Goal: Information Seeking & Learning: Learn about a topic

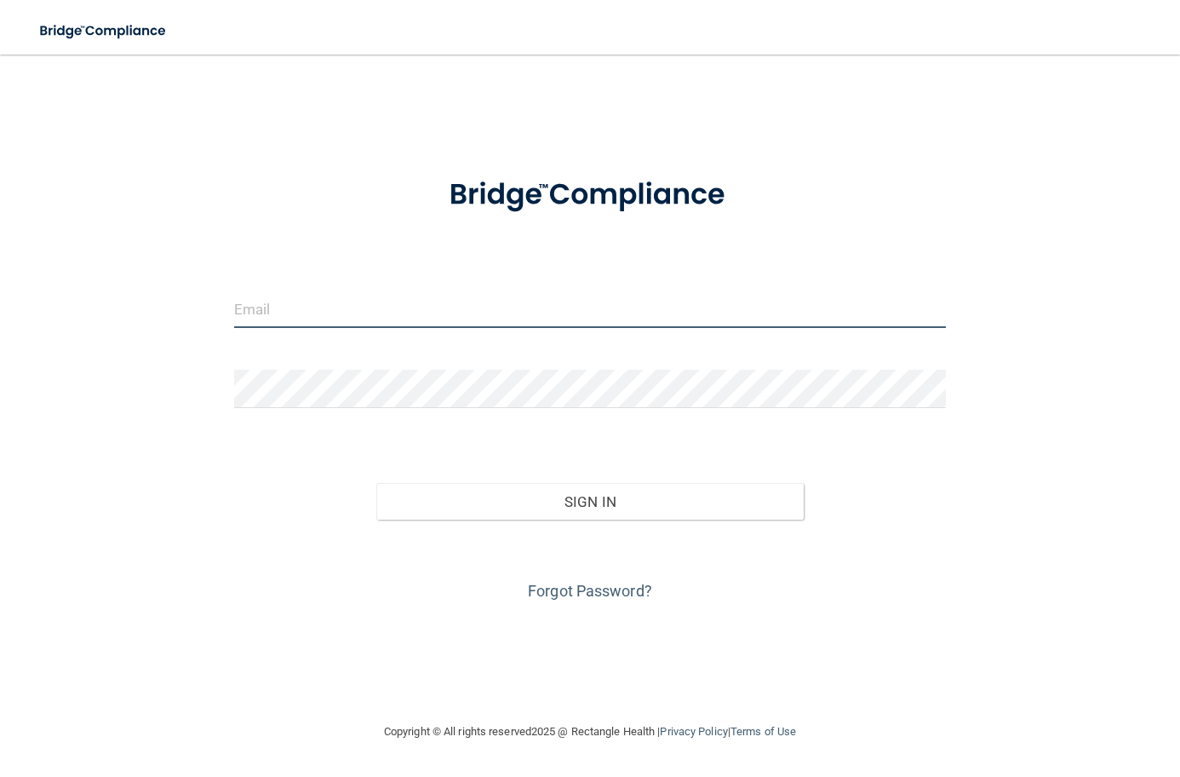
click at [491, 301] on input "email" at bounding box center [590, 309] width 712 height 38
type input "[EMAIL_ADDRESS][DOMAIN_NAME]"
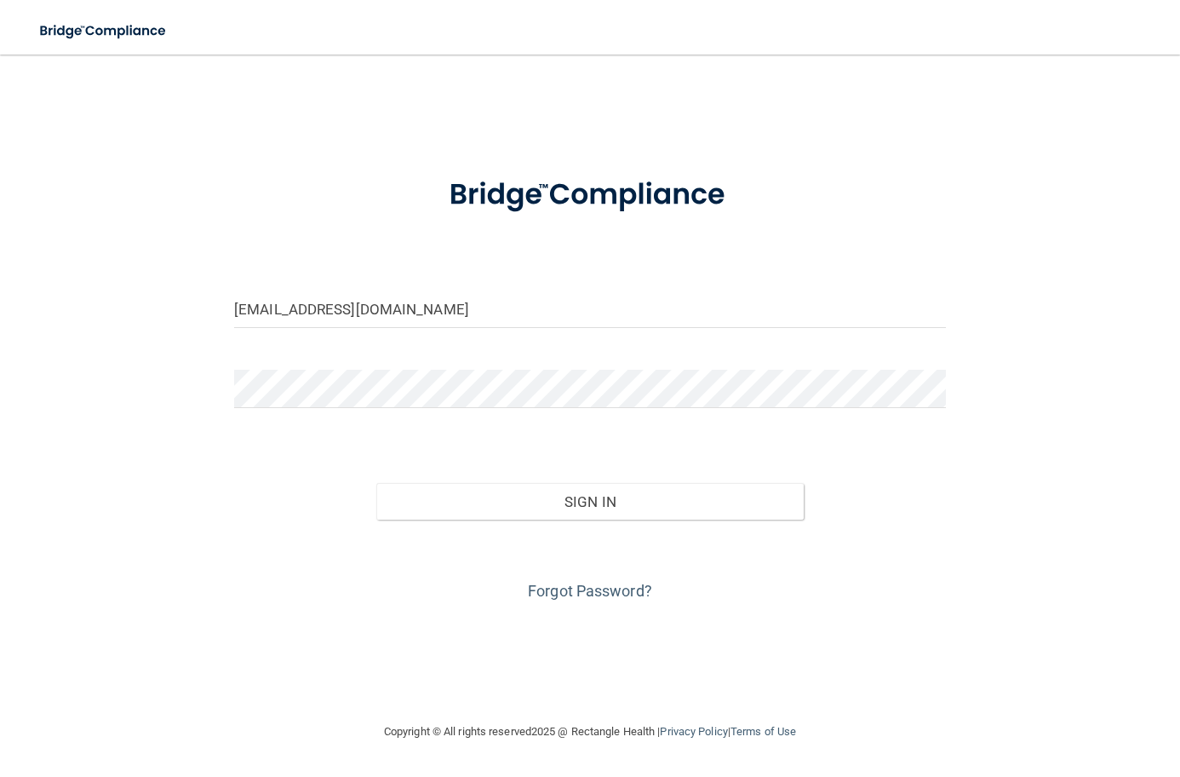
drag, startPoint x: 594, startPoint y: 342, endPoint x: 571, endPoint y: 313, distance: 37.6
click at [586, 324] on form "ashleypolicard22@gmail.com Invalid email/password. You don't have permission to…" at bounding box center [590, 381] width 712 height 448
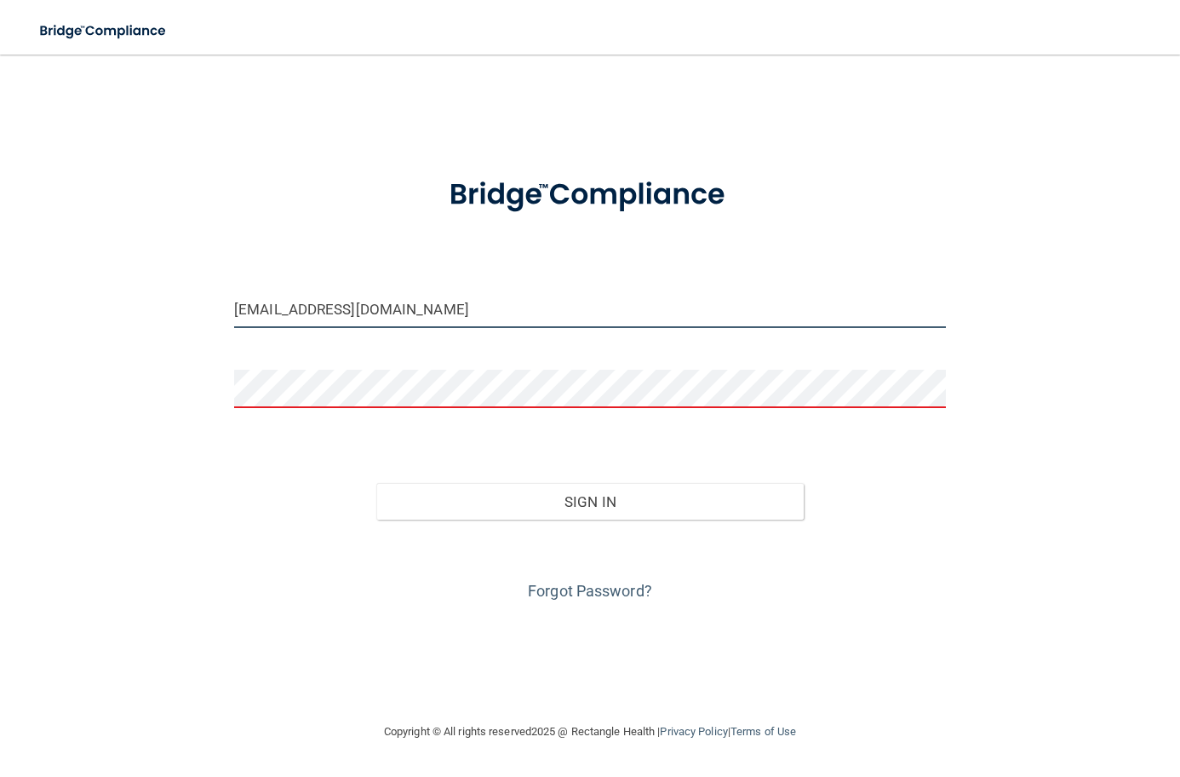
click at [571, 310] on input "[EMAIL_ADDRESS][DOMAIN_NAME]" at bounding box center [590, 309] width 712 height 38
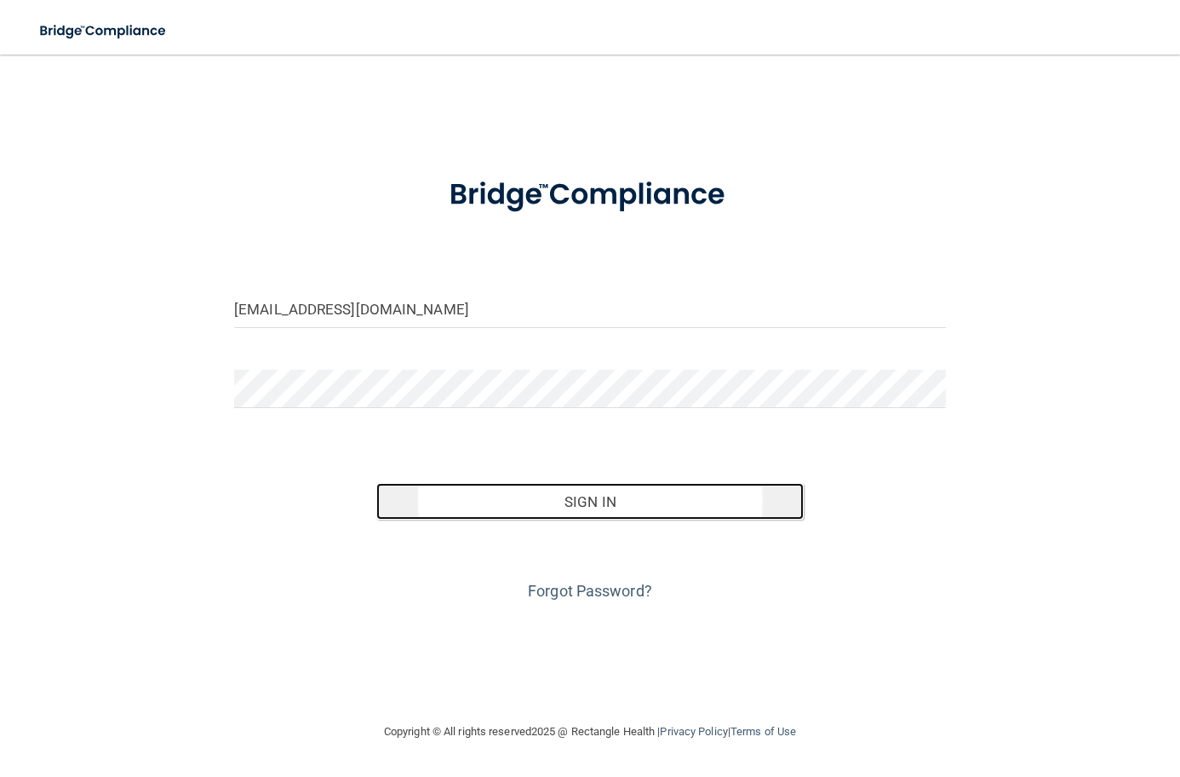
click at [680, 505] on button "Sign In" at bounding box center [589, 501] width 427 height 37
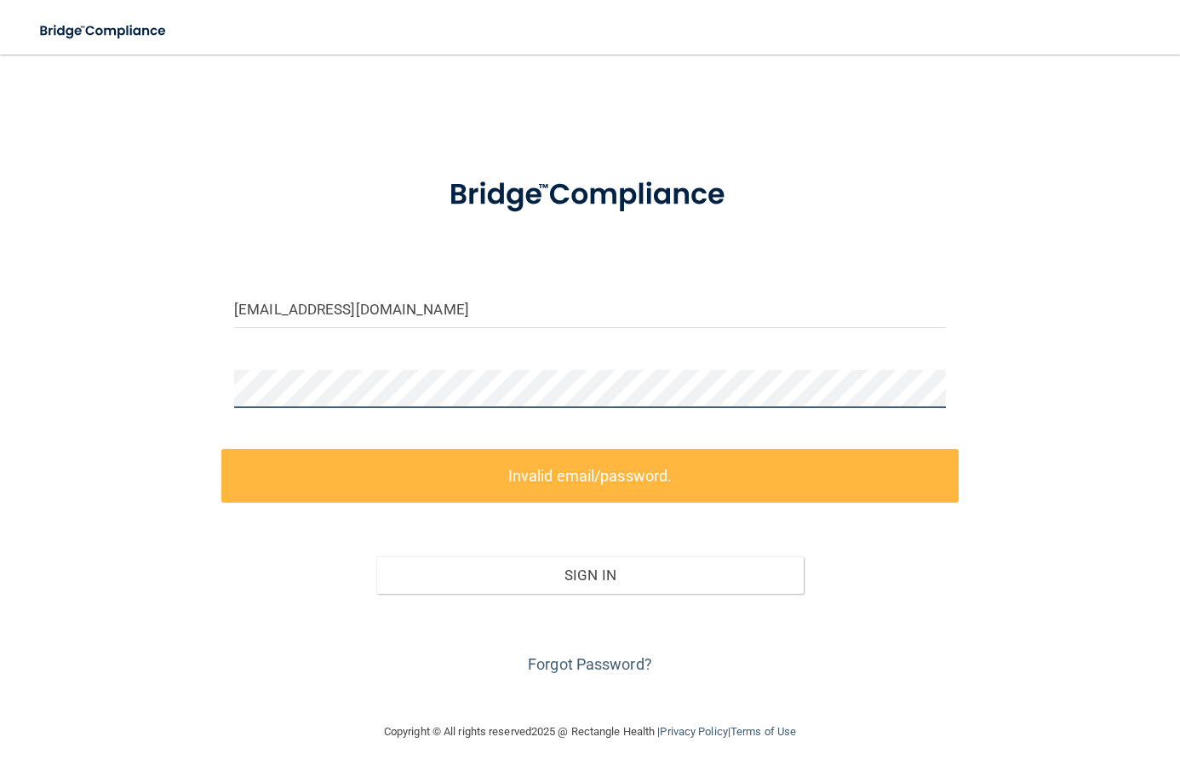
click at [14, 485] on main "ashleypolicard22@gmail.com Invalid email/password. You don't have permission to…" at bounding box center [590, 416] width 1180 height 722
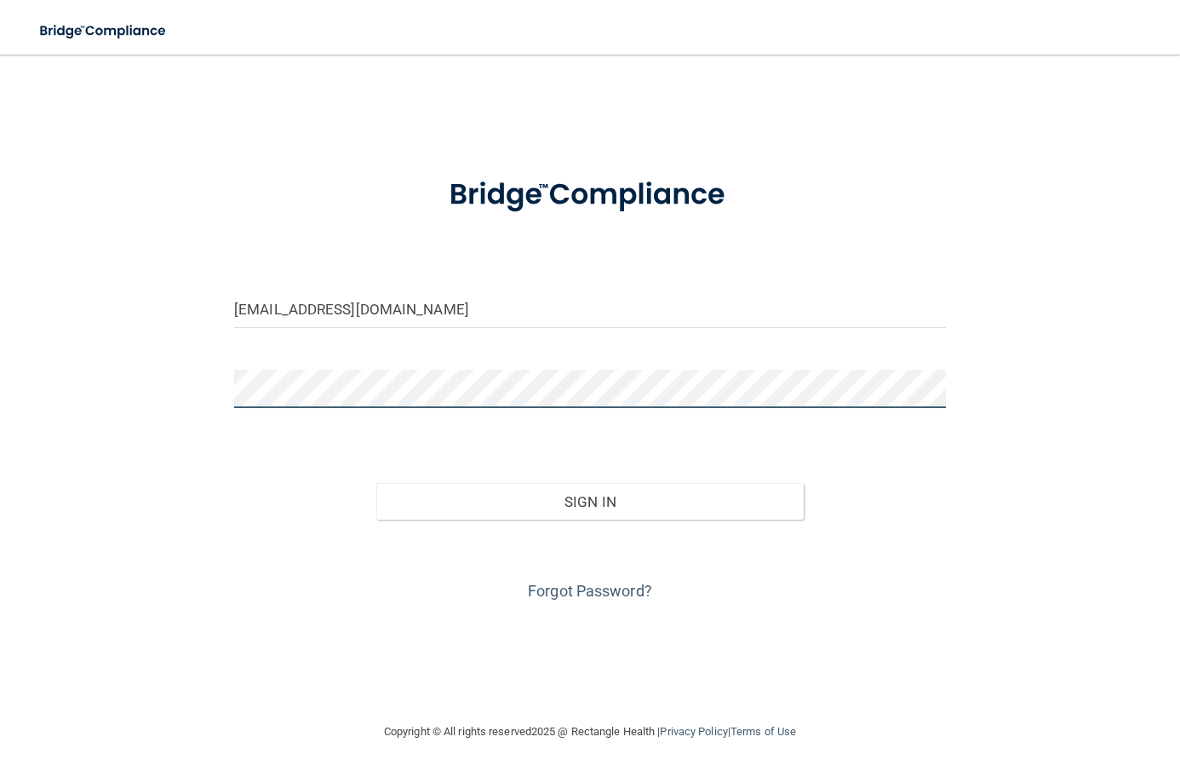
click at [376, 483] on button "Sign In" at bounding box center [589, 501] width 427 height 37
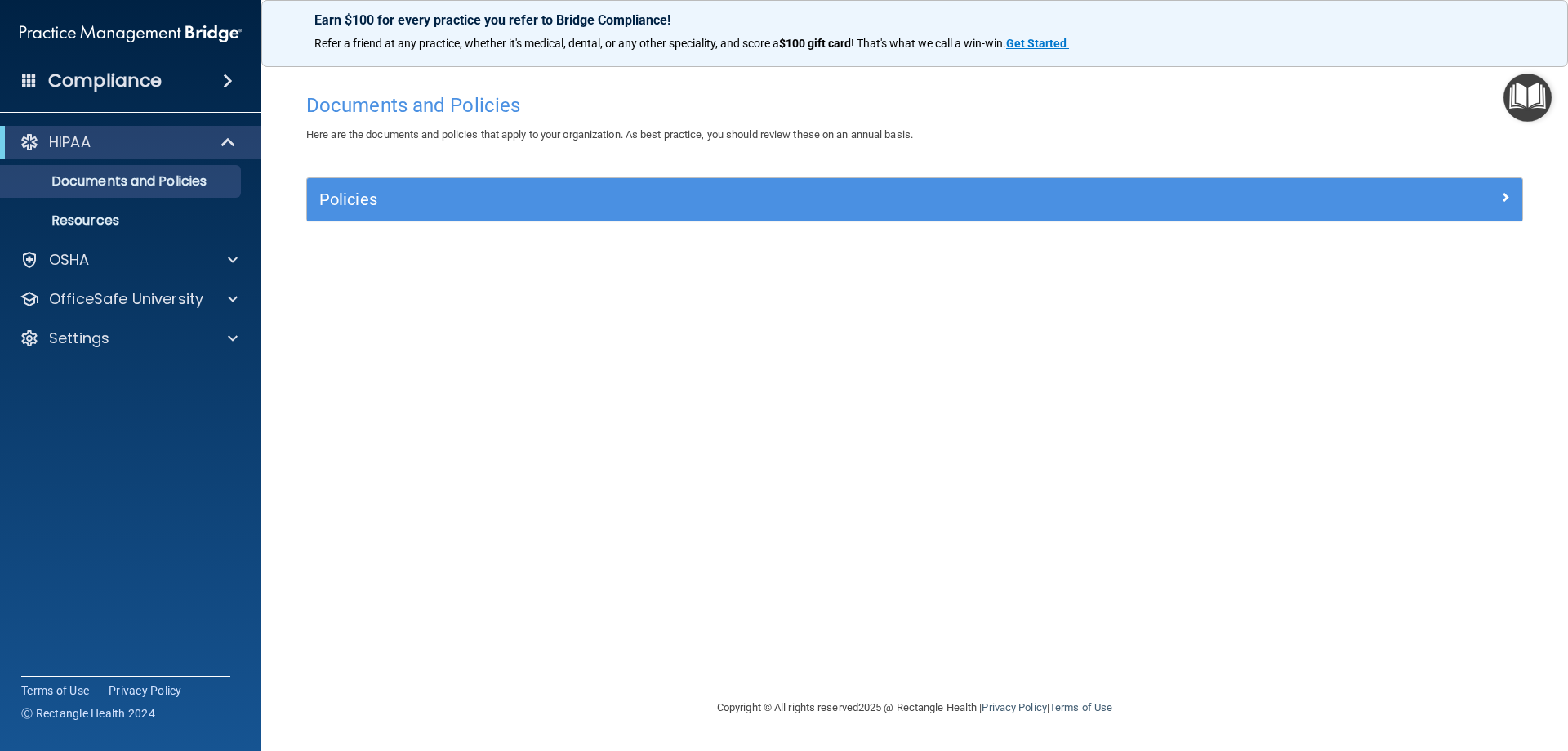
click at [646, 220] on div "Policies" at bounding box center [914, 199] width 1215 height 42
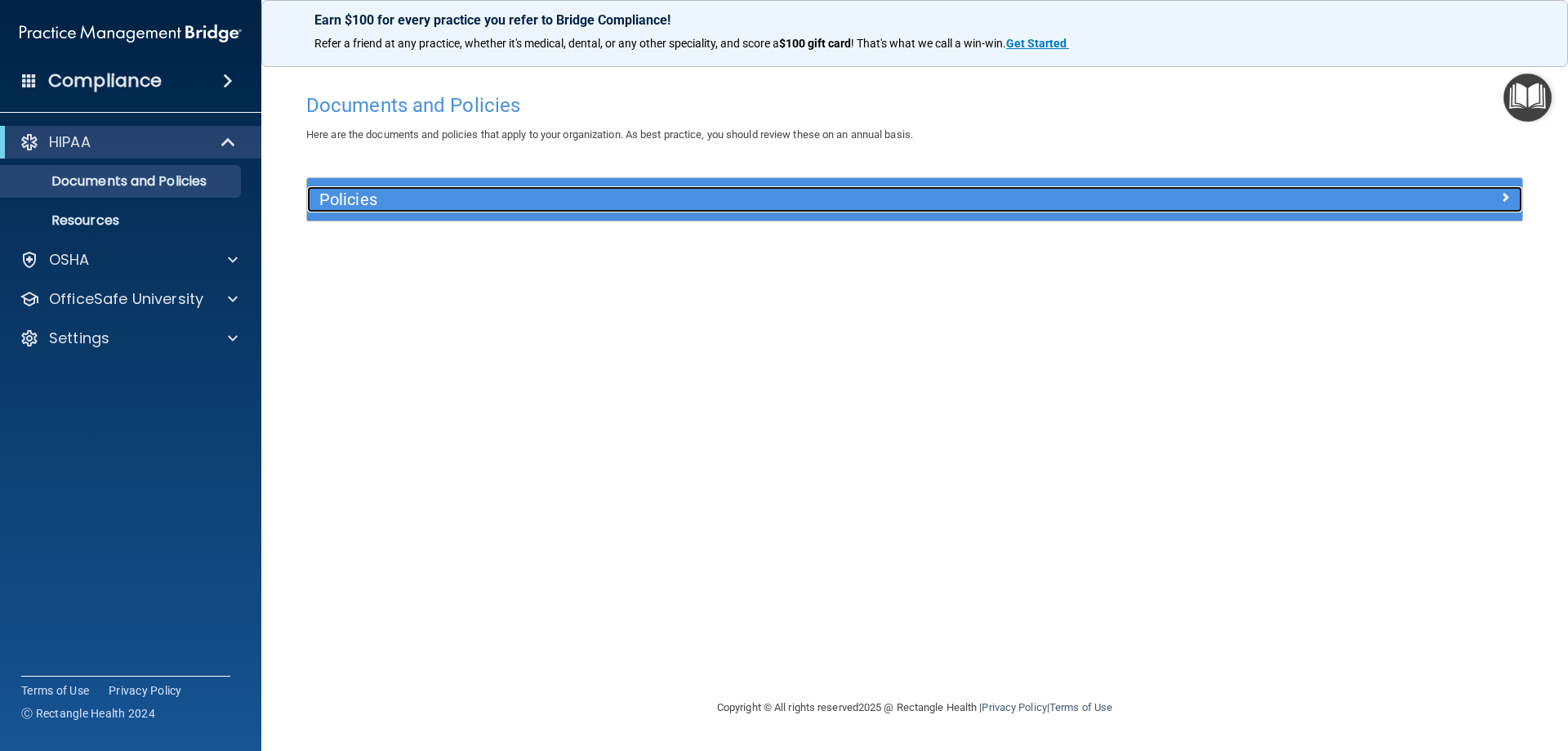
click at [644, 201] on h5 "Policies" at bounding box center [762, 199] width 887 height 18
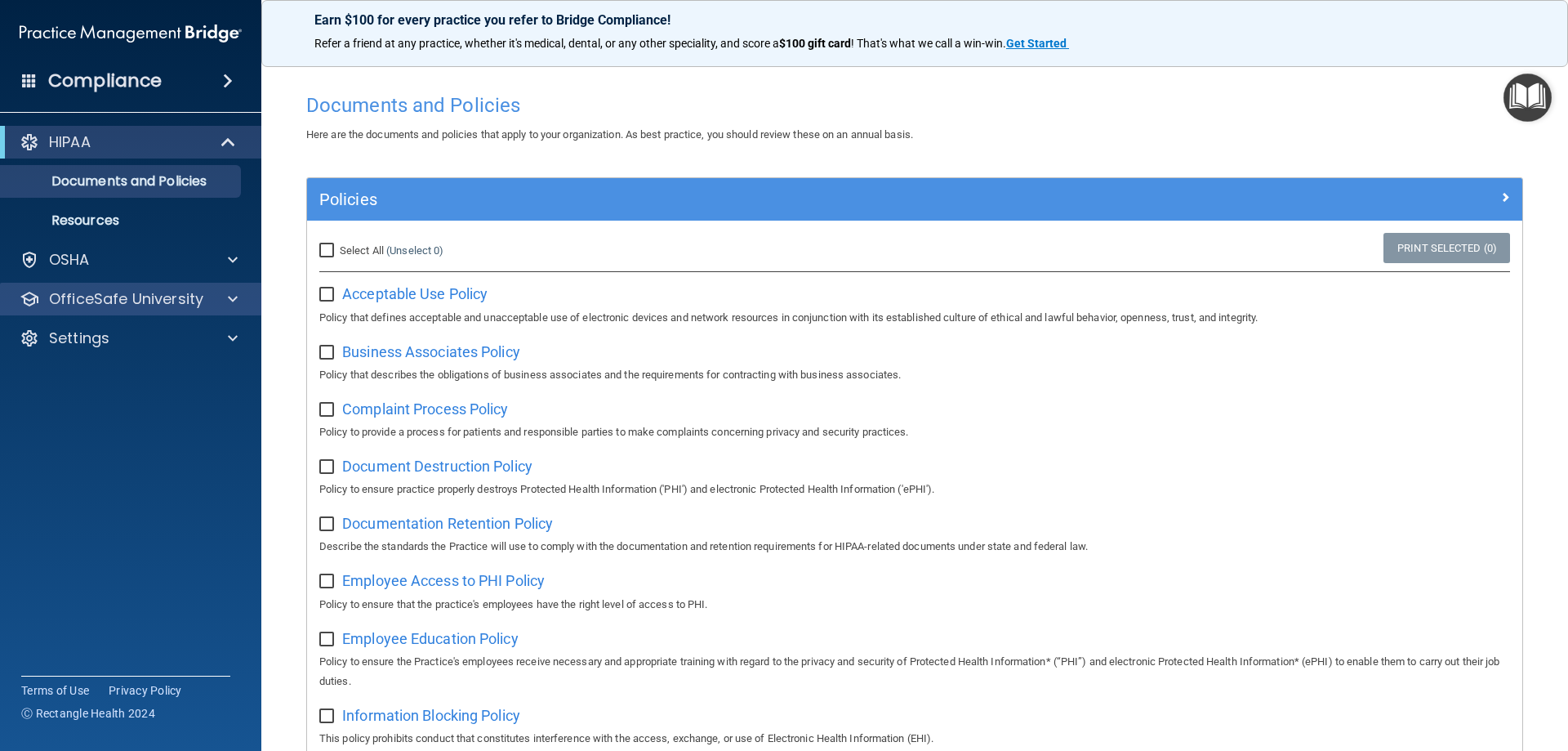
click at [238, 311] on div "OfficeSafe University" at bounding box center [130, 299] width 262 height 33
click at [332, 294] on input "checkbox" at bounding box center [329, 295] width 19 height 13
checkbox input "true"
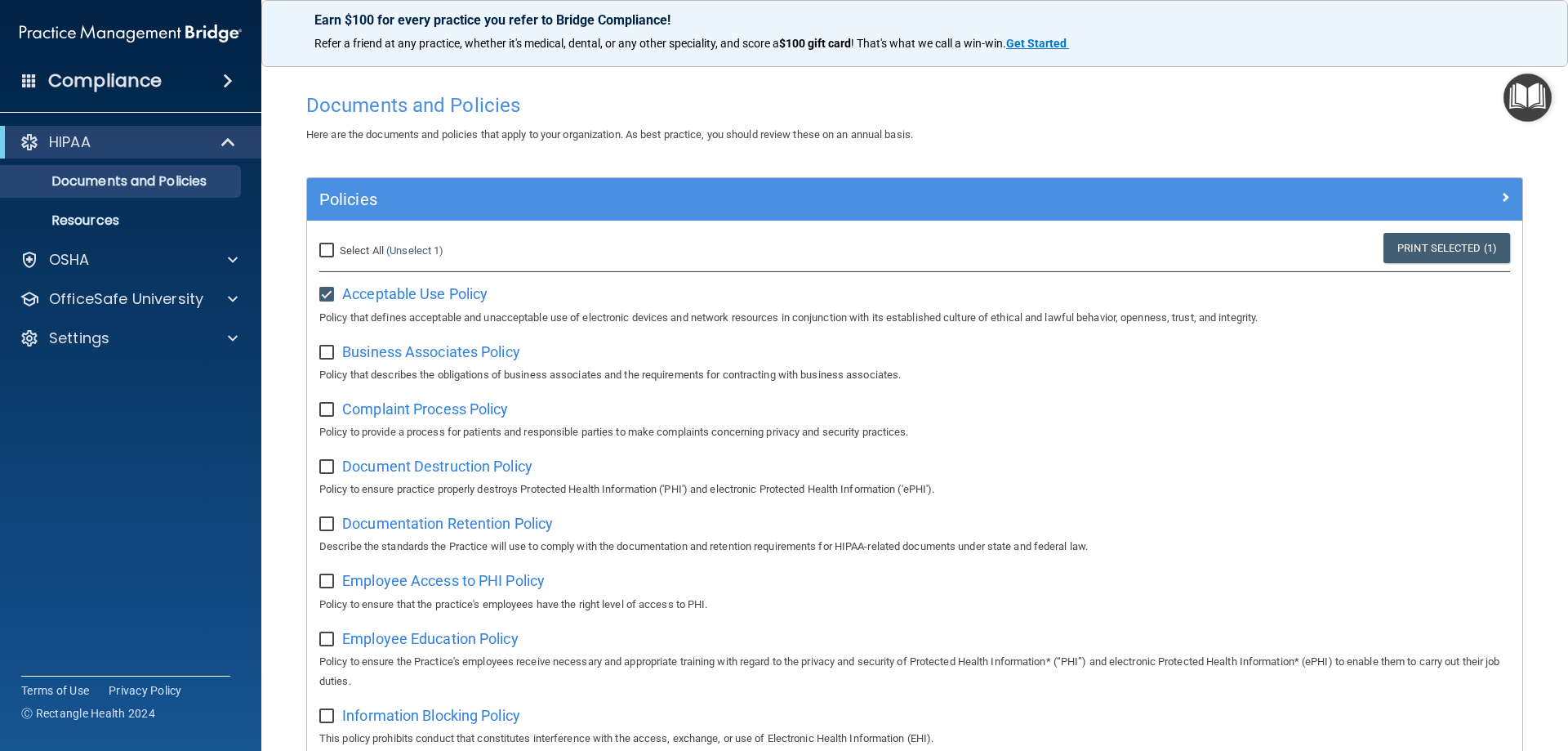
click at [333, 364] on div "Business Associates Policy Policy that describes the obligations of business as…" at bounding box center [915, 362] width 1191 height 47
click at [327, 353] on input "checkbox" at bounding box center [329, 353] width 19 height 13
checkbox input "true"
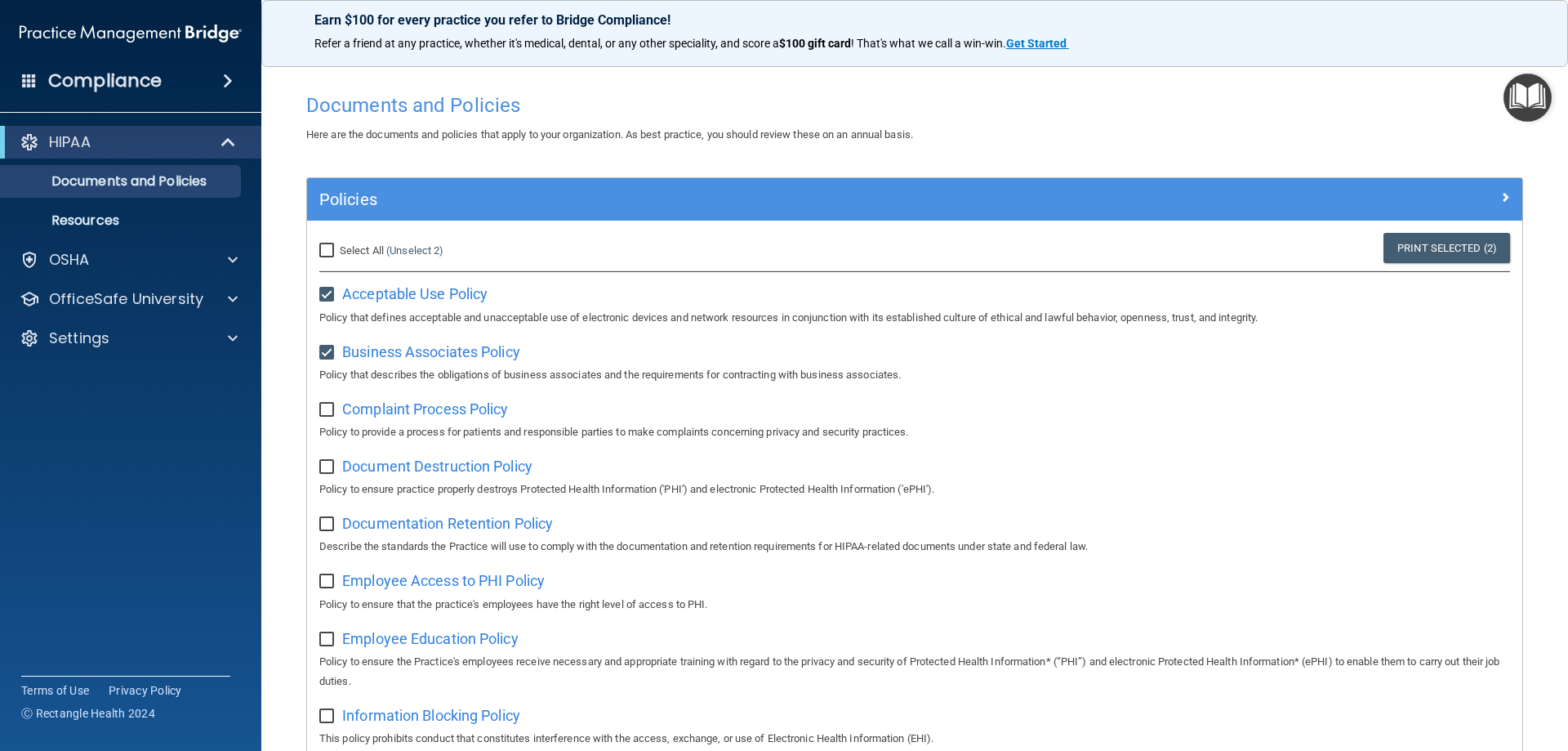
click at [322, 399] on label at bounding box center [329, 405] width 20 height 19
click at [322, 404] on input "checkbox" at bounding box center [329, 411] width 19 height 13
checkbox input "true"
click at [332, 469] on input "checkbox" at bounding box center [329, 467] width 19 height 13
checkbox input "true"
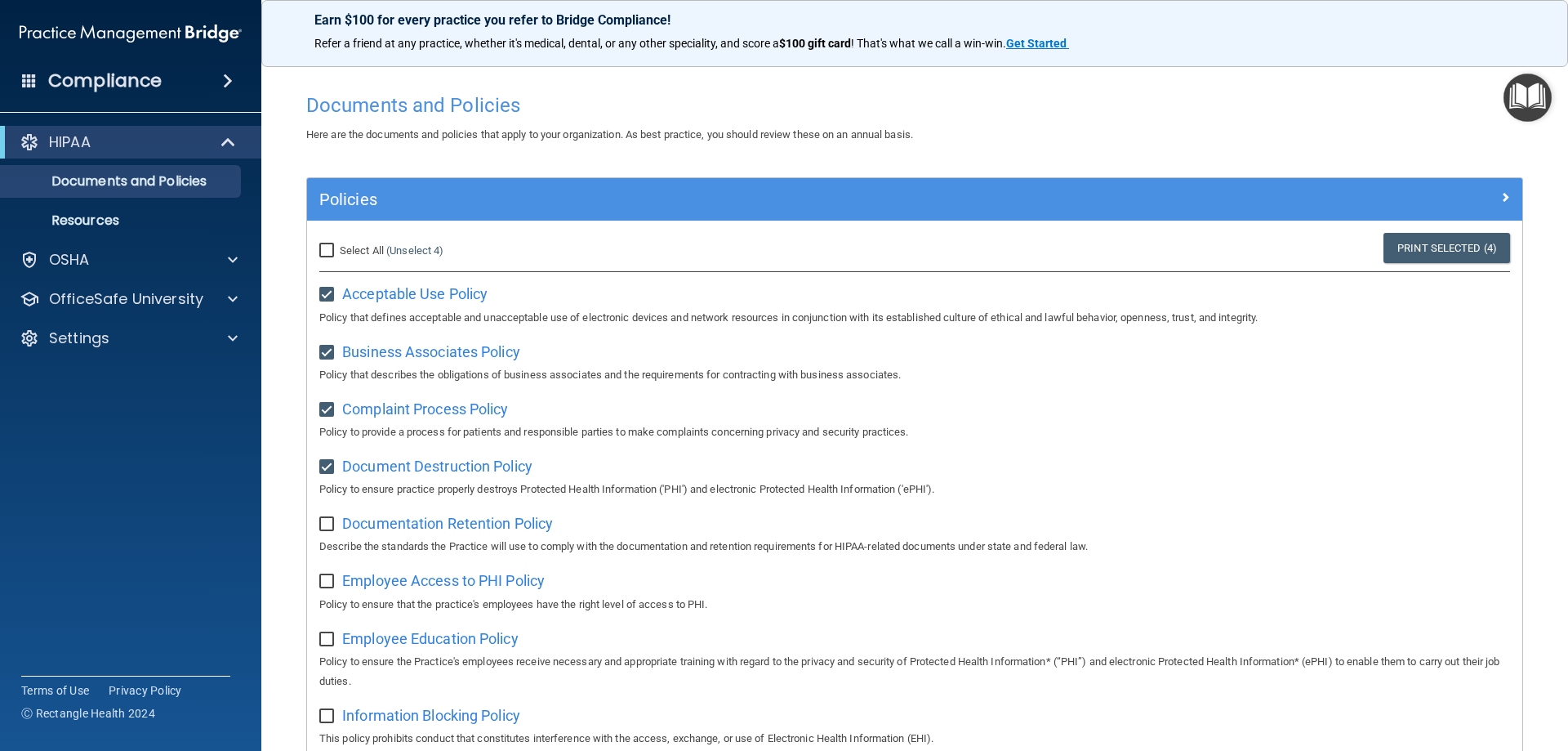
click at [333, 526] on input "checkbox" at bounding box center [329, 525] width 19 height 13
checkbox input "true"
click at [327, 575] on label at bounding box center [329, 576] width 20 height 19
click at [327, 575] on input "checkbox" at bounding box center [329, 582] width 19 height 13
checkbox input "true"
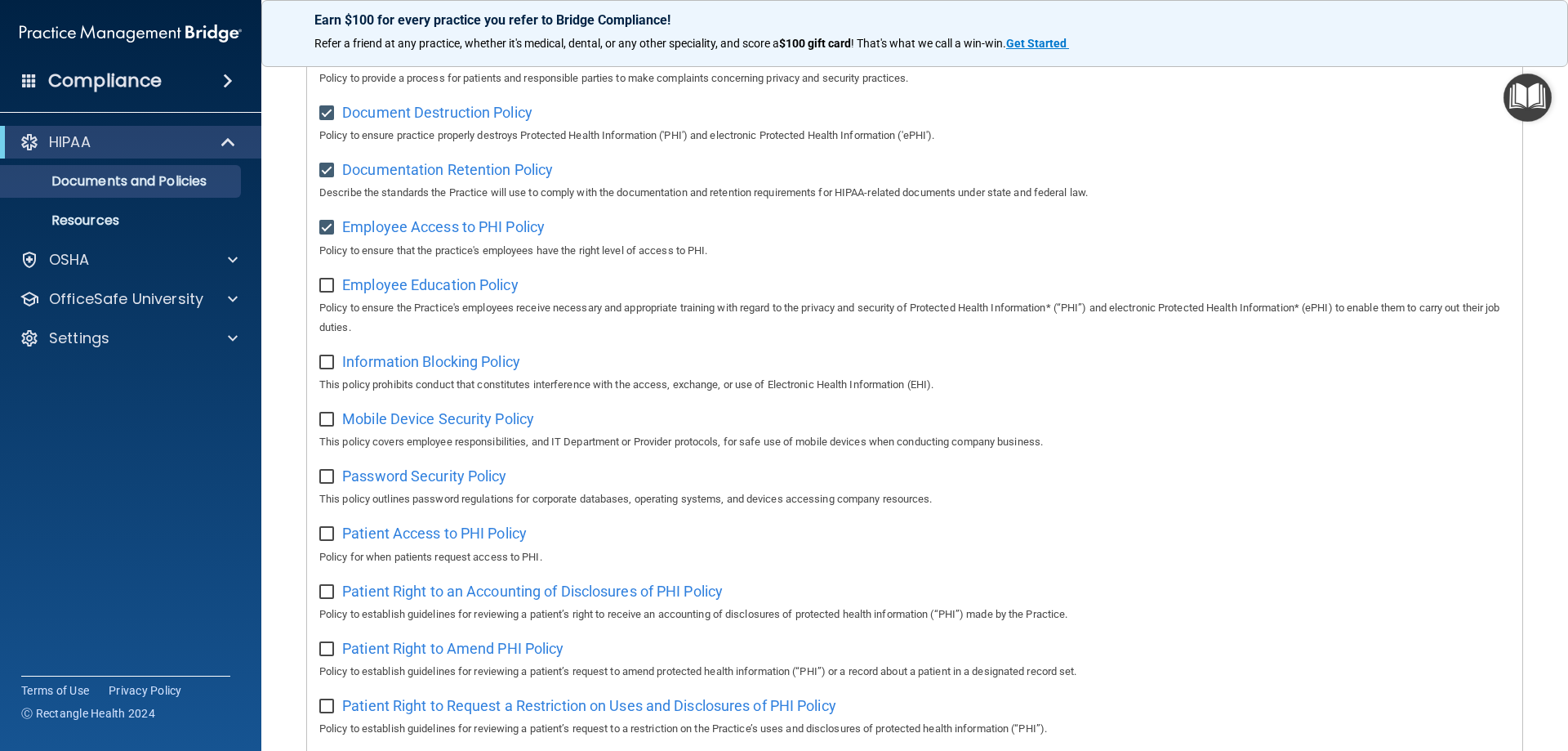
scroll to position [409, 0]
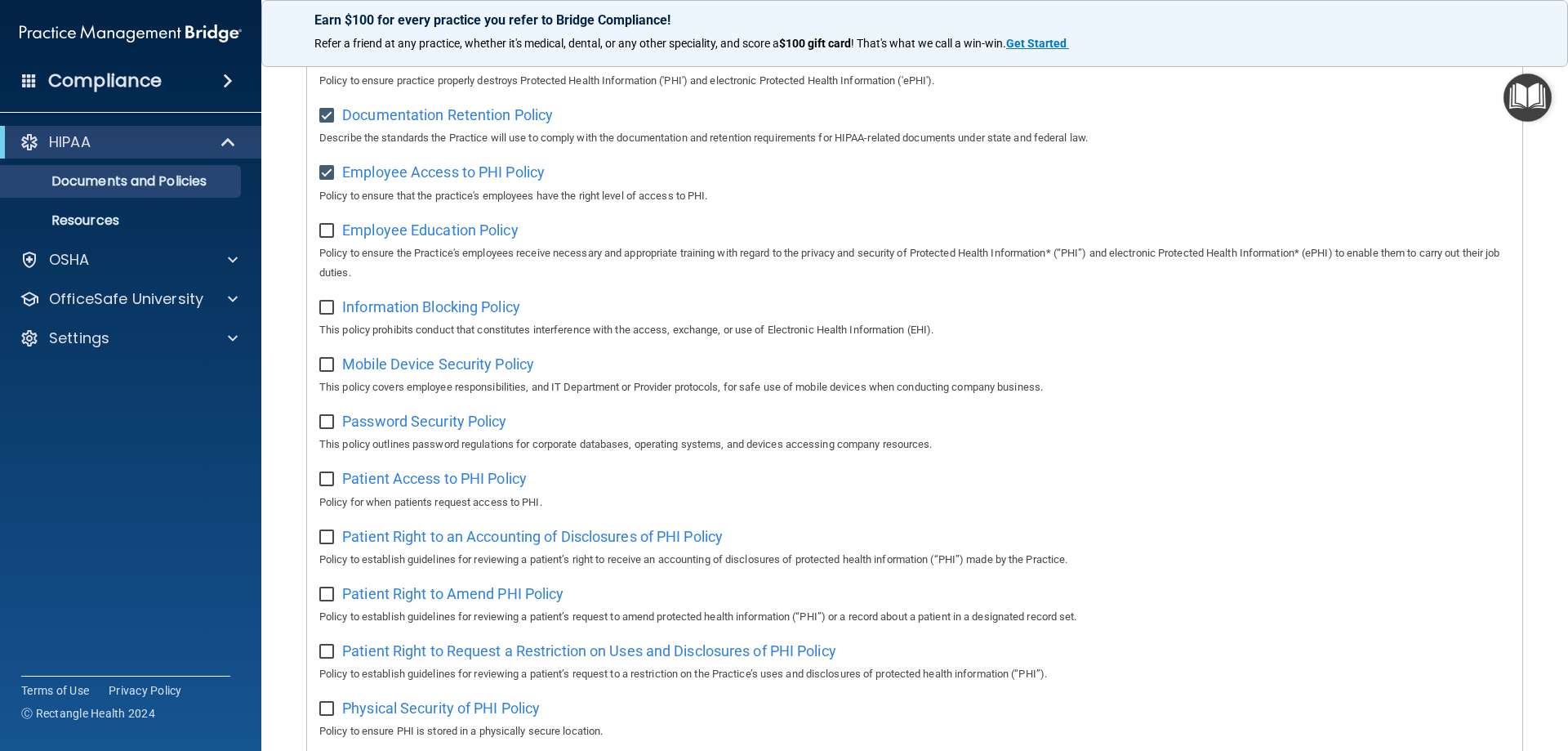
click at [328, 231] on input "checkbox" at bounding box center [329, 231] width 19 height 13
checkbox input "true"
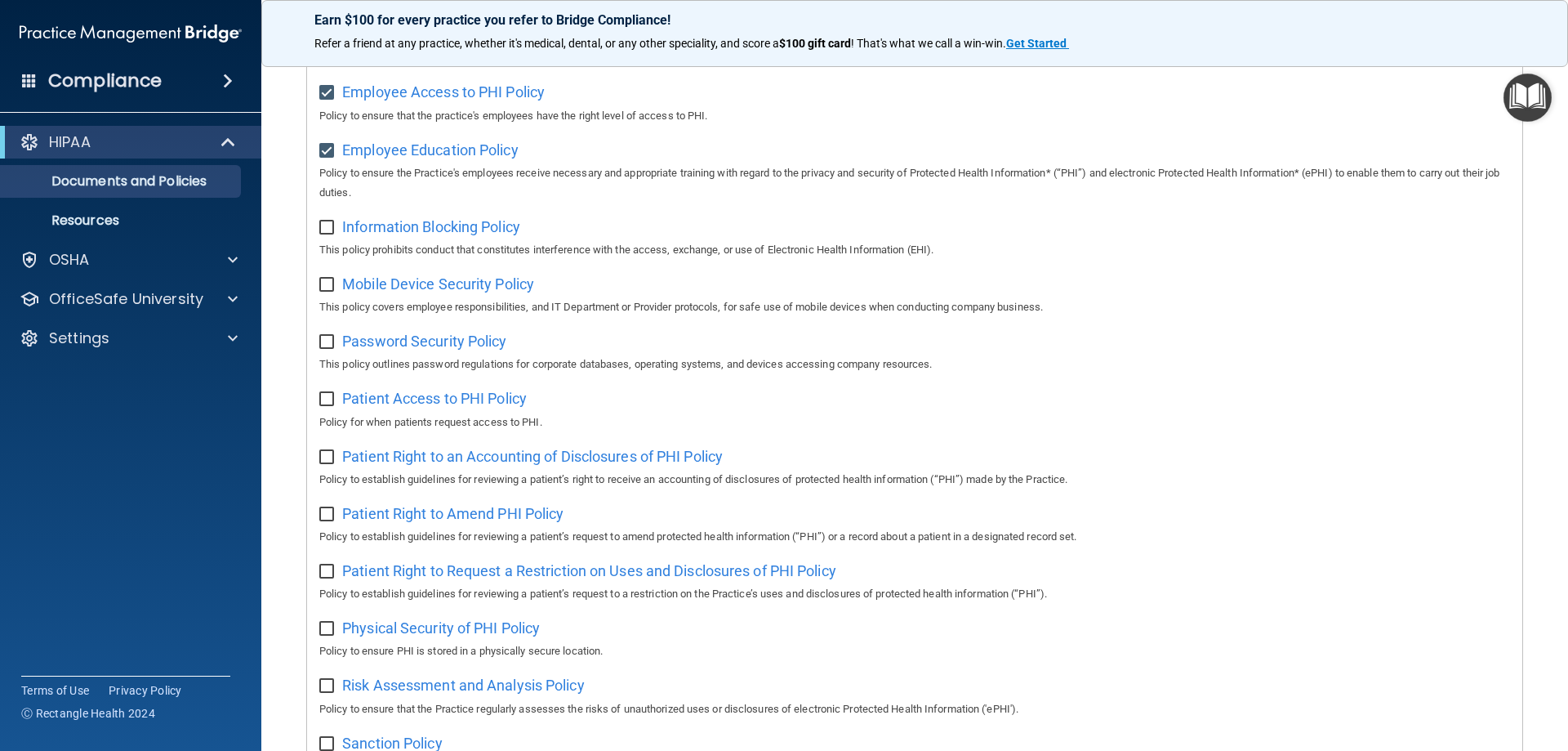
scroll to position [480, 0]
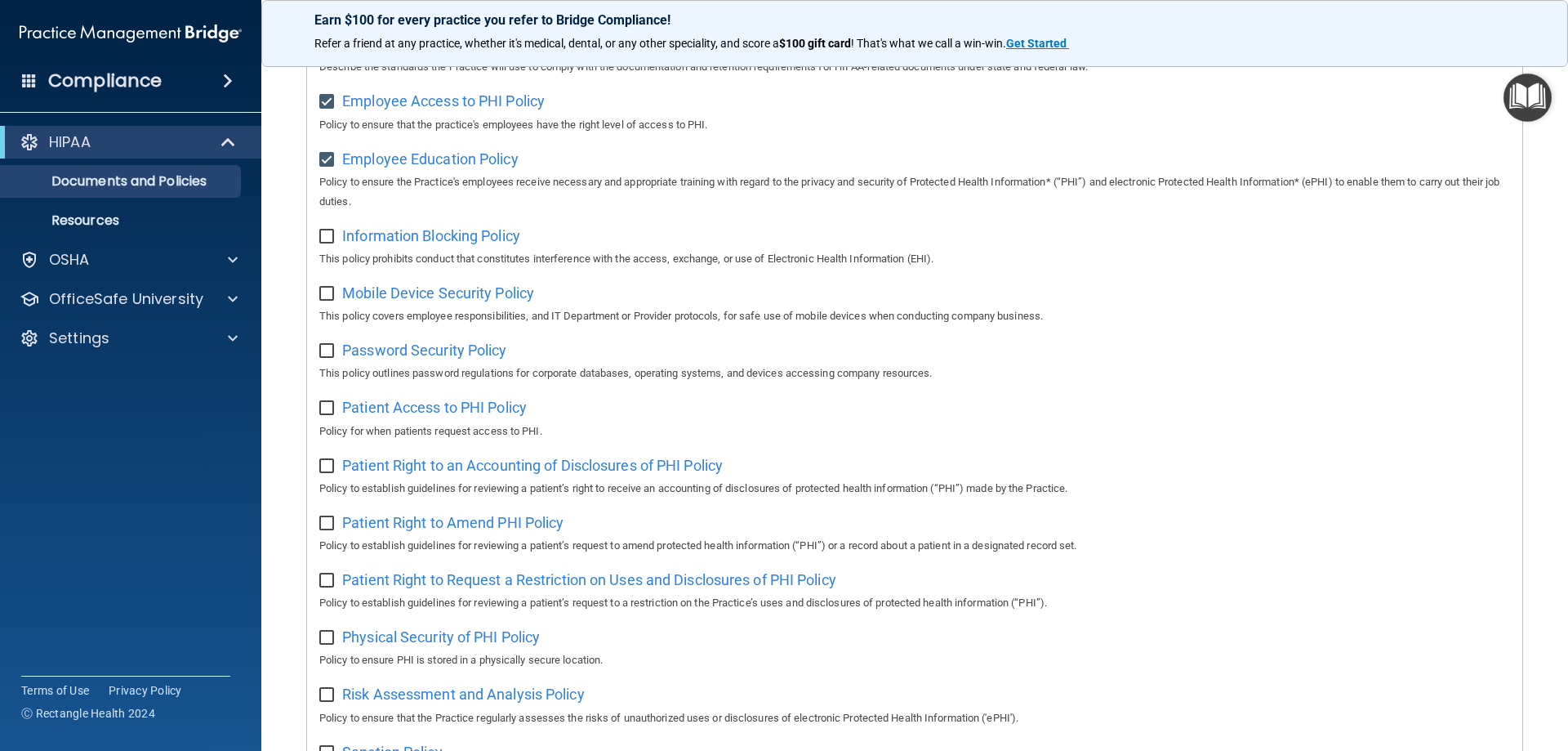
click at [329, 241] on input "checkbox" at bounding box center [329, 237] width 19 height 13
checkbox input "true"
click at [321, 300] on input "checkbox" at bounding box center [329, 294] width 19 height 13
checkbox input "true"
click at [322, 355] on input "checkbox" at bounding box center [329, 351] width 19 height 13
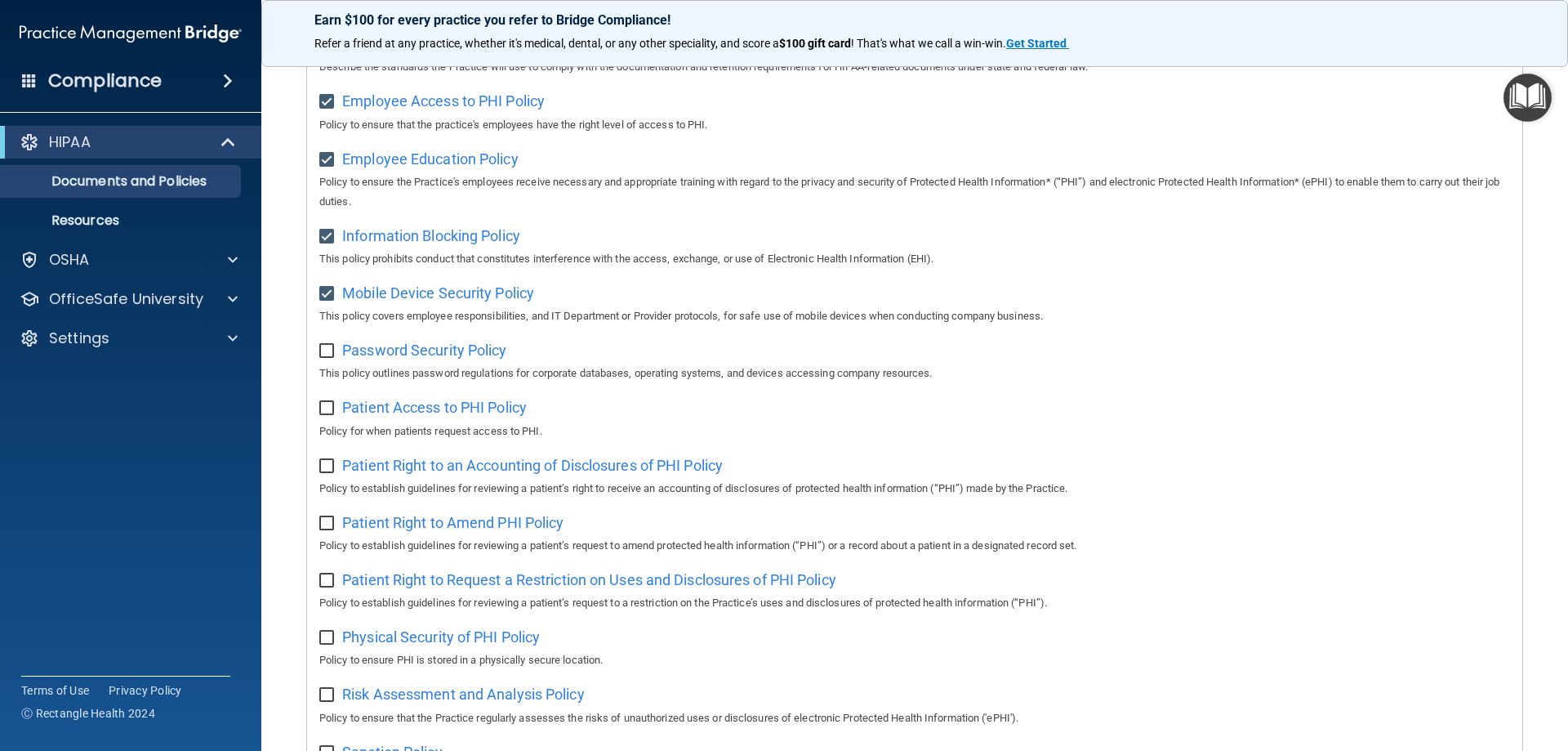
checkbox input "true"
click at [332, 415] on input "checkbox" at bounding box center [329, 409] width 19 height 13
checkbox input "true"
click at [323, 473] on input "checkbox" at bounding box center [329, 466] width 19 height 13
checkbox input "true"
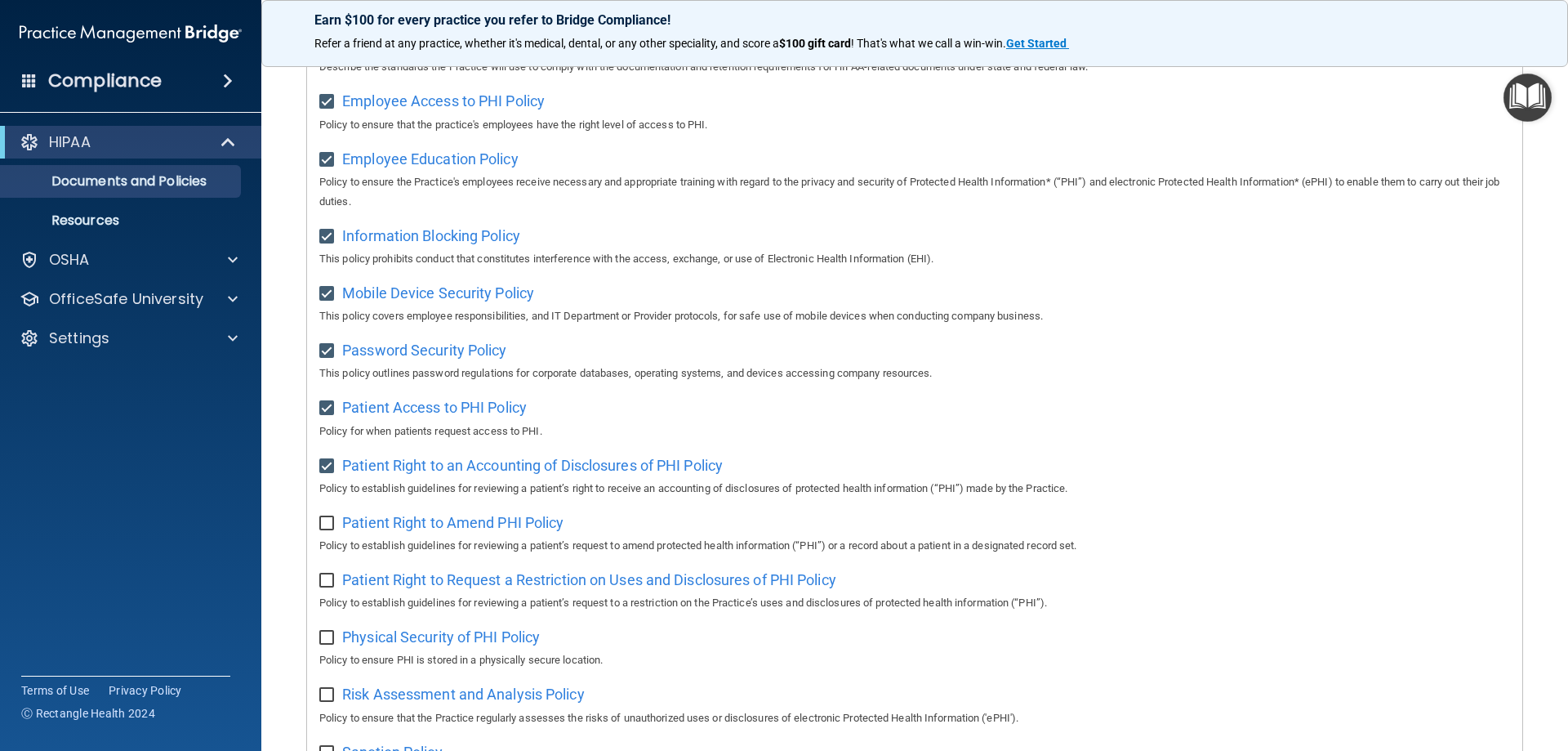
click at [327, 541] on div "Patient Right to Amend PHI Policy Policy to establish guidelines for reviewing …" at bounding box center [915, 532] width 1191 height 47
drag, startPoint x: 332, startPoint y: 527, endPoint x: 327, endPoint y: 552, distance: 25.5
click at [332, 528] on input "checkbox" at bounding box center [329, 524] width 19 height 13
checkbox input "true"
click at [333, 587] on input "checkbox" at bounding box center [329, 581] width 19 height 13
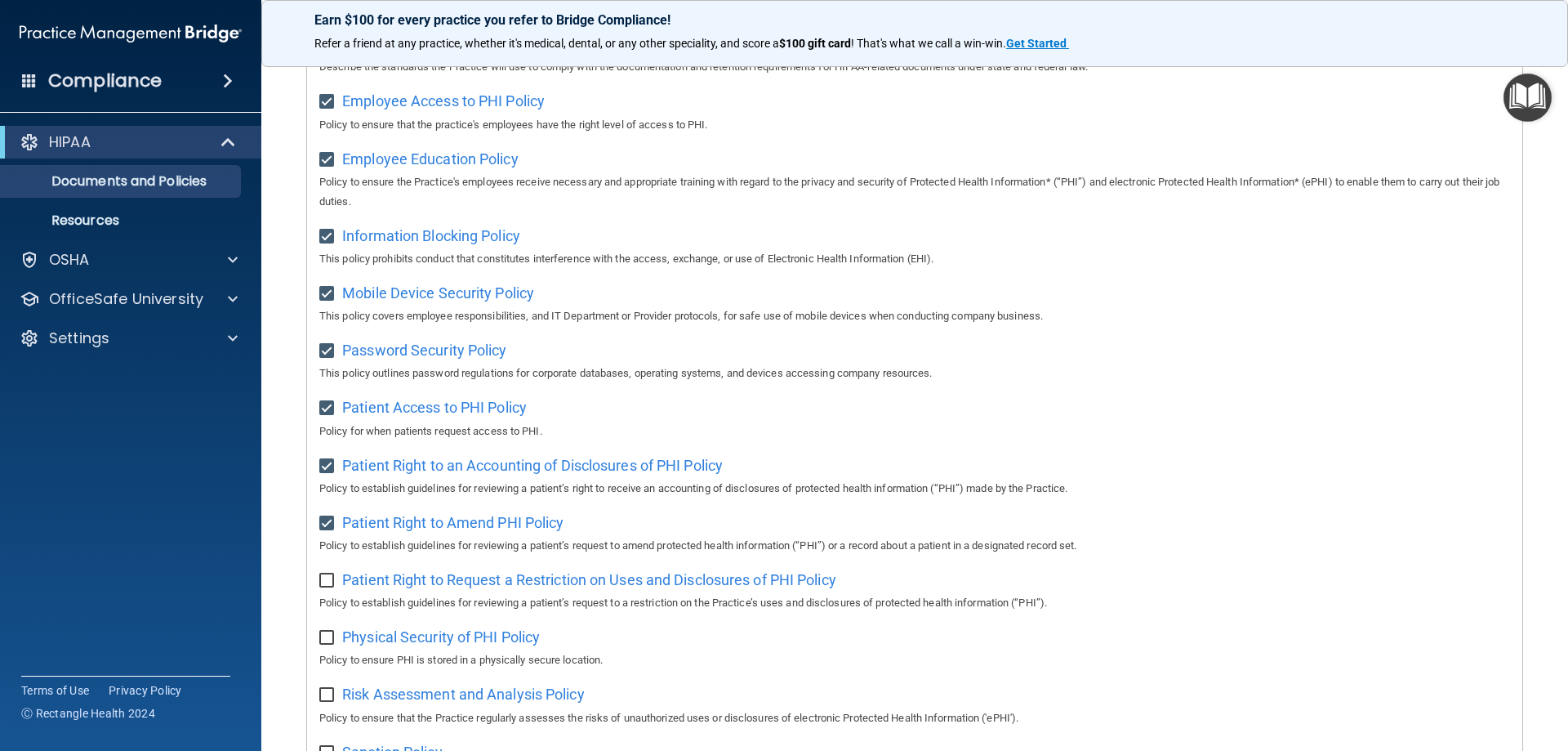
checkbox input "true"
click at [328, 645] on input "checkbox" at bounding box center [329, 638] width 19 height 13
checkbox input "true"
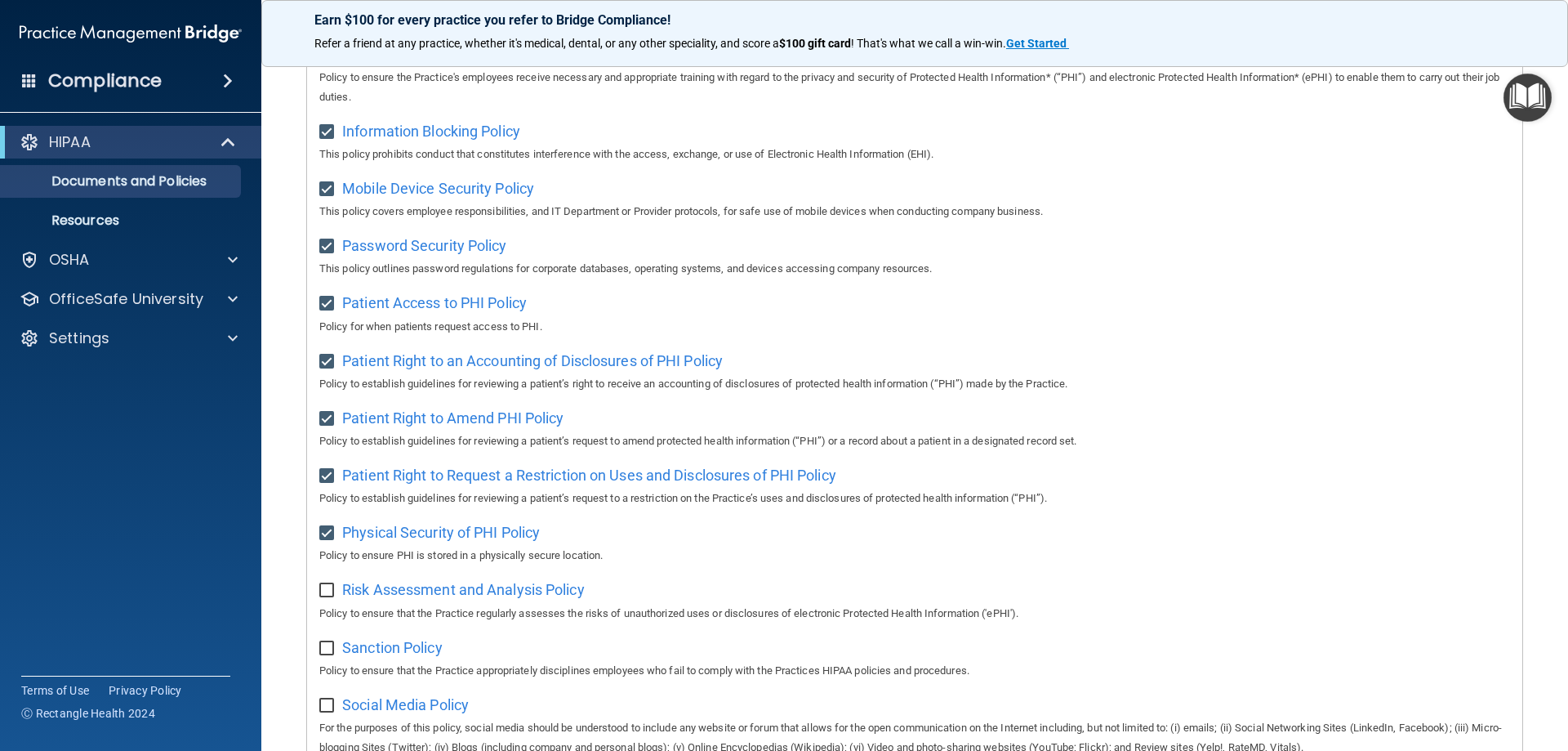
scroll to position [806, 0]
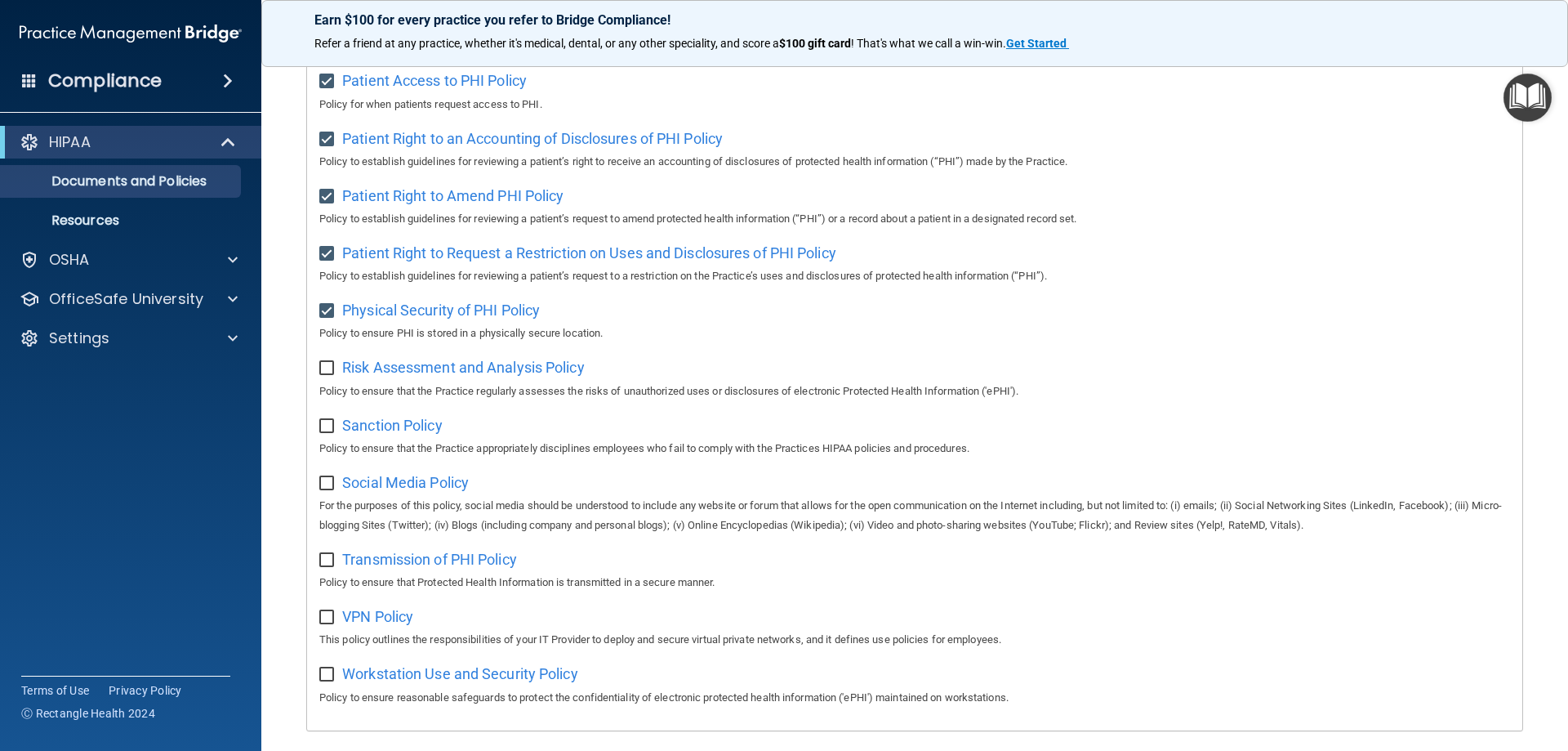
click at [326, 375] on input "checkbox" at bounding box center [329, 368] width 19 height 13
checkbox input "true"
click at [327, 446] on div "Sanction Policy Policy to ensure that the Practice appropriately disciplines em…" at bounding box center [915, 434] width 1191 height 47
click at [331, 433] on input "checkbox" at bounding box center [329, 427] width 19 height 13
checkbox input "true"
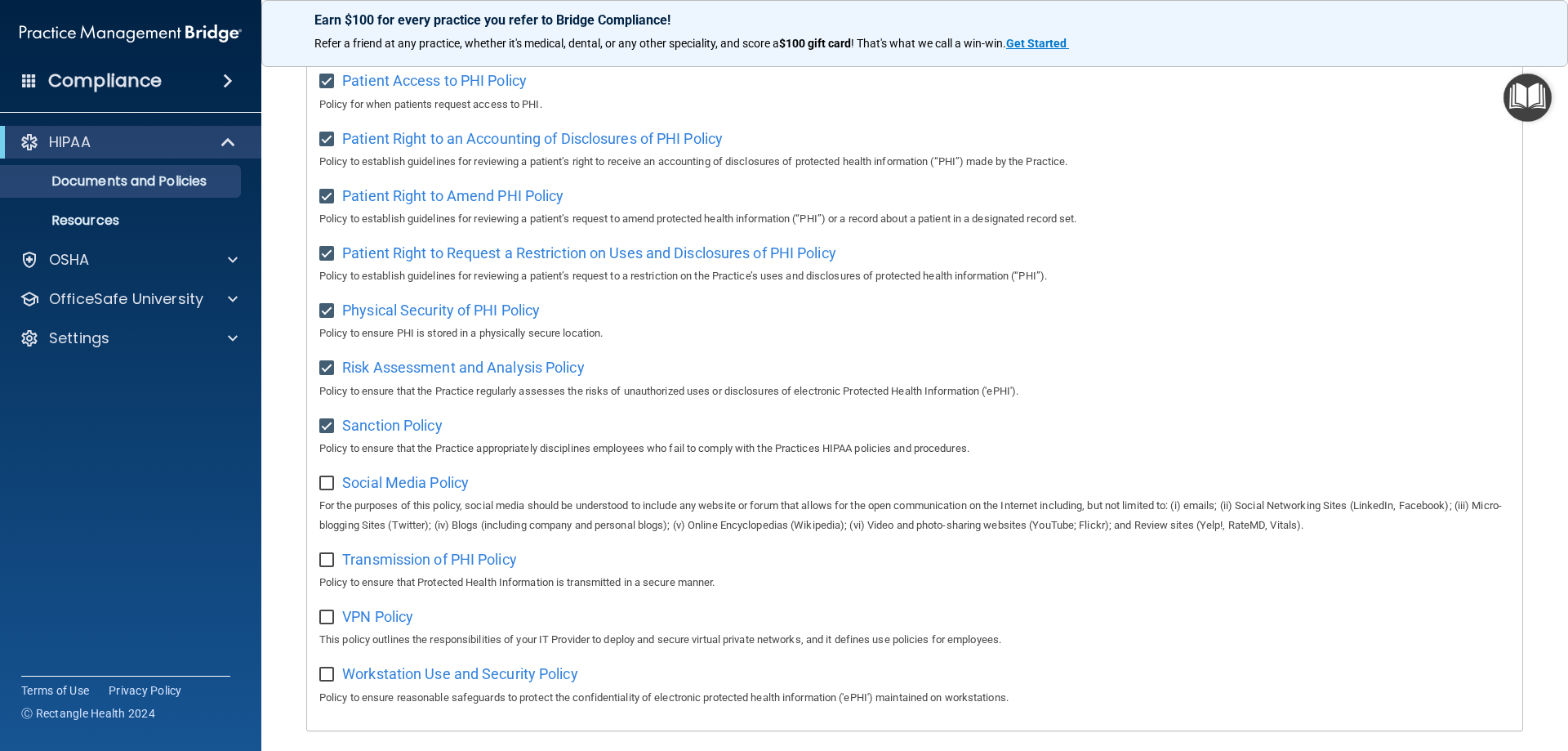
click at [329, 490] on input "checkbox" at bounding box center [329, 483] width 19 height 13
checkbox input "true"
click at [329, 567] on input "checkbox" at bounding box center [329, 560] width 19 height 13
checkbox input "true"
click at [325, 639] on div "VPN Policy This policy outlines the responsibilities of your IT Provider to dep…" at bounding box center [915, 625] width 1191 height 47
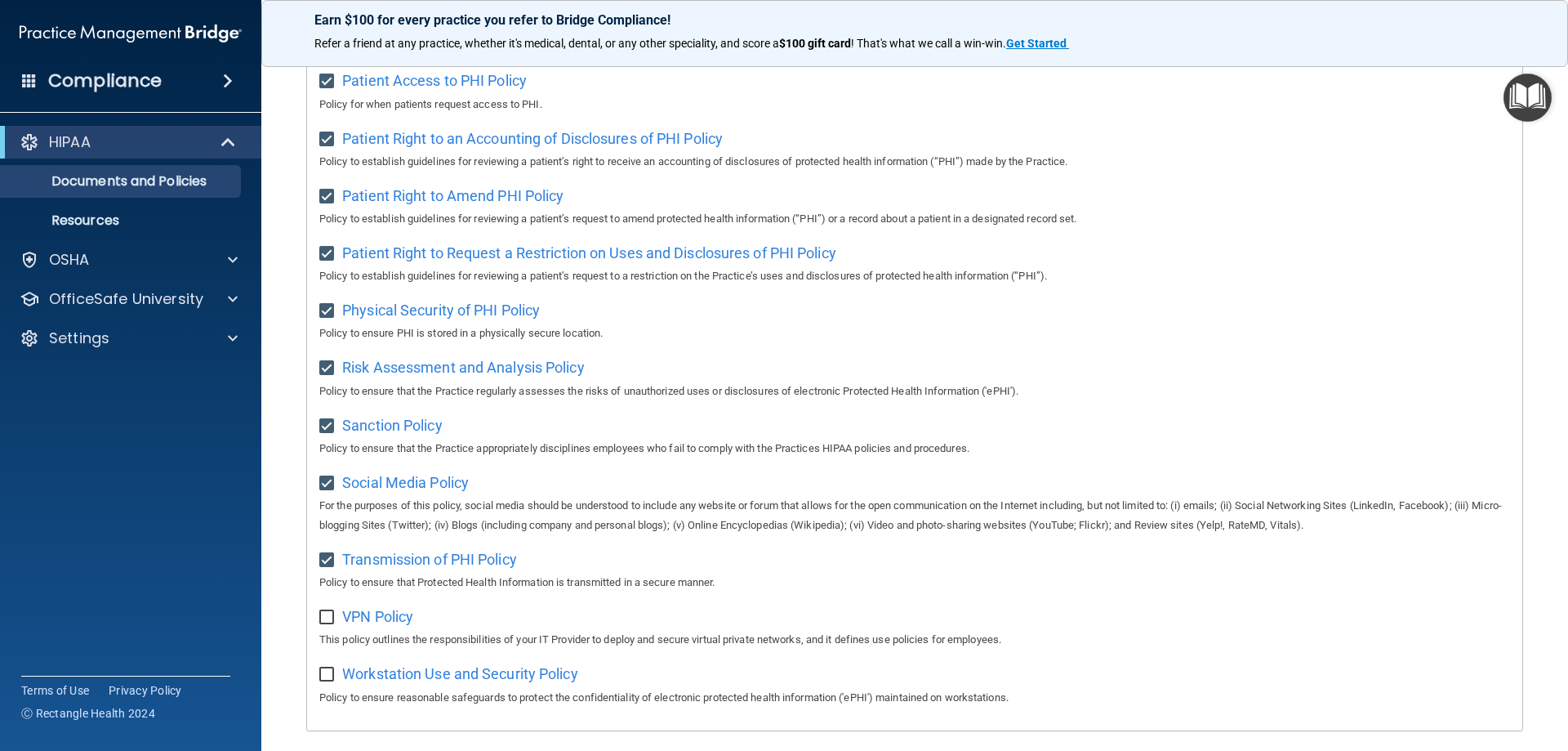
click at [325, 624] on input "checkbox" at bounding box center [329, 618] width 19 height 13
checkbox input "true"
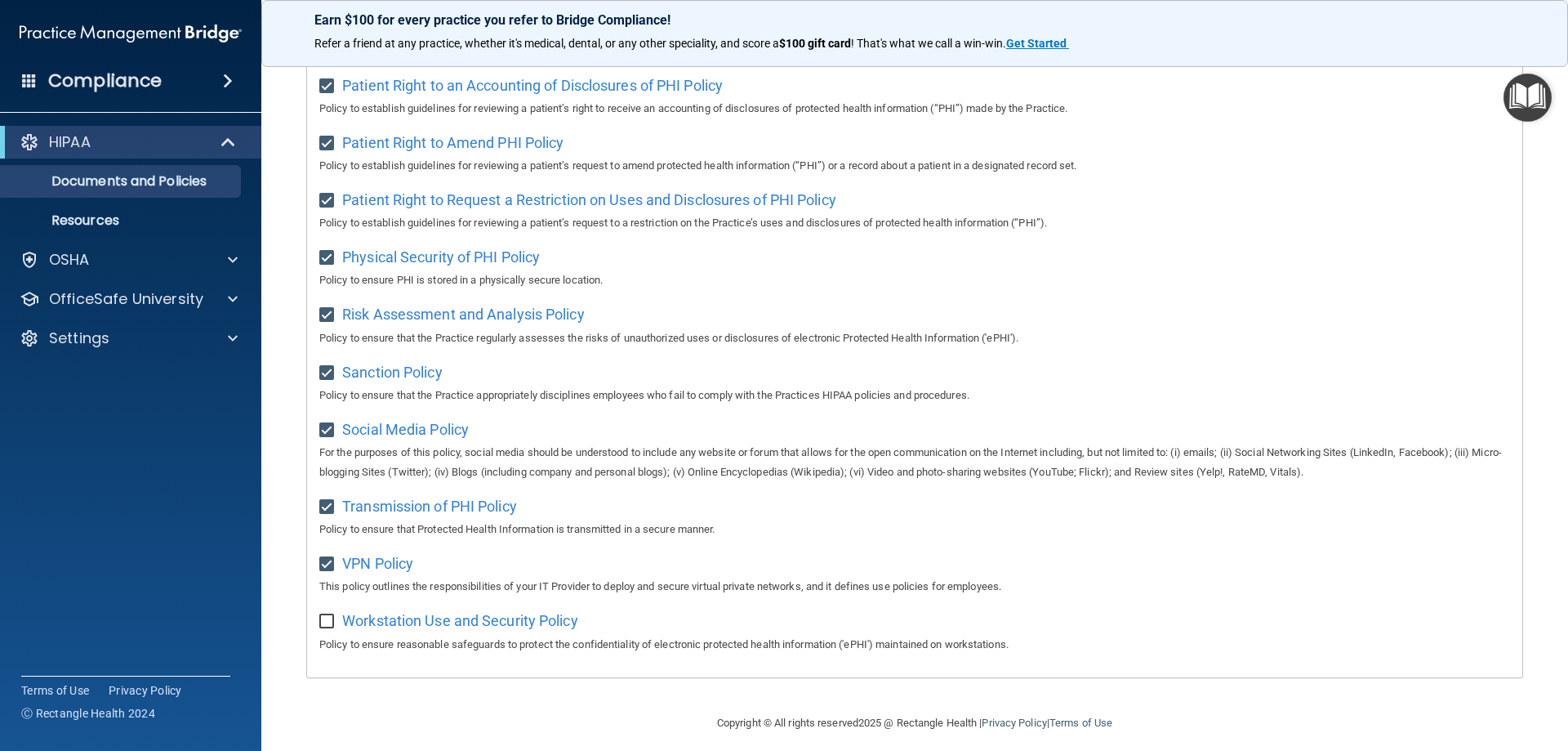
scroll to position [888, 0]
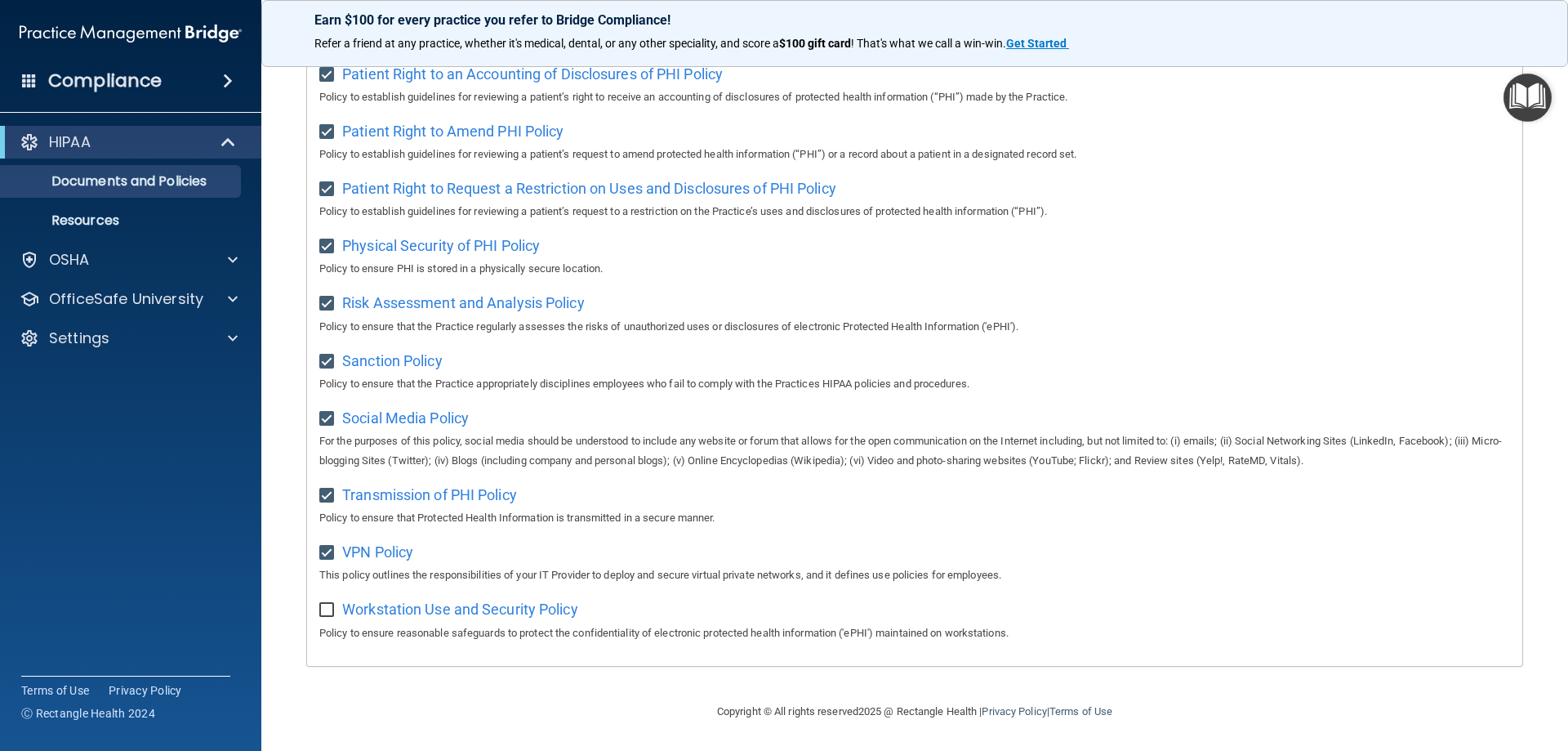
click at [331, 611] on input "checkbox" at bounding box center [329, 610] width 19 height 13
checkbox input "true"
click at [208, 317] on div "HIPAA Documents and Policies Report an Incident Business Associates Emergency P…" at bounding box center [130, 243] width 262 height 248
click at [209, 313] on div "OfficeSafe University" at bounding box center [130, 299] width 262 height 33
click at [210, 304] on div at bounding box center [230, 298] width 41 height 19
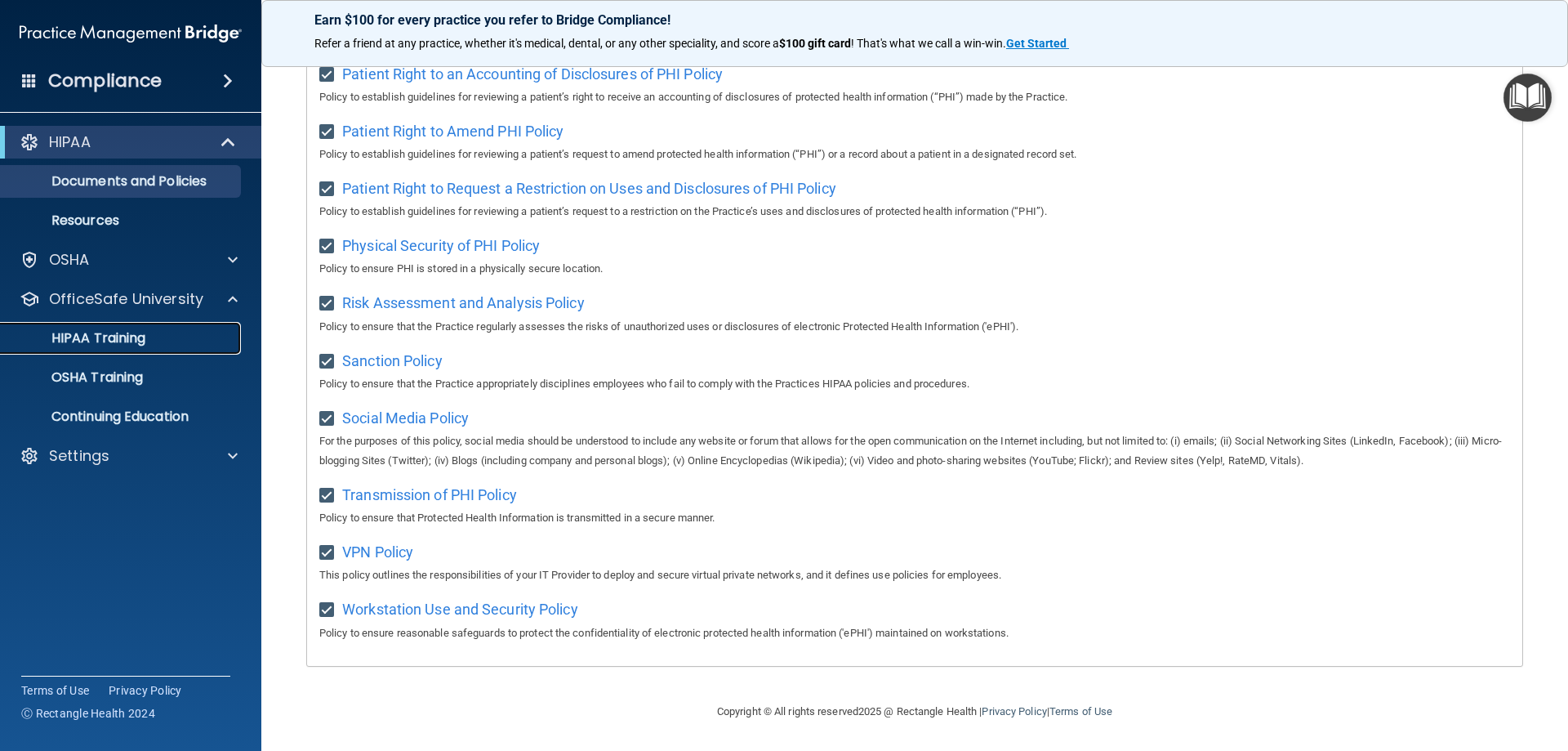
click at [160, 344] on div "HIPAA Training" at bounding box center [122, 338] width 222 height 16
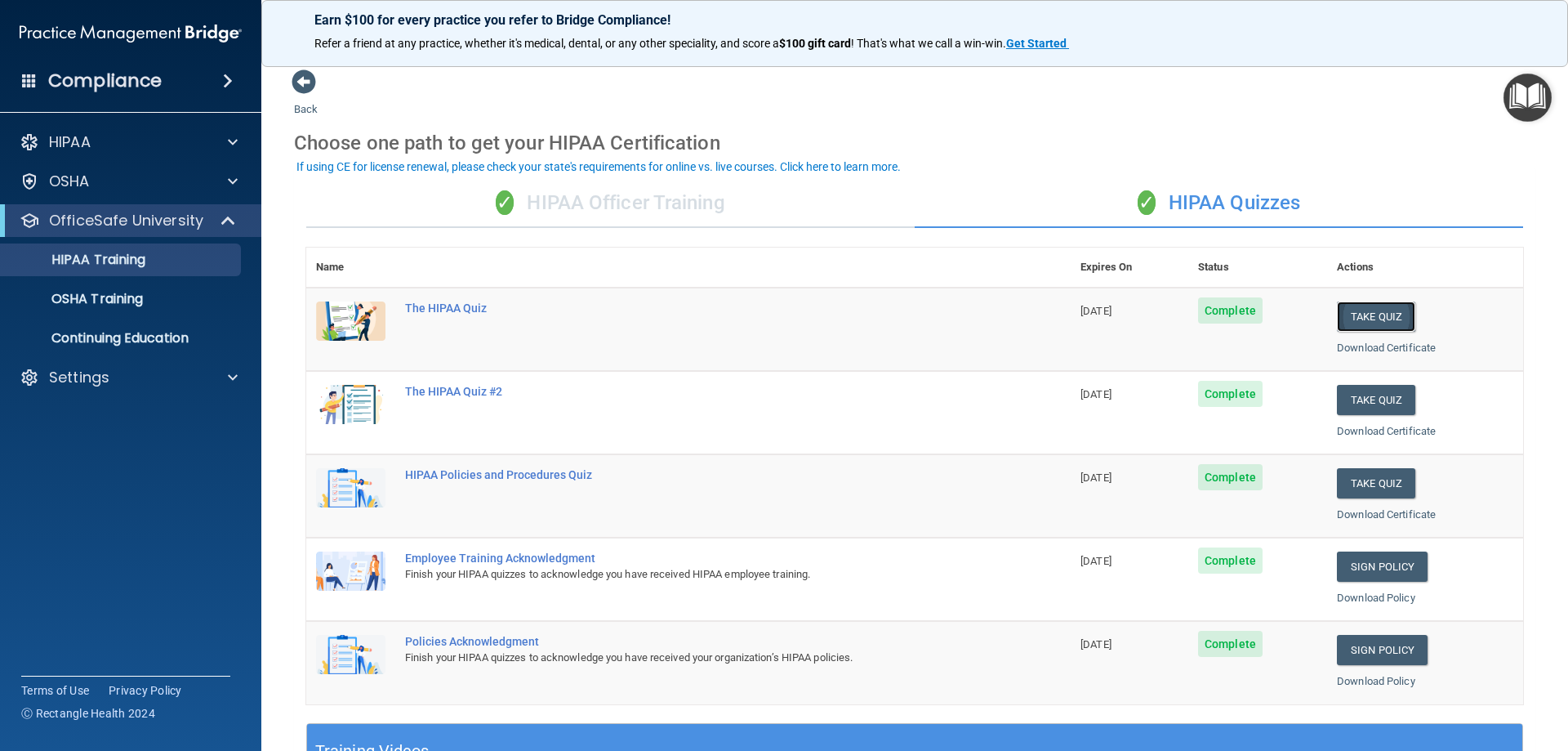
click at [1131, 311] on button "Take Quiz" at bounding box center [1376, 317] width 79 height 31
click at [954, 155] on div "Choose one path to get your HIPAA Certification" at bounding box center [915, 142] width 1241 height 47
click at [597, 195] on div "✓ HIPAA Officer Training" at bounding box center [610, 202] width 608 height 49
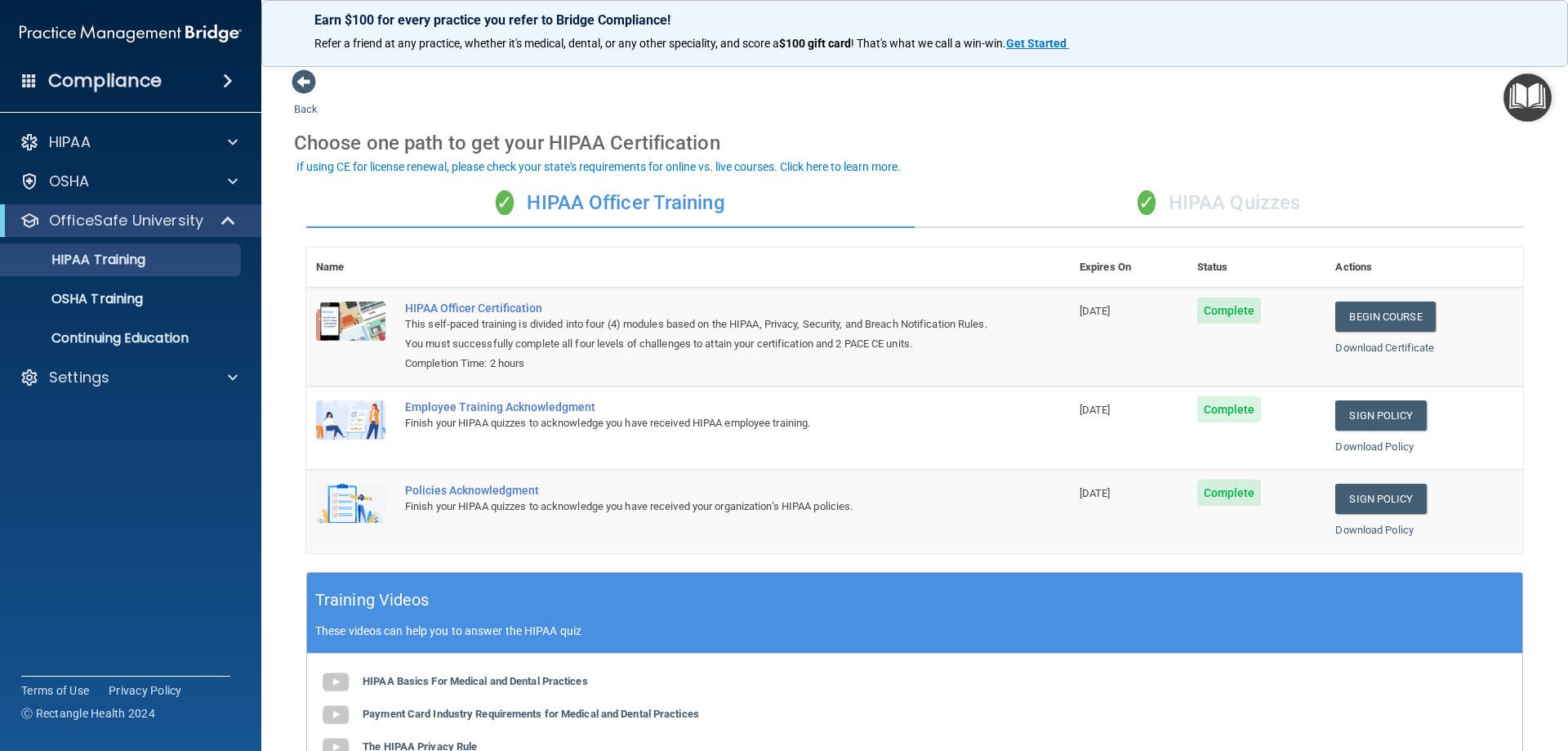
click at [1131, 204] on div "✓ HIPAA Quizzes" at bounding box center [1219, 202] width 608 height 49
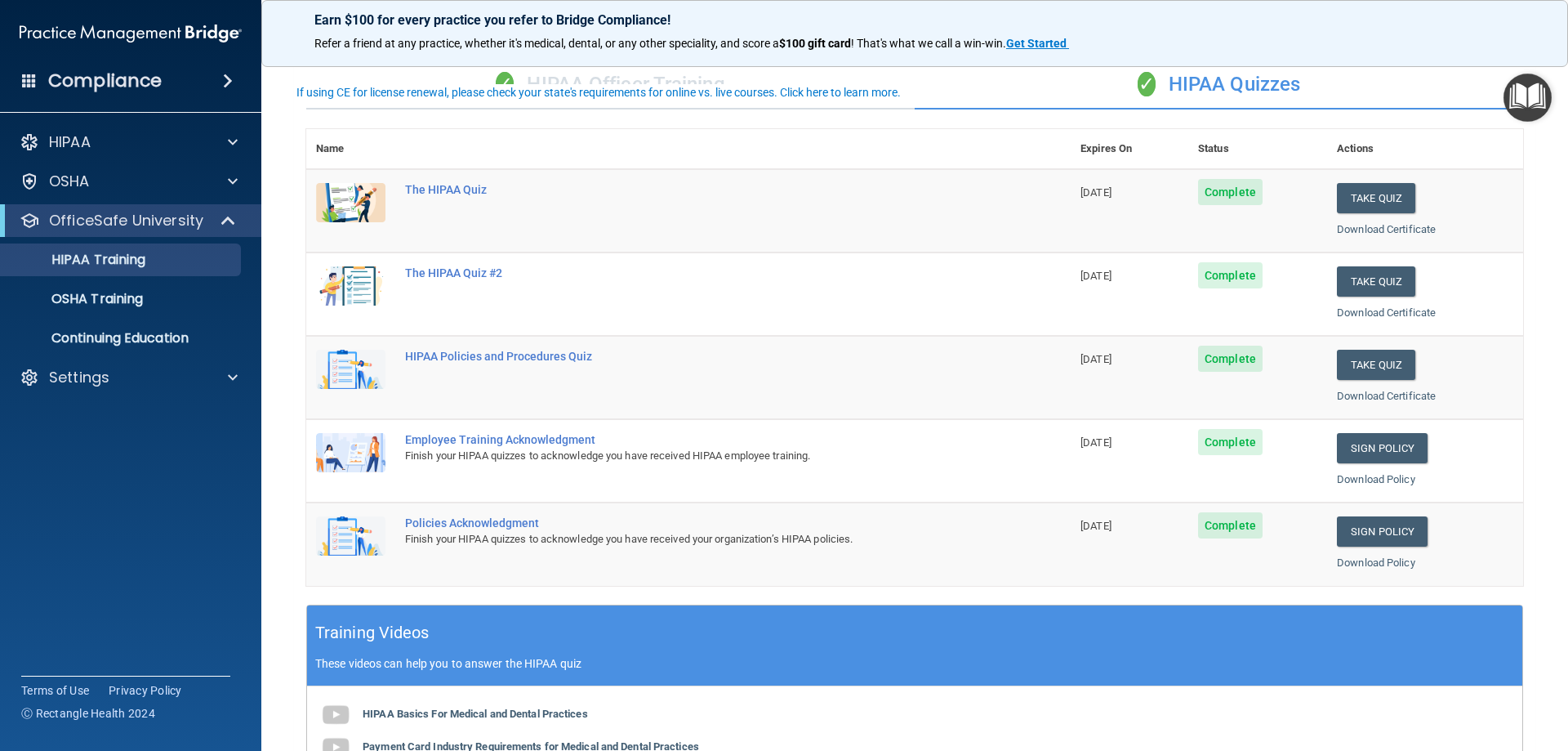
scroll to position [480, 0]
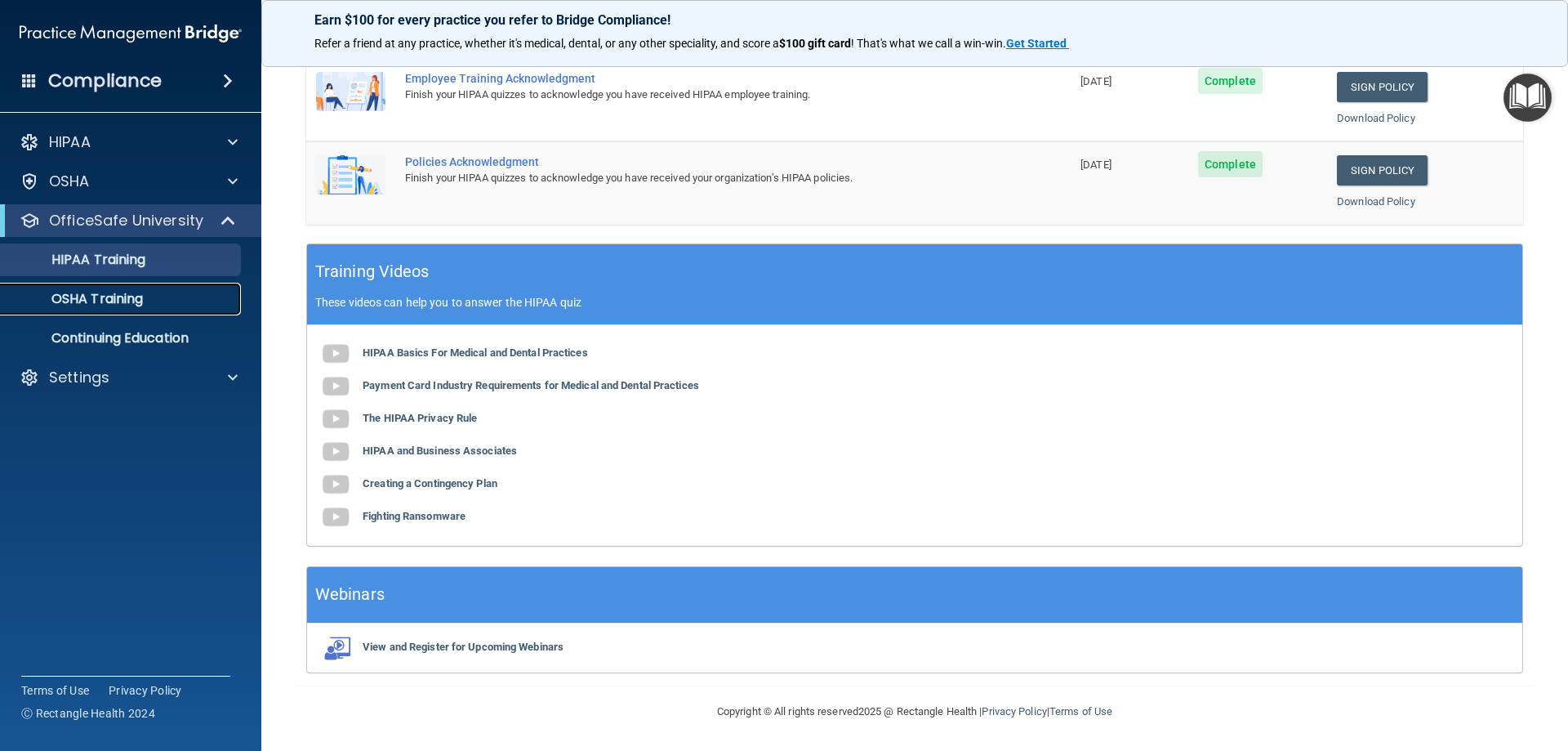
click at [155, 300] on div "OSHA Training" at bounding box center [122, 298] width 222 height 16
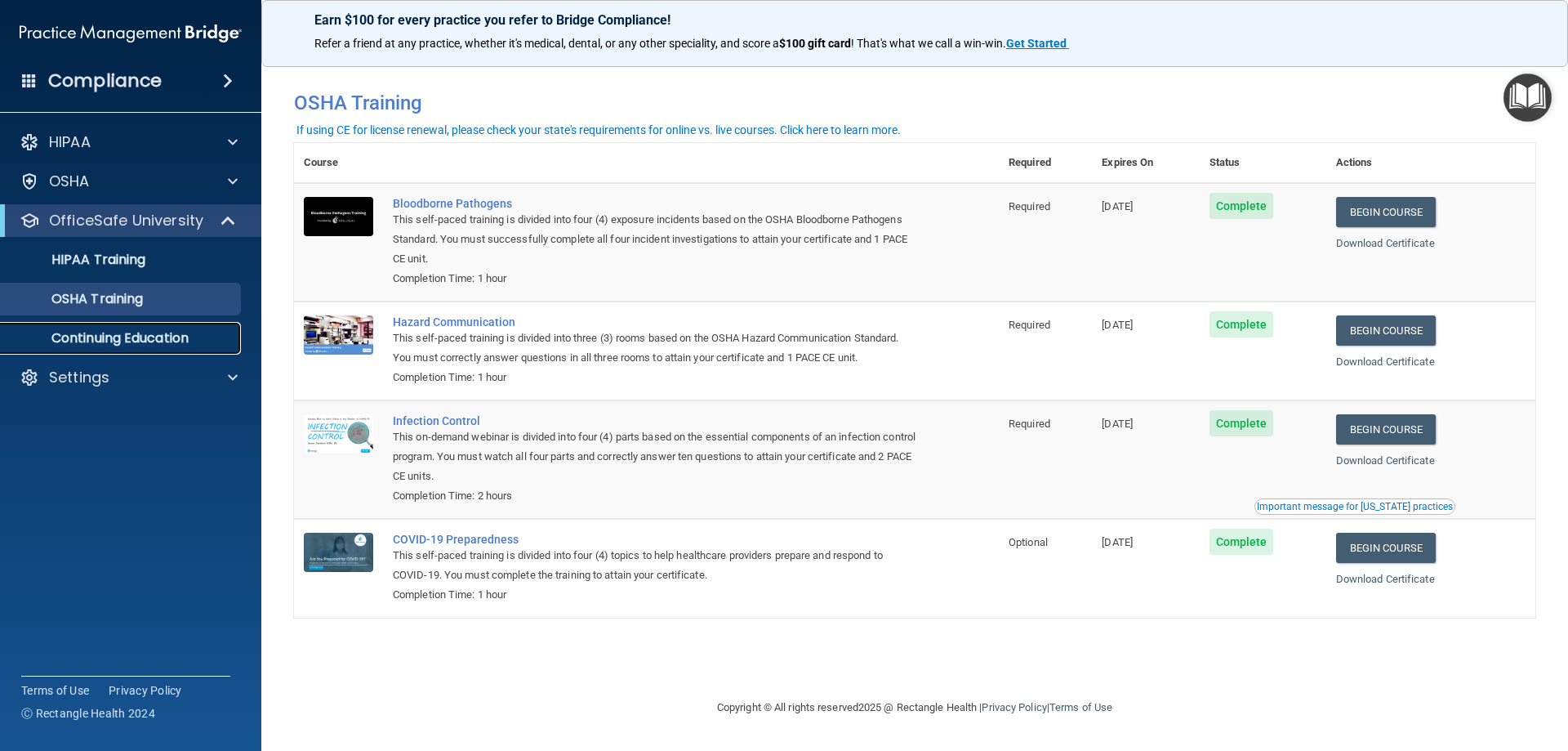
click at [131, 335] on p "Continuing Education" at bounding box center [122, 338] width 222 height 16
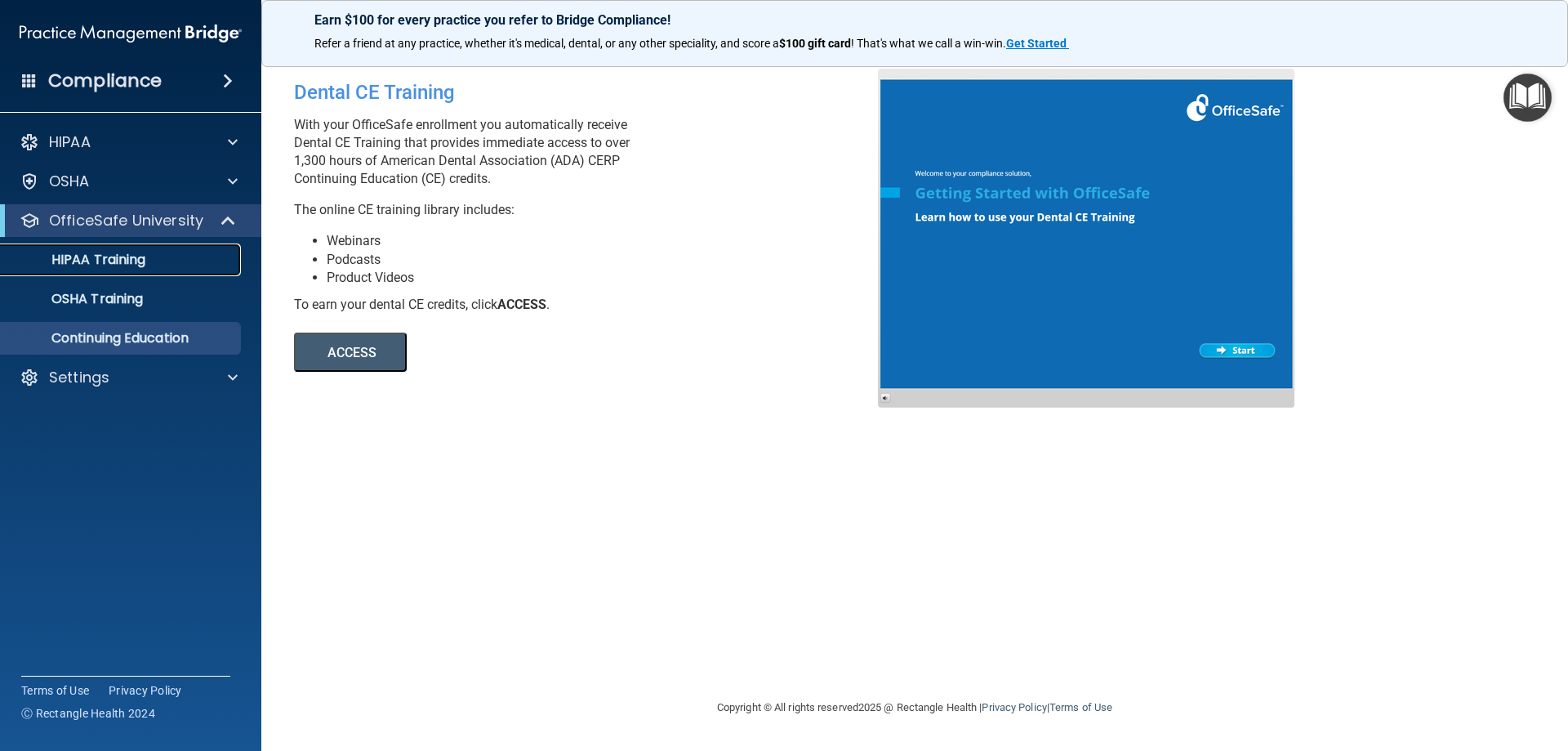
click at [146, 252] on p "HIPAA Training" at bounding box center [78, 259] width 135 height 16
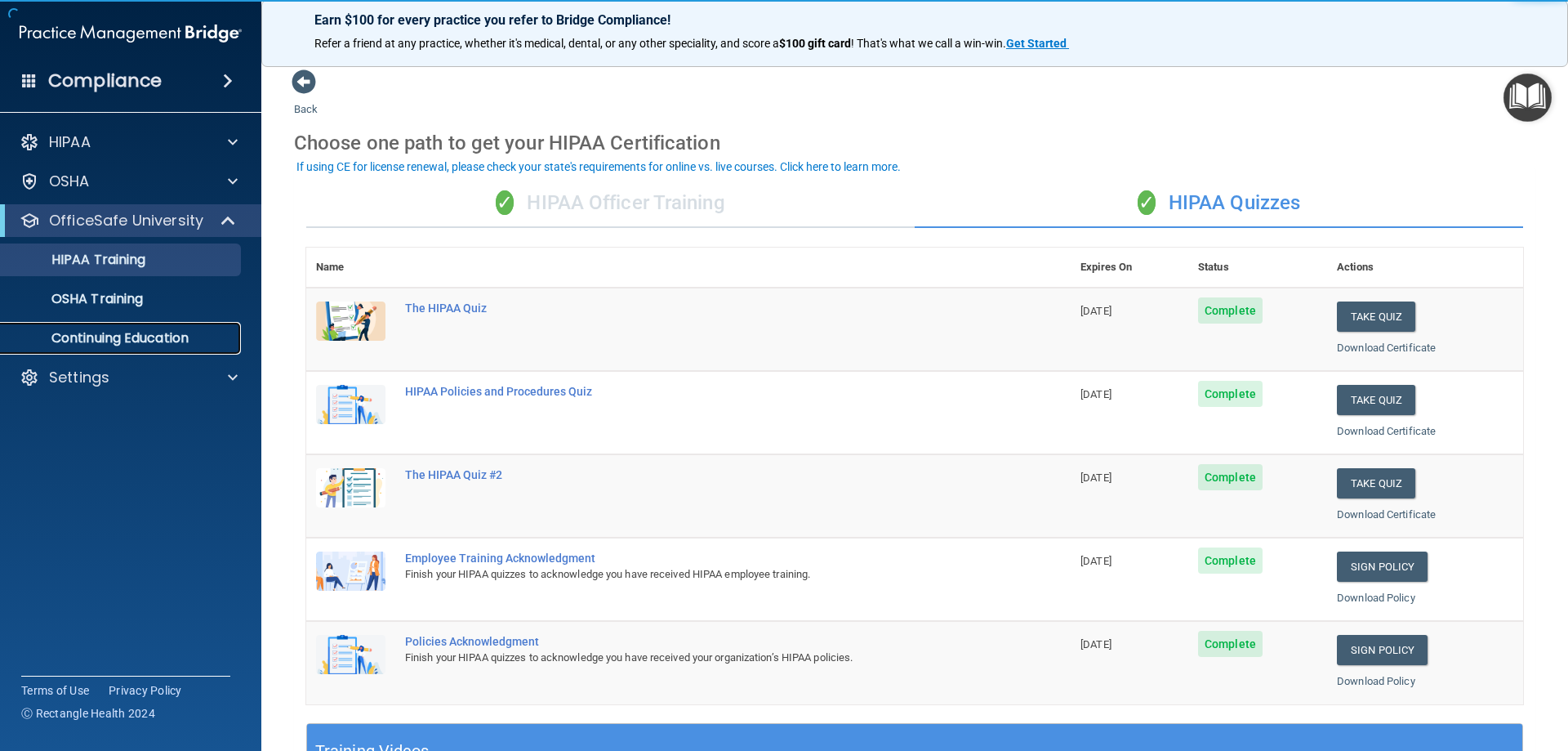
click at [152, 354] on link "Continuing Education" at bounding box center [112, 339] width 257 height 33
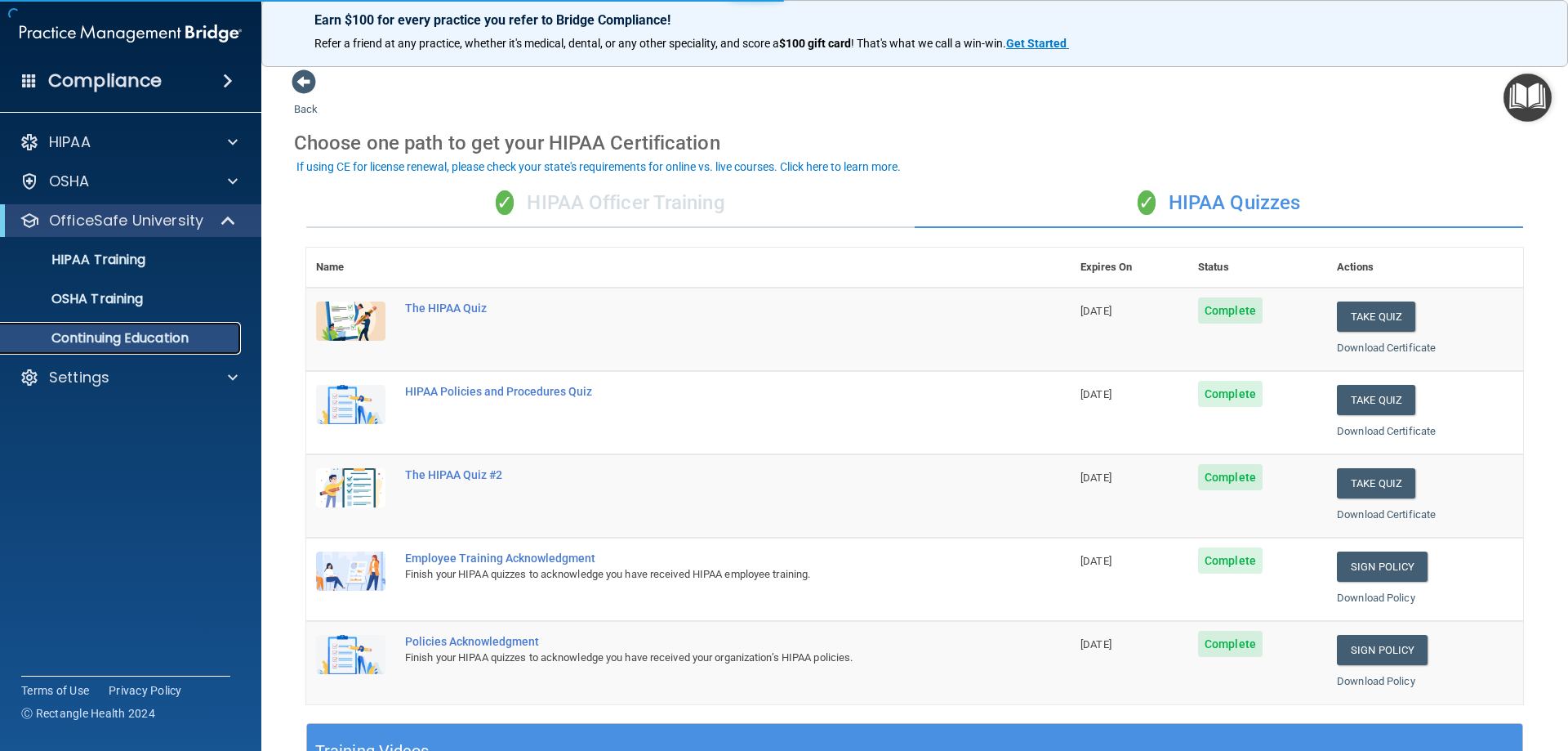
click at [157, 344] on p "Continuing Education" at bounding box center [122, 338] width 222 height 16
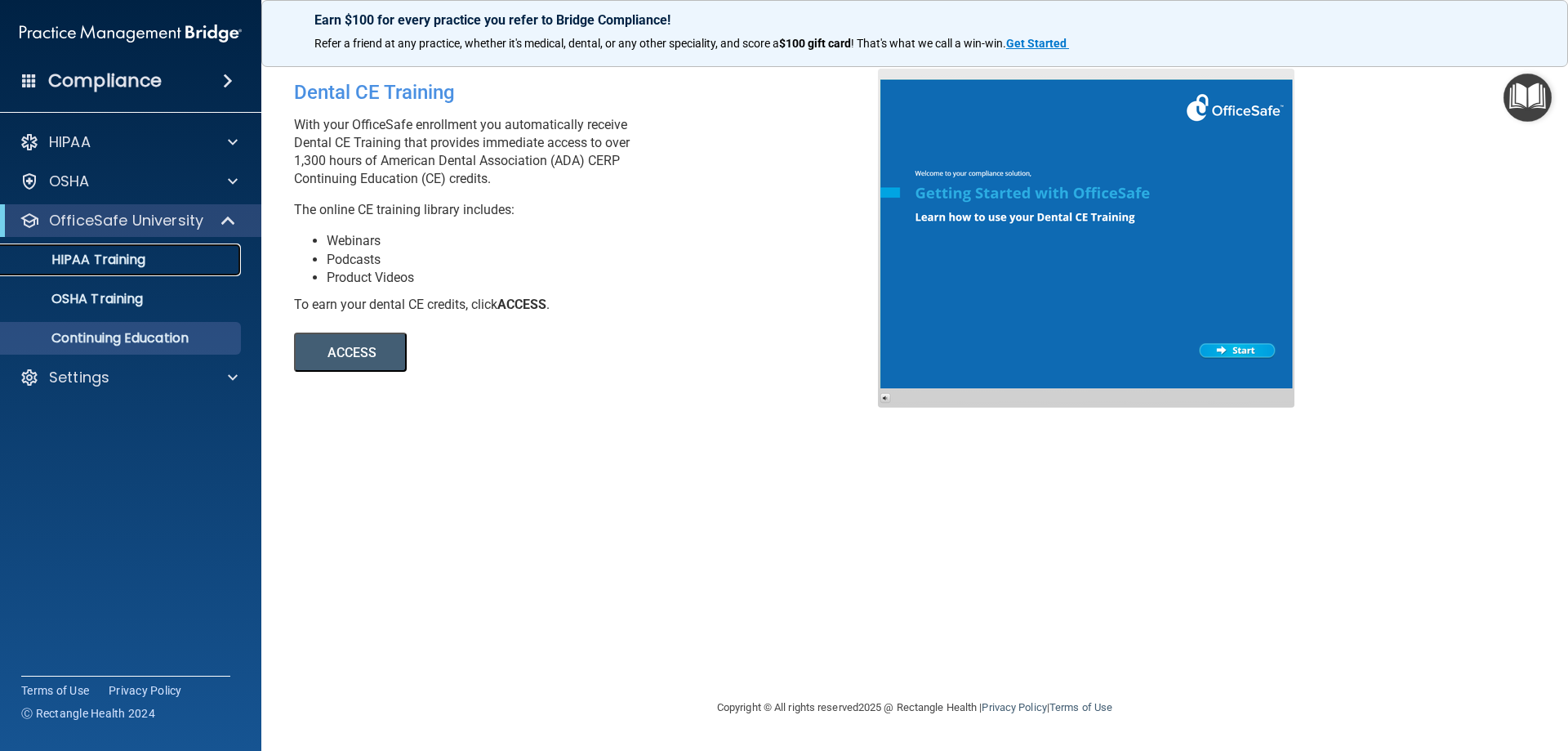
click at [144, 264] on p "HIPAA Training" at bounding box center [78, 259] width 135 height 16
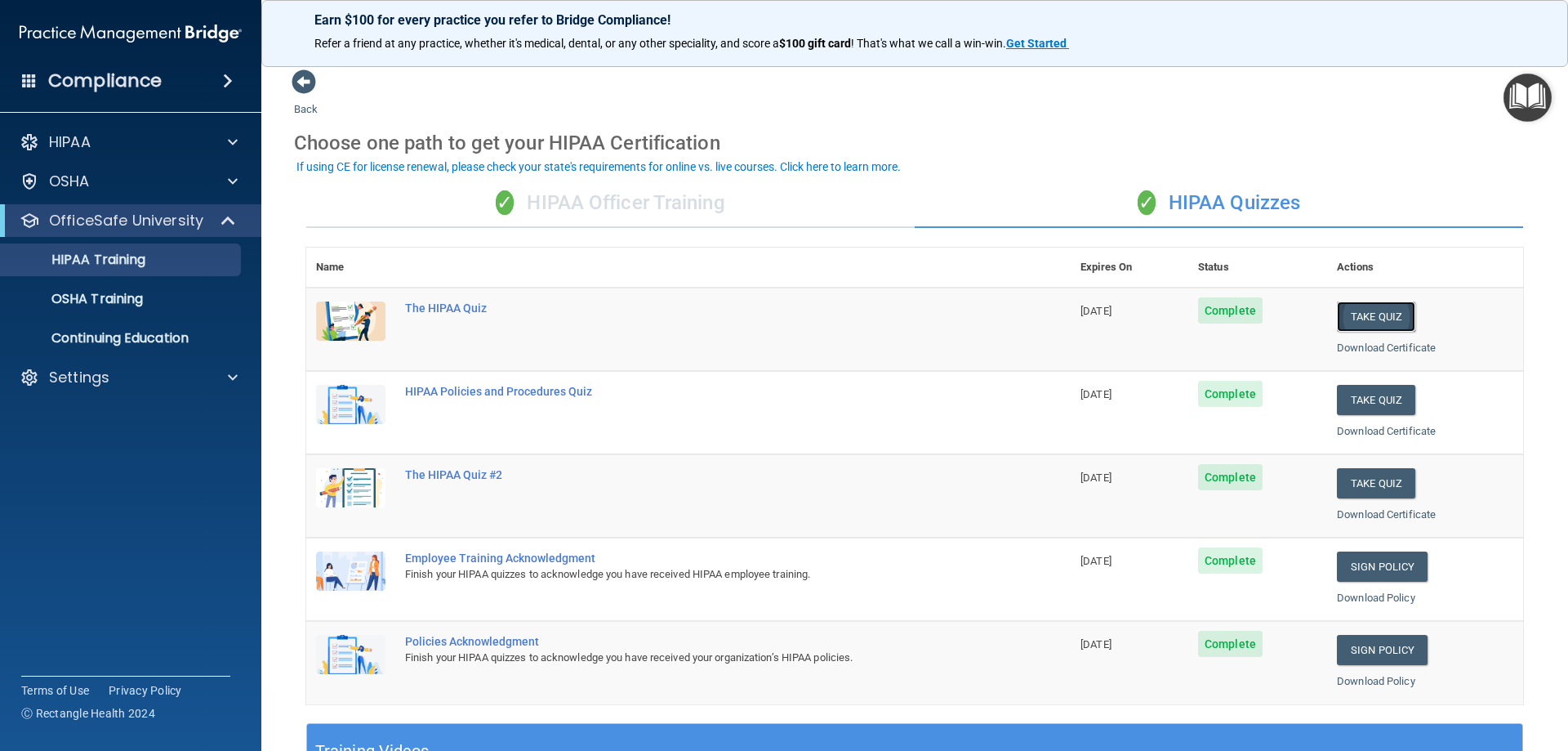
click at [1131, 317] on button "Take Quiz" at bounding box center [1376, 317] width 79 height 31
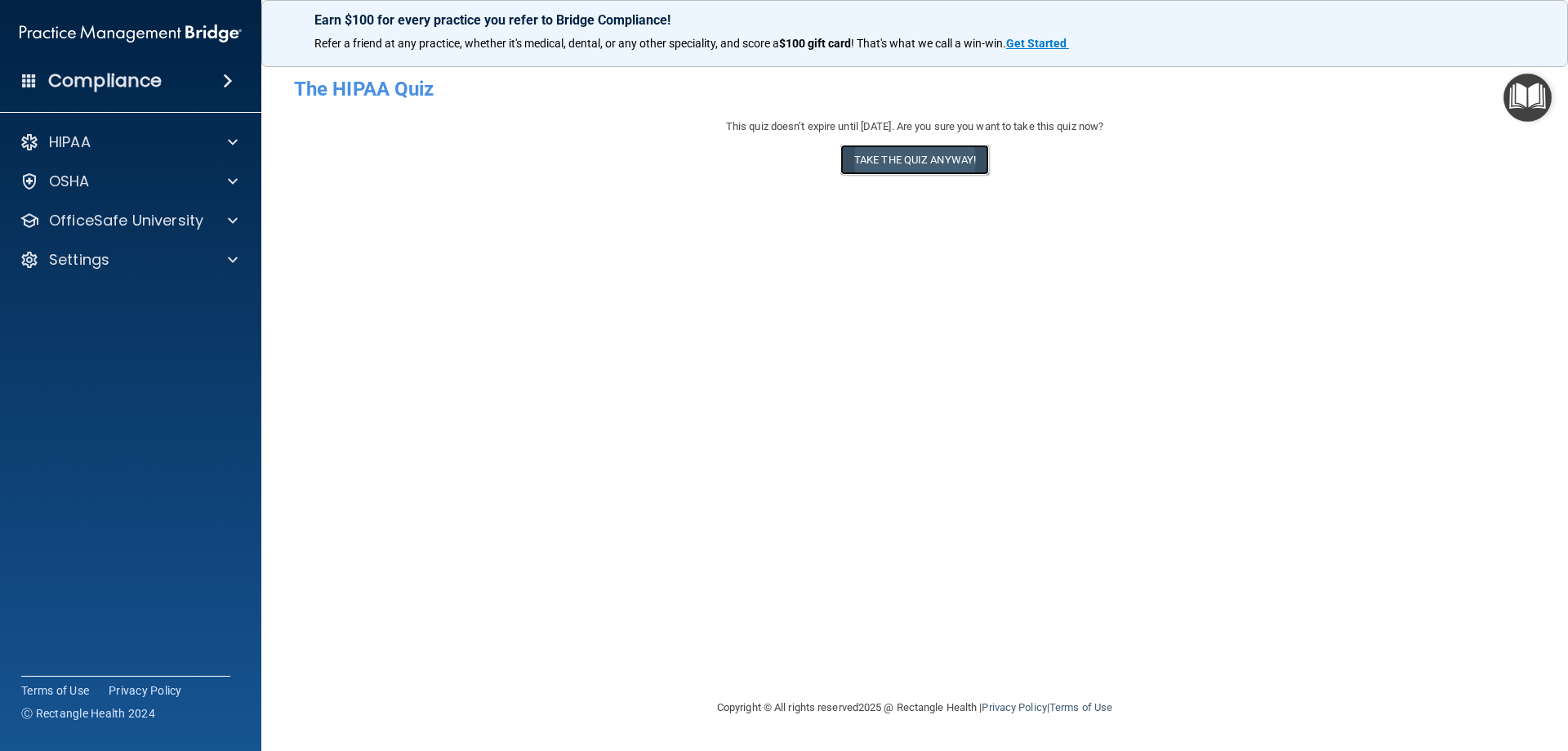
click at [932, 163] on button "Take the quiz anyway!" at bounding box center [914, 160] width 149 height 31
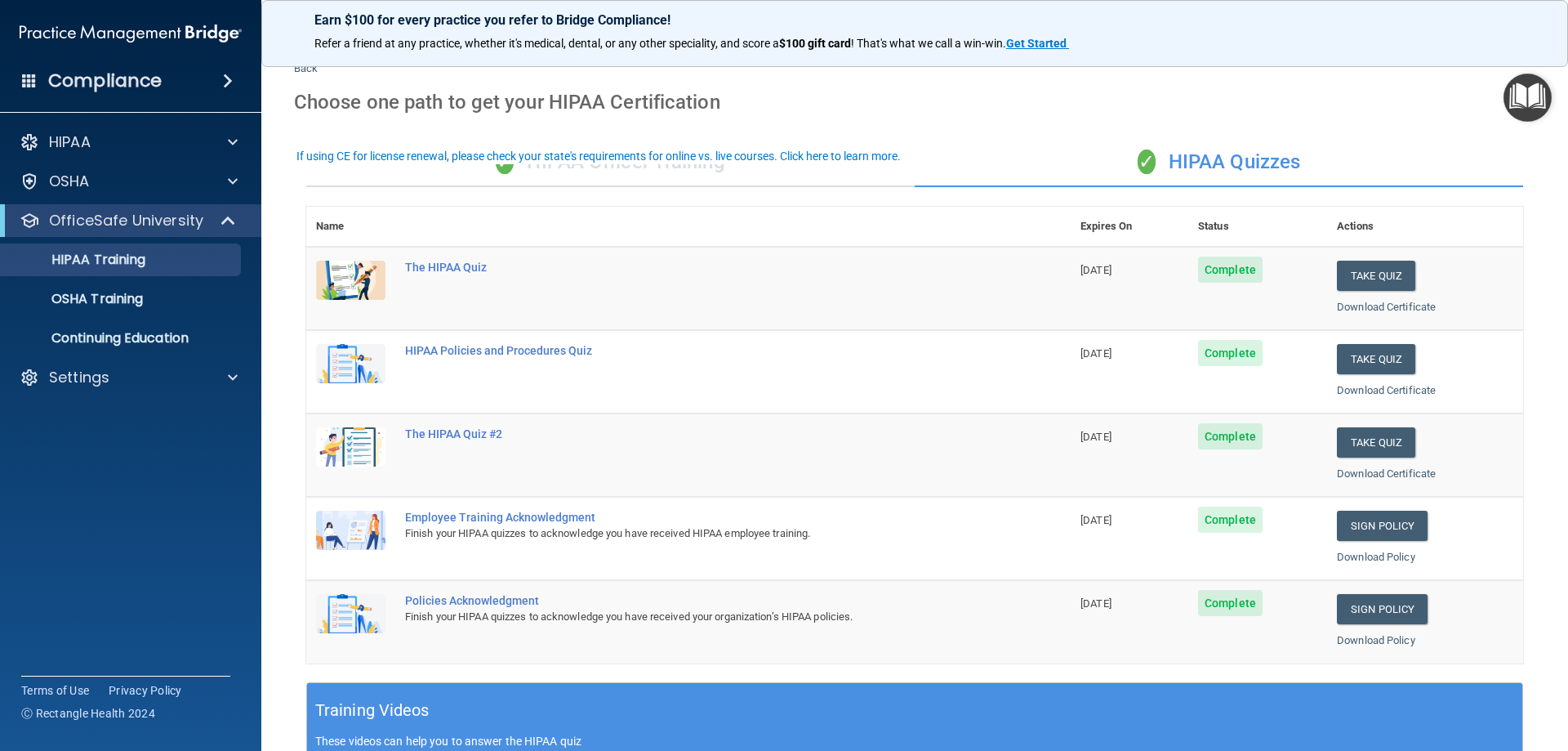
scroll to position [82, 0]
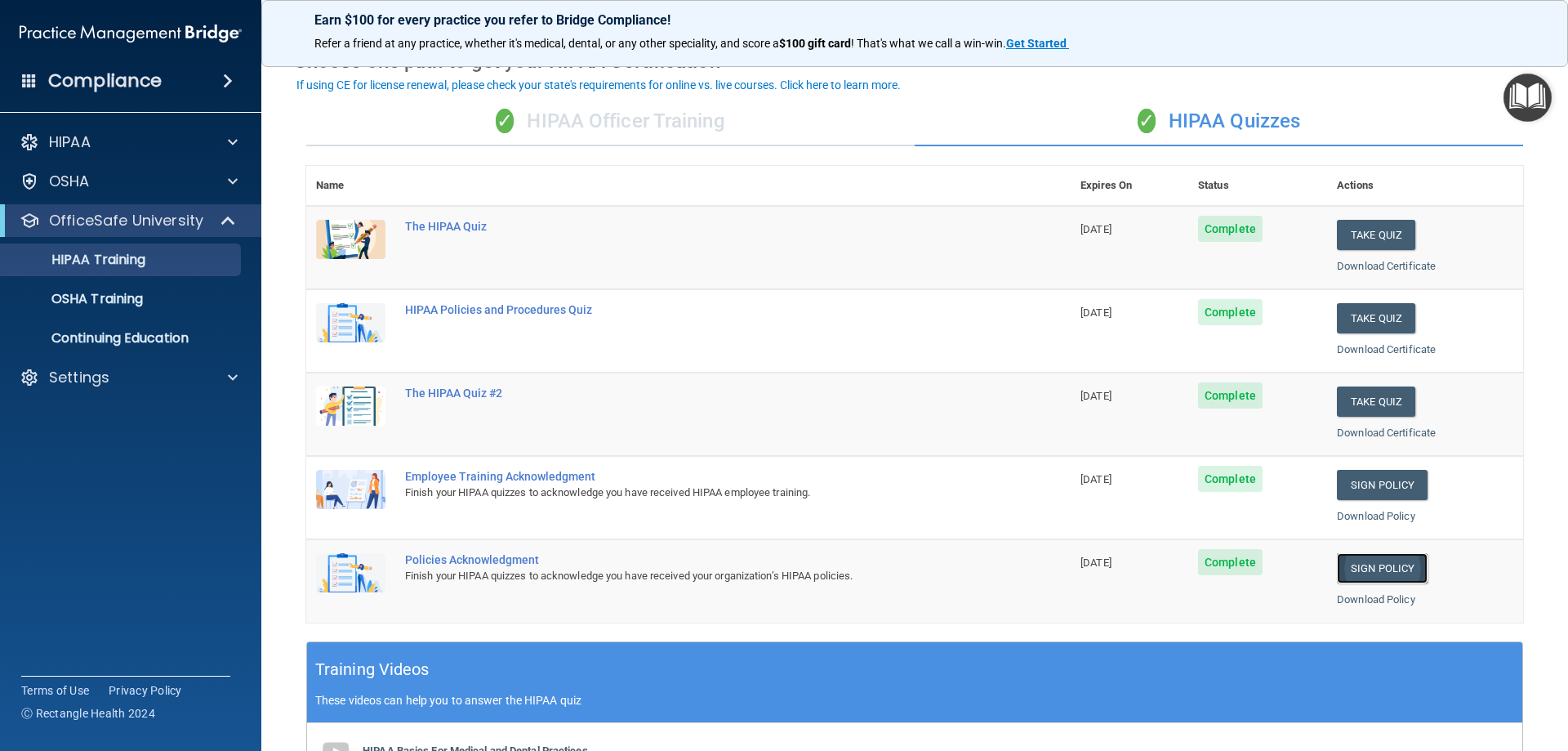
click at [1131, 568] on link "Sign Policy" at bounding box center [1382, 569] width 91 height 31
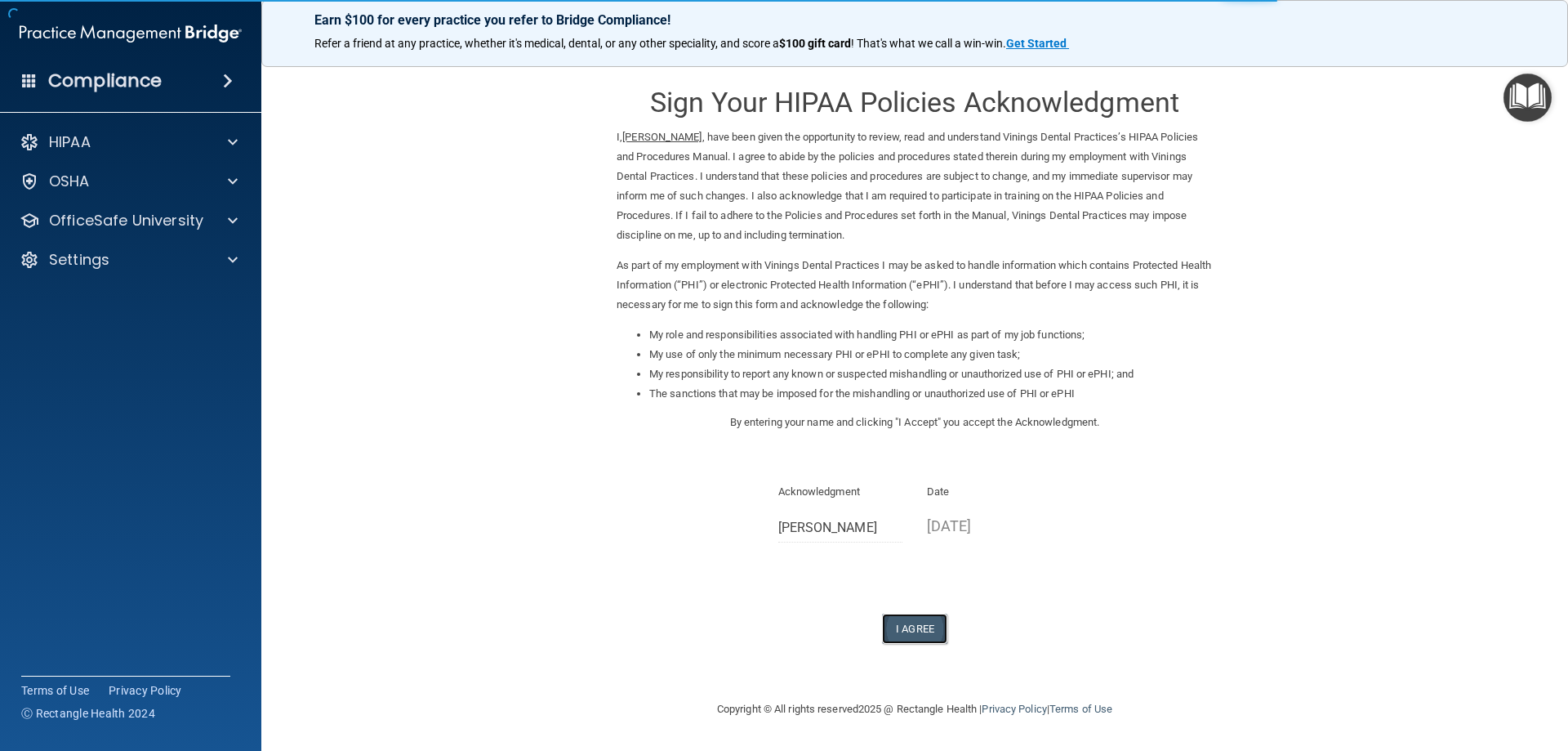
click at [925, 621] on button "I Agree" at bounding box center [915, 629] width 65 height 31
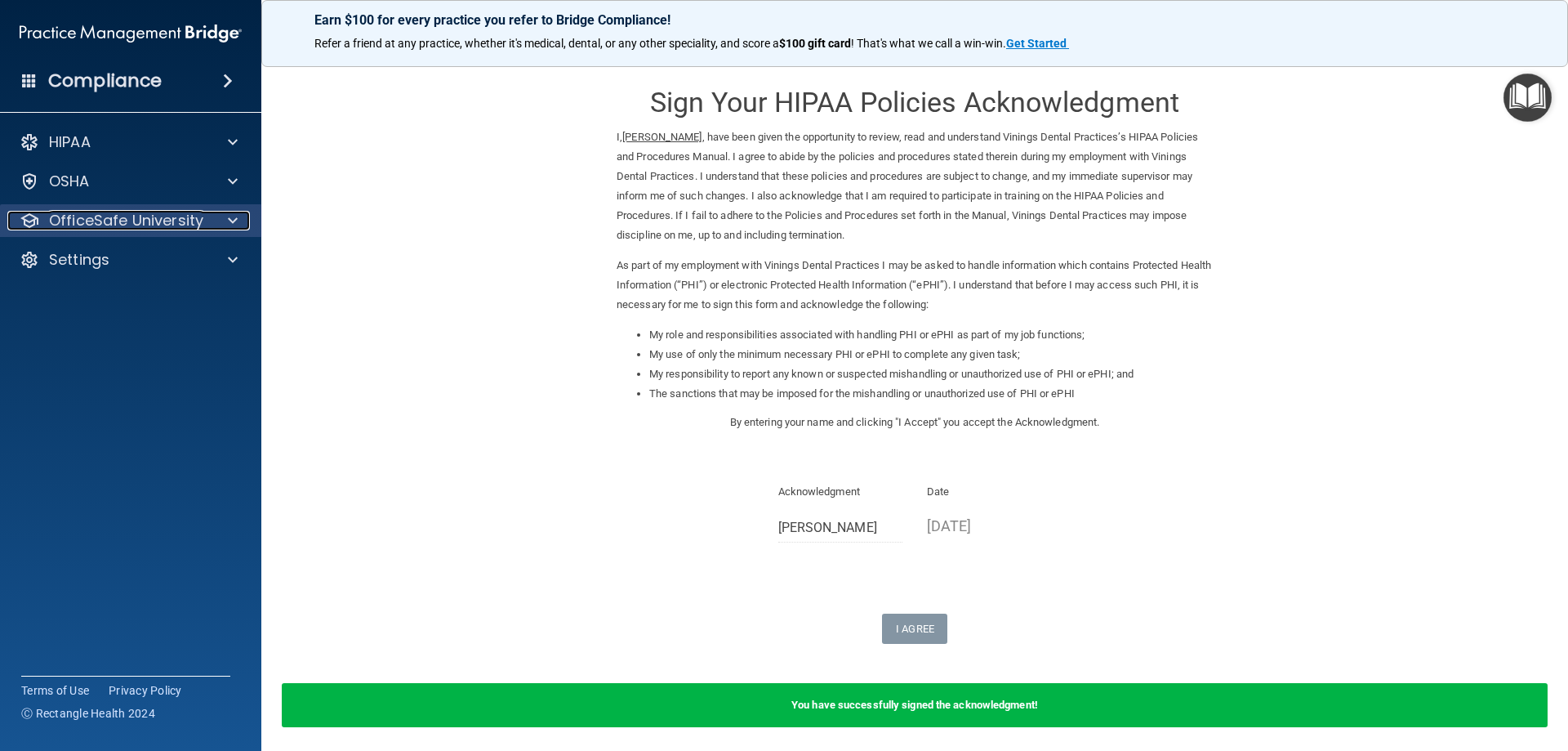
click at [147, 219] on p "OfficeSafe University" at bounding box center [126, 221] width 154 height 19
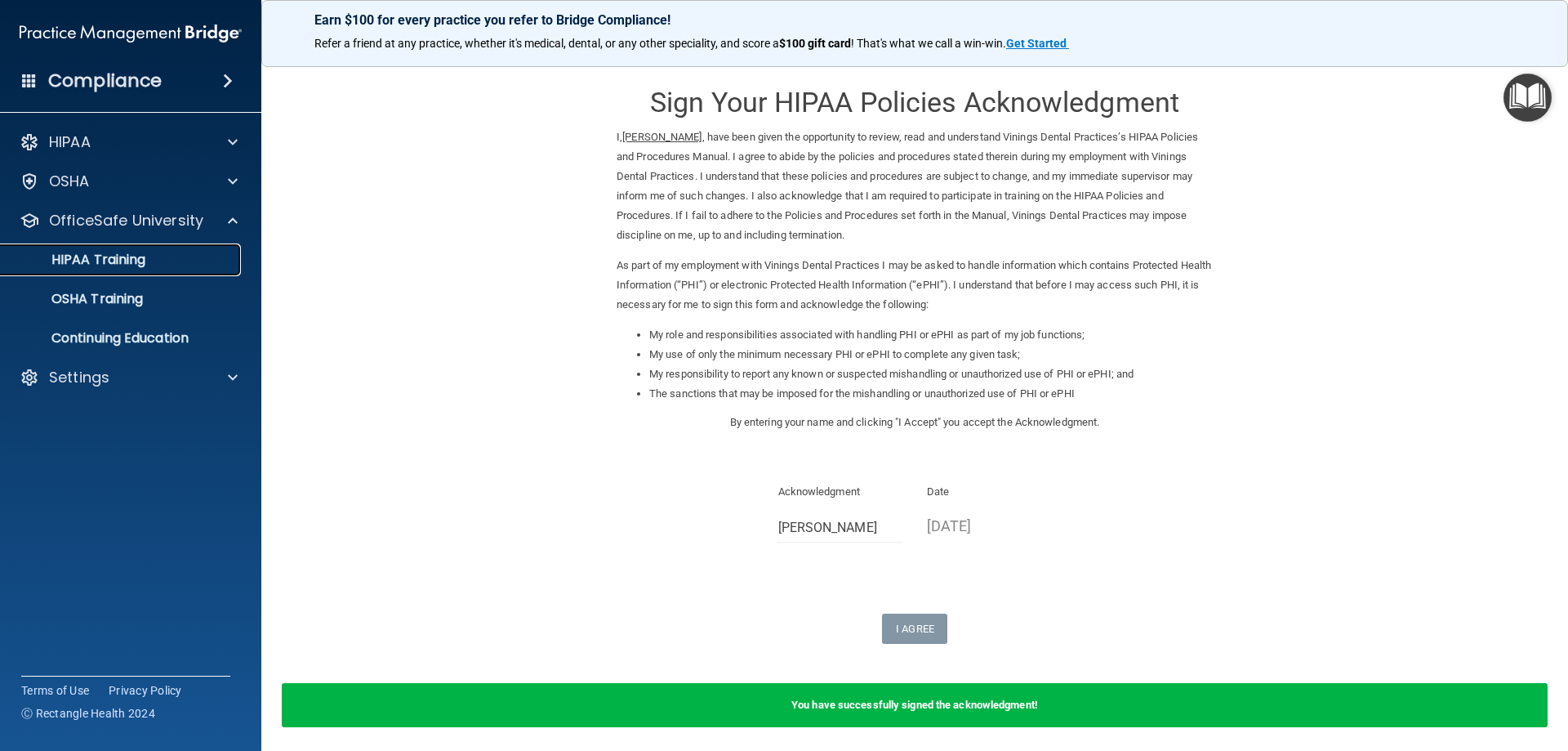
click at [167, 272] on link "HIPAA Training" at bounding box center [112, 260] width 257 height 33
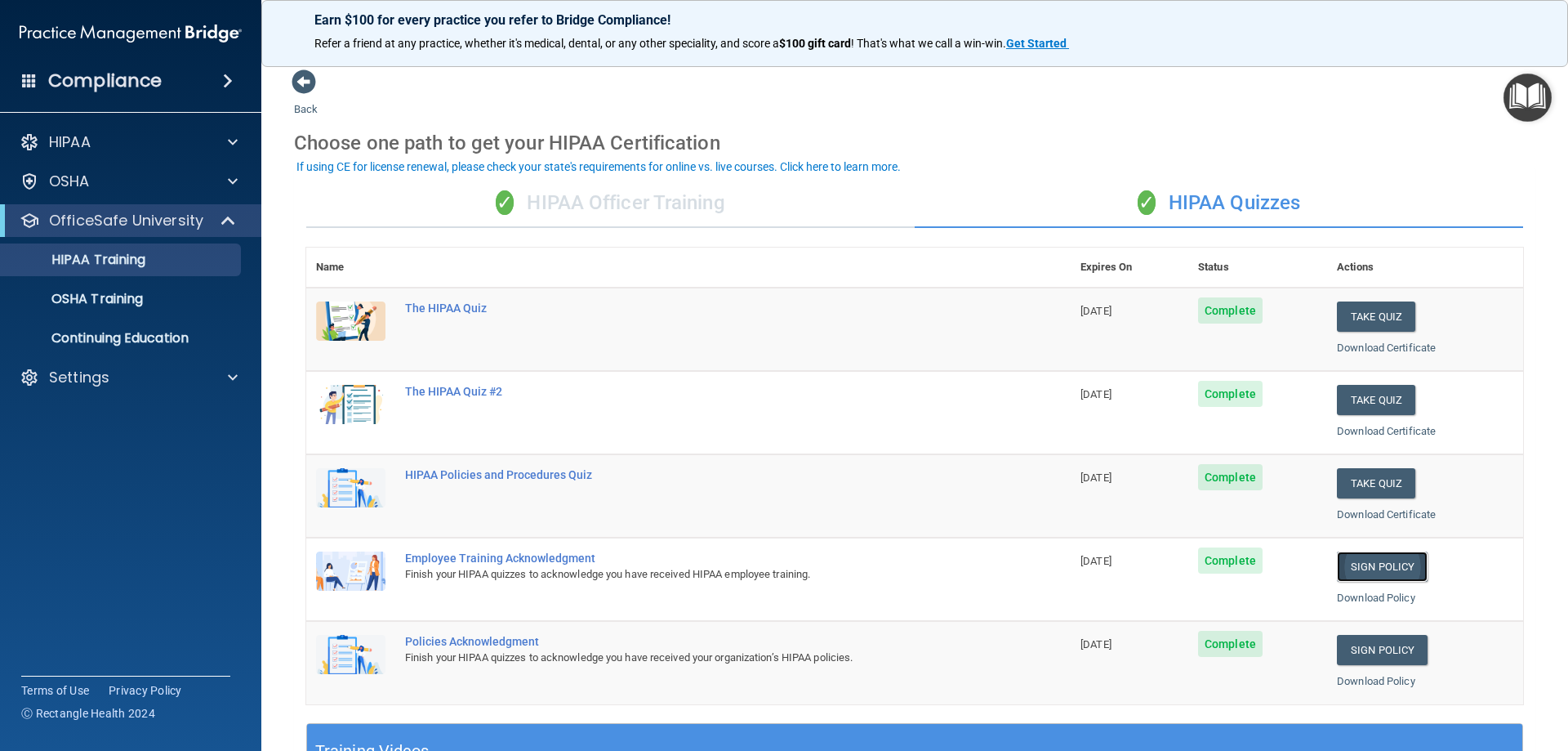
click at [1392, 563] on link "Sign Policy" at bounding box center [1382, 567] width 91 height 31
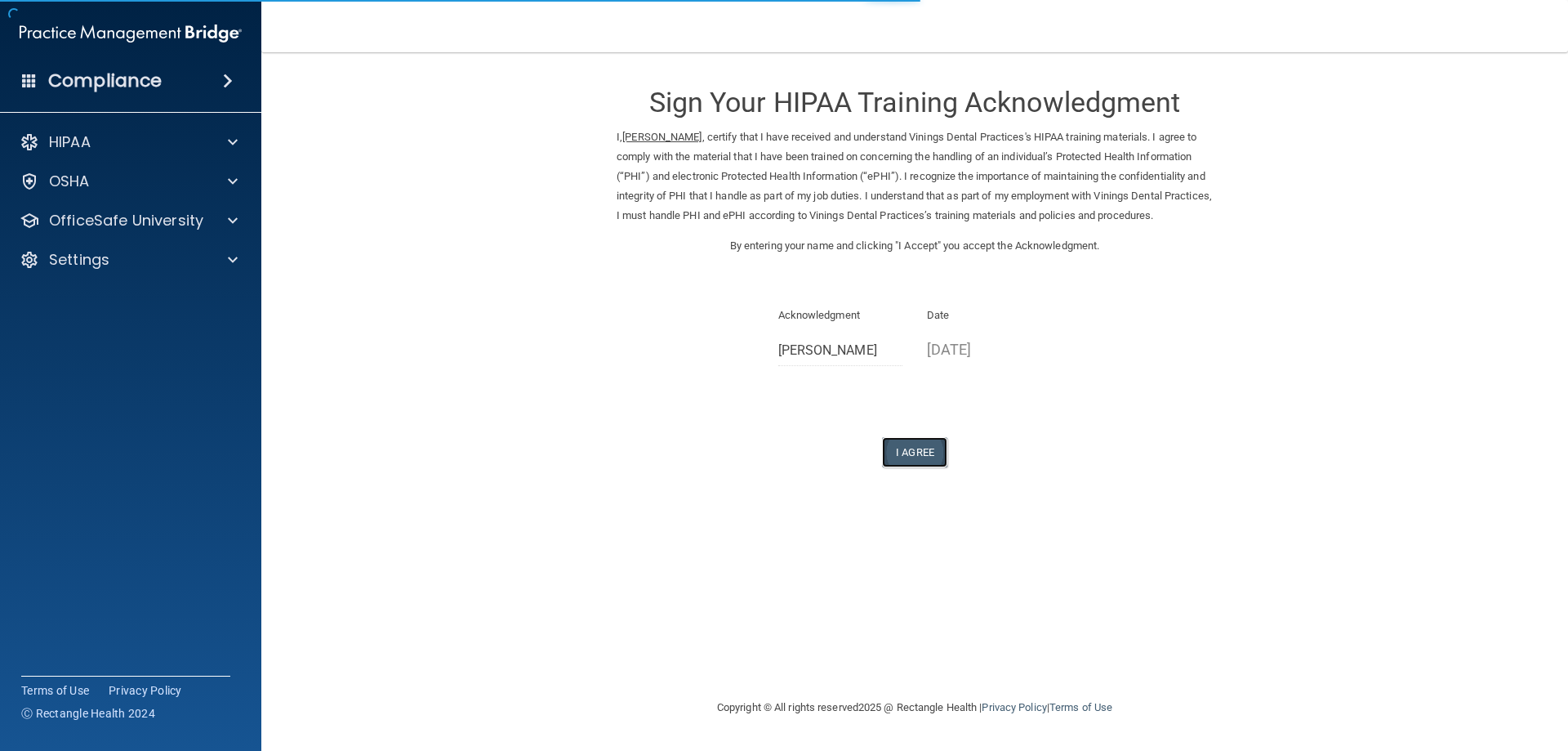
click at [932, 464] on button "I Agree" at bounding box center [915, 453] width 65 height 31
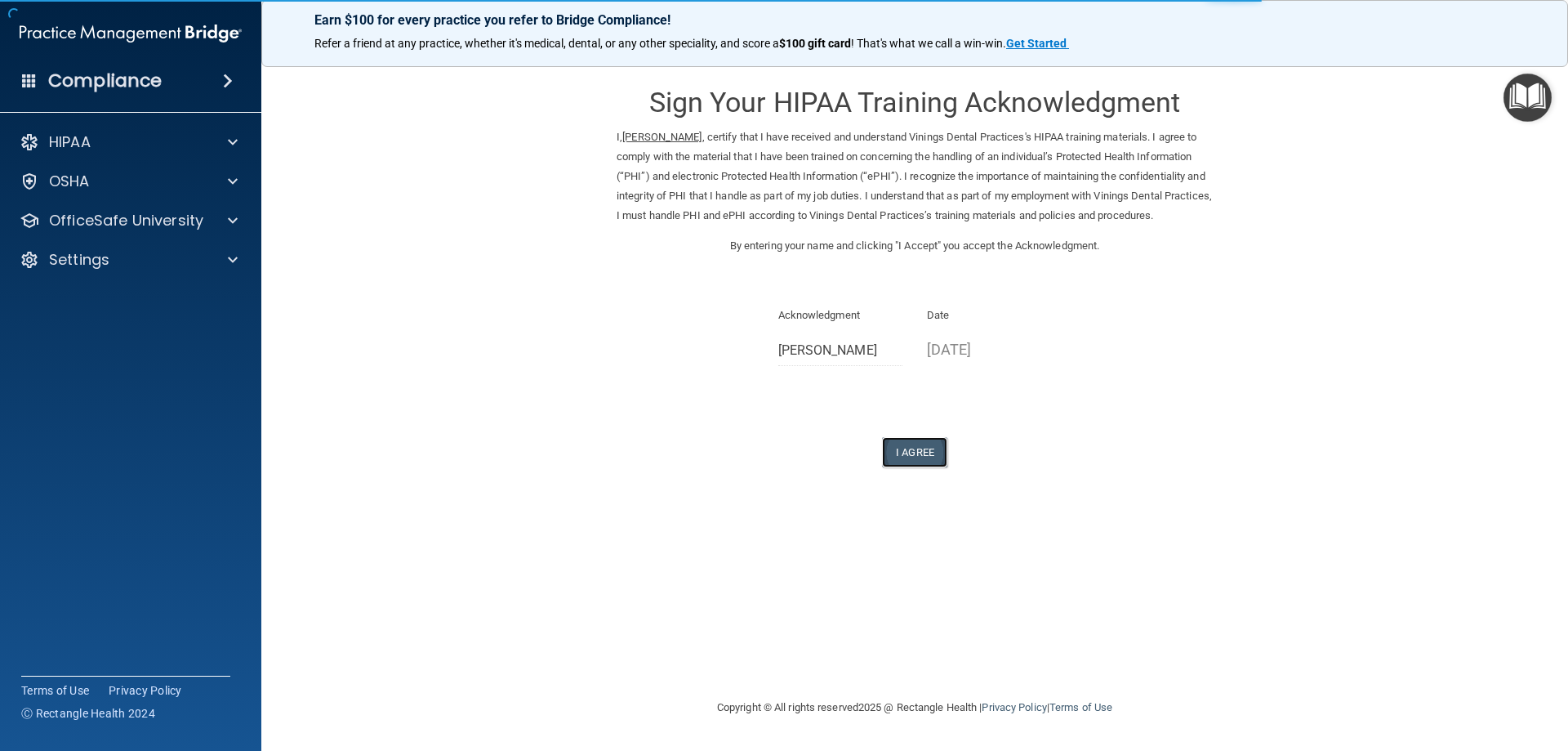
click at [907, 467] on button "I Agree" at bounding box center [915, 453] width 65 height 31
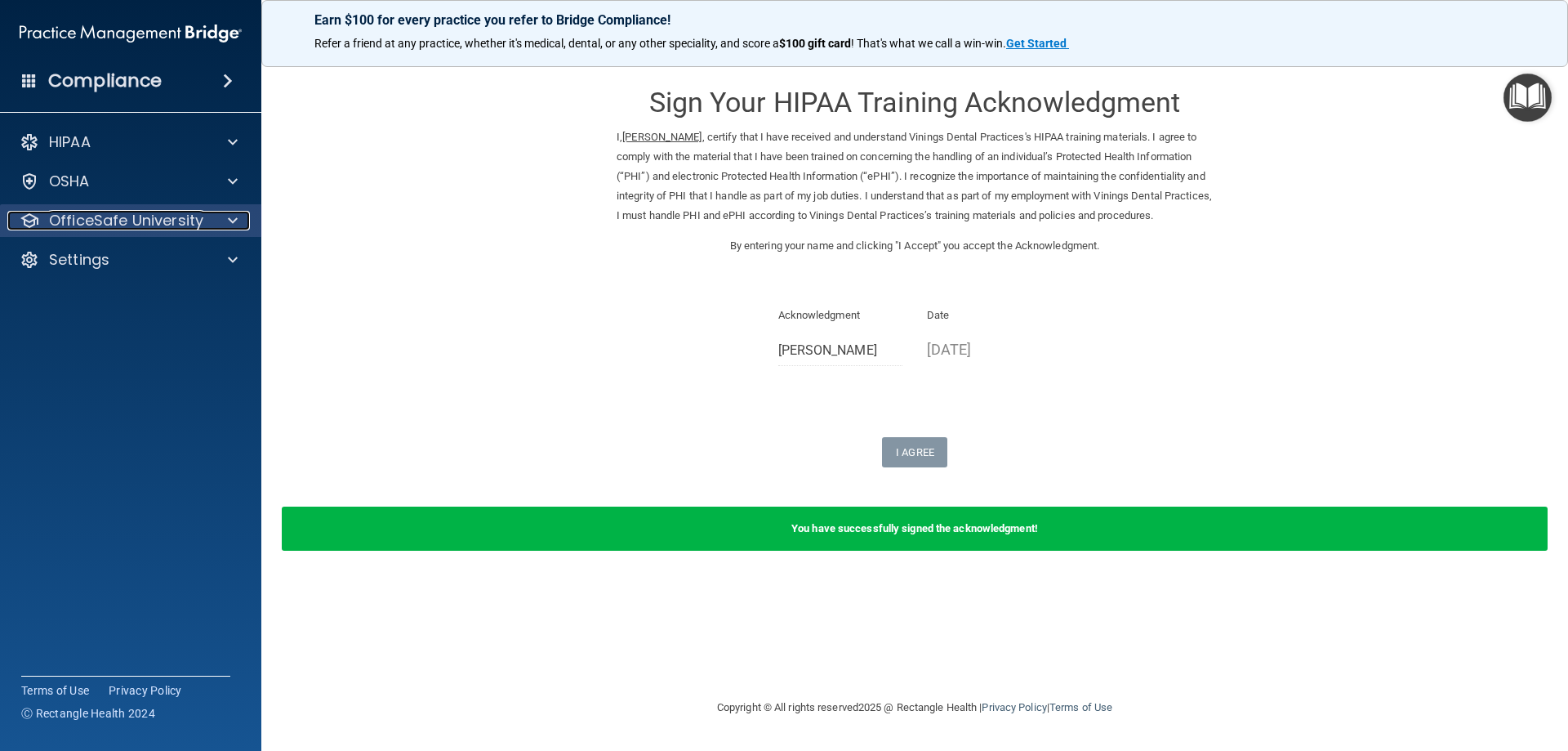
drag, startPoint x: 212, startPoint y: 214, endPoint x: 164, endPoint y: 298, distance: 96.7
click at [211, 214] on div at bounding box center [230, 221] width 41 height 19
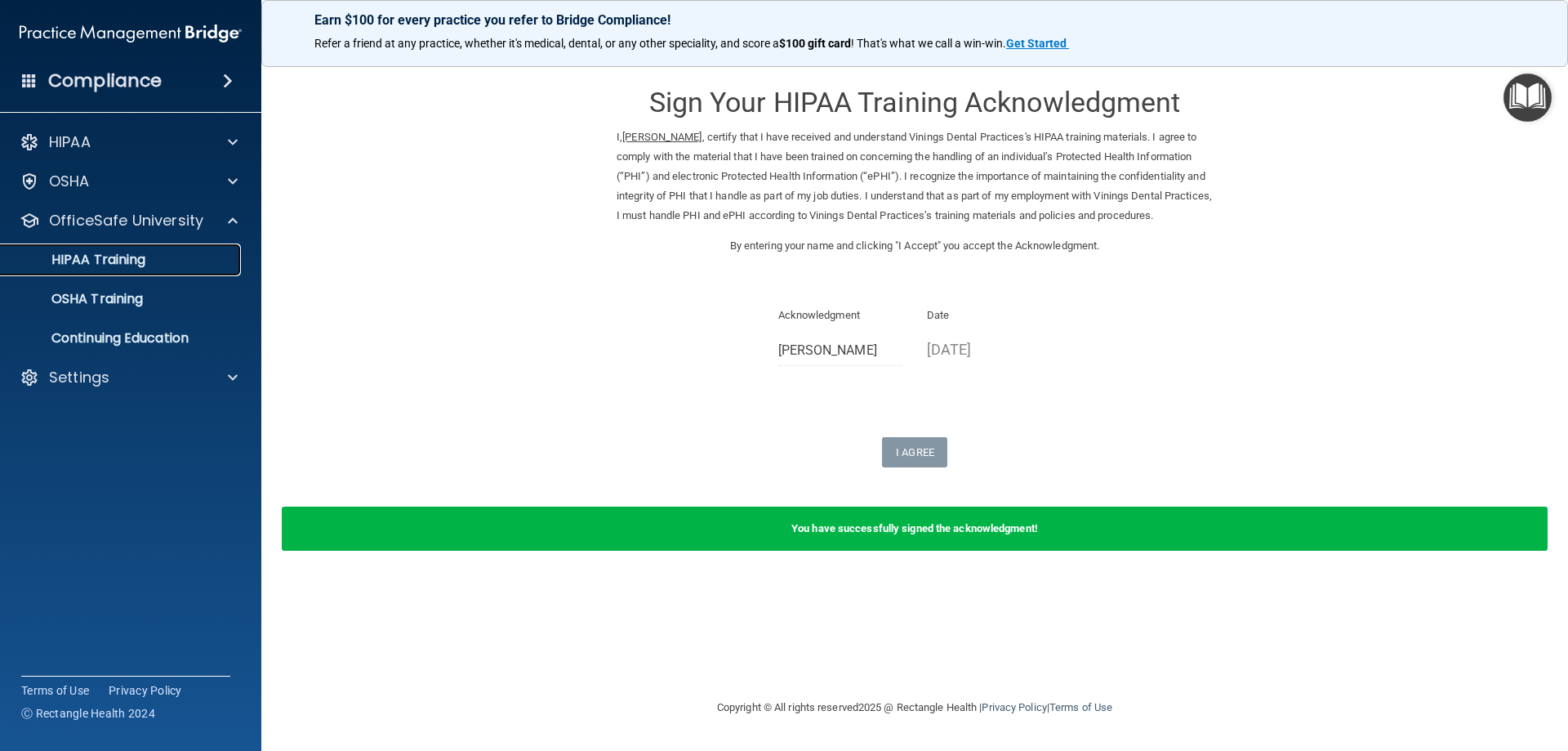
click at [175, 257] on div "HIPAA Training" at bounding box center [122, 259] width 222 height 16
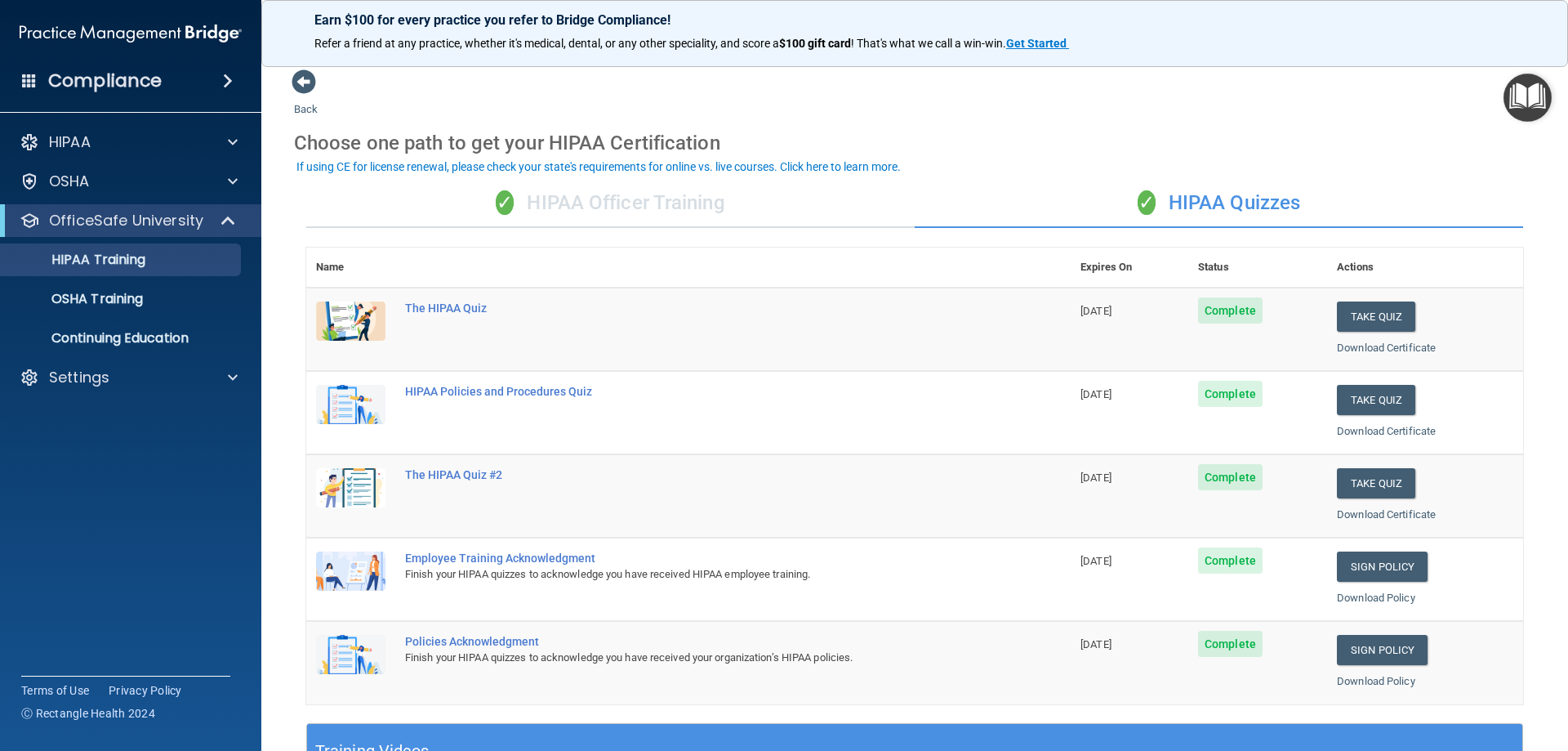
click at [621, 191] on div "✓ HIPAA Officer Training" at bounding box center [610, 202] width 608 height 49
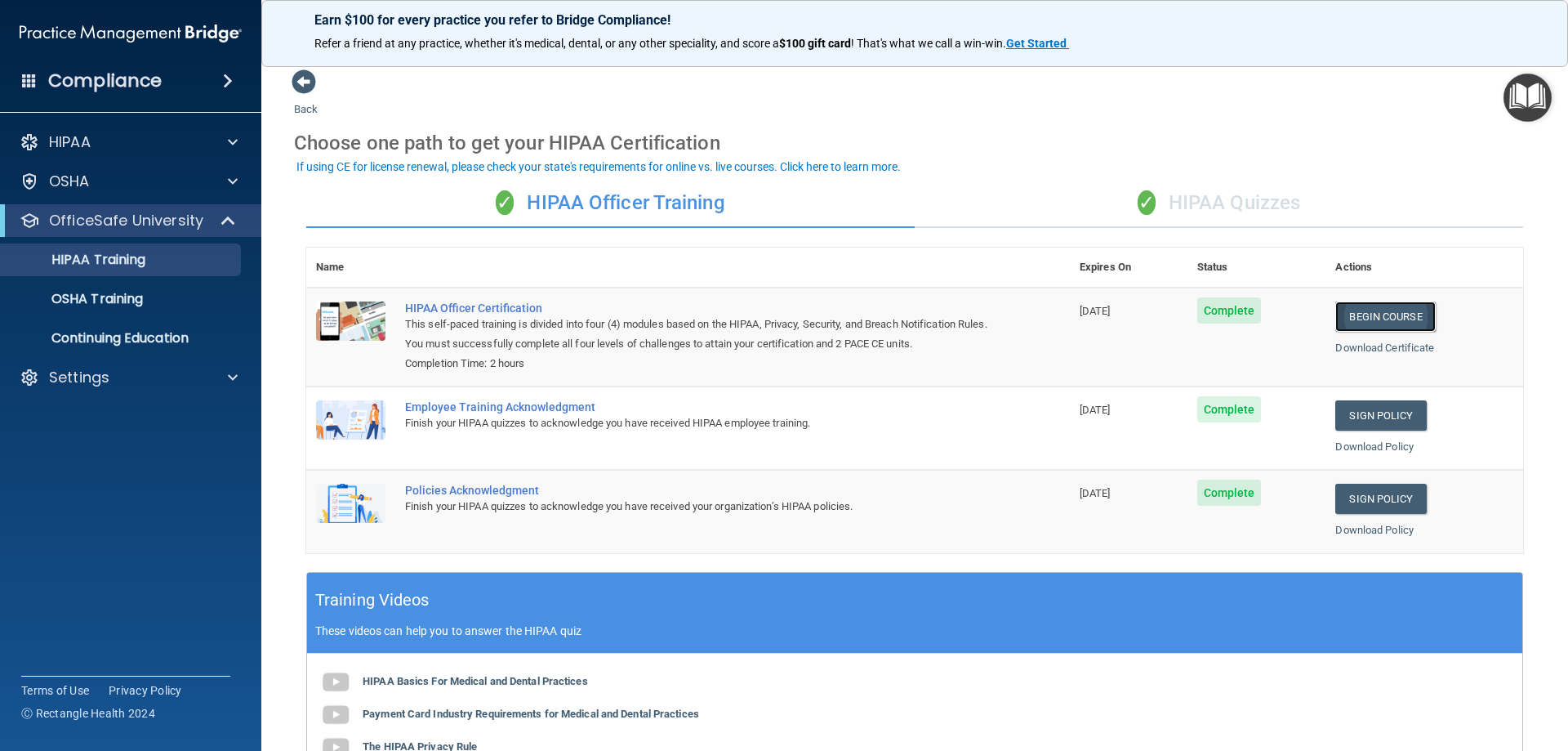
click at [1350, 331] on link "Begin Course" at bounding box center [1385, 317] width 100 height 31
click at [1038, 223] on div "✓ HIPAA Quizzes" at bounding box center [1219, 202] width 608 height 49
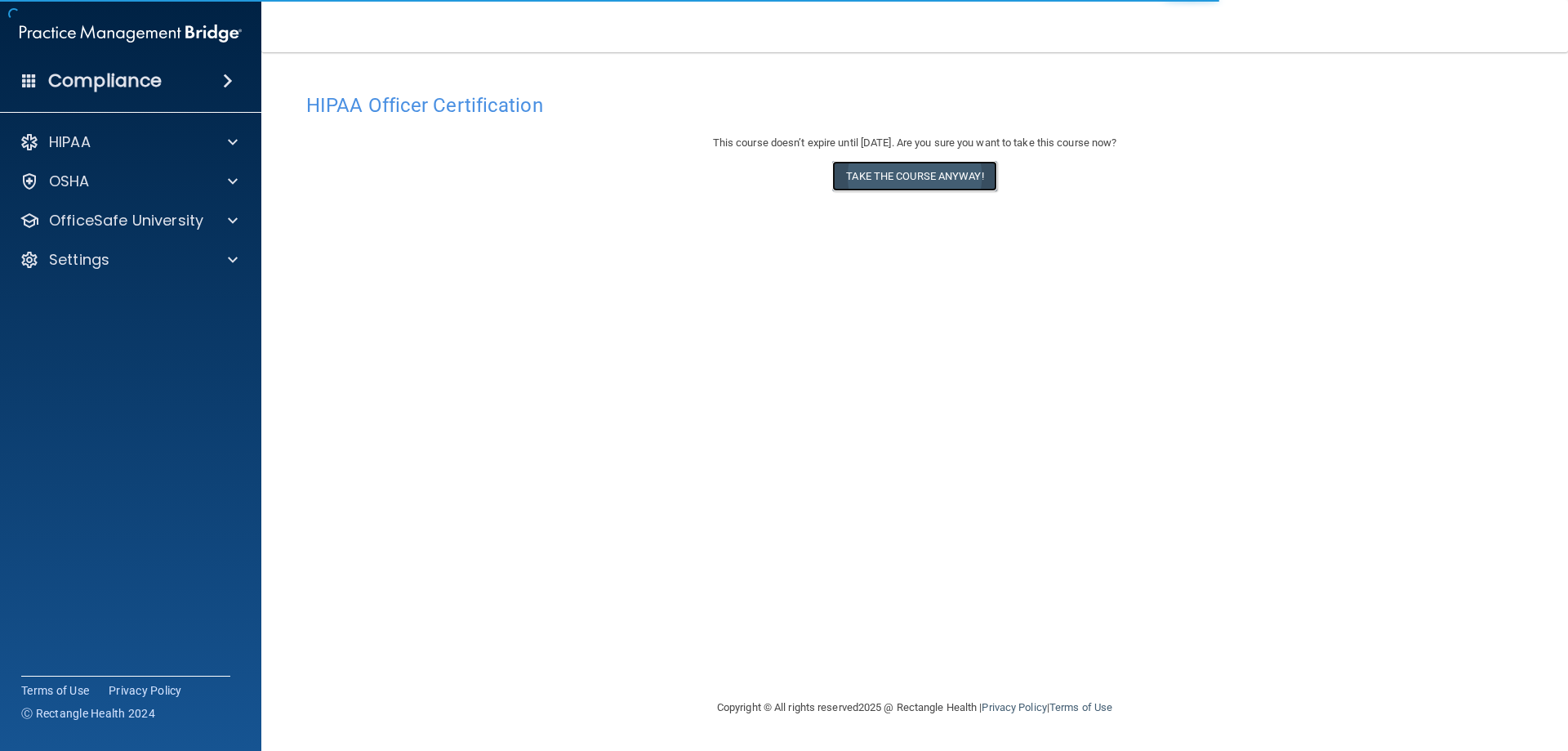
click at [889, 181] on button "Take the course anyway!" at bounding box center [914, 176] width 164 height 31
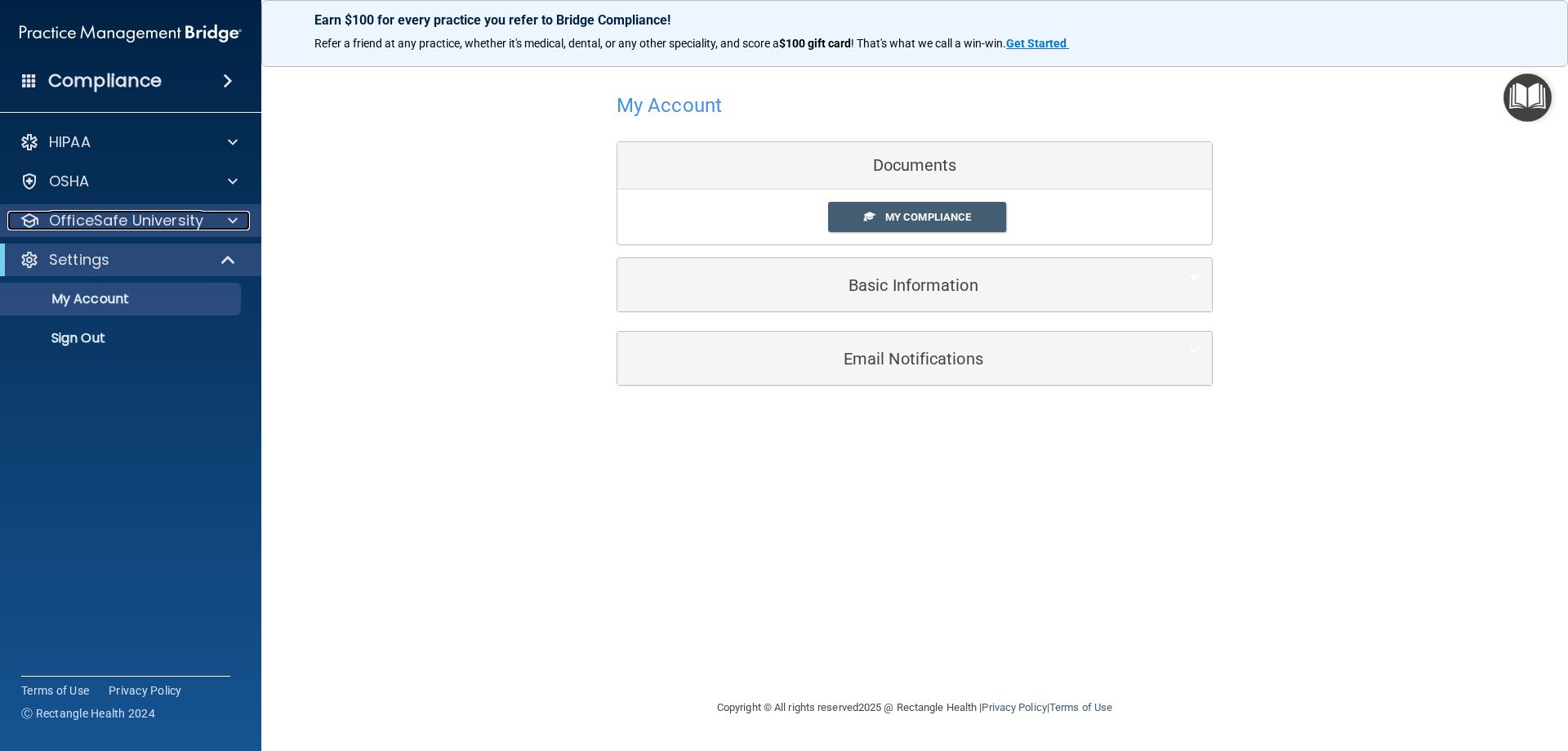
click at [199, 218] on p "OfficeSafe University" at bounding box center [126, 221] width 154 height 19
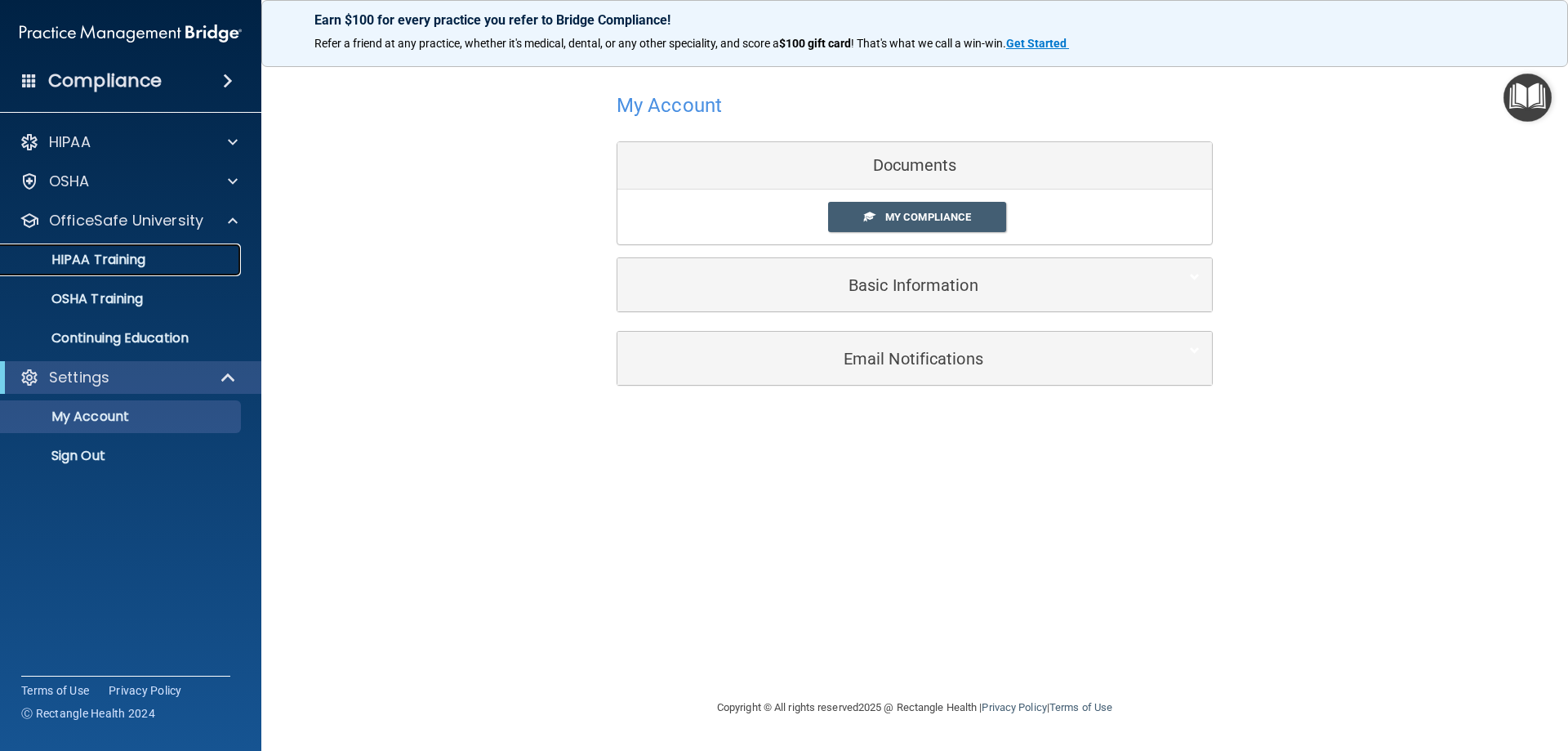
click at [180, 267] on div "HIPAA Training" at bounding box center [122, 259] width 222 height 16
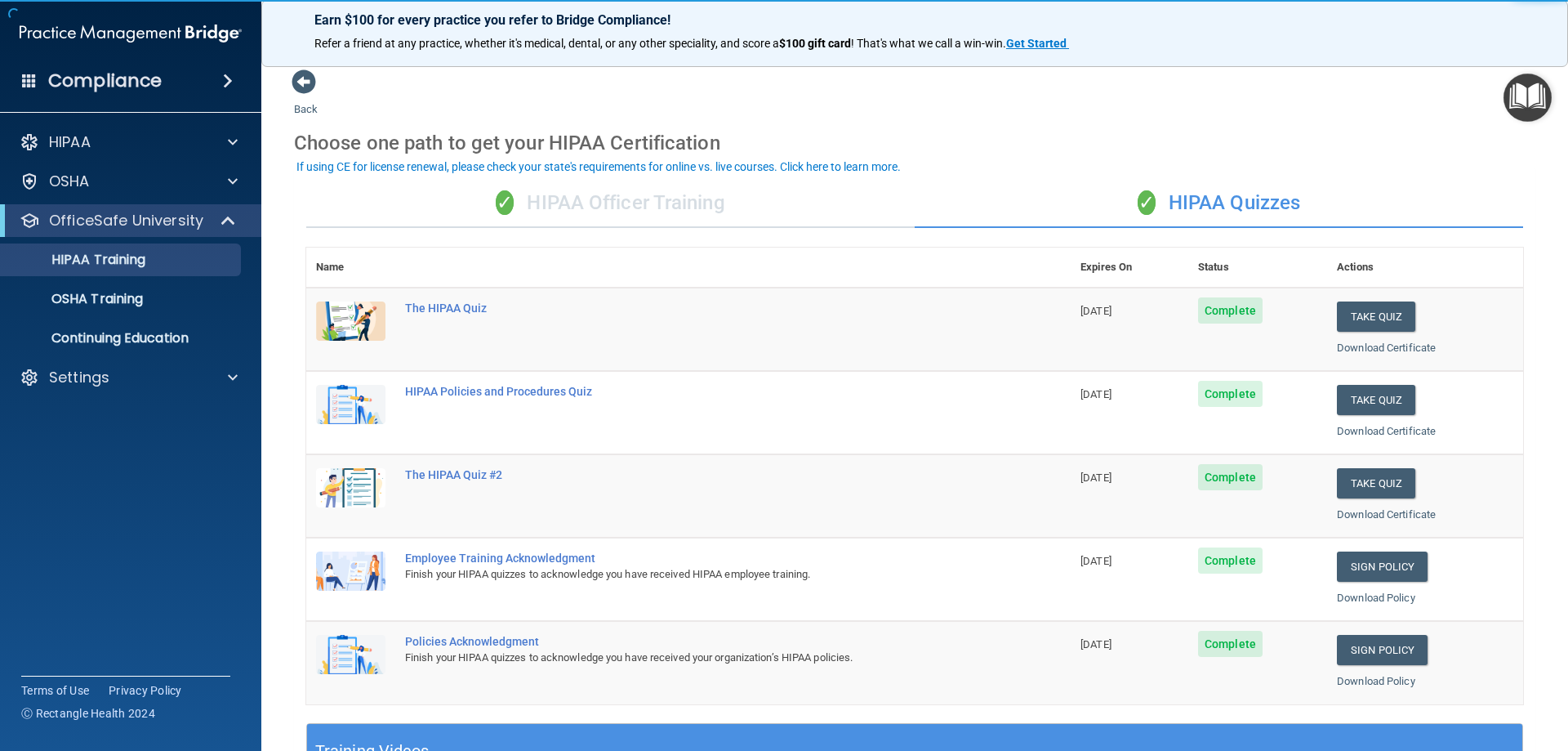
click at [539, 187] on div "✓ HIPAA Officer Training" at bounding box center [610, 202] width 608 height 49
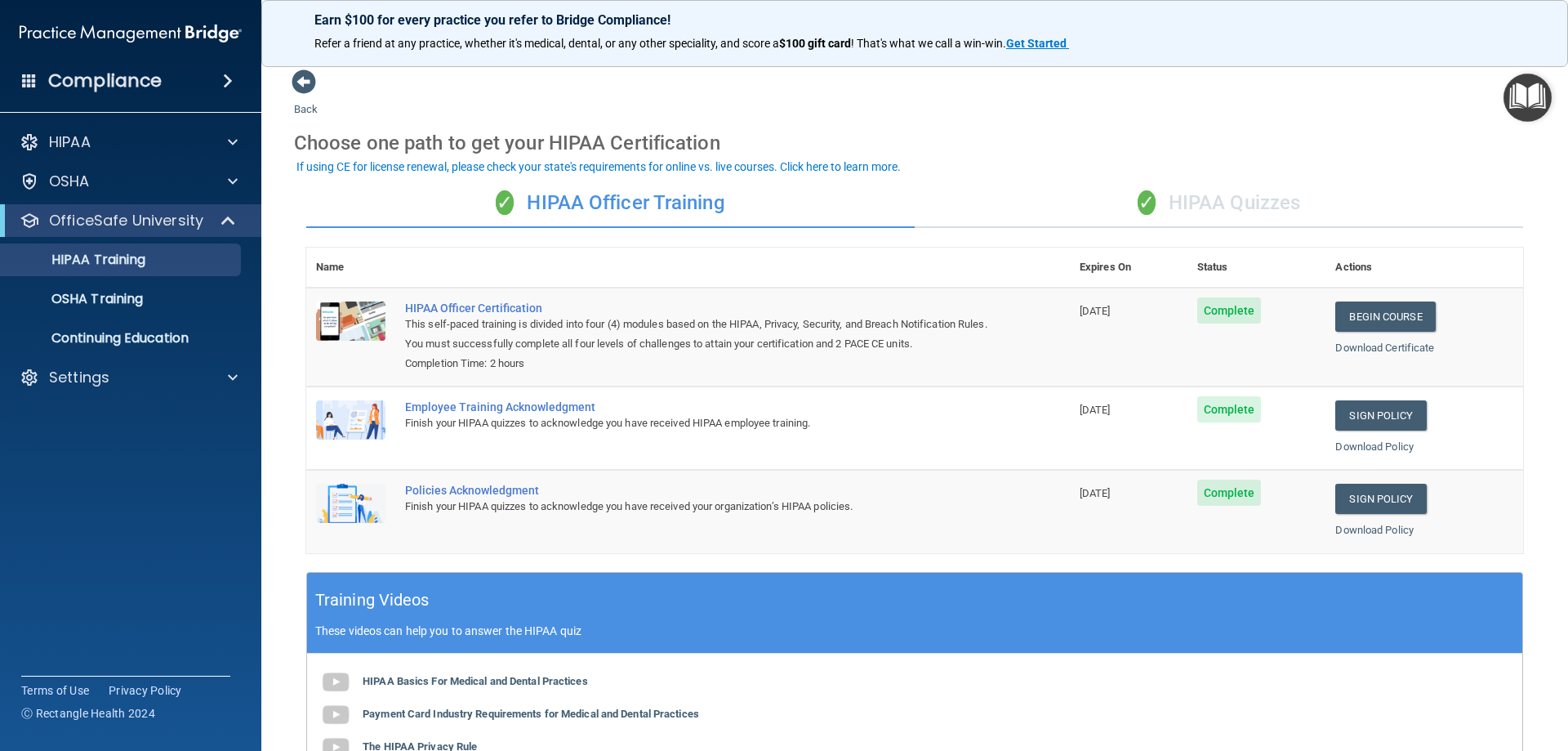
click at [1217, 212] on div "✓ HIPAA Quizzes" at bounding box center [1219, 202] width 608 height 49
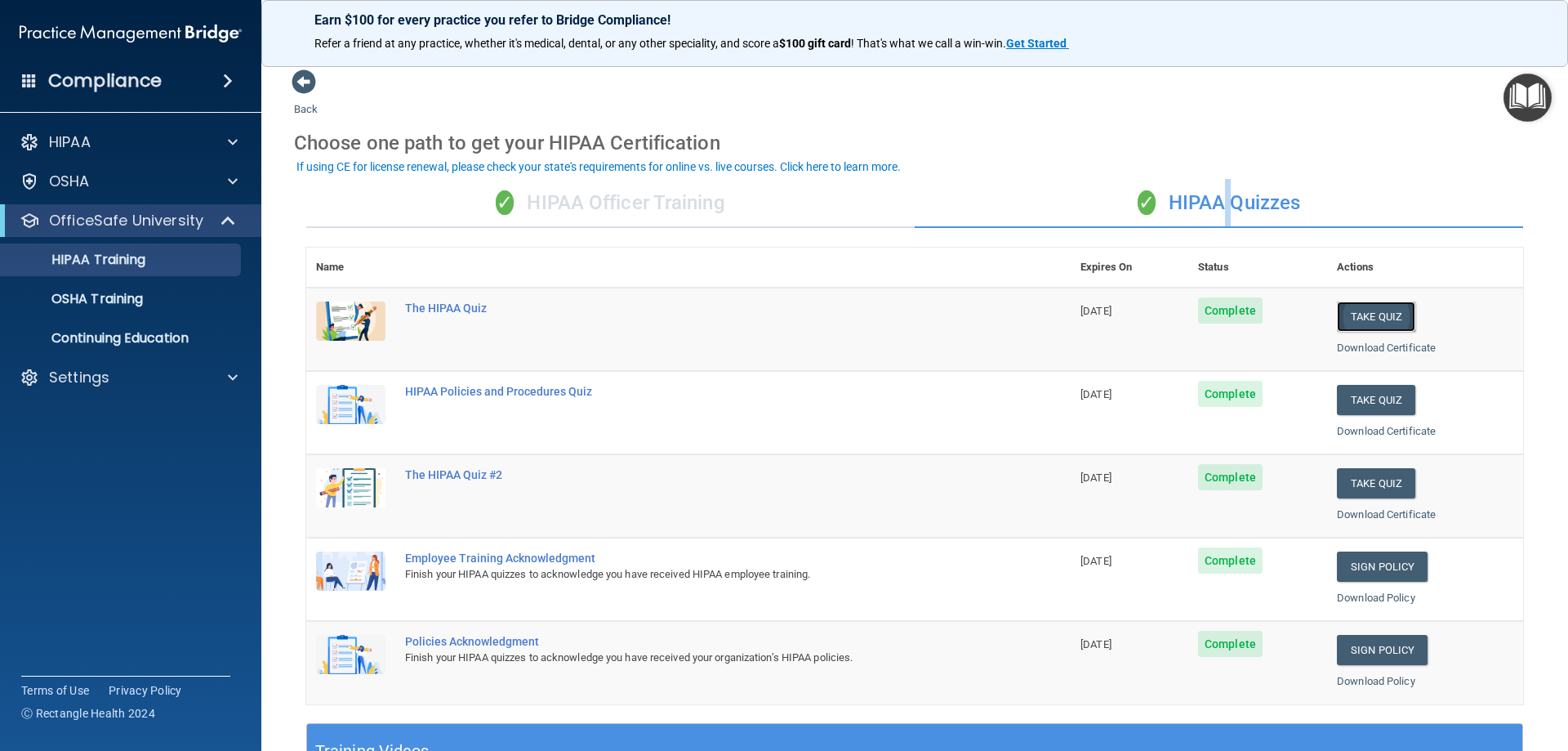
click at [1384, 316] on button "Take Quiz" at bounding box center [1376, 317] width 79 height 31
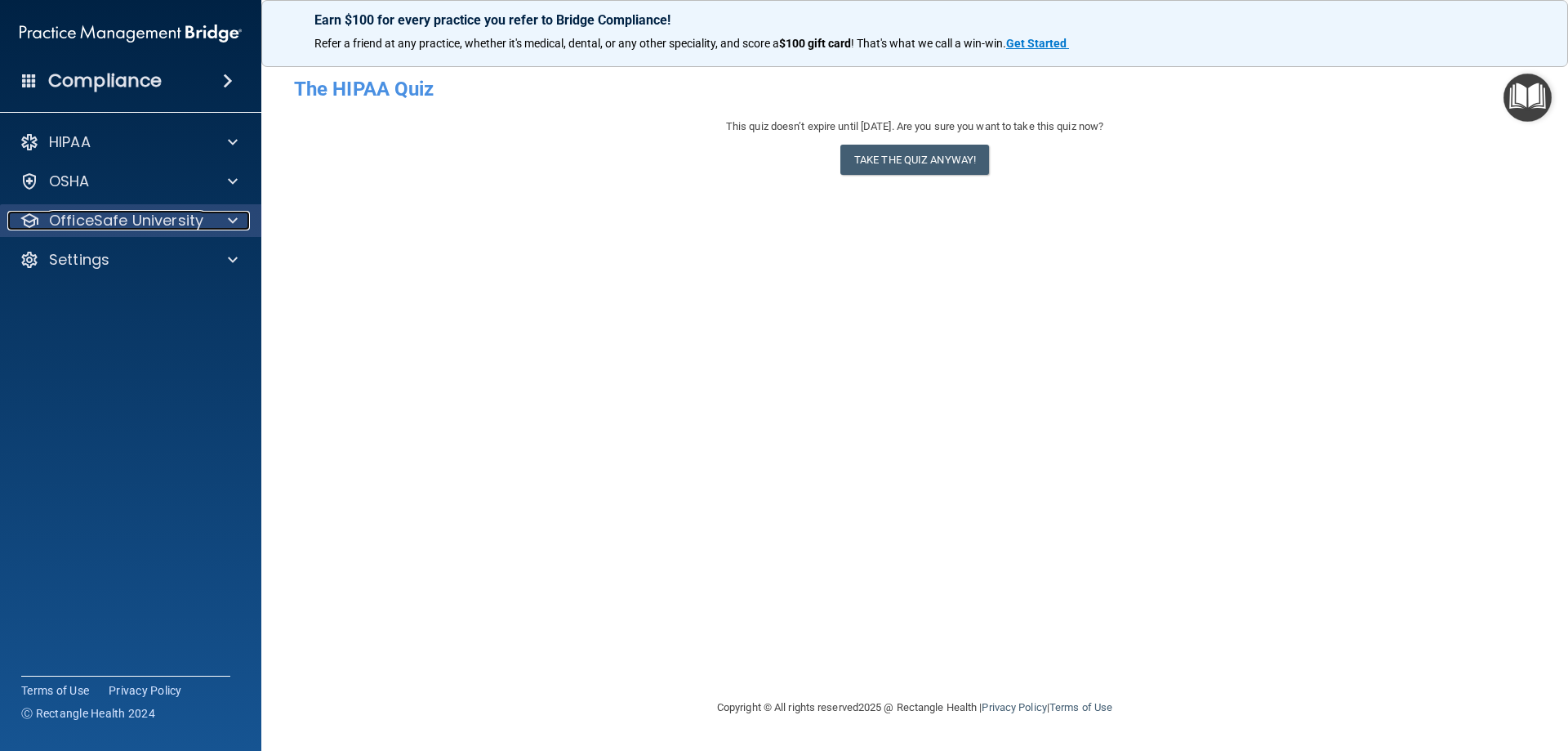
click at [196, 228] on p "OfficeSafe University" at bounding box center [126, 221] width 154 height 19
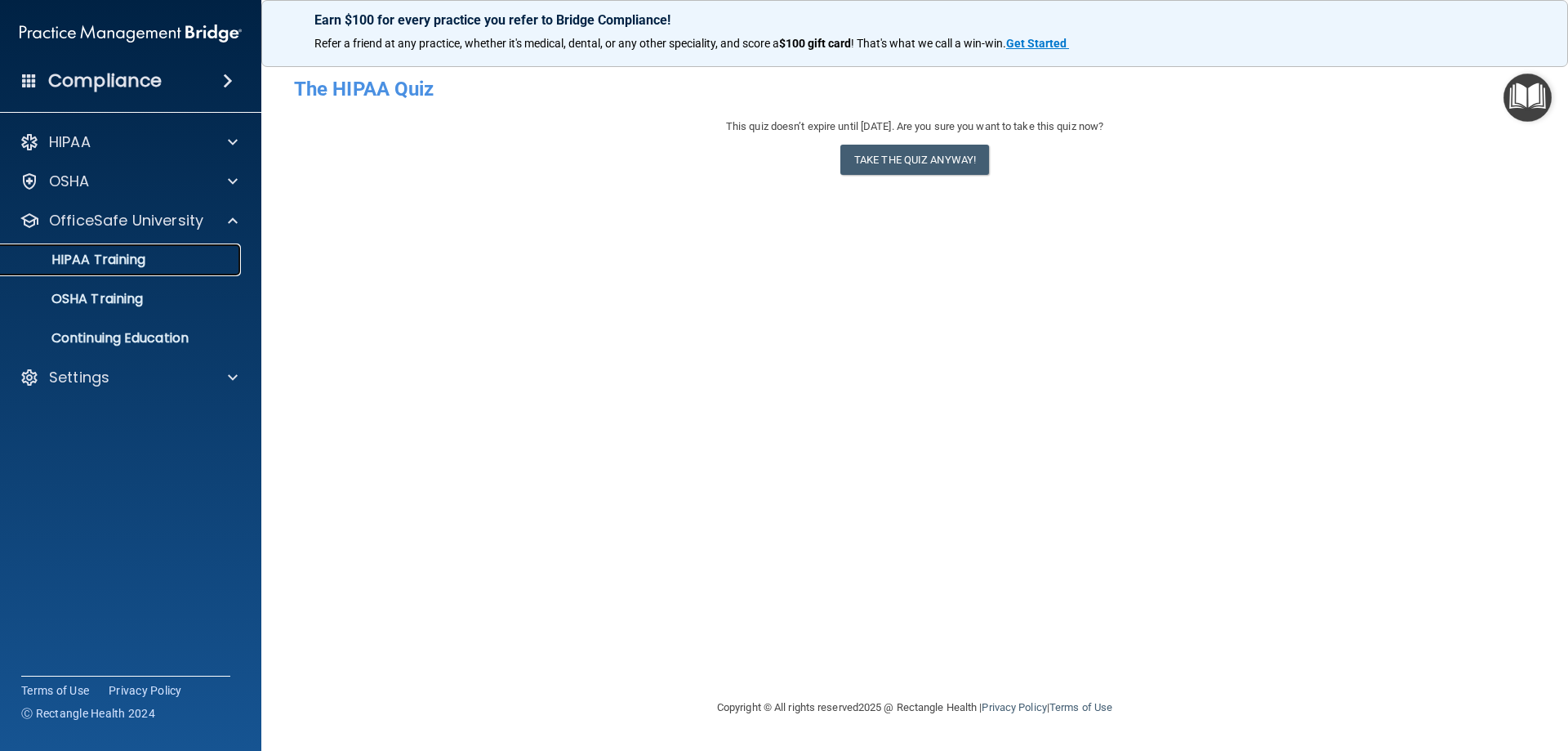
click at [166, 270] on link "HIPAA Training" at bounding box center [112, 260] width 257 height 33
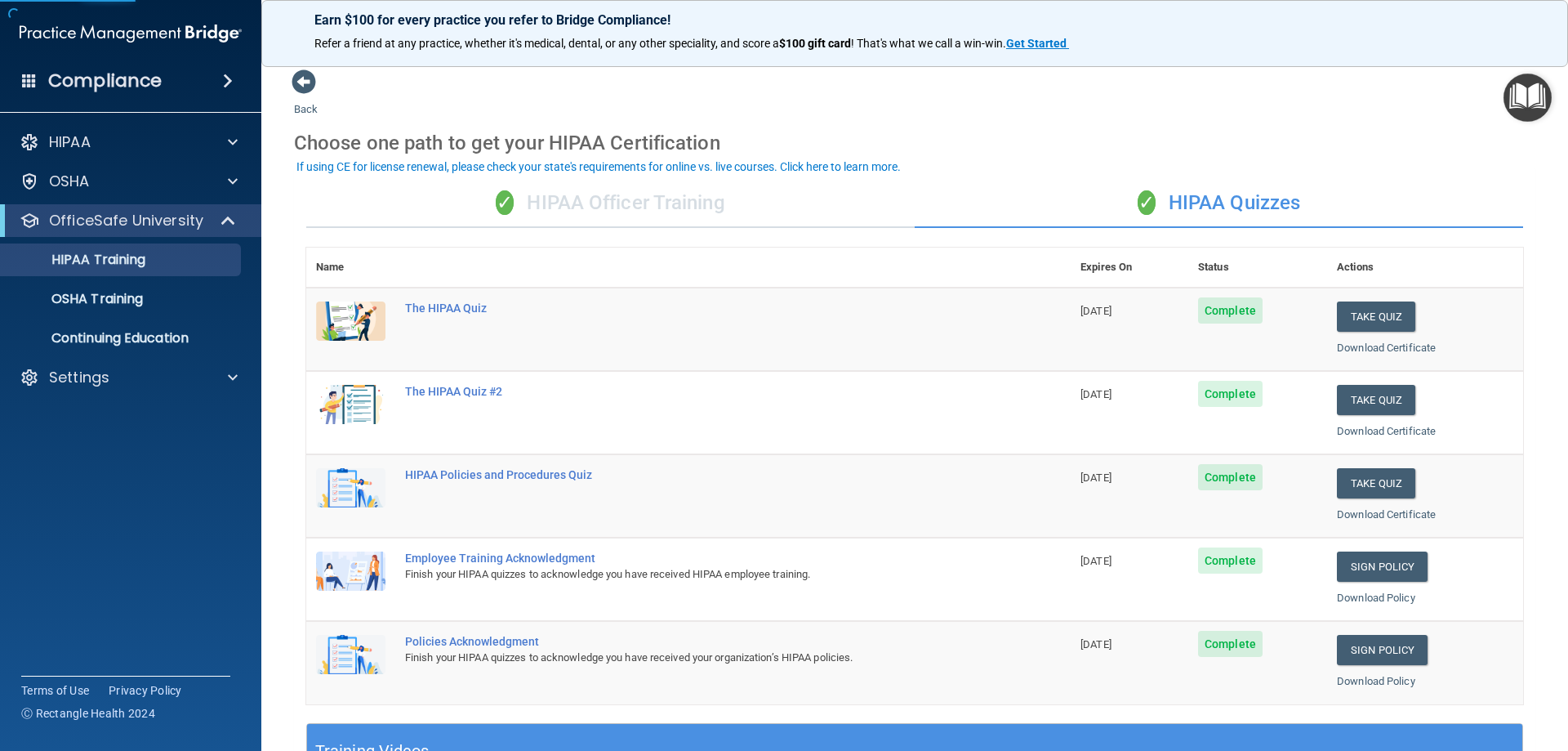
click at [644, 198] on div "✓ HIPAA Officer Training" at bounding box center [610, 202] width 608 height 49
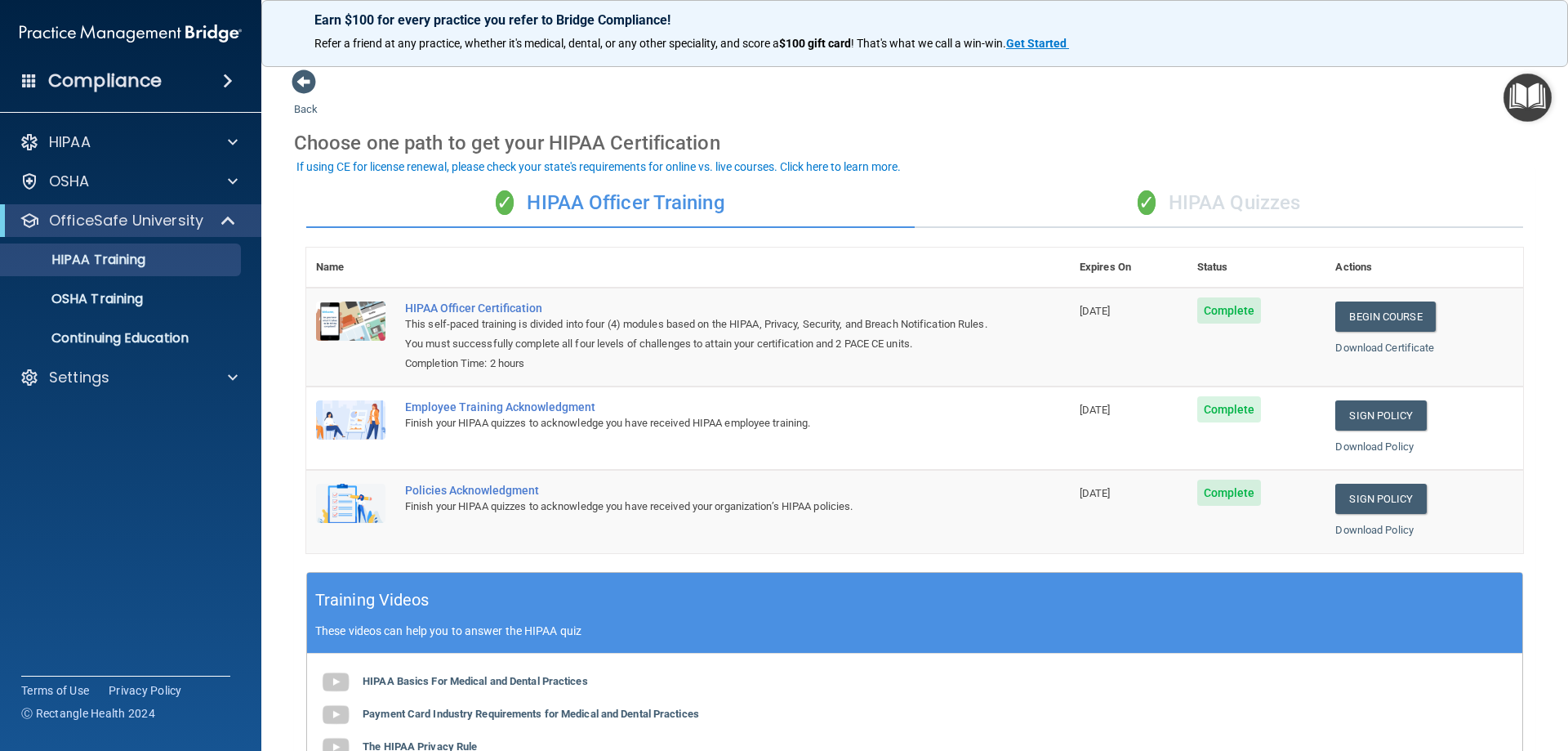
click at [1263, 194] on div "✓ HIPAA Quizzes" at bounding box center [1219, 202] width 608 height 49
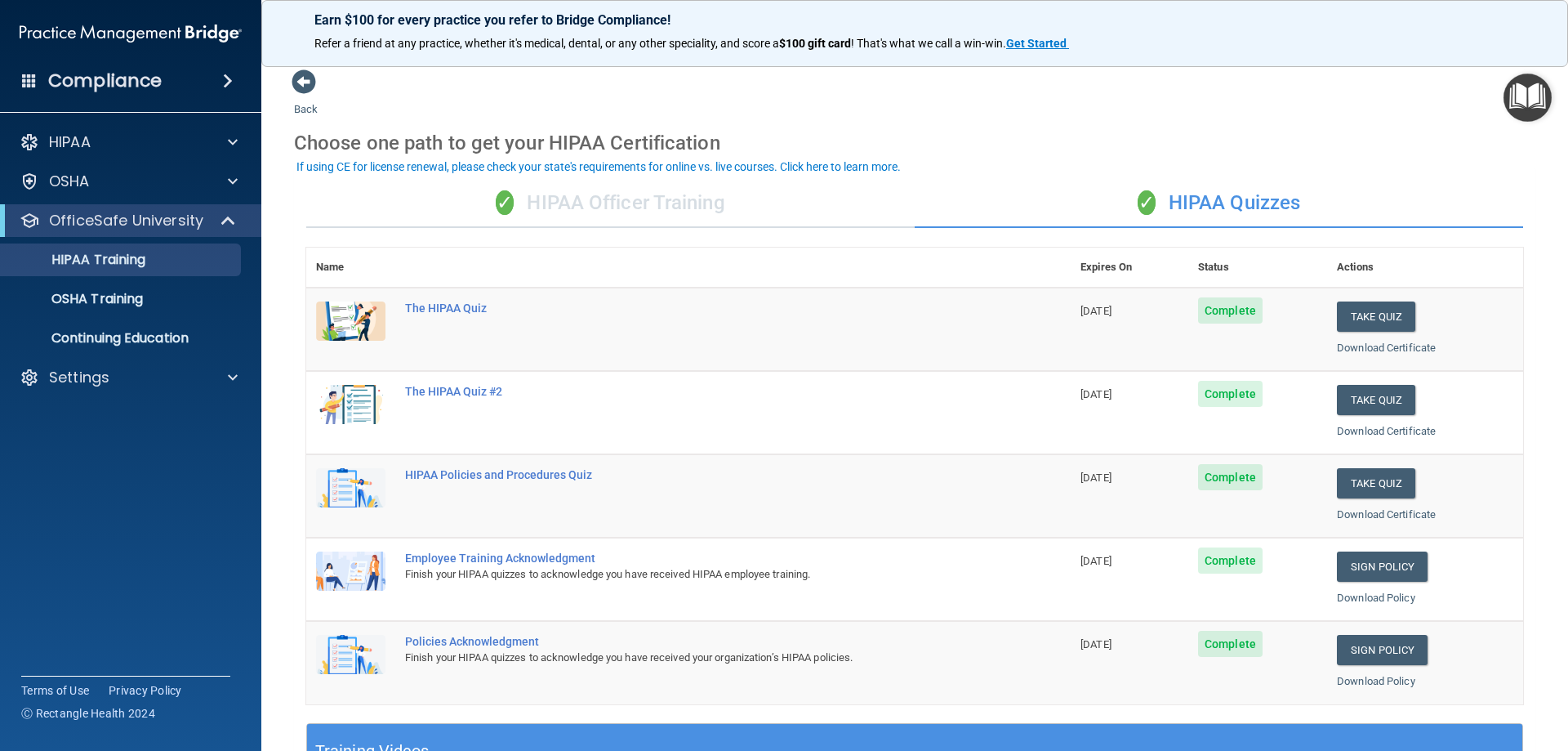
click at [709, 222] on div "✓ HIPAA Officer Training" at bounding box center [610, 202] width 608 height 49
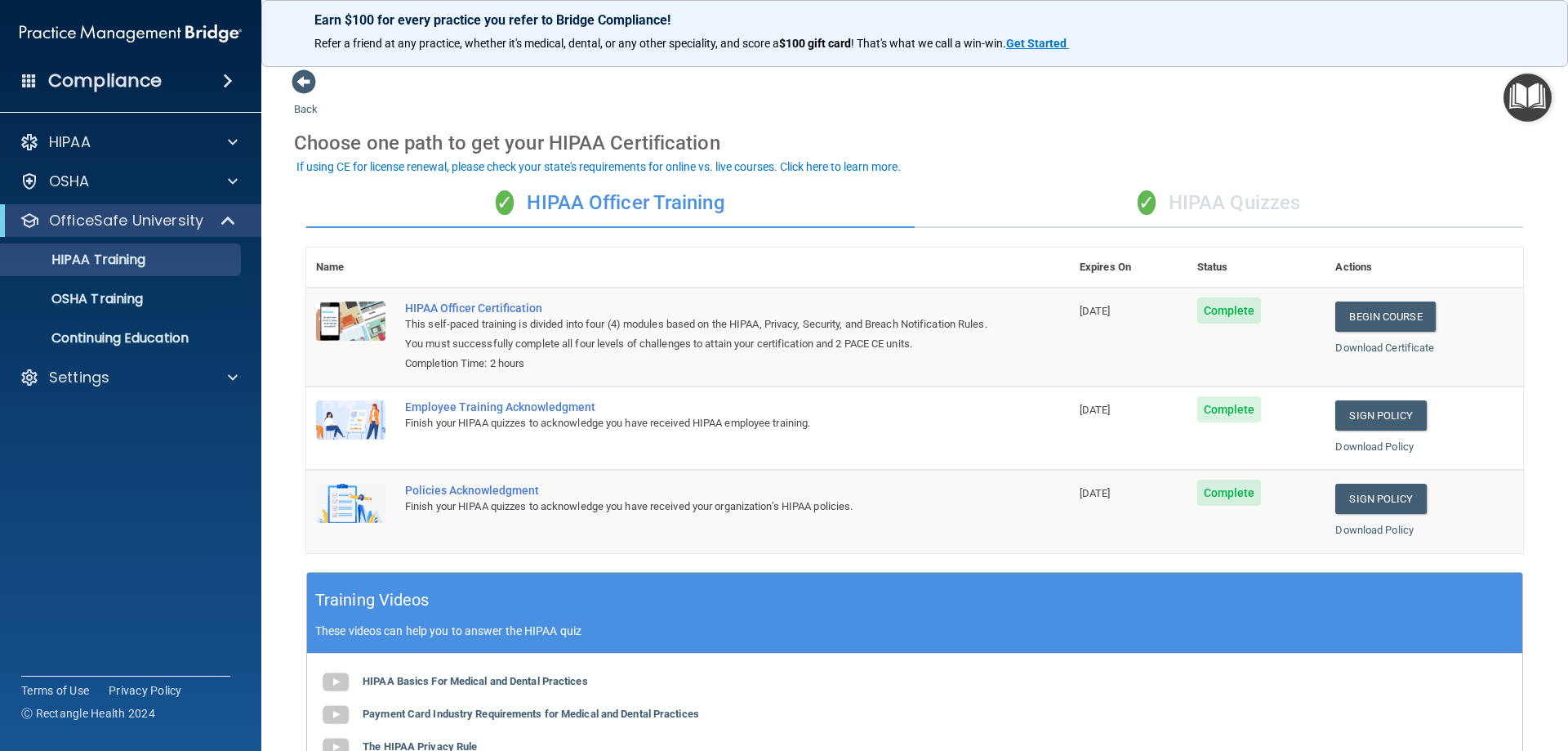
click at [1031, 193] on div "✓ HIPAA Quizzes" at bounding box center [1219, 202] width 608 height 49
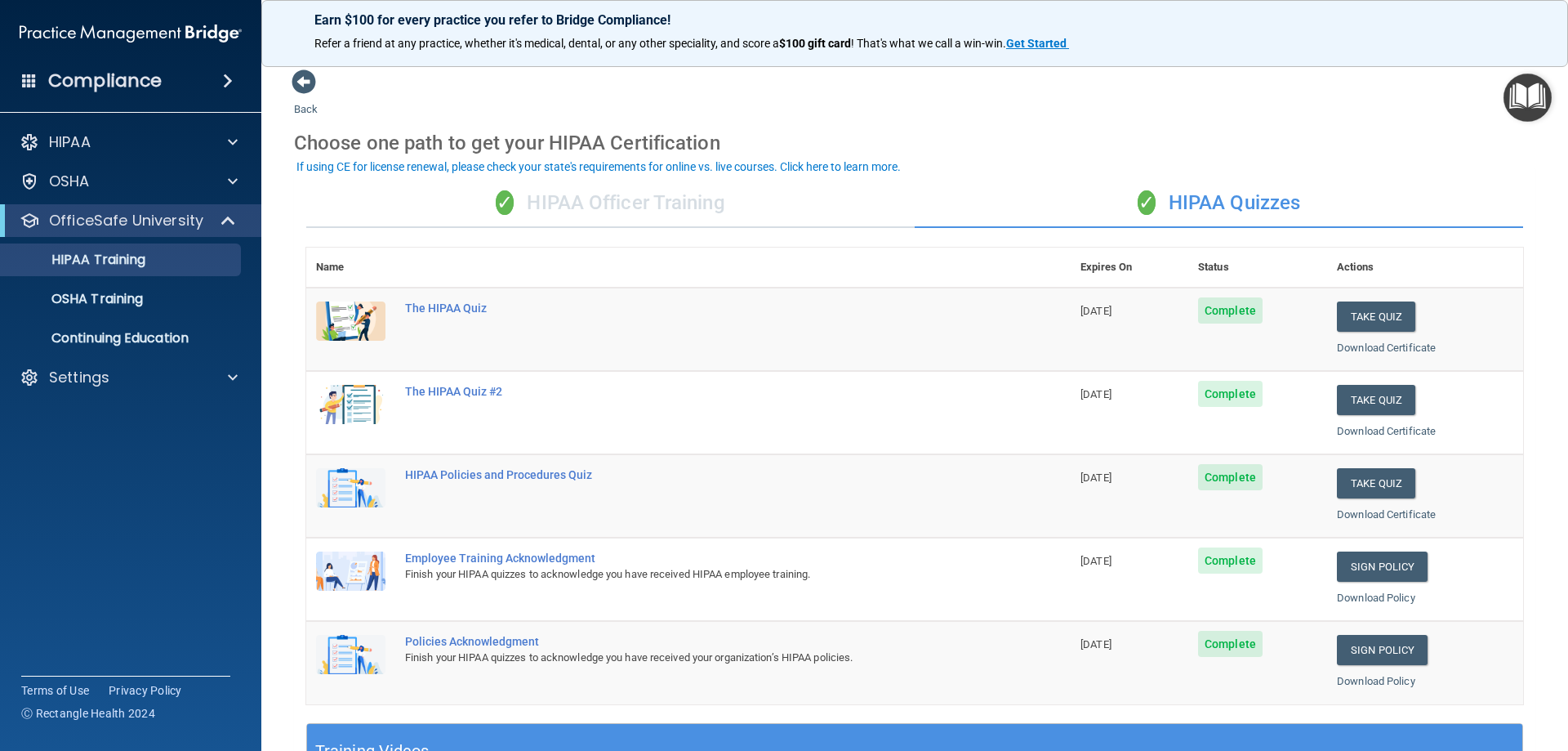
click at [575, 199] on div "✓ HIPAA Officer Training" at bounding box center [610, 202] width 608 height 49
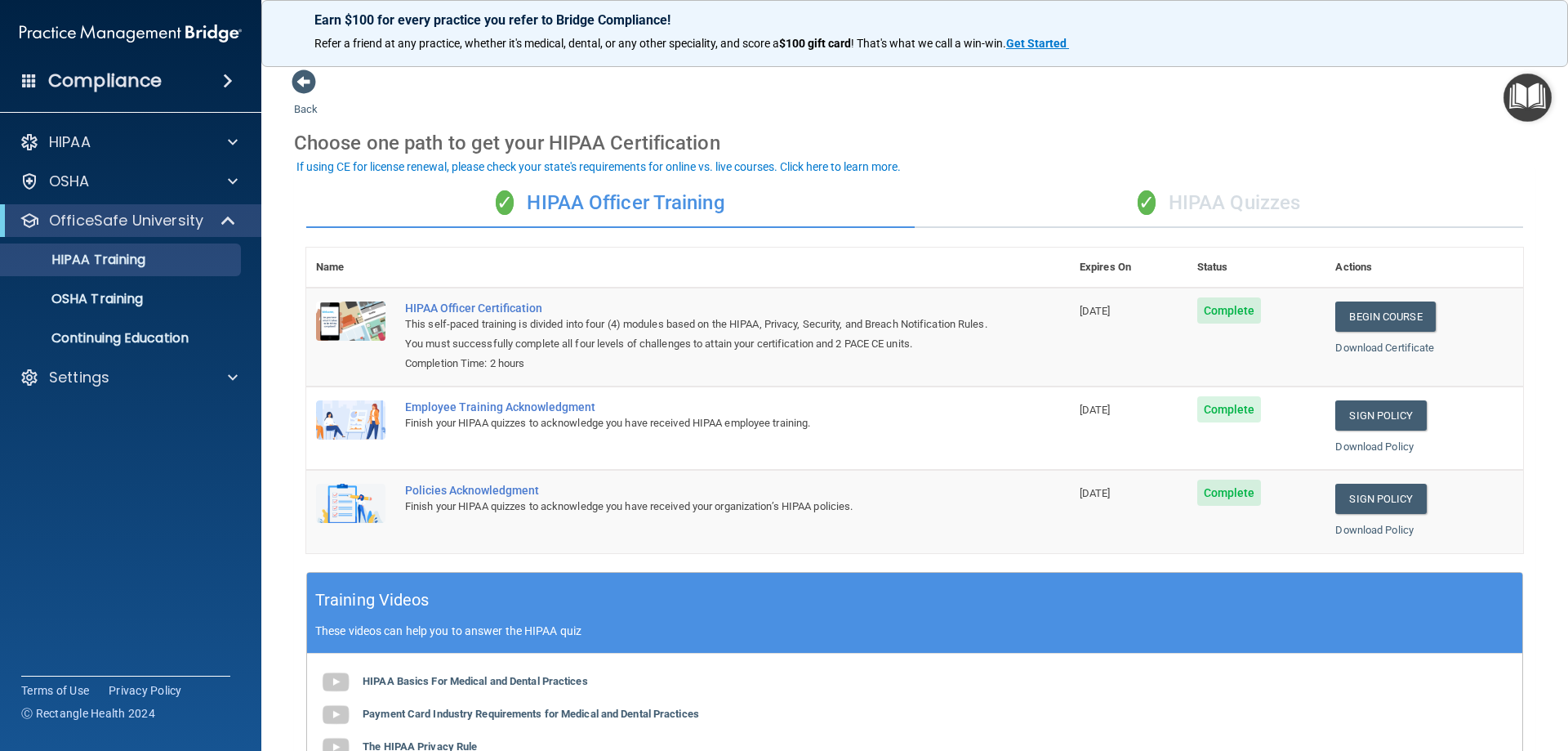
click at [1068, 209] on div "✓ HIPAA Quizzes" at bounding box center [1219, 202] width 608 height 49
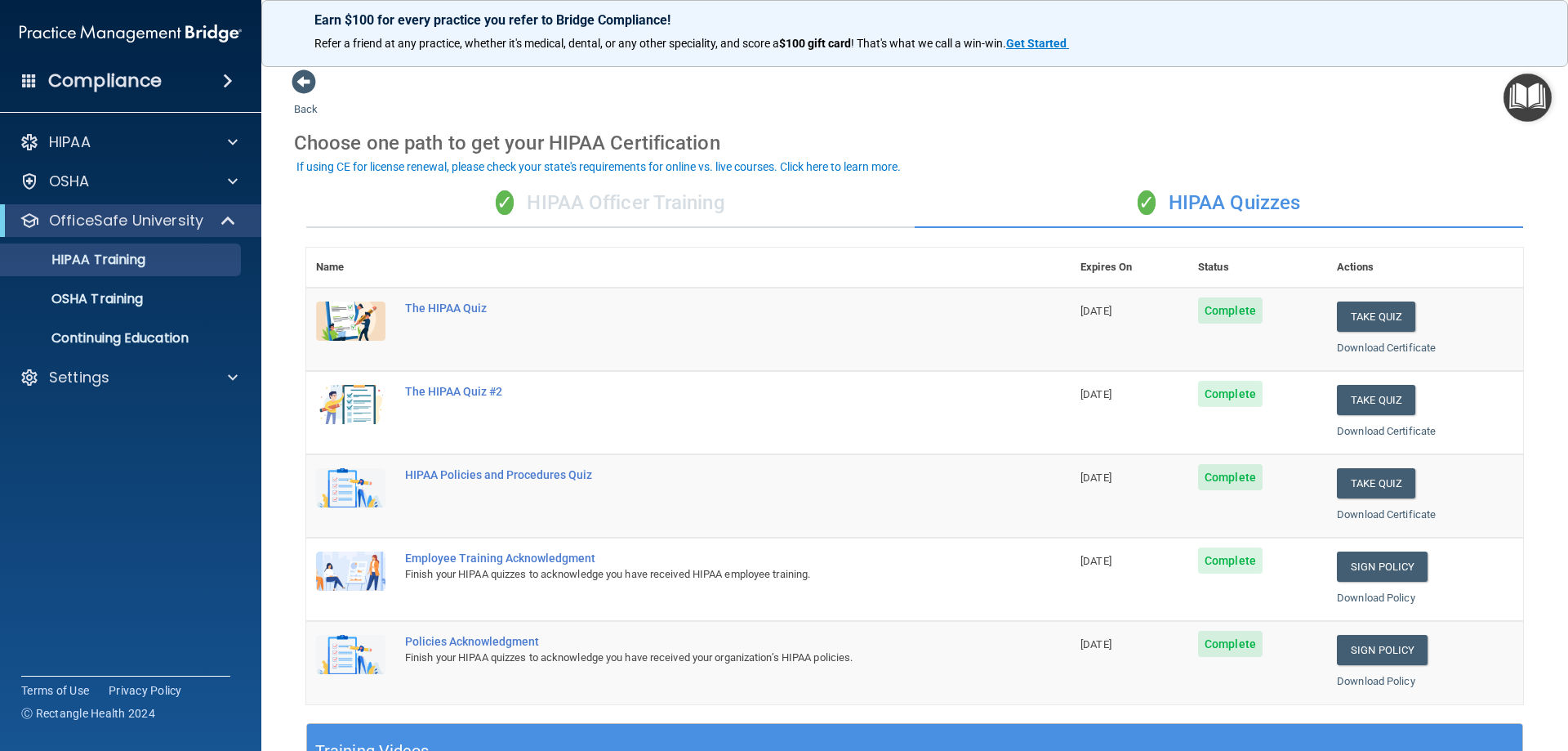
click at [706, 205] on div "✓ HIPAA Officer Training" at bounding box center [610, 202] width 608 height 49
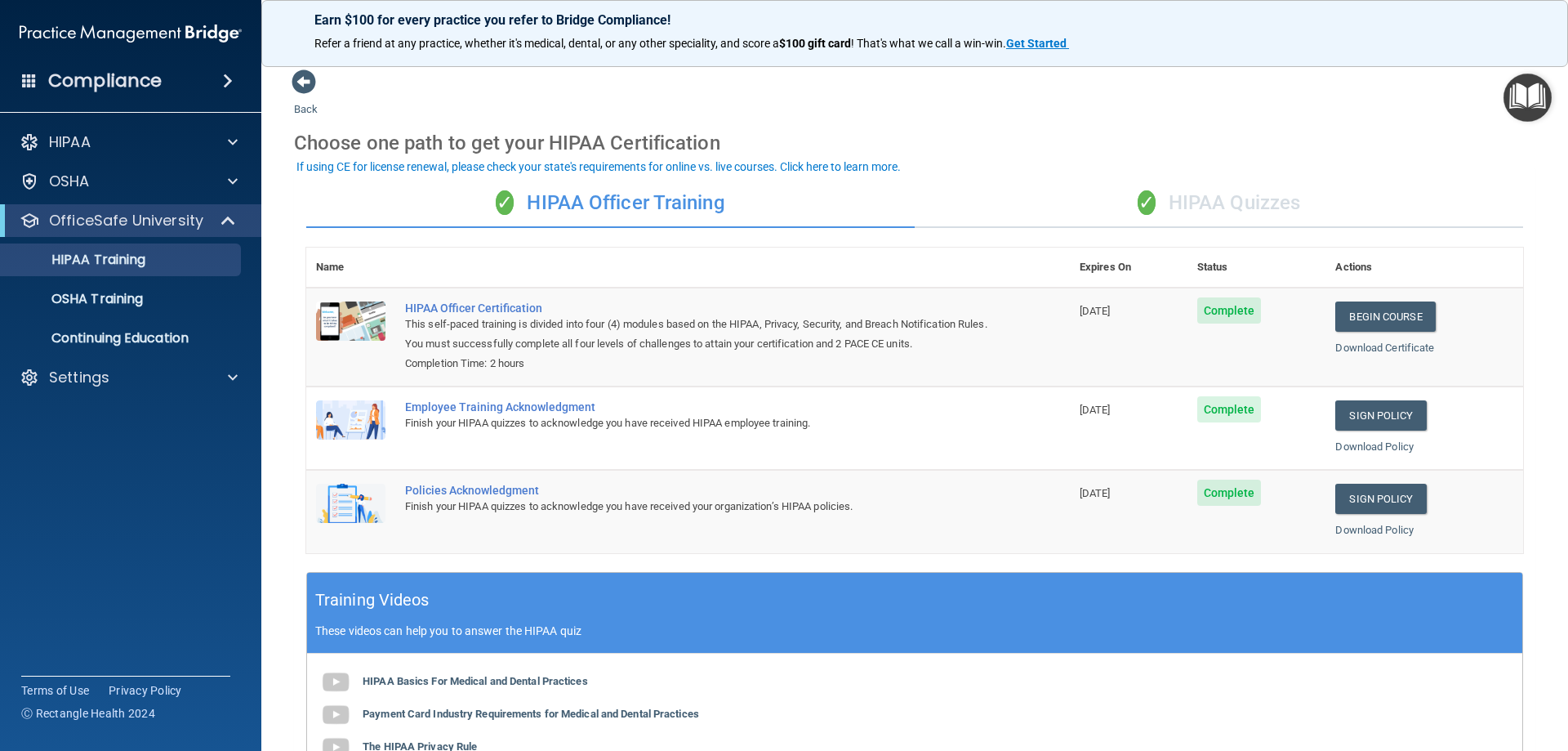
click at [1252, 202] on div "✓ HIPAA Quizzes" at bounding box center [1219, 202] width 608 height 49
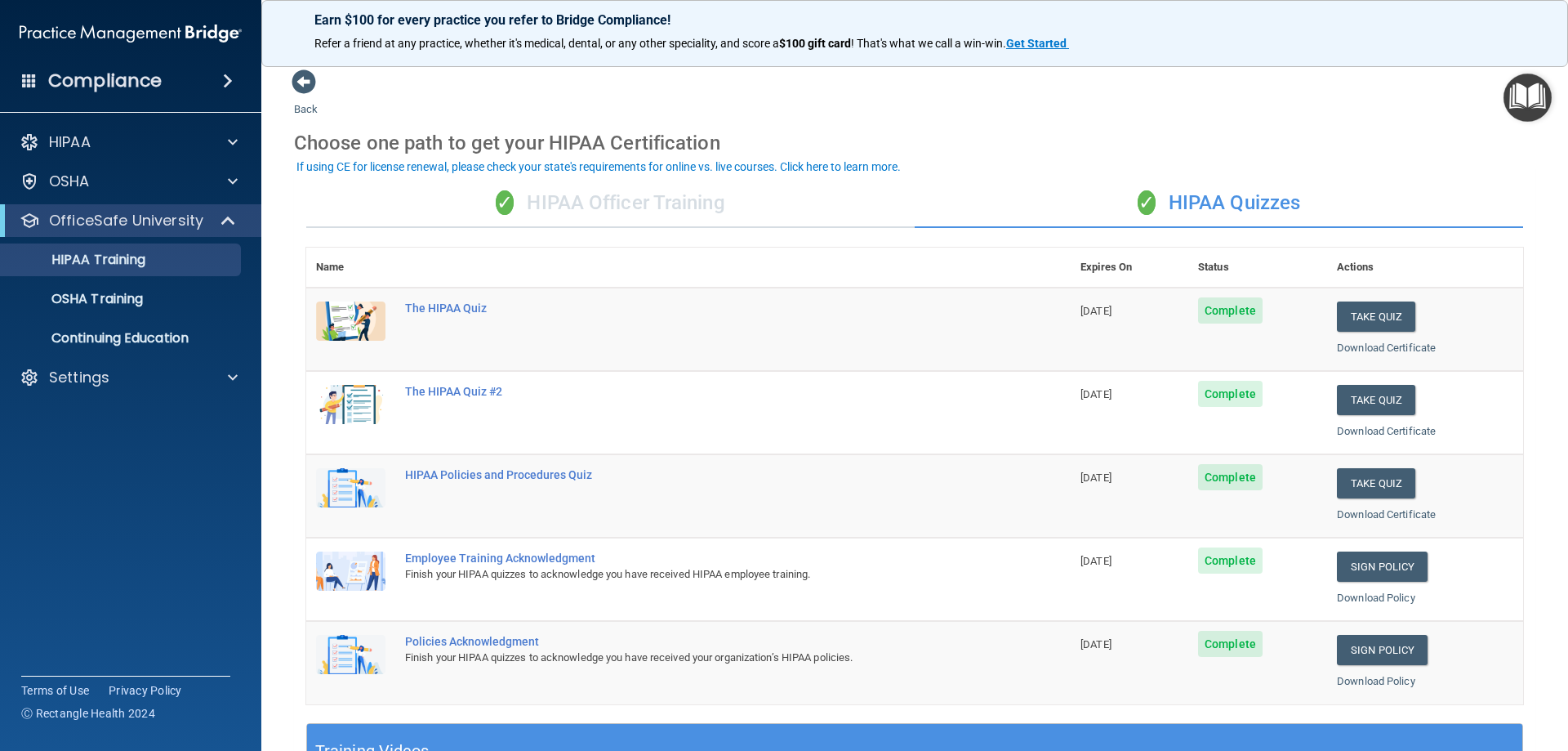
click at [674, 200] on div "✓ HIPAA Officer Training" at bounding box center [610, 202] width 608 height 49
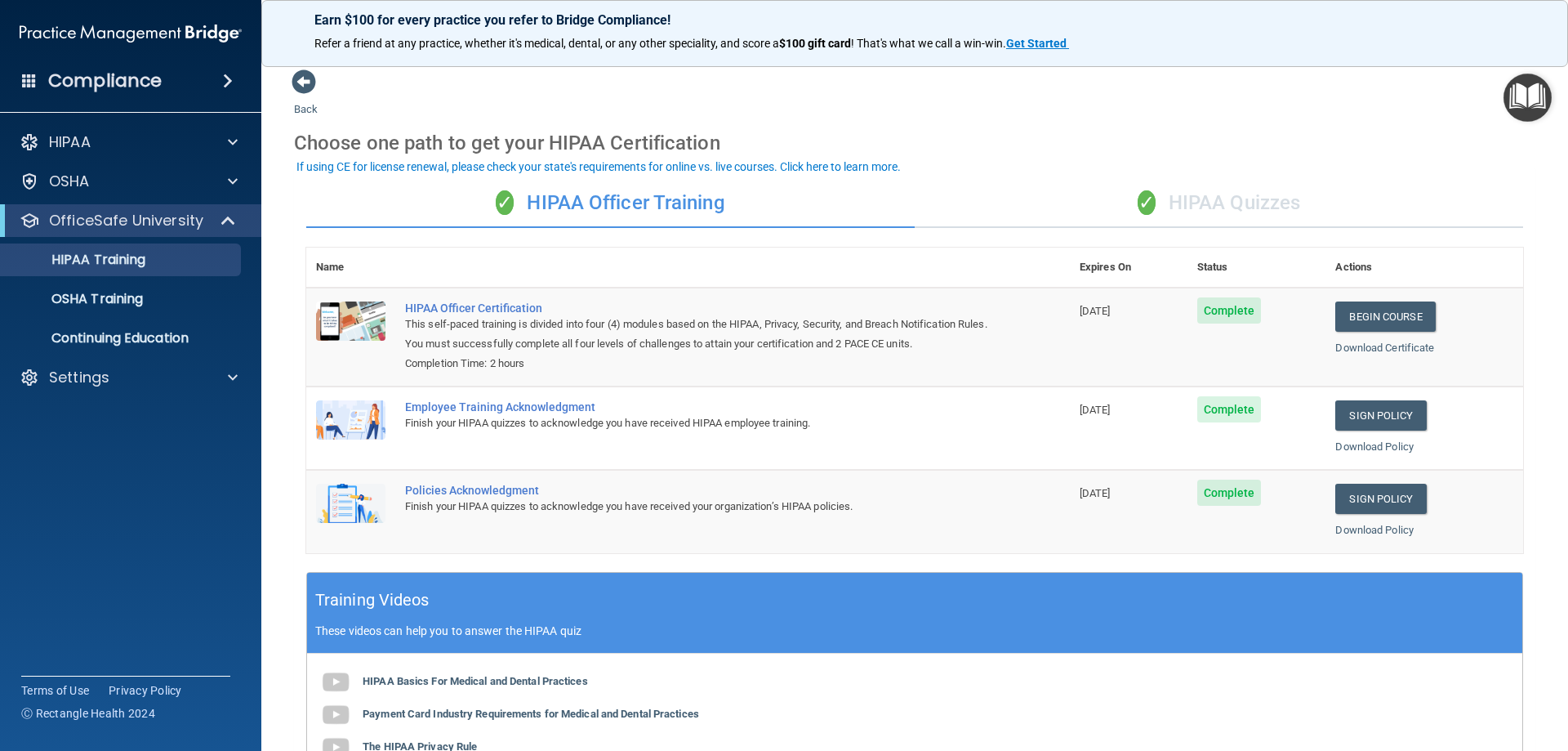
click at [1205, 200] on div "✓ HIPAA Quizzes" at bounding box center [1219, 202] width 608 height 49
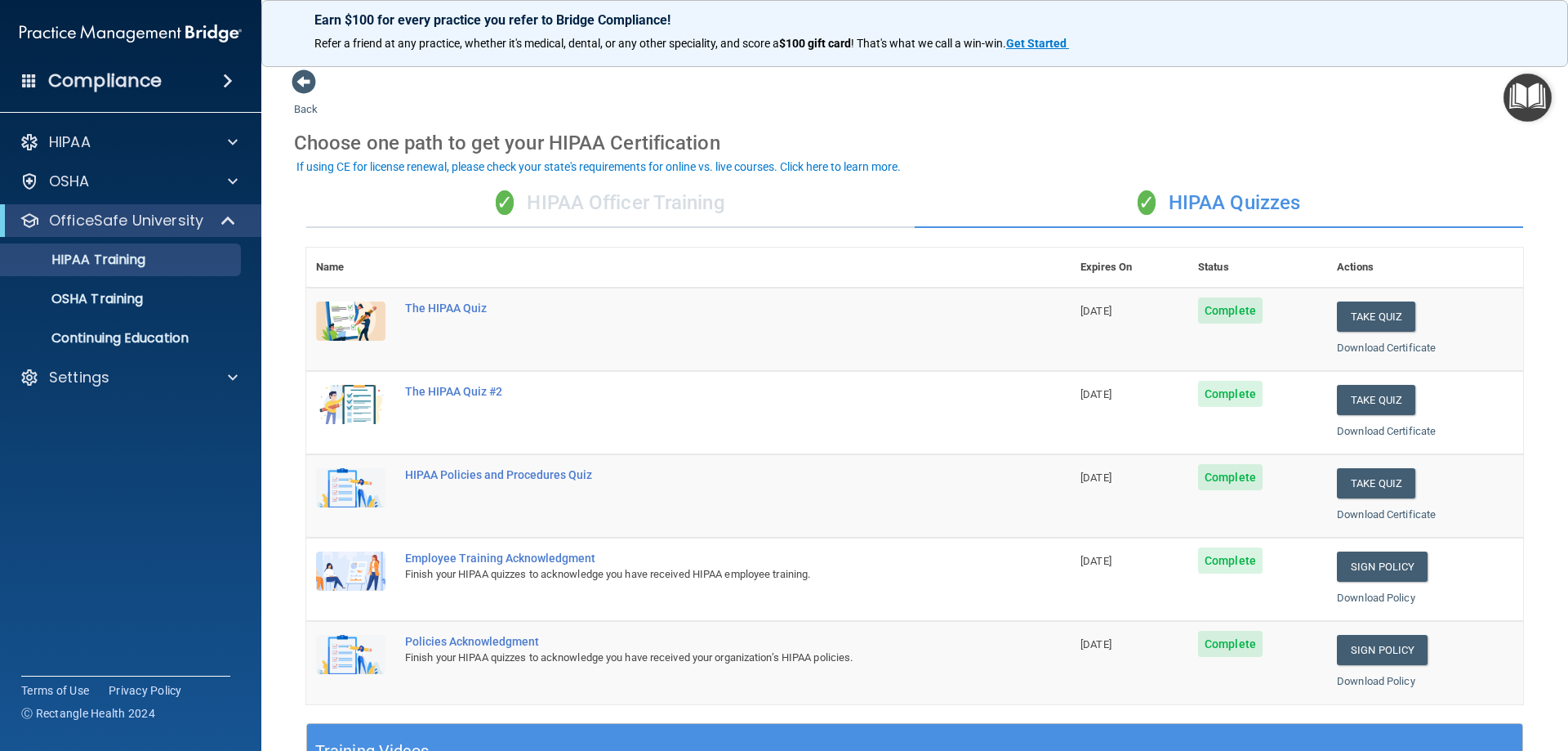
click at [558, 202] on div "✓ HIPAA Officer Training" at bounding box center [610, 202] width 608 height 49
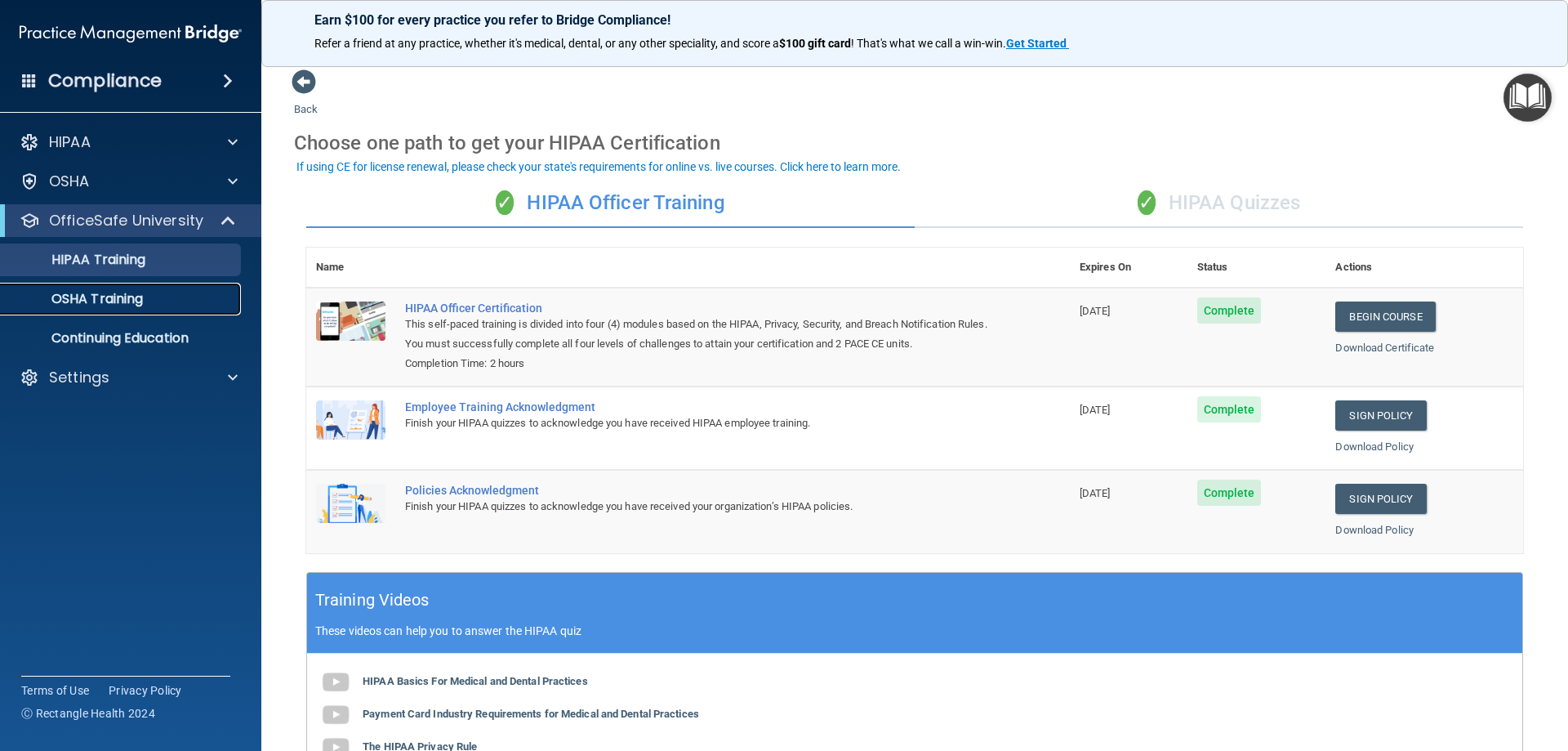
click at [138, 294] on p "OSHA Training" at bounding box center [77, 298] width 132 height 16
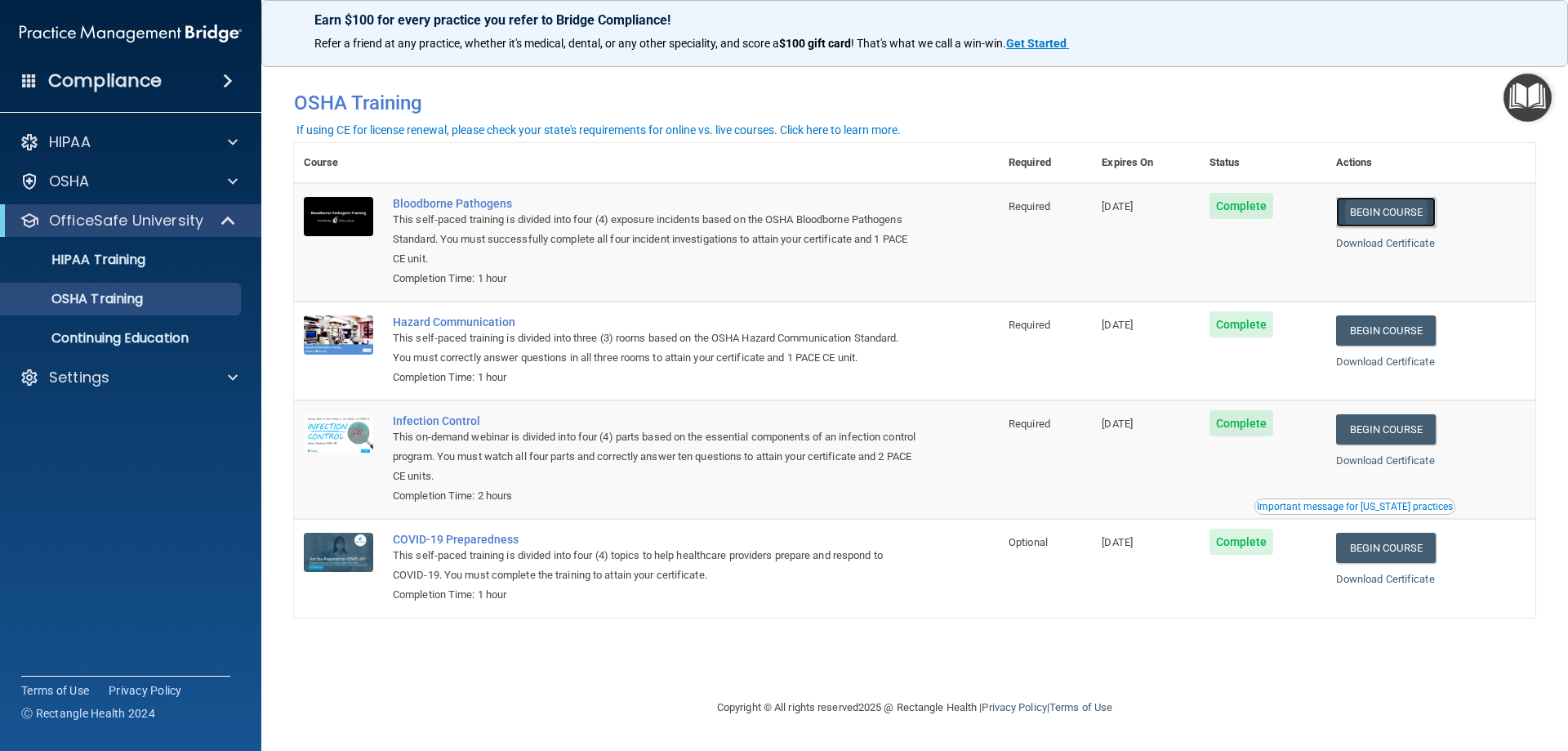
click at [1416, 207] on link "Begin Course" at bounding box center [1386, 212] width 100 height 31
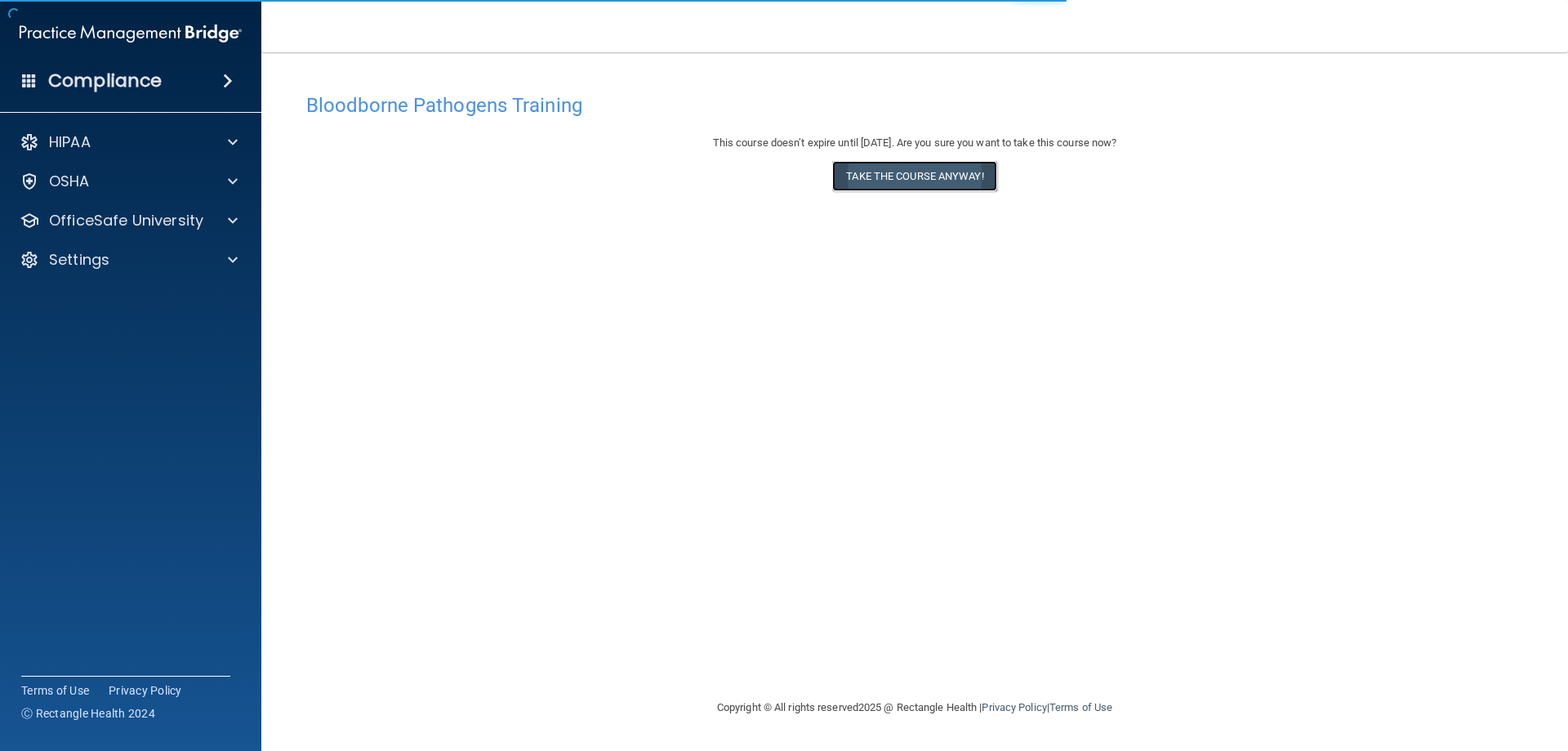
click at [940, 167] on button "Take the course anyway!" at bounding box center [914, 176] width 164 height 31
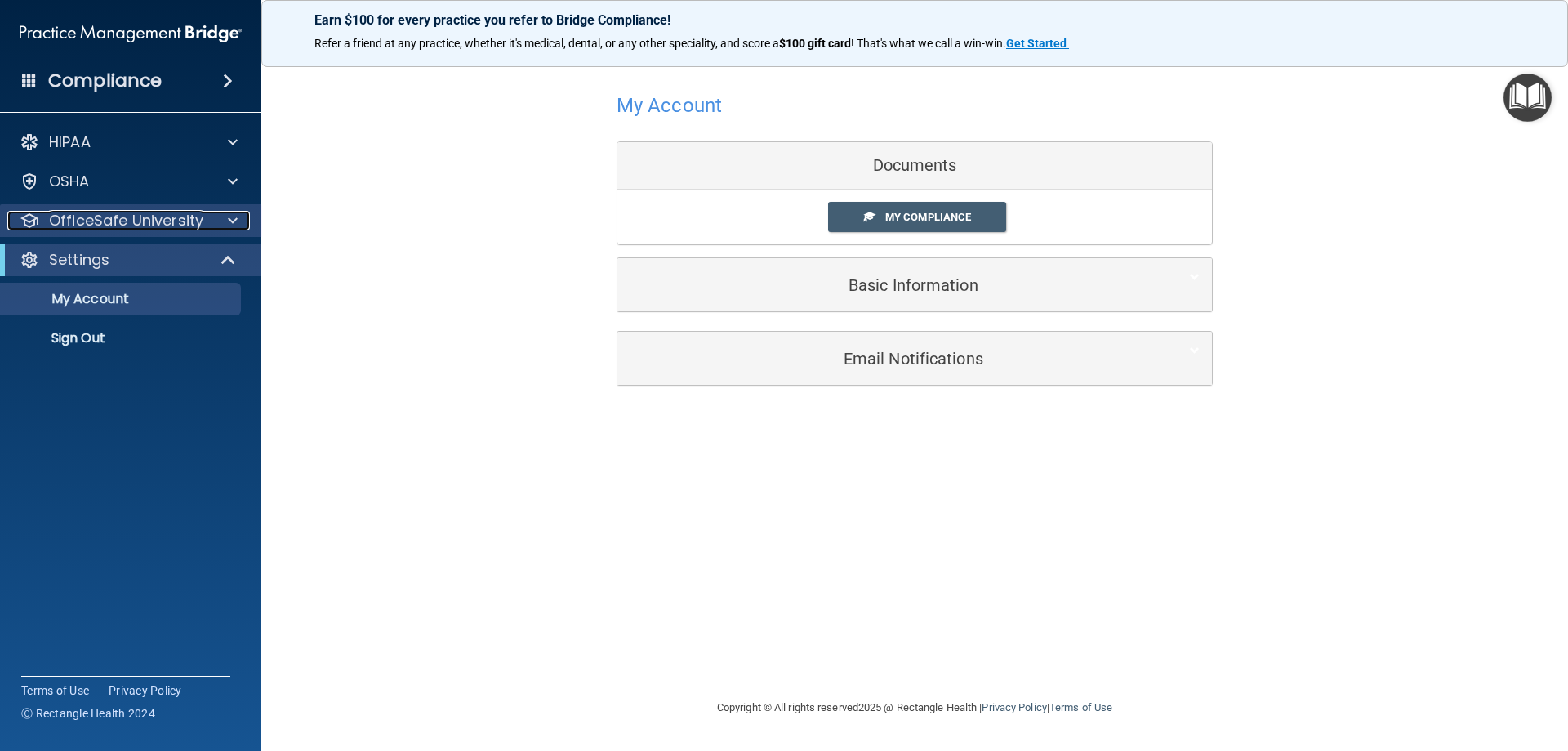
click at [196, 224] on p "OfficeSafe University" at bounding box center [126, 221] width 154 height 19
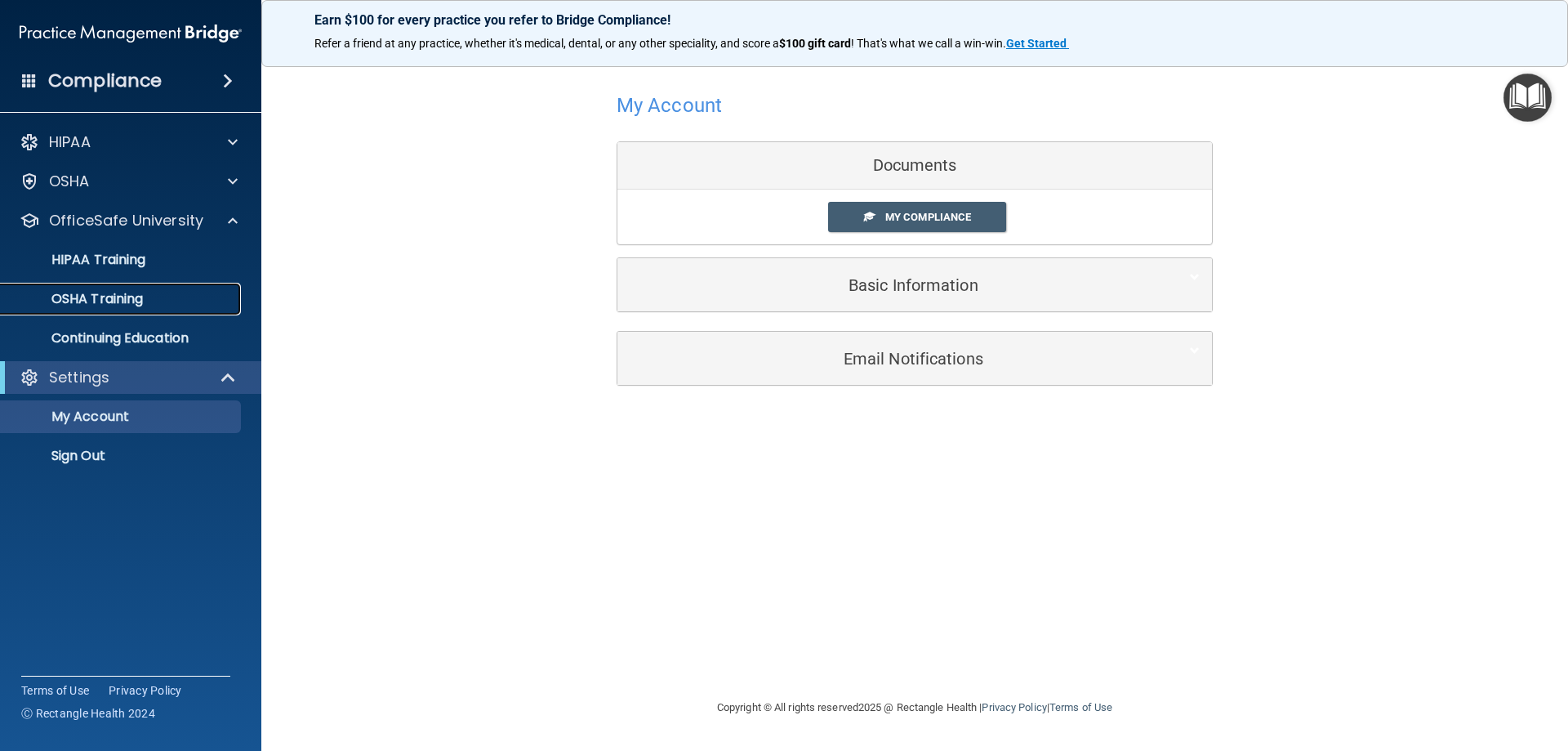
click at [162, 293] on div "OSHA Training" at bounding box center [122, 298] width 222 height 16
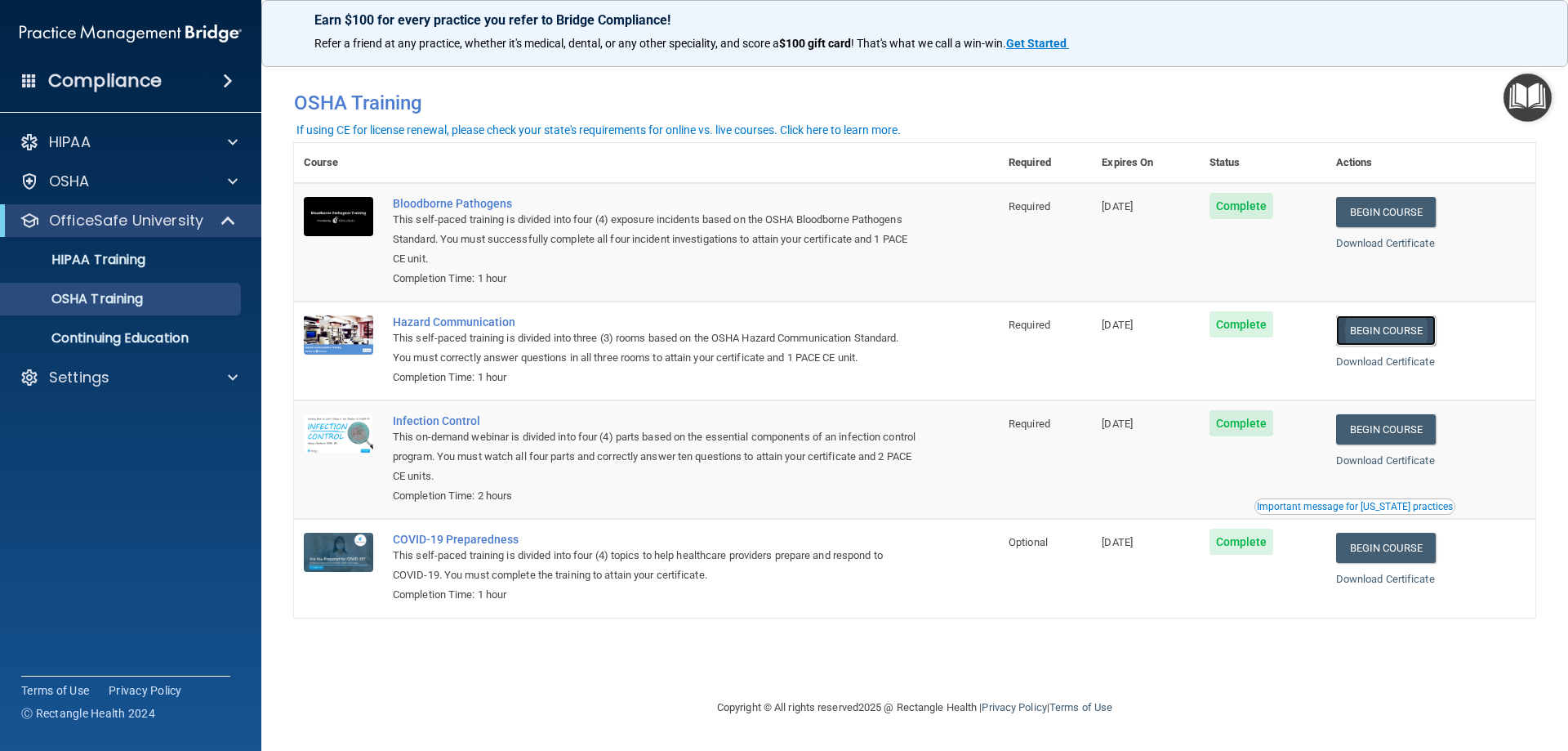
click at [1406, 338] on link "Begin Course" at bounding box center [1386, 331] width 100 height 31
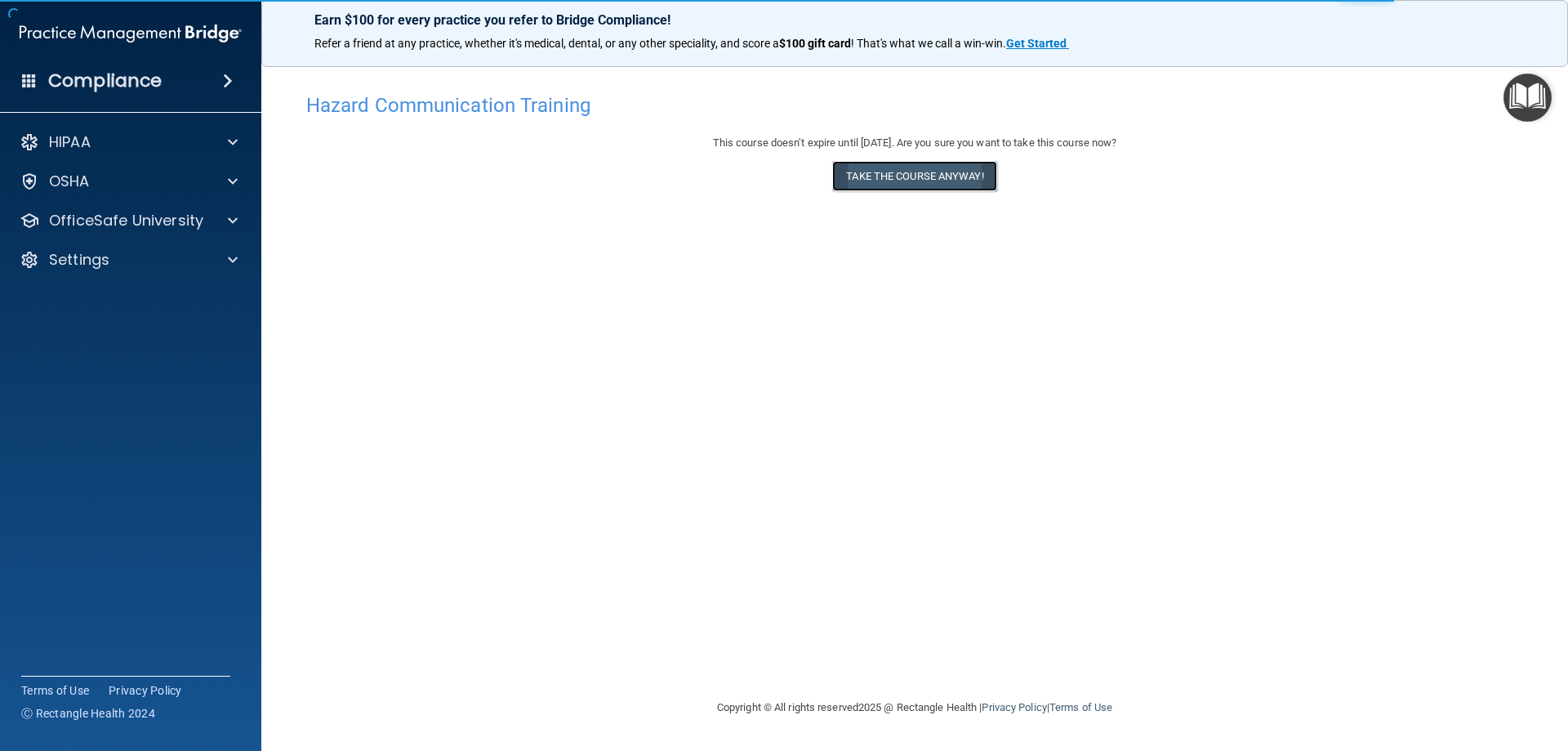
click at [936, 189] on button "Take the course anyway!" at bounding box center [914, 176] width 164 height 31
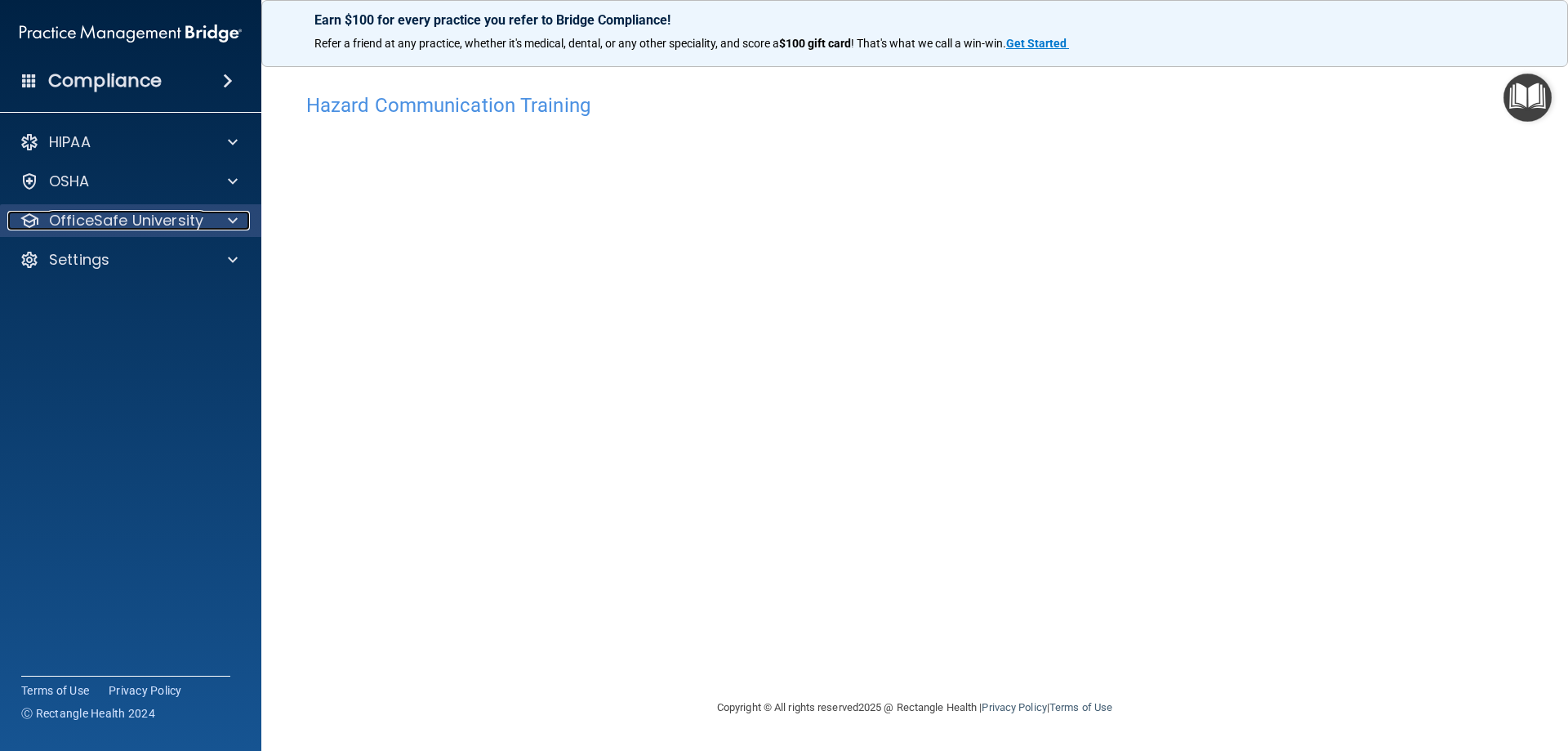
click at [216, 227] on div at bounding box center [230, 221] width 41 height 19
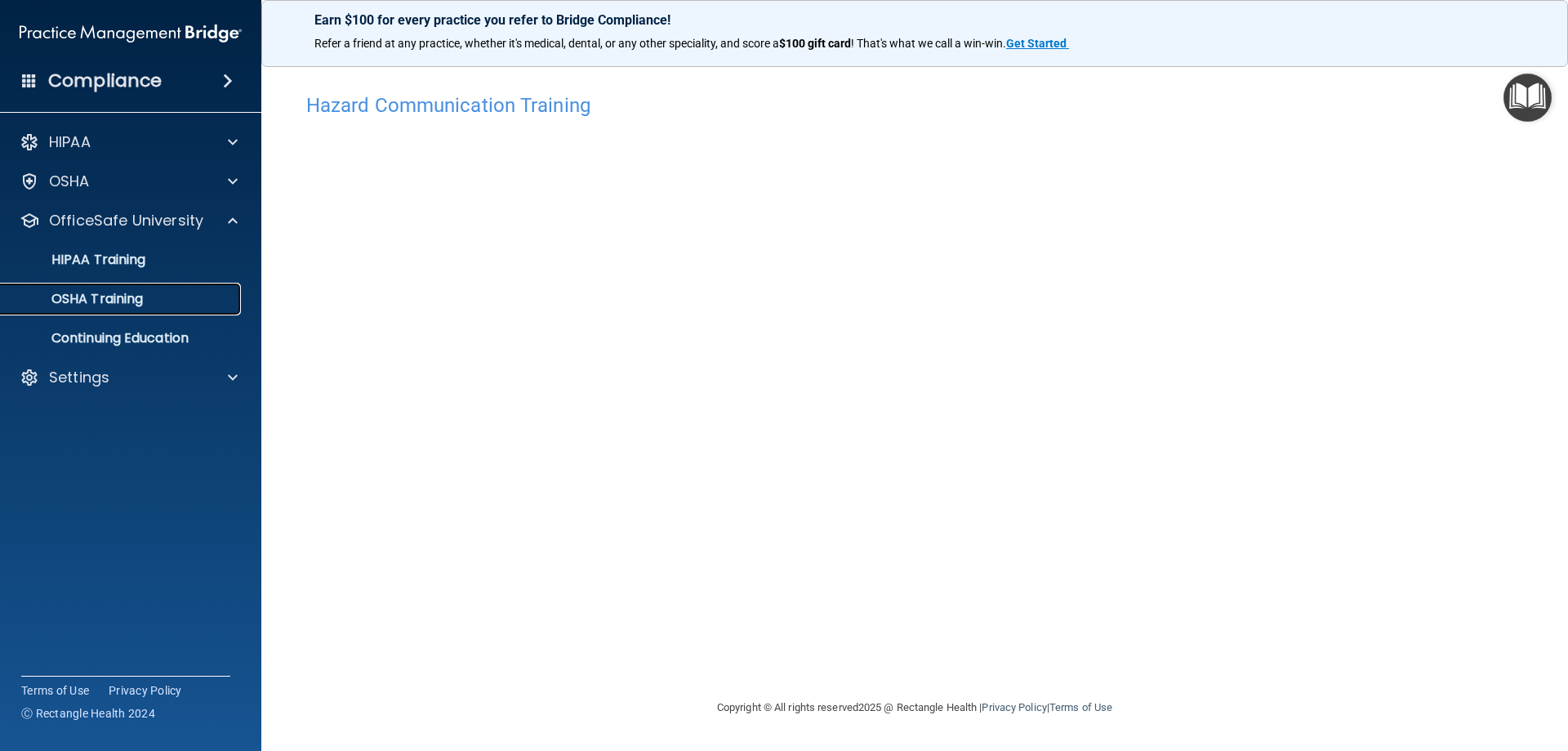
click at [163, 308] on link "OSHA Training" at bounding box center [112, 299] width 257 height 33
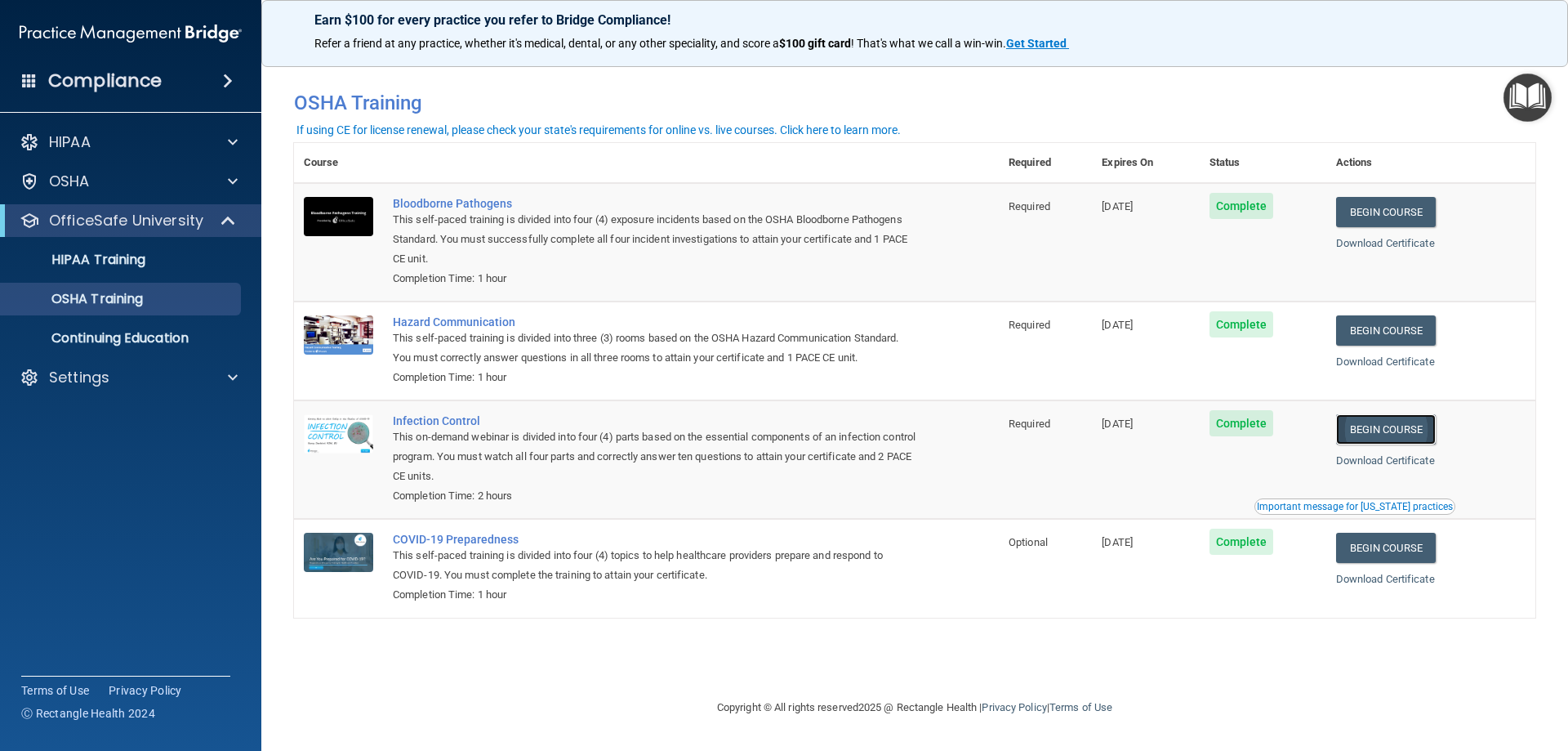
click at [1416, 428] on link "Begin Course" at bounding box center [1386, 430] width 100 height 31
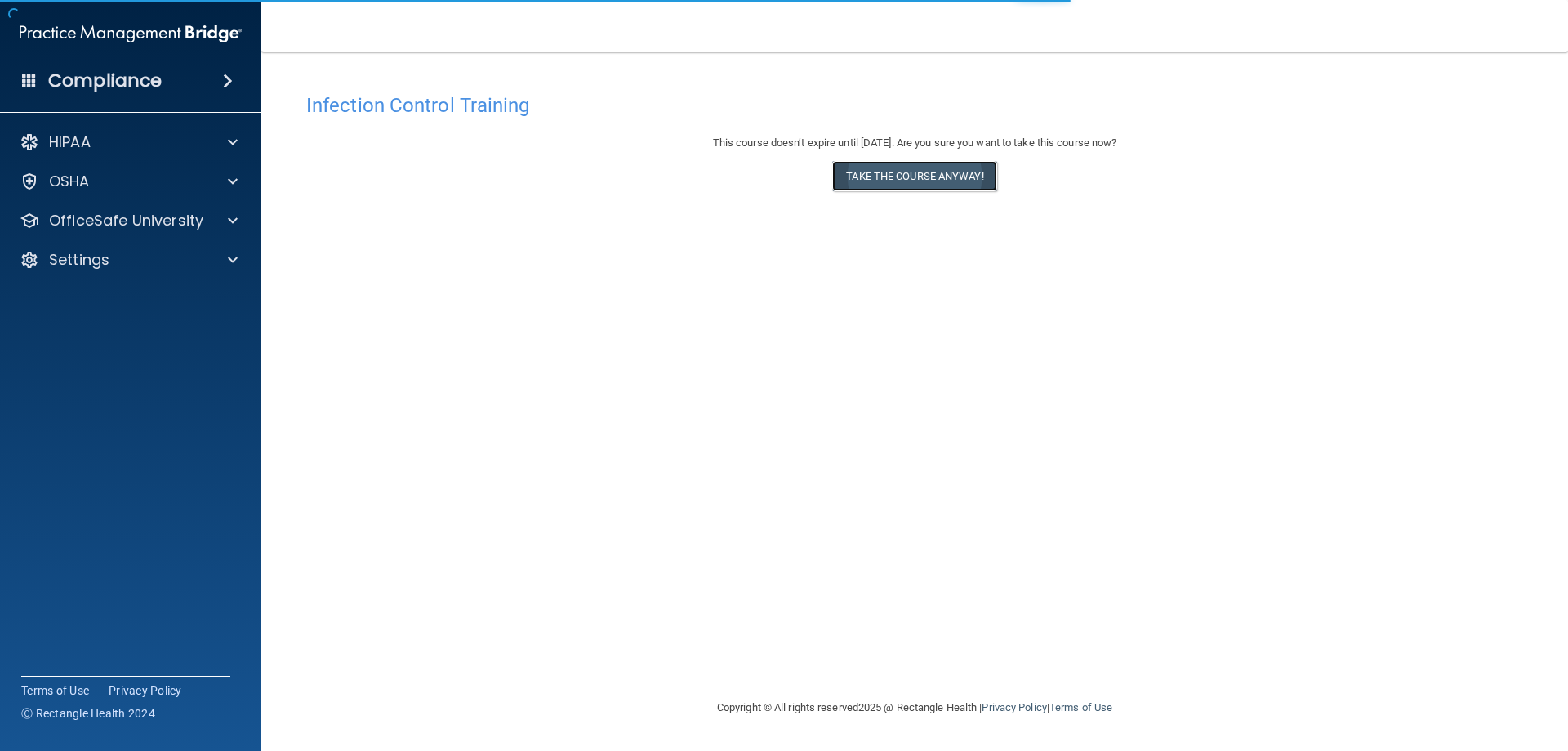
click at [985, 178] on button "Take the course anyway!" at bounding box center [914, 176] width 164 height 31
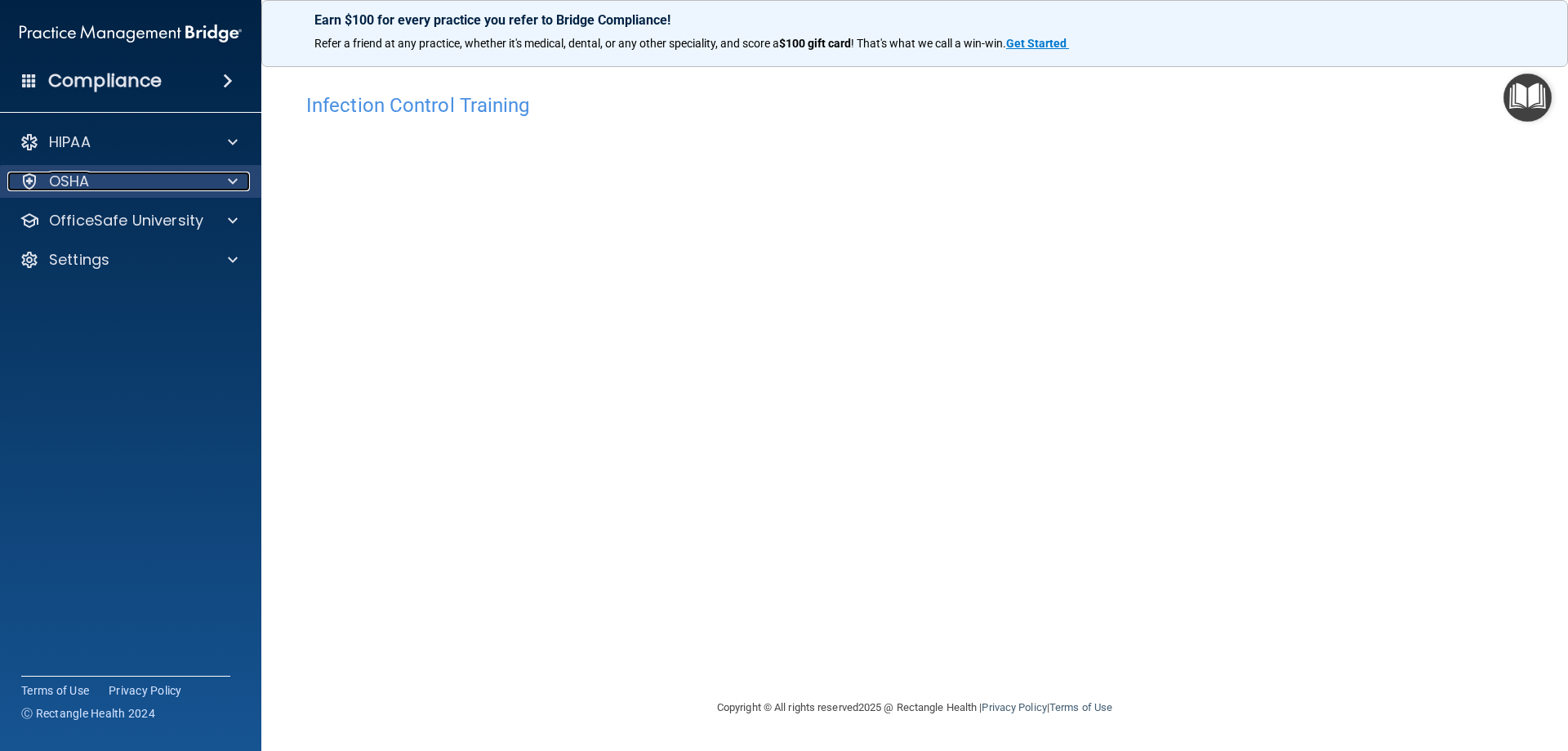
click at [62, 189] on p "OSHA" at bounding box center [69, 181] width 41 height 19
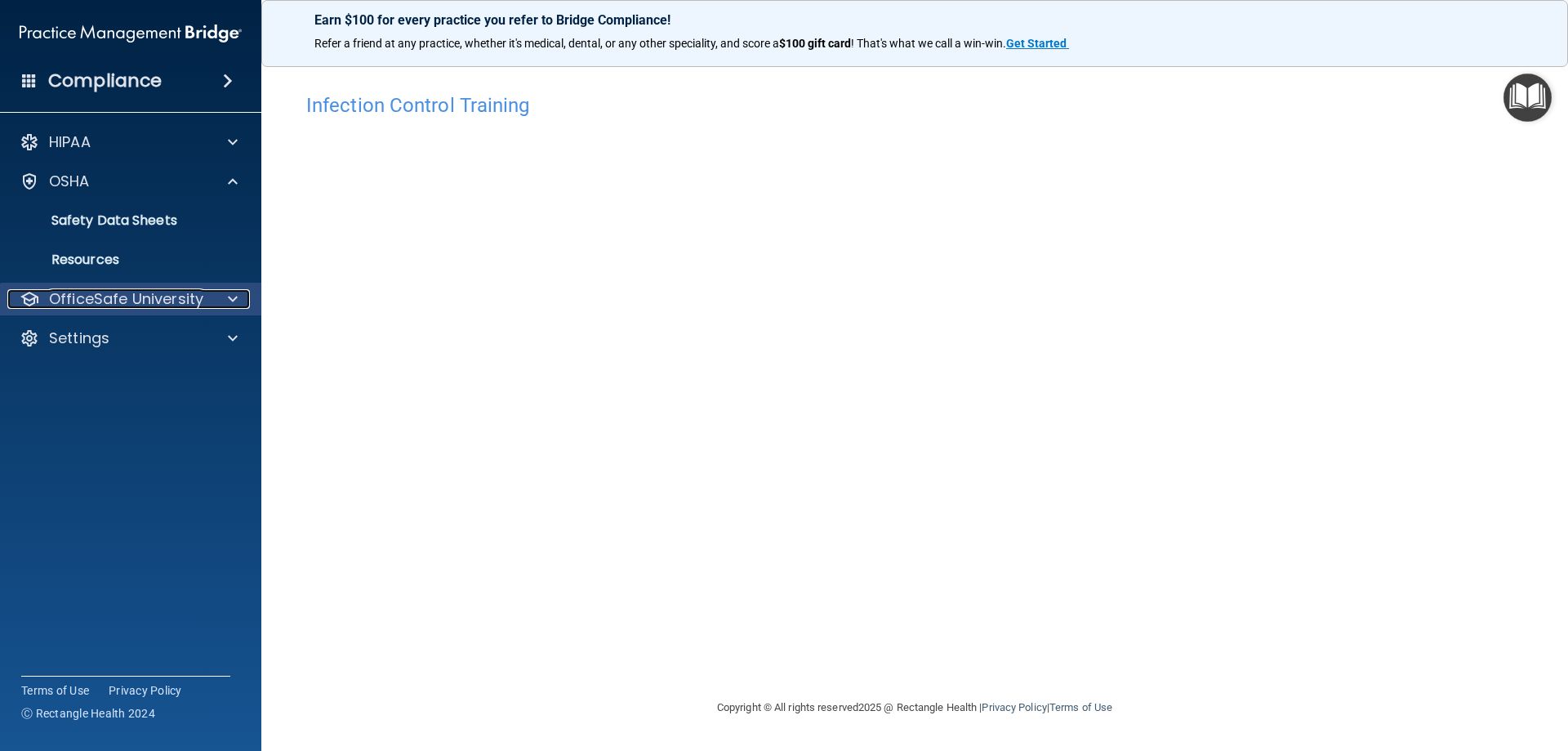
click at [100, 296] on p "OfficeSafe University" at bounding box center [126, 298] width 154 height 19
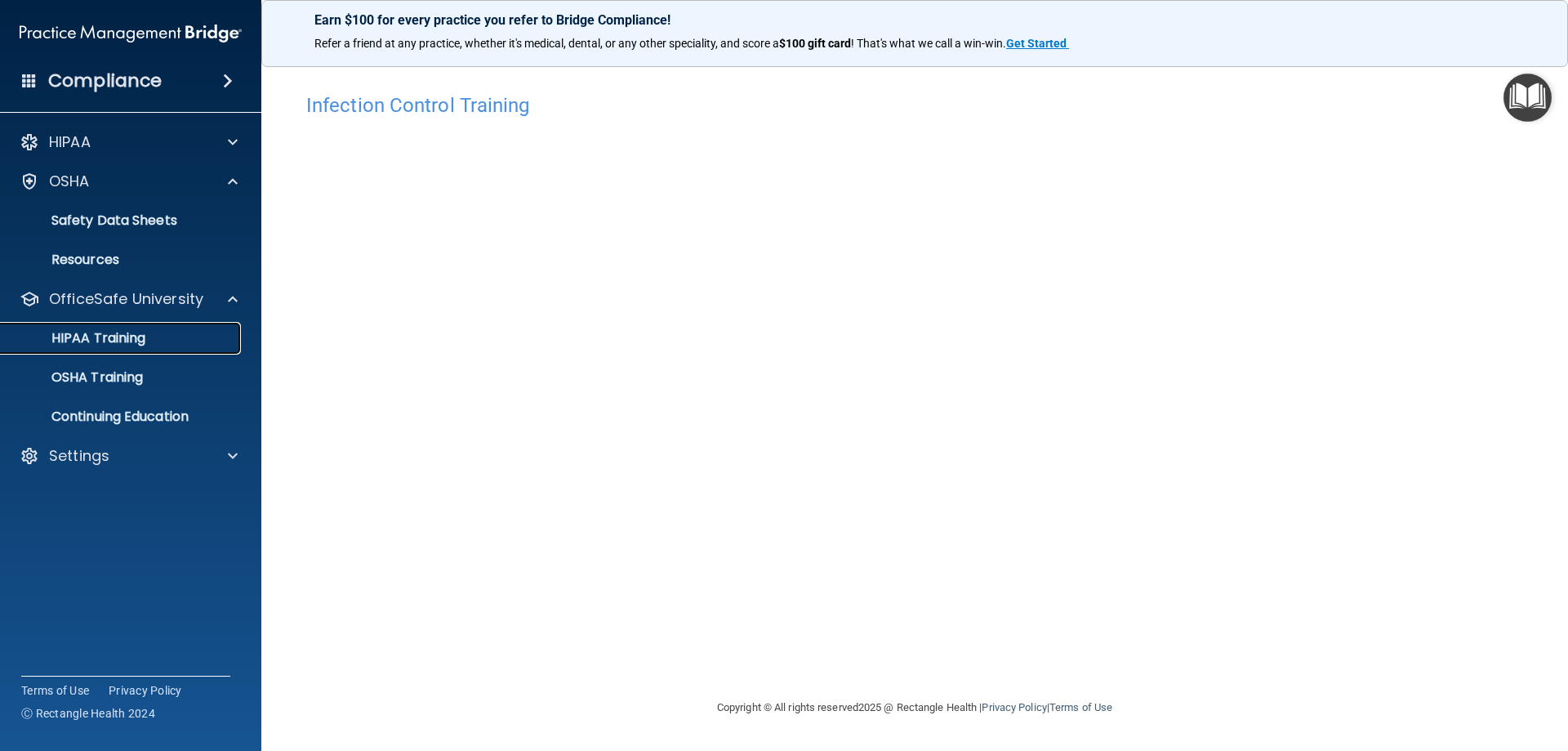
click at [104, 333] on p "HIPAA Training" at bounding box center [78, 338] width 135 height 16
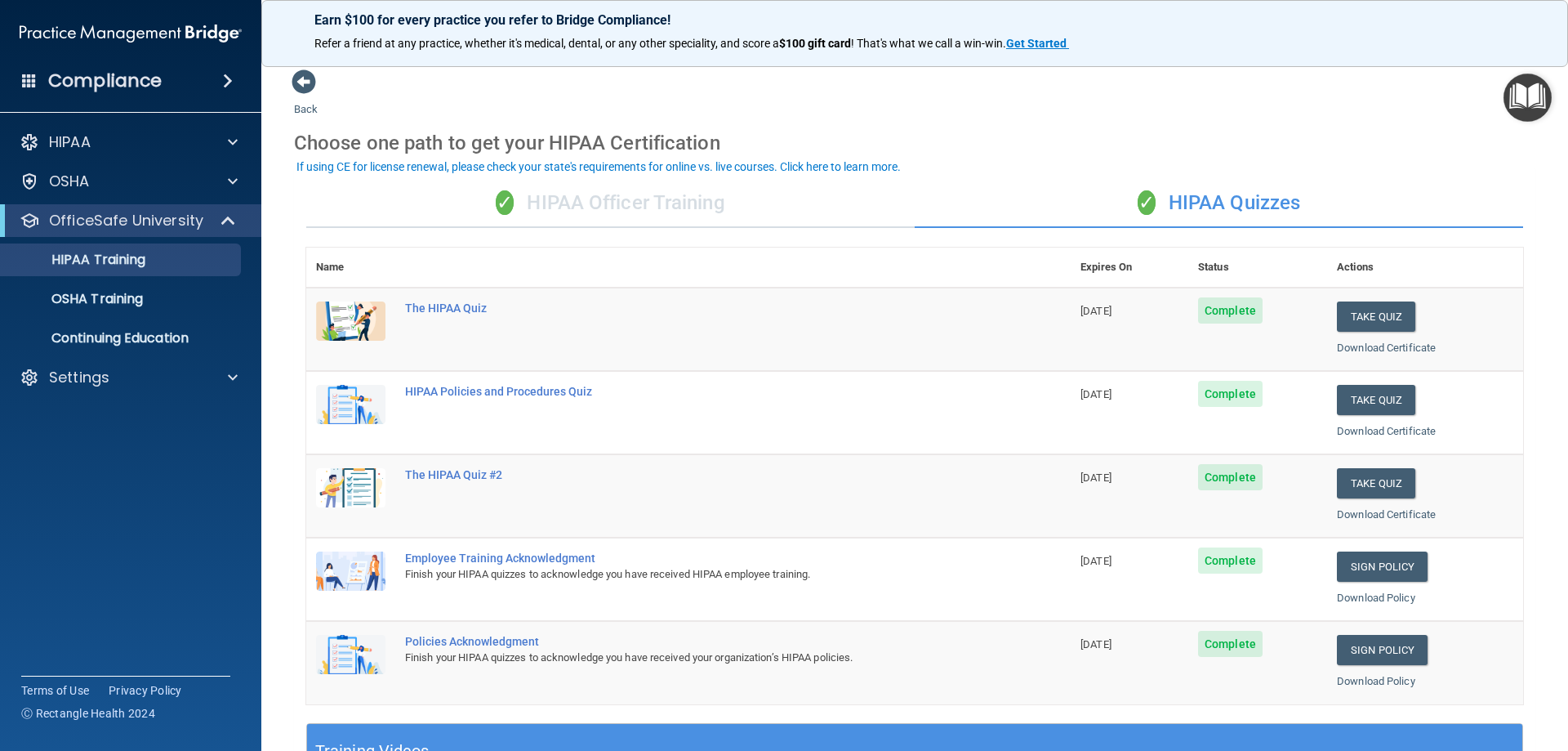
click at [669, 221] on div "✓ HIPAA Officer Training" at bounding box center [610, 202] width 608 height 49
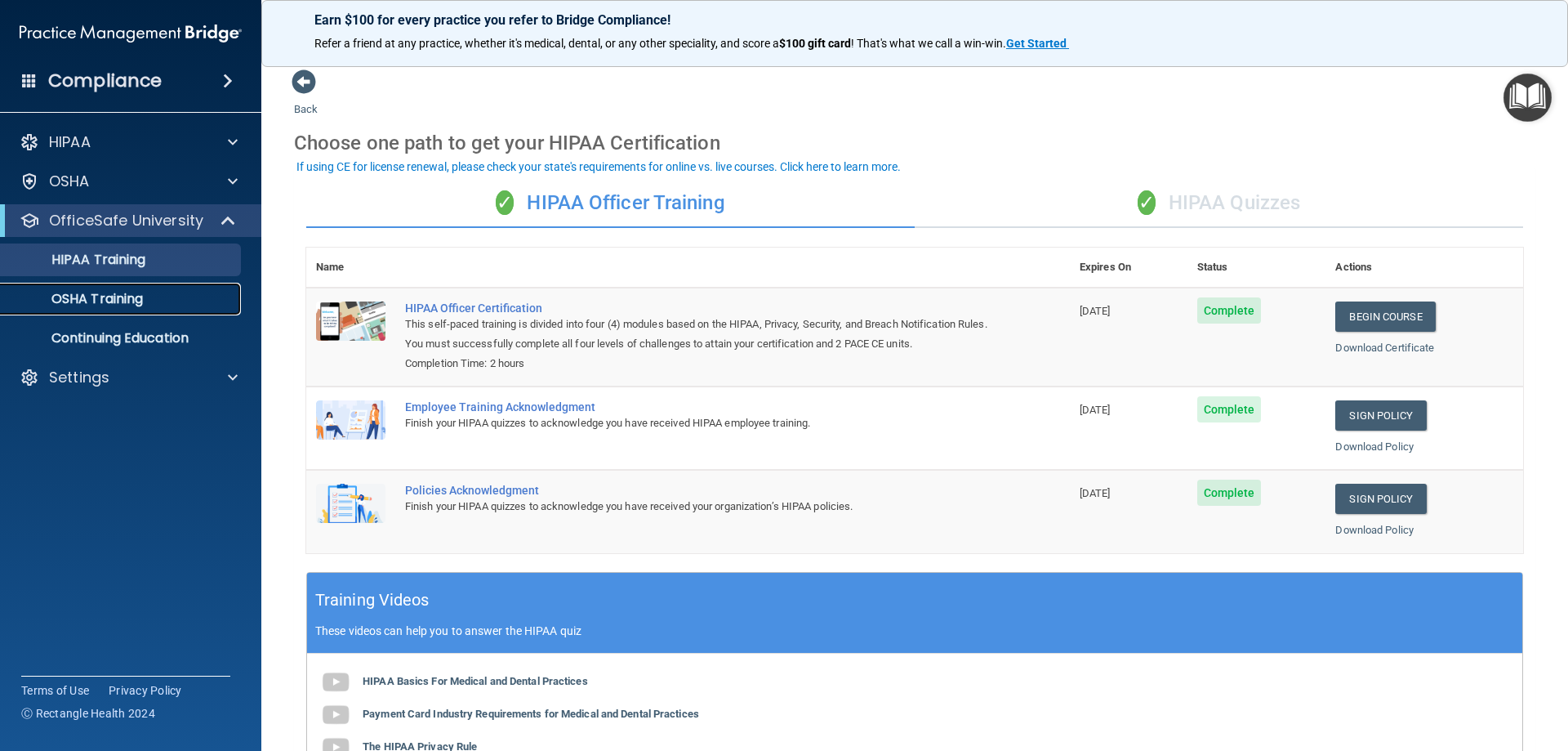
click at [168, 293] on div "OSHA Training" at bounding box center [122, 298] width 222 height 16
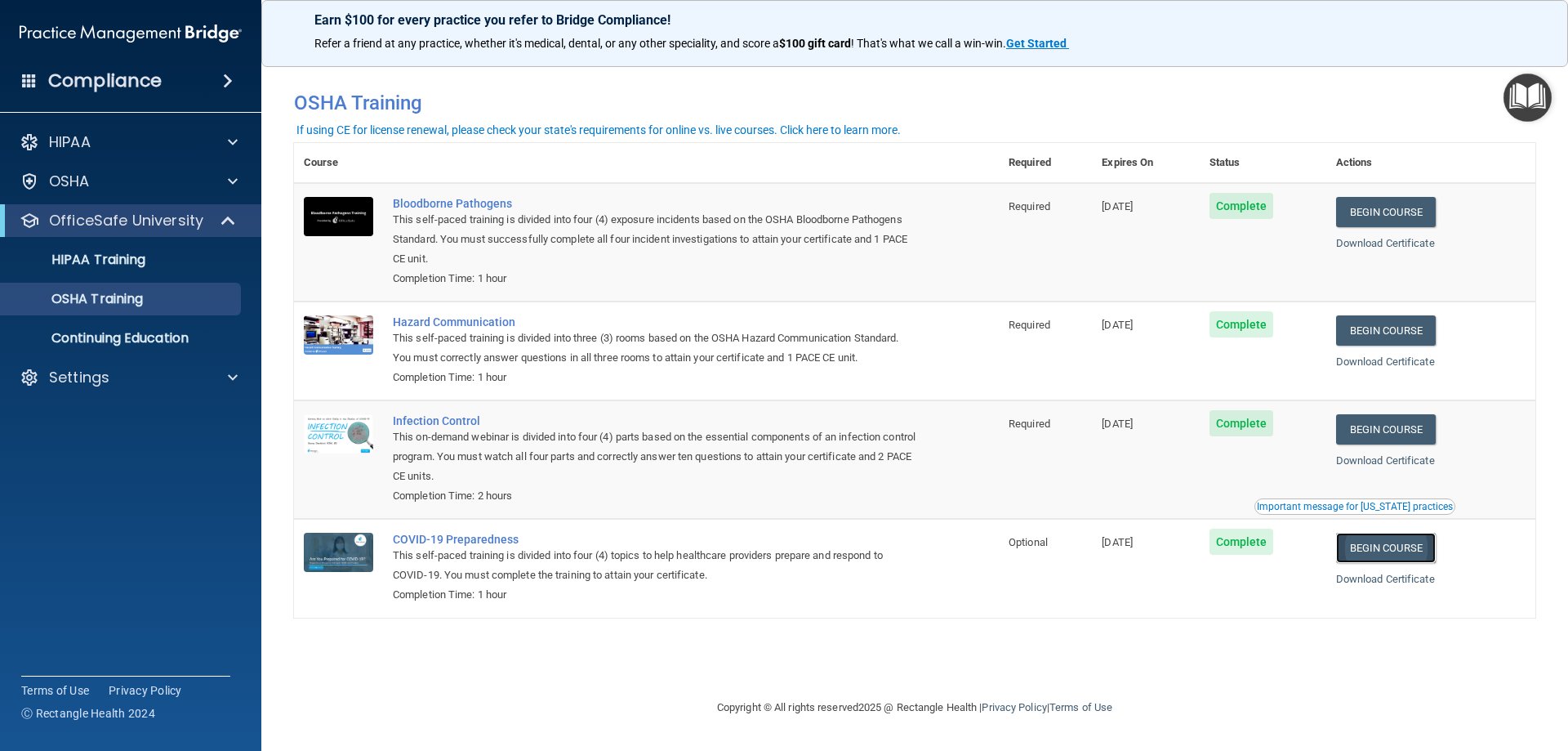
click at [1381, 553] on link "Begin Course" at bounding box center [1386, 548] width 100 height 31
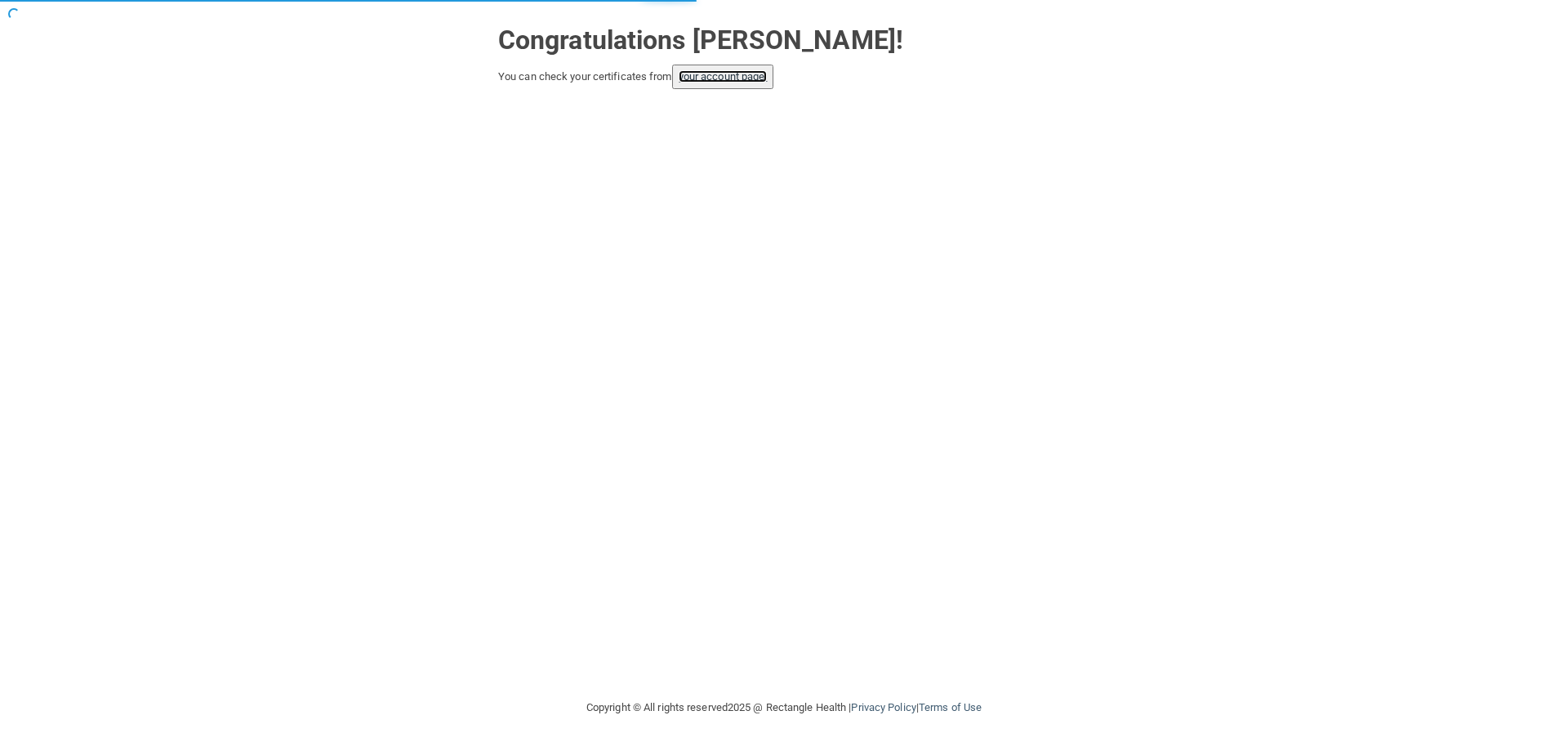
click at [759, 82] on link "your account page!" at bounding box center [723, 76] width 89 height 12
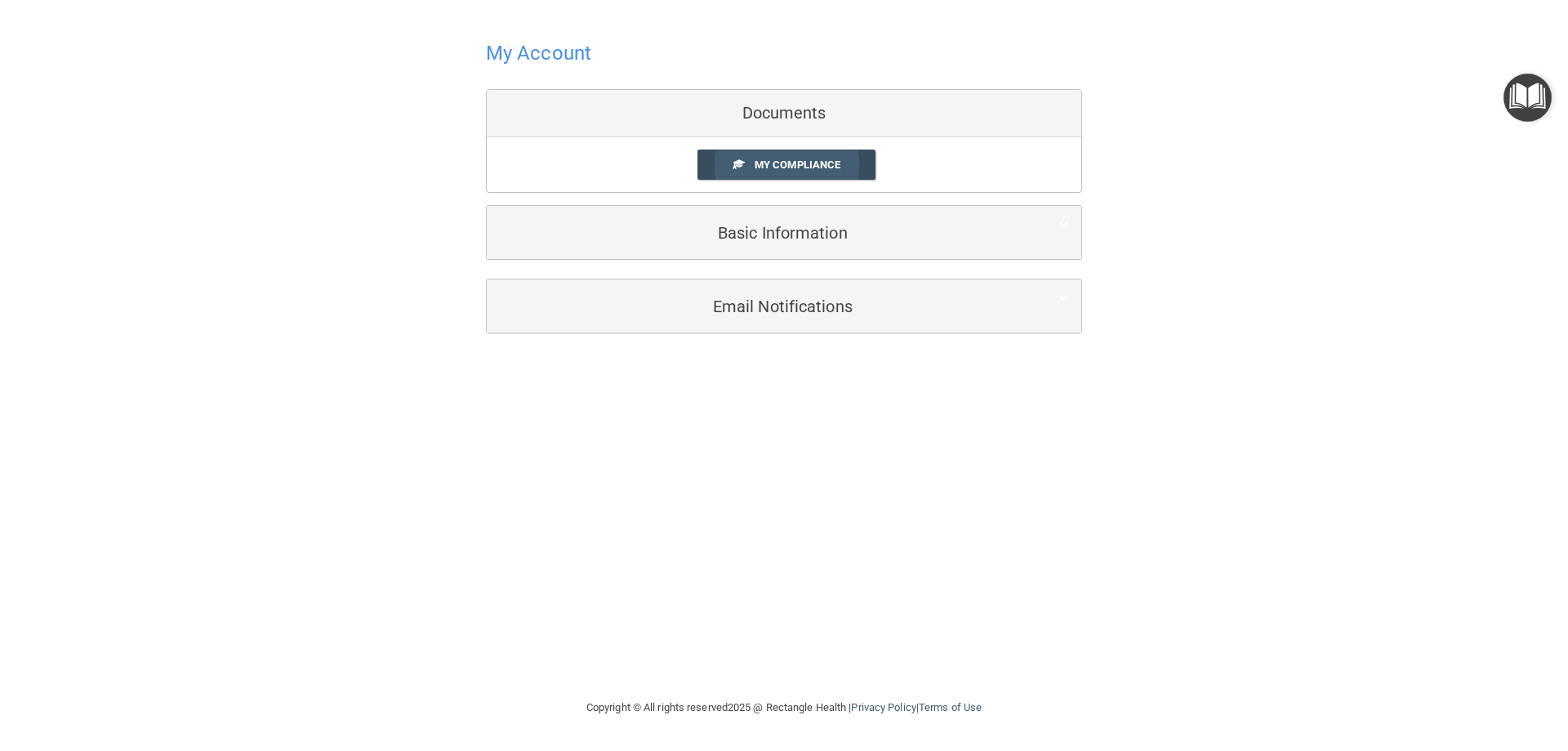
click at [757, 164] on span "My Compliance" at bounding box center [797, 164] width 85 height 12
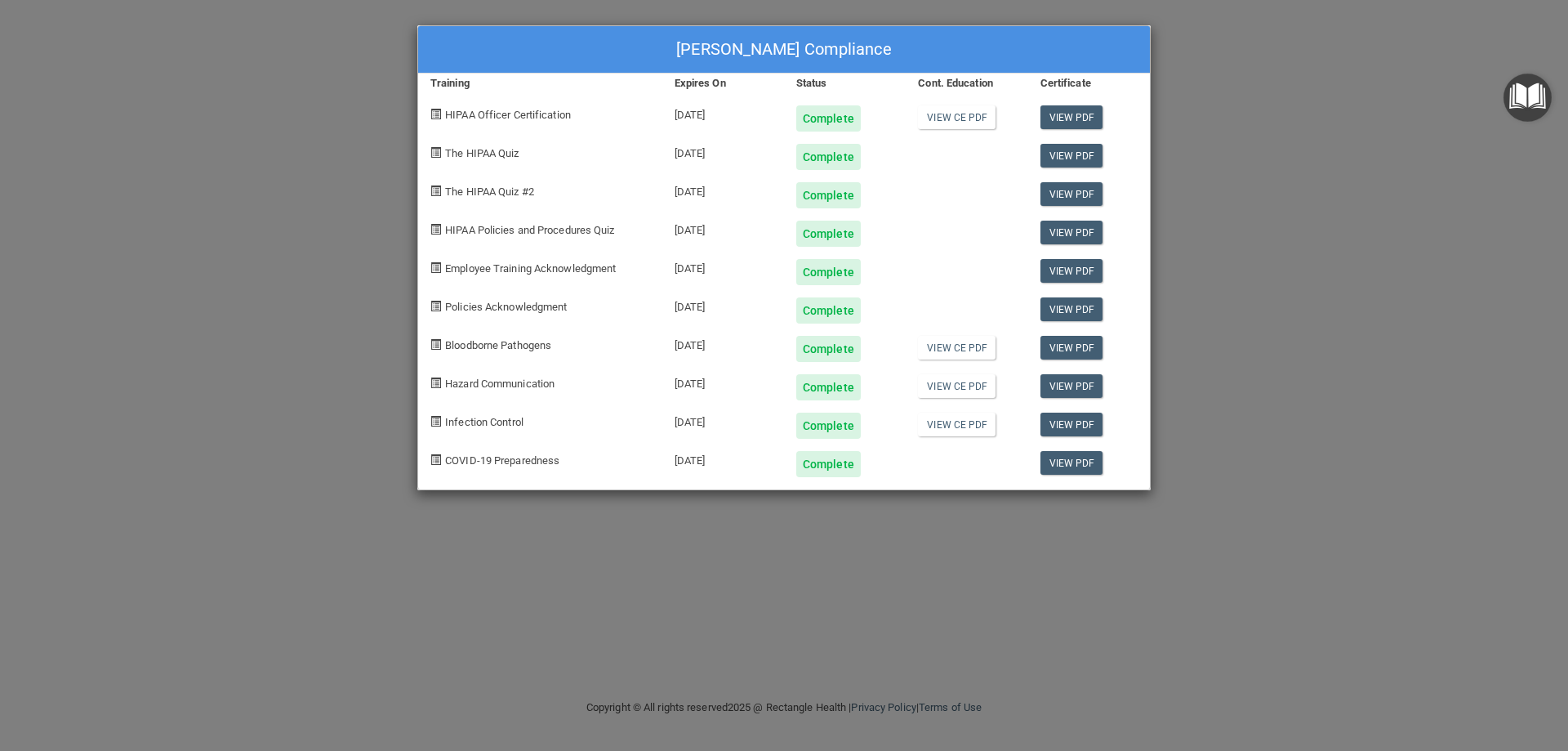
click at [830, 468] on div "Complete" at bounding box center [828, 463] width 64 height 26
click at [1252, 103] on div "Ashley Policard's Compliance Training Expires On Status Cont. Education Certifi…" at bounding box center [784, 375] width 1568 height 751
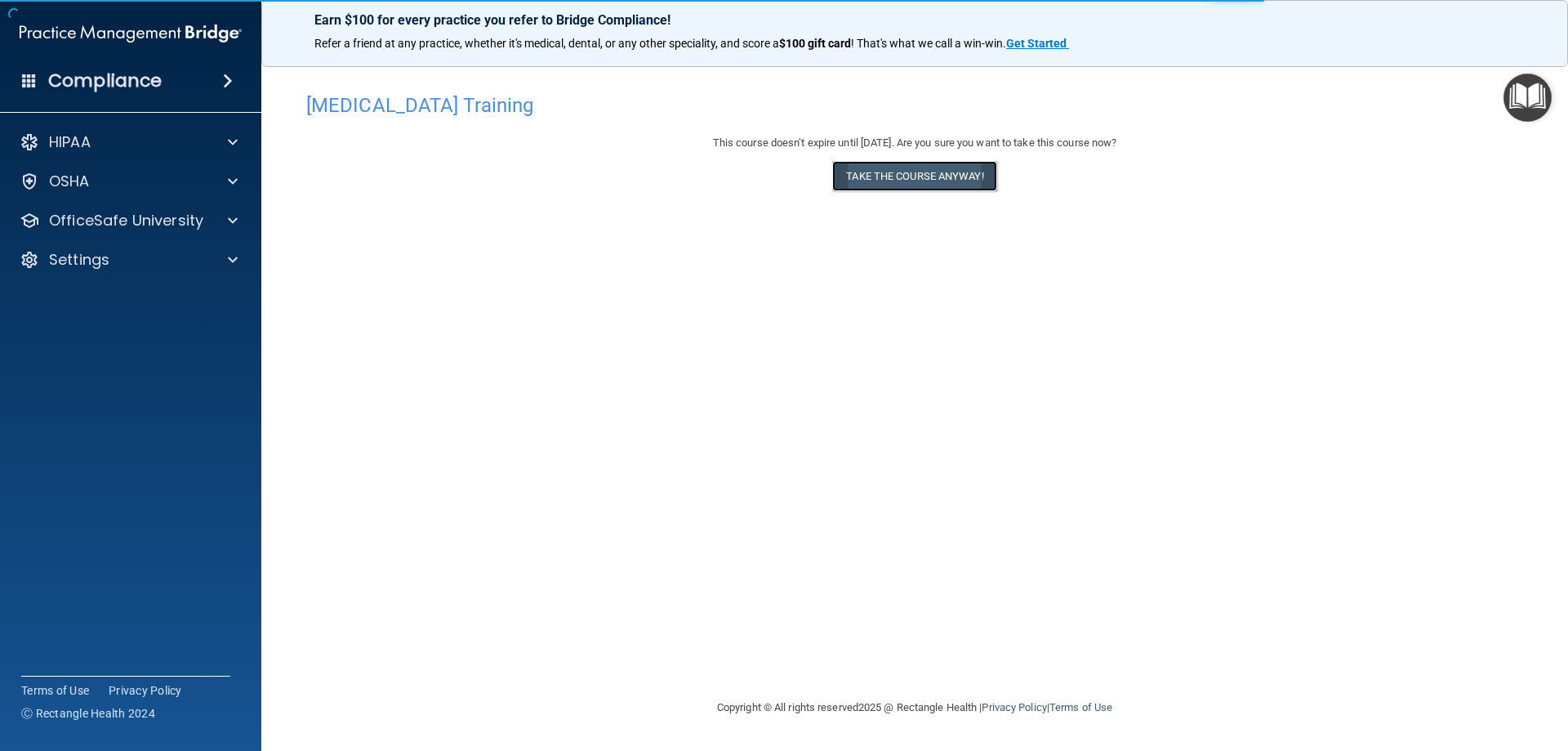
click at [972, 178] on button "Take the course anyway!" at bounding box center [914, 176] width 164 height 31
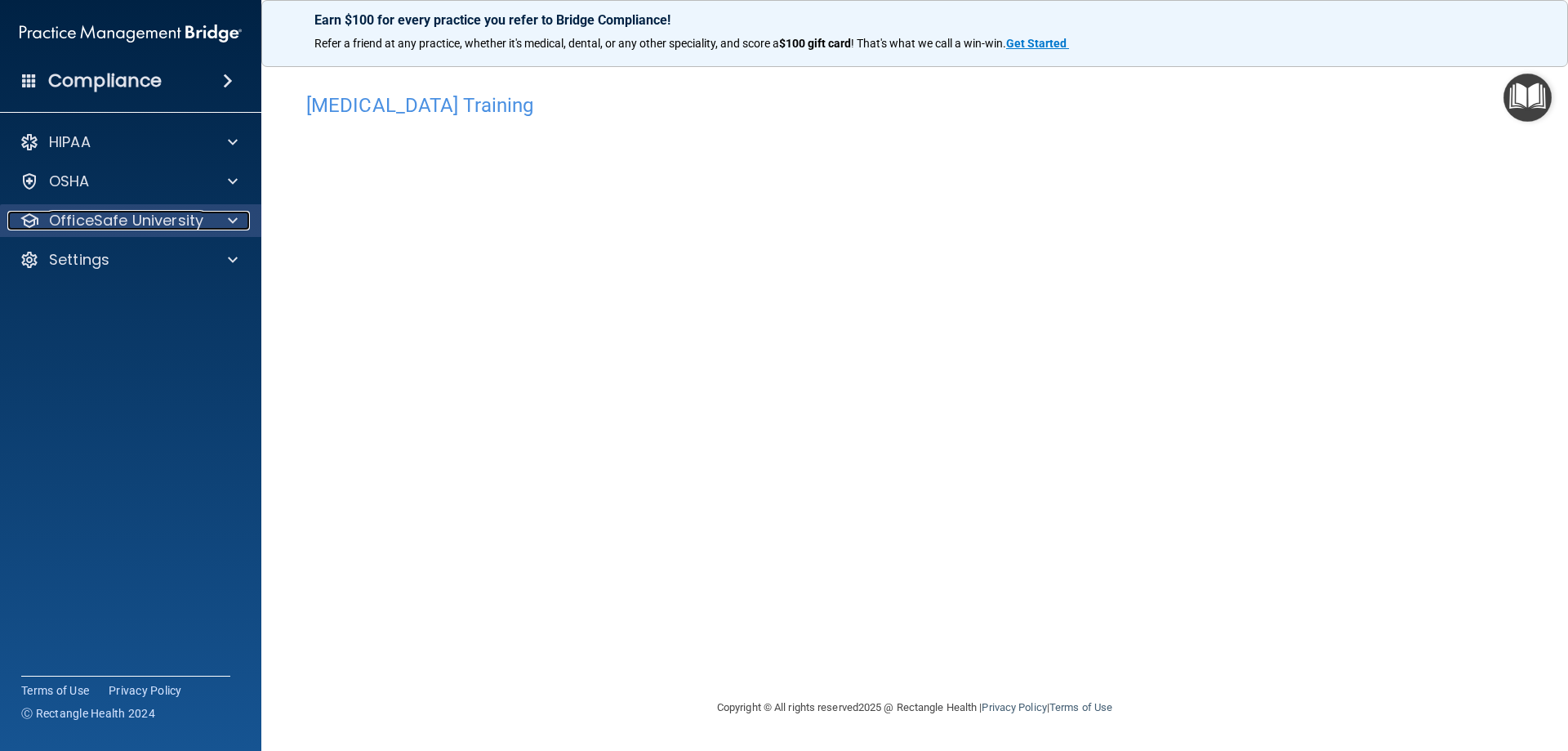
click at [198, 216] on p "OfficeSafe University" at bounding box center [126, 221] width 154 height 19
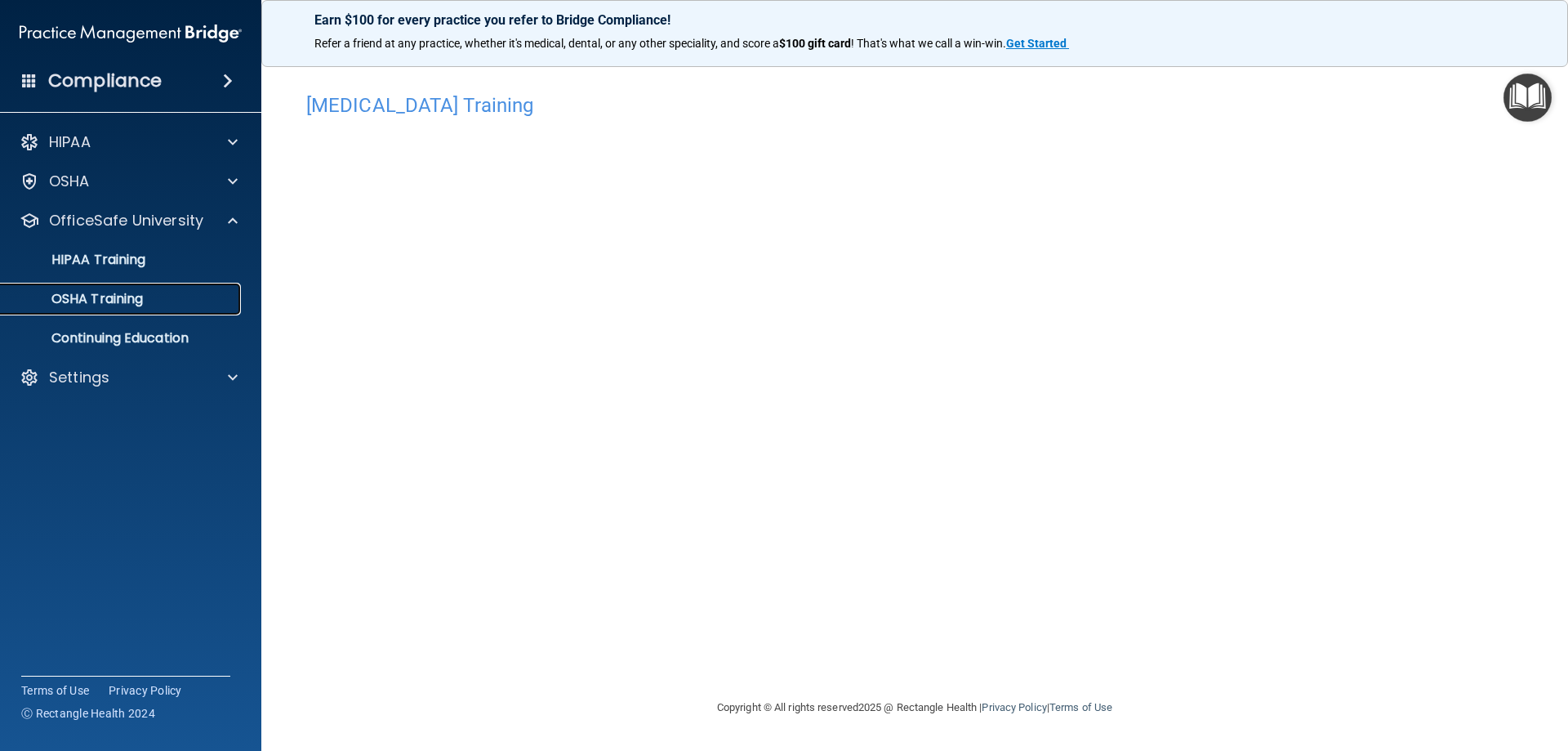
click at [162, 310] on link "OSHA Training" at bounding box center [112, 299] width 257 height 33
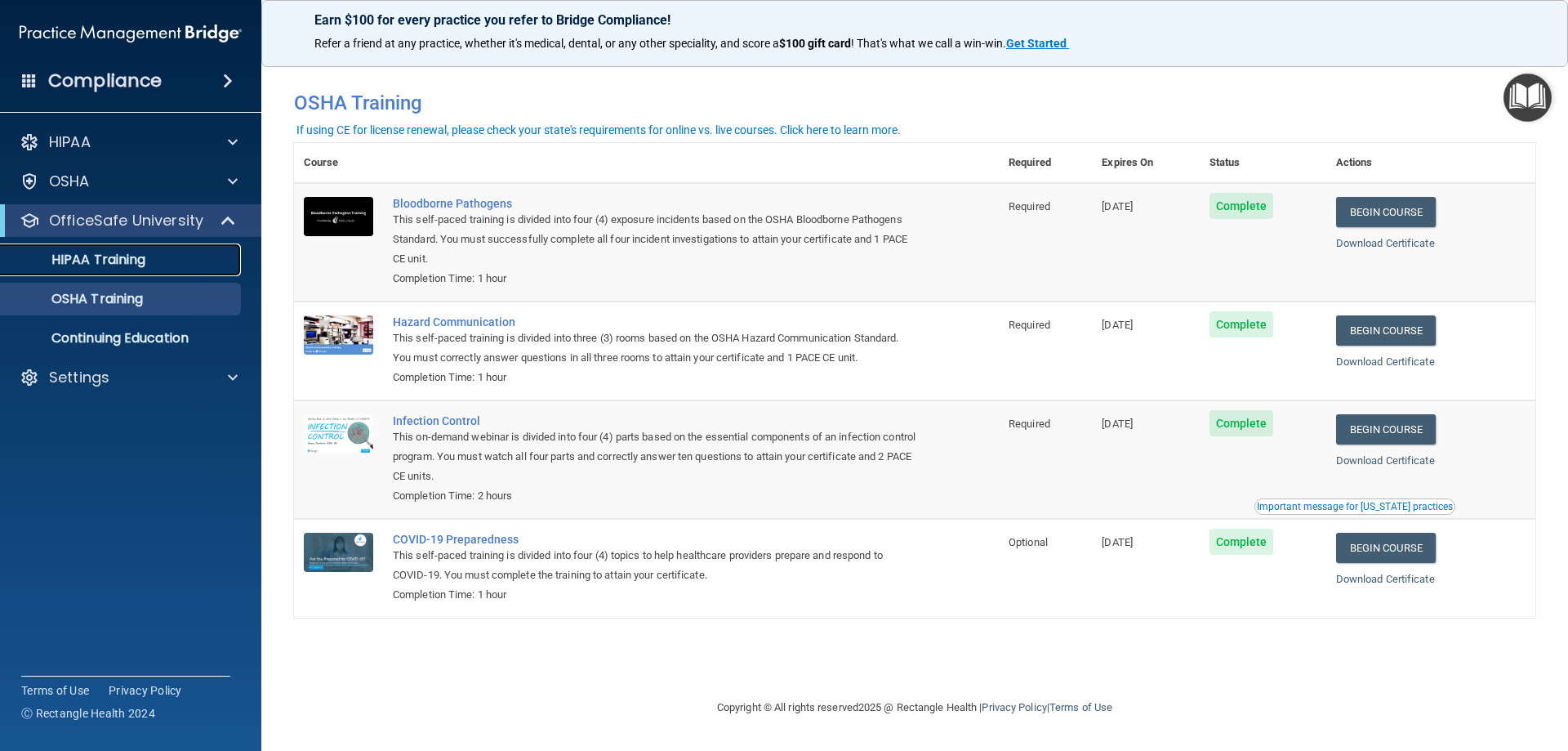
click at [180, 264] on div "HIPAA Training" at bounding box center [122, 259] width 222 height 16
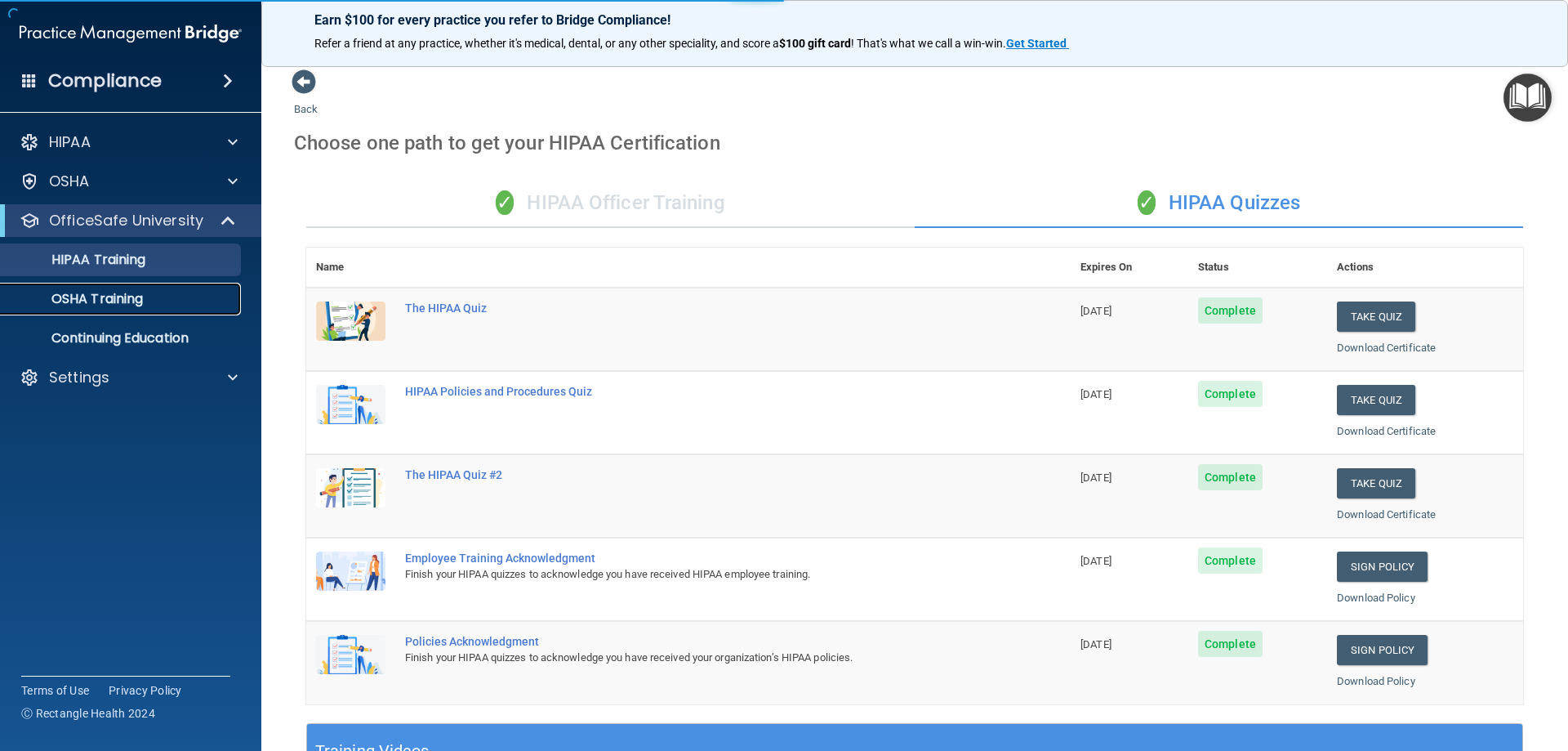
click at [156, 298] on div "OSHA Training" at bounding box center [122, 298] width 222 height 16
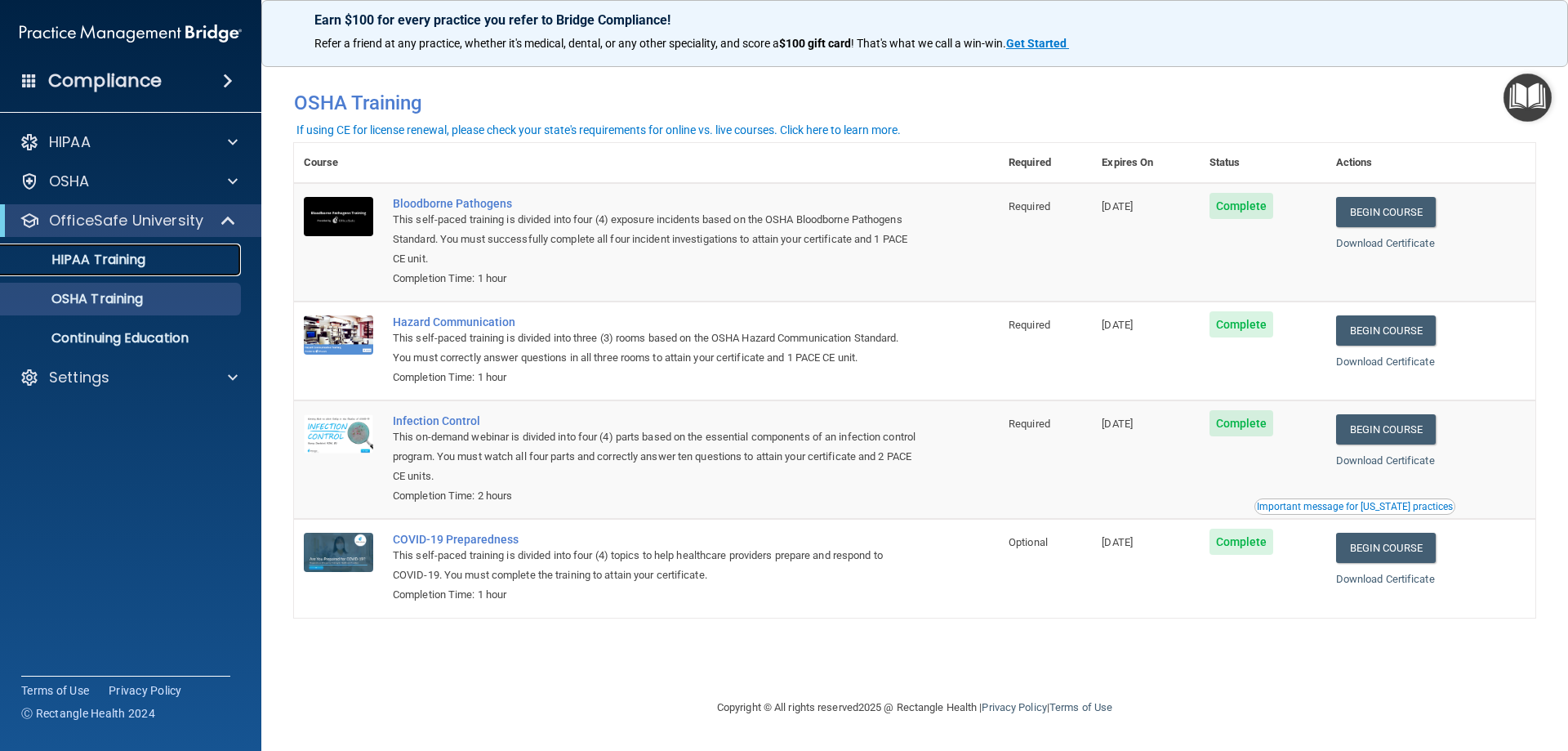
click at [162, 258] on div "HIPAA Training" at bounding box center [122, 259] width 222 height 16
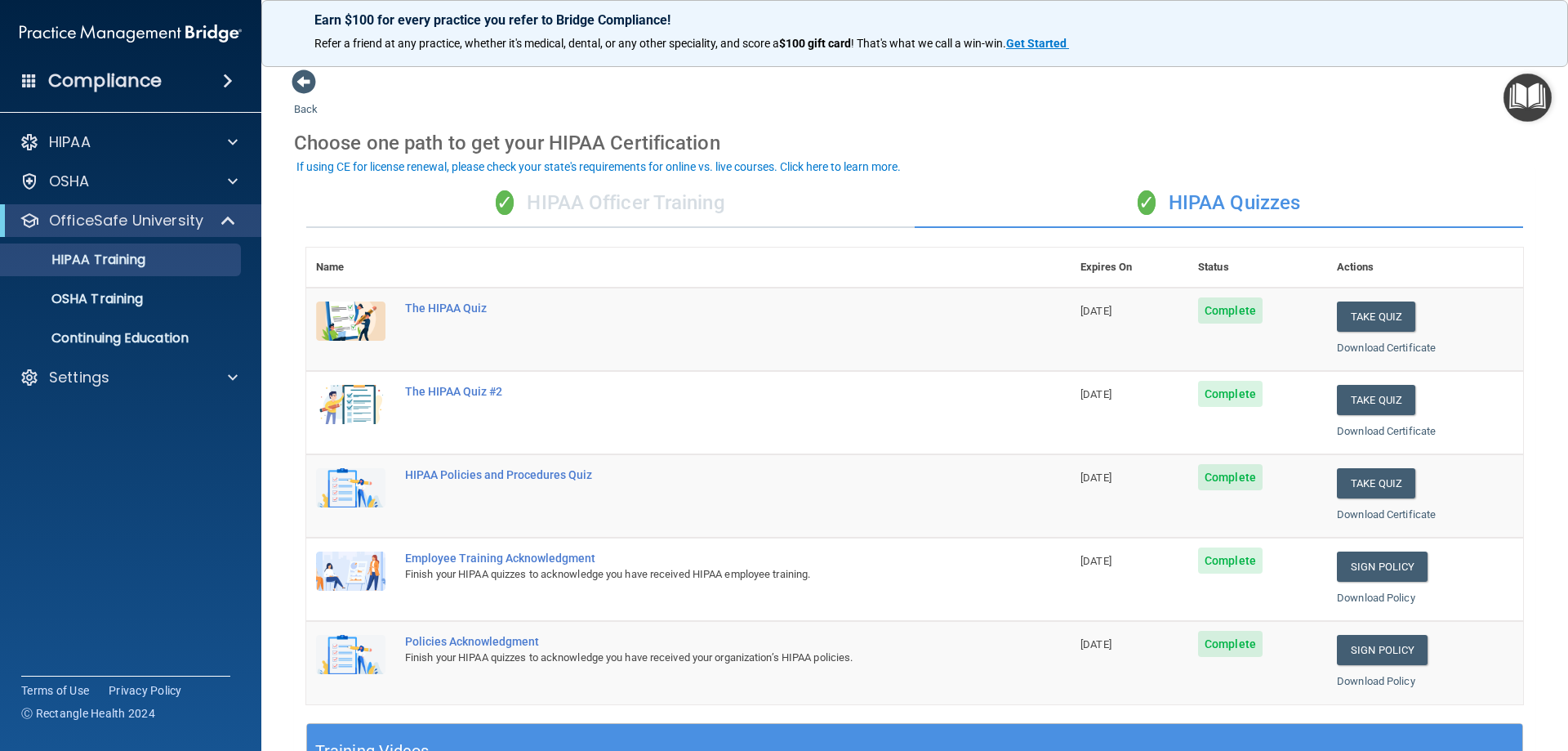
click at [704, 218] on div "✓ HIPAA Officer Training" at bounding box center [610, 202] width 608 height 49
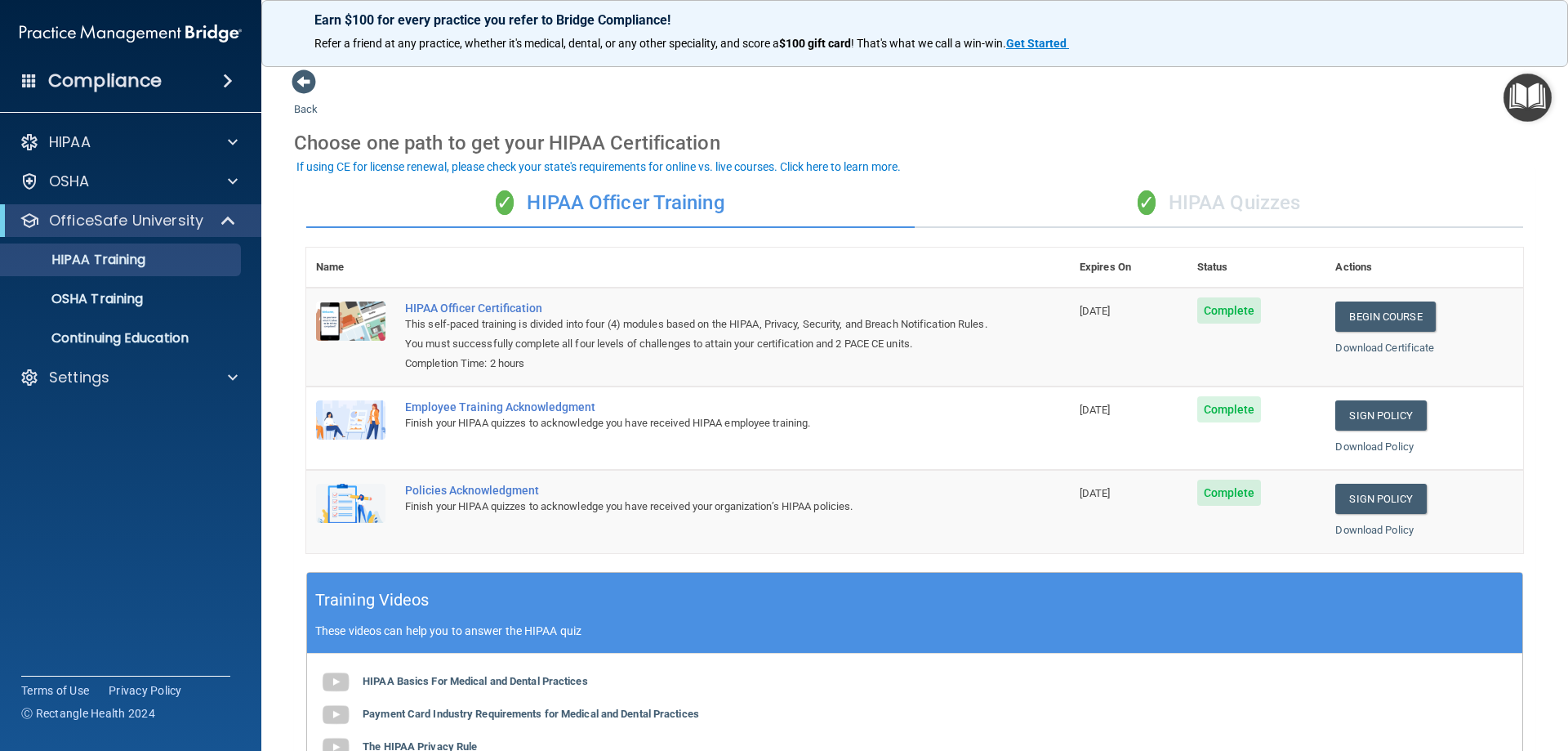
click at [1252, 198] on div "✓ HIPAA Quizzes" at bounding box center [1219, 202] width 608 height 49
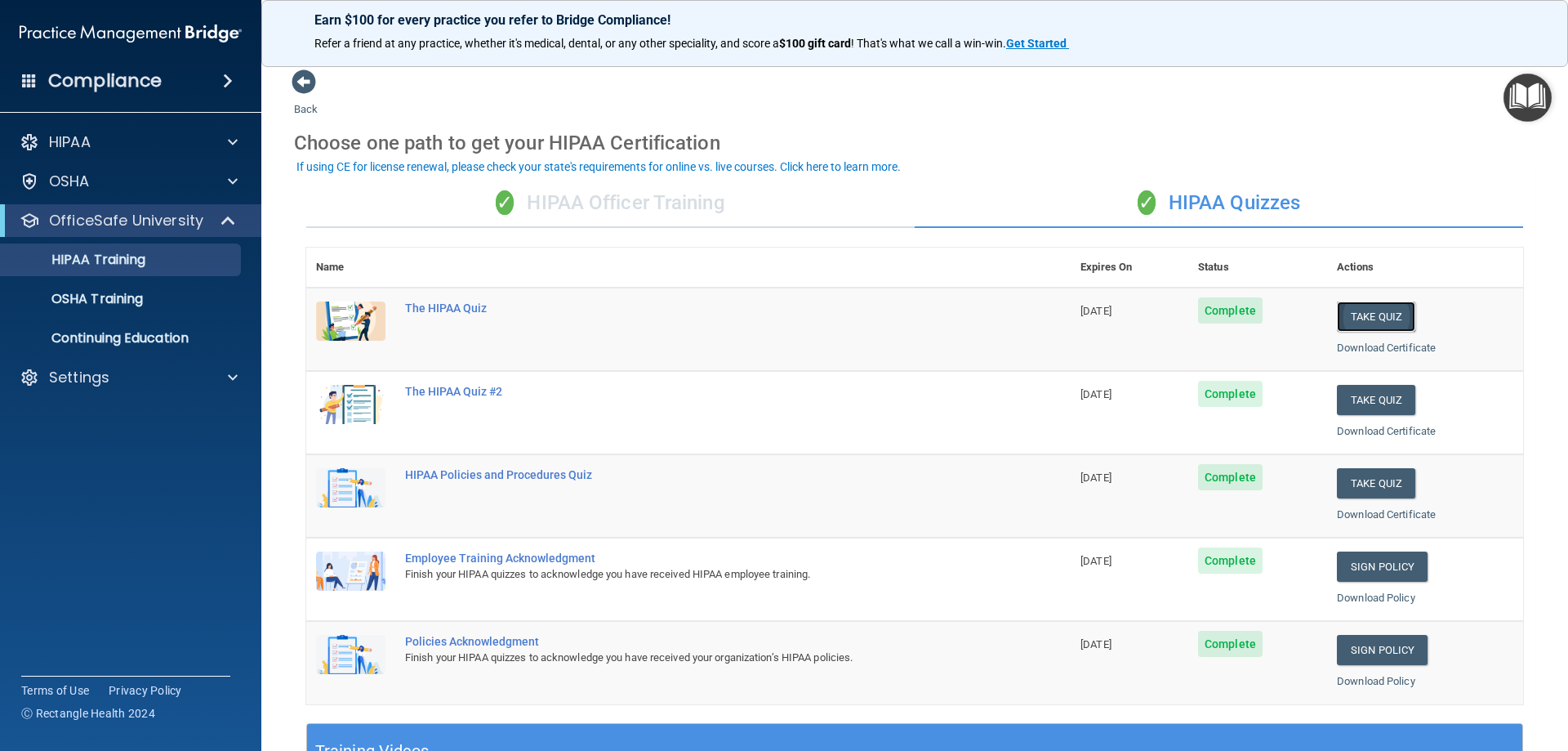
click at [1362, 312] on button "Take Quiz" at bounding box center [1376, 317] width 79 height 31
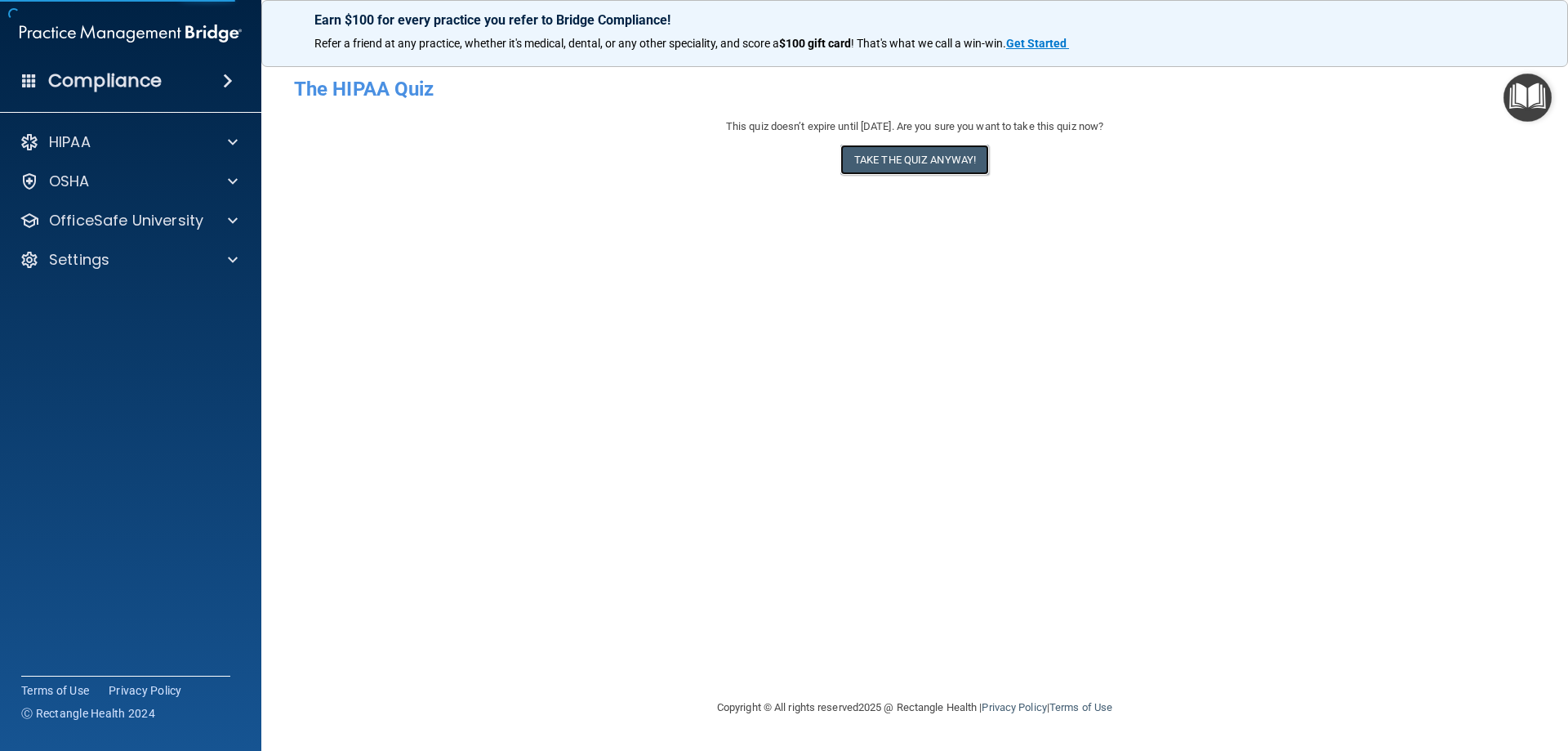
click at [894, 166] on button "Take the quiz anyway!" at bounding box center [914, 160] width 149 height 31
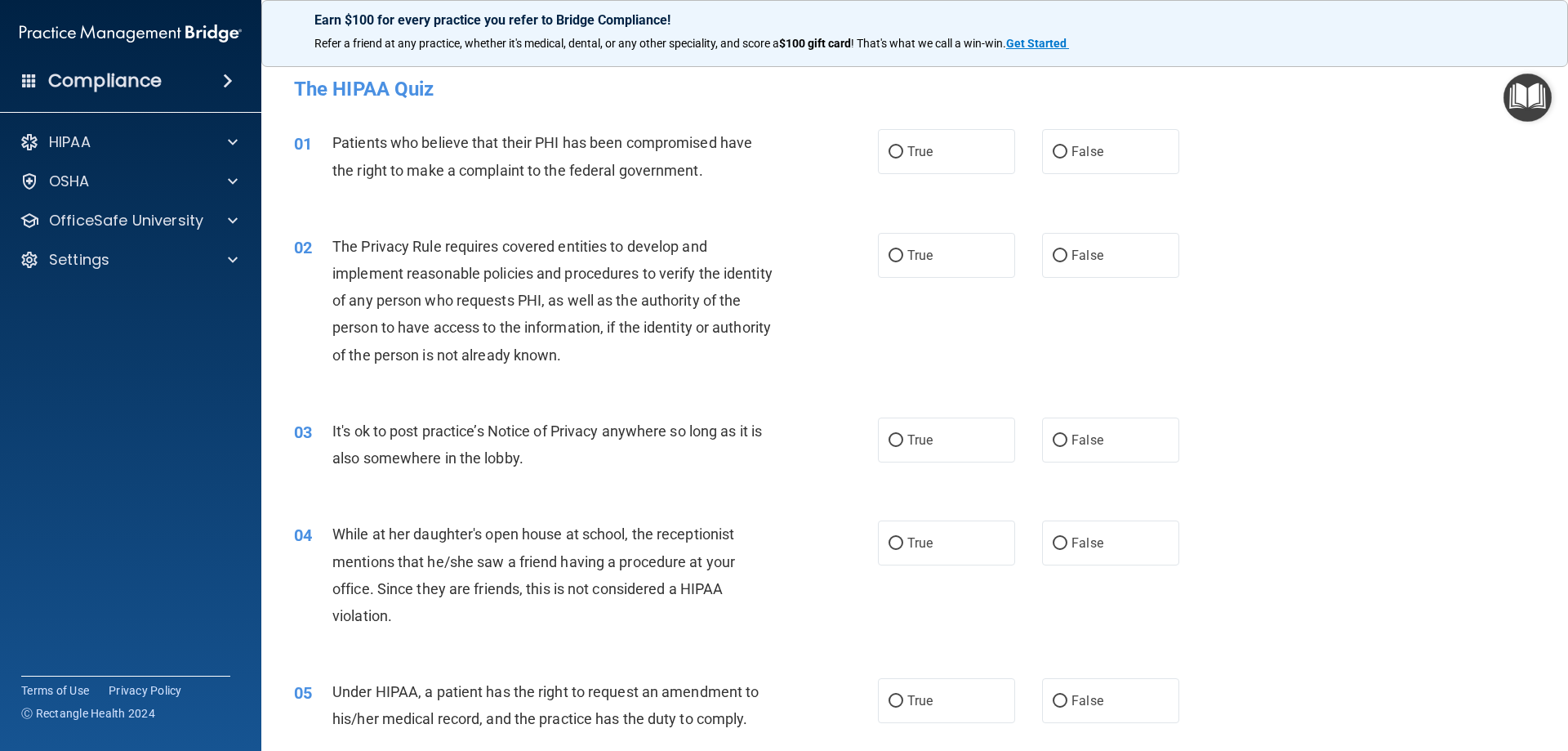
click at [1310, 464] on div "03 It's ok to post practice’s Notice of Privacy anywhere so long as it is also …" at bounding box center [915, 448] width 1266 height 103
click at [932, 151] on label "True" at bounding box center [946, 152] width 137 height 45
click at [903, 151] on input "True" at bounding box center [896, 152] width 14 height 12
radio input "true"
click at [922, 250] on span "True" at bounding box center [920, 255] width 25 height 15
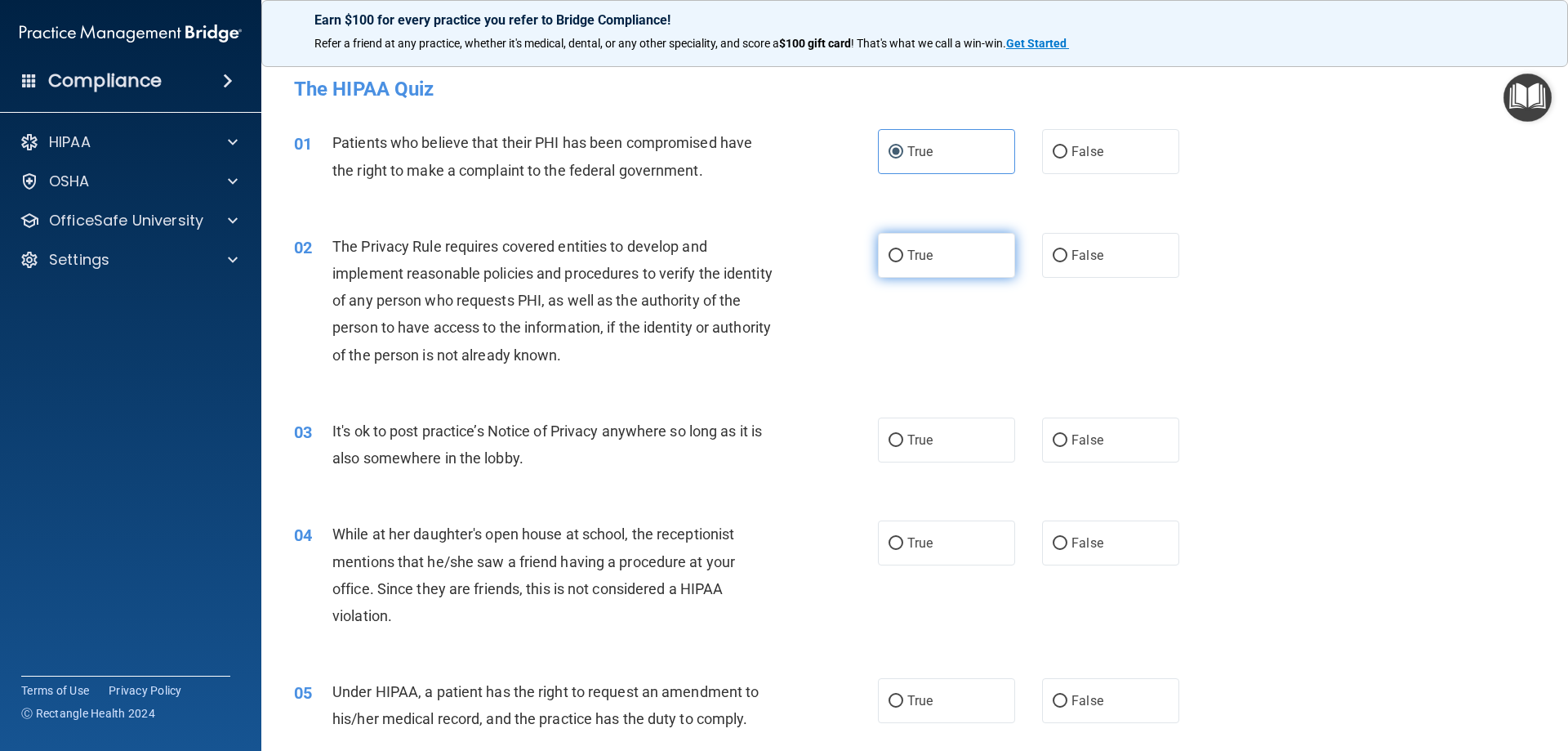
click at [903, 250] on input "True" at bounding box center [896, 256] width 14 height 12
radio input "true"
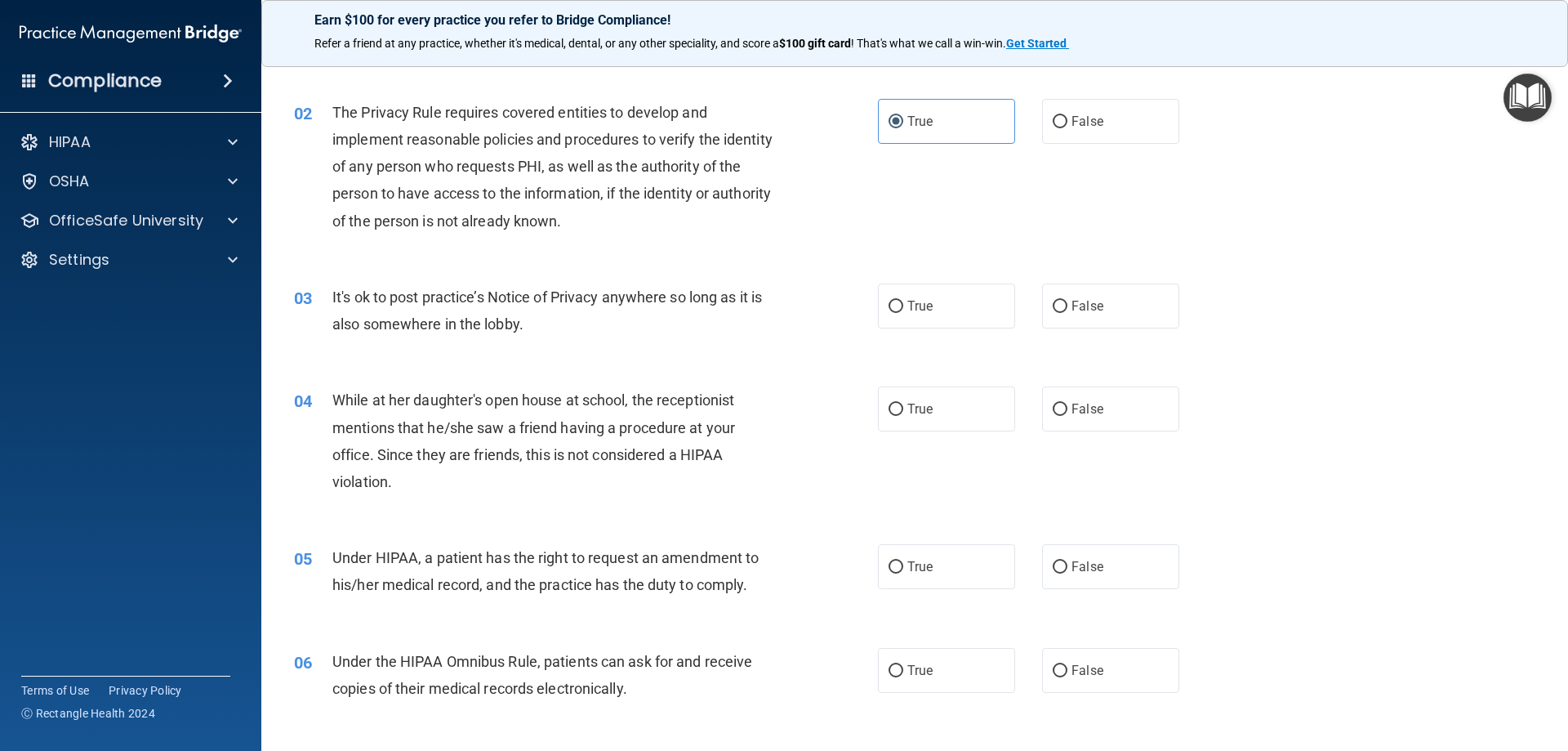
scroll to position [163, 0]
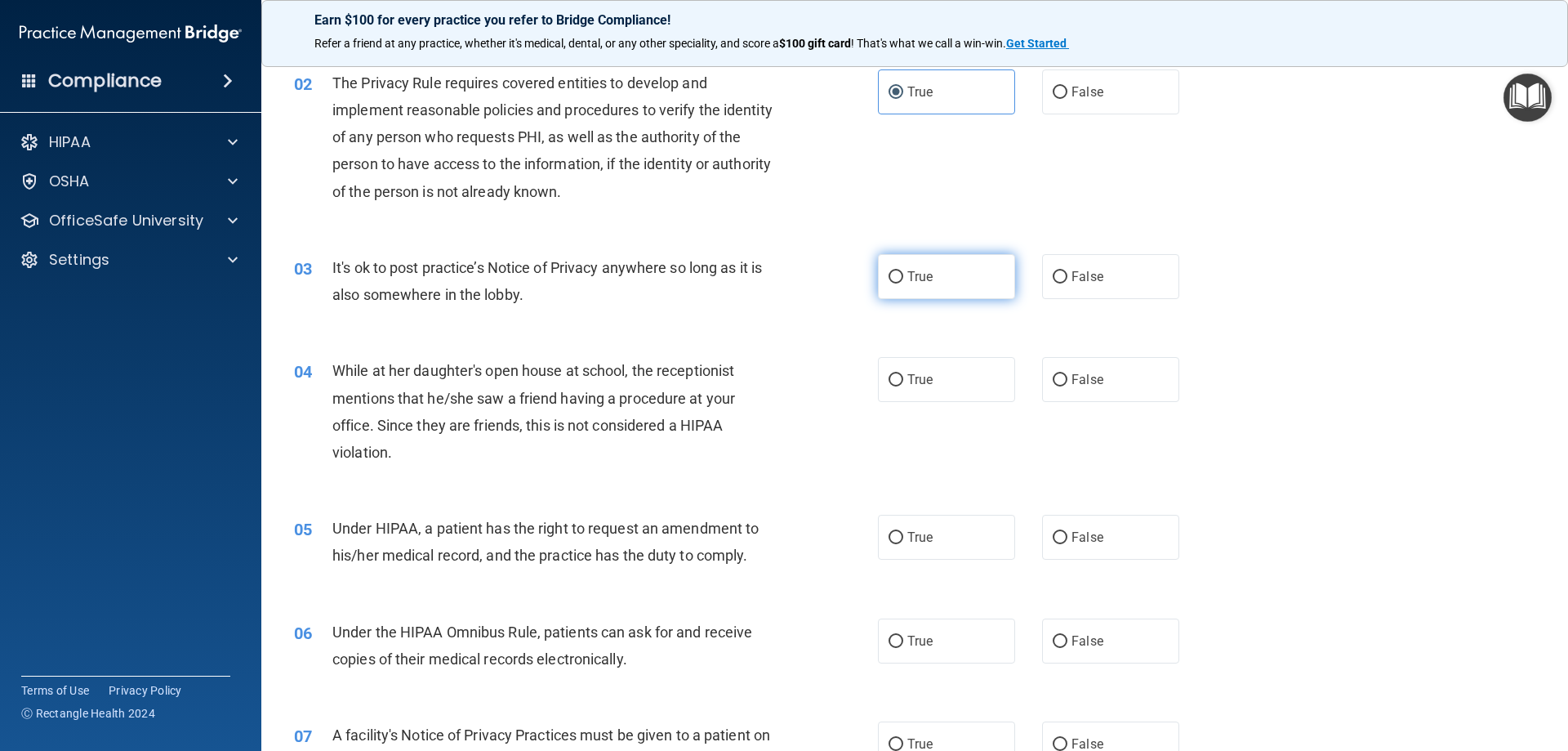
click at [897, 282] on label "True" at bounding box center [946, 276] width 137 height 45
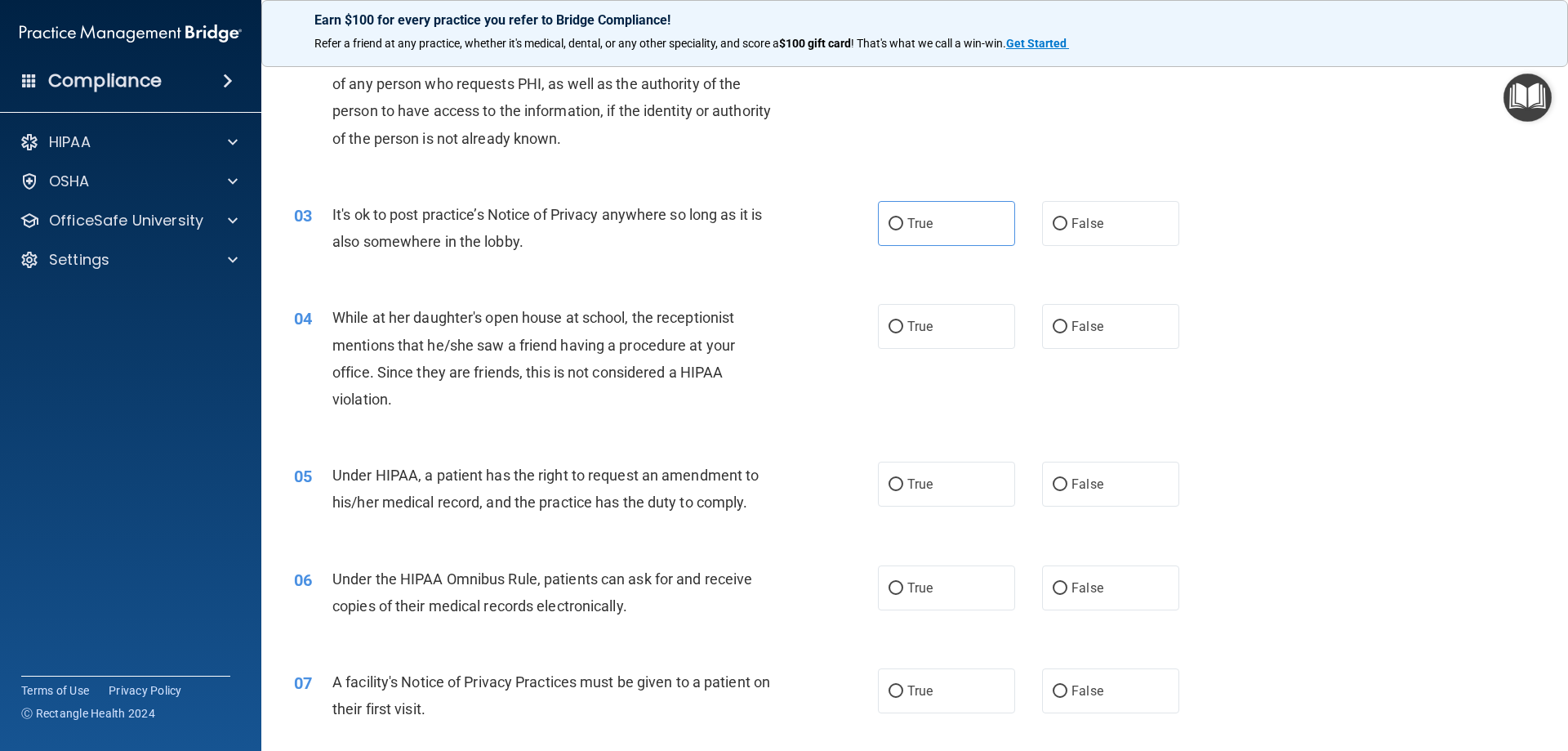
scroll to position [245, 0]
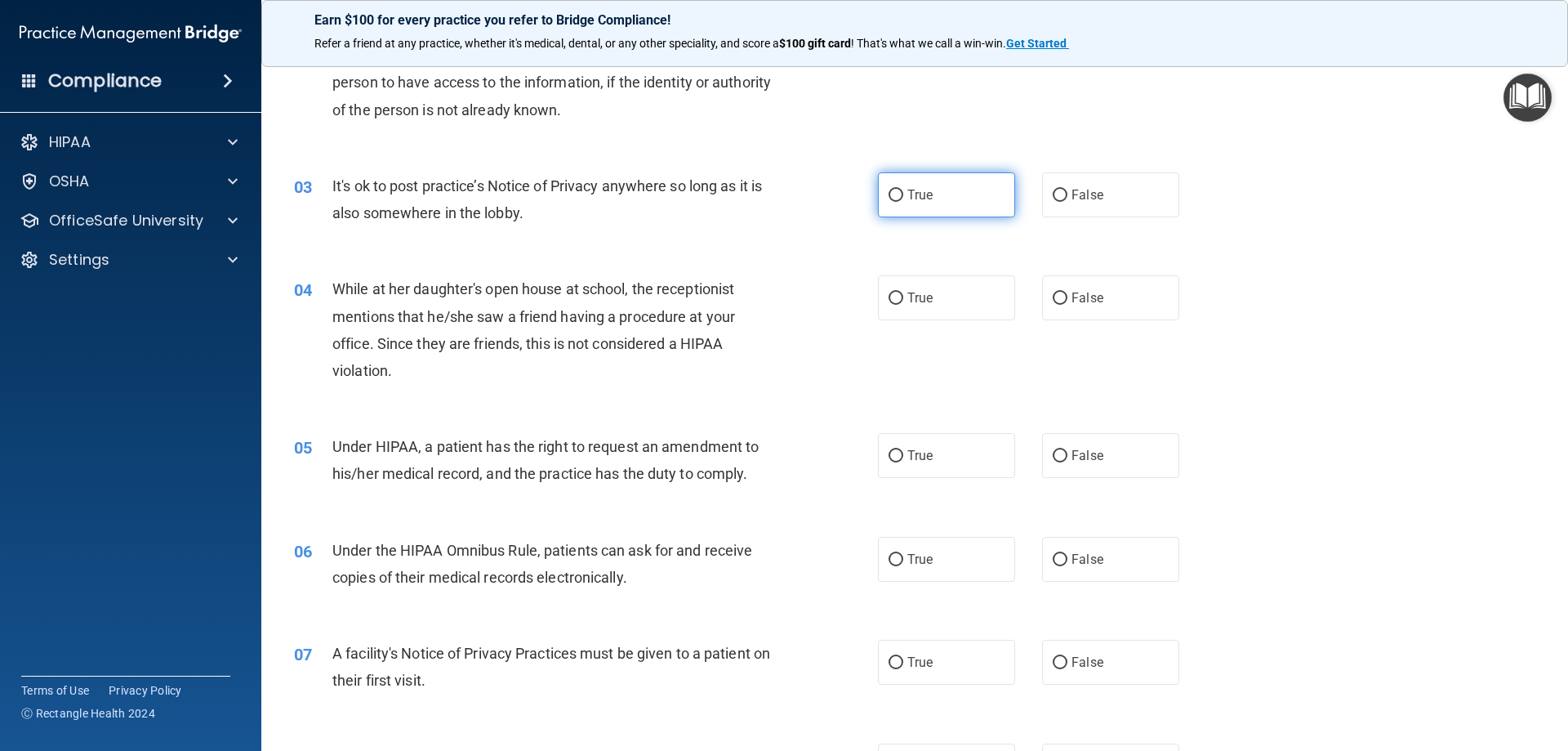
click at [944, 202] on label "True" at bounding box center [946, 195] width 137 height 45
click at [903, 201] on input "True" at bounding box center [896, 196] width 14 height 12
radio input "true"
click at [1088, 290] on span "False" at bounding box center [1087, 297] width 32 height 15
click at [1067, 293] on input "False" at bounding box center [1060, 298] width 14 height 12
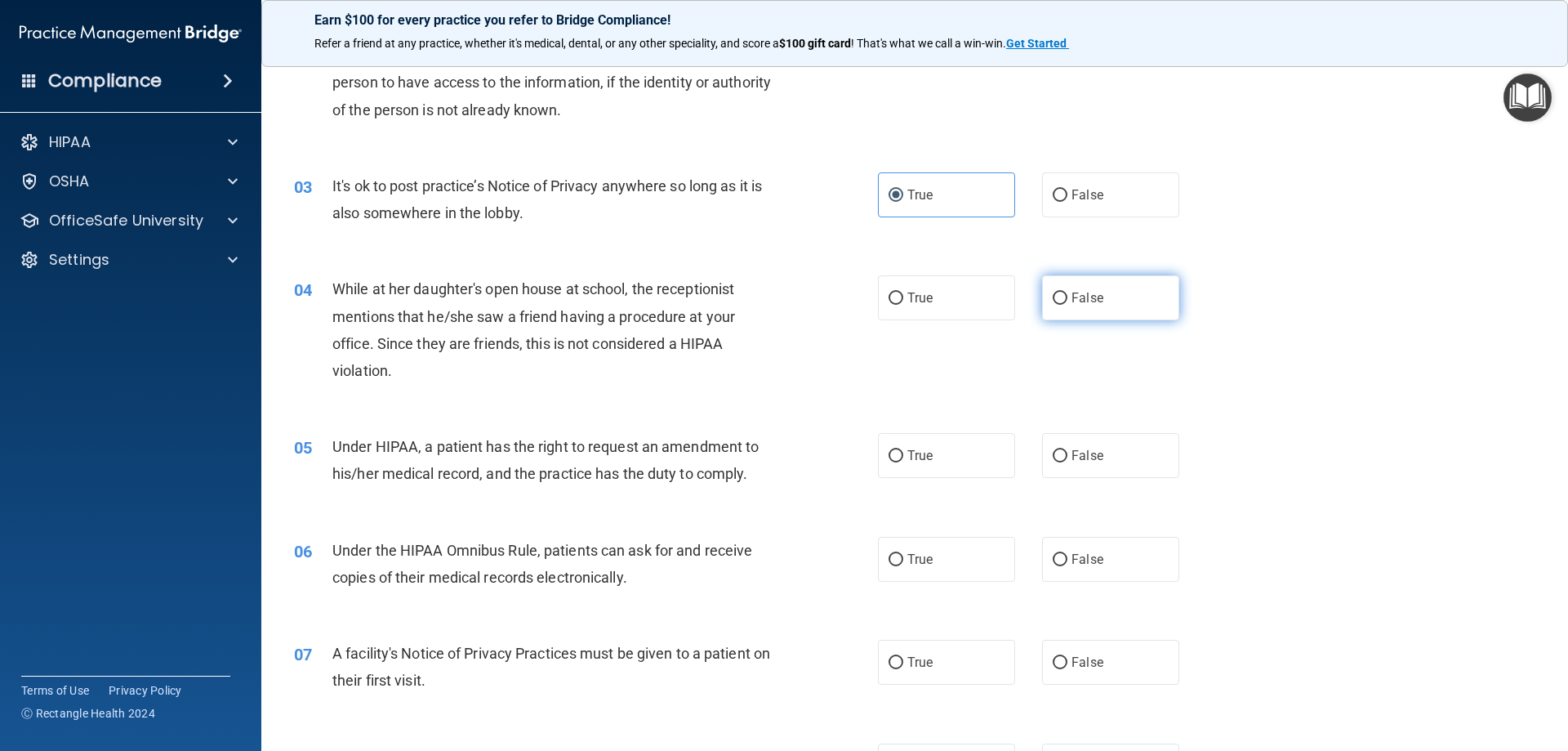
radio input "true"
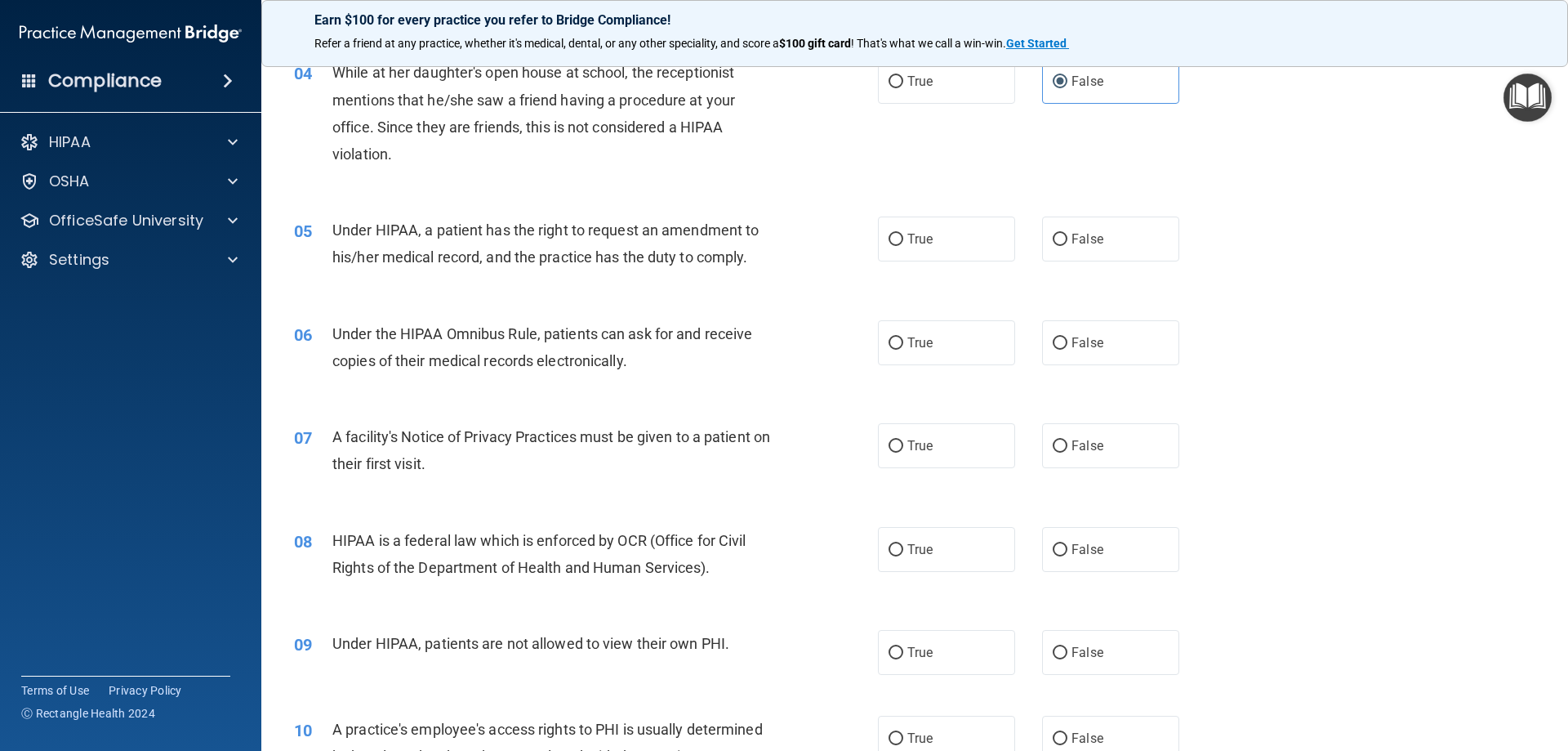
scroll to position [490, 0]
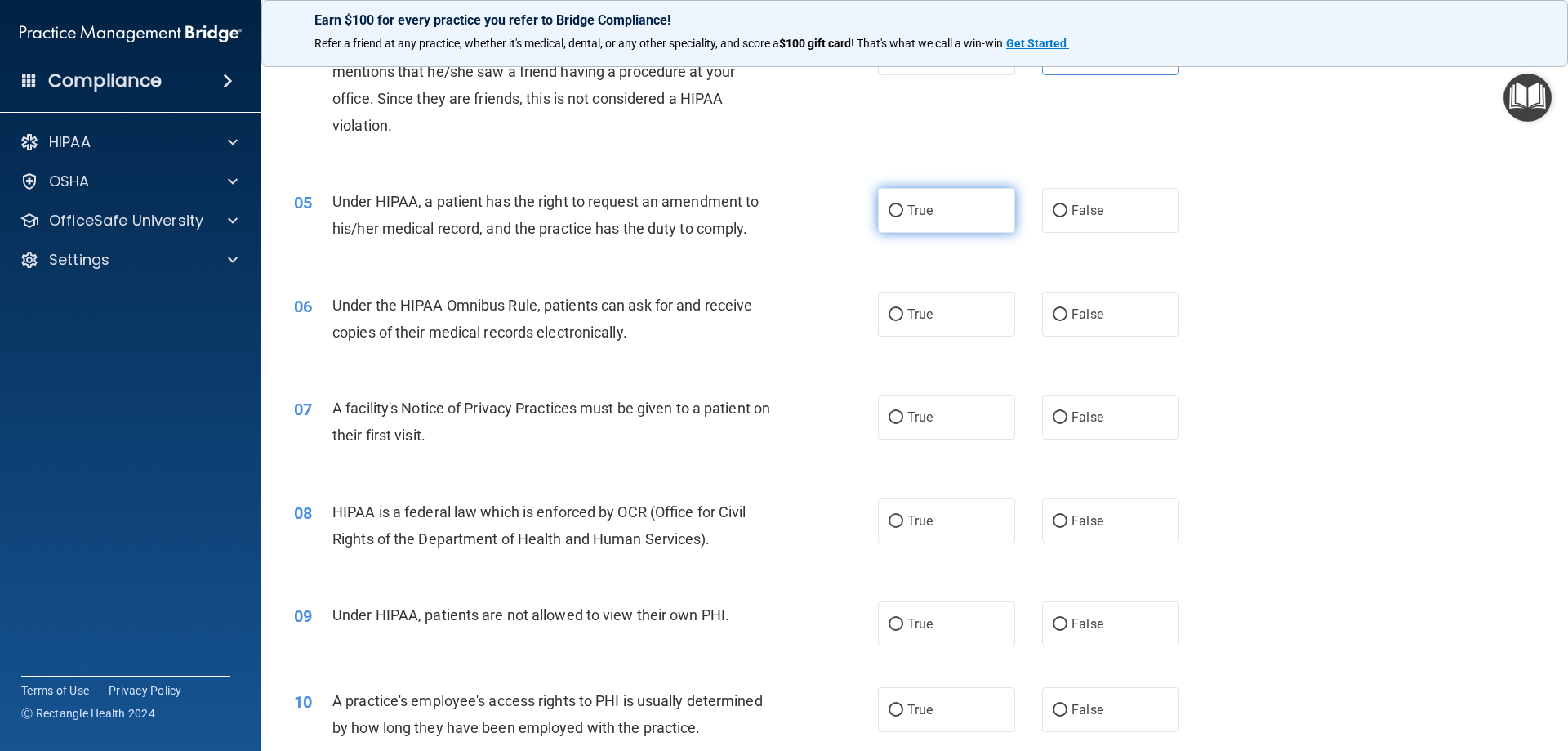
click at [982, 216] on label "True" at bounding box center [946, 210] width 137 height 45
click at [903, 216] on input "True" at bounding box center [896, 211] width 14 height 12
radio input "true"
click at [903, 305] on label "True" at bounding box center [946, 314] width 137 height 45
click at [903, 309] on input "True" at bounding box center [896, 315] width 14 height 12
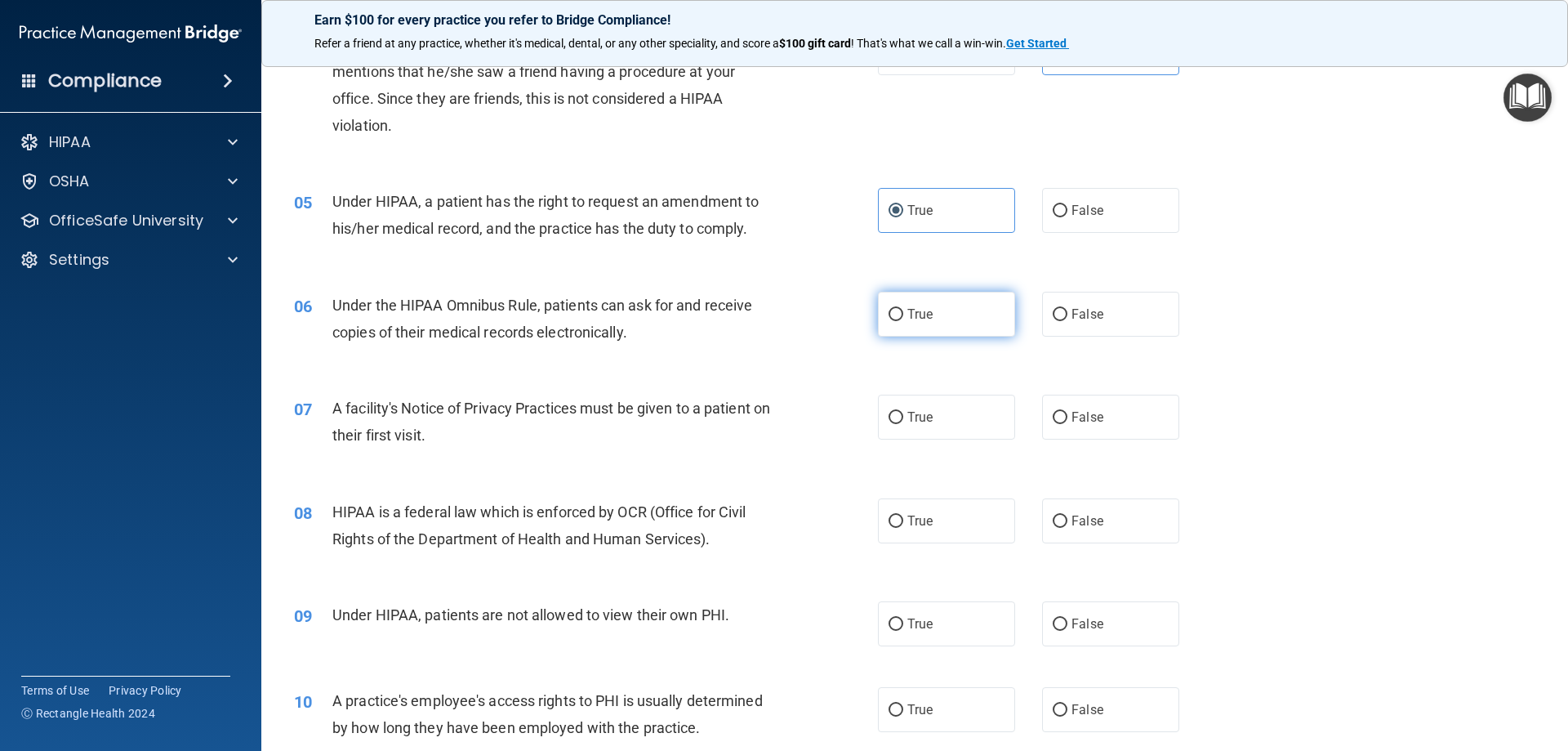
radio input "true"
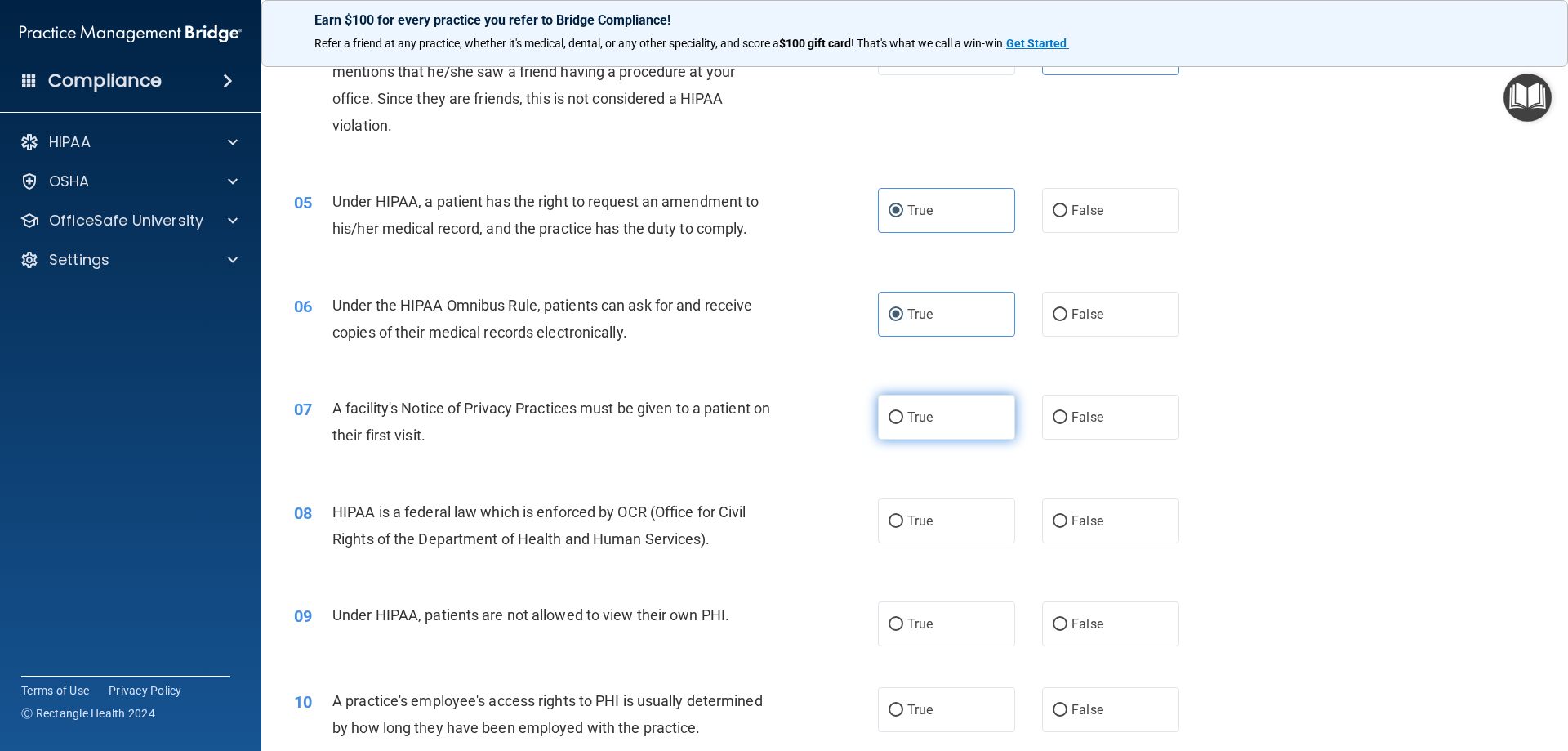
drag, startPoint x: 855, startPoint y: 437, endPoint x: 872, endPoint y: 427, distance: 19.7
click at [1207, 394] on ng-form "07 A facility's Notice of Privacy Practices must be given to a patient on their…" at bounding box center [1207, 394] width 0 height 0
click at [878, 427] on label "True" at bounding box center [946, 416] width 137 height 45
click at [889, 424] on input "True" at bounding box center [896, 417] width 14 height 12
radio input "true"
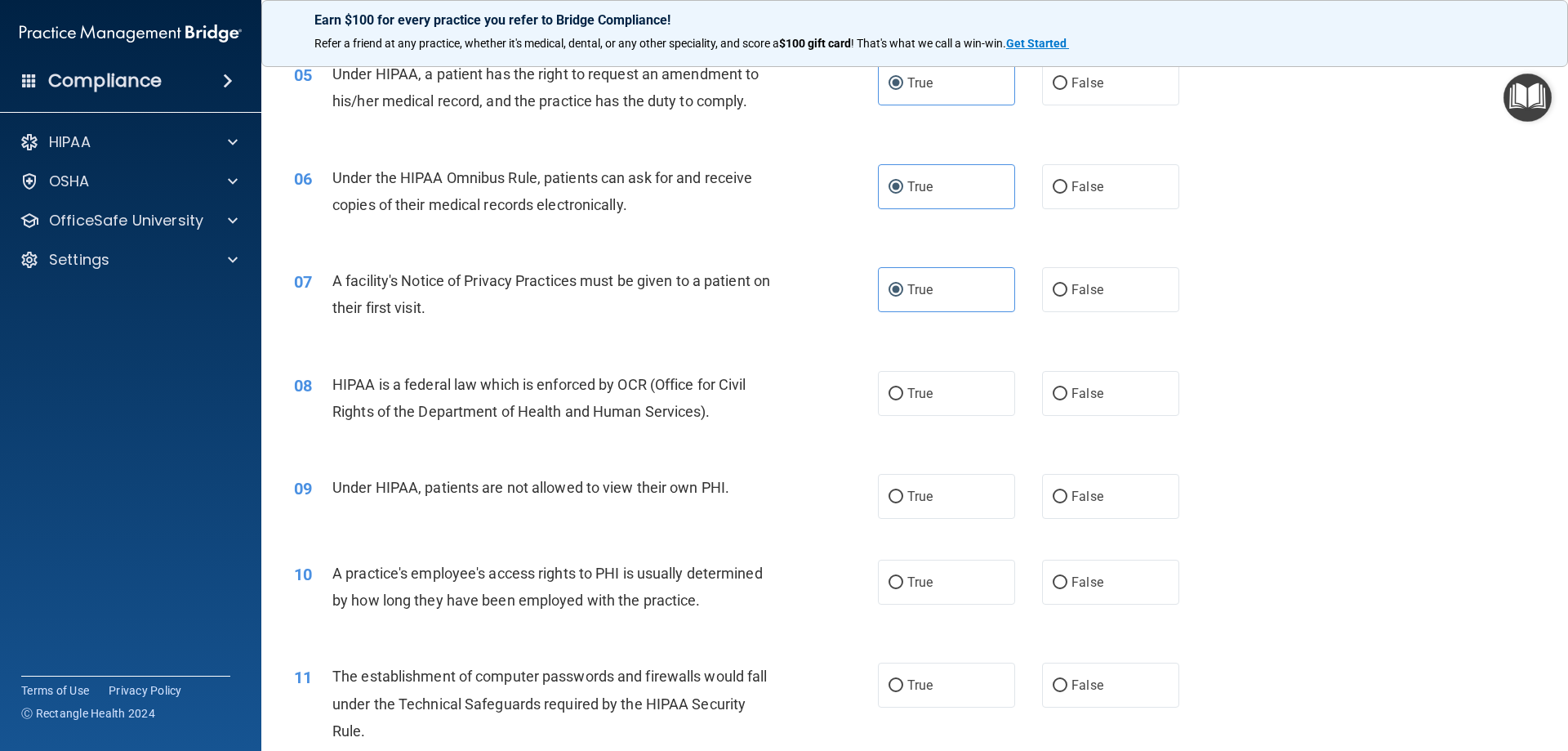
scroll to position [653, 0]
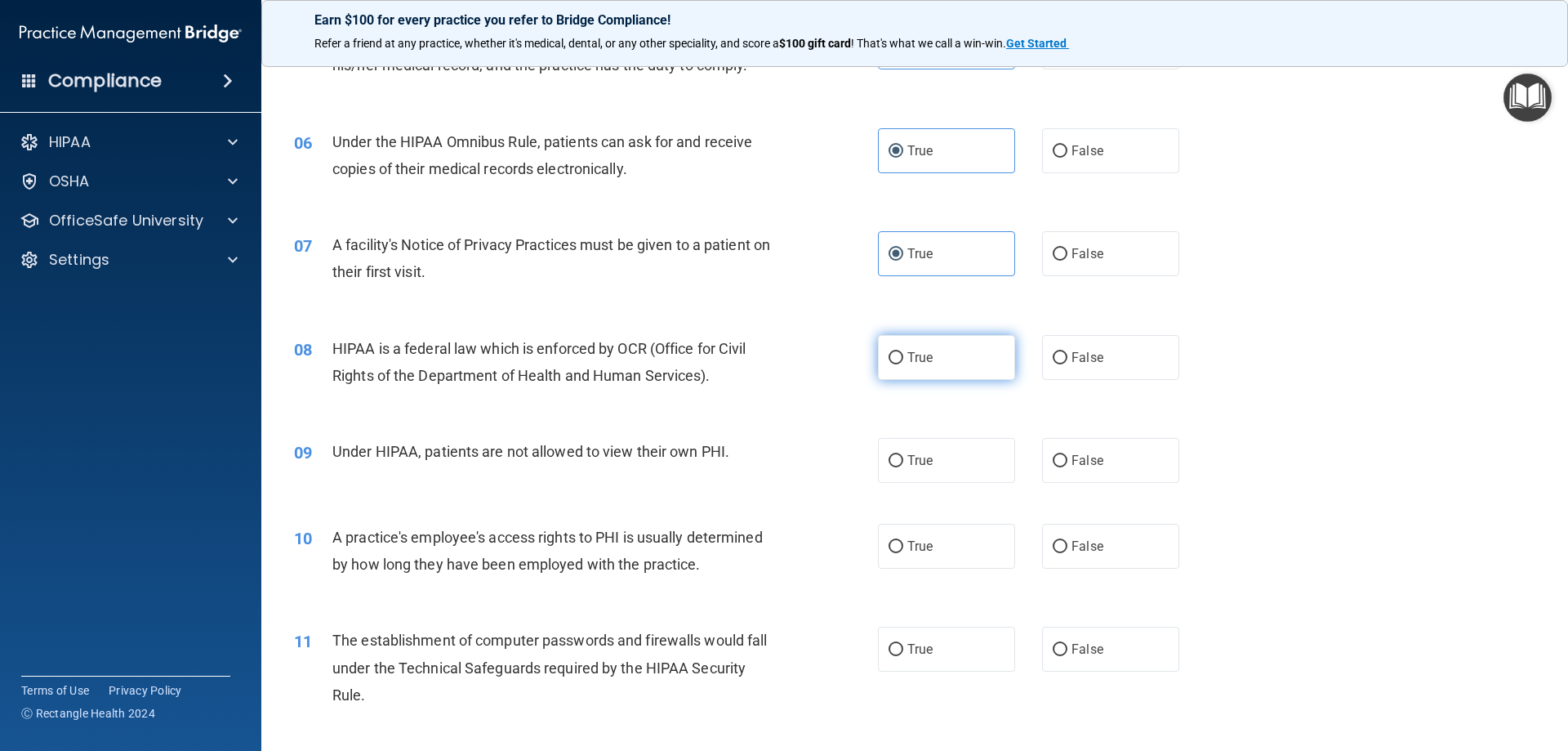
click at [940, 344] on label "True" at bounding box center [946, 357] width 137 height 45
click at [903, 352] on input "True" at bounding box center [896, 358] width 14 height 12
radio input "true"
click at [917, 382] on div "08 HIPAA is a federal law which is enforced by OCR (Office for Civil Rights of …" at bounding box center [915, 365] width 1266 height 103
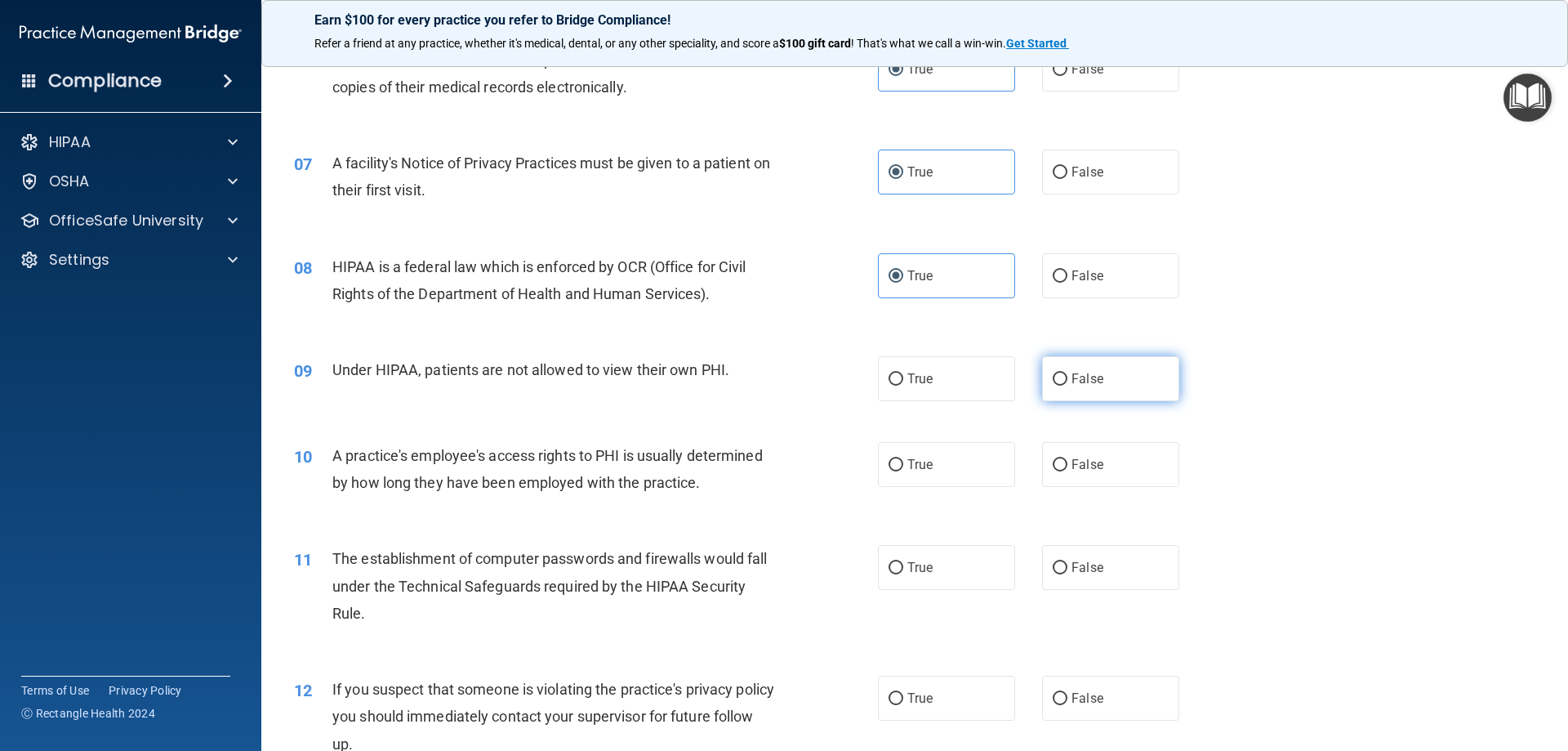
click at [1114, 384] on label "False" at bounding box center [1111, 378] width 137 height 45
click at [1067, 384] on input "False" at bounding box center [1060, 379] width 14 height 12
radio input "true"
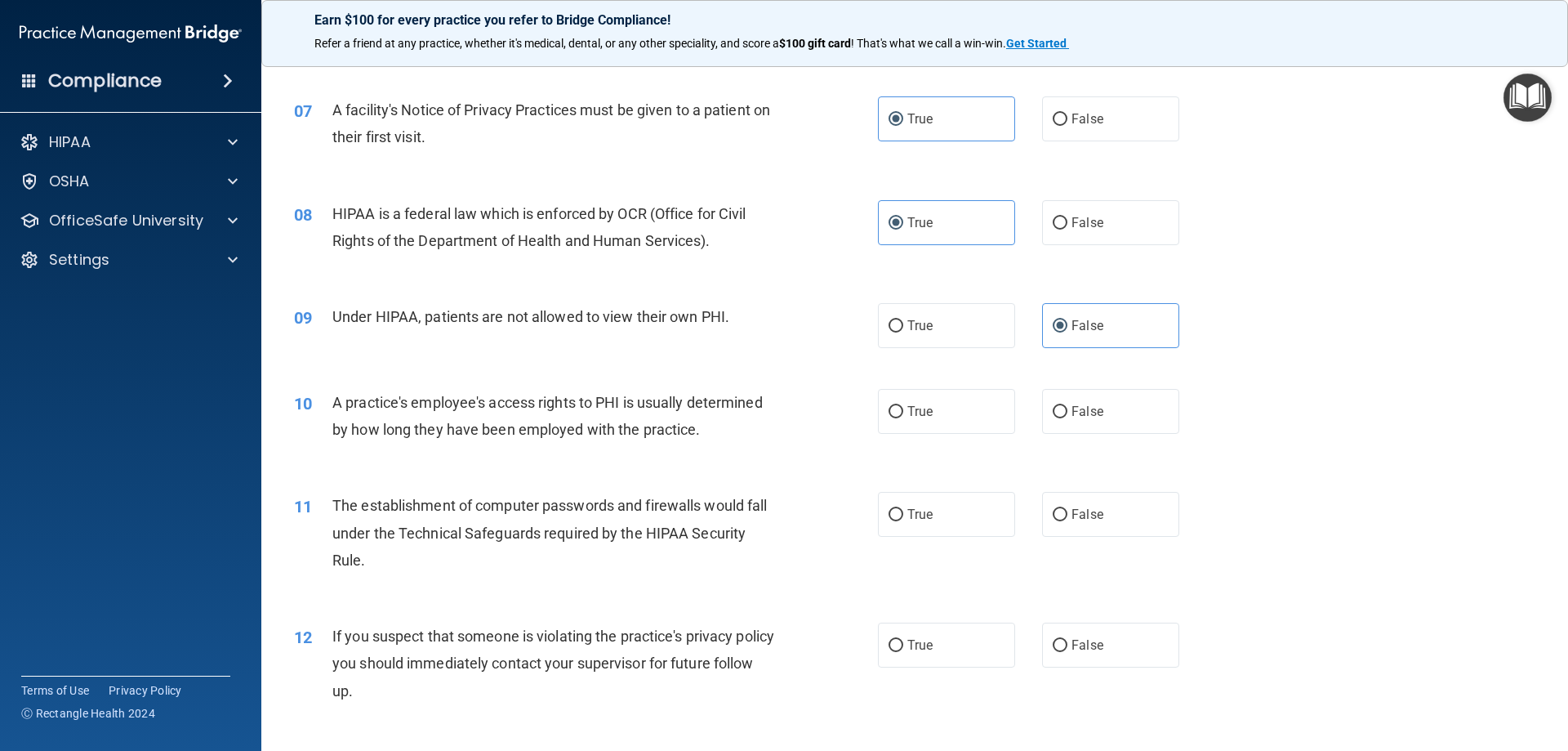
scroll to position [817, 0]
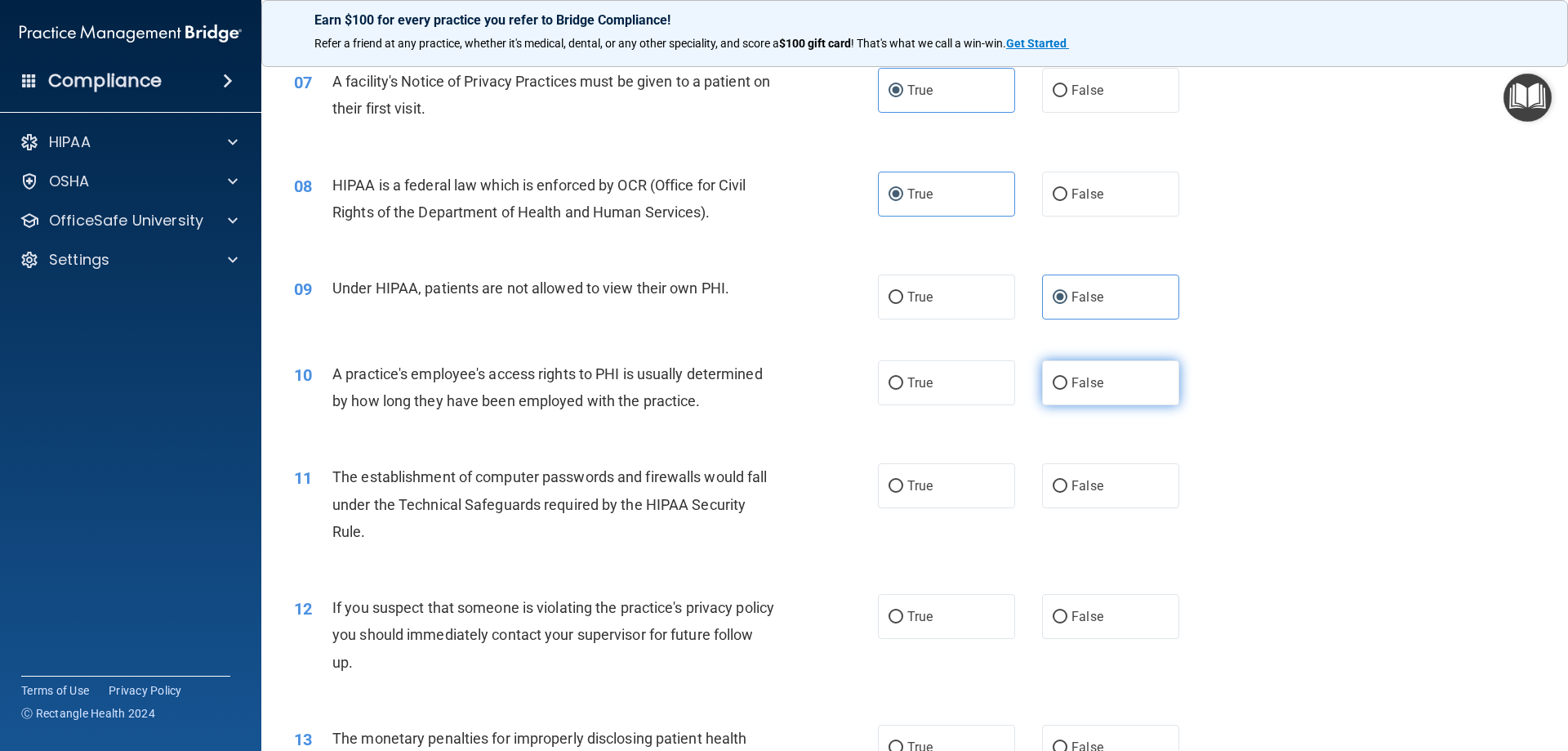
click at [1149, 362] on label "False" at bounding box center [1111, 383] width 137 height 45
click at [1067, 377] on input "False" at bounding box center [1060, 383] width 14 height 12
radio input "true"
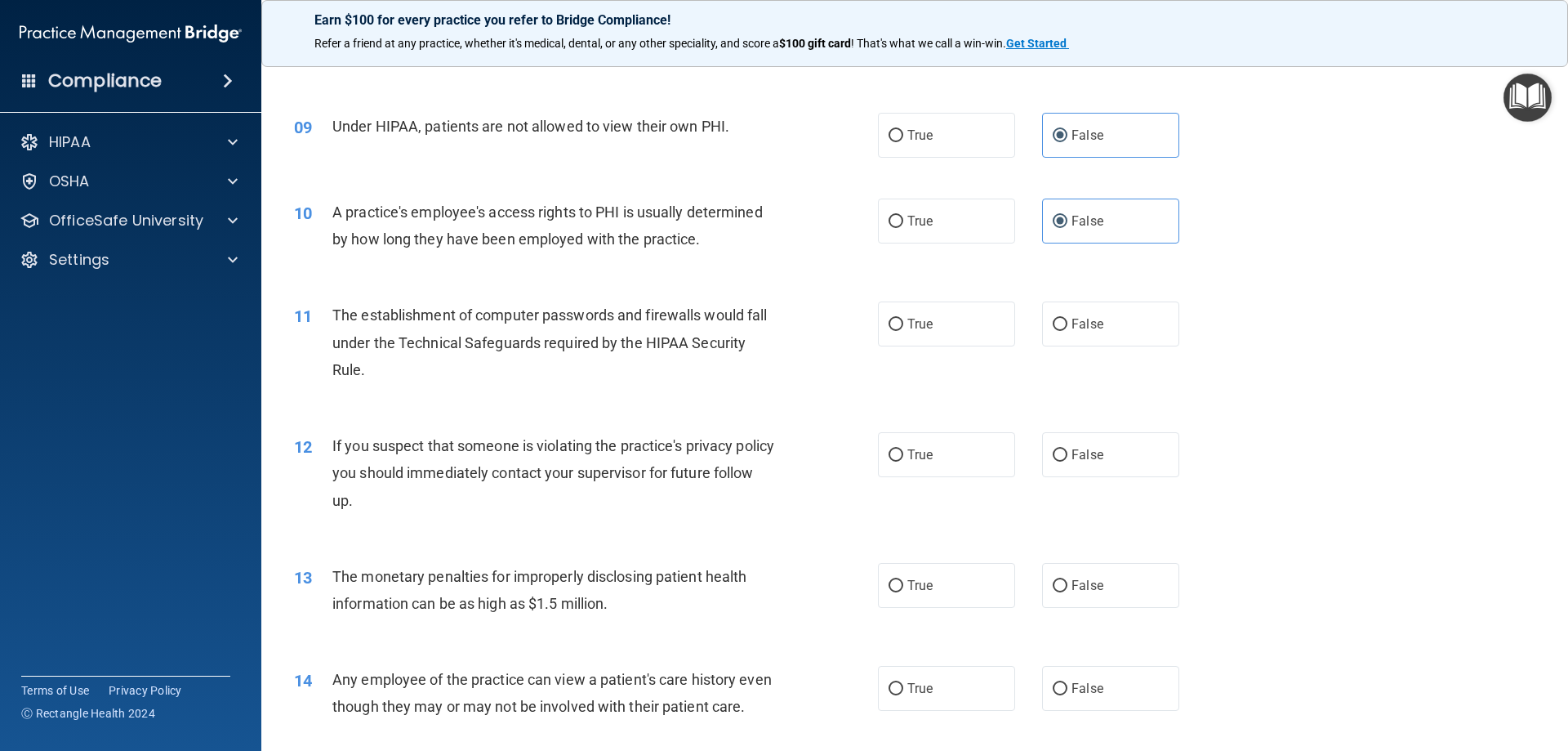
scroll to position [980, 0]
click at [907, 322] on span "True" at bounding box center [920, 322] width 25 height 15
click at [903, 322] on input "True" at bounding box center [896, 322] width 14 height 12
radio input "true"
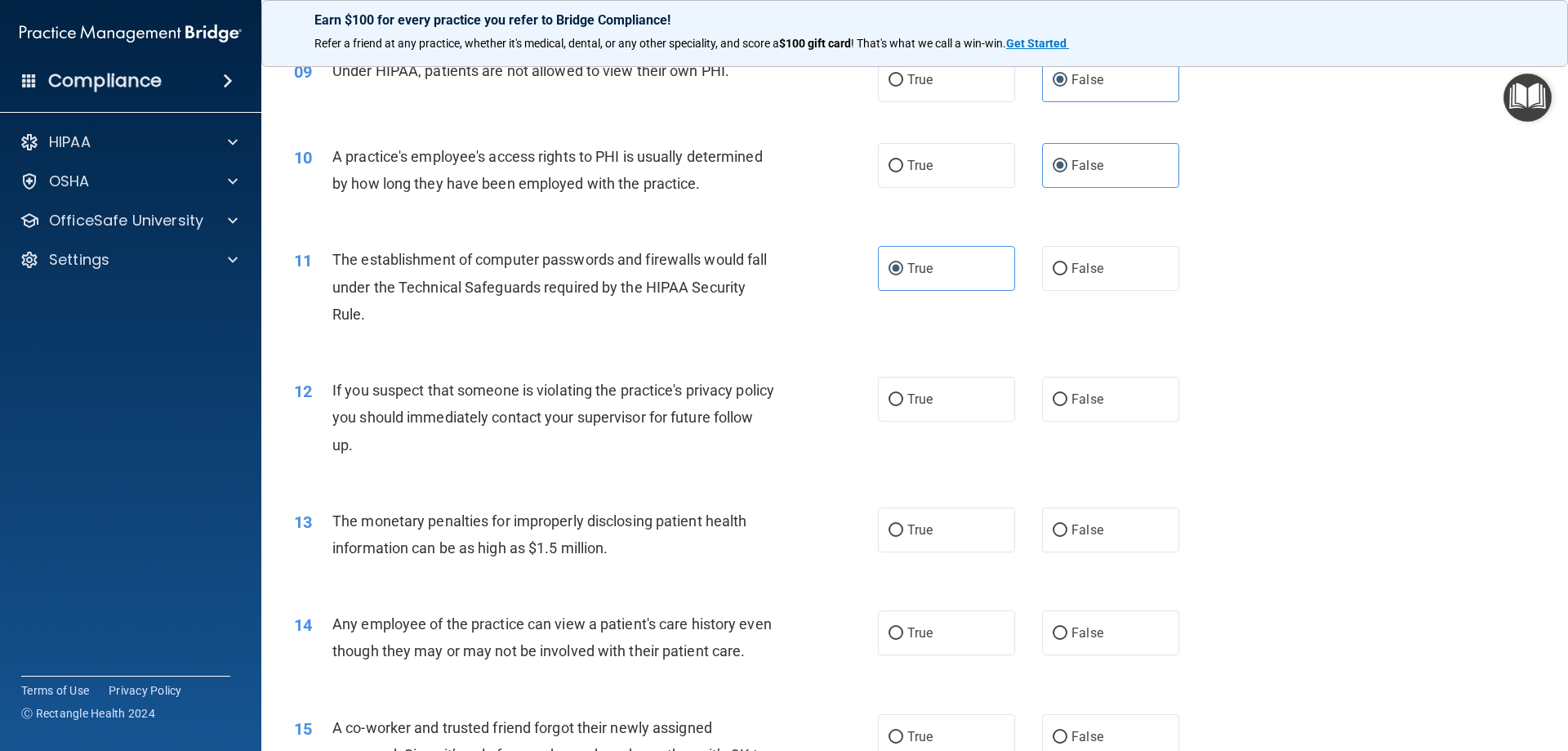
scroll to position [1143, 0]
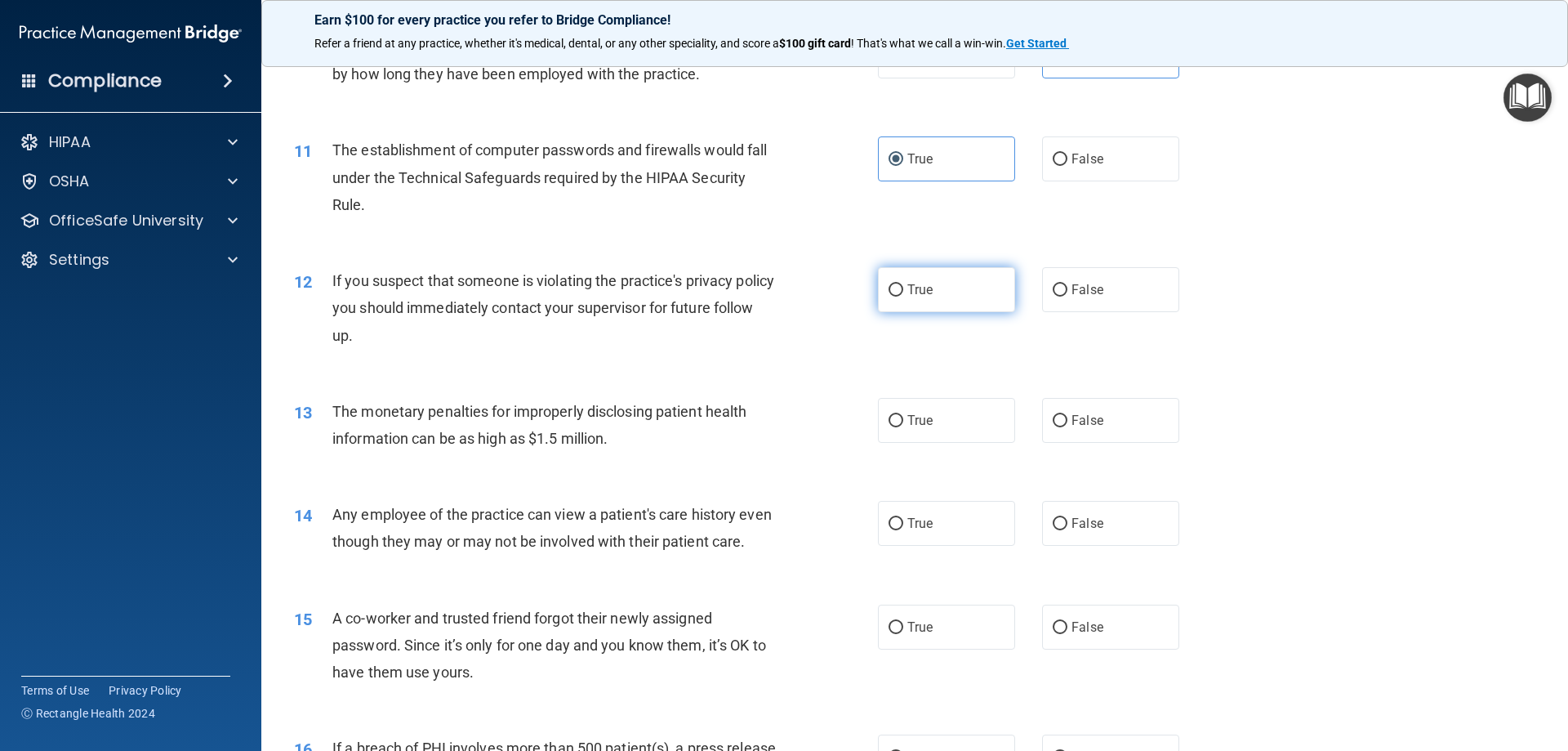
click at [922, 293] on span "True" at bounding box center [920, 290] width 25 height 15
click at [903, 293] on input "True" at bounding box center [896, 290] width 14 height 12
radio input "true"
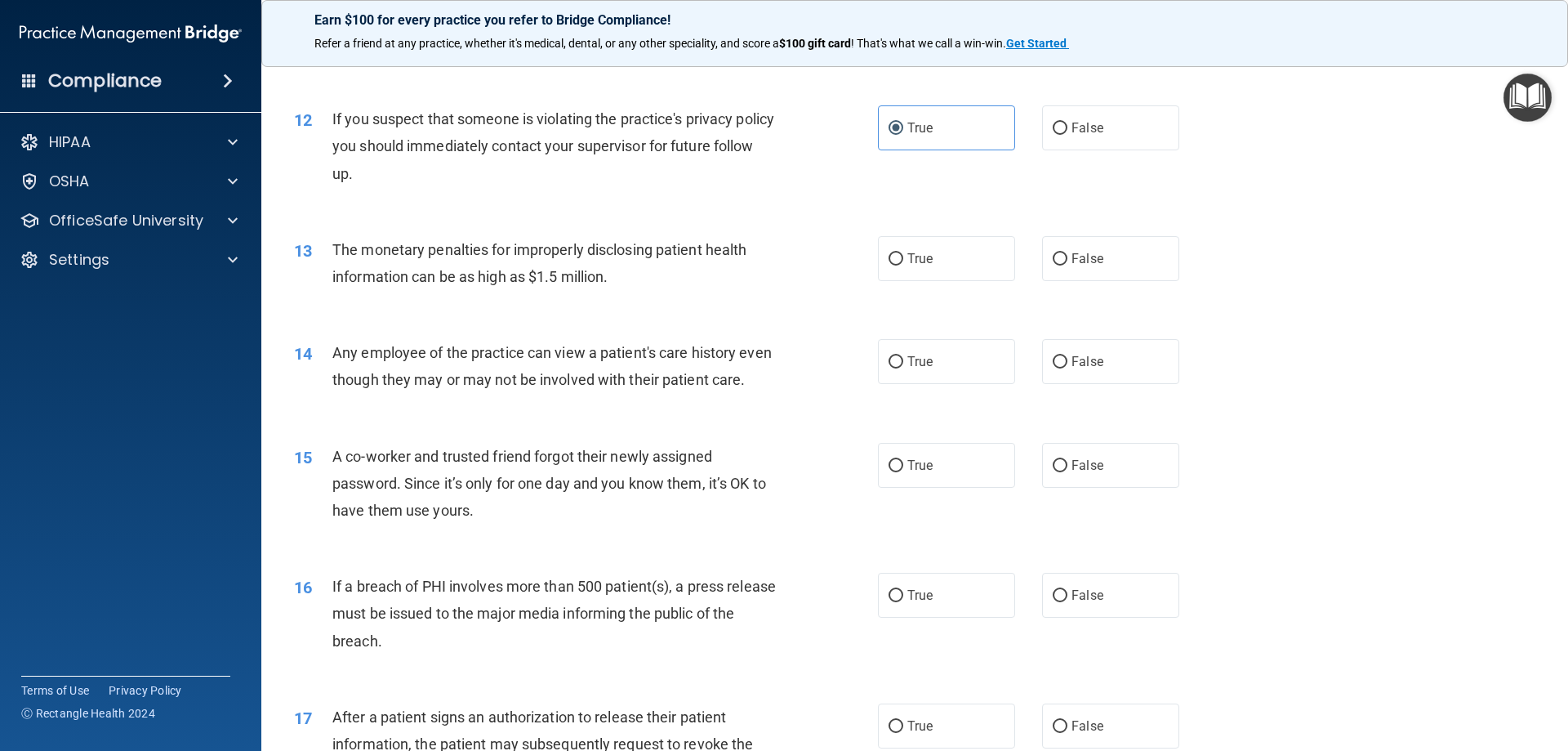
scroll to position [1307, 0]
click at [928, 276] on label "True" at bounding box center [946, 256] width 137 height 45
click at [903, 264] on input "True" at bounding box center [896, 257] width 14 height 12
radio input "true"
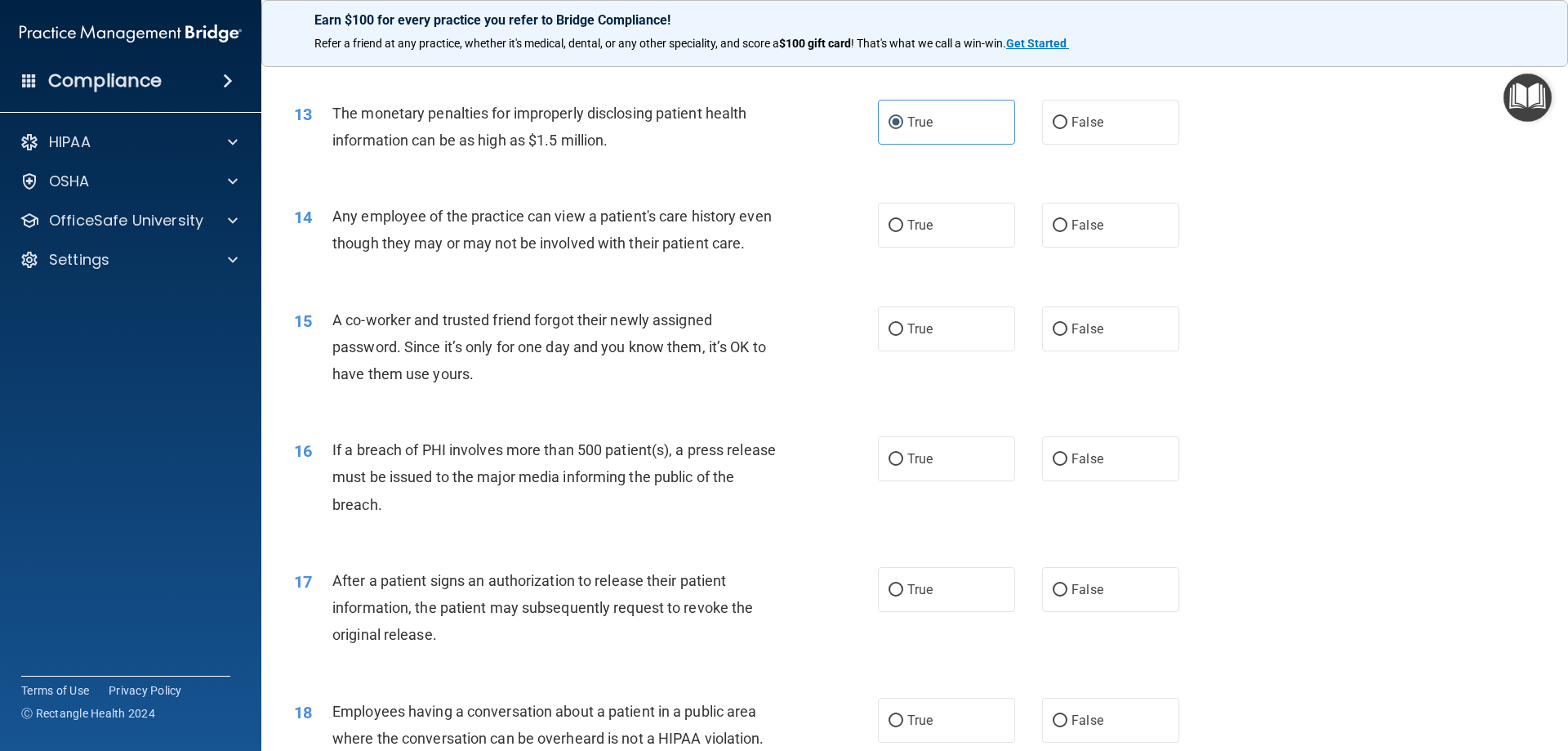
scroll to position [1470, 0]
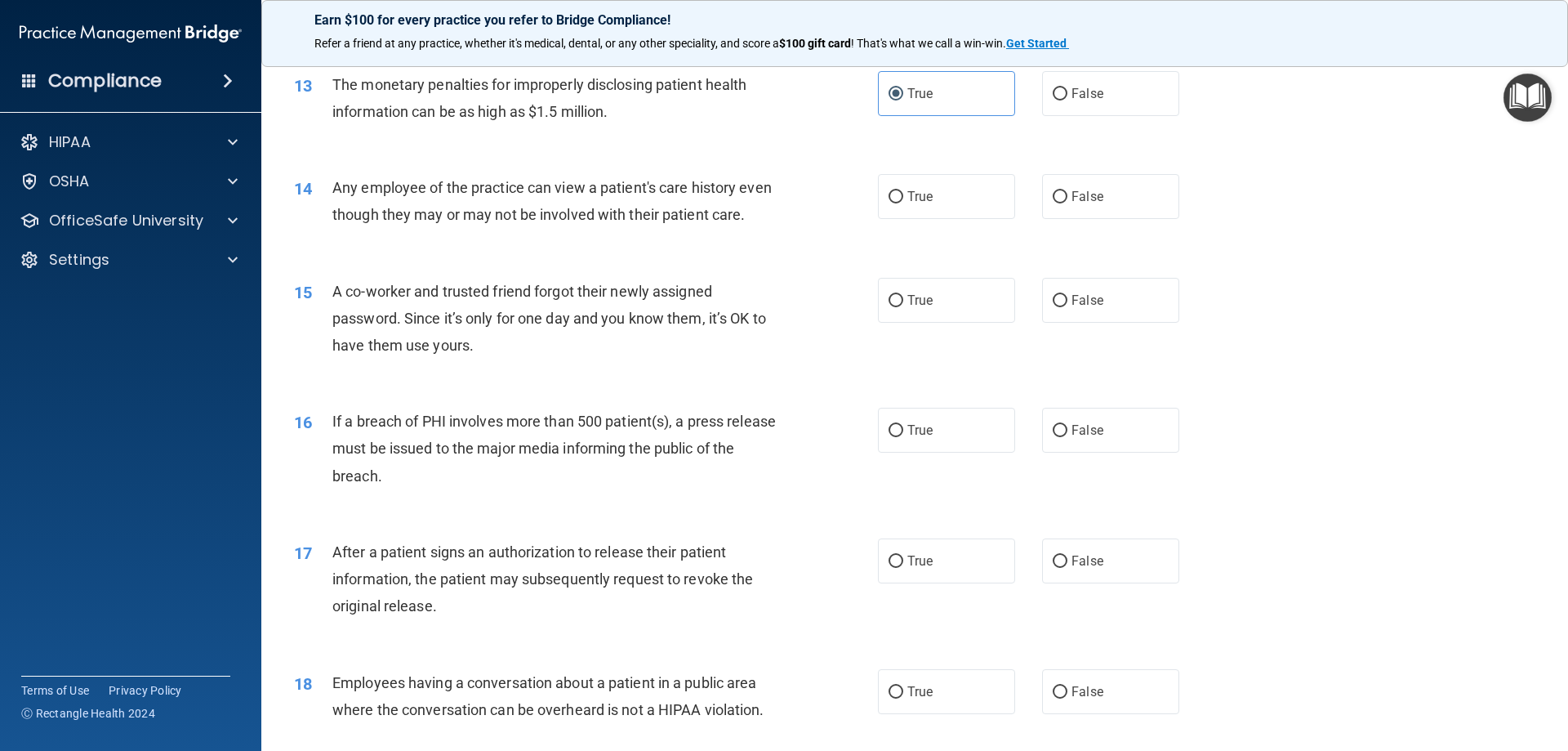
drag, startPoint x: 1056, startPoint y: 180, endPoint x: 1196, endPoint y: 5, distance: 224.1
click at [1059, 178] on label "False" at bounding box center [1111, 196] width 137 height 45
click at [1059, 191] on input "False" at bounding box center [1060, 197] width 14 height 12
radio input "true"
click at [1100, 322] on label "False" at bounding box center [1111, 300] width 137 height 45
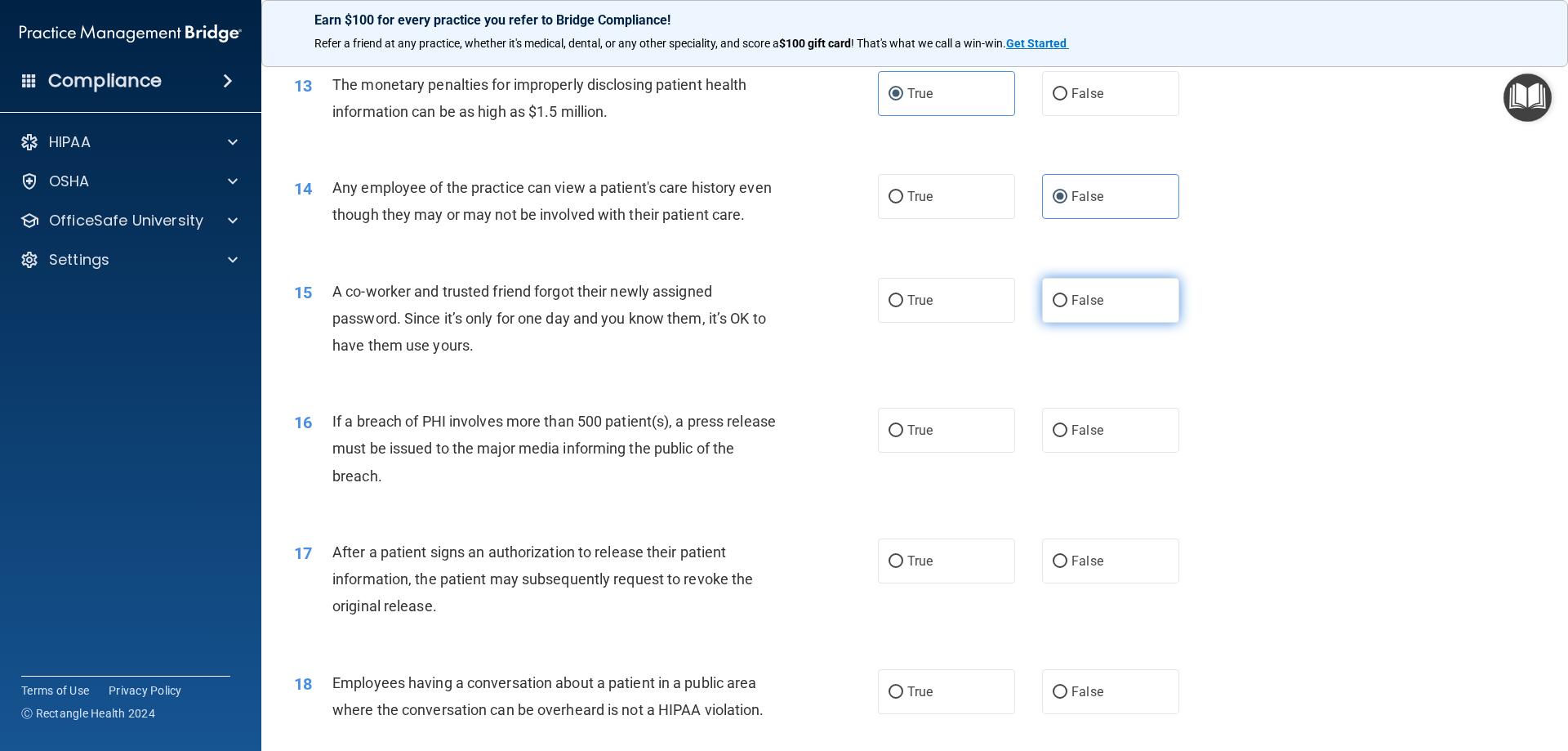
click at [1067, 307] on input "False" at bounding box center [1060, 300] width 14 height 12
radio input "true"
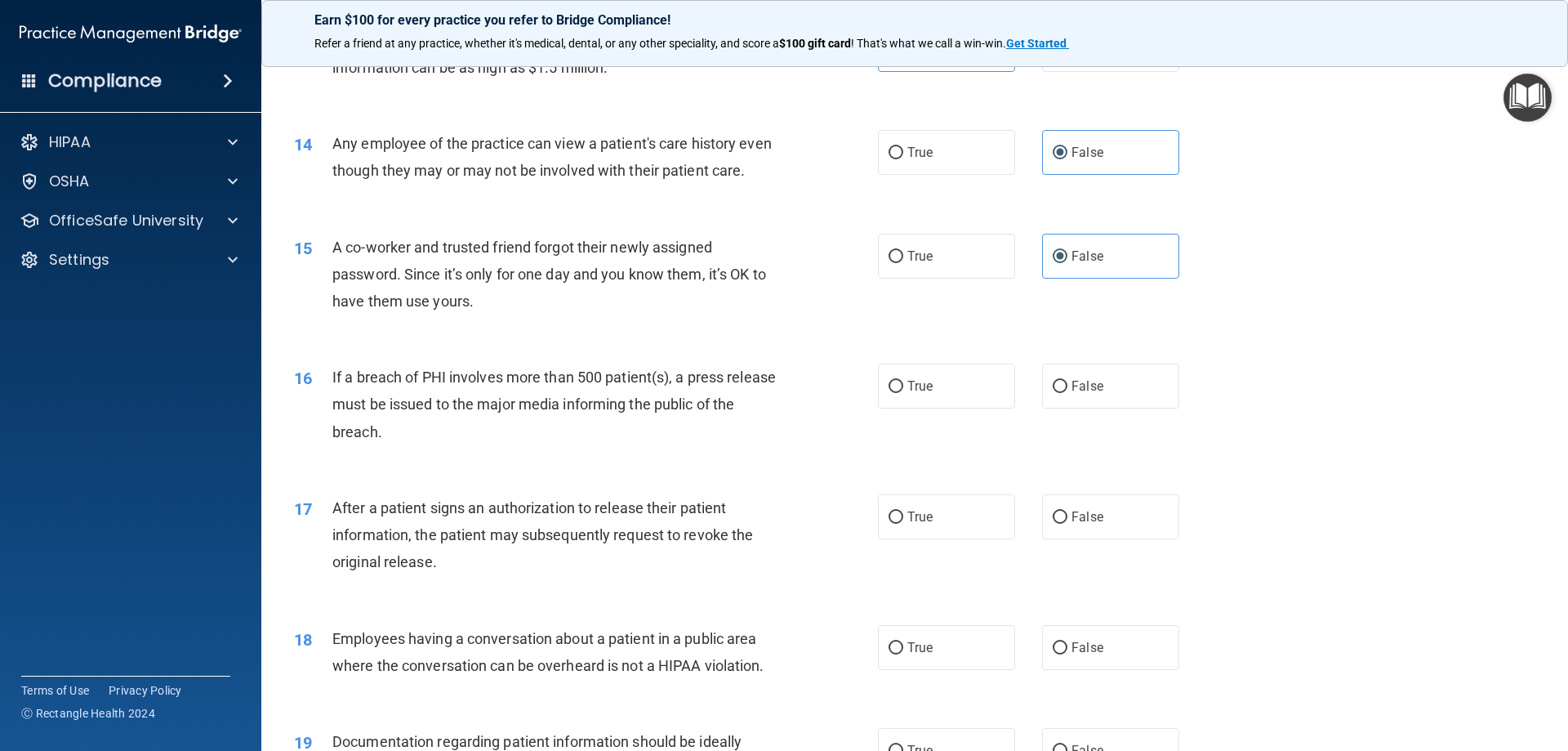
scroll to position [1552, 0]
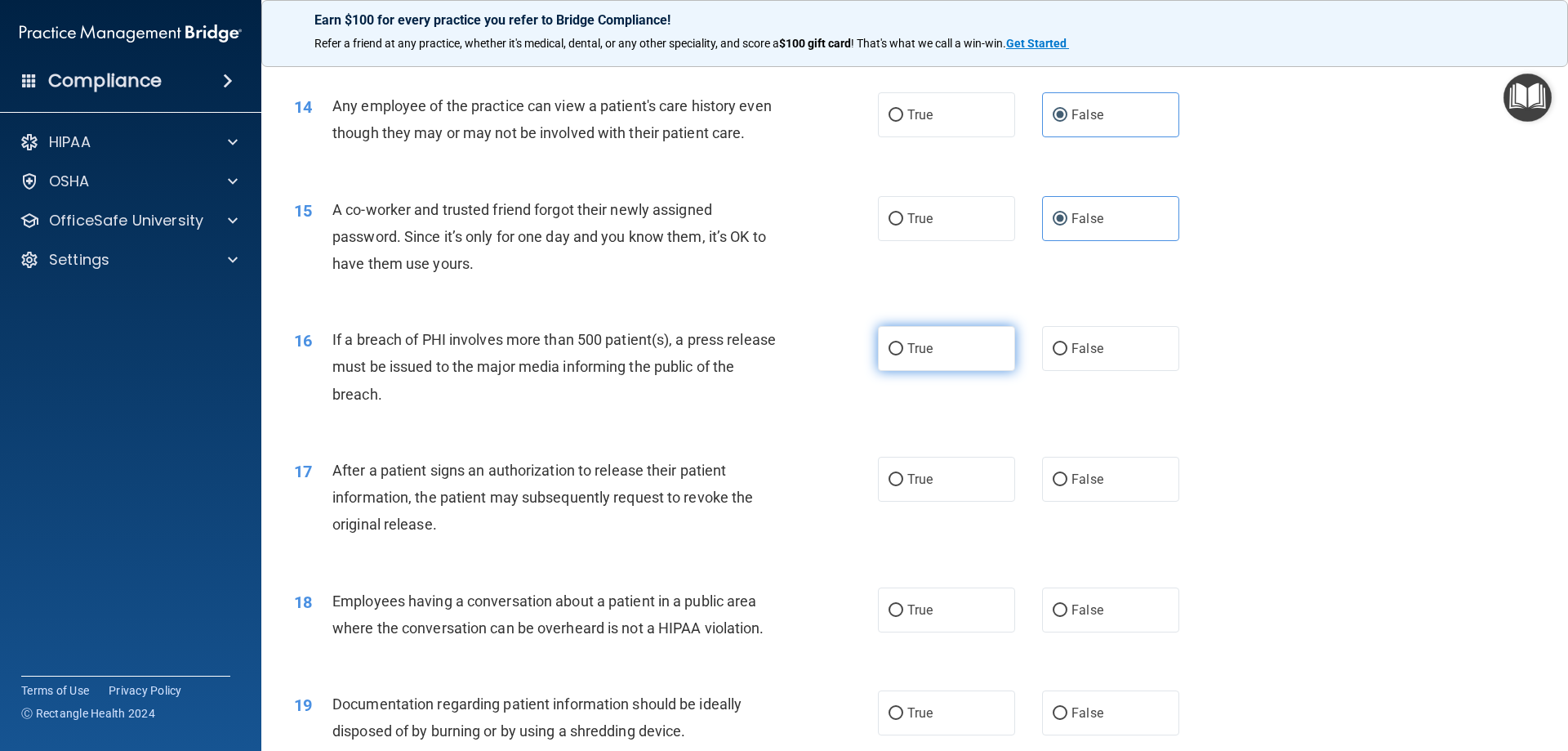
click at [934, 361] on label "True" at bounding box center [946, 348] width 137 height 45
click at [903, 355] on input "True" at bounding box center [896, 349] width 14 height 12
radio input "true"
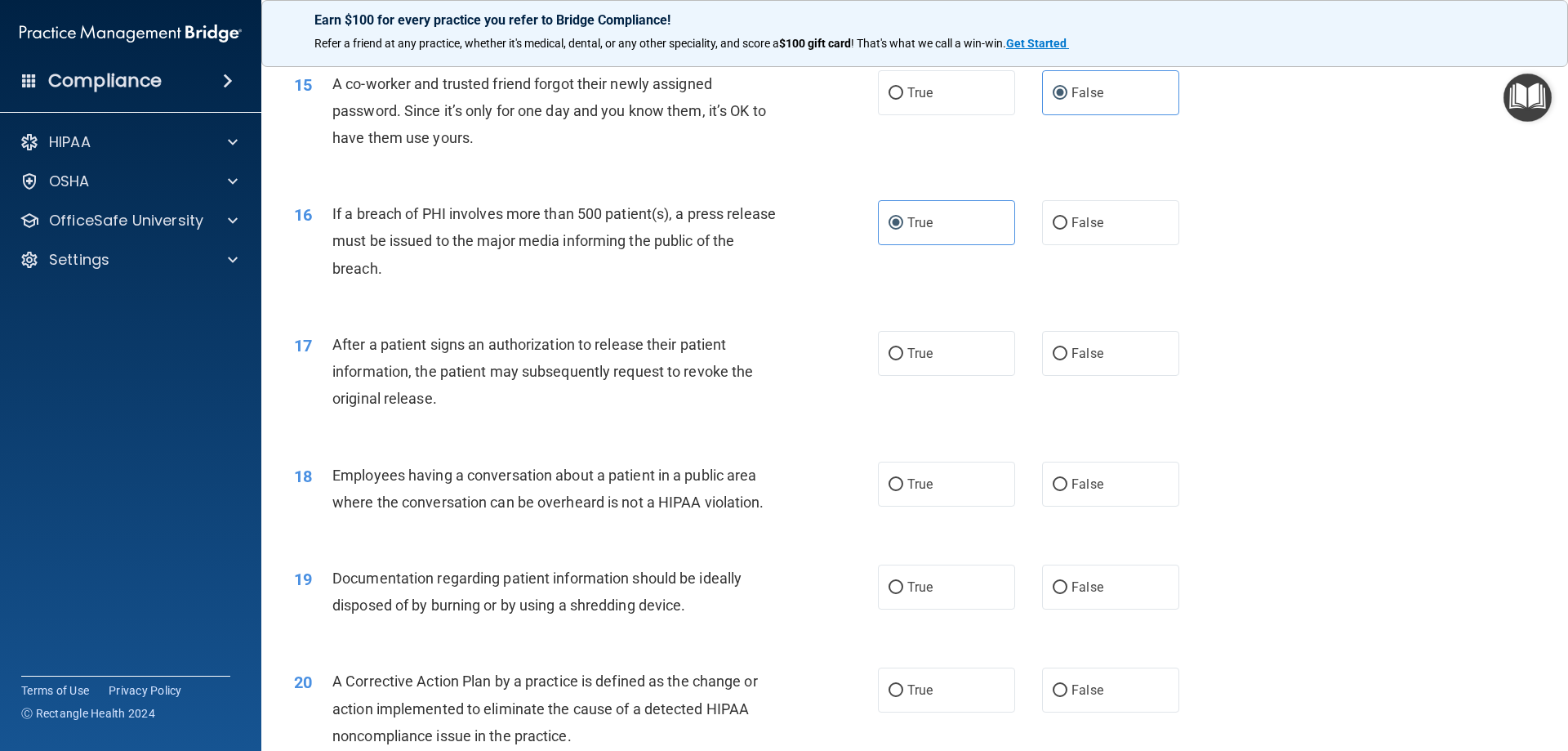
scroll to position [1715, 0]
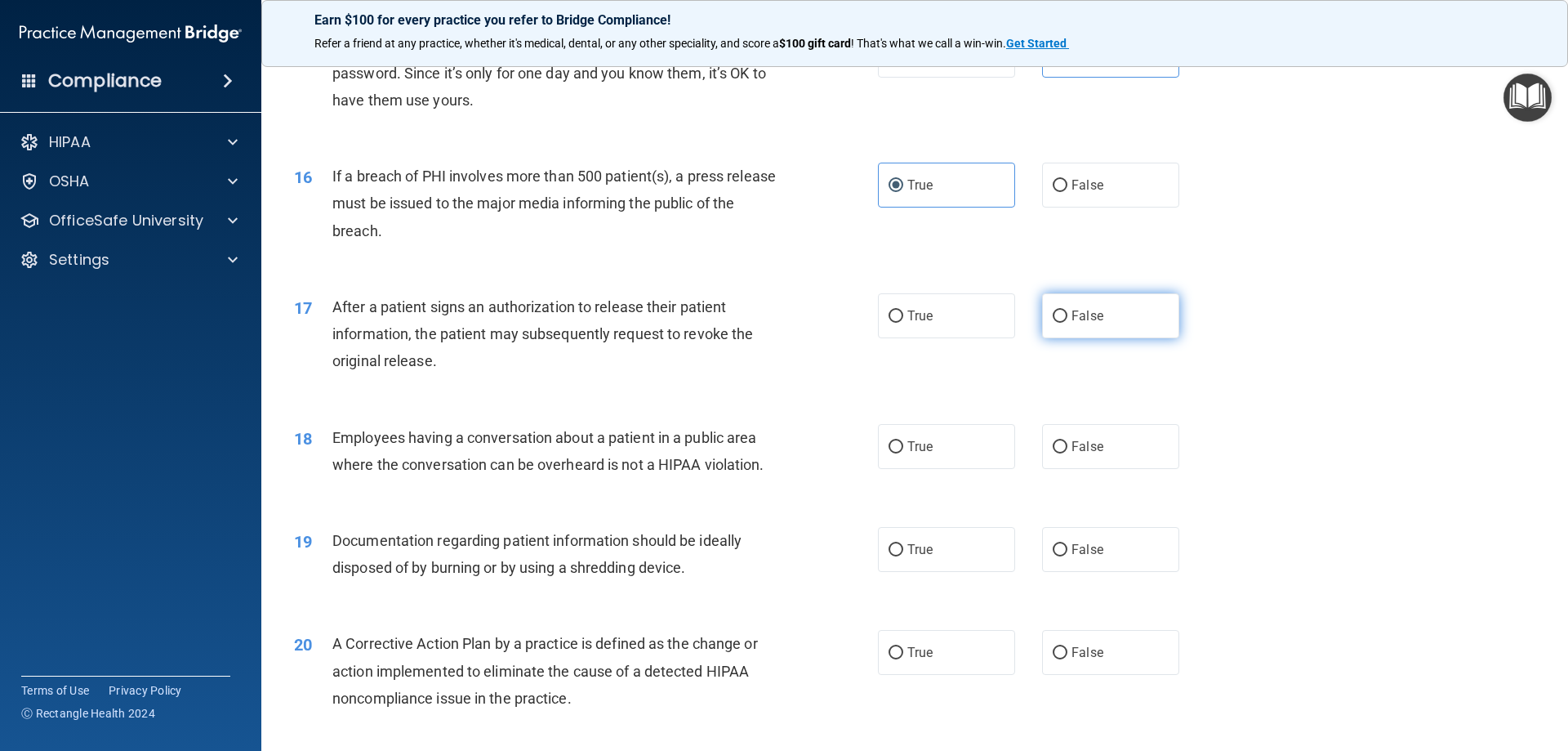
click at [1101, 339] on label "False" at bounding box center [1111, 316] width 137 height 45
click at [1067, 322] on input "False" at bounding box center [1060, 317] width 14 height 12
radio input "true"
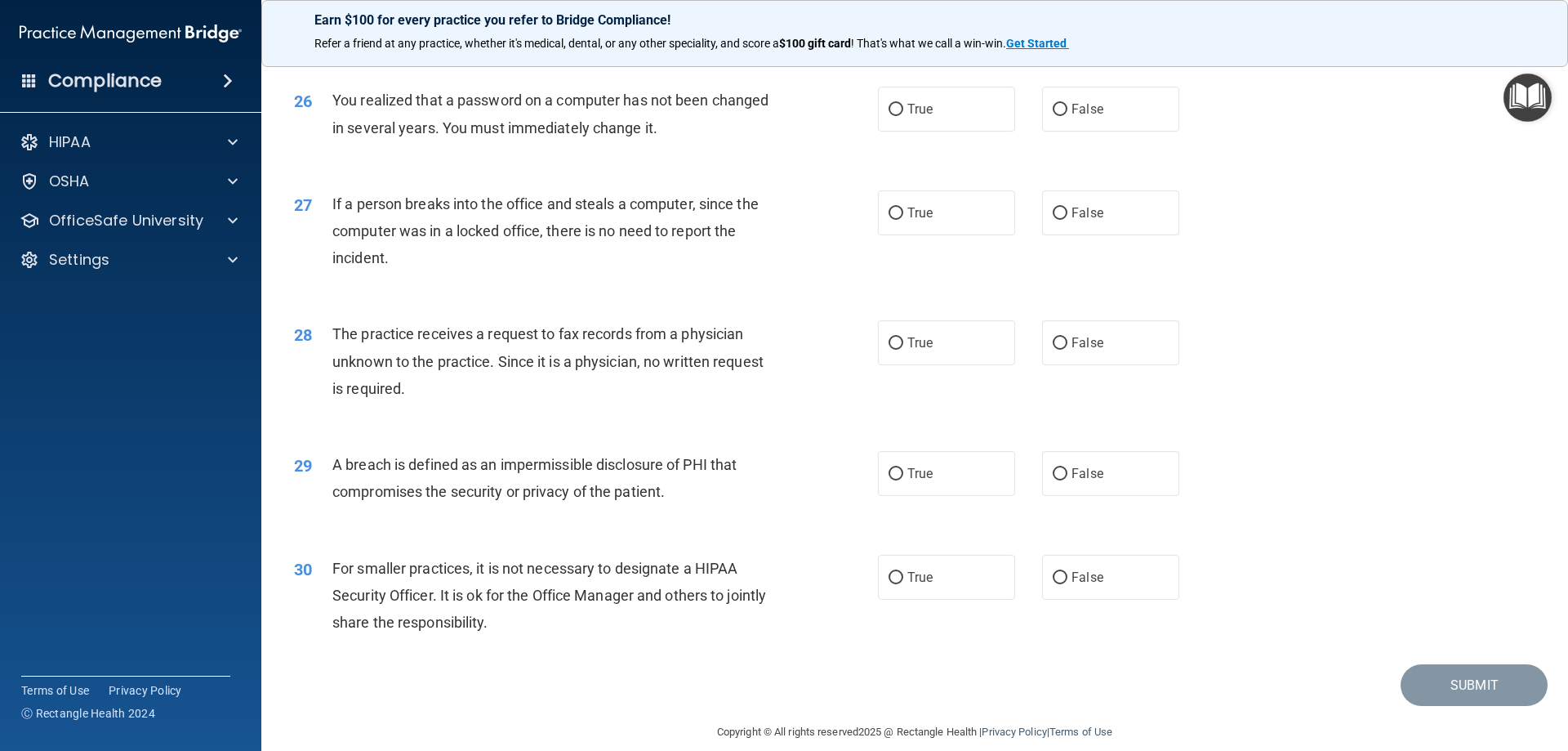
scroll to position [3115, 0]
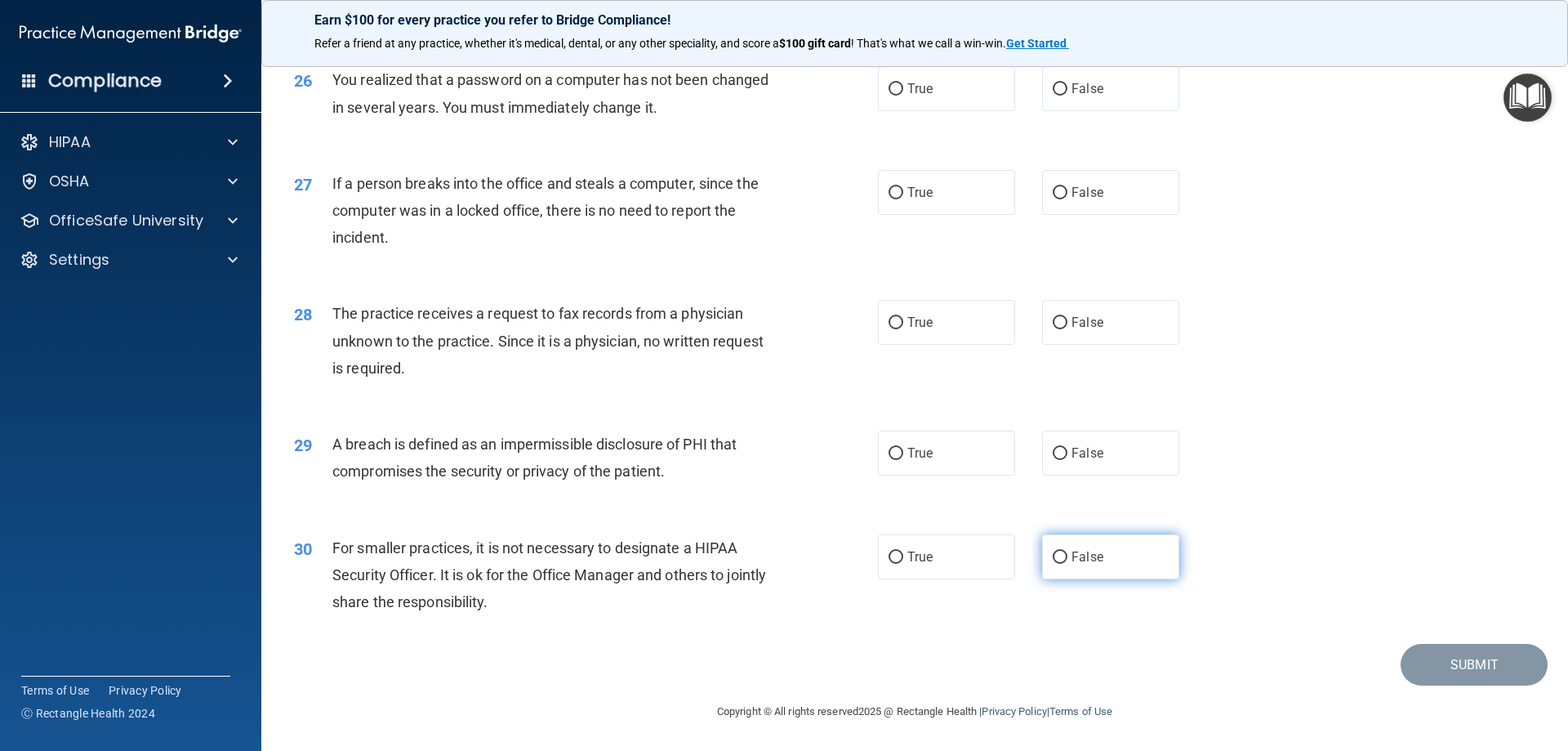
click at [1071, 554] on span "False" at bounding box center [1087, 556] width 32 height 15
click at [1067, 554] on input "False" at bounding box center [1060, 557] width 14 height 12
radio input "true"
click at [982, 454] on label "True" at bounding box center [946, 453] width 137 height 45
click at [903, 454] on input "True" at bounding box center [896, 454] width 14 height 12
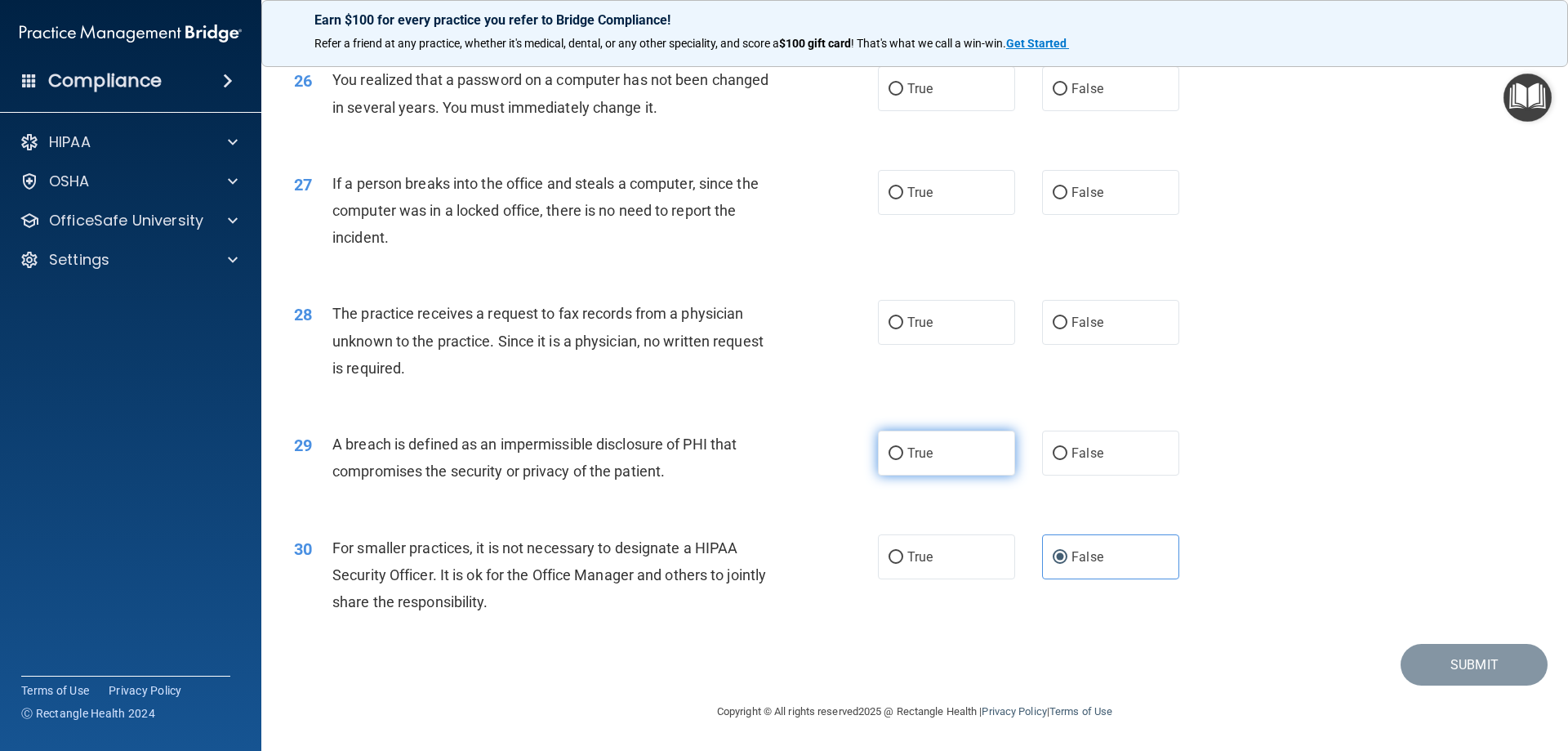
radio input "true"
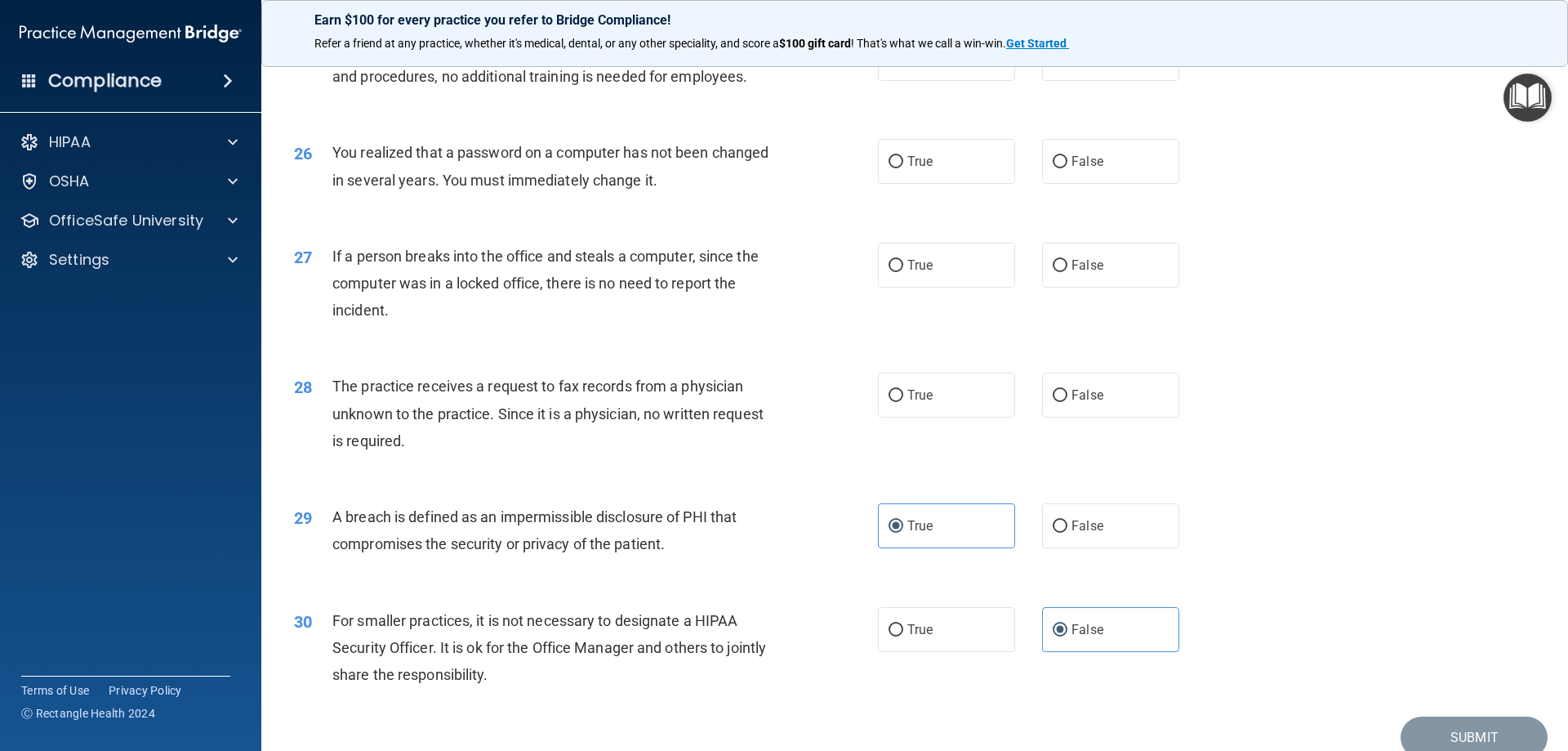
scroll to position [2952, 0]
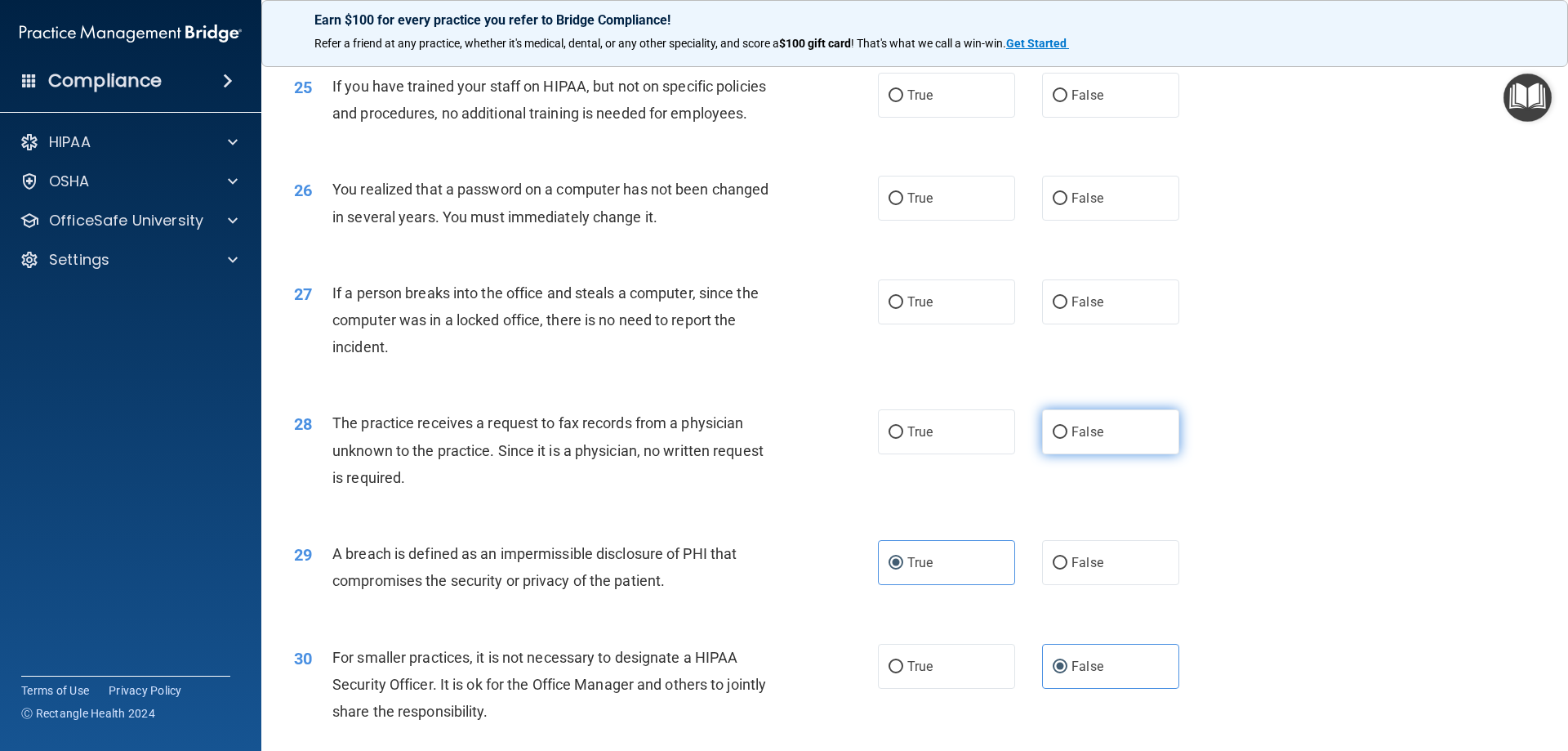
click at [1072, 439] on span "False" at bounding box center [1087, 432] width 32 height 15
click at [1067, 438] on input "False" at bounding box center [1060, 433] width 14 height 12
radio input "true"
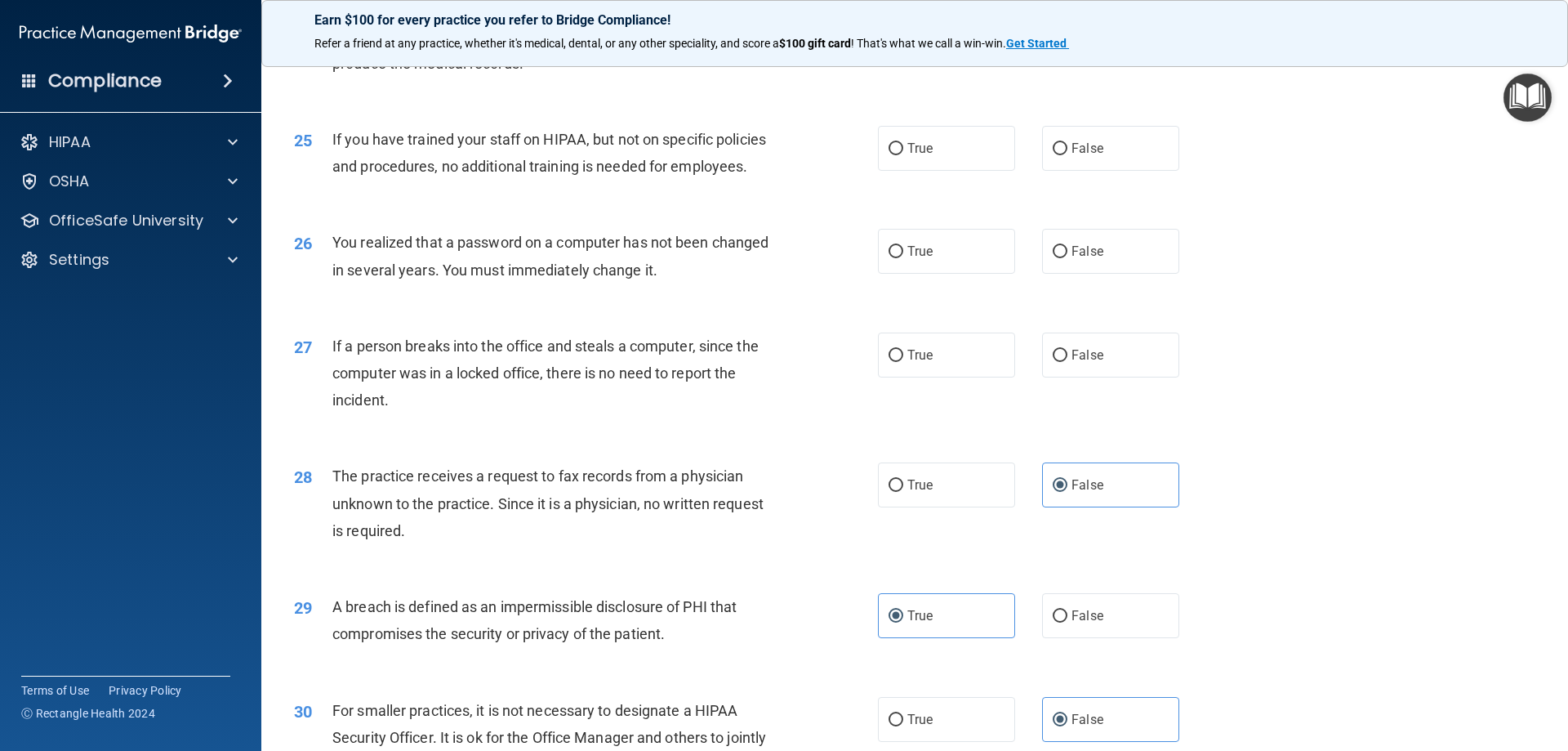
scroll to position [2870, 0]
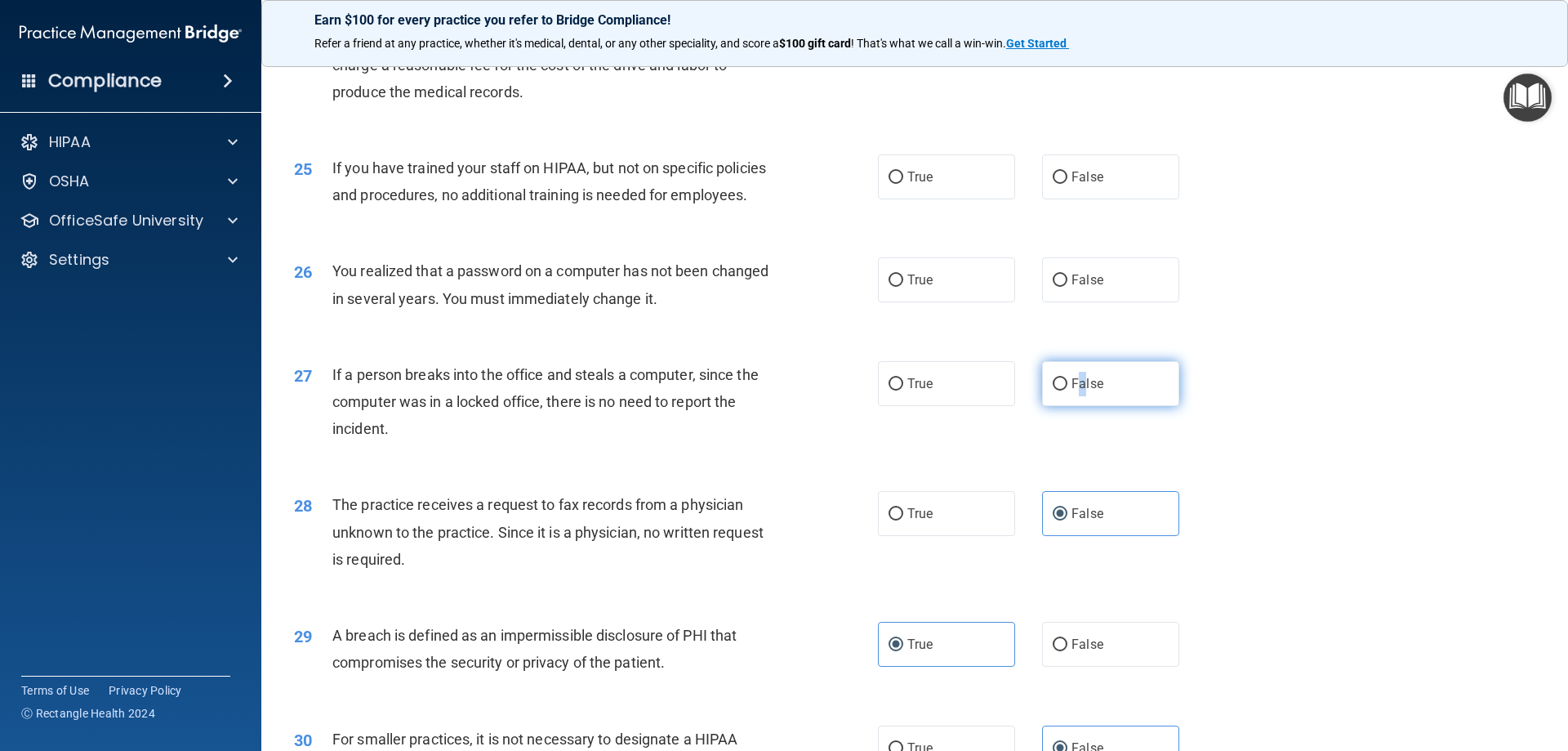
click at [1075, 406] on label "False" at bounding box center [1111, 383] width 137 height 45
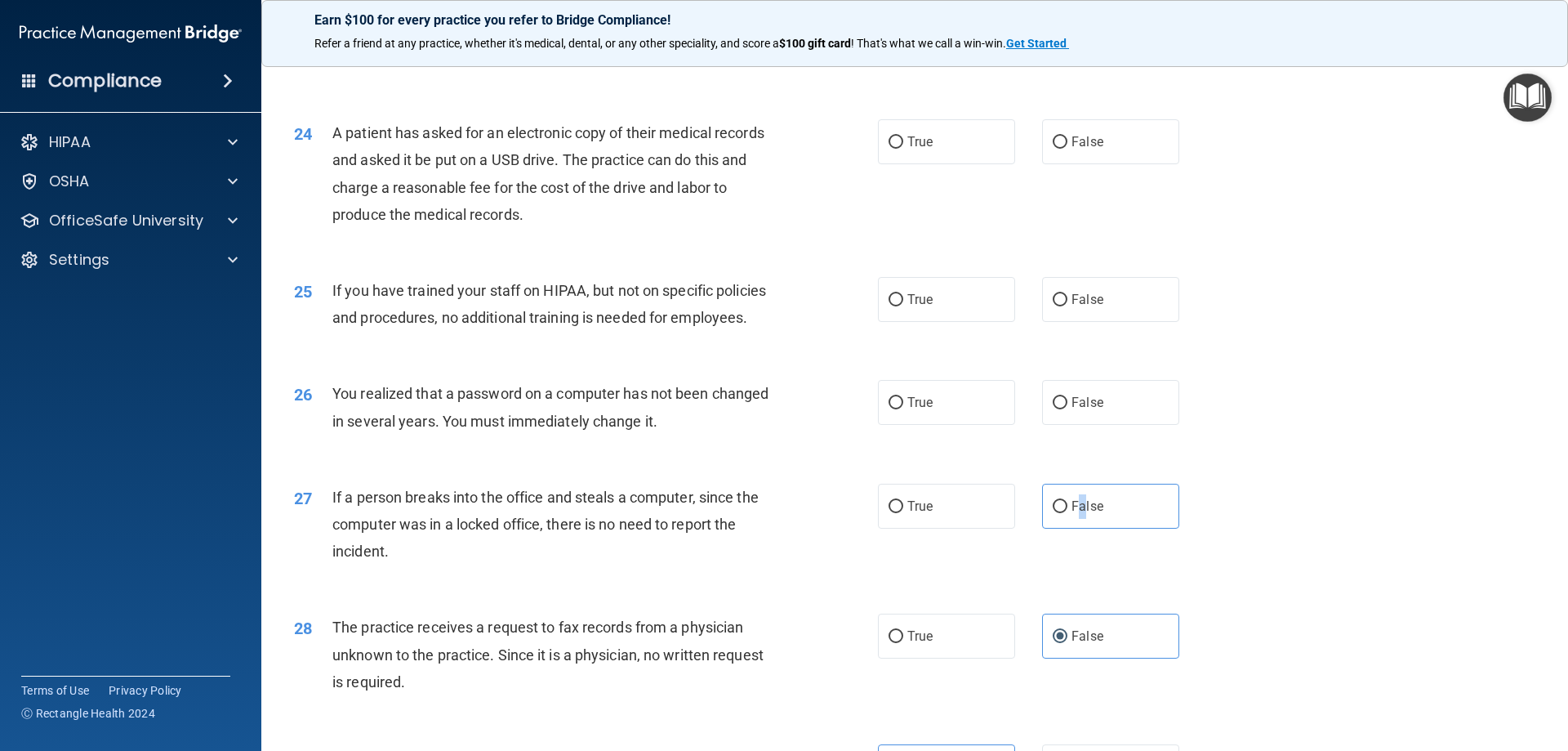
scroll to position [2707, 0]
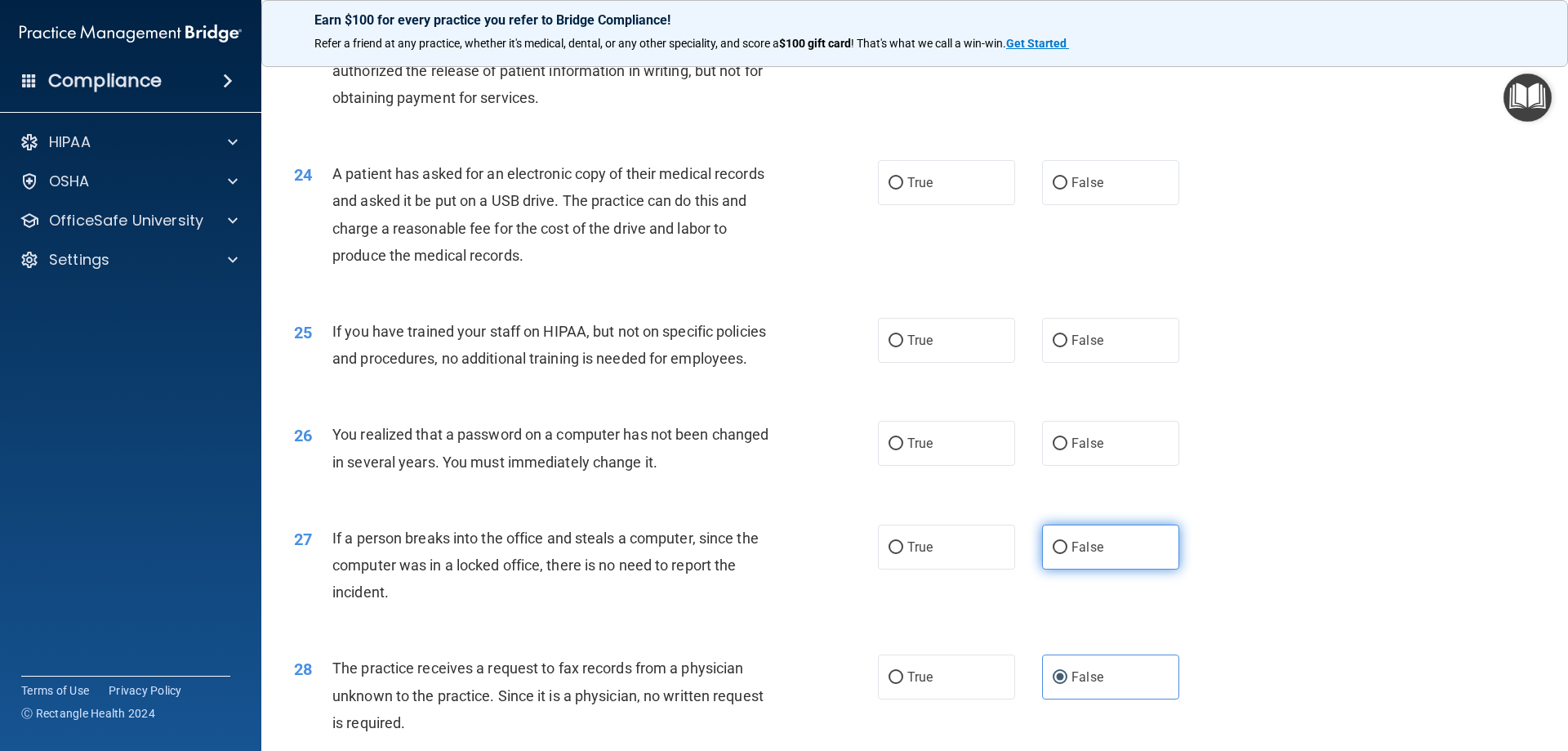
click at [1044, 570] on label "False" at bounding box center [1111, 547] width 137 height 45
click at [988, 465] on label "True" at bounding box center [946, 443] width 137 height 45
click at [903, 450] on input "True" at bounding box center [896, 443] width 14 height 12
radio input "true"
click at [1058, 553] on input "False" at bounding box center [1060, 548] width 14 height 12
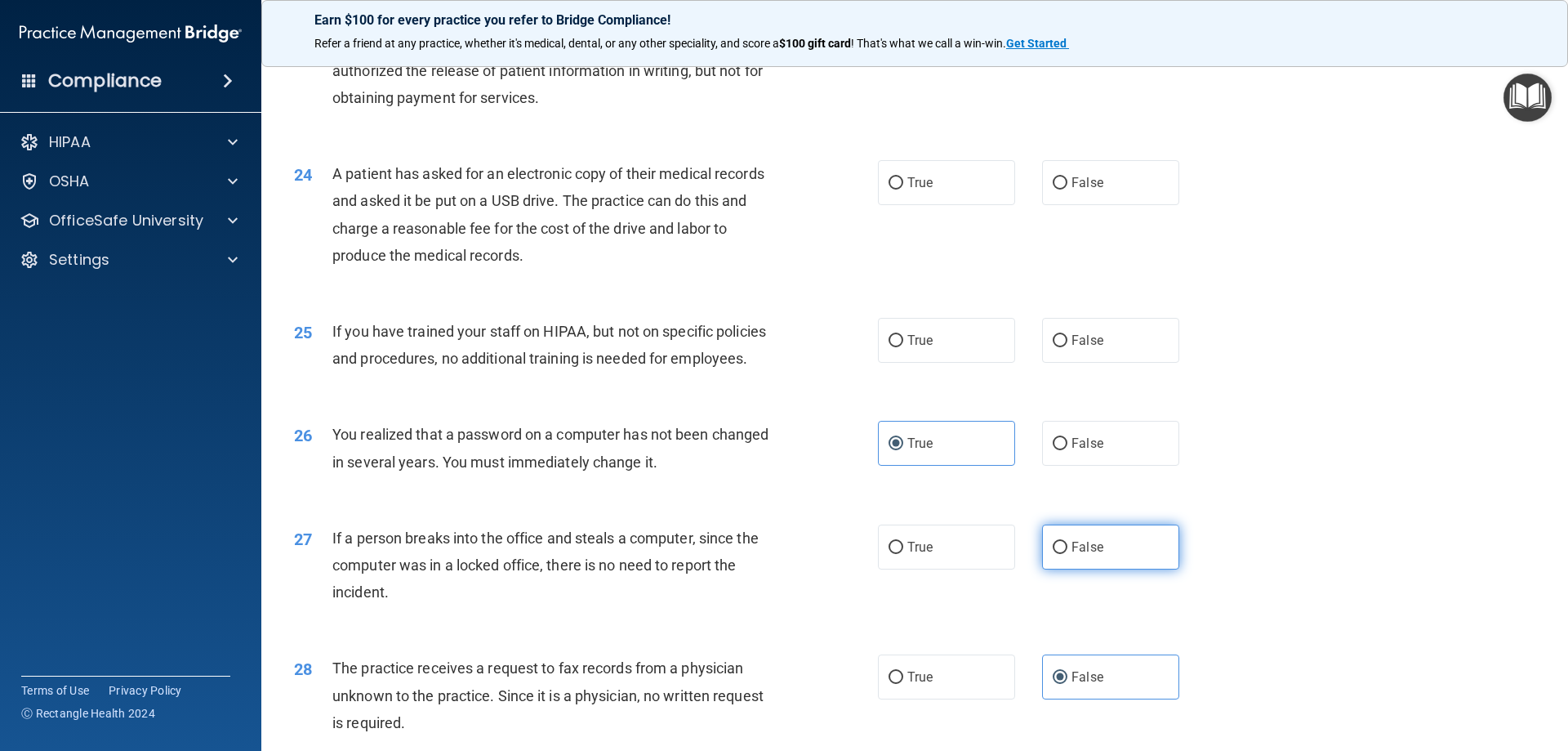
radio input "true"
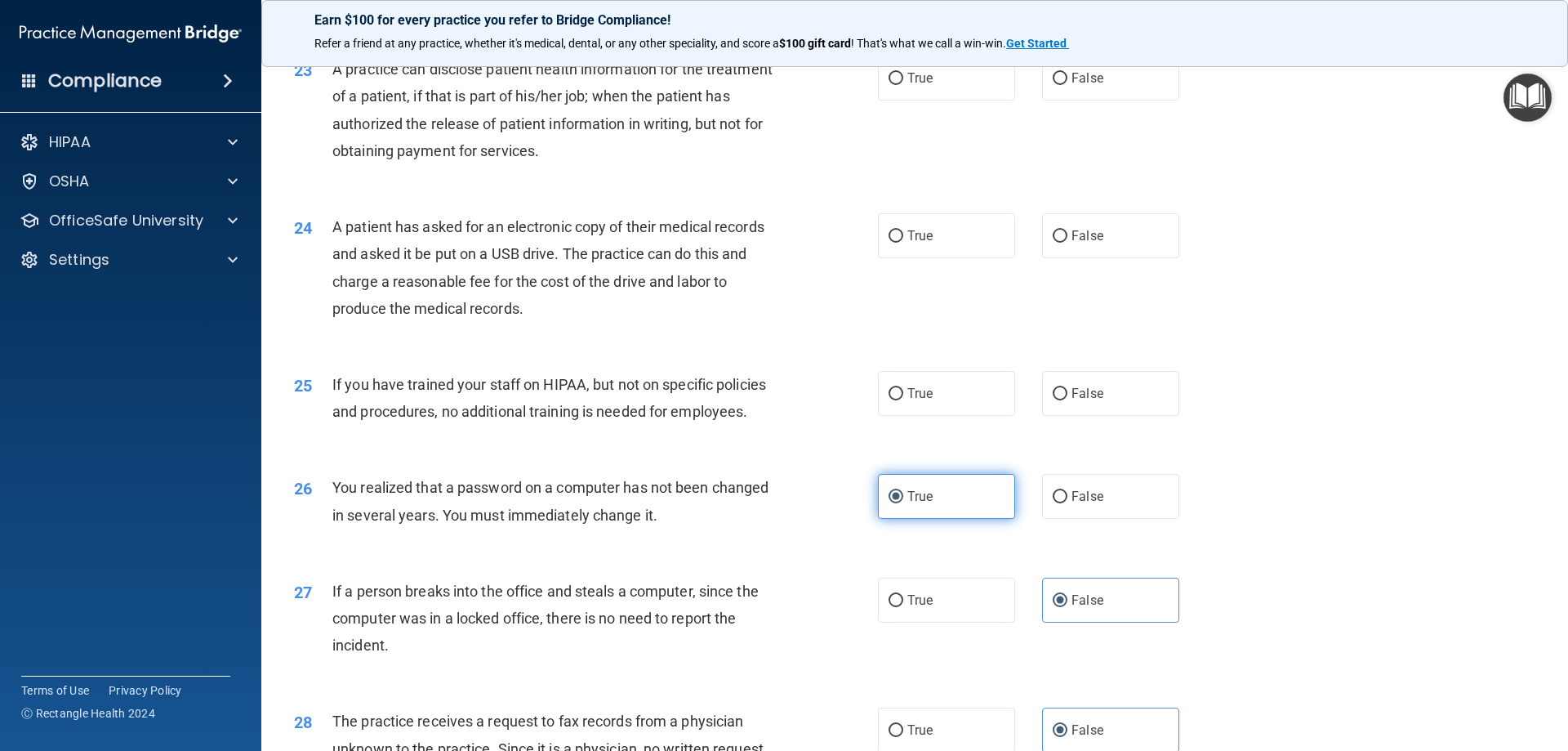
scroll to position [2625, 0]
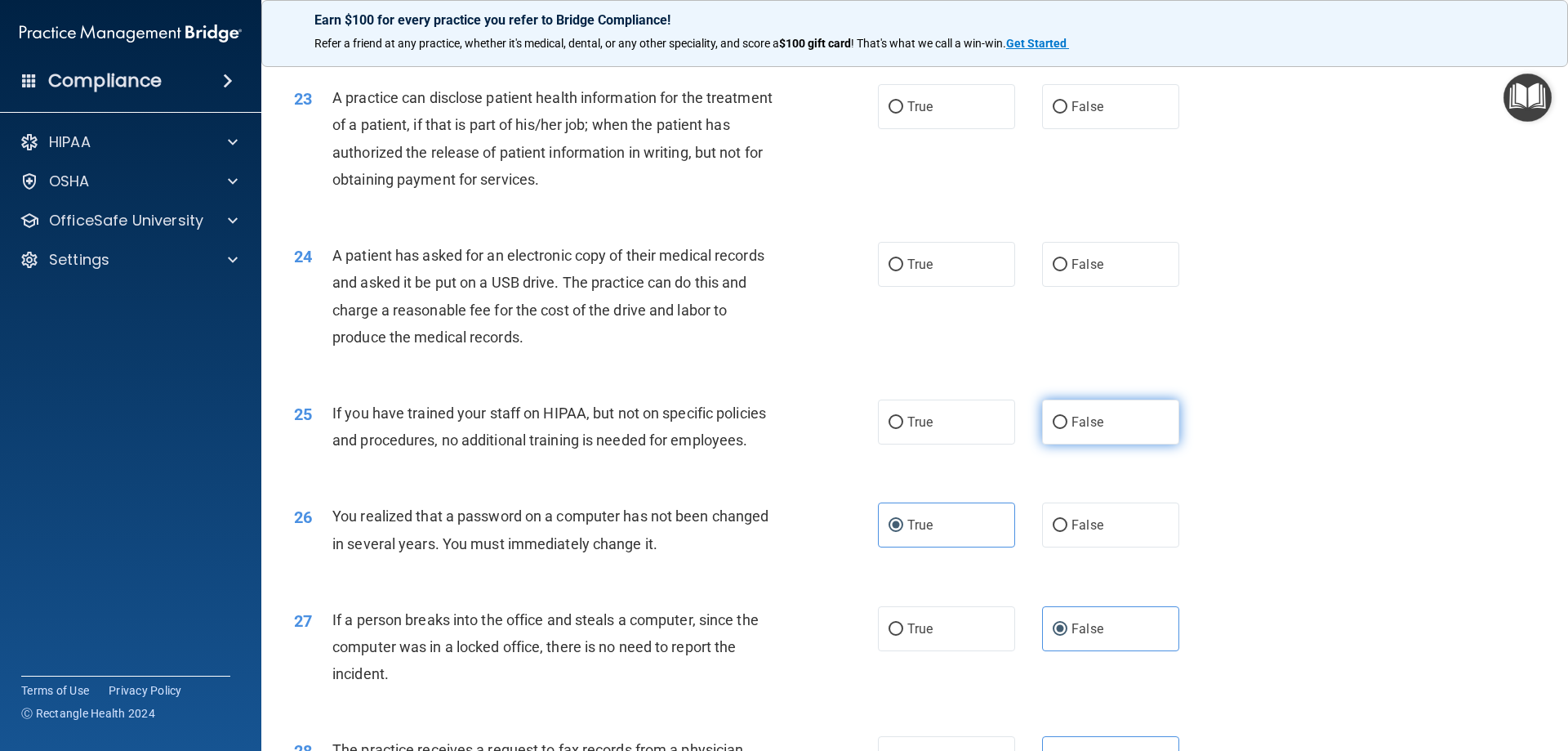
click at [1059, 429] on input "False" at bounding box center [1060, 422] width 14 height 12
radio input "true"
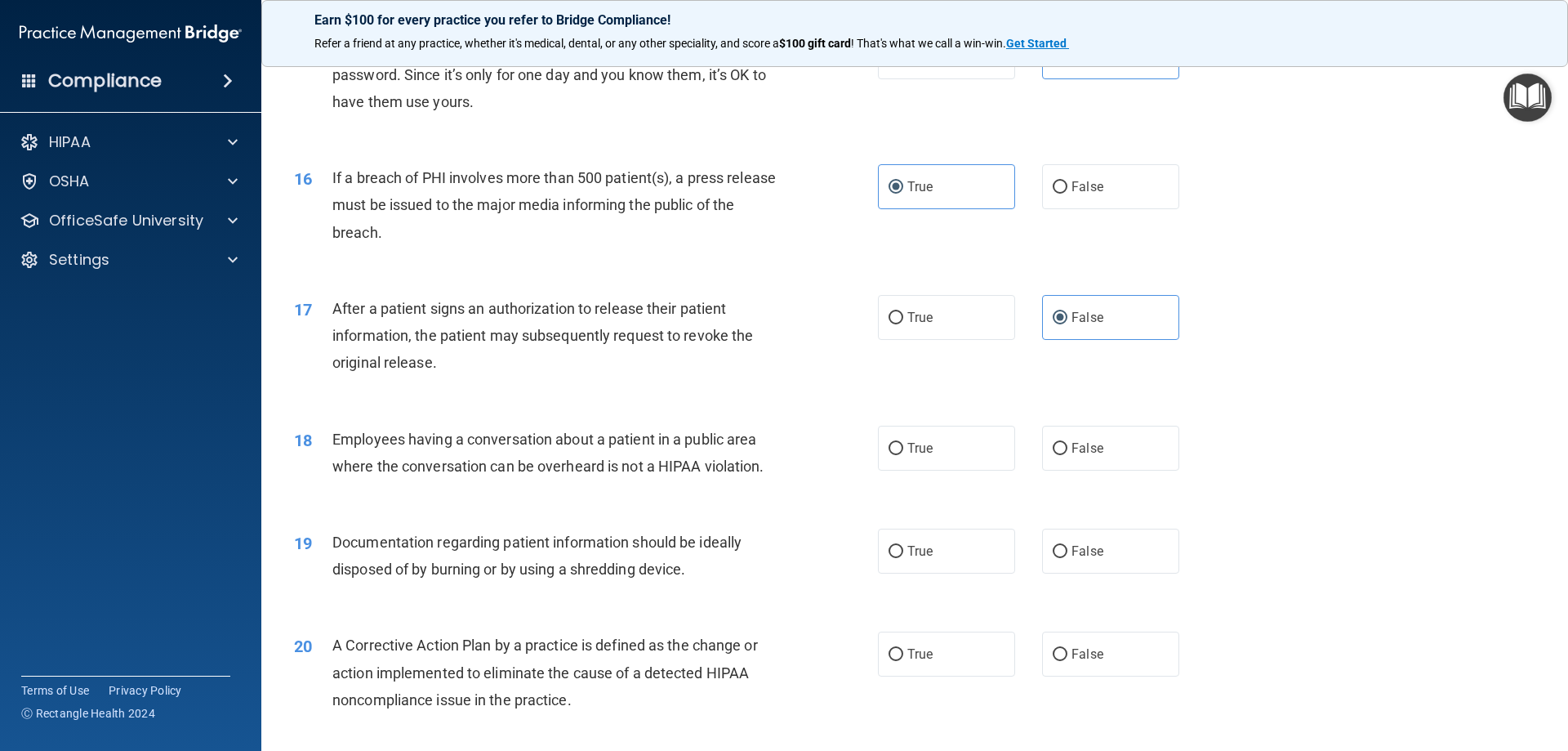
scroll to position [1808, 0]
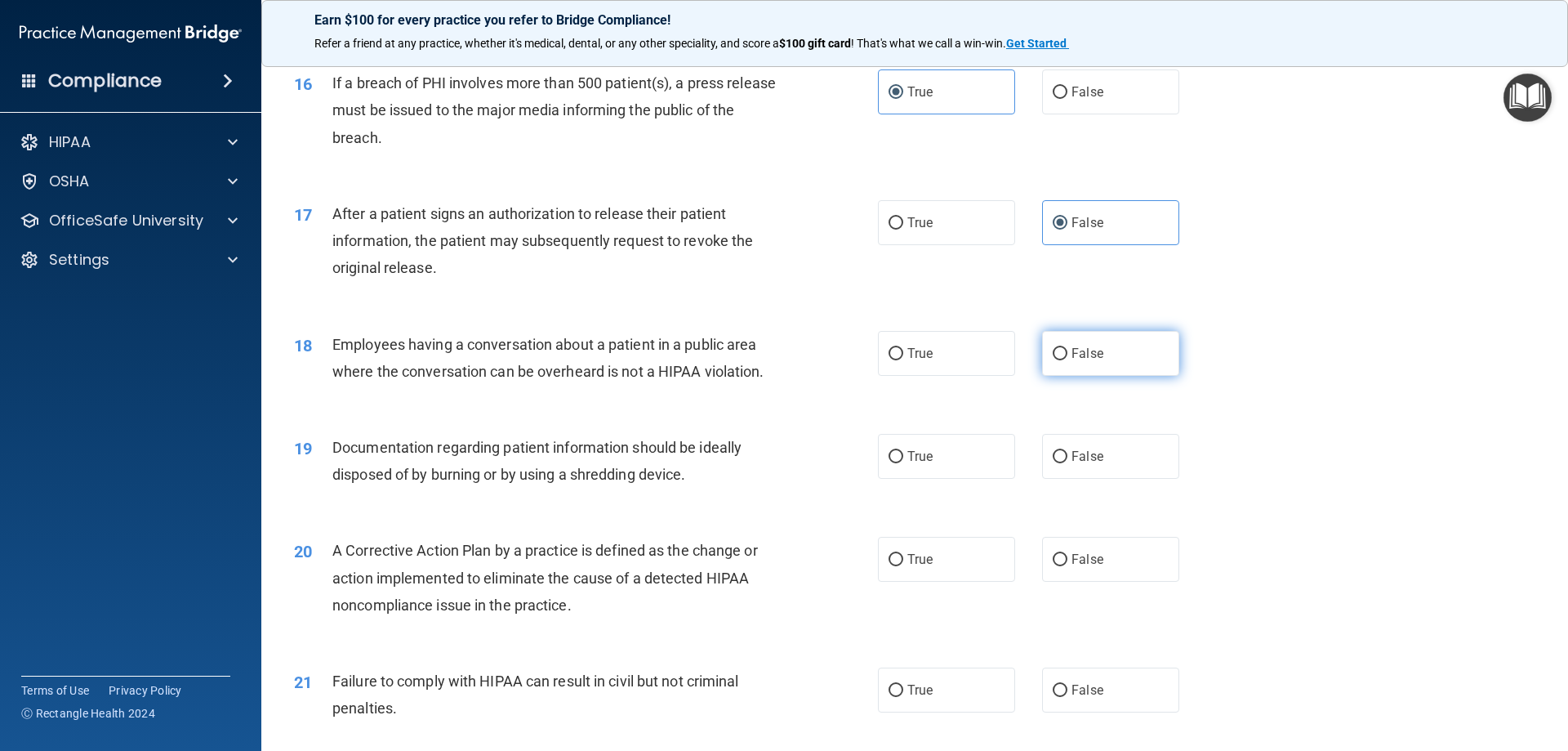
click at [1137, 376] on label "False" at bounding box center [1111, 353] width 137 height 45
click at [1067, 361] on input "False" at bounding box center [1060, 354] width 14 height 12
radio input "true"
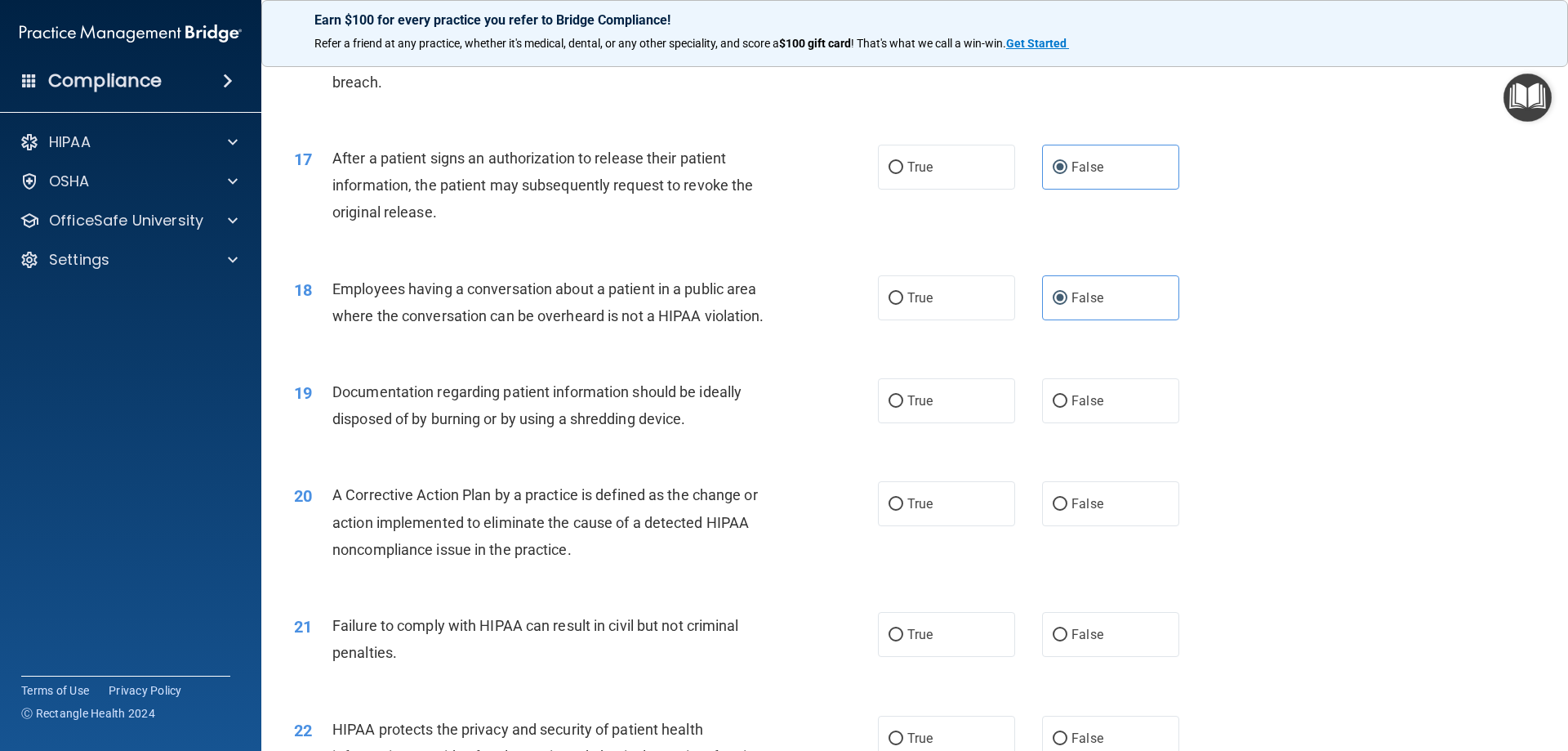
scroll to position [1972, 0]
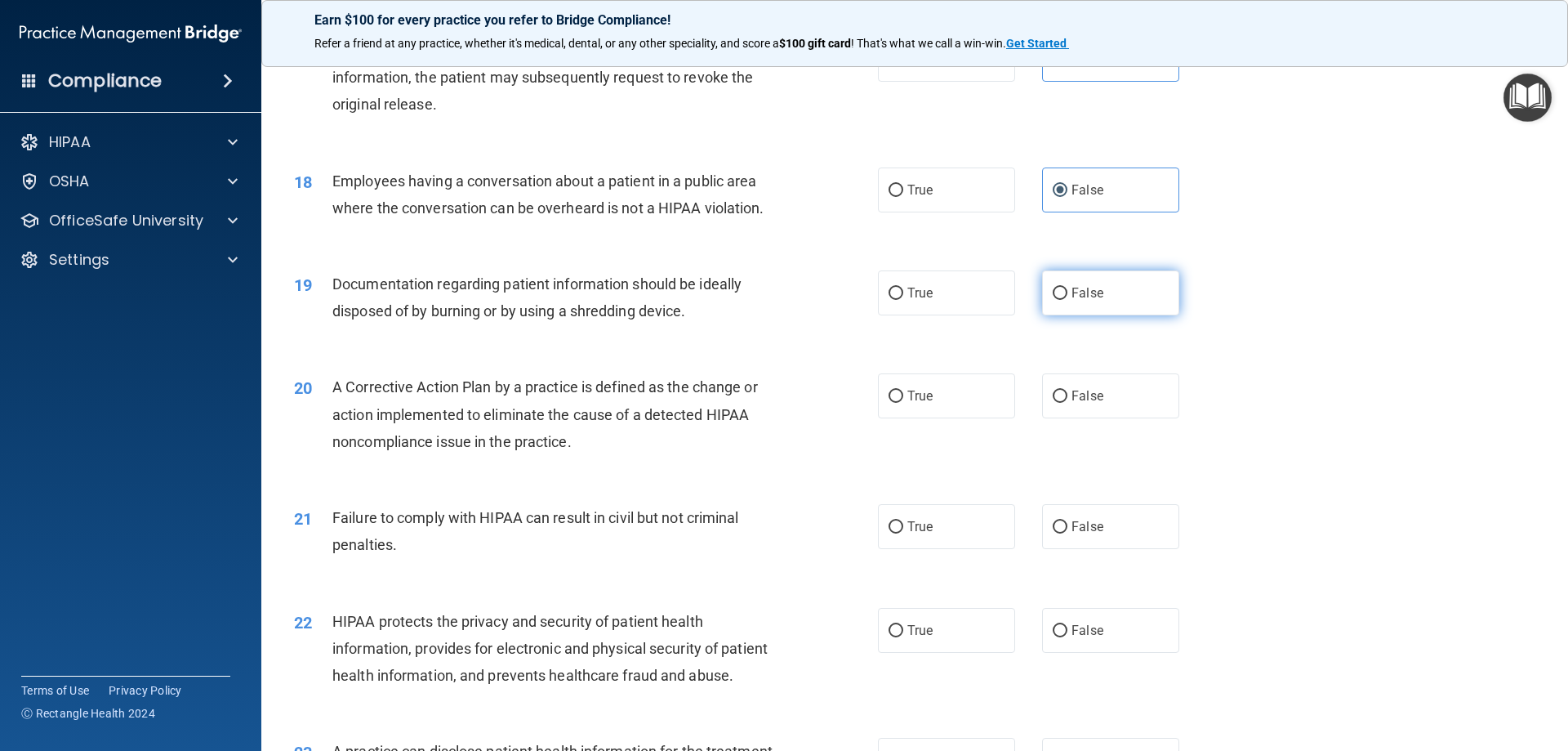
click at [1039, 345] on div "19 Documentation regarding patient information should be ideally disposed of by…" at bounding box center [915, 301] width 1266 height 103
click at [1066, 311] on label "False" at bounding box center [1111, 293] width 137 height 45
click at [1066, 300] on input "False" at bounding box center [1060, 293] width 14 height 12
radio input "true"
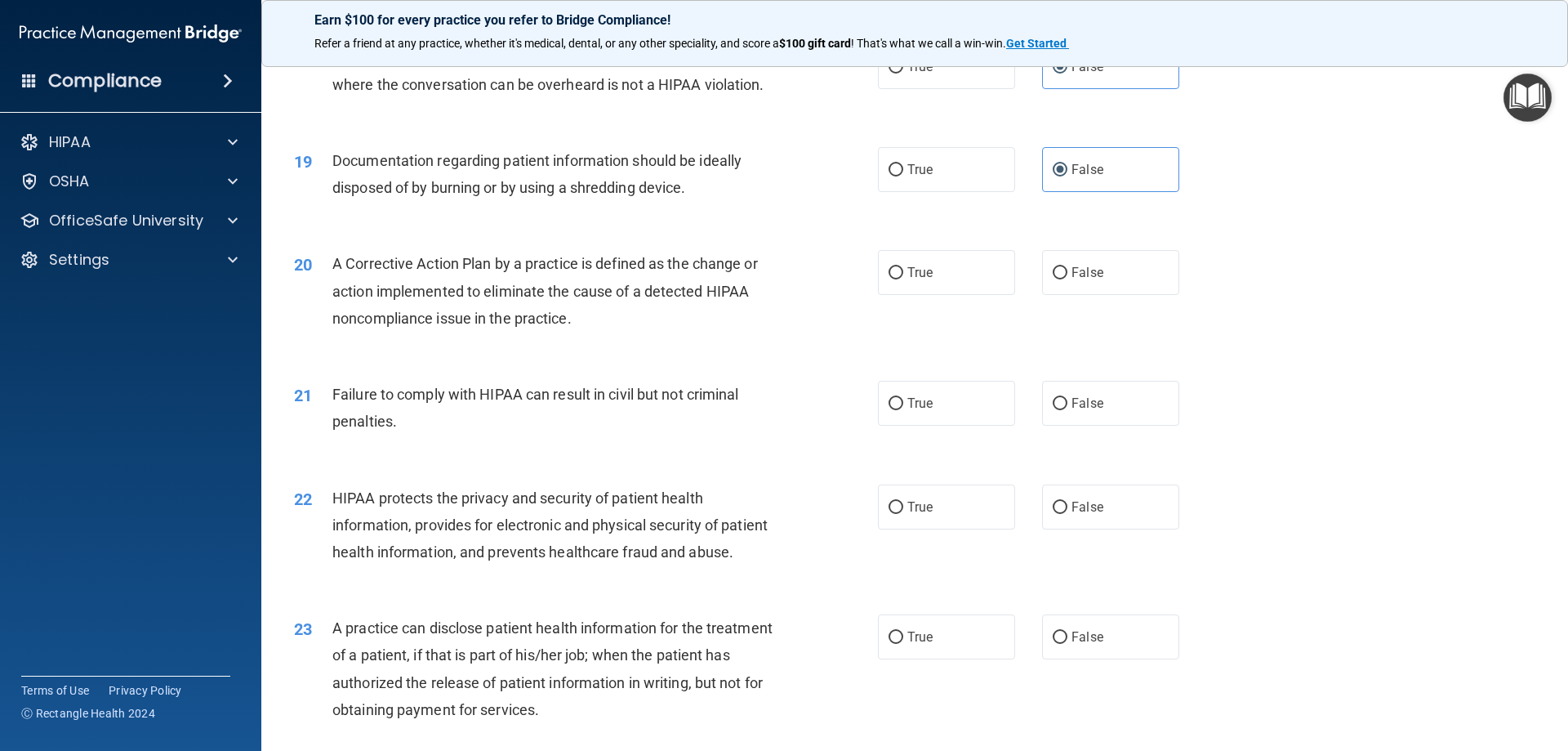
scroll to position [2135, 0]
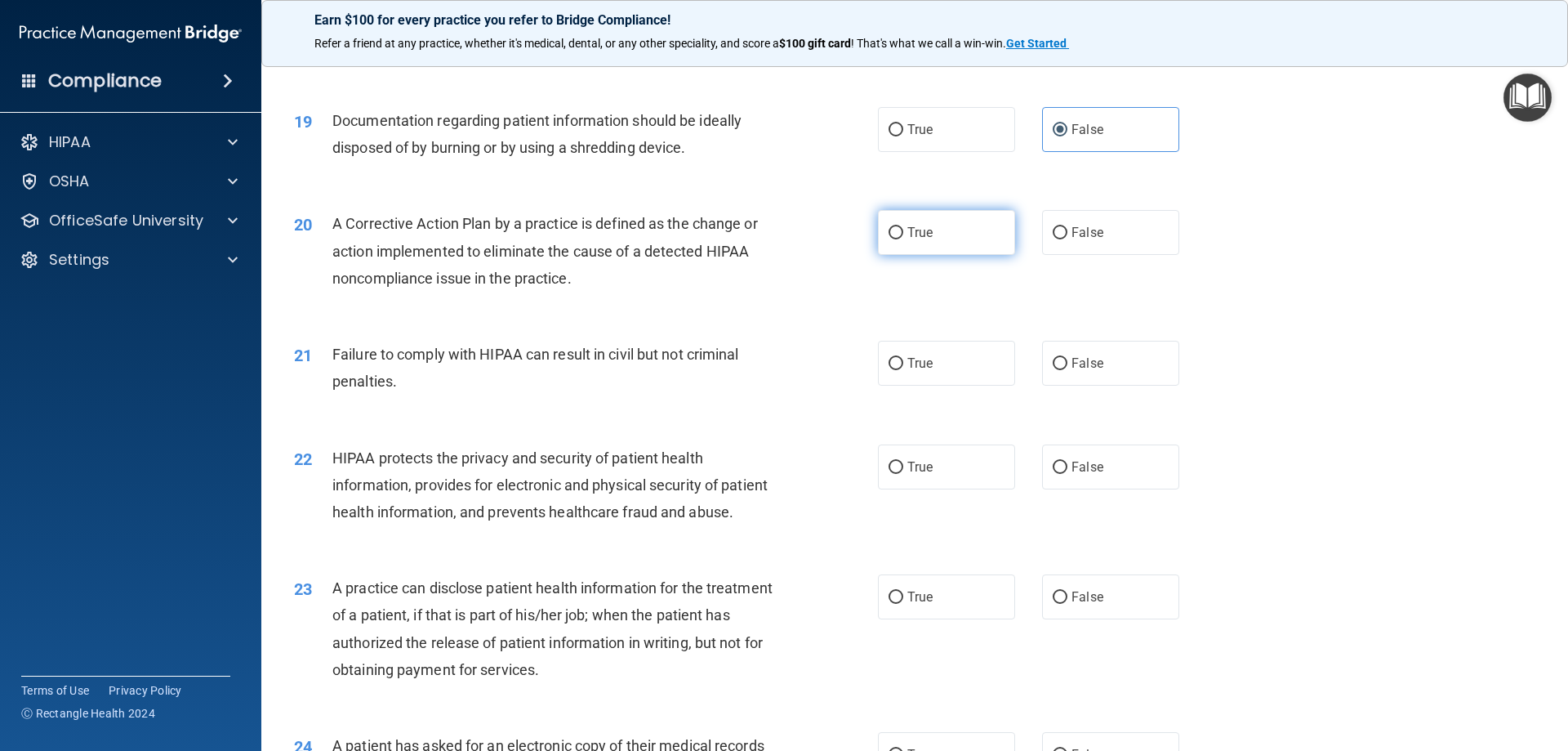
click at [949, 255] on label "True" at bounding box center [946, 232] width 137 height 45
click at [903, 240] on input "True" at bounding box center [896, 233] width 14 height 12
radio input "true"
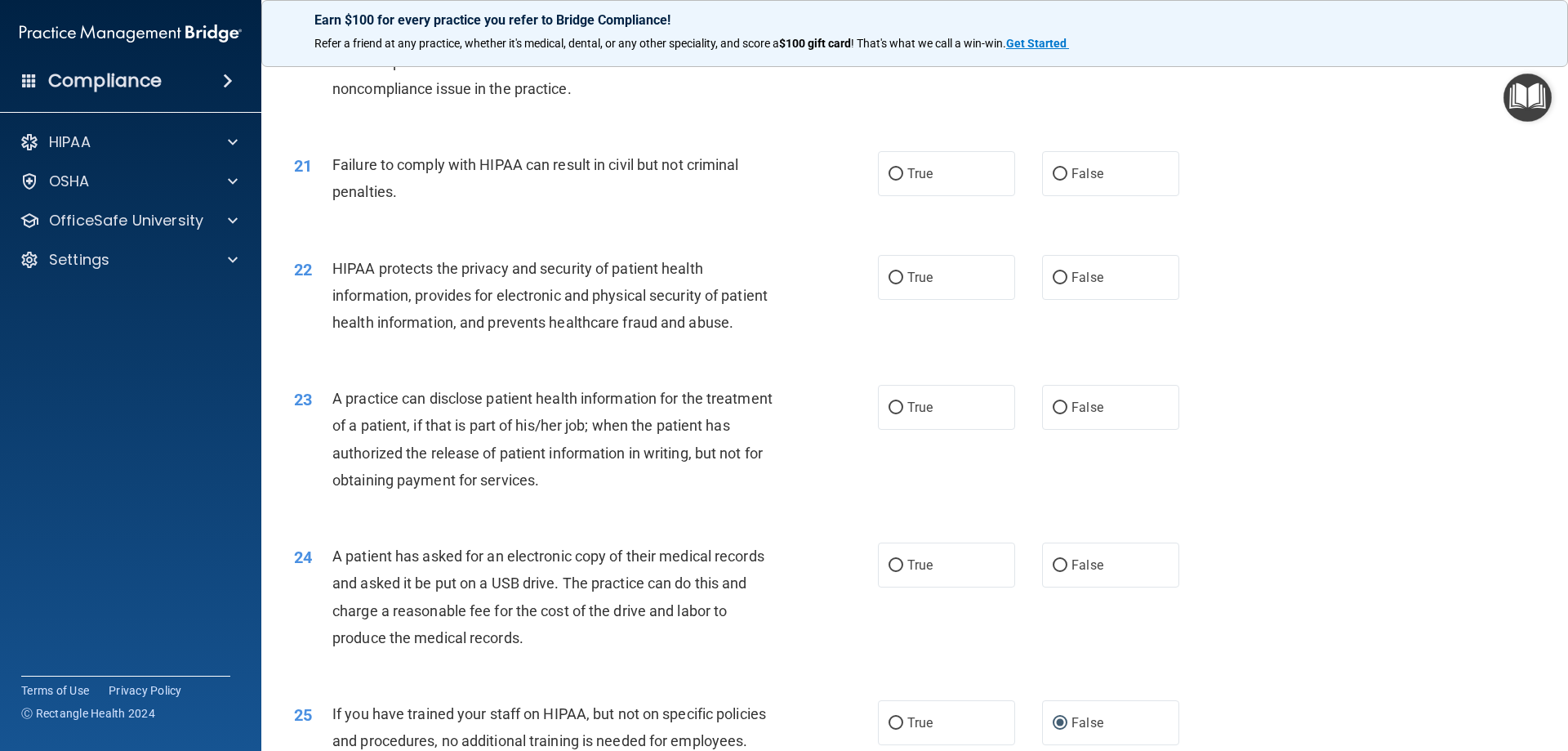
scroll to position [2380, 0]
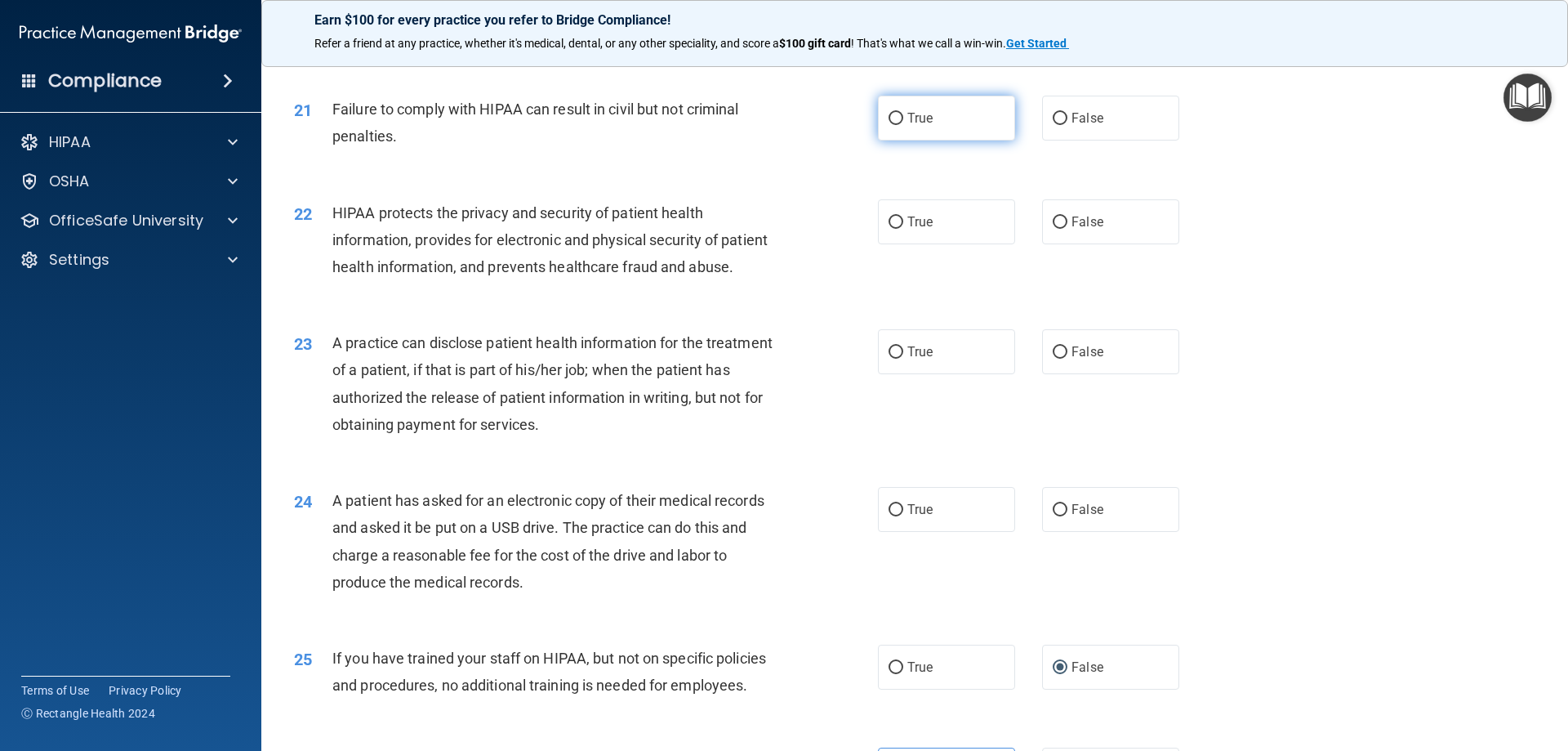
click at [981, 140] on label "True" at bounding box center [946, 118] width 137 height 45
click at [903, 125] on input "True" at bounding box center [896, 119] width 14 height 12
radio input "true"
drag, startPoint x: 1089, startPoint y: 133, endPoint x: 1076, endPoint y: 145, distance: 17.7
click at [1093, 132] on label "False" at bounding box center [1111, 118] width 137 height 45
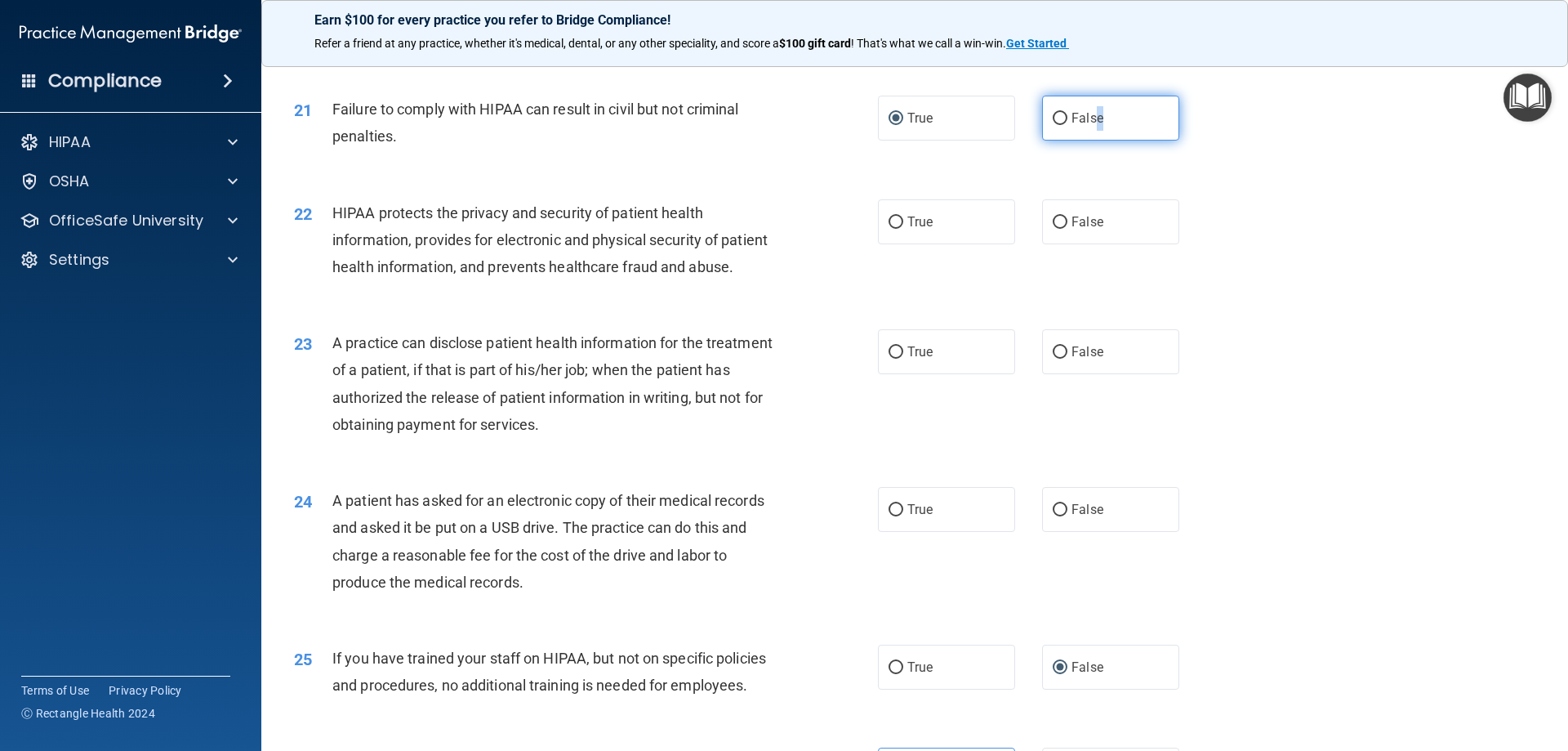
click at [1121, 140] on label "False" at bounding box center [1111, 118] width 137 height 45
click at [1067, 125] on input "False" at bounding box center [1060, 119] width 14 height 12
radio input "true"
radio input "false"
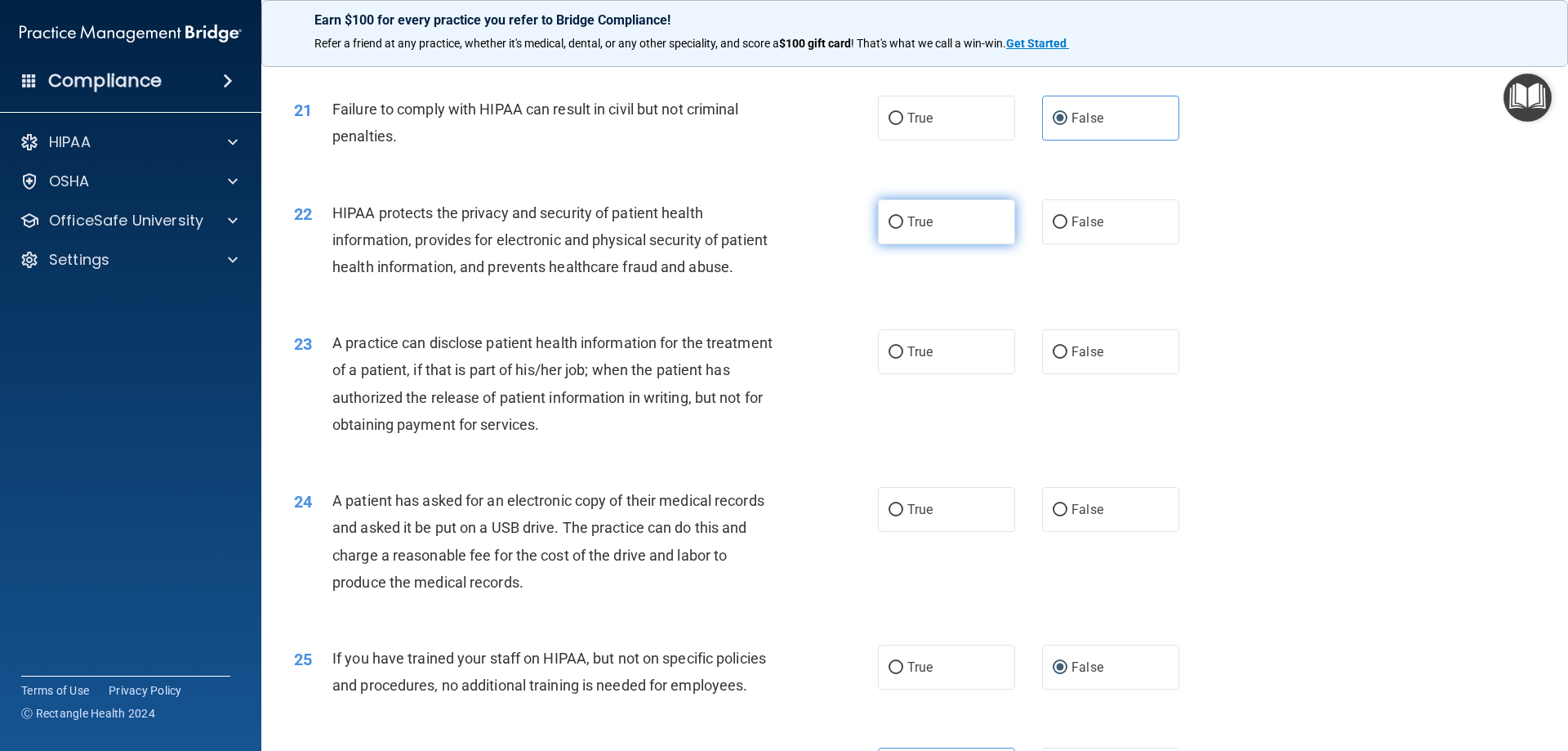
click at [952, 245] on label "True" at bounding box center [946, 222] width 137 height 45
click at [903, 228] on input "True" at bounding box center [896, 223] width 14 height 12
radio input "true"
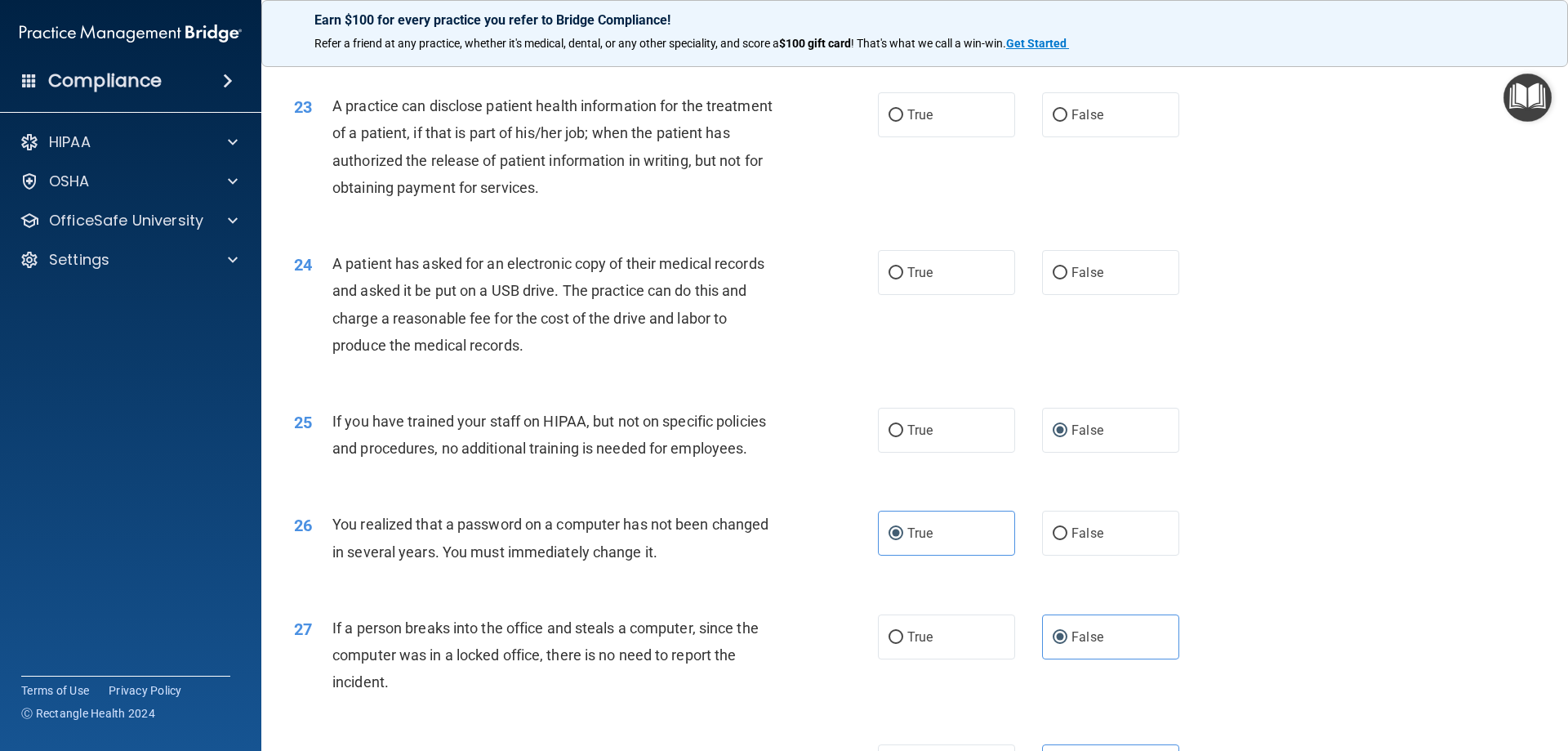
scroll to position [2625, 0]
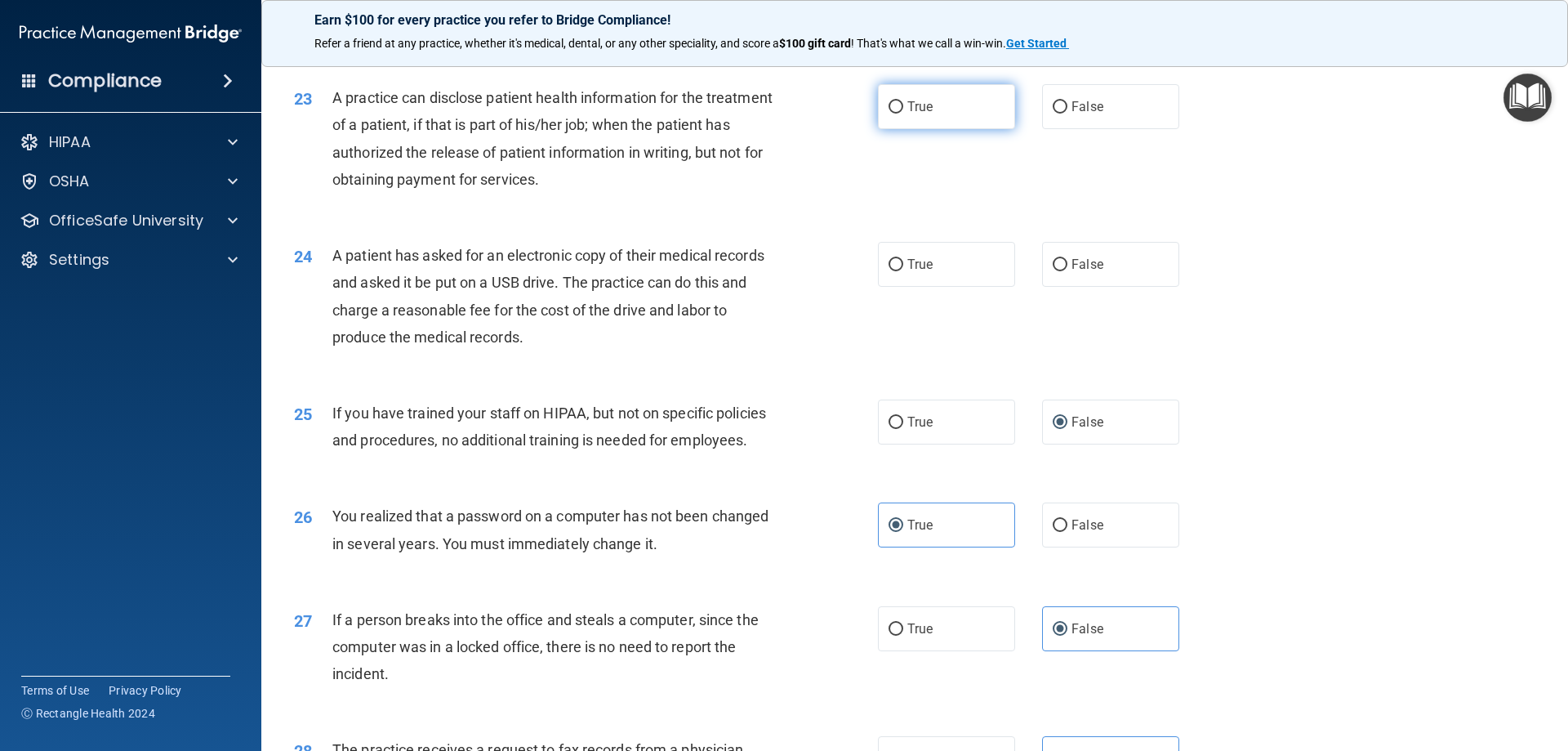
drag, startPoint x: 939, startPoint y: 130, endPoint x: 935, endPoint y: 140, distance: 10.8
click at [940, 131] on div "23 A practice can disclose patient health information for the treatment of a pa…" at bounding box center [915, 142] width 1266 height 157
click at [923, 114] on span "True" at bounding box center [920, 106] width 25 height 15
click at [903, 113] on input "True" at bounding box center [896, 107] width 14 height 12
radio input "true"
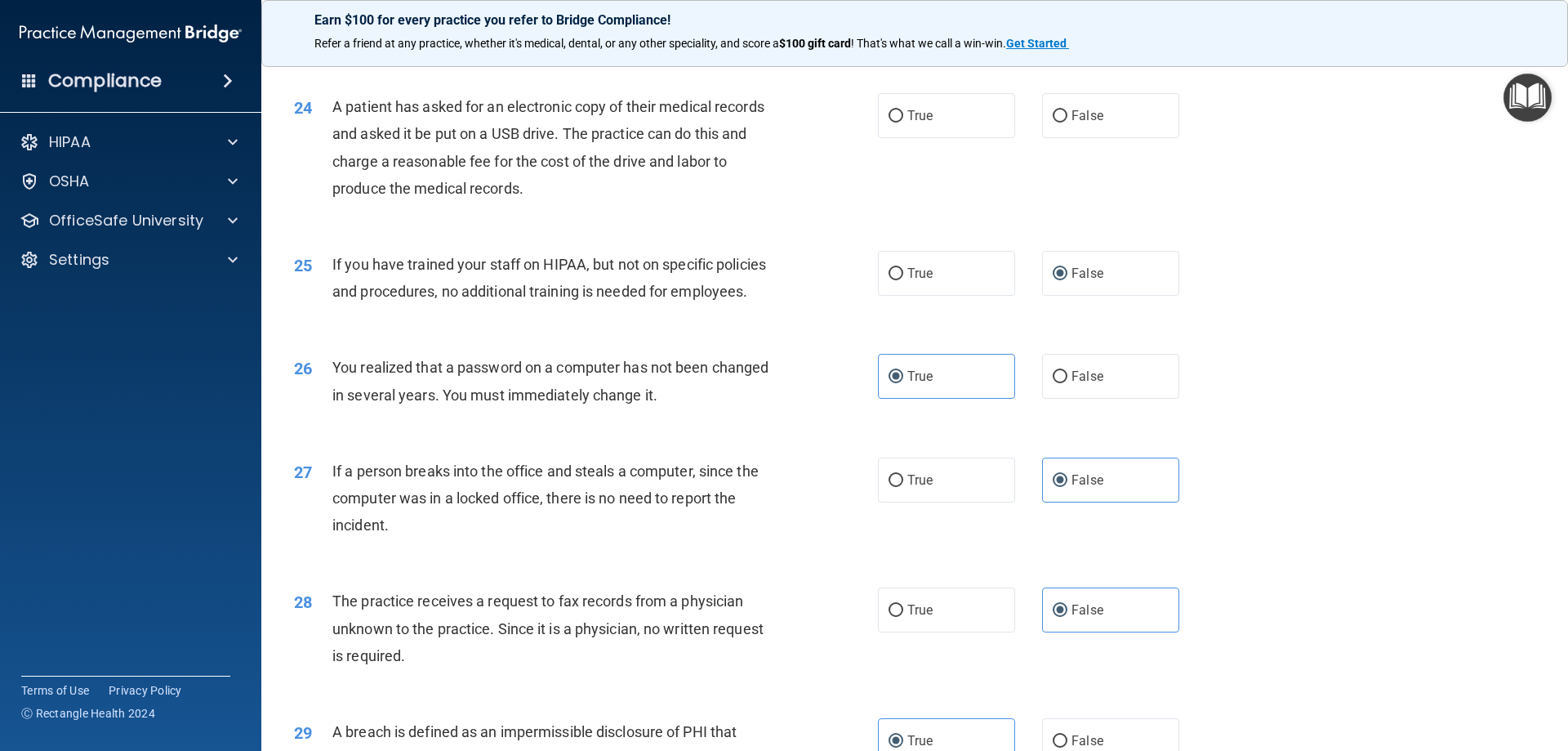
scroll to position [2788, 0]
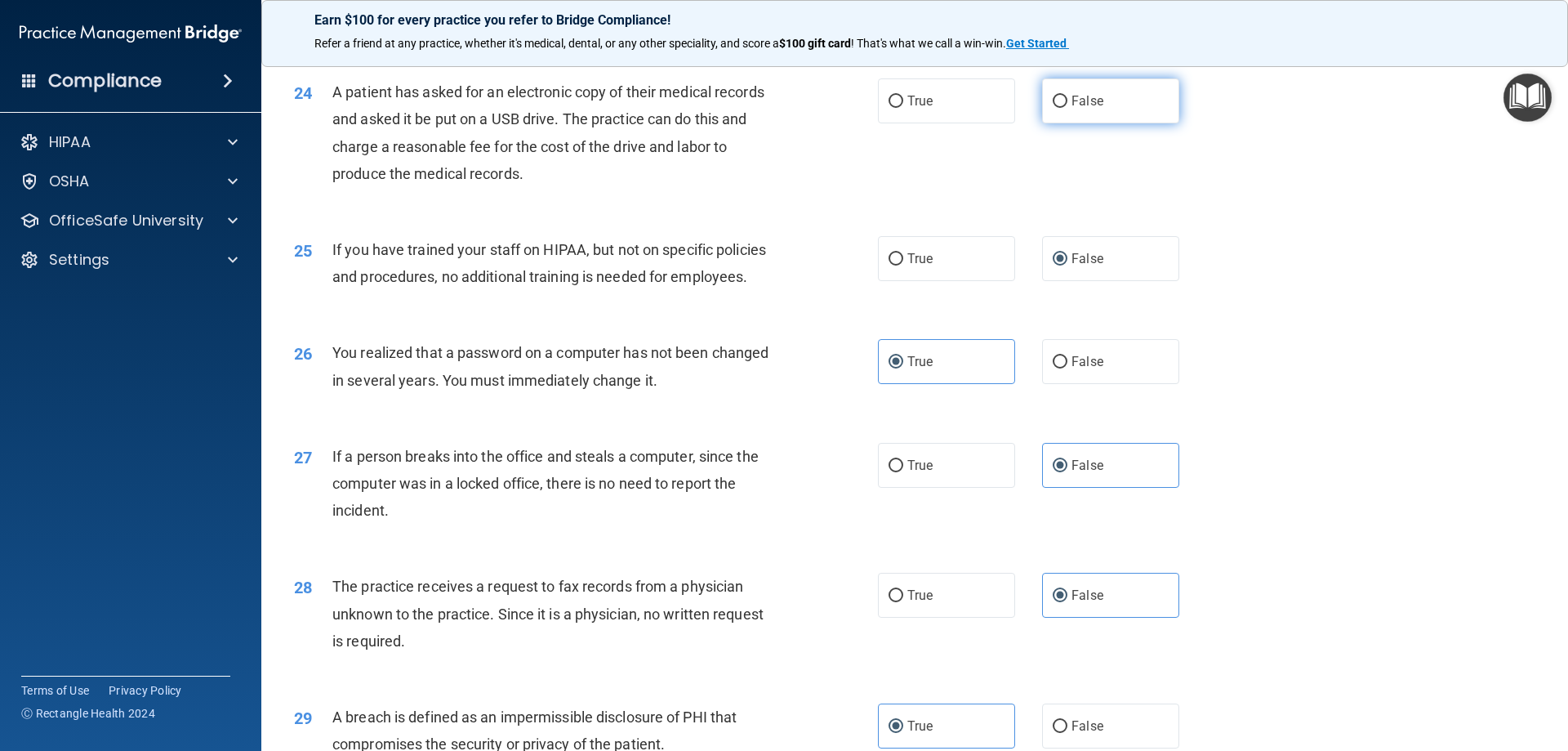
click at [1056, 124] on label "False" at bounding box center [1111, 101] width 137 height 45
click at [1056, 107] on input "False" at bounding box center [1060, 102] width 14 height 12
radio input "true"
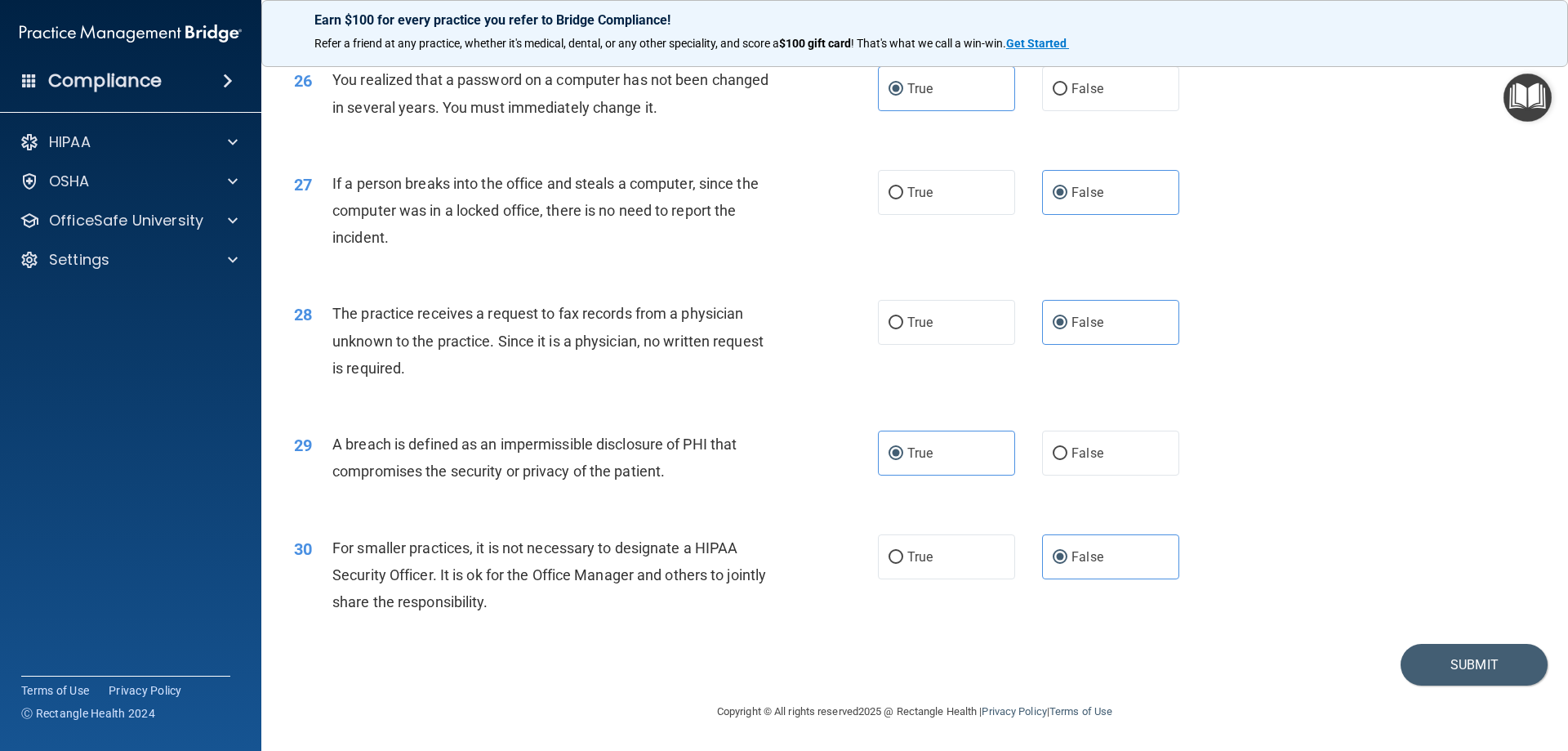
scroll to position [3115, 0]
click at [1458, 656] on button "Submit" at bounding box center [1473, 664] width 147 height 41
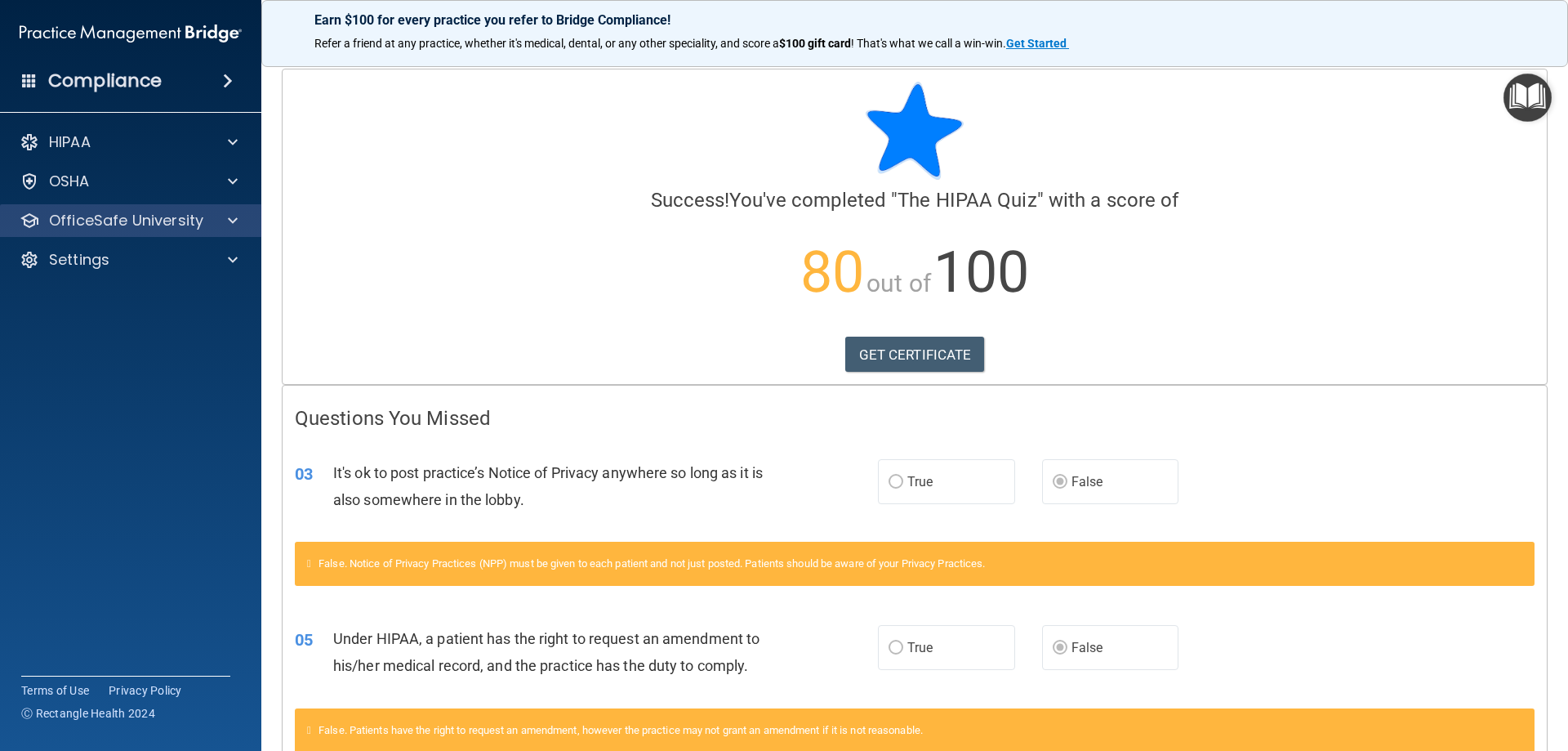
click at [214, 229] on div "OfficeSafe University" at bounding box center [130, 221] width 262 height 33
click at [202, 222] on div "OfficeSafe University" at bounding box center [108, 221] width 202 height 19
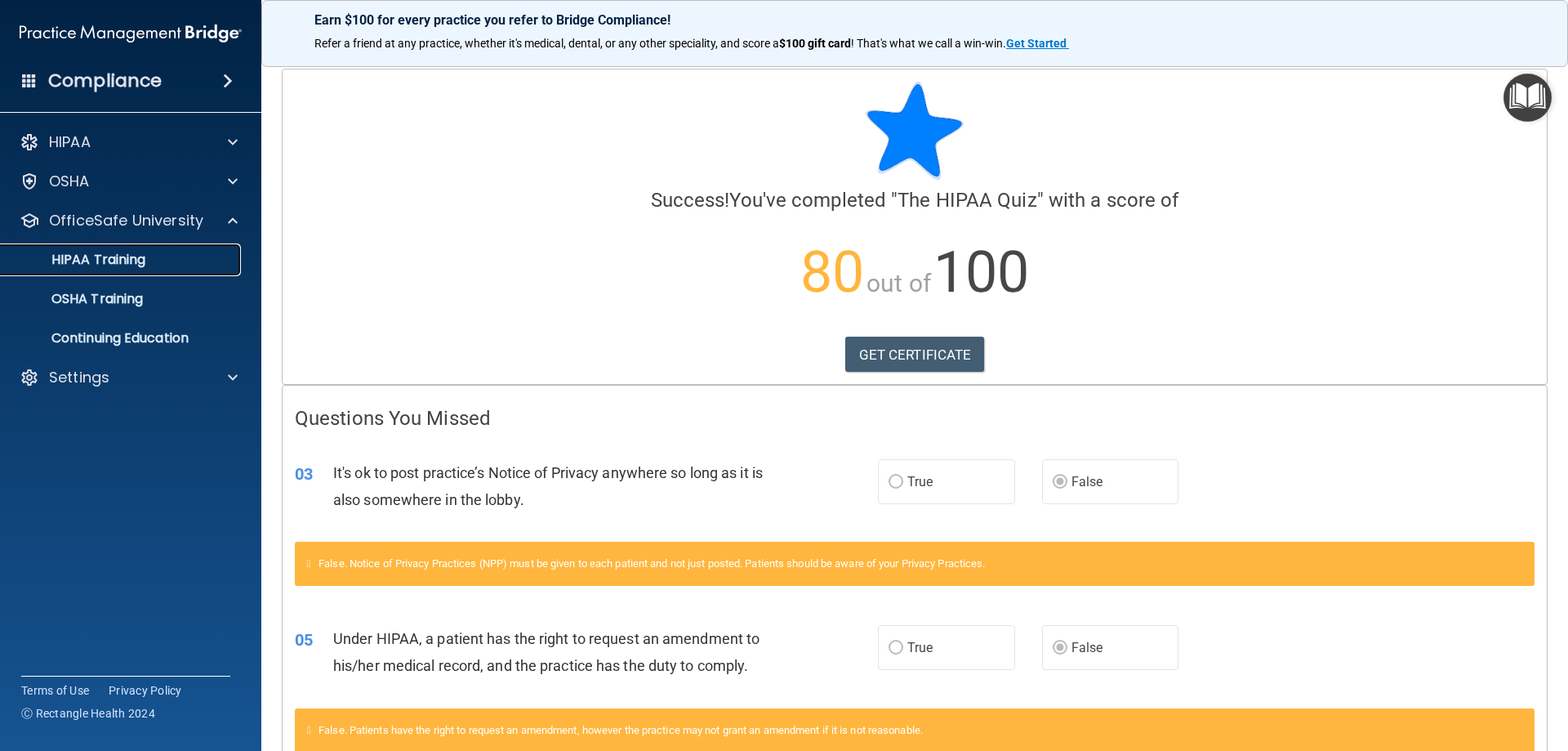
click at [187, 264] on div "HIPAA Training" at bounding box center [122, 259] width 222 height 16
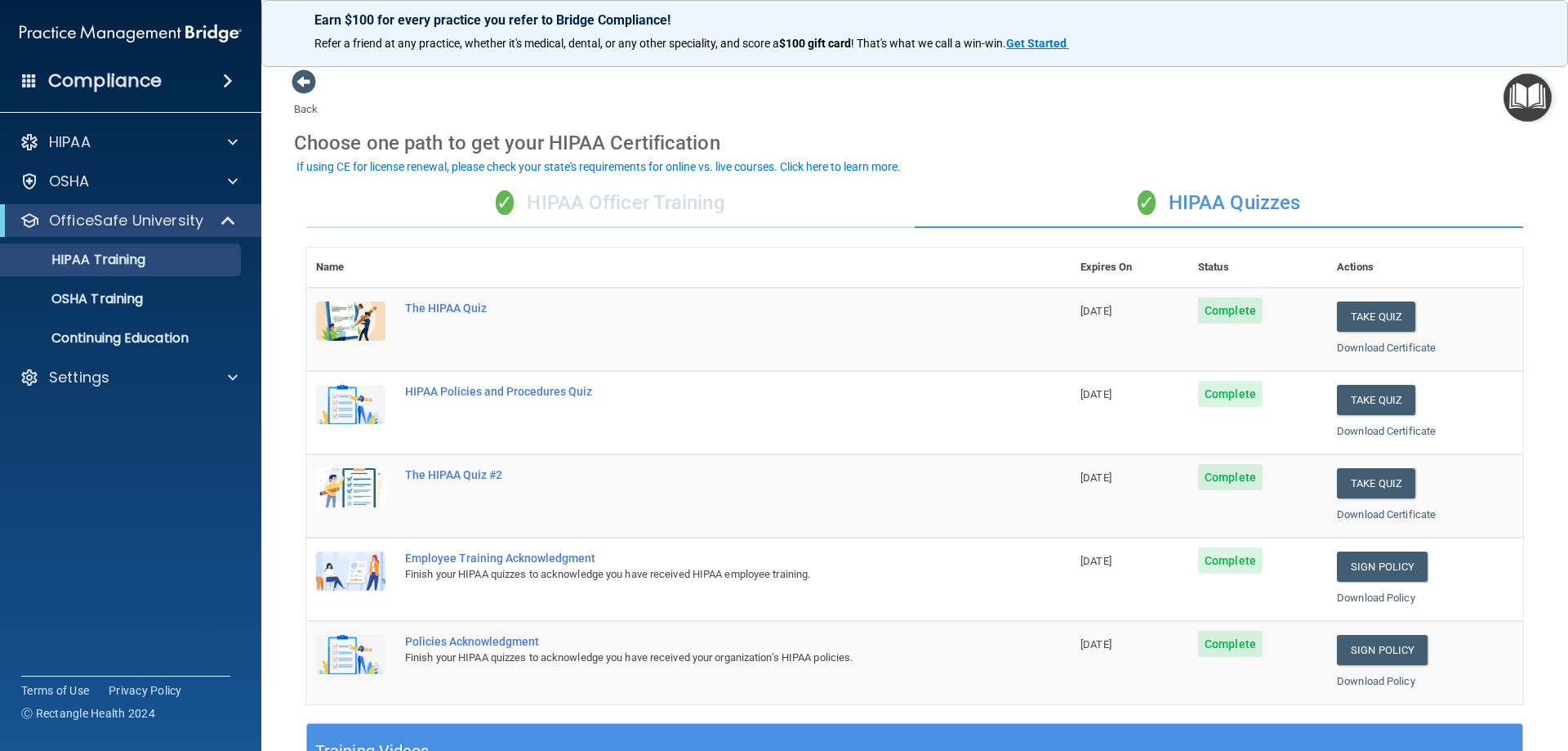
click at [629, 216] on div "✓ HIPAA Officer Training" at bounding box center [610, 202] width 608 height 49
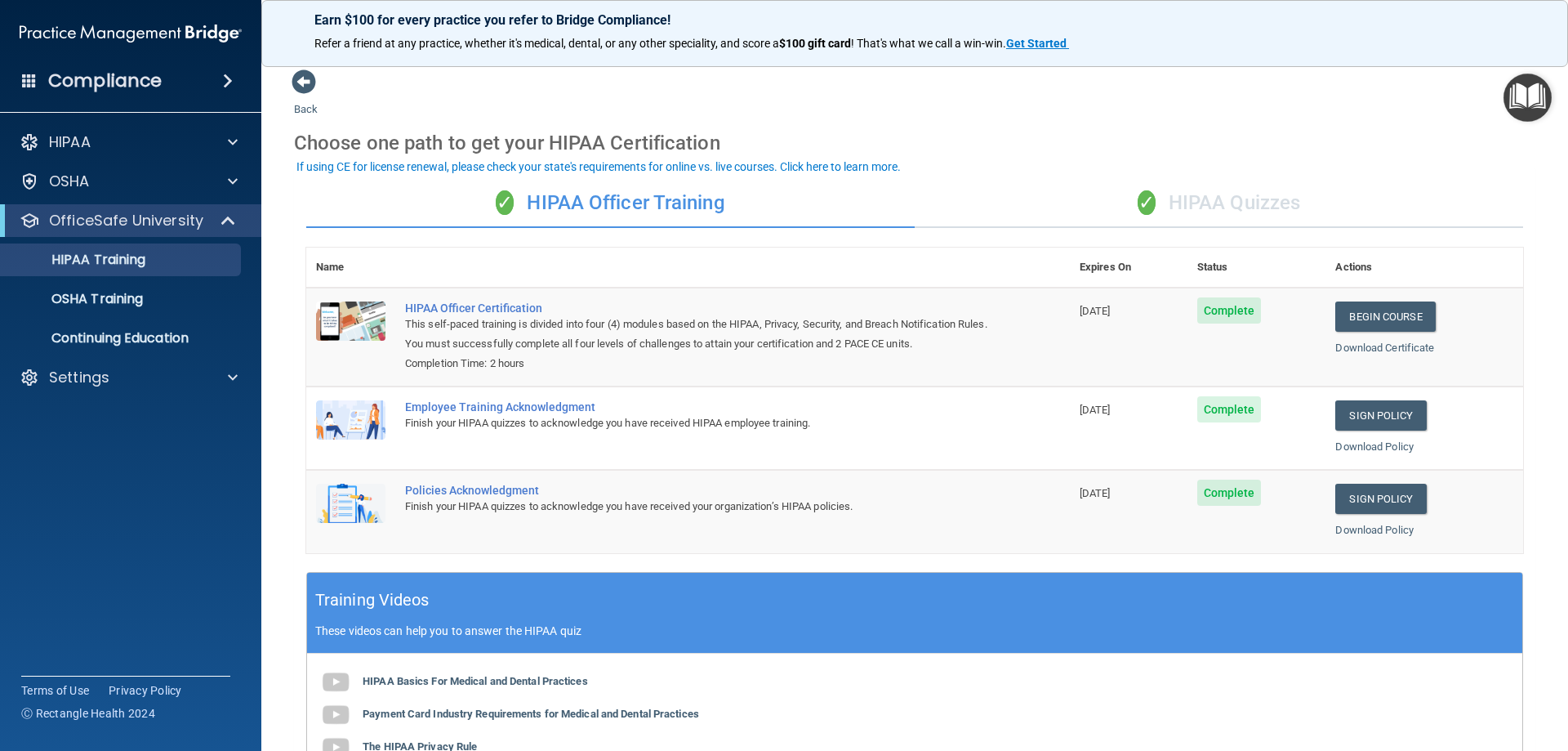
click at [1185, 200] on div "✓ HIPAA Quizzes" at bounding box center [1219, 202] width 608 height 49
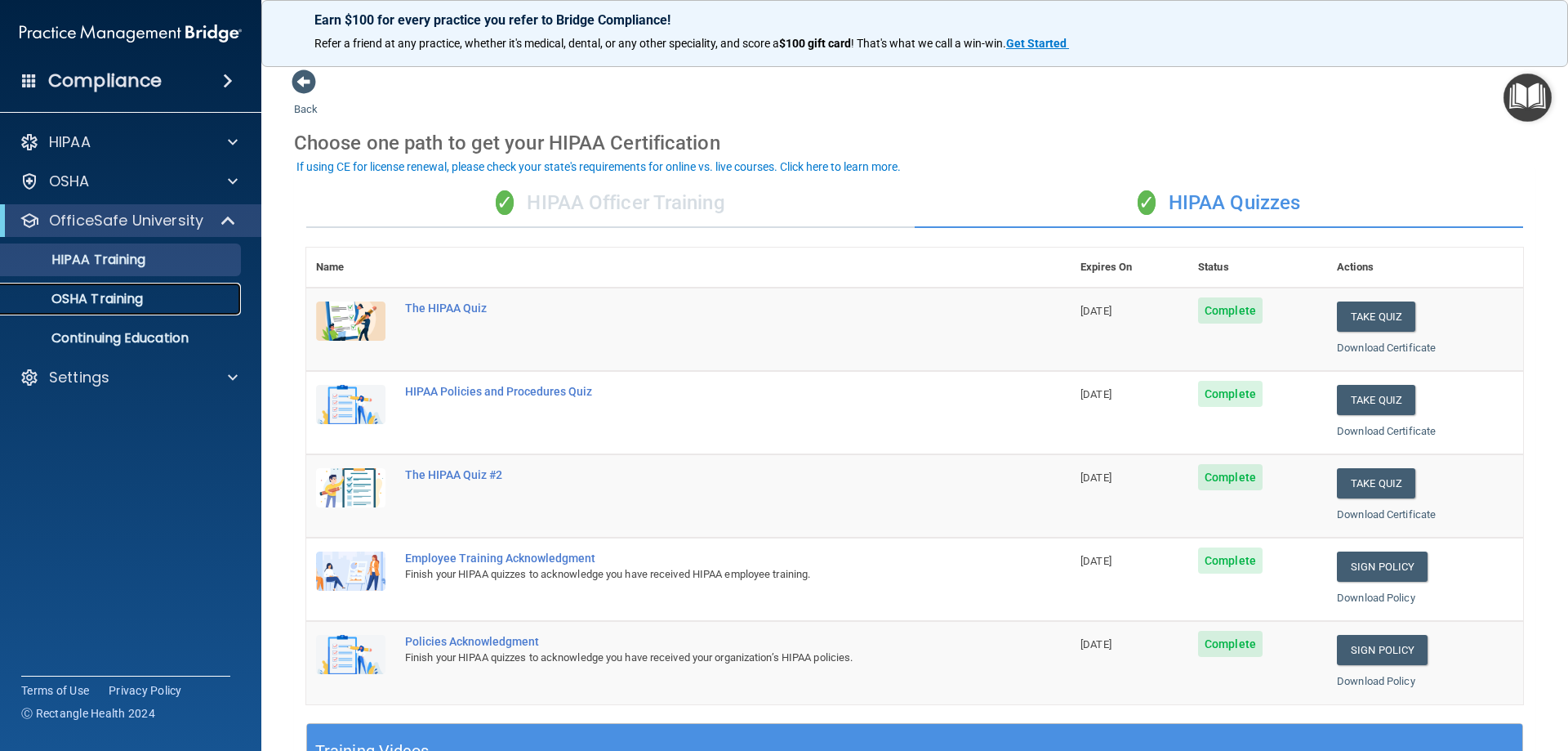
click at [124, 302] on p "OSHA Training" at bounding box center [77, 298] width 132 height 16
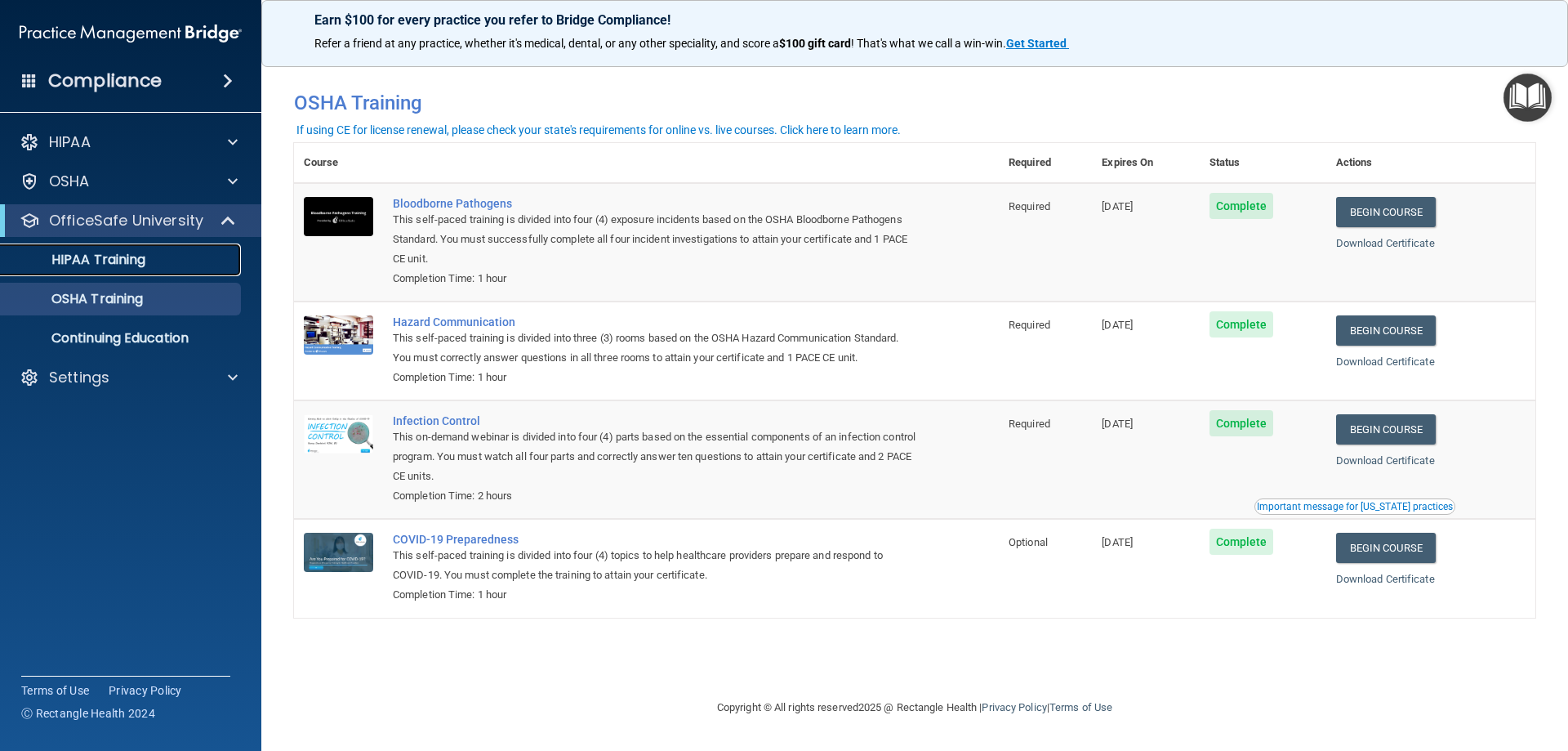
click at [205, 270] on link "HIPAA Training" at bounding box center [112, 260] width 257 height 33
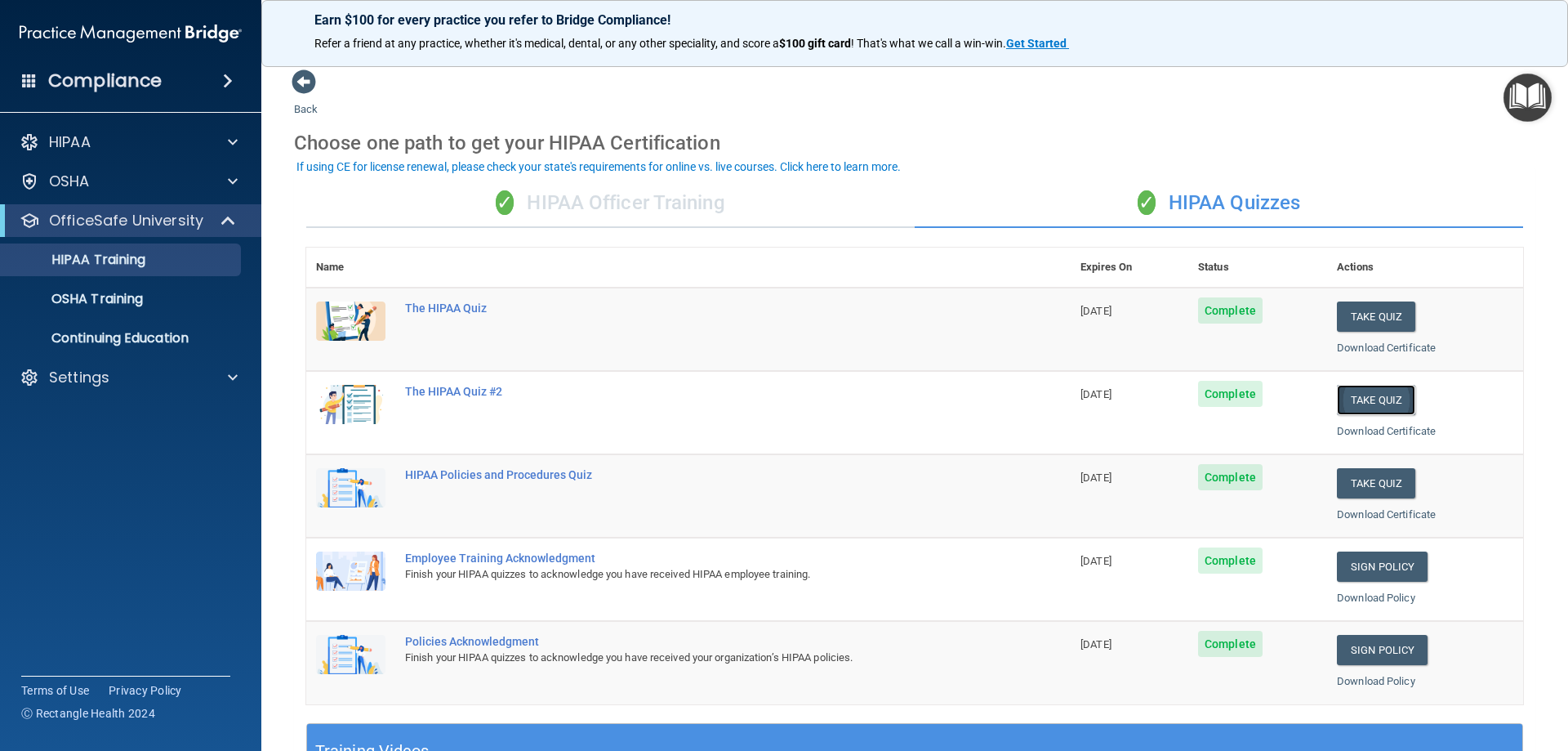
click at [1356, 395] on button "Take Quiz" at bounding box center [1376, 400] width 79 height 31
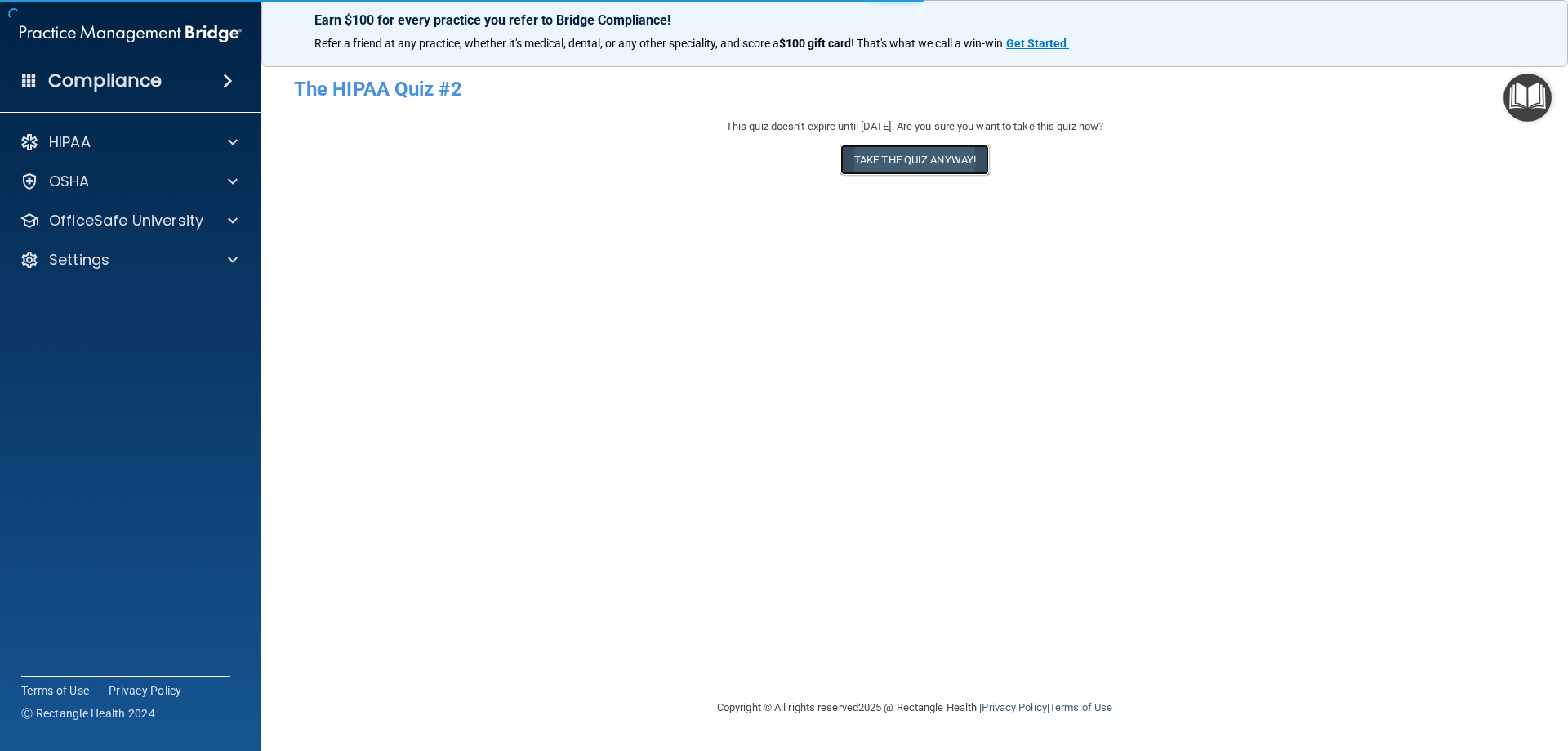
click at [931, 157] on button "Take the quiz anyway!" at bounding box center [914, 160] width 149 height 31
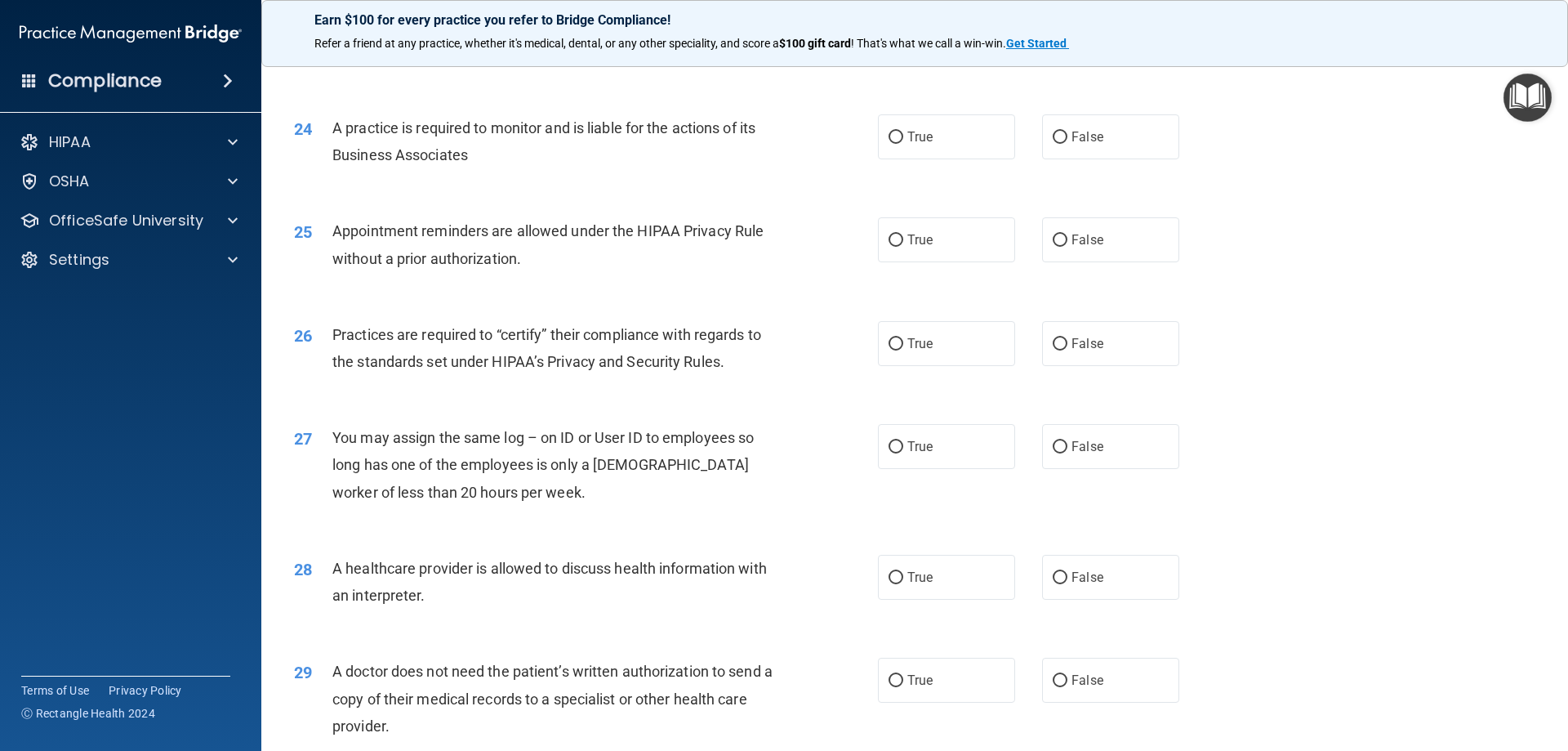
scroll to position [3051, 0]
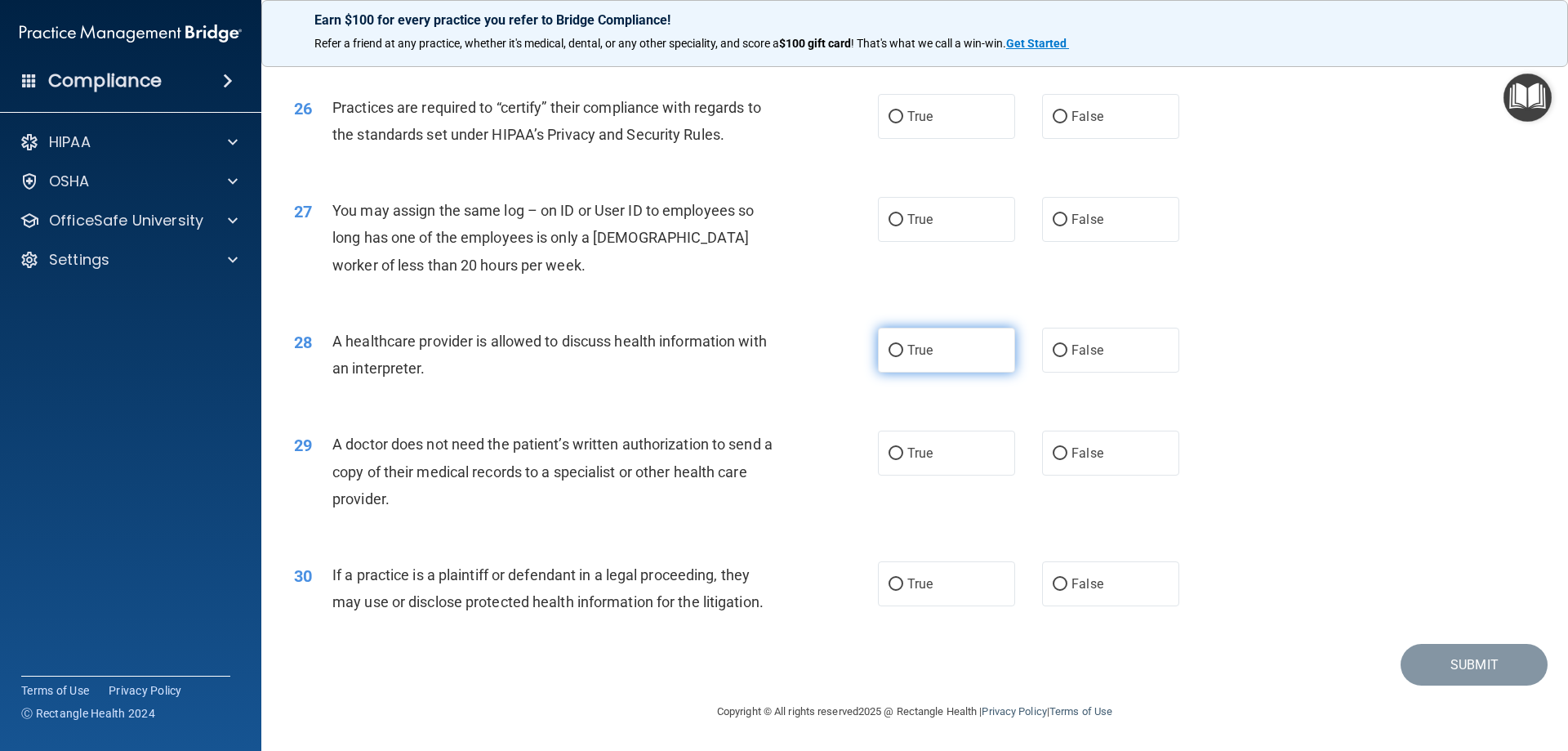
click at [901, 340] on label "True" at bounding box center [946, 349] width 137 height 45
click at [901, 344] on input "True" at bounding box center [896, 350] width 14 height 12
radio input "true"
click at [1130, 448] on label "False" at bounding box center [1111, 453] width 137 height 45
click at [1067, 448] on input "False" at bounding box center [1060, 454] width 14 height 12
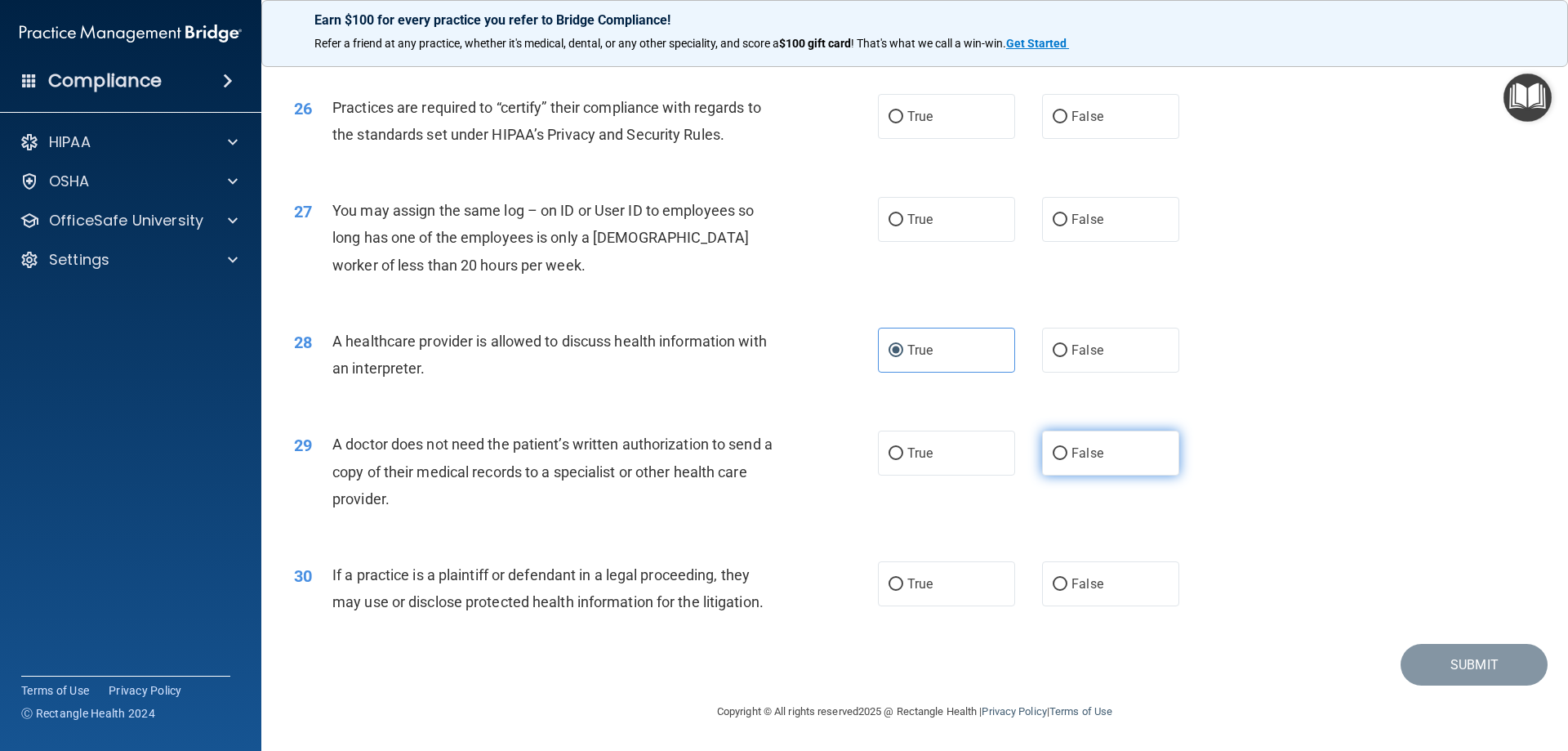
radio input "true"
click at [897, 586] on input "True" at bounding box center [896, 584] width 14 height 12
radio input "true"
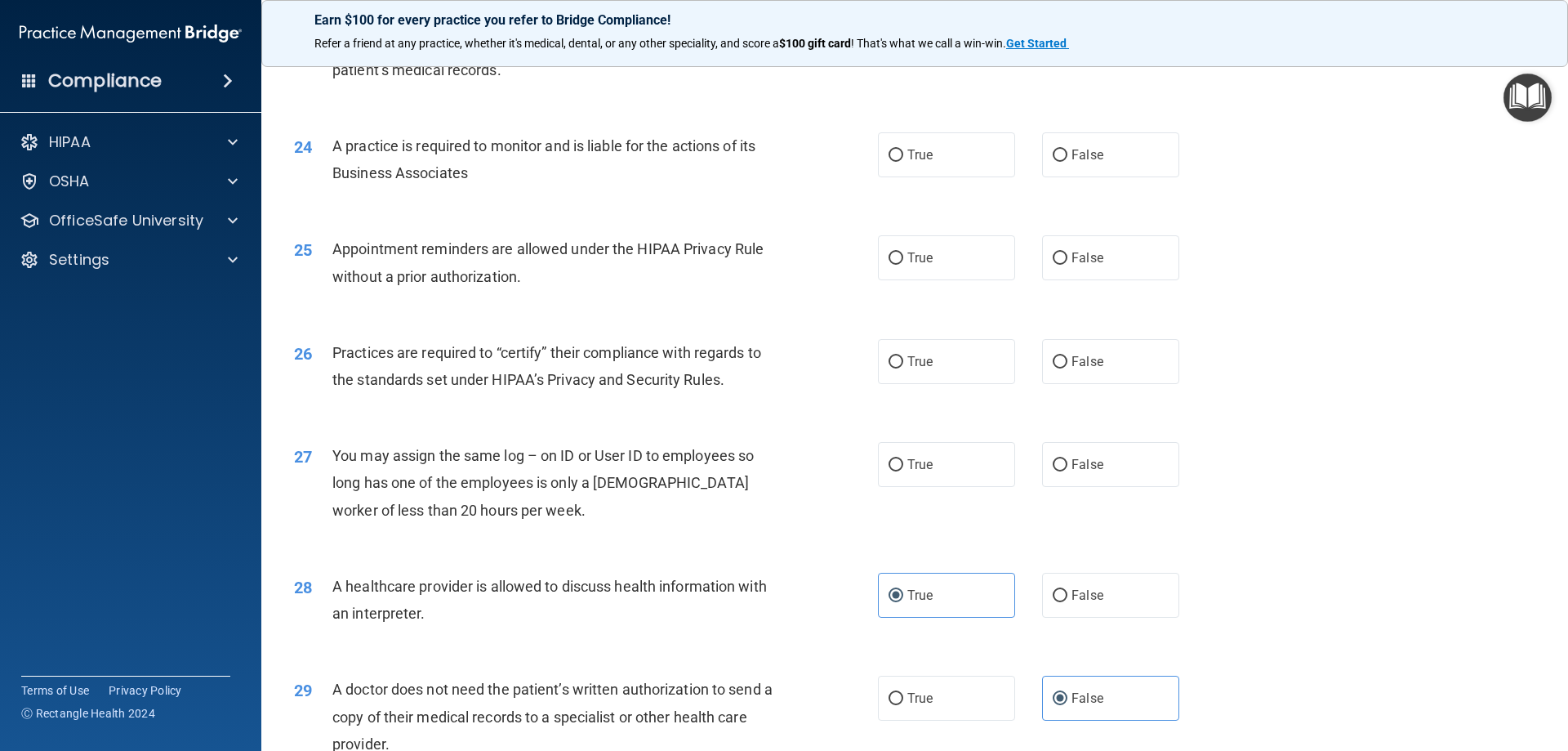
scroll to position [2725, 0]
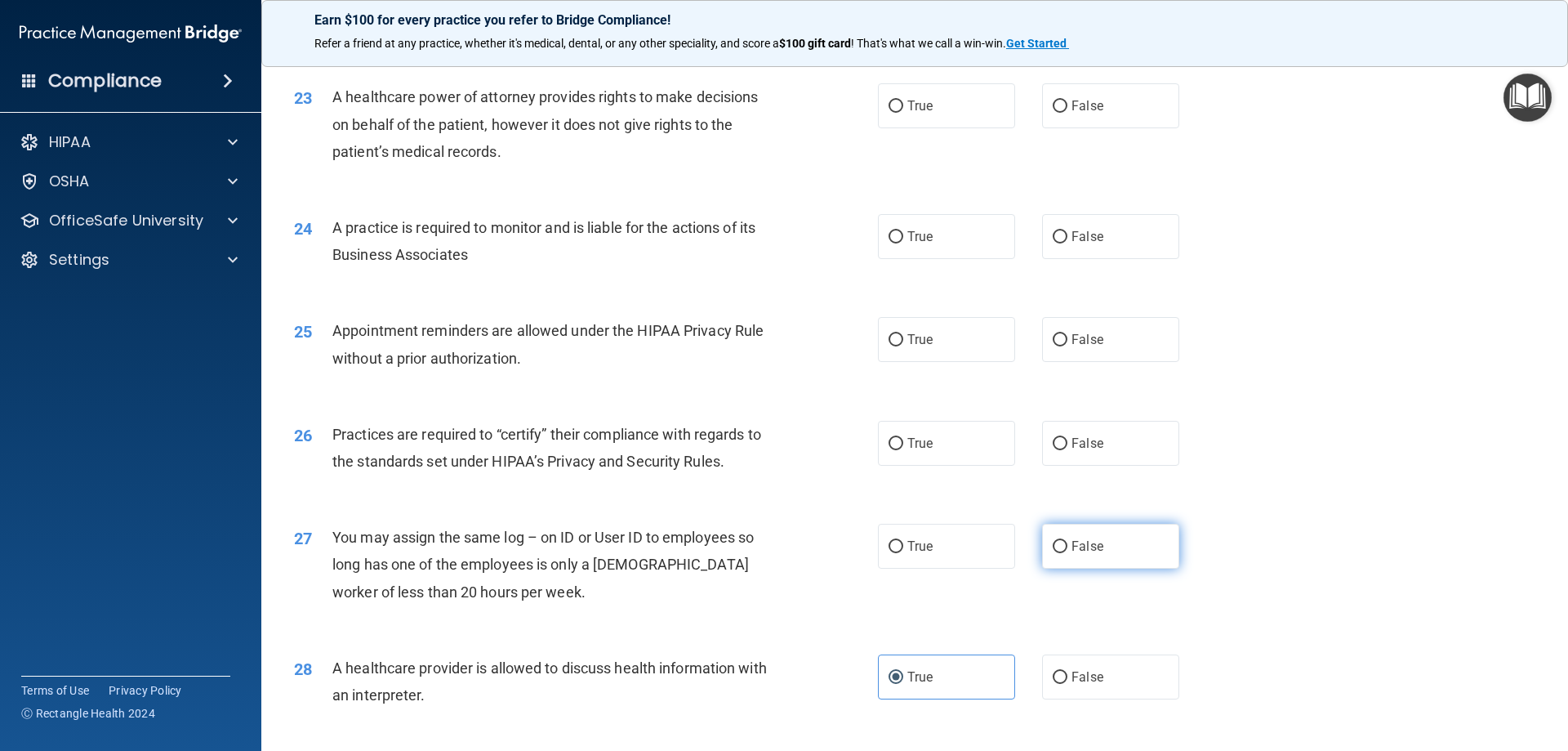
click at [1054, 565] on label "False" at bounding box center [1111, 546] width 137 height 45
click at [1054, 553] on input "False" at bounding box center [1060, 547] width 14 height 12
radio input "true"
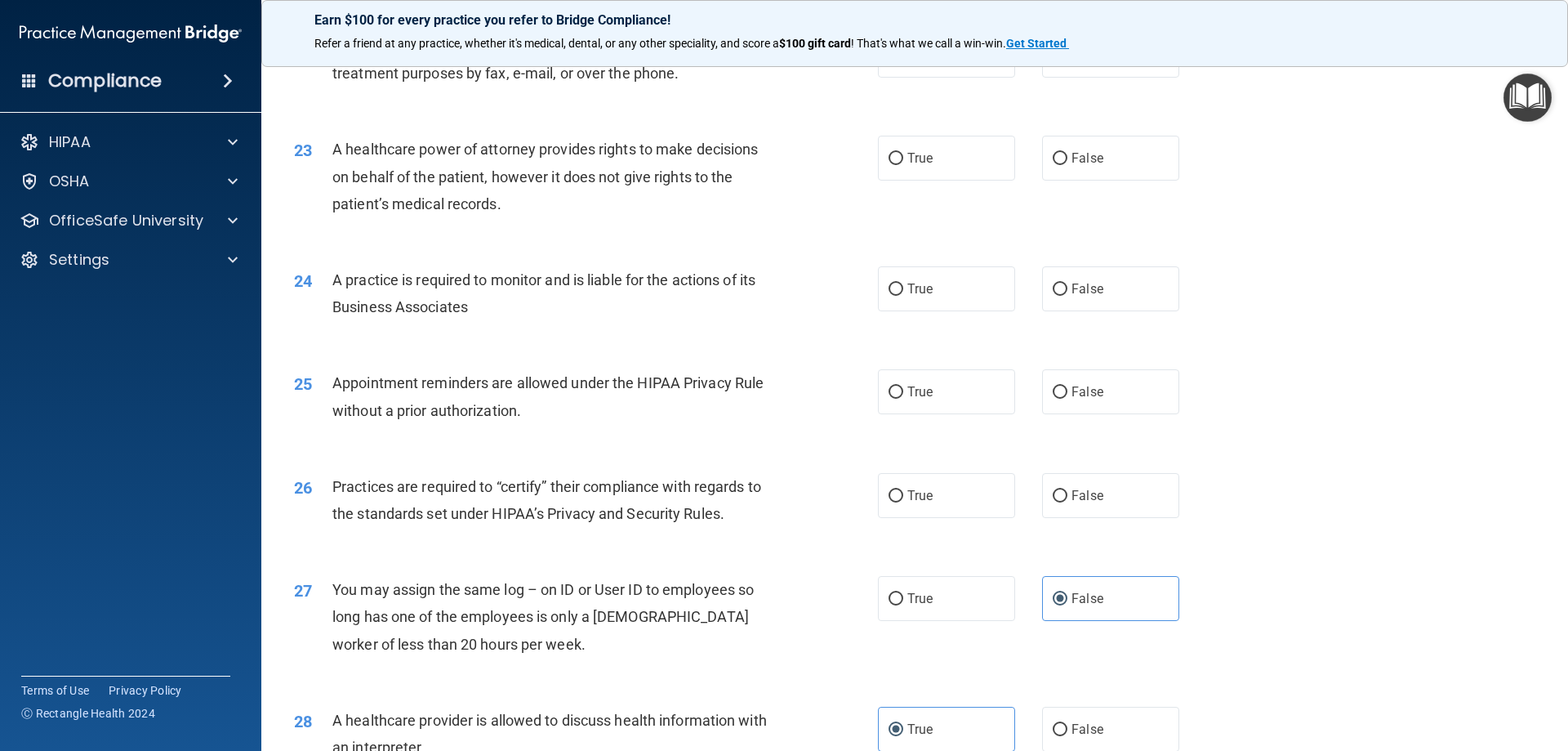
scroll to position [2643, 0]
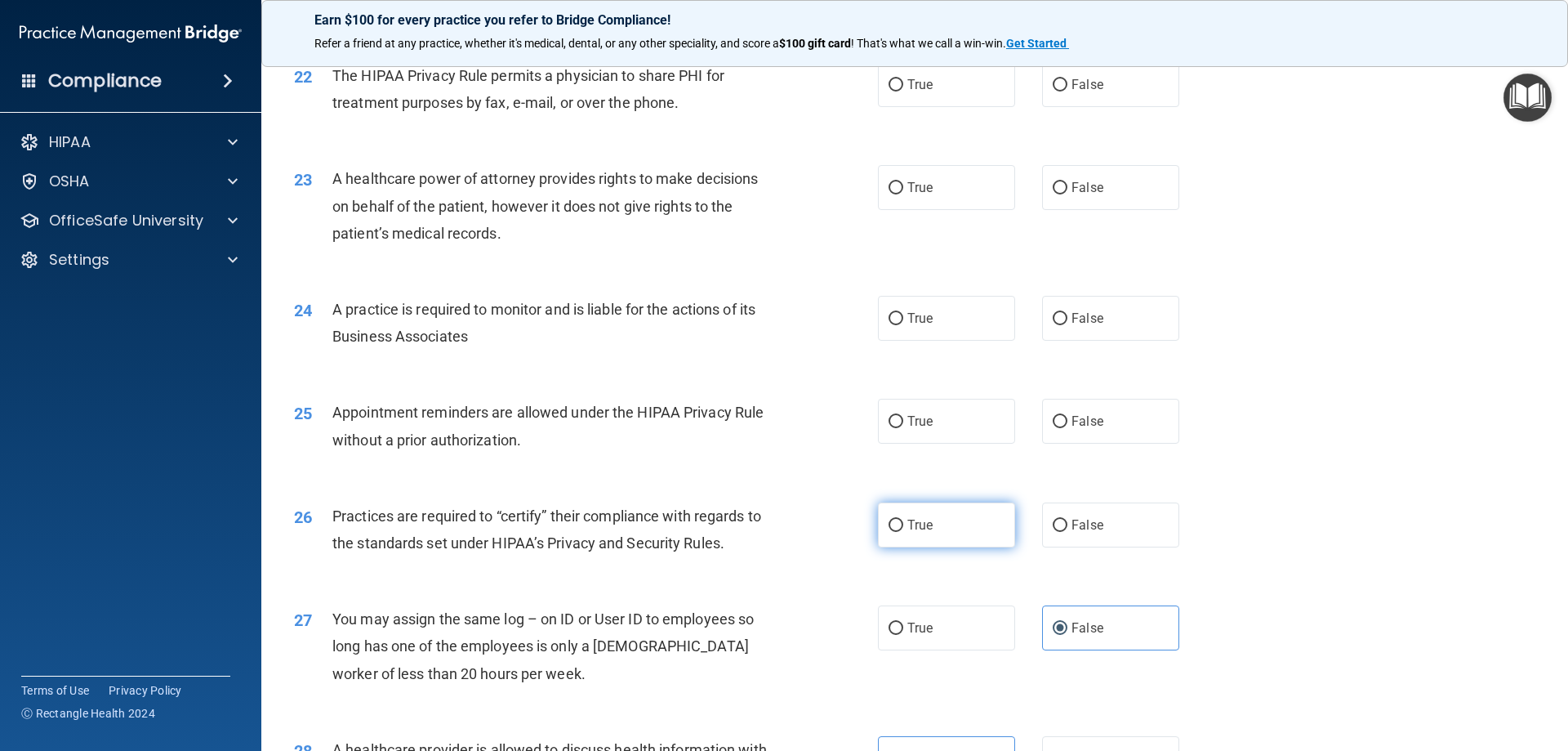
click at [886, 544] on label "True" at bounding box center [946, 525] width 137 height 45
click at [889, 531] on input "True" at bounding box center [896, 526] width 14 height 12
radio input "true"
click at [936, 324] on label "True" at bounding box center [946, 317] width 137 height 45
click at [903, 324] on input "True" at bounding box center [896, 318] width 14 height 12
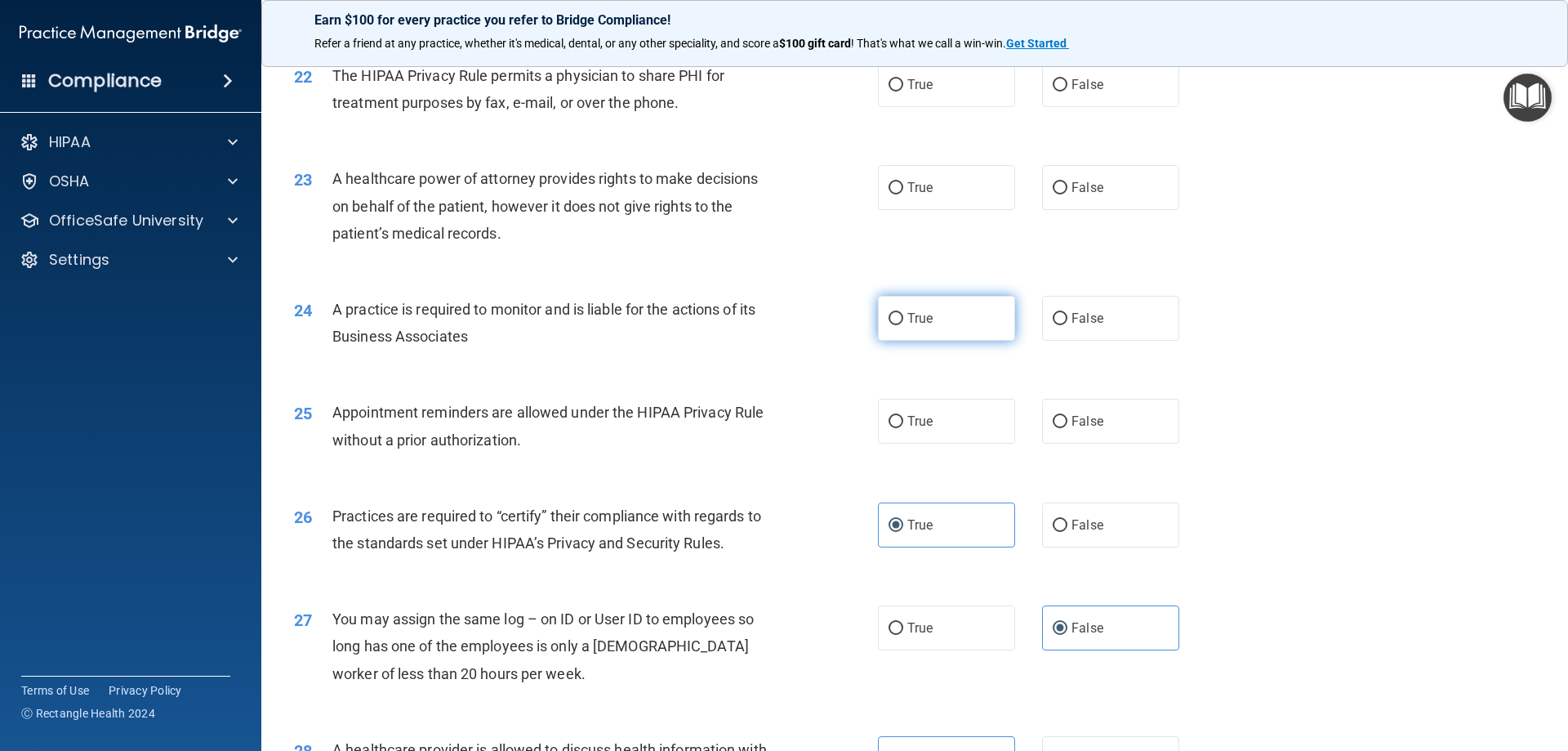
radio input "true"
click at [933, 410] on label "True" at bounding box center [946, 421] width 137 height 45
click at [903, 415] on input "True" at bounding box center [896, 421] width 14 height 12
radio input "true"
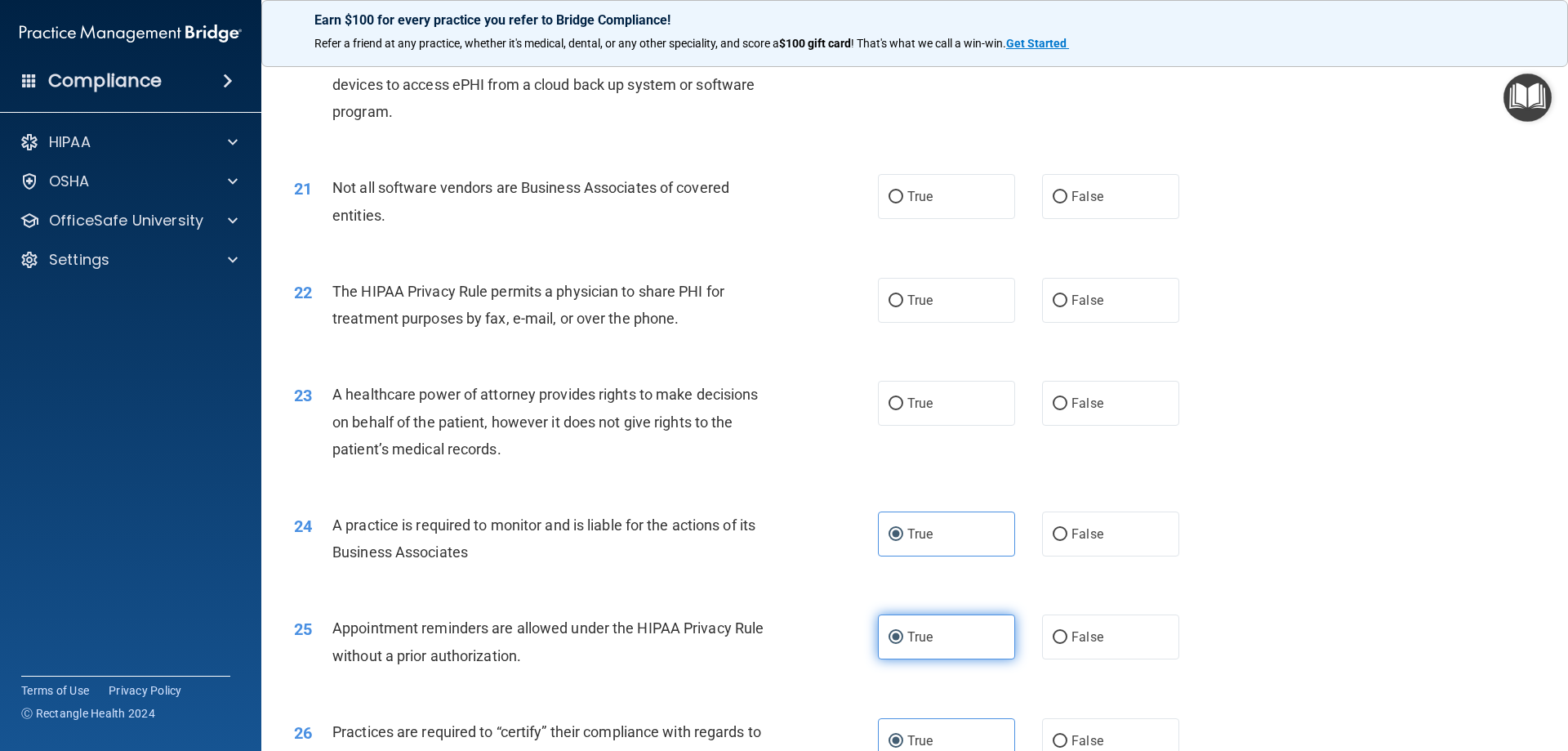
scroll to position [2398, 0]
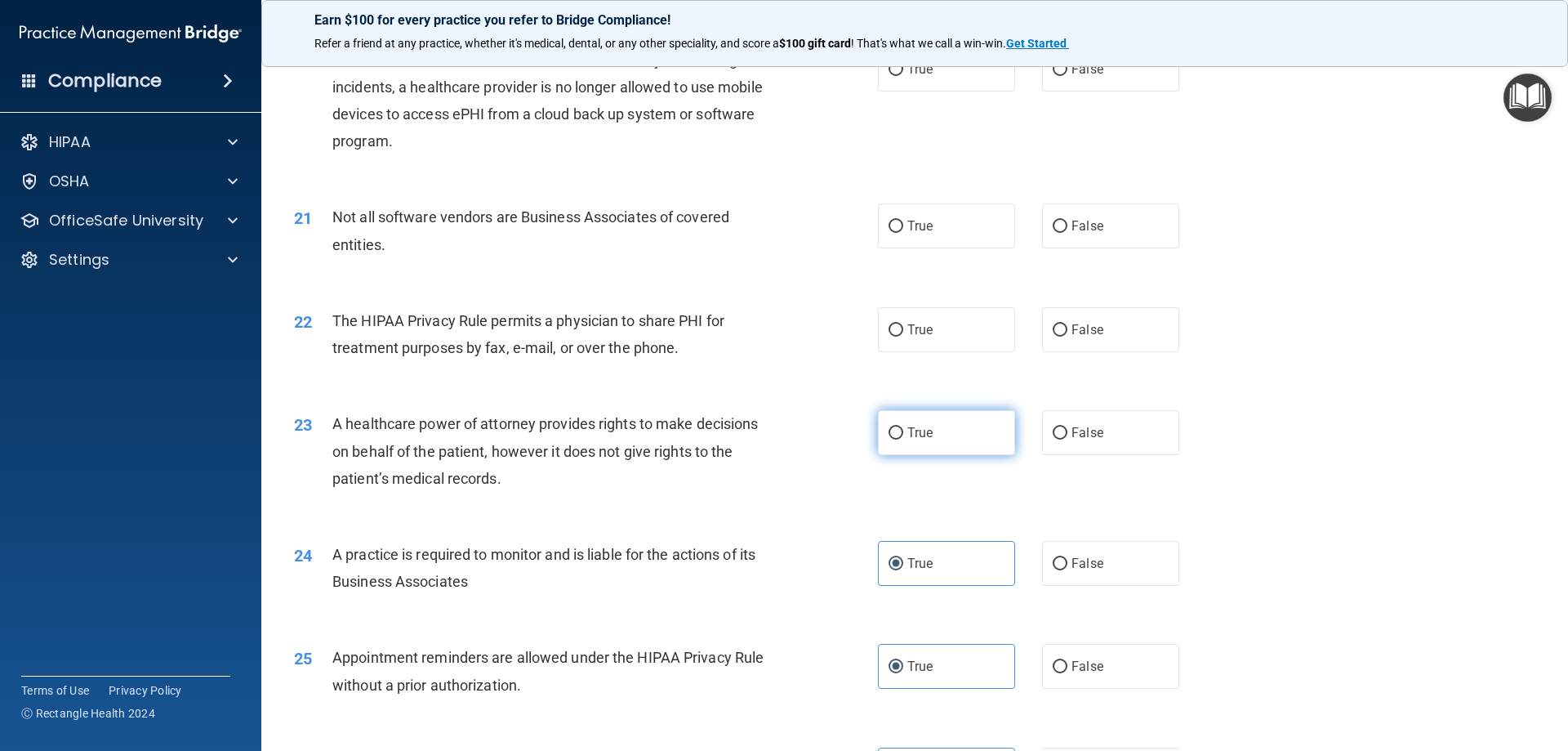
click at [916, 448] on label "True" at bounding box center [946, 432] width 137 height 45
click at [903, 439] on input "True" at bounding box center [896, 433] width 14 height 12
radio input "true"
click at [1082, 434] on span "False" at bounding box center [1087, 433] width 32 height 15
click at [1067, 434] on input "False" at bounding box center [1060, 433] width 14 height 12
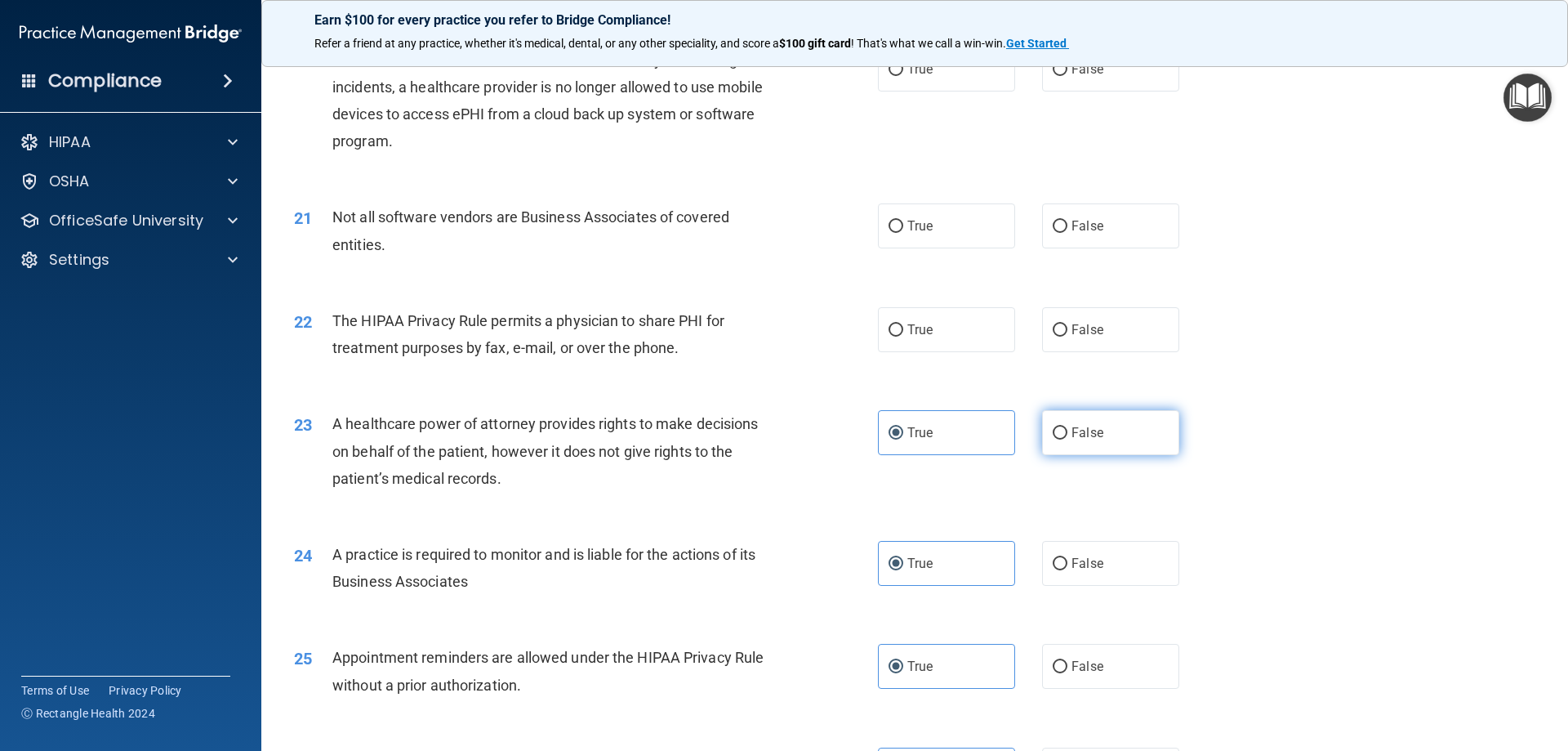
radio input "true"
radio input "false"
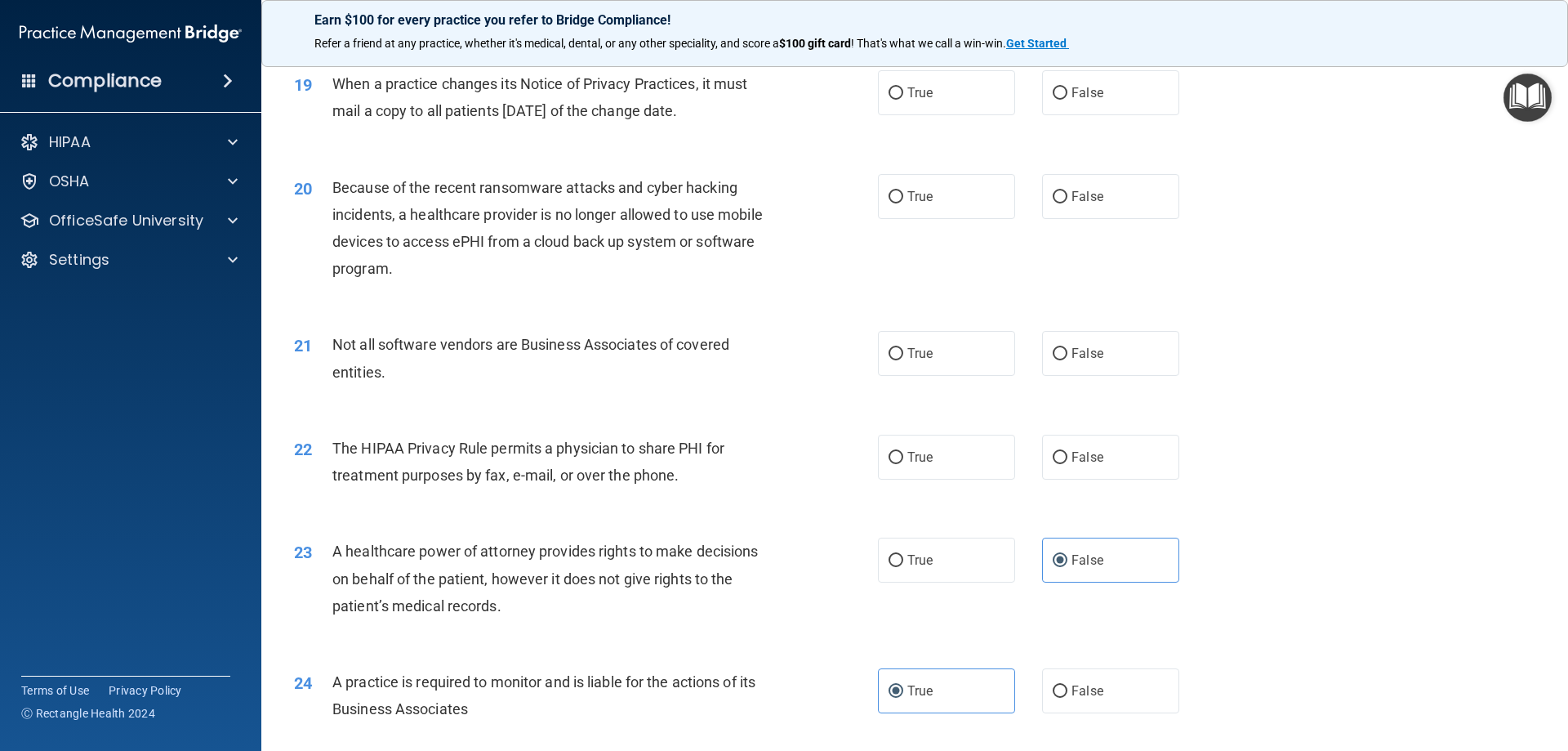
scroll to position [2235, 0]
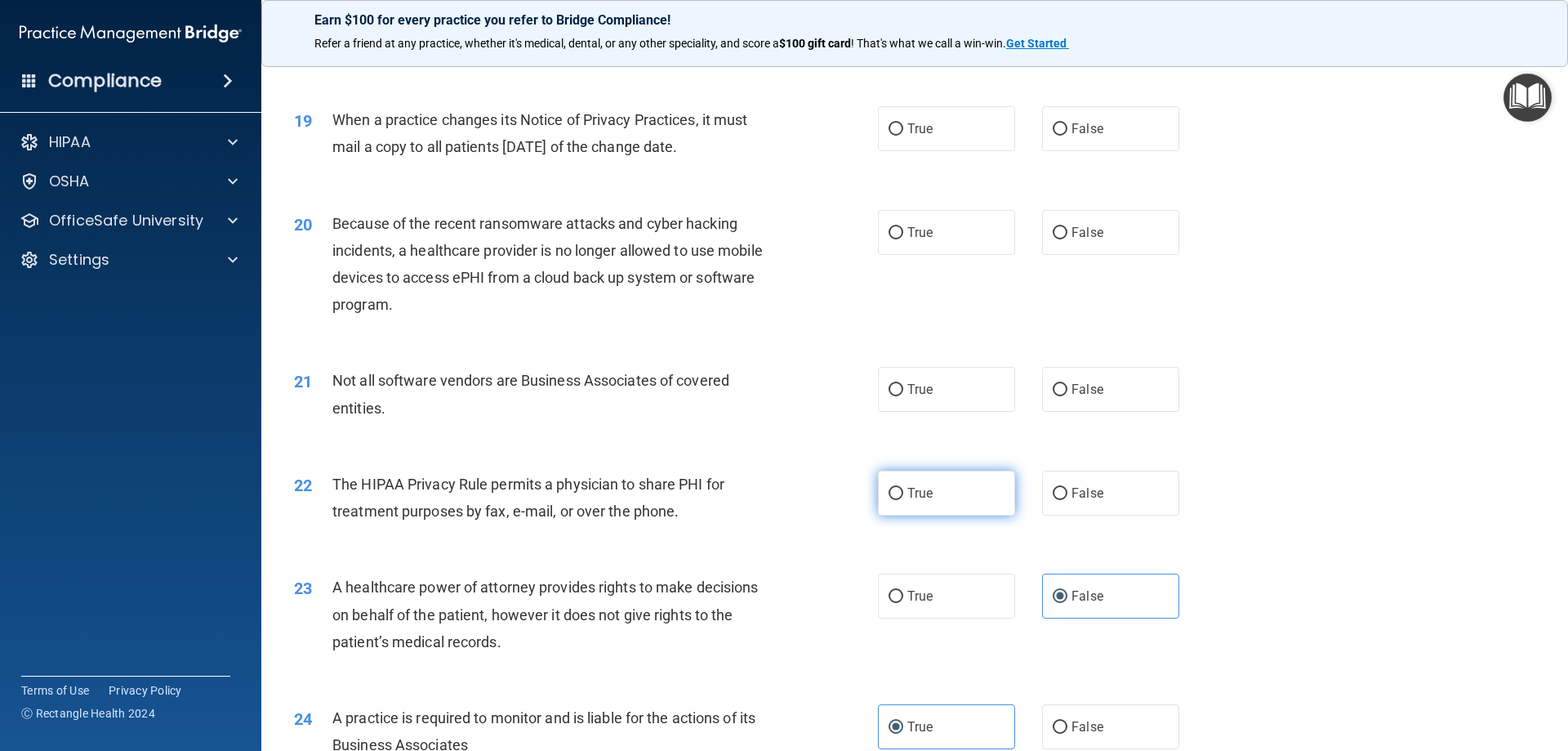
click at [955, 481] on label "True" at bounding box center [946, 493] width 137 height 45
click at [903, 487] on input "True" at bounding box center [896, 493] width 14 height 12
radio input "true"
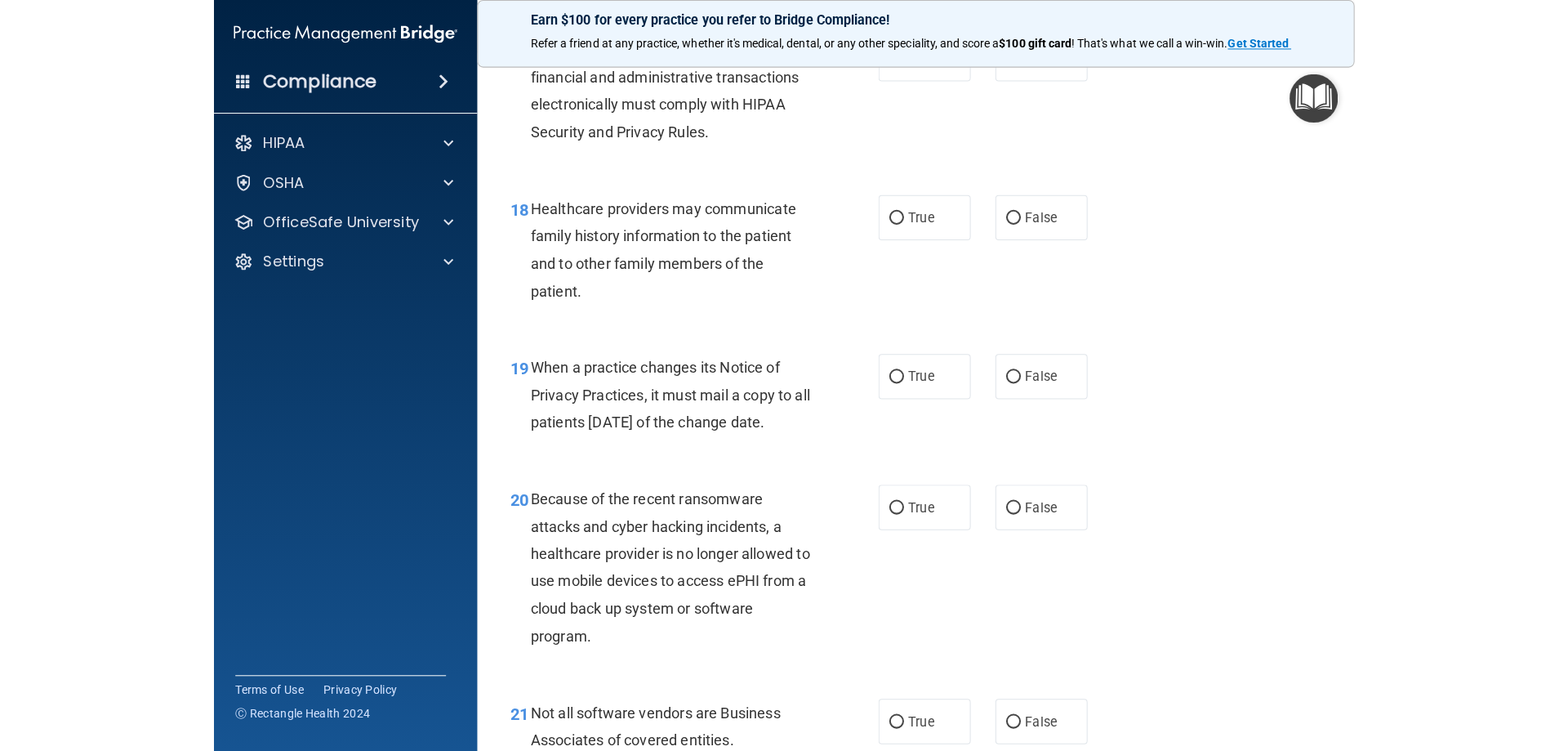
scroll to position [2072, 0]
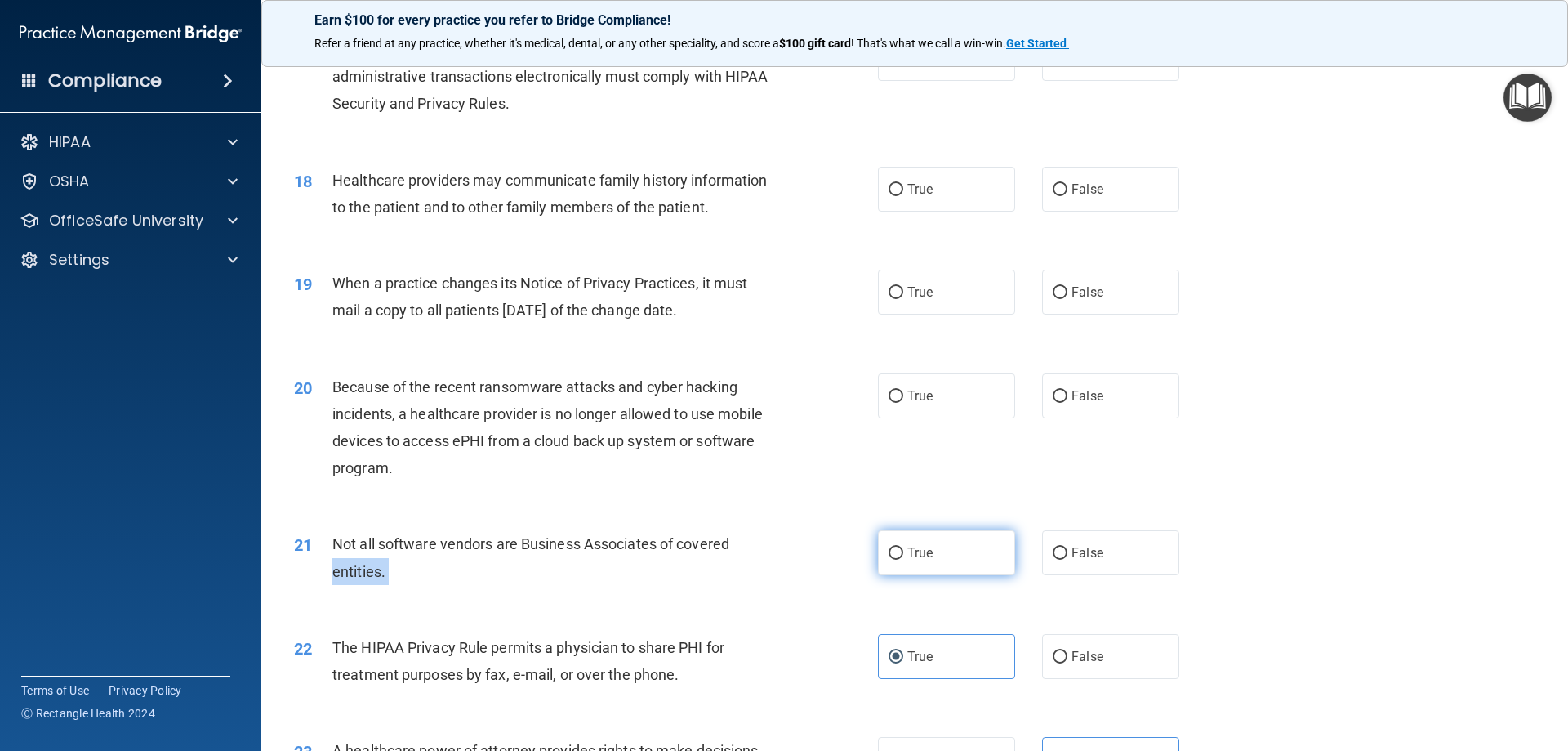
drag, startPoint x: 864, startPoint y: 536, endPoint x: 883, endPoint y: 553, distance: 25.5
click at [1207, 530] on ng-form "21 Not all software vendors are Business Associates of covered entities. True F…" at bounding box center [1207, 530] width 0 height 0
click at [889, 553] on input "True" at bounding box center [896, 553] width 14 height 12
radio input "true"
click at [837, 493] on div "20 Because of the recent ransomware attacks and cyber hacking incidents, a heal…" at bounding box center [915, 432] width 1266 height 157
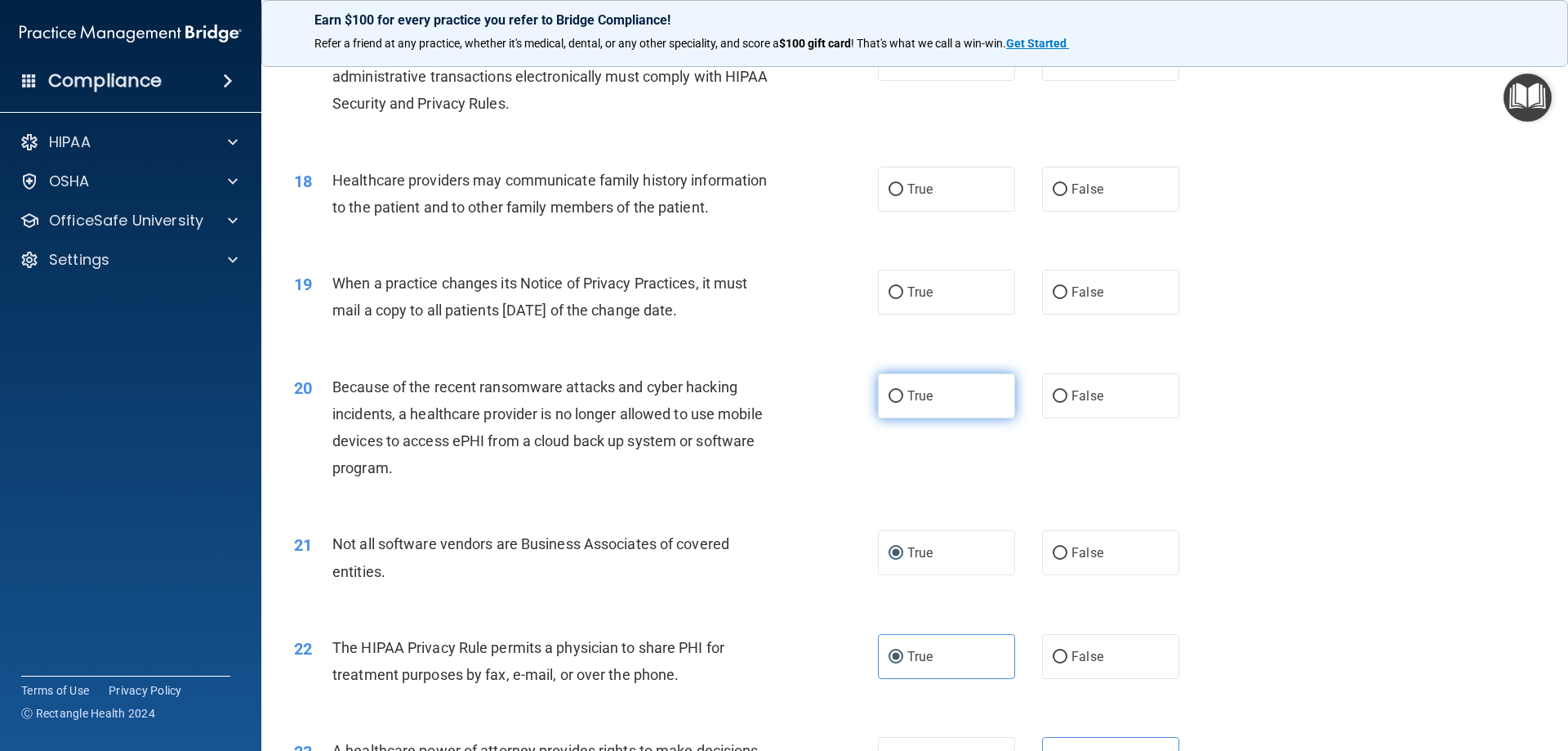
click at [945, 407] on label "True" at bounding box center [946, 395] width 137 height 45
click at [903, 403] on input "True" at bounding box center [896, 396] width 14 height 12
radio input "true"
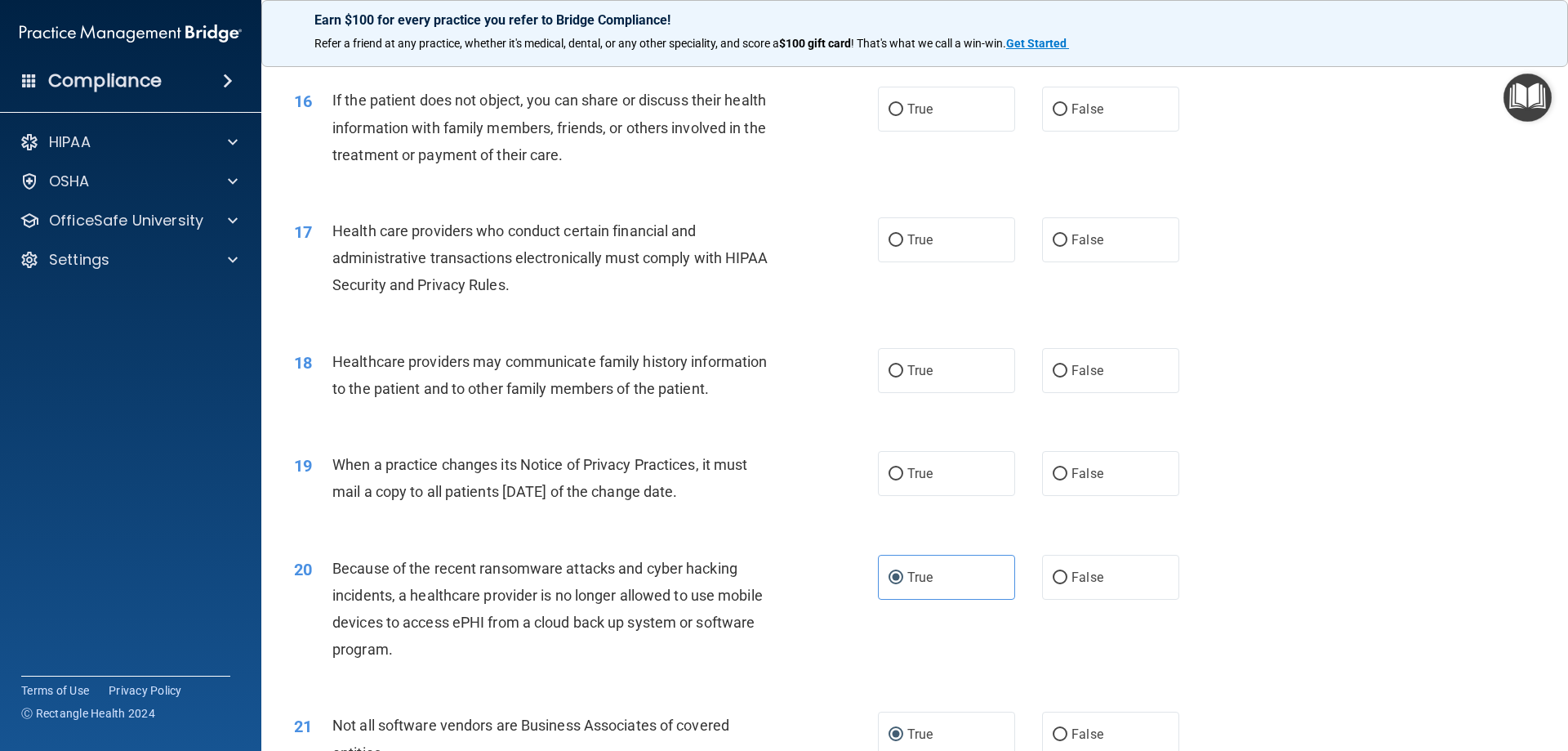
scroll to position [1879, 0]
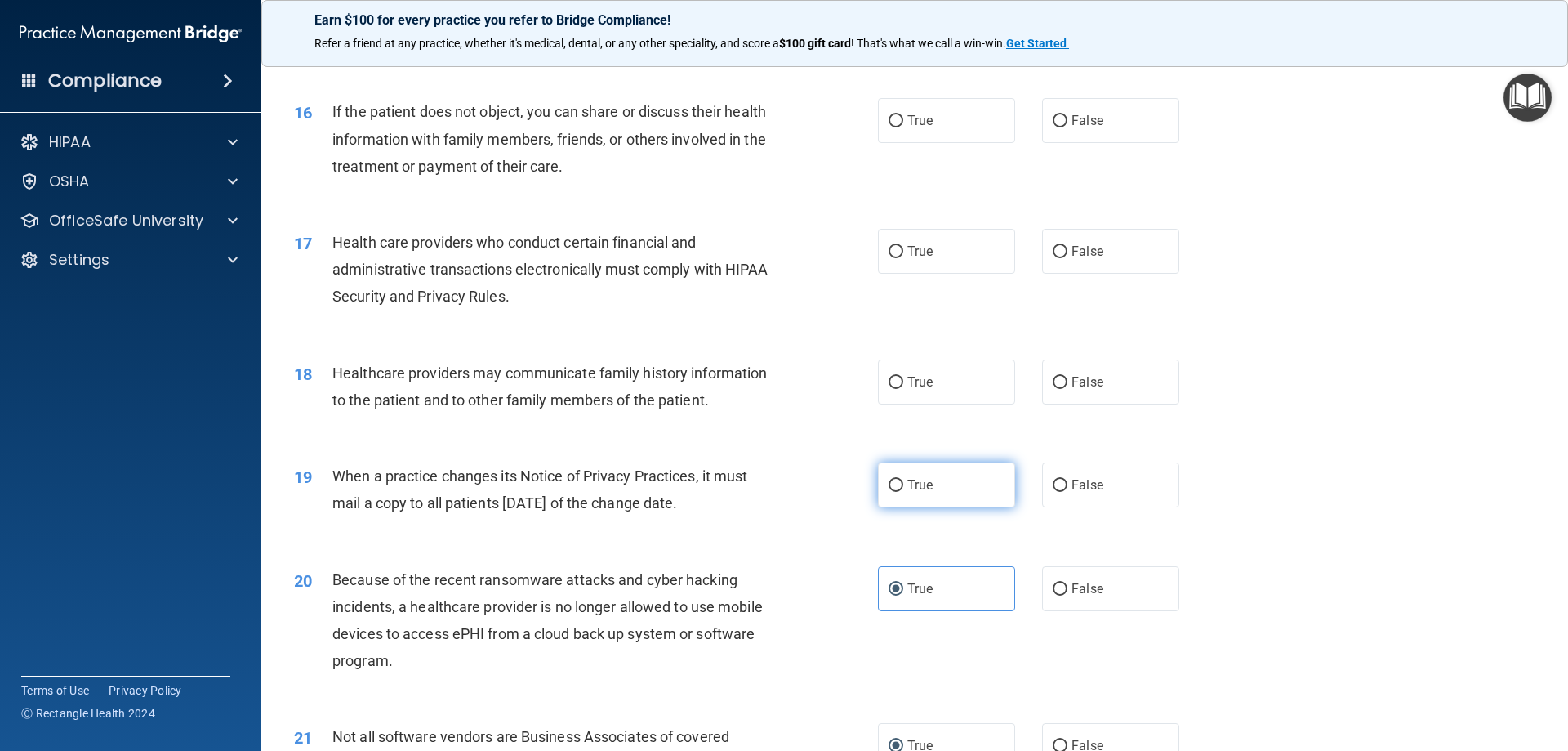
click at [900, 493] on label "True" at bounding box center [946, 484] width 137 height 45
click at [900, 492] on input "True" at bounding box center [896, 485] width 14 height 12
radio input "true"
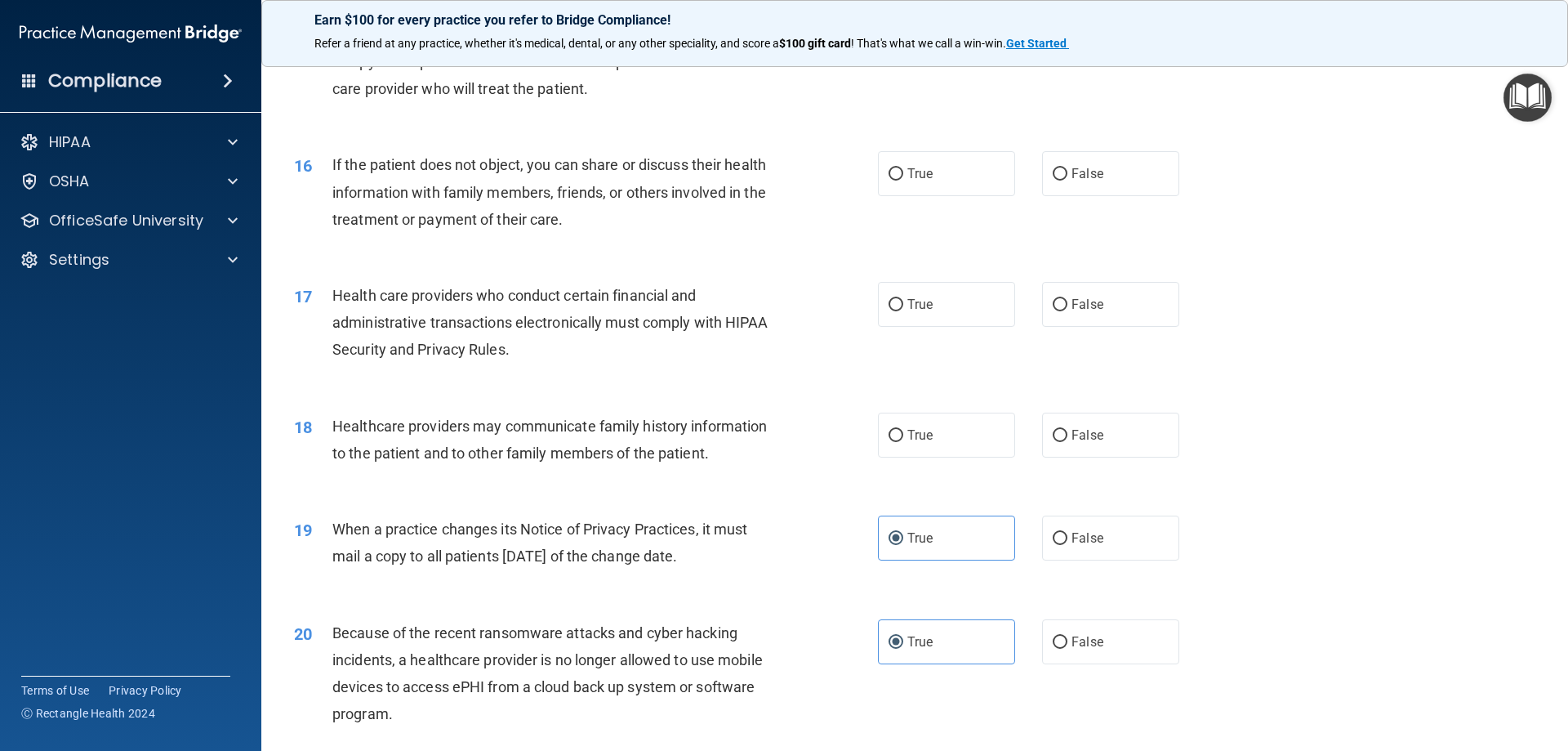
scroll to position [1796, 0]
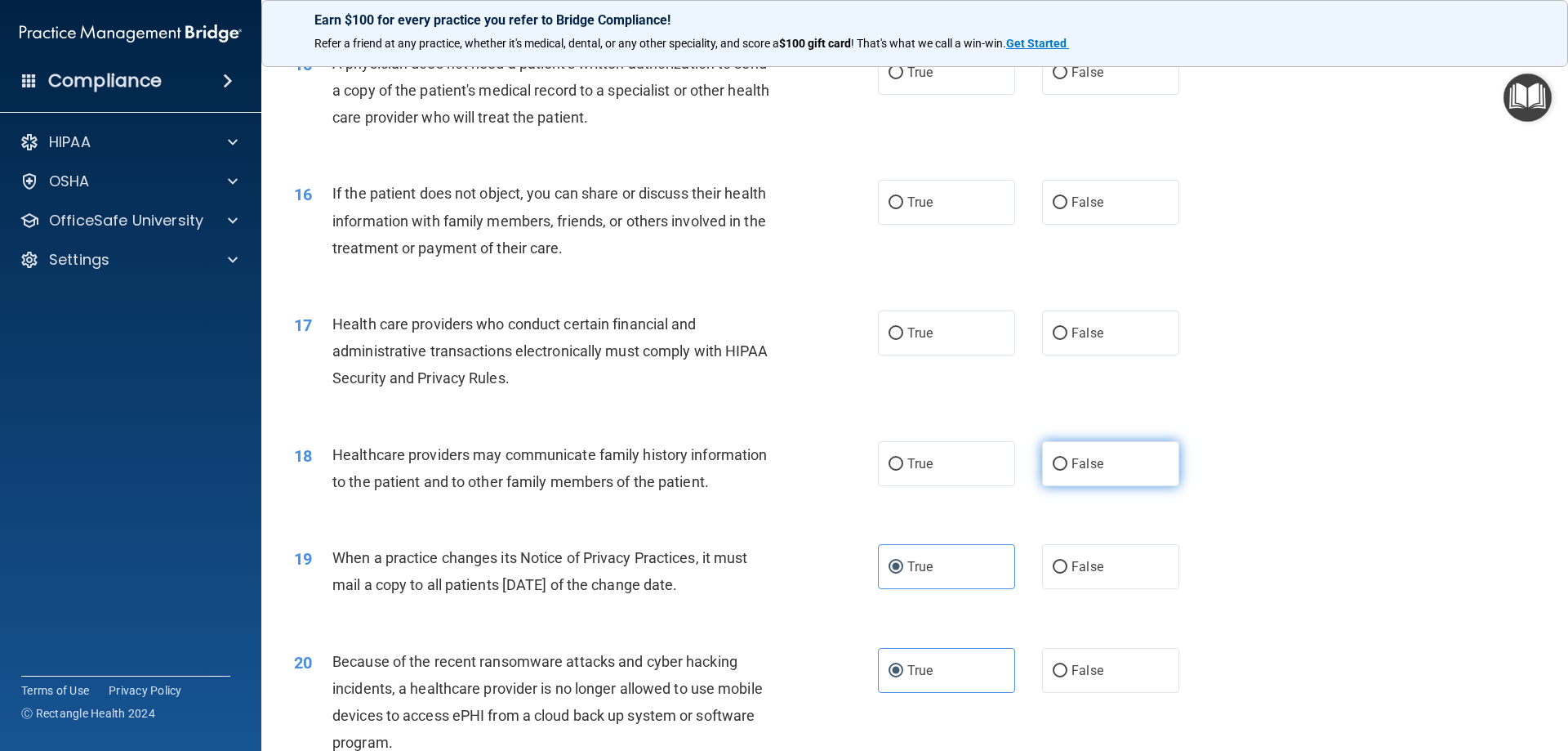
click at [1059, 469] on input "False" at bounding box center [1060, 464] width 14 height 12
radio input "true"
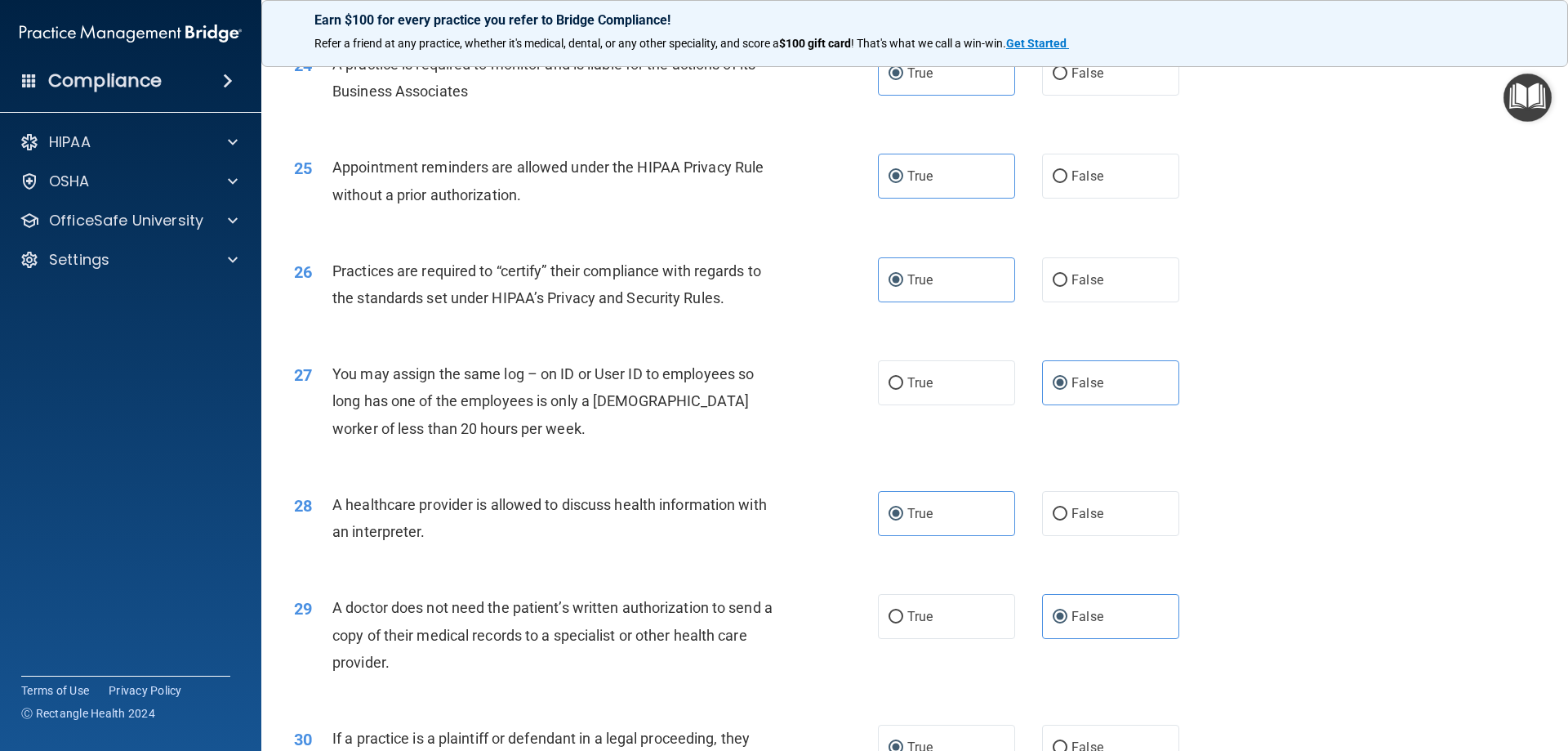
scroll to position [3051, 0]
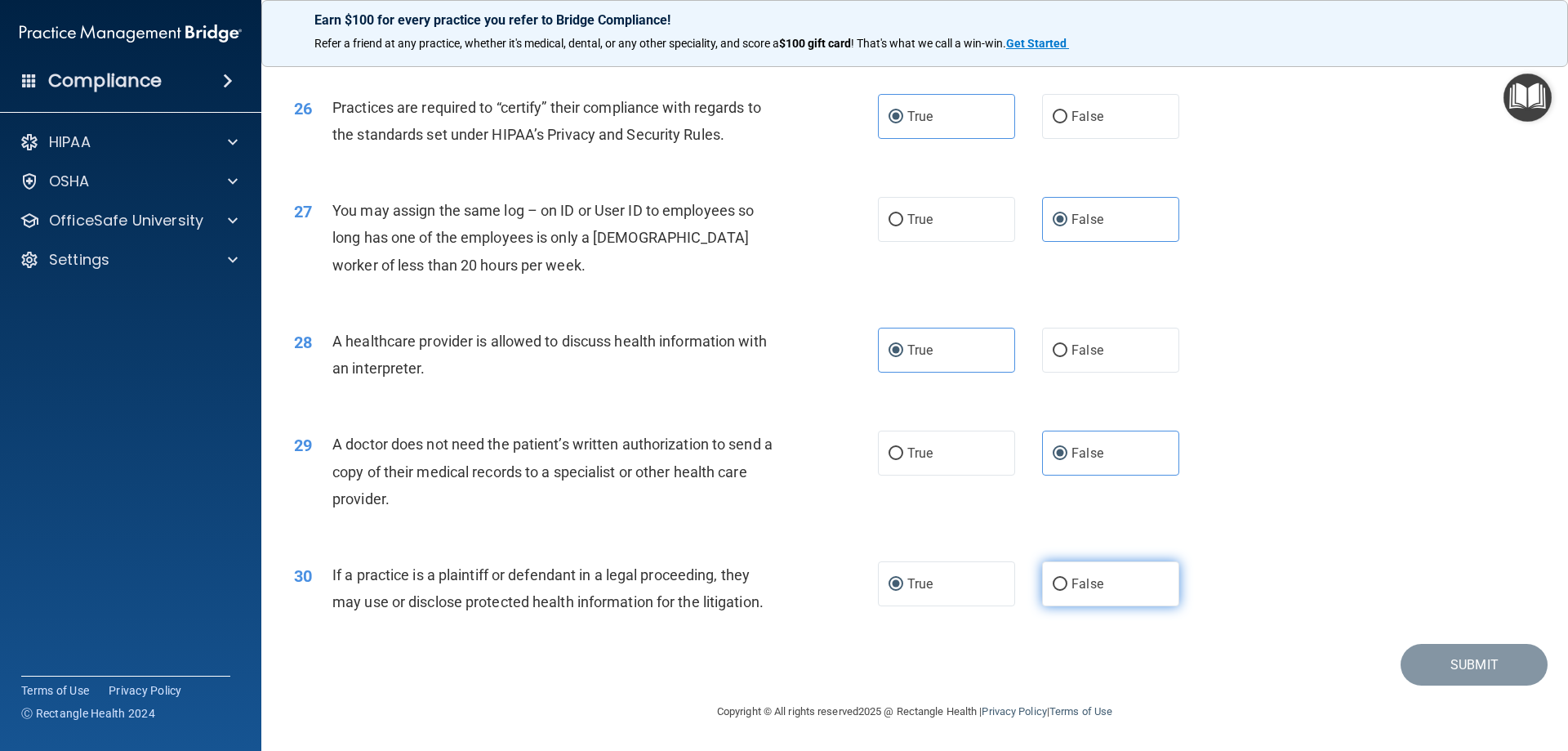
click at [1133, 569] on label "False" at bounding box center [1111, 583] width 137 height 45
click at [1067, 578] on input "False" at bounding box center [1060, 584] width 14 height 12
radio input "true"
radio input "false"
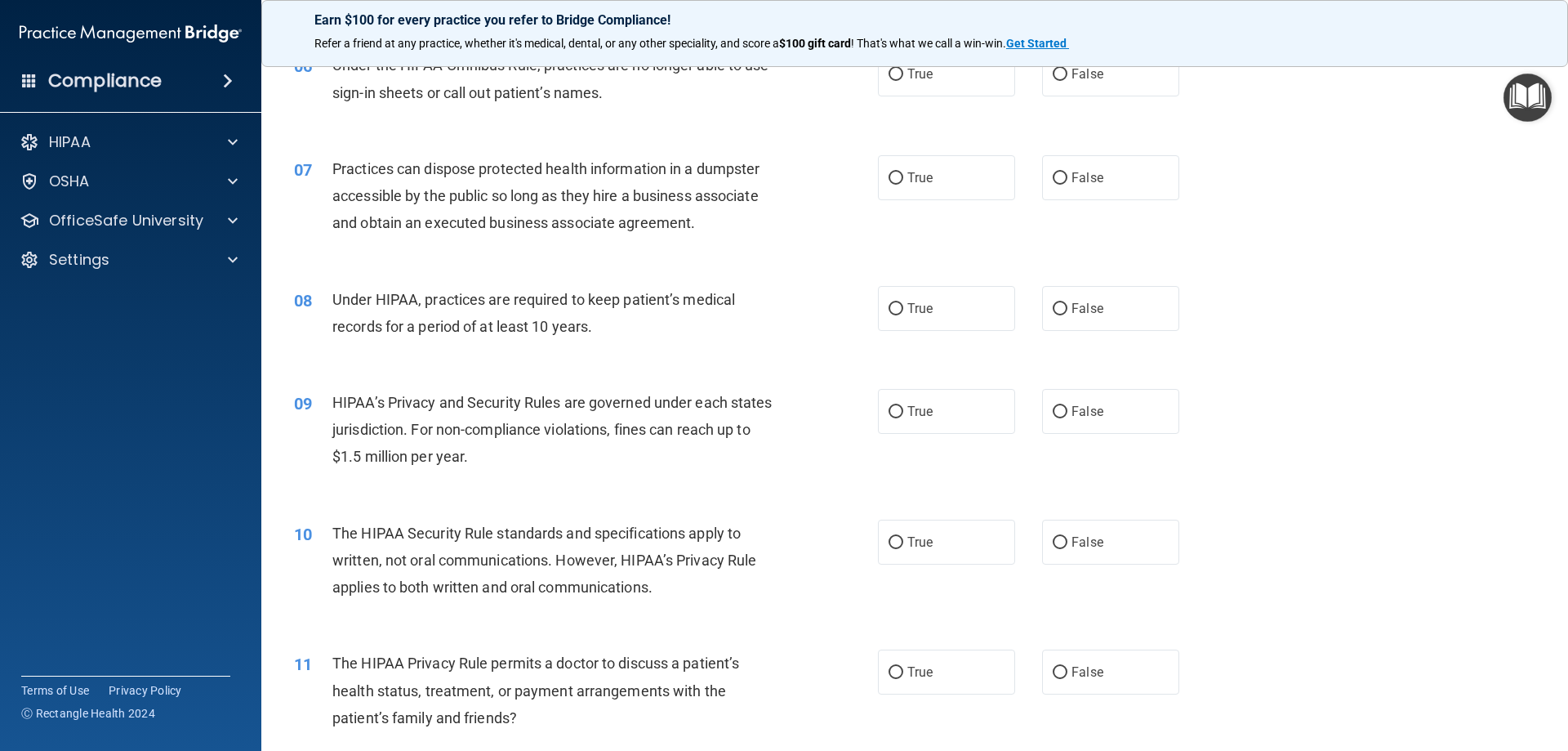
scroll to position [520, 0]
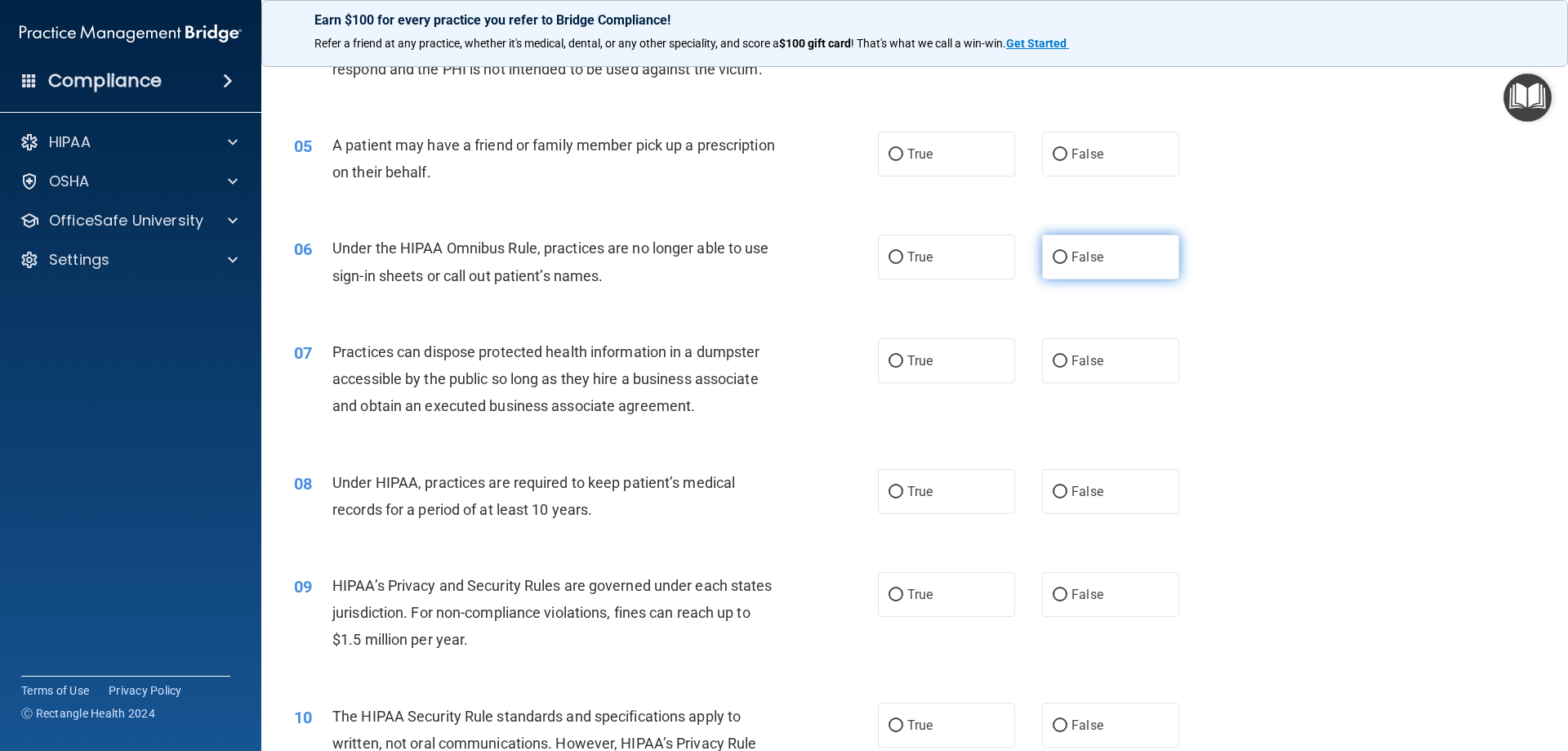
click at [1067, 271] on label "False" at bounding box center [1111, 256] width 137 height 45
click at [1067, 264] on input "False" at bounding box center [1060, 257] width 14 height 12
radio input "true"
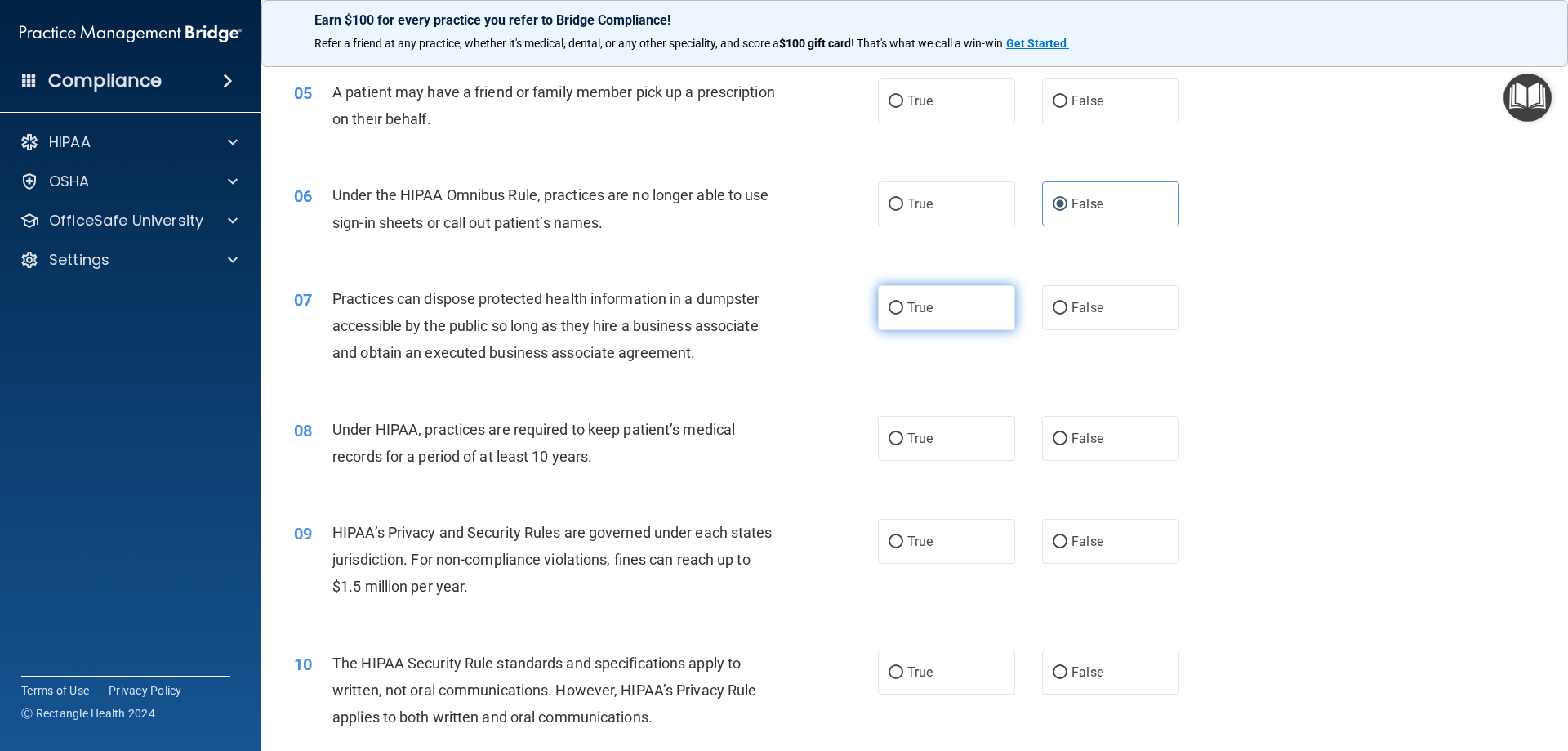
scroll to position [601, 0]
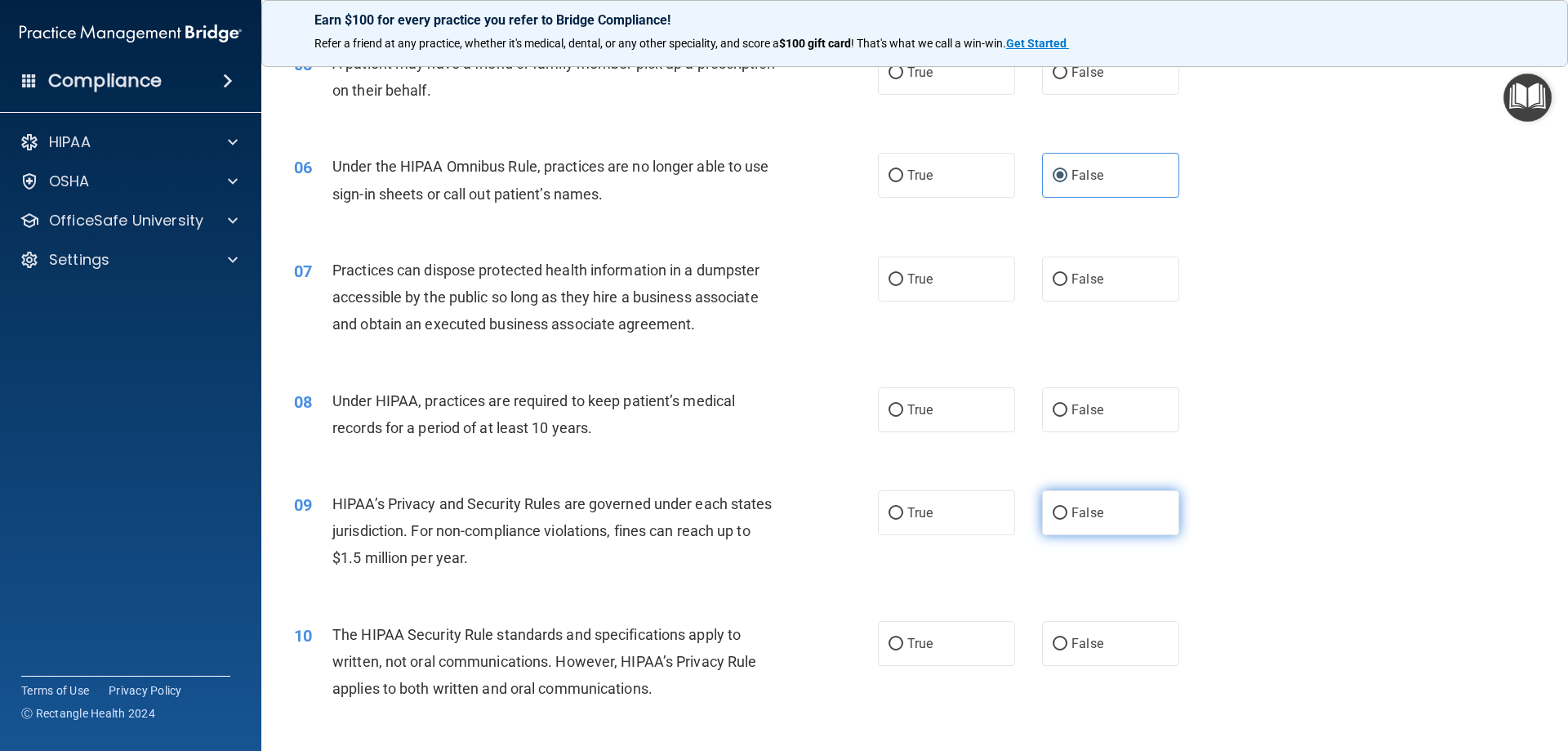
click at [1092, 525] on label "False" at bounding box center [1111, 512] width 137 height 45
click at [1067, 520] on input "False" at bounding box center [1060, 513] width 14 height 12
radio input "true"
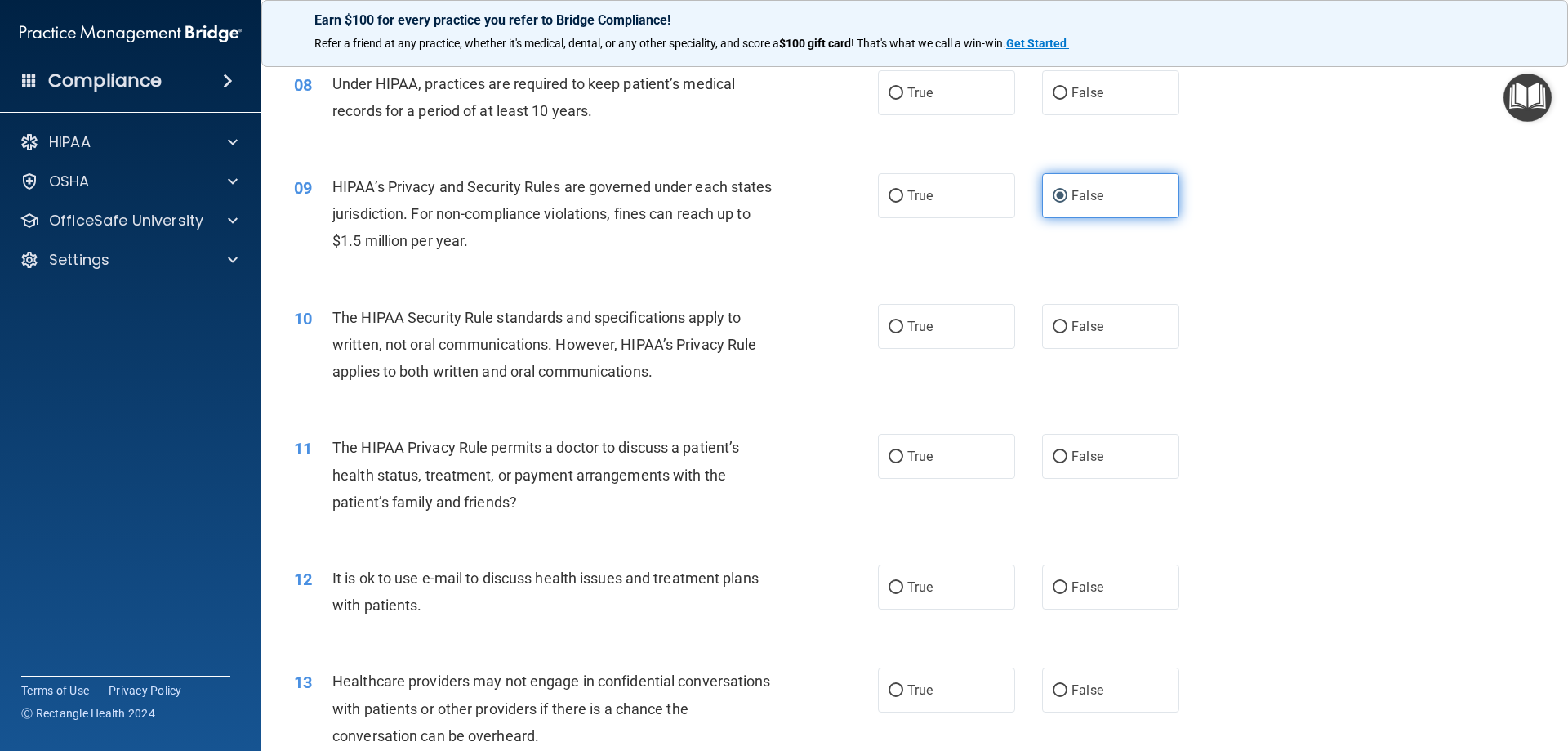
scroll to position [1091, 0]
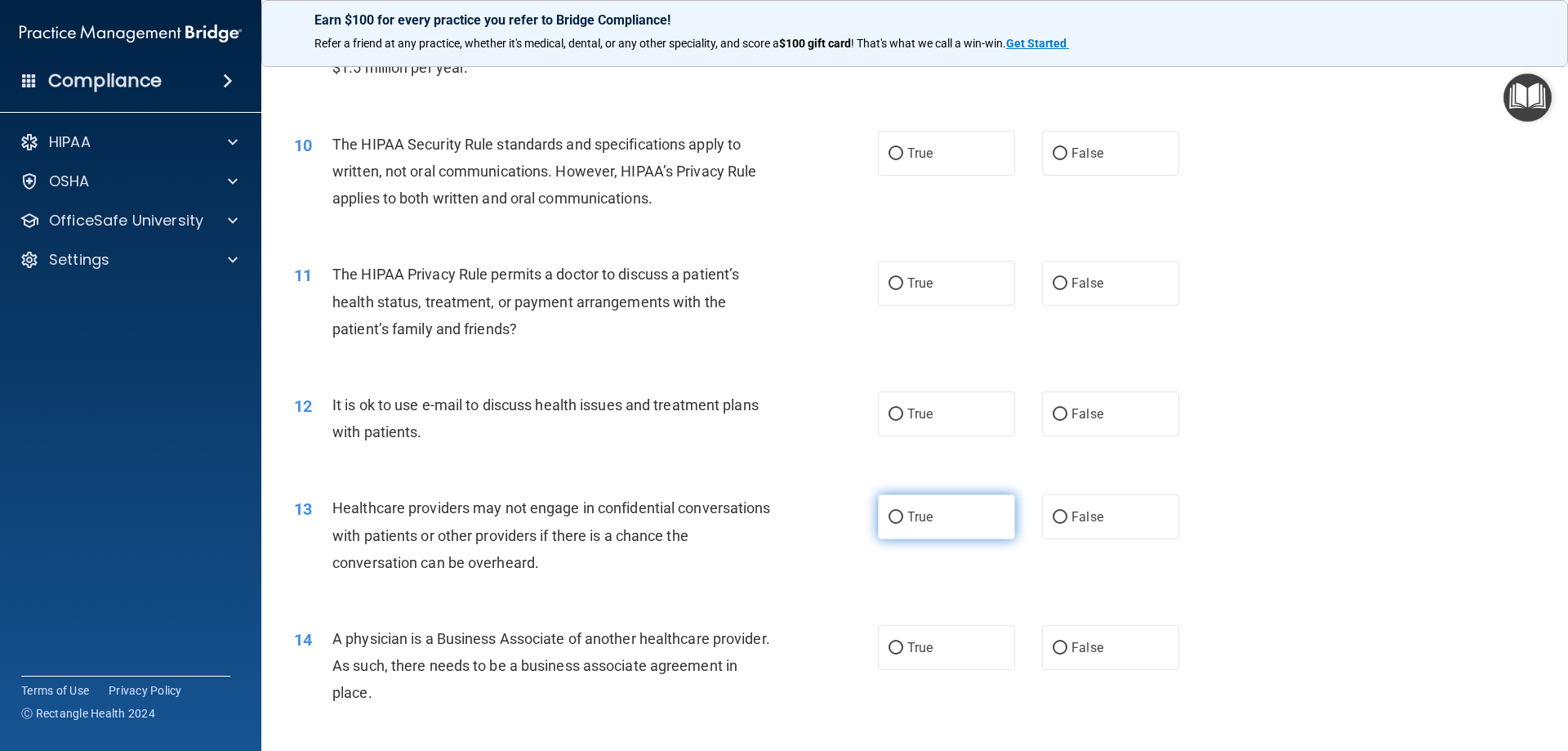
drag, startPoint x: 948, startPoint y: 556, endPoint x: 958, endPoint y: 524, distance: 33.5
click at [950, 544] on div "13 Healthcare providers may not engage in confidential conversations with patie…" at bounding box center [915, 539] width 1266 height 130
click at [958, 524] on label "True" at bounding box center [946, 516] width 137 height 45
click at [903, 524] on input "True" at bounding box center [896, 517] width 14 height 12
radio input "true"
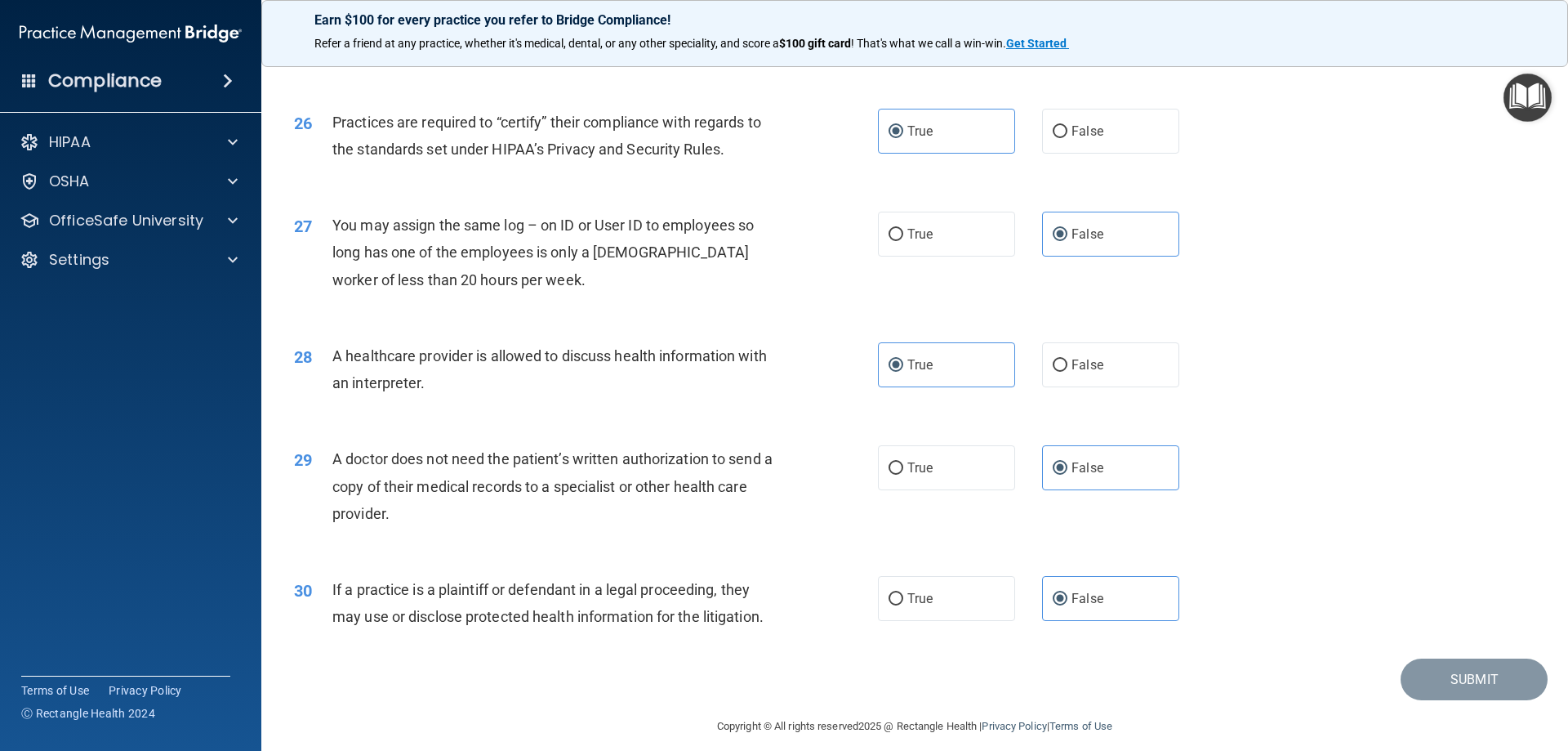
scroll to position [3051, 0]
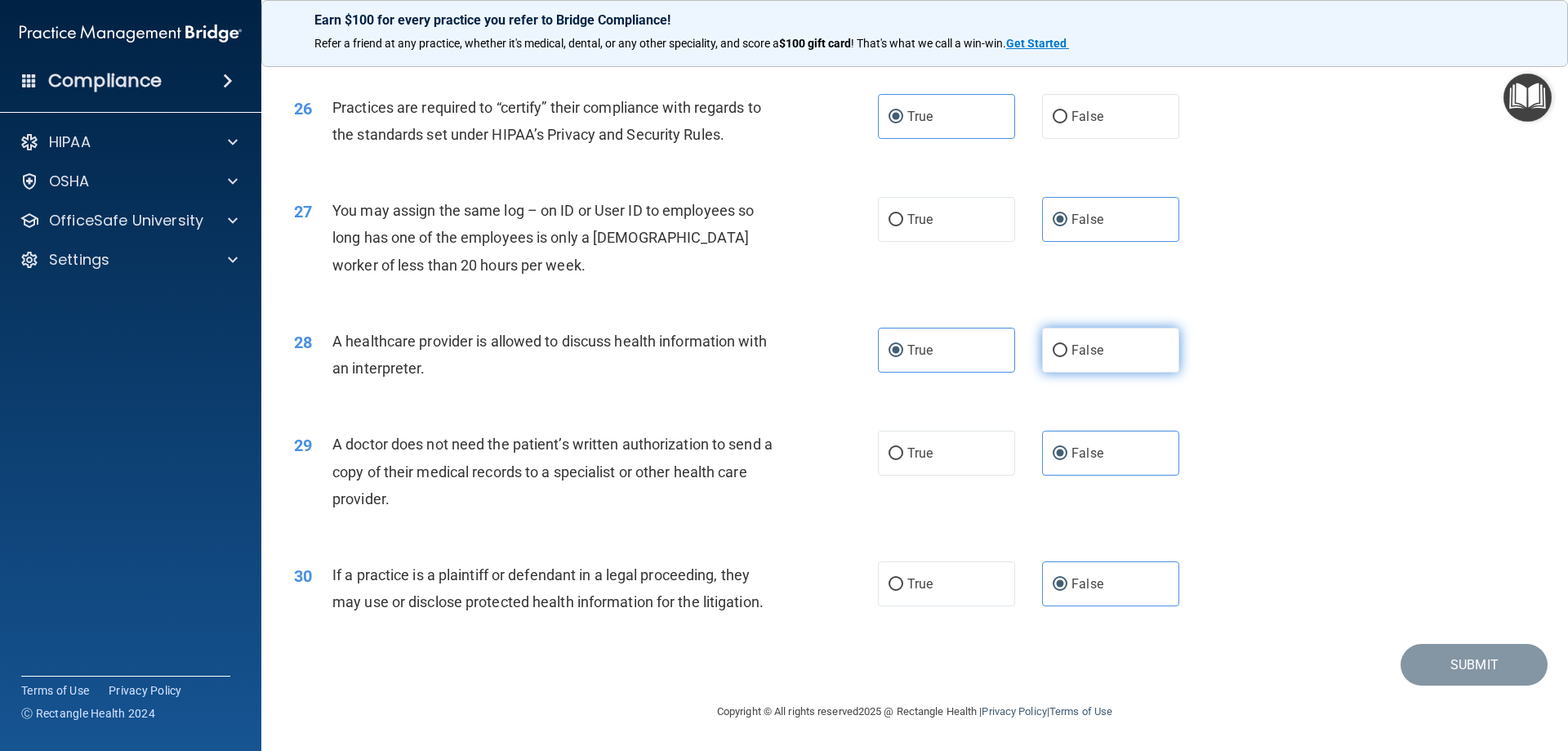
click at [1079, 353] on span "False" at bounding box center [1087, 350] width 32 height 15
click at [1067, 353] on input "False" at bounding box center [1060, 350] width 14 height 12
radio input "true"
radio input "false"
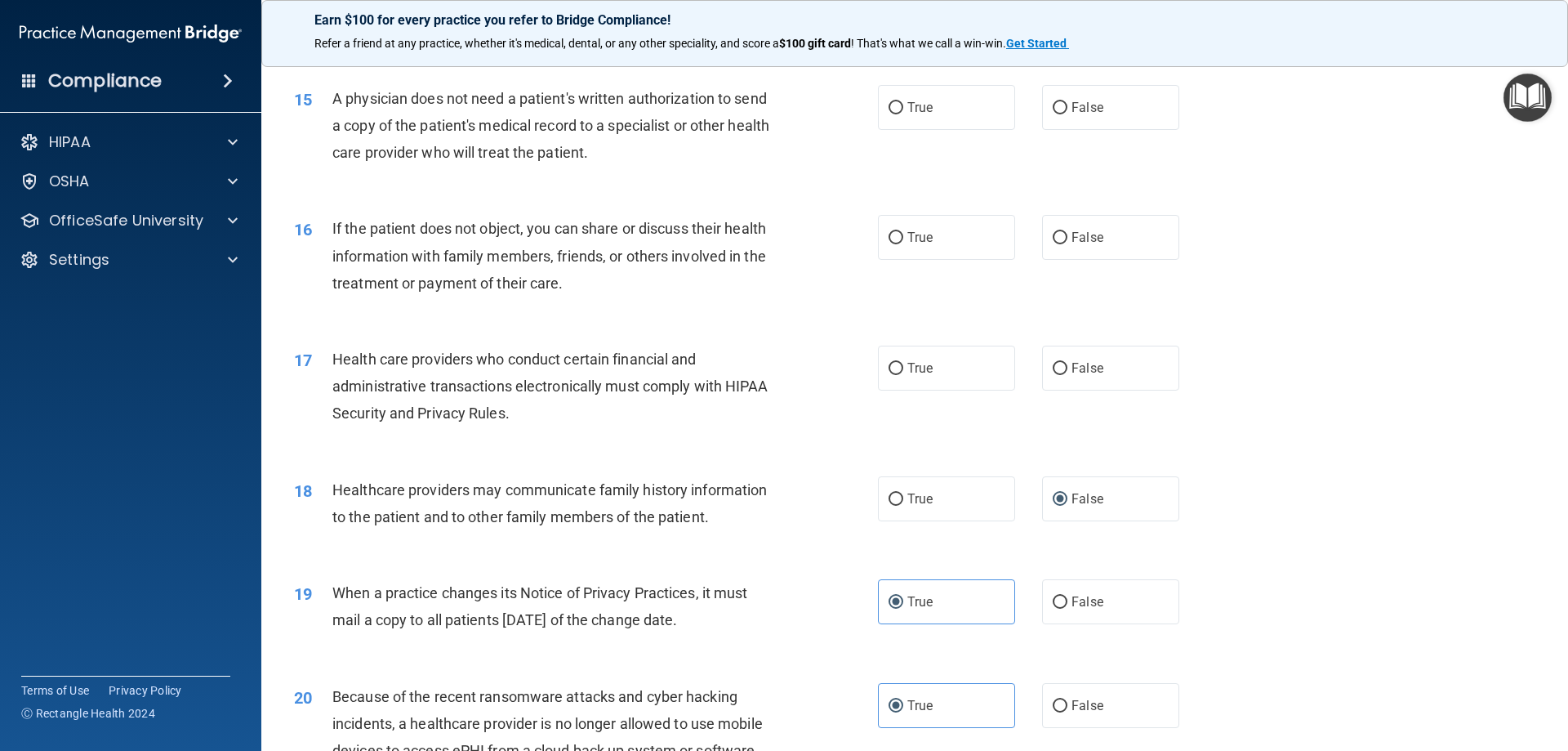
scroll to position [1745, 0]
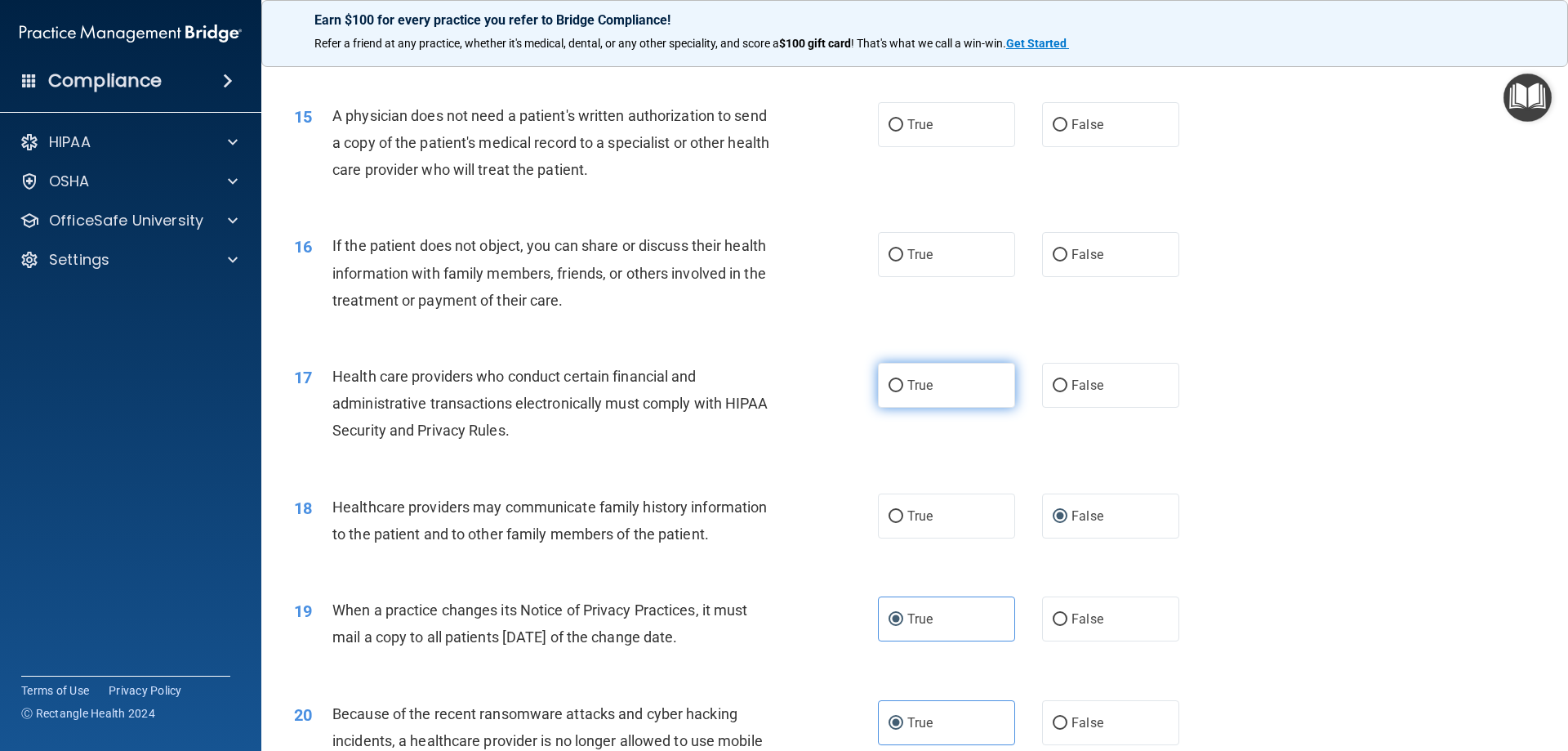
click at [924, 385] on span "True" at bounding box center [920, 385] width 25 height 15
click at [903, 385] on input "True" at bounding box center [896, 386] width 14 height 12
radio input "true"
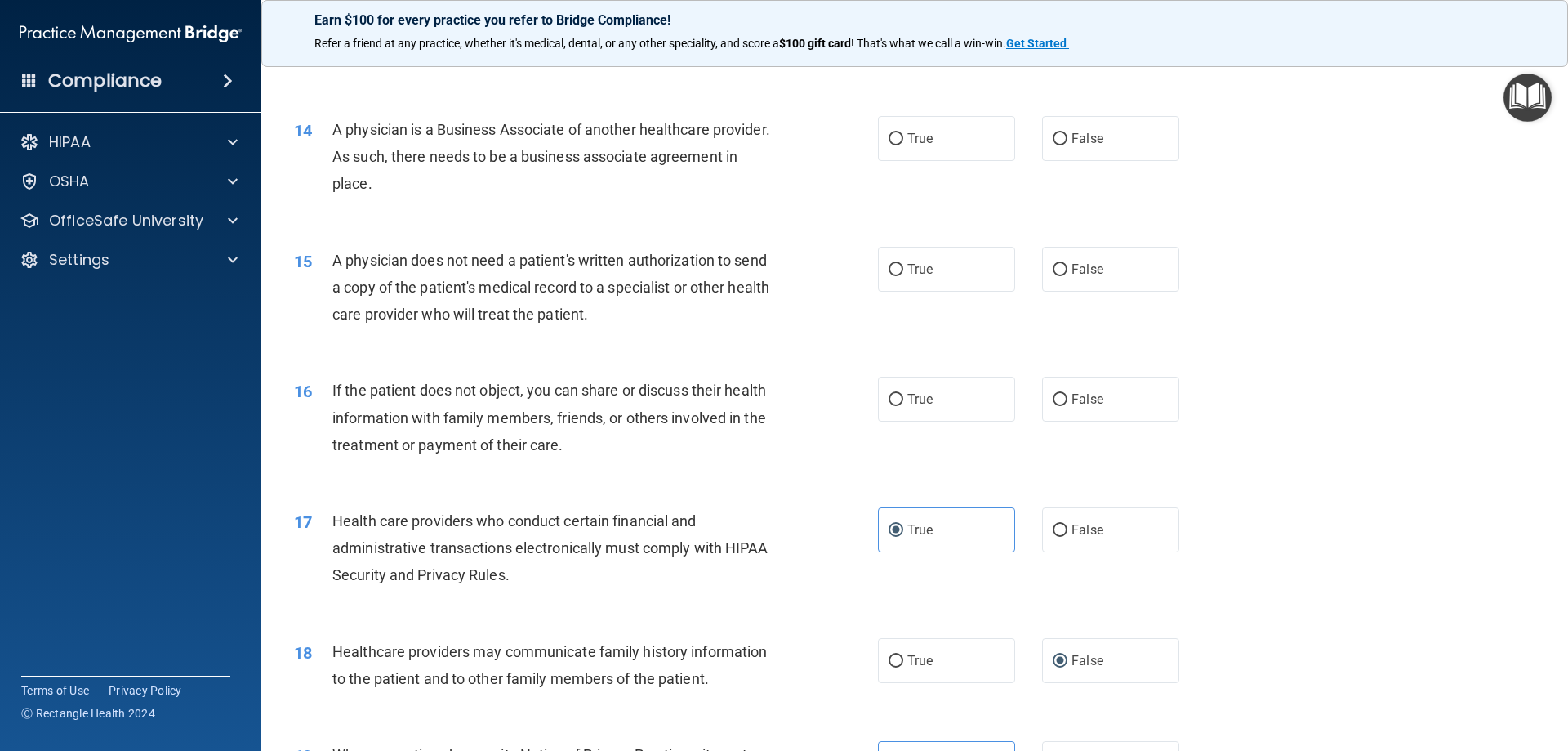
scroll to position [1582, 0]
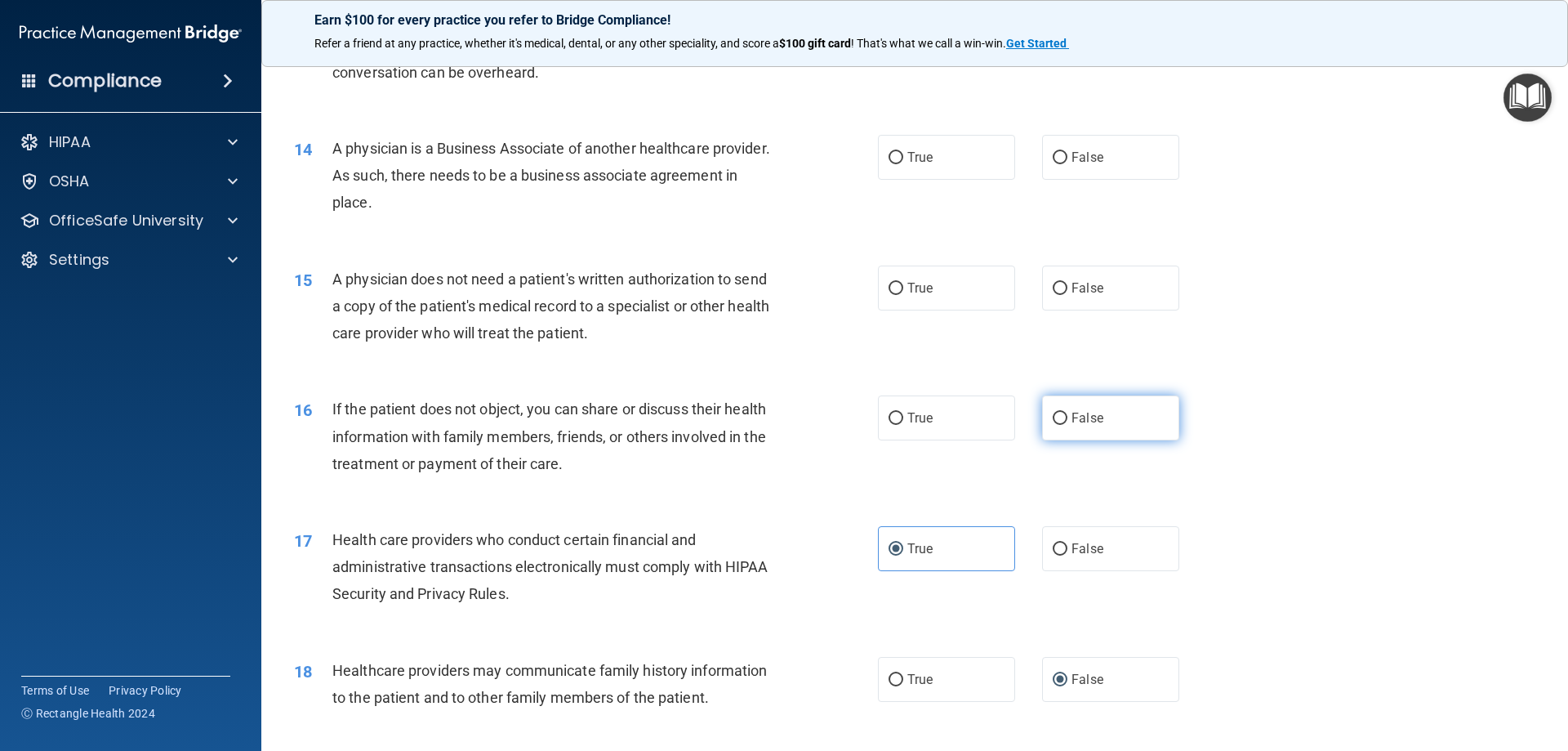
click at [1109, 402] on label "False" at bounding box center [1111, 417] width 137 height 45
click at [1067, 412] on input "False" at bounding box center [1060, 418] width 14 height 12
radio input "true"
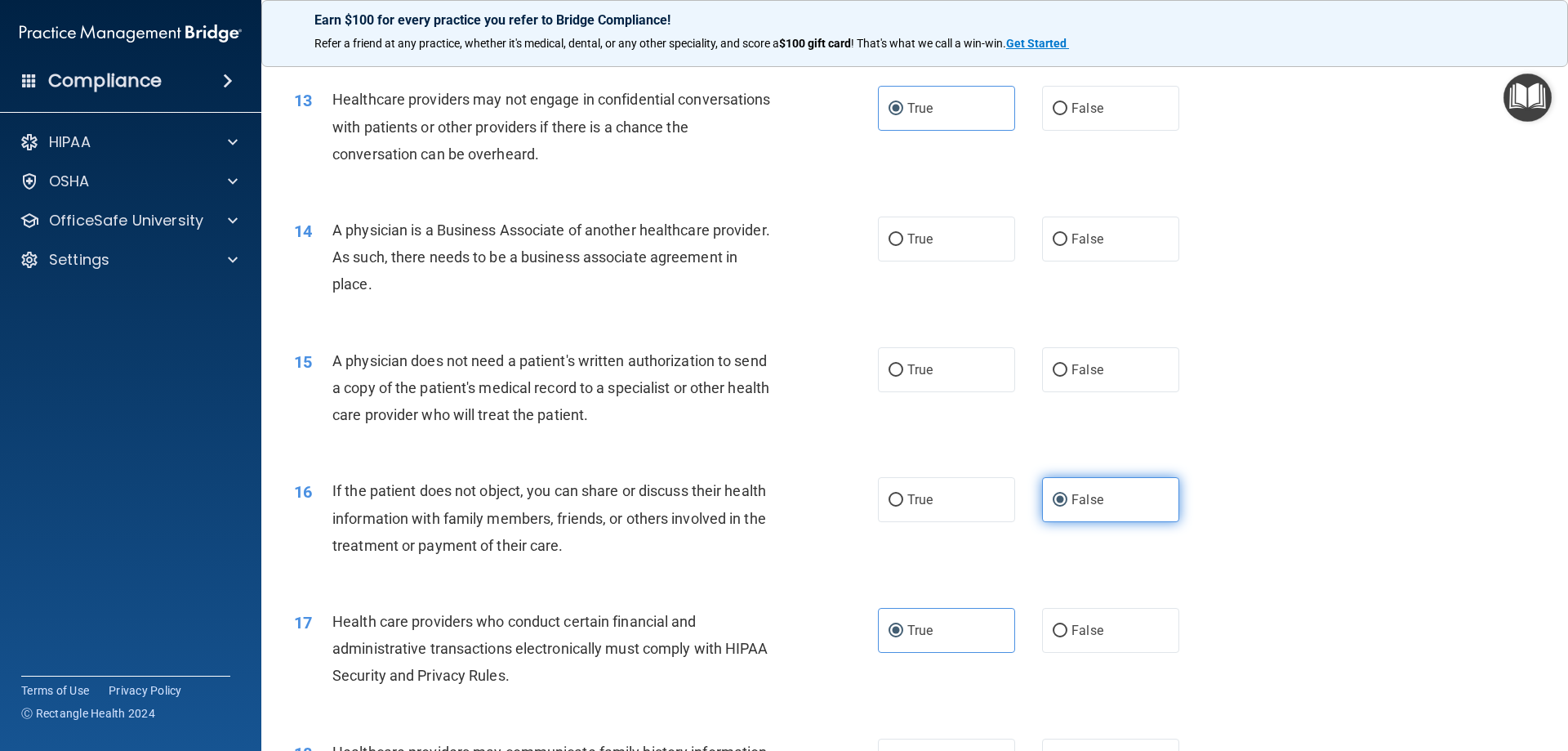
scroll to position [1418, 0]
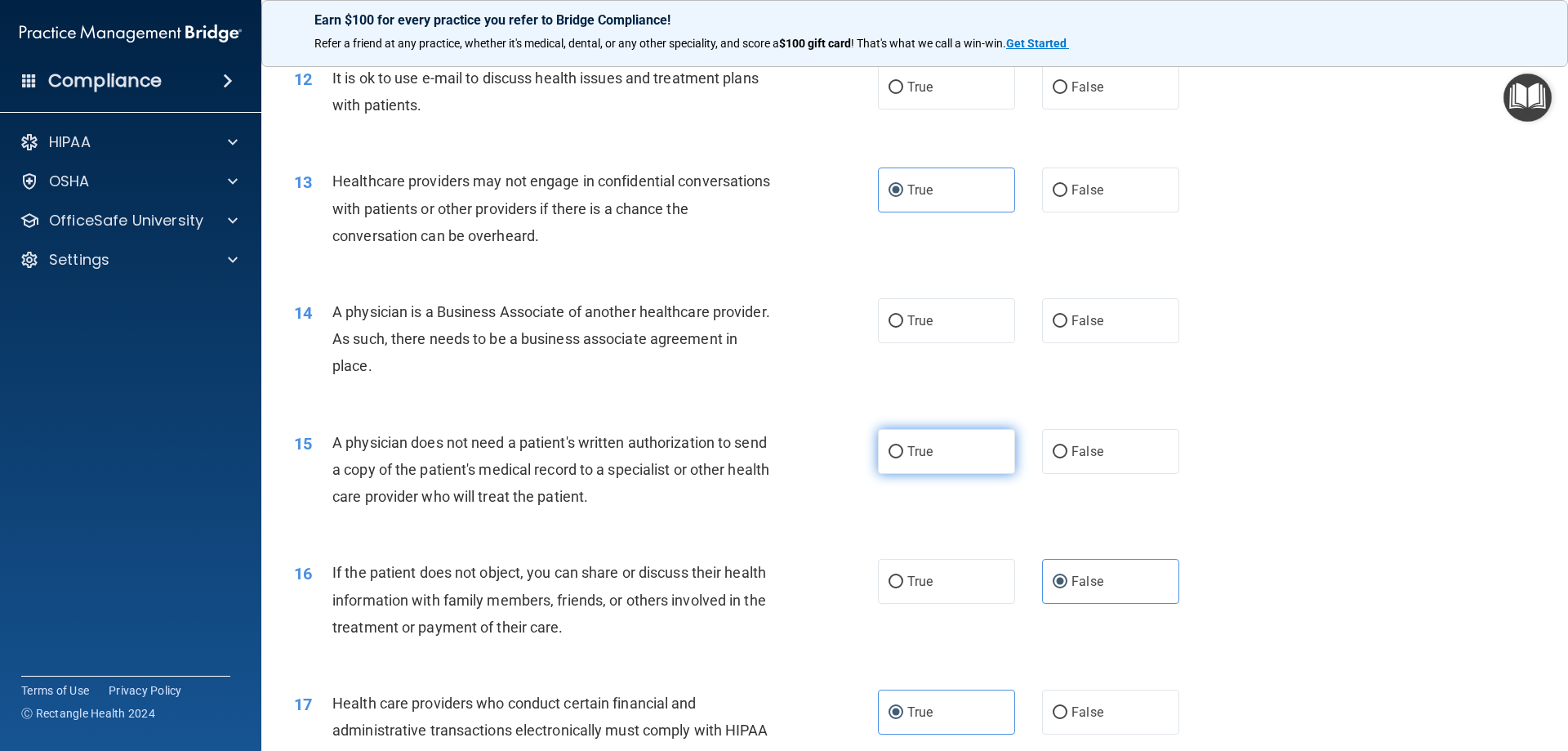
click at [951, 429] on label "True" at bounding box center [946, 451] width 137 height 45
click at [903, 446] on input "True" at bounding box center [896, 452] width 14 height 12
radio input "true"
click at [976, 334] on label "True" at bounding box center [946, 320] width 137 height 45
click at [903, 327] on input "True" at bounding box center [896, 321] width 14 height 12
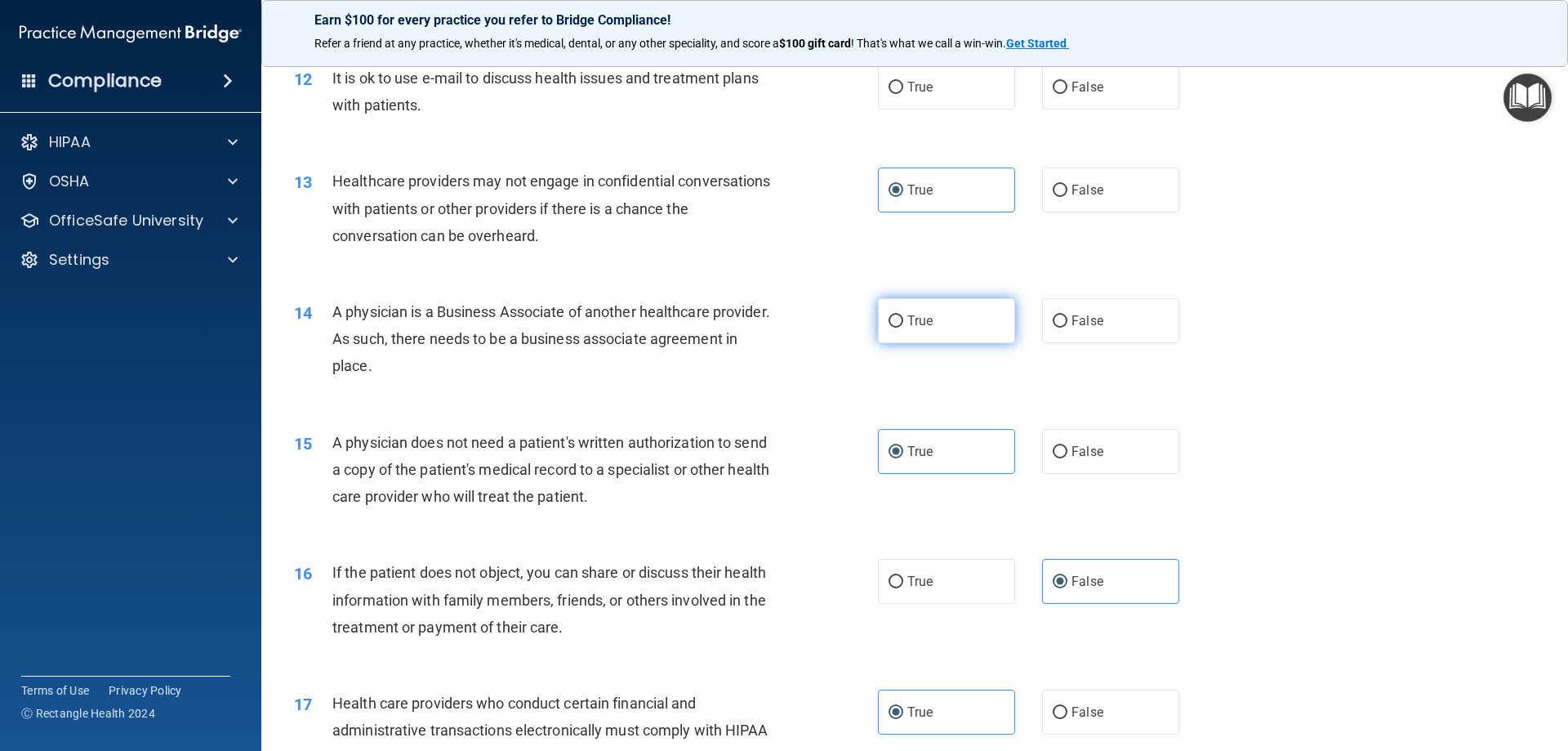
radio input "true"
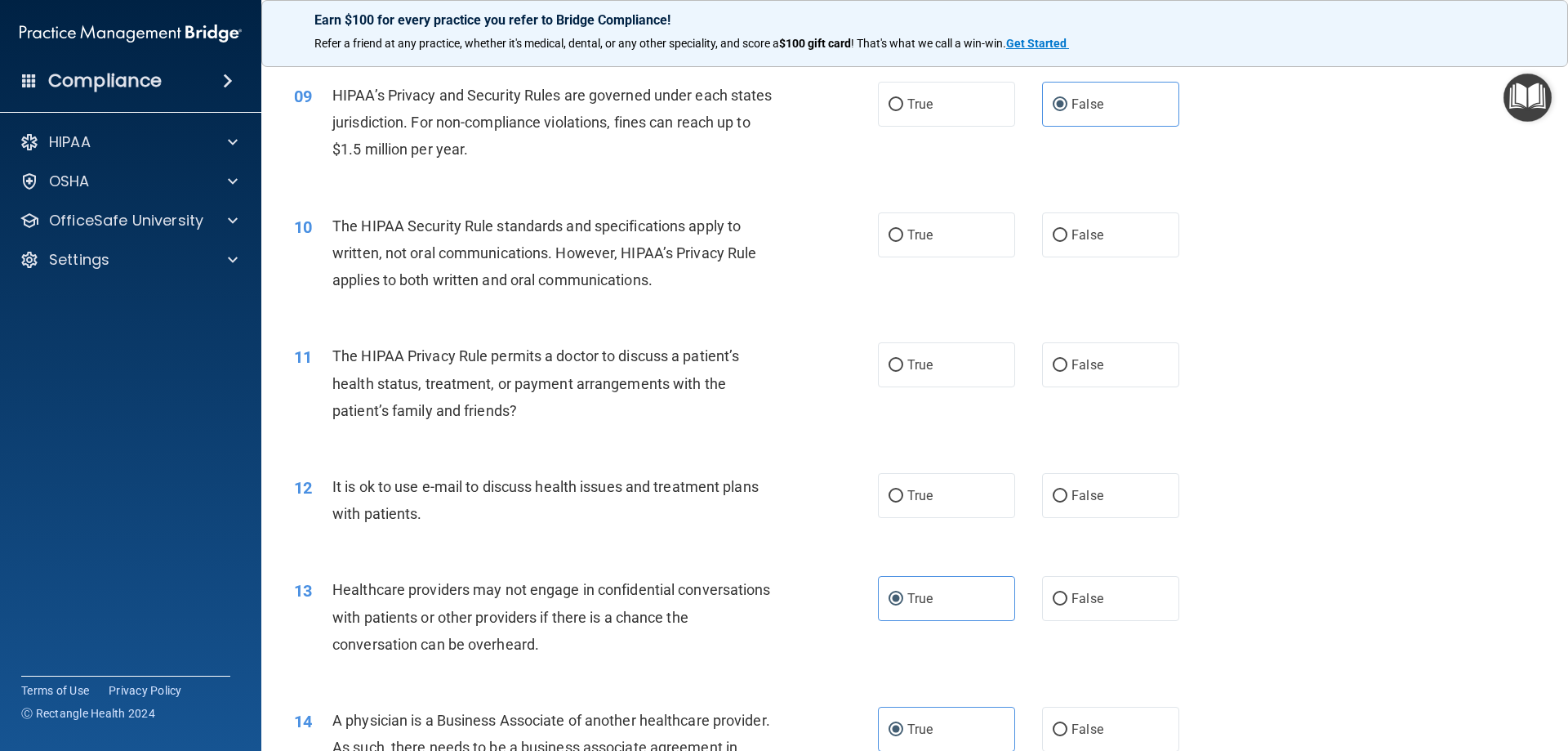
scroll to position [927, 0]
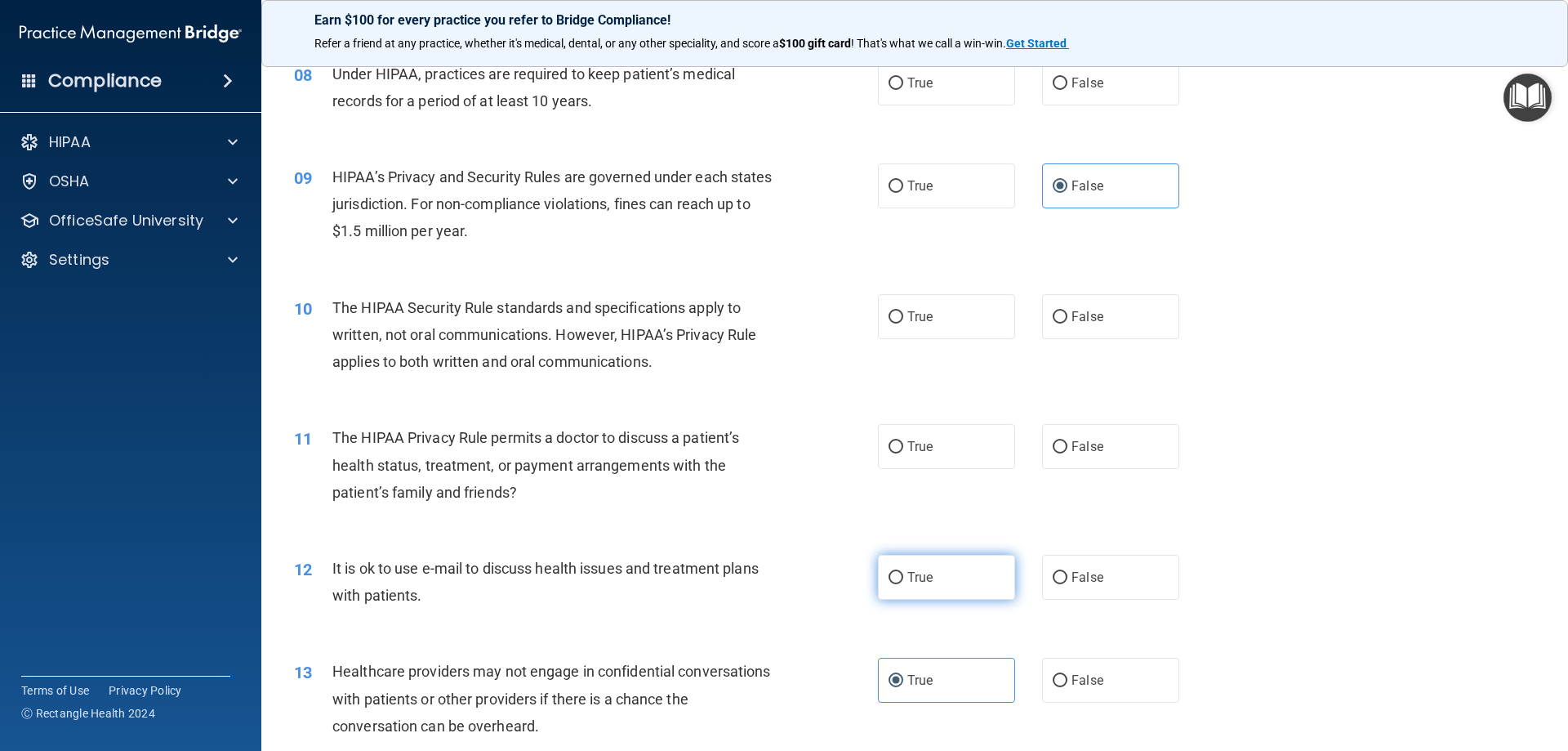
click at [922, 558] on label "True" at bounding box center [946, 576] width 137 height 45
click at [903, 572] on input "True" at bounding box center [896, 577] width 14 height 12
radio input "true"
click at [952, 449] on label "True" at bounding box center [946, 446] width 137 height 45
click at [903, 449] on input "True" at bounding box center [896, 447] width 14 height 12
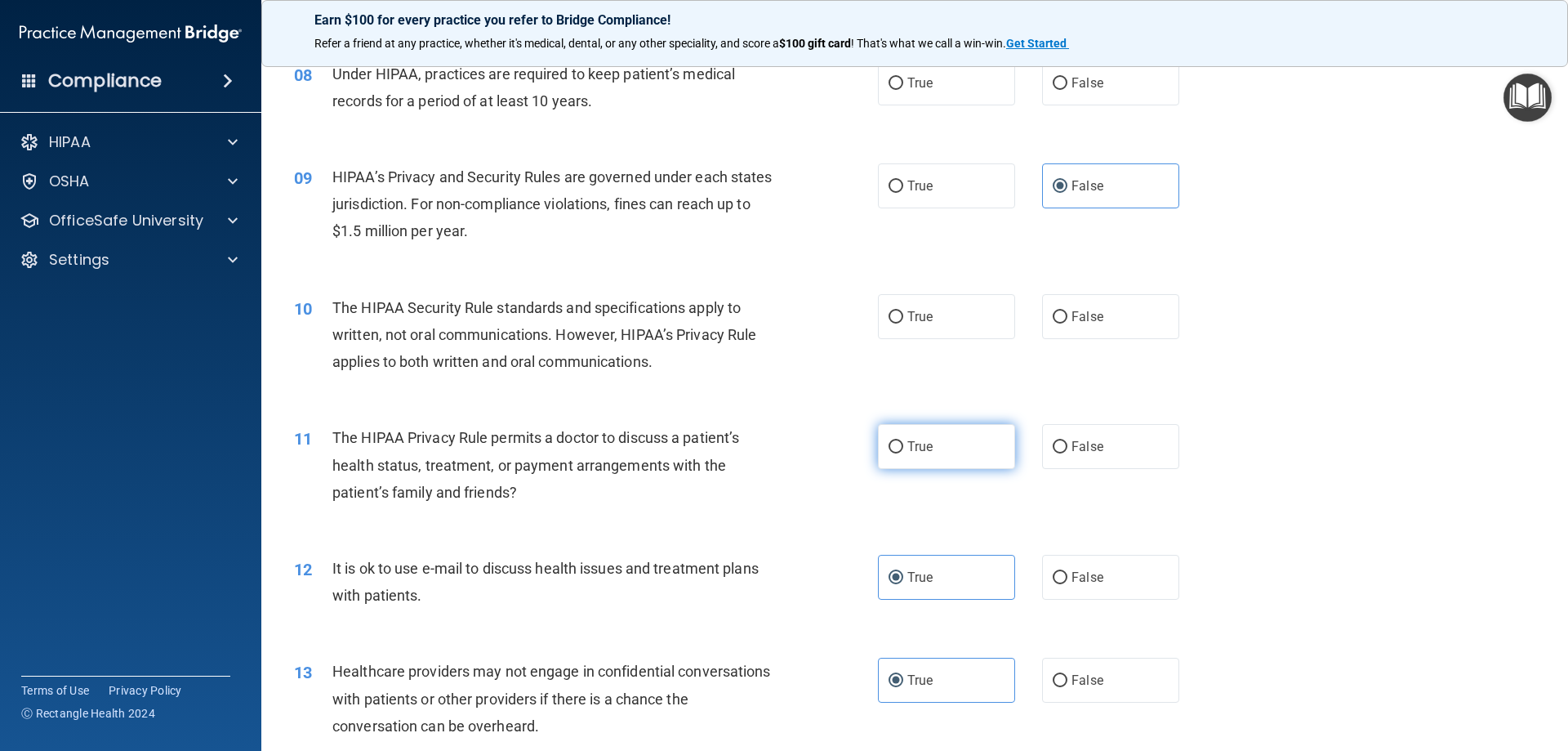
radio input "true"
drag, startPoint x: 884, startPoint y: 290, endPoint x: 883, endPoint y: 304, distance: 14.0
click at [884, 291] on div "10 The HIPAA Security Rule standards and specifications apply to written, not o…" at bounding box center [915, 339] width 1266 height 130
click at [883, 306] on label "True" at bounding box center [946, 317] width 137 height 45
click at [889, 311] on input "True" at bounding box center [896, 317] width 14 height 12
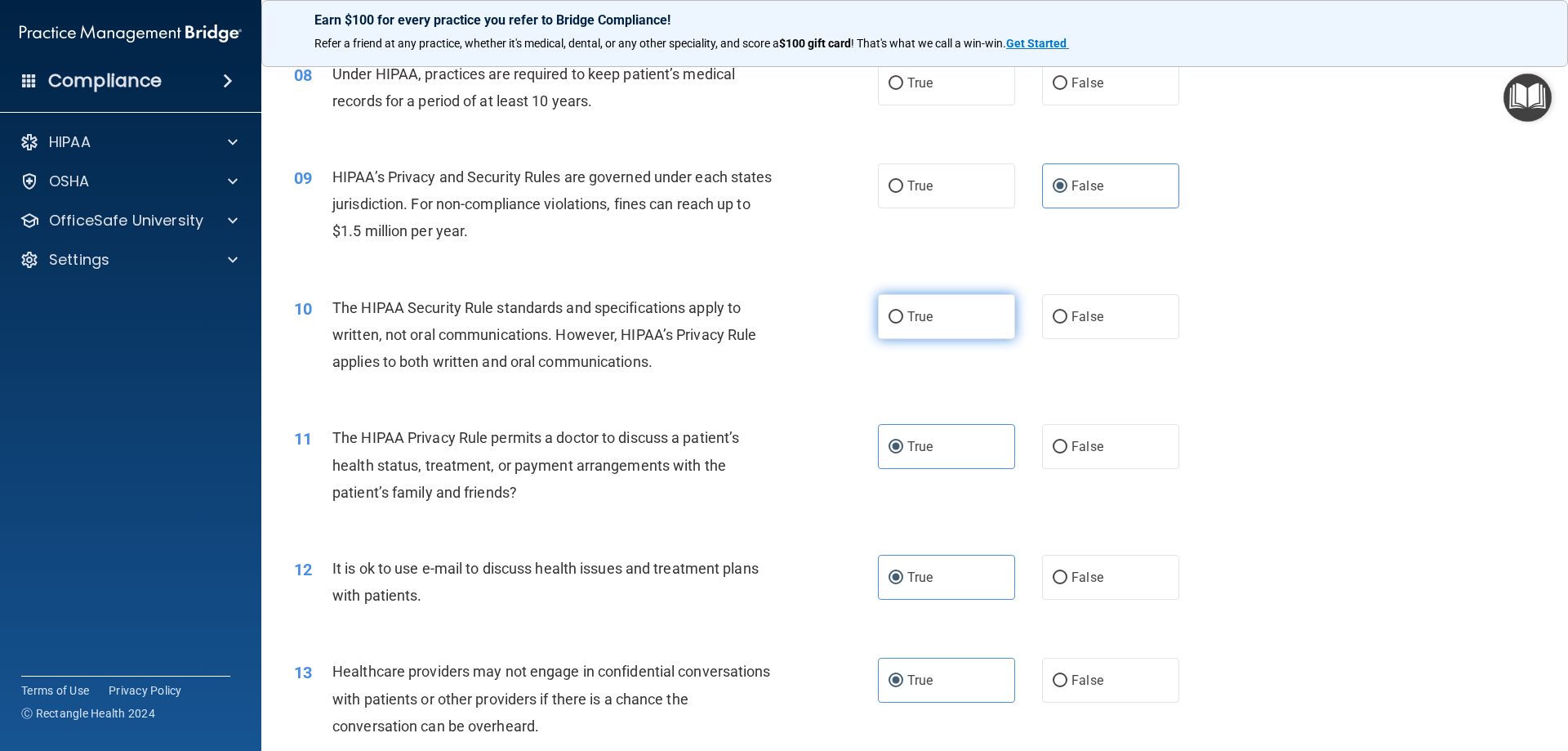
radio input "true"
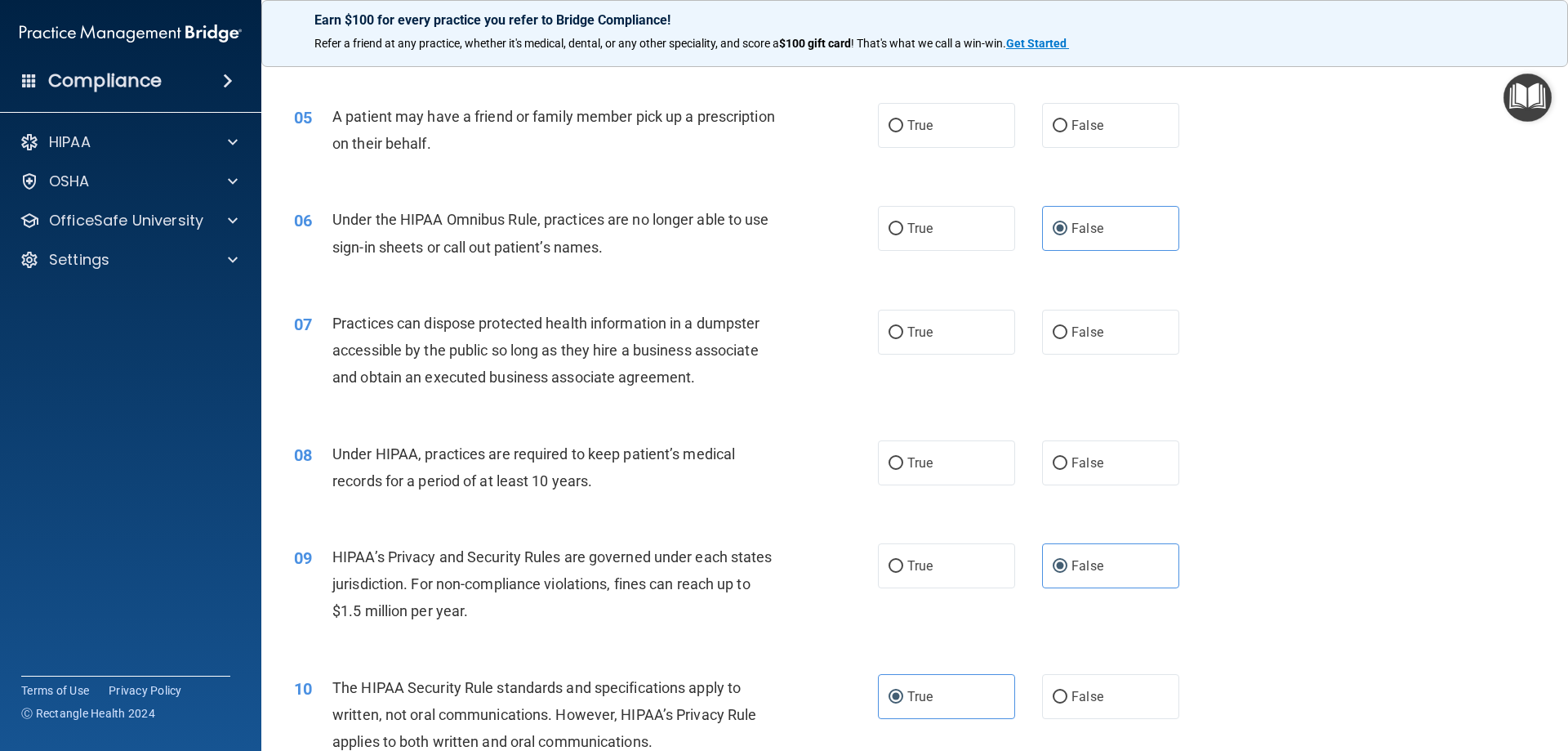
scroll to position [520, 0]
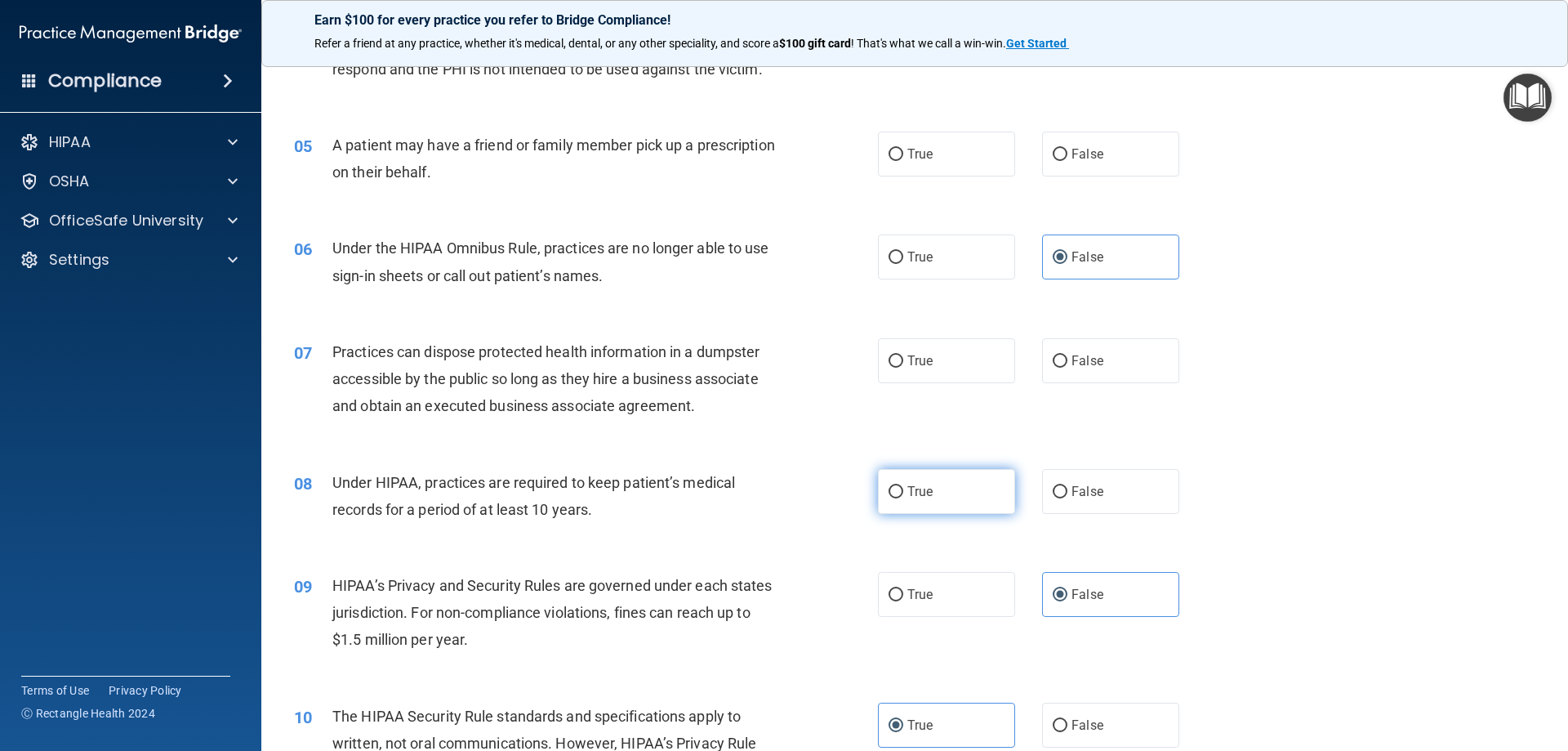
click at [908, 501] on label "True" at bounding box center [946, 491] width 137 height 45
click at [903, 498] on input "True" at bounding box center [896, 492] width 14 height 12
radio input "true"
click at [1121, 363] on label "False" at bounding box center [1111, 361] width 137 height 45
click at [1067, 363] on input "False" at bounding box center [1060, 361] width 14 height 12
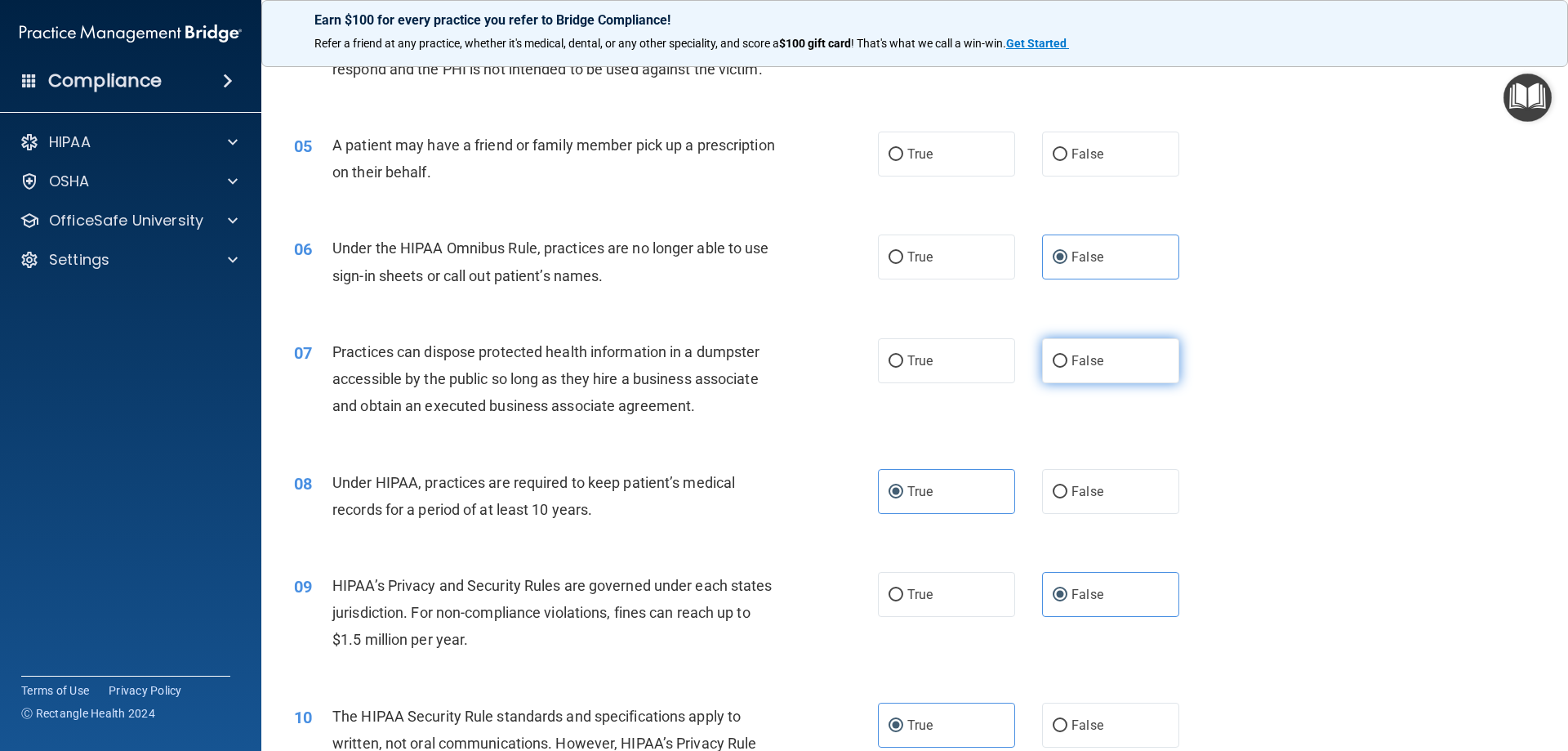
radio input "true"
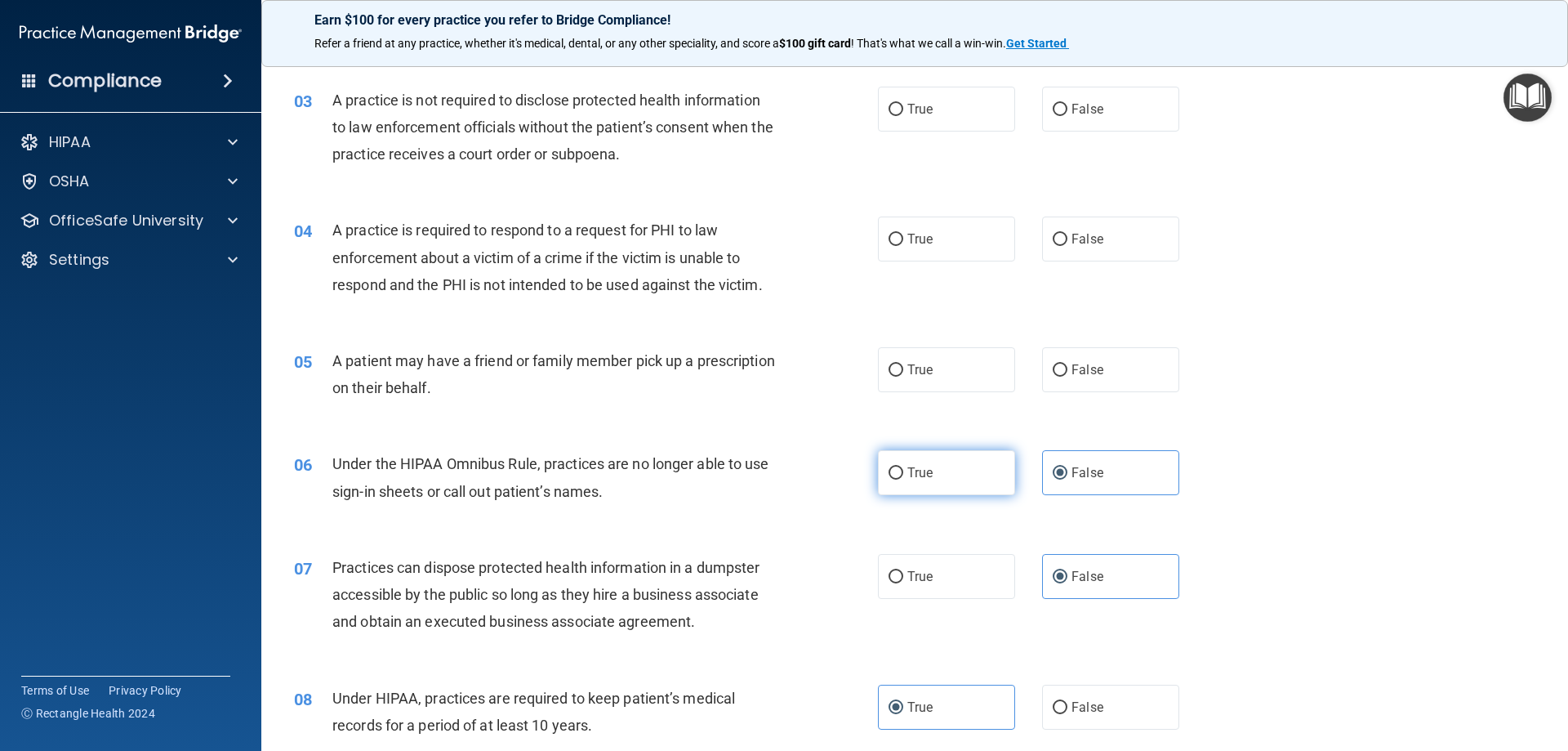
scroll to position [274, 0]
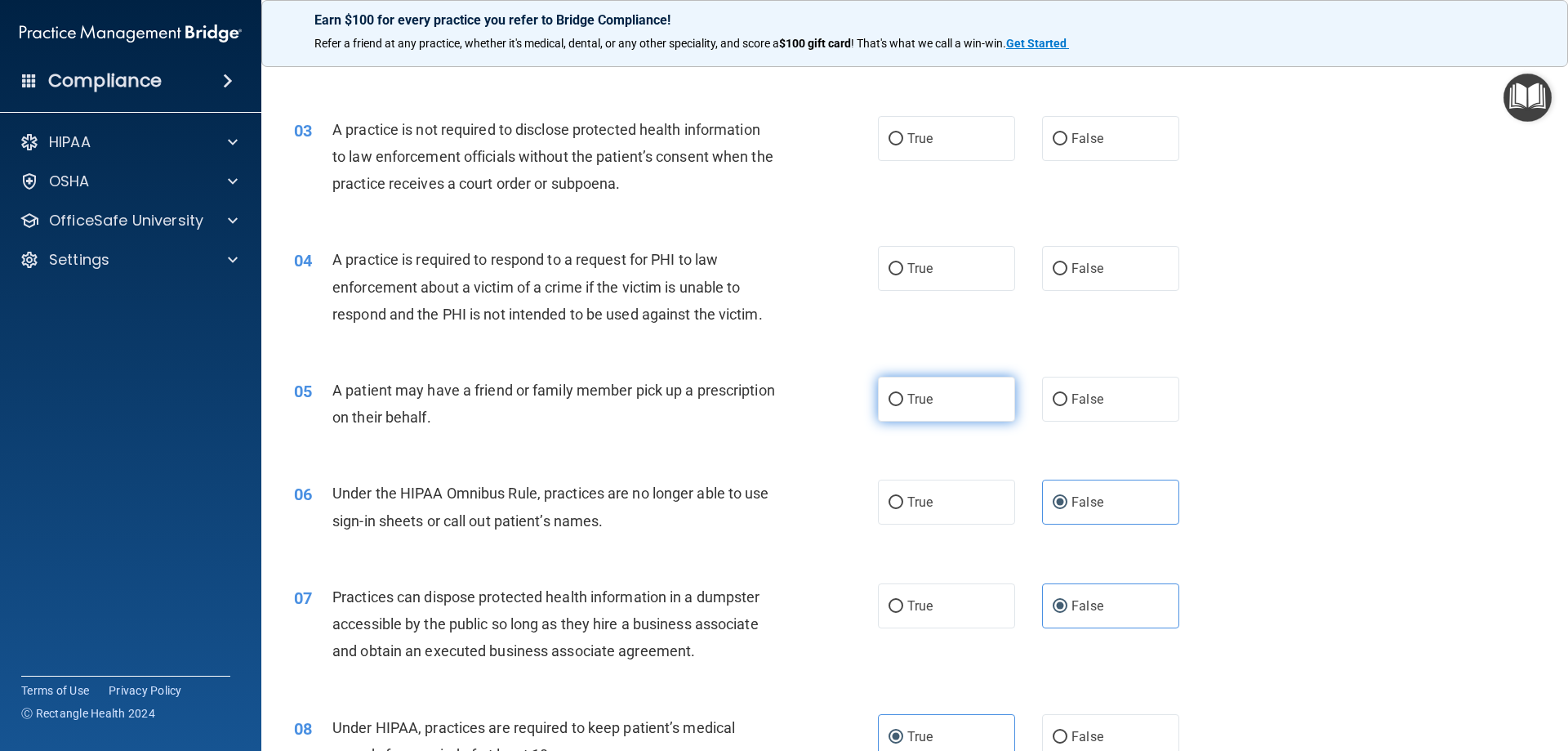
click at [884, 409] on label "True" at bounding box center [946, 399] width 137 height 45
click at [889, 406] on input "True" at bounding box center [896, 399] width 14 height 12
radio input "true"
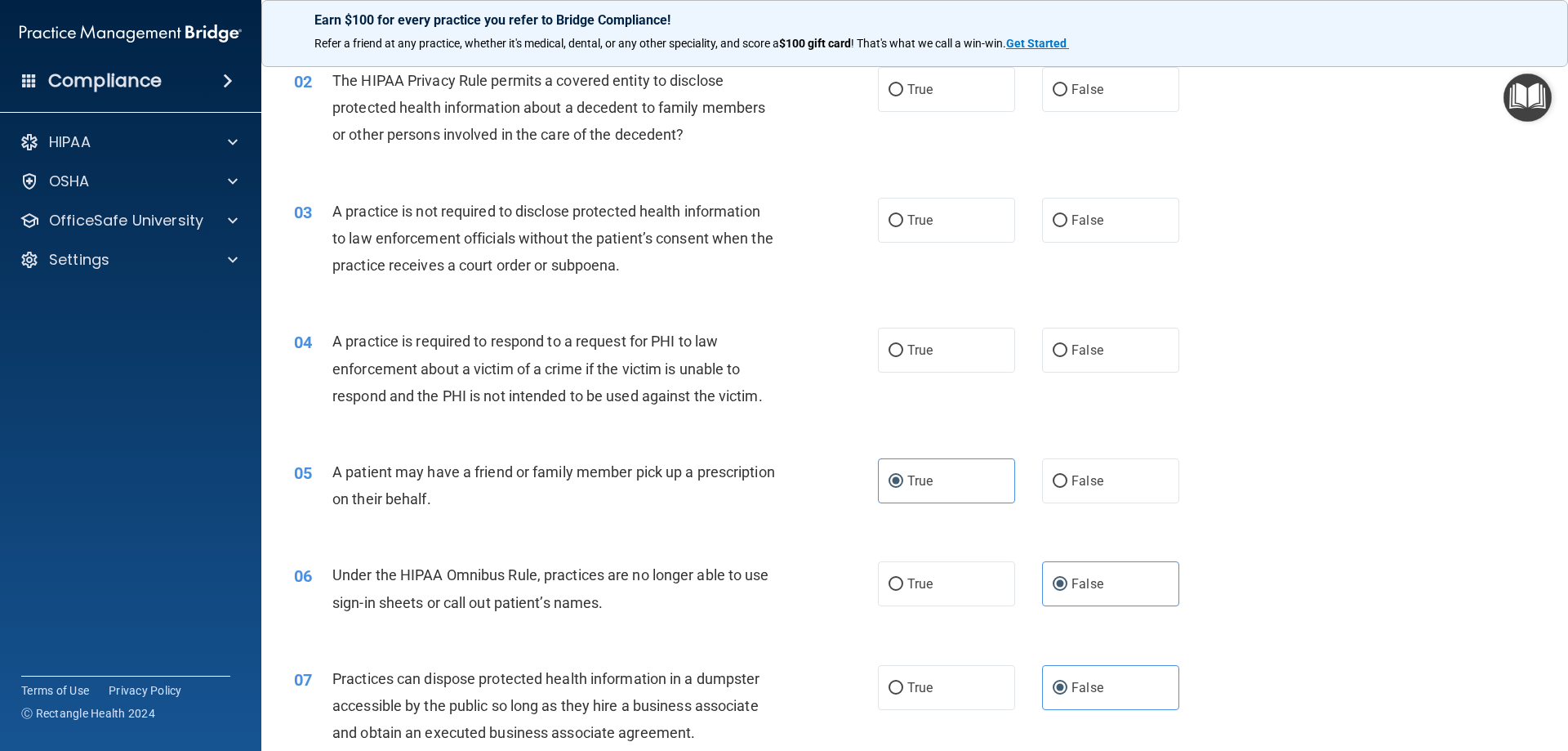
scroll to position [111, 0]
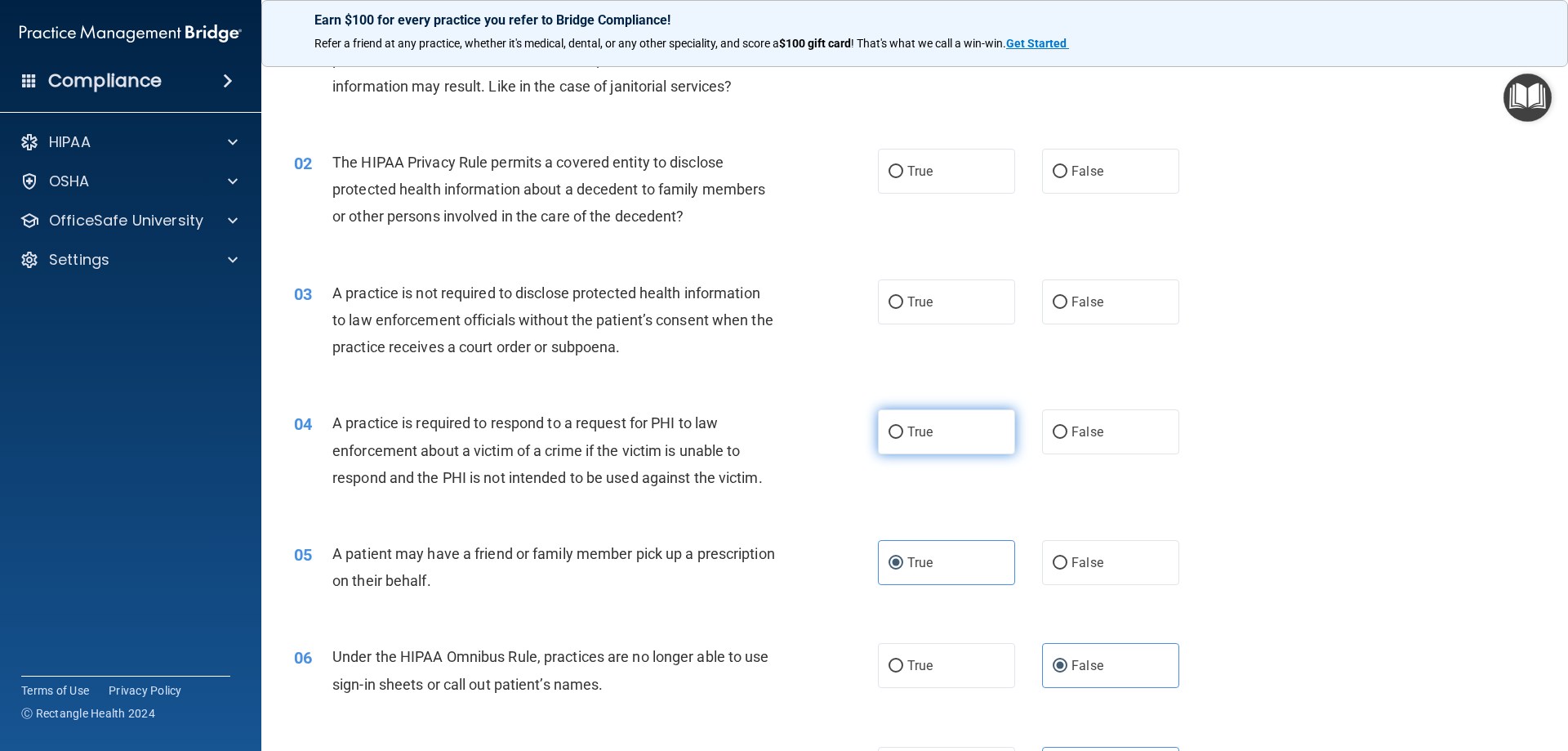
click at [903, 422] on label "True" at bounding box center [946, 432] width 137 height 45
click at [903, 427] on input "True" at bounding box center [896, 433] width 14 height 12
radio input "true"
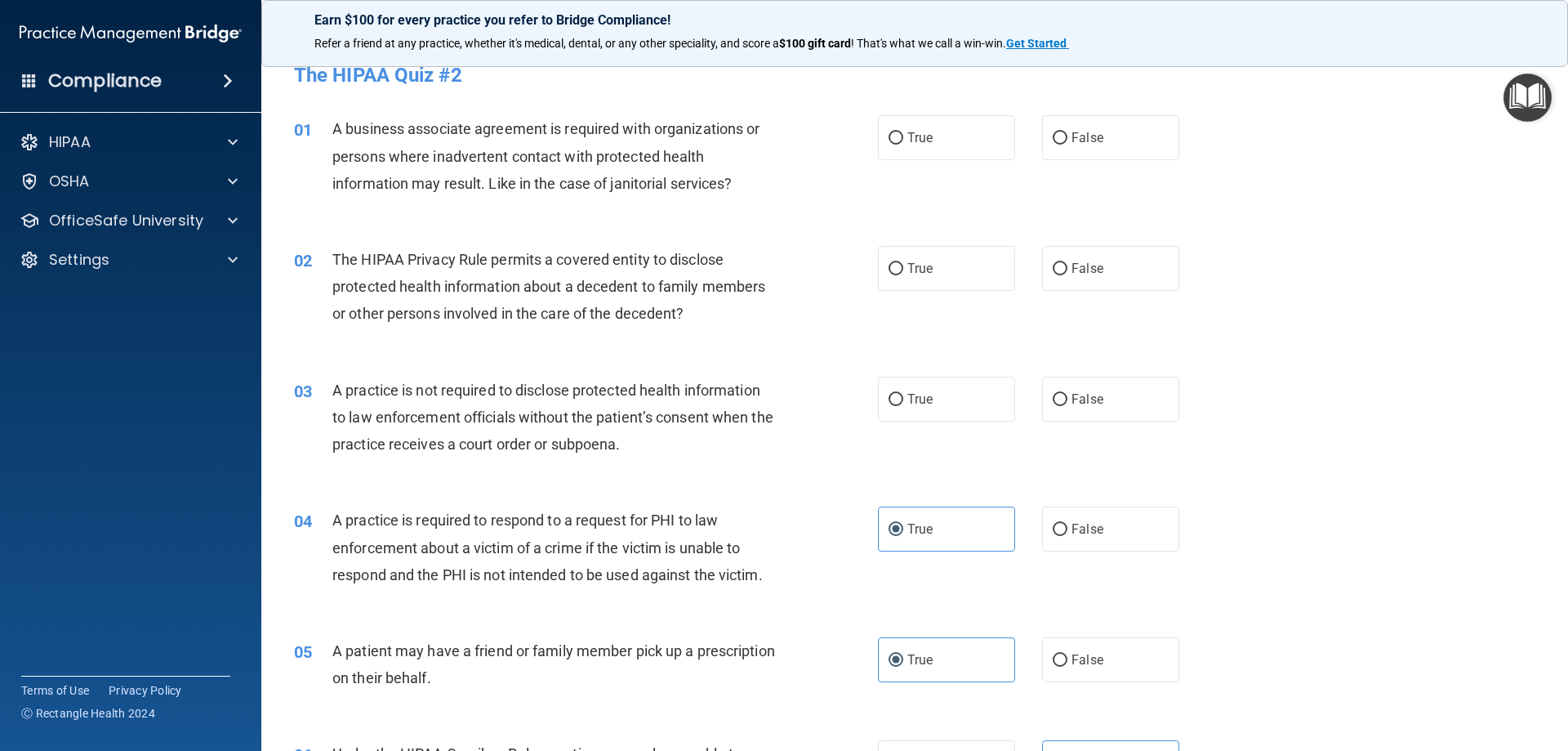
scroll to position [0, 0]
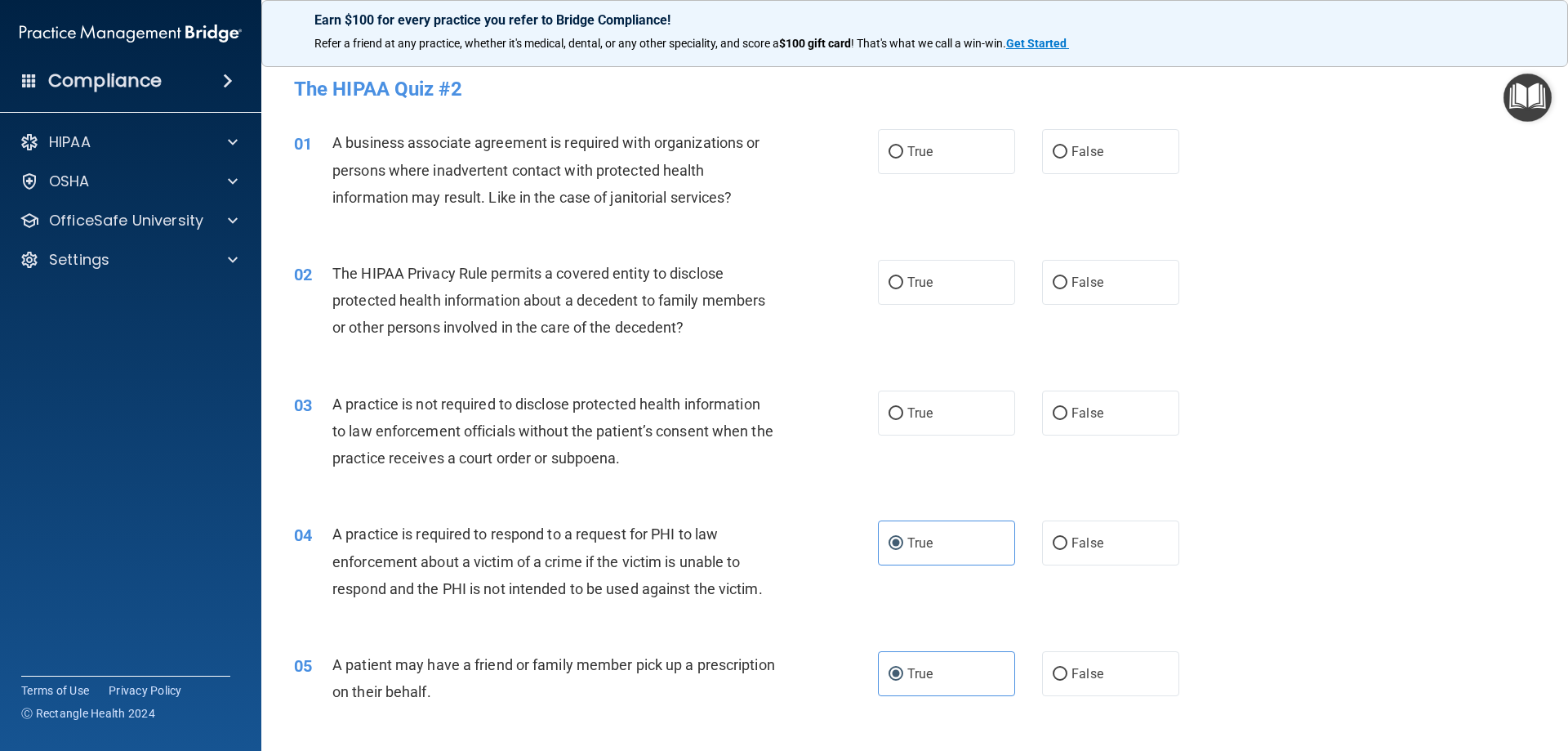
click at [949, 107] on div "The HIPAA Quiz #2" at bounding box center [915, 89] width 1266 height 40
click at [918, 162] on label "True" at bounding box center [946, 152] width 137 height 45
click at [903, 158] on input "True" at bounding box center [896, 152] width 14 height 12
radio input "true"
click at [1022, 267] on div "True False" at bounding box center [1041, 282] width 329 height 45
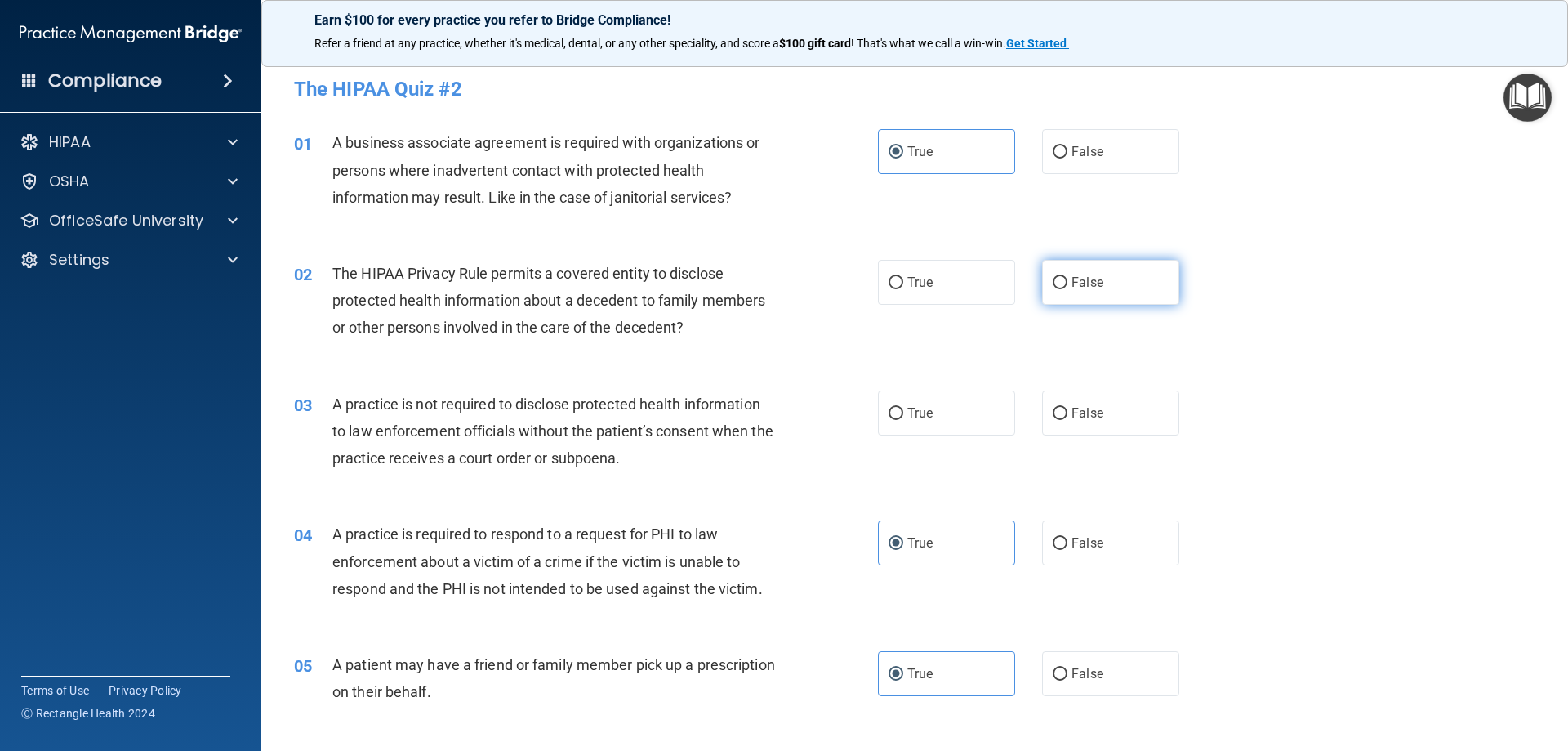
click at [1059, 267] on label "False" at bounding box center [1111, 282] width 137 height 45
click at [1059, 277] on input "False" at bounding box center [1060, 283] width 14 height 12
radio input "true"
click at [1091, 415] on span "False" at bounding box center [1087, 412] width 32 height 15
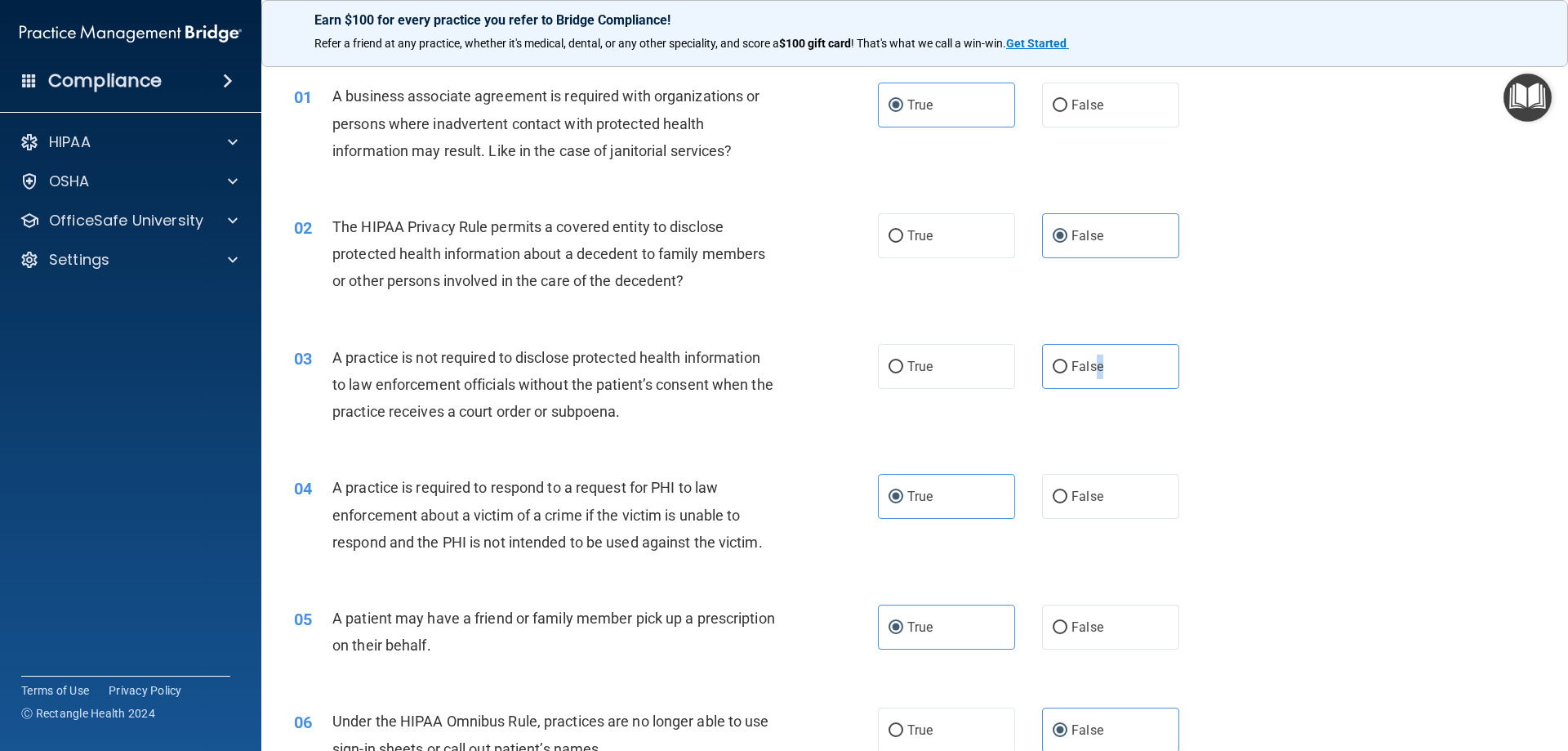
scroll to position [30, 0]
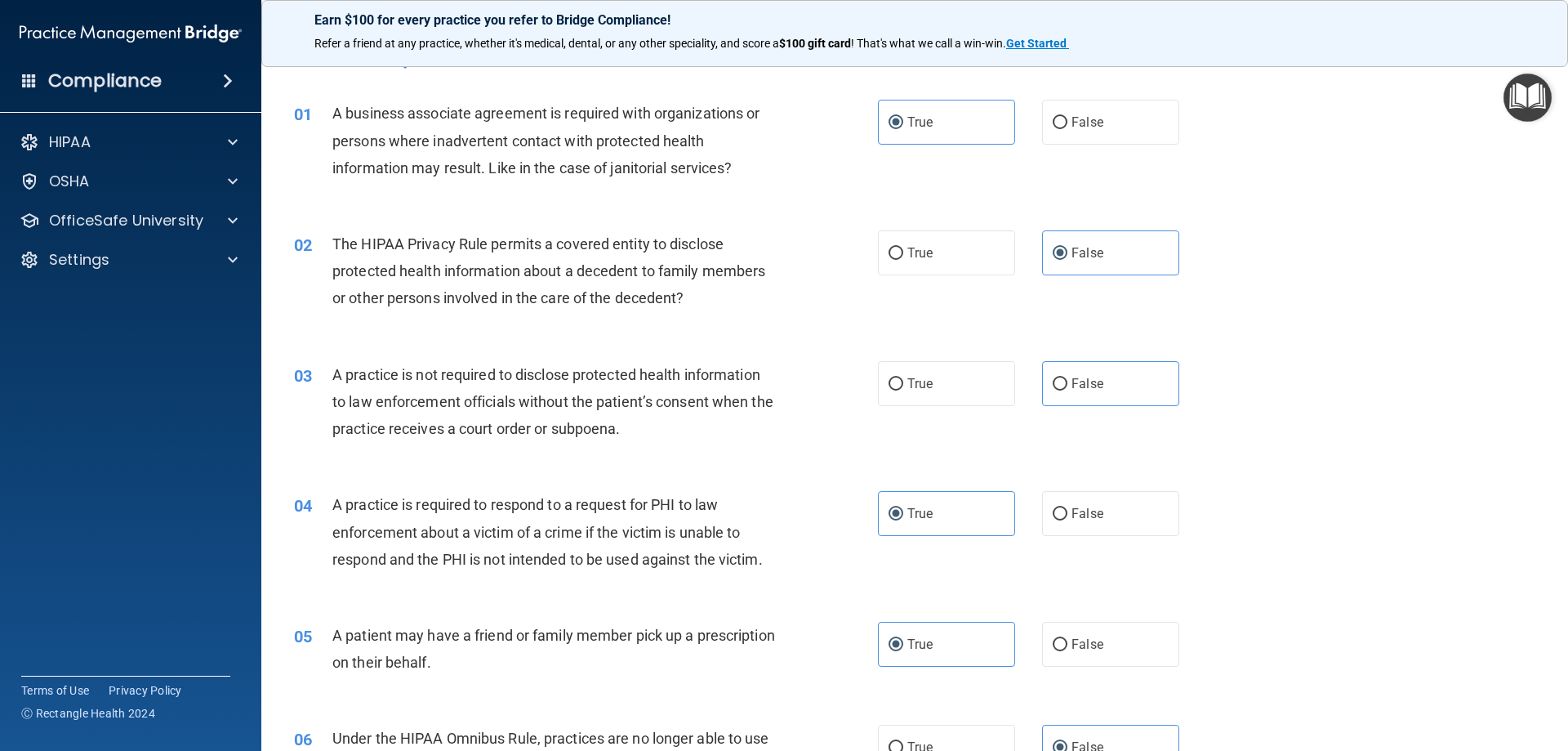
click at [1329, 494] on div "04 A practice is required to respond to a request for PHI to law enforcement ab…" at bounding box center [915, 536] width 1266 height 130
click at [1056, 382] on input "False" at bounding box center [1060, 384] width 14 height 12
radio input "true"
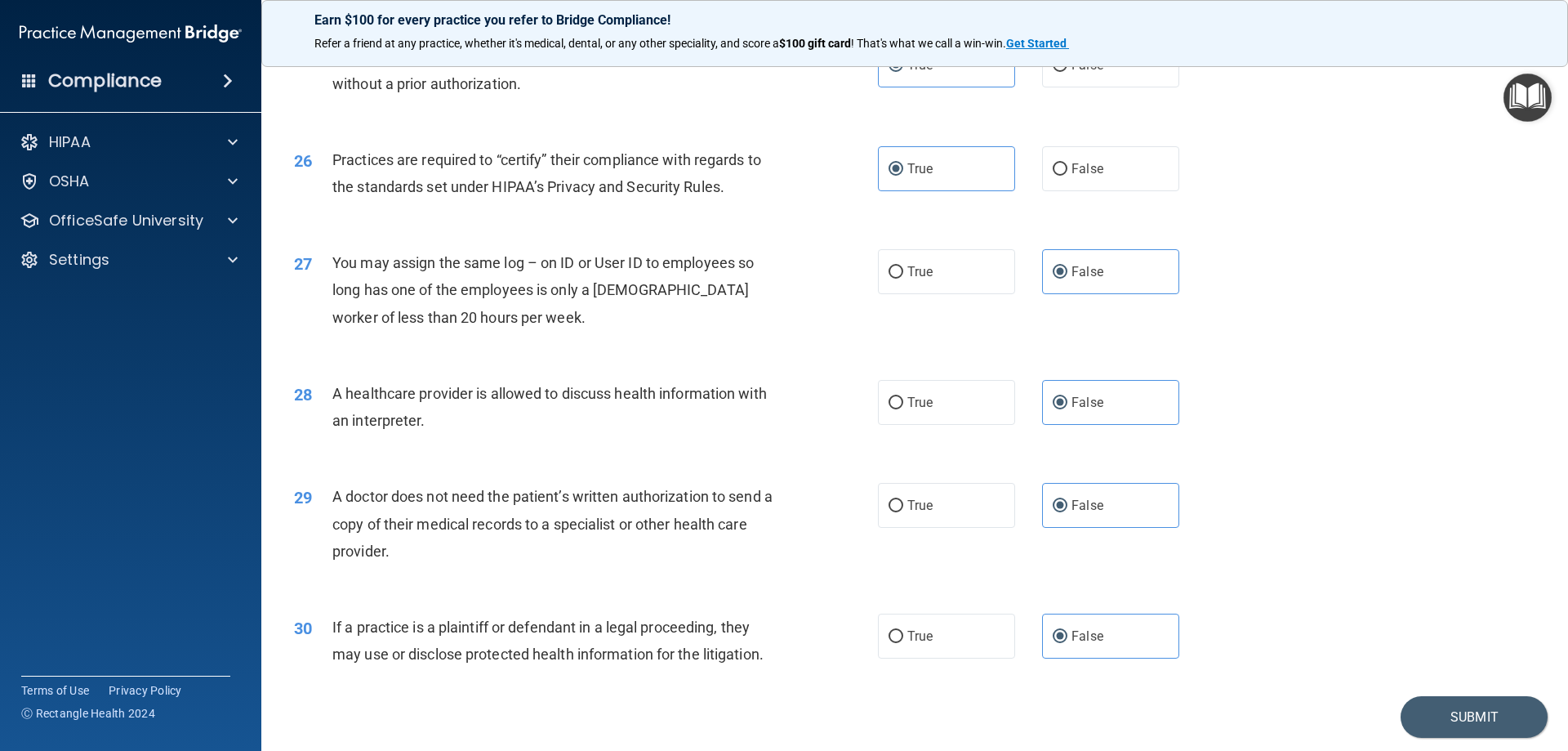
scroll to position [3051, 0]
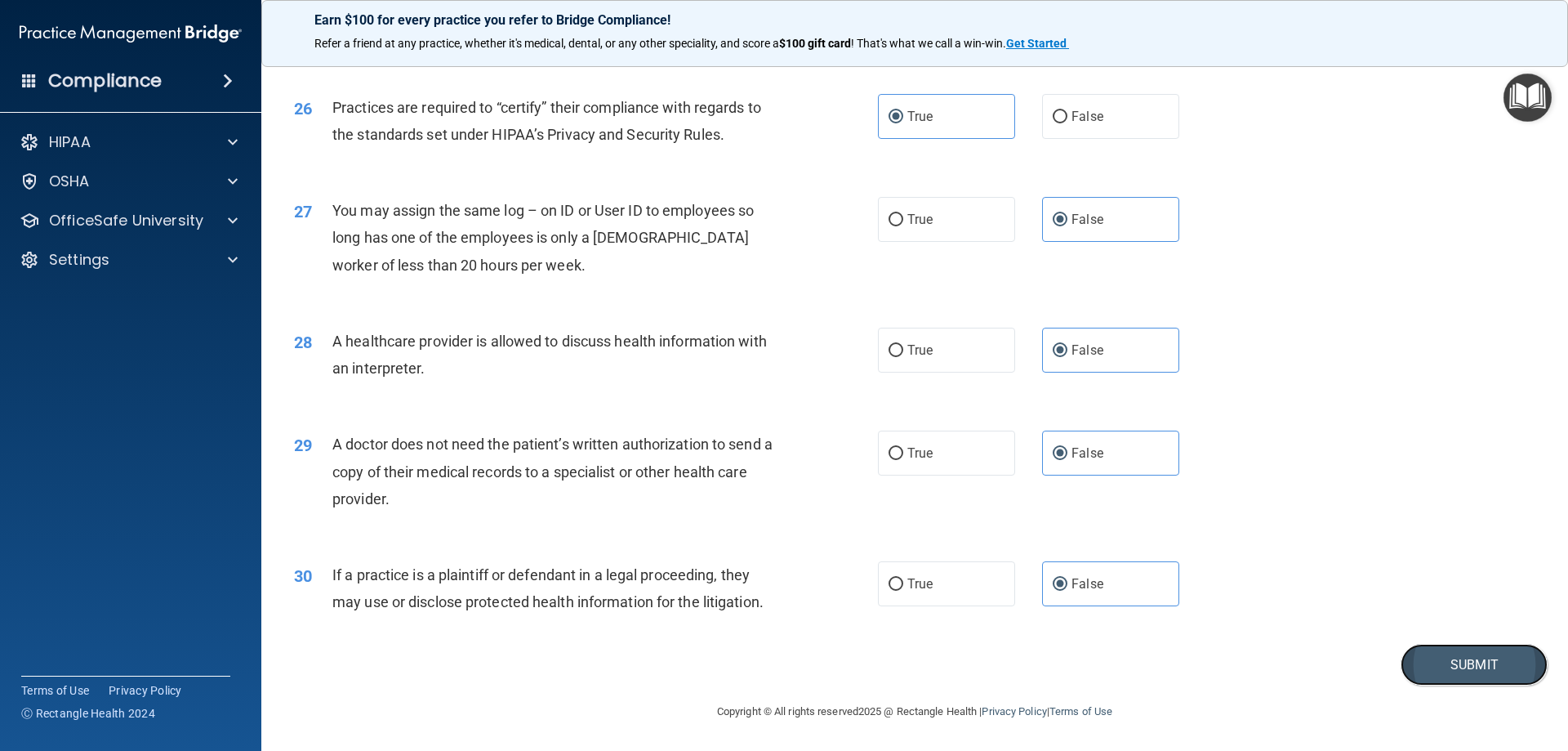
click at [1451, 683] on button "Submit" at bounding box center [1473, 664] width 147 height 41
click at [1430, 662] on button "Submit" at bounding box center [1473, 664] width 147 height 41
click at [1503, 662] on button "Submit" at bounding box center [1473, 664] width 147 height 41
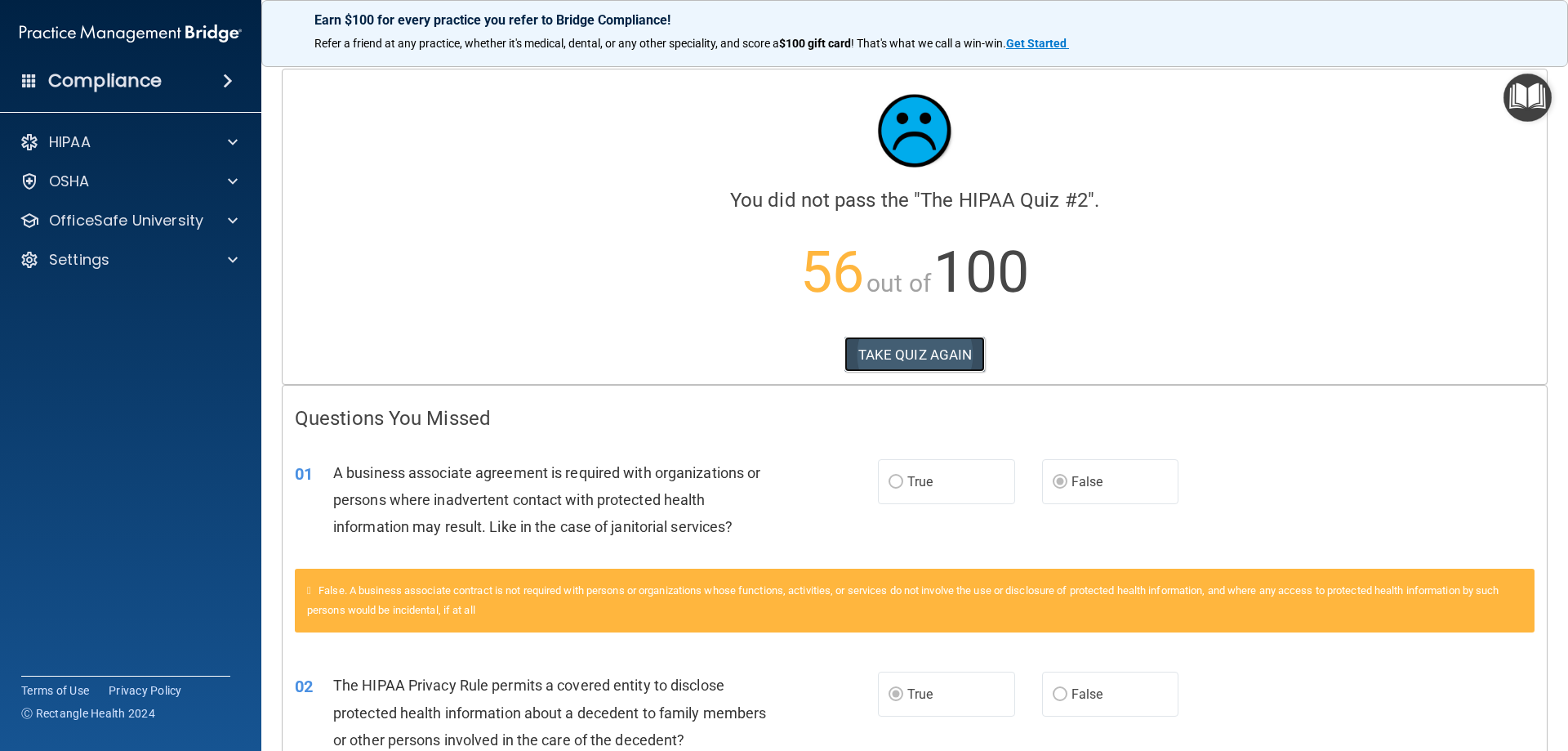
click at [926, 353] on button "TAKE QUIZ AGAIN" at bounding box center [915, 354] width 141 height 35
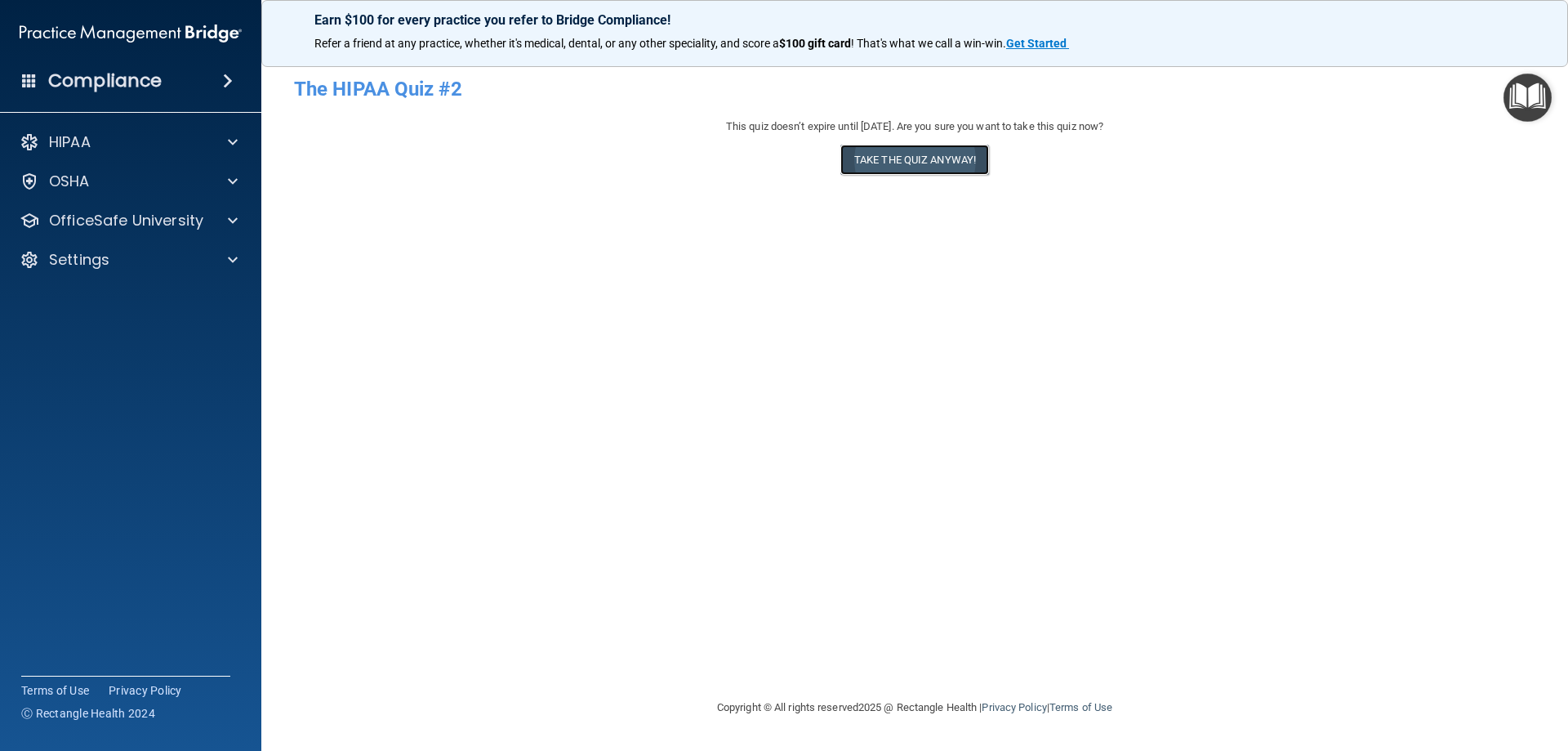
click at [946, 160] on button "Take the quiz anyway!" at bounding box center [914, 160] width 149 height 31
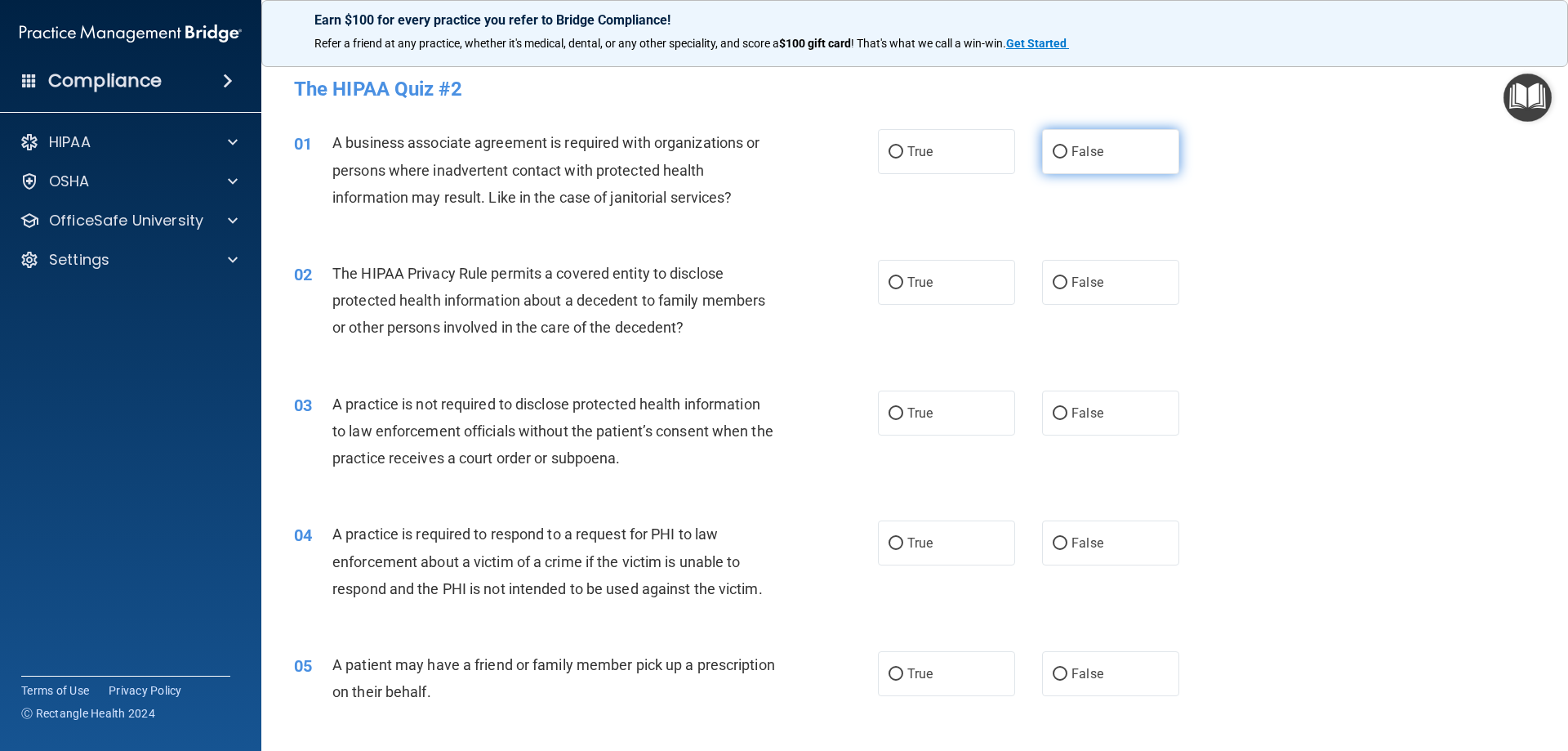
click at [1118, 145] on label "False" at bounding box center [1111, 152] width 137 height 45
click at [1067, 146] on input "False" at bounding box center [1060, 152] width 14 height 12
radio input "true"
click at [910, 282] on span "True" at bounding box center [920, 282] width 25 height 15
click at [903, 282] on input "True" at bounding box center [896, 283] width 14 height 12
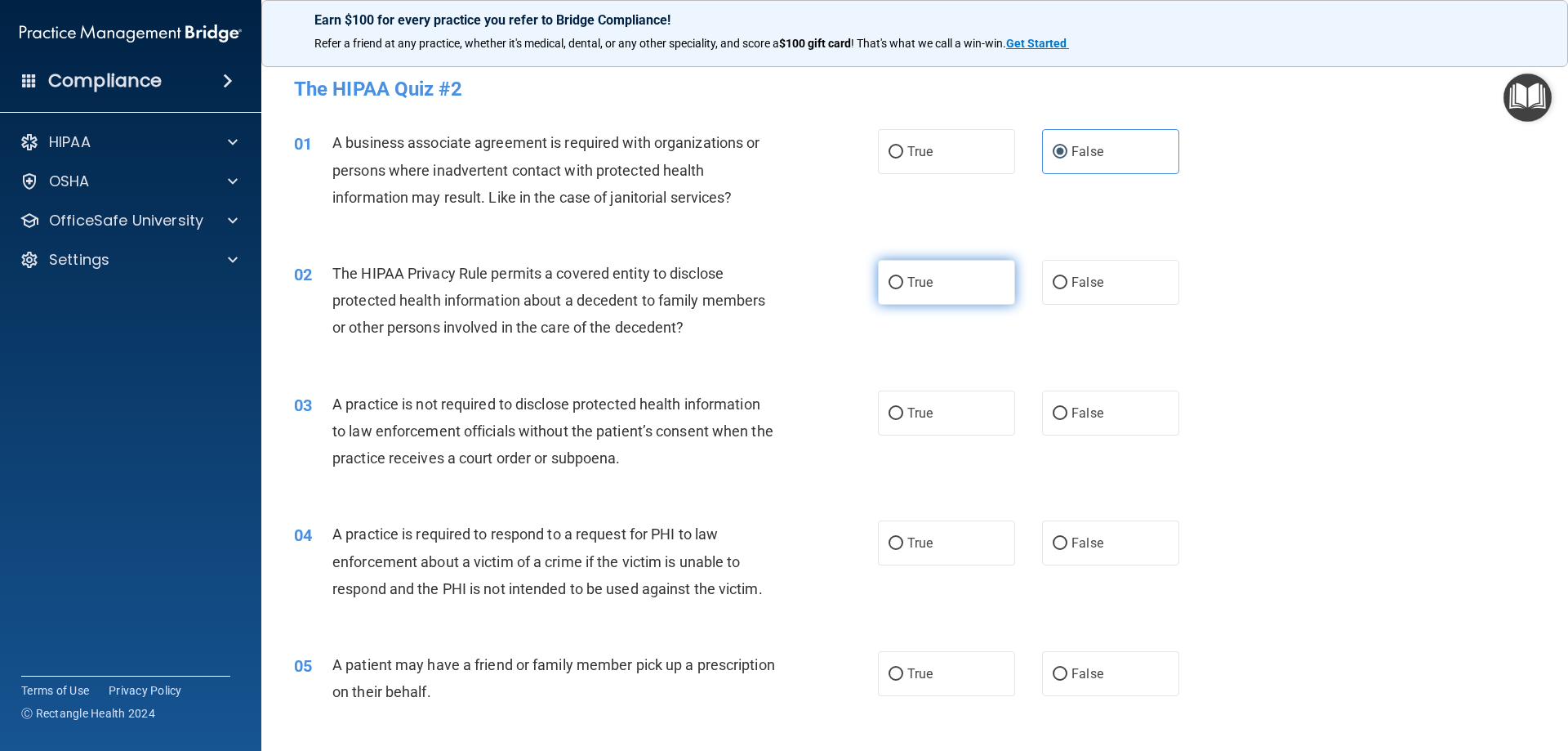
radio input "true"
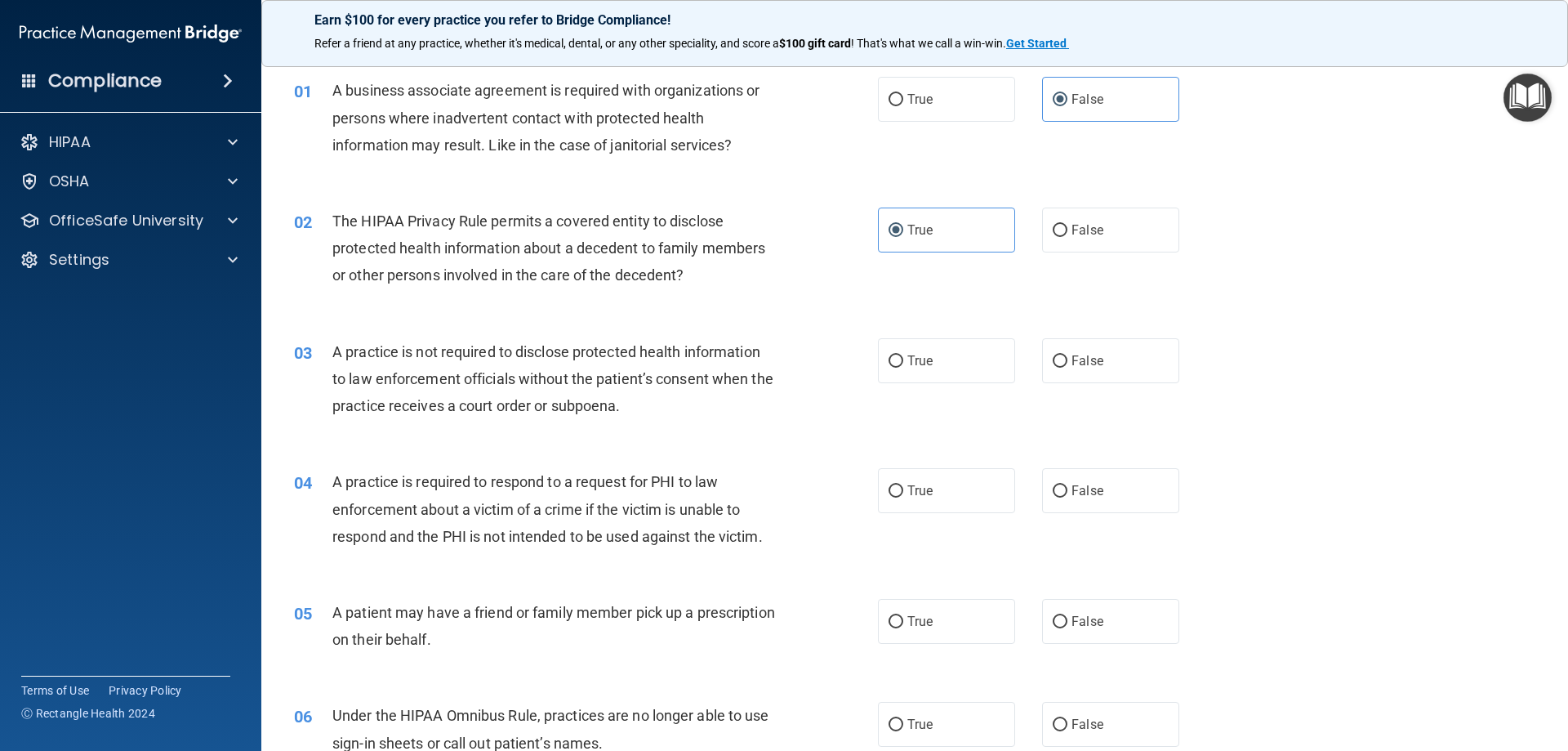
scroll to position [82, 0]
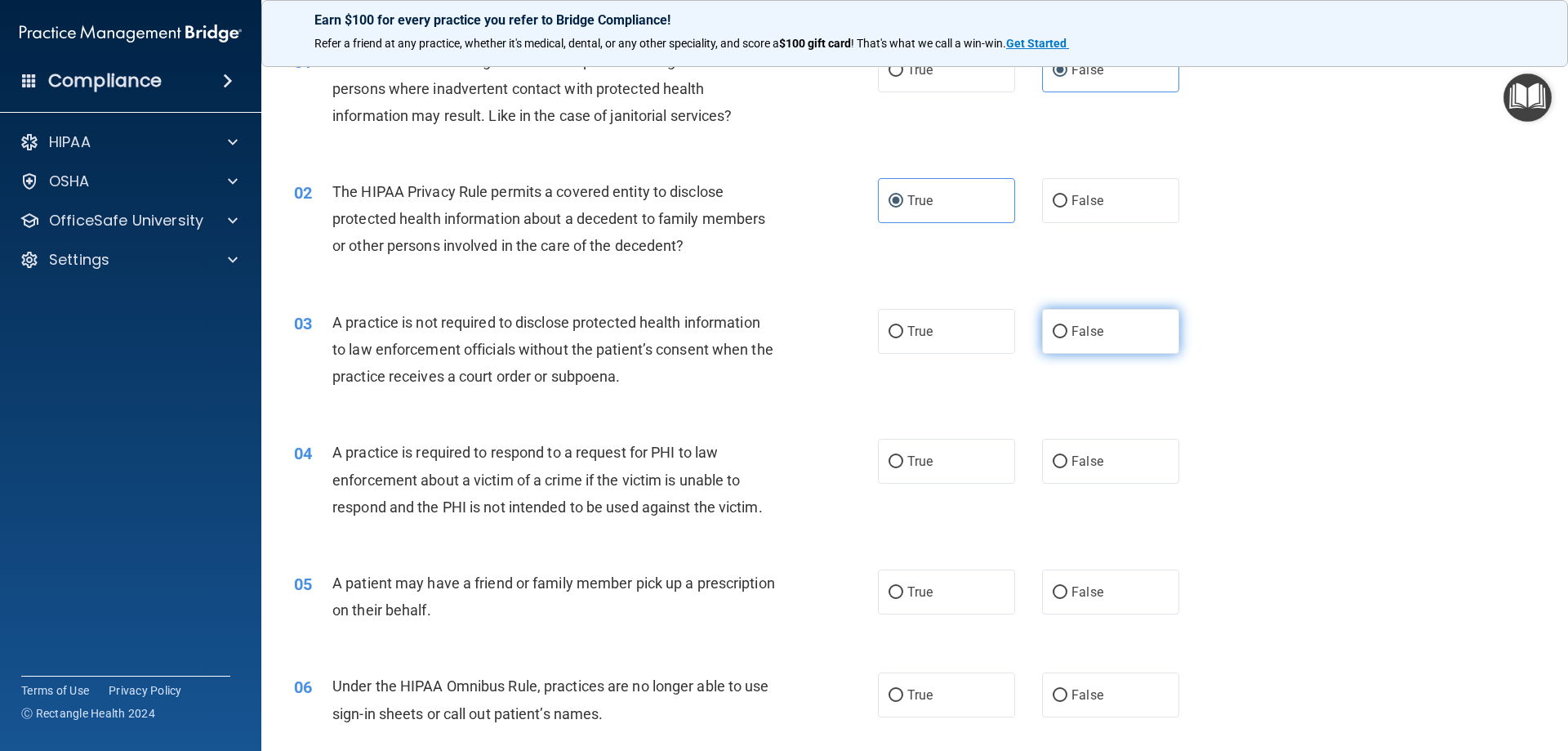
click at [1104, 319] on label "False" at bounding box center [1111, 331] width 137 height 45
click at [1067, 326] on input "False" at bounding box center [1060, 332] width 14 height 12
radio input "true"
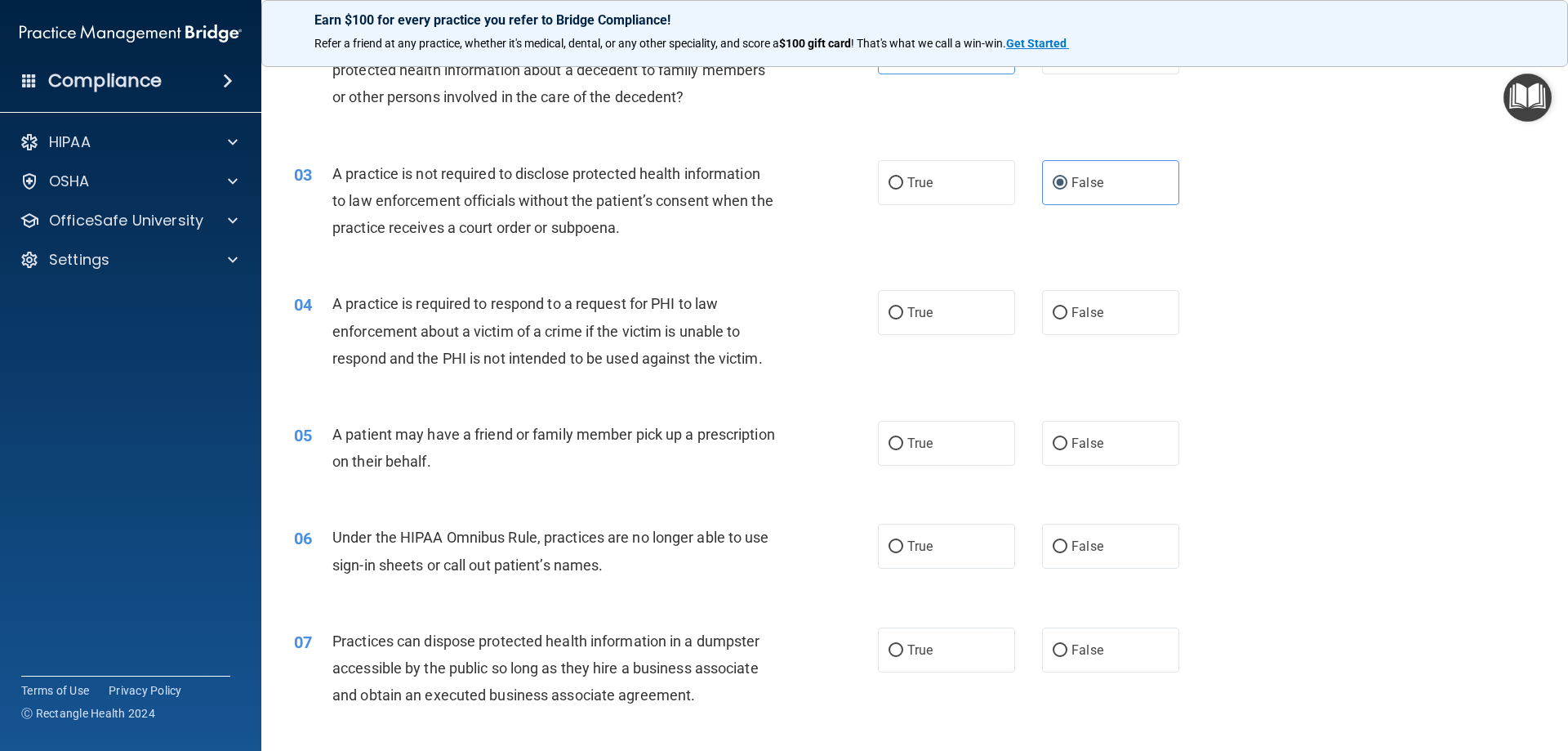
scroll to position [245, 0]
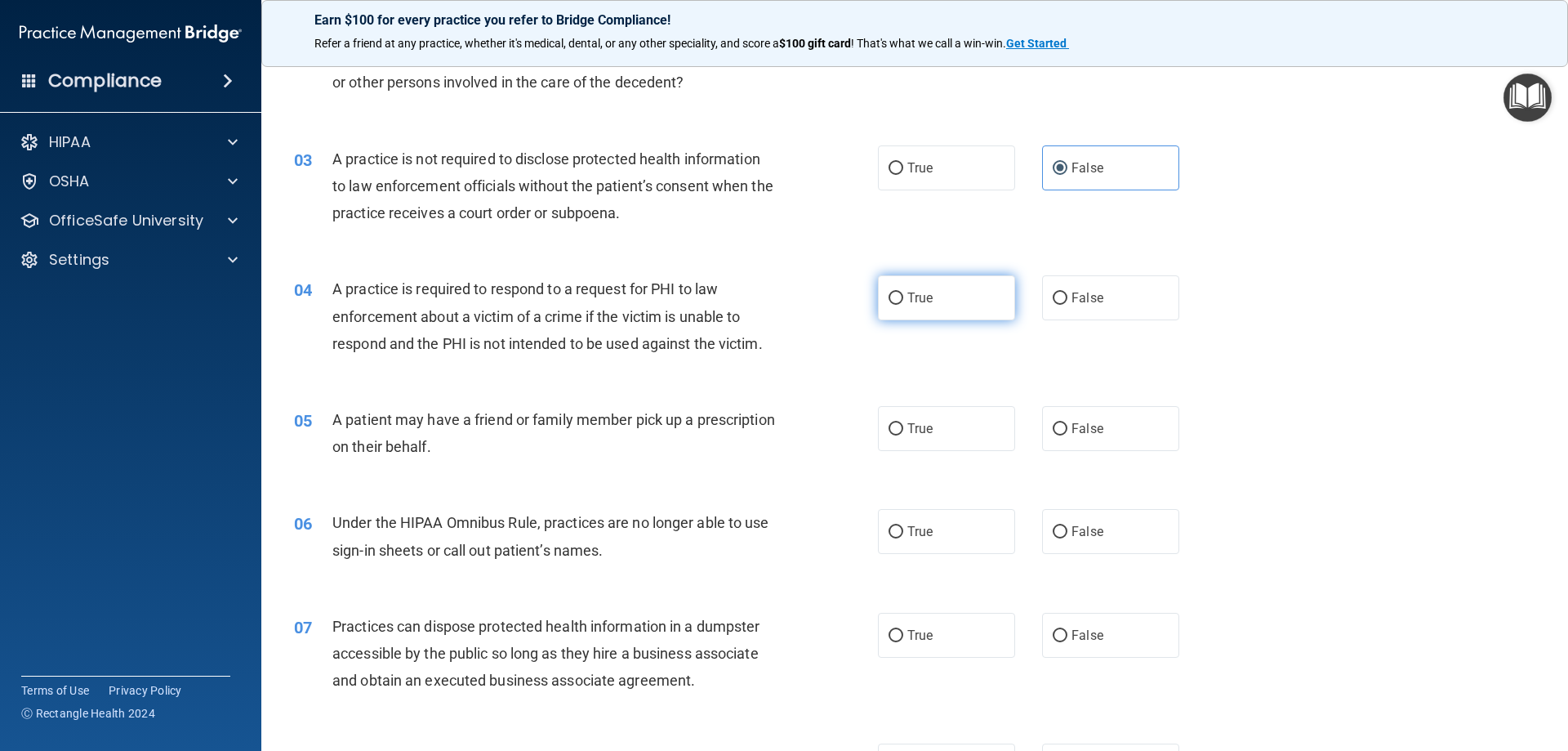
click at [934, 302] on label "True" at bounding box center [946, 297] width 137 height 45
click at [903, 302] on input "True" at bounding box center [896, 298] width 14 height 12
radio input "true"
click at [909, 454] on div "05 A patient may have a friend or family member pick up a prescription on their…" at bounding box center [915, 436] width 1266 height 103
click at [931, 437] on label "True" at bounding box center [946, 428] width 137 height 45
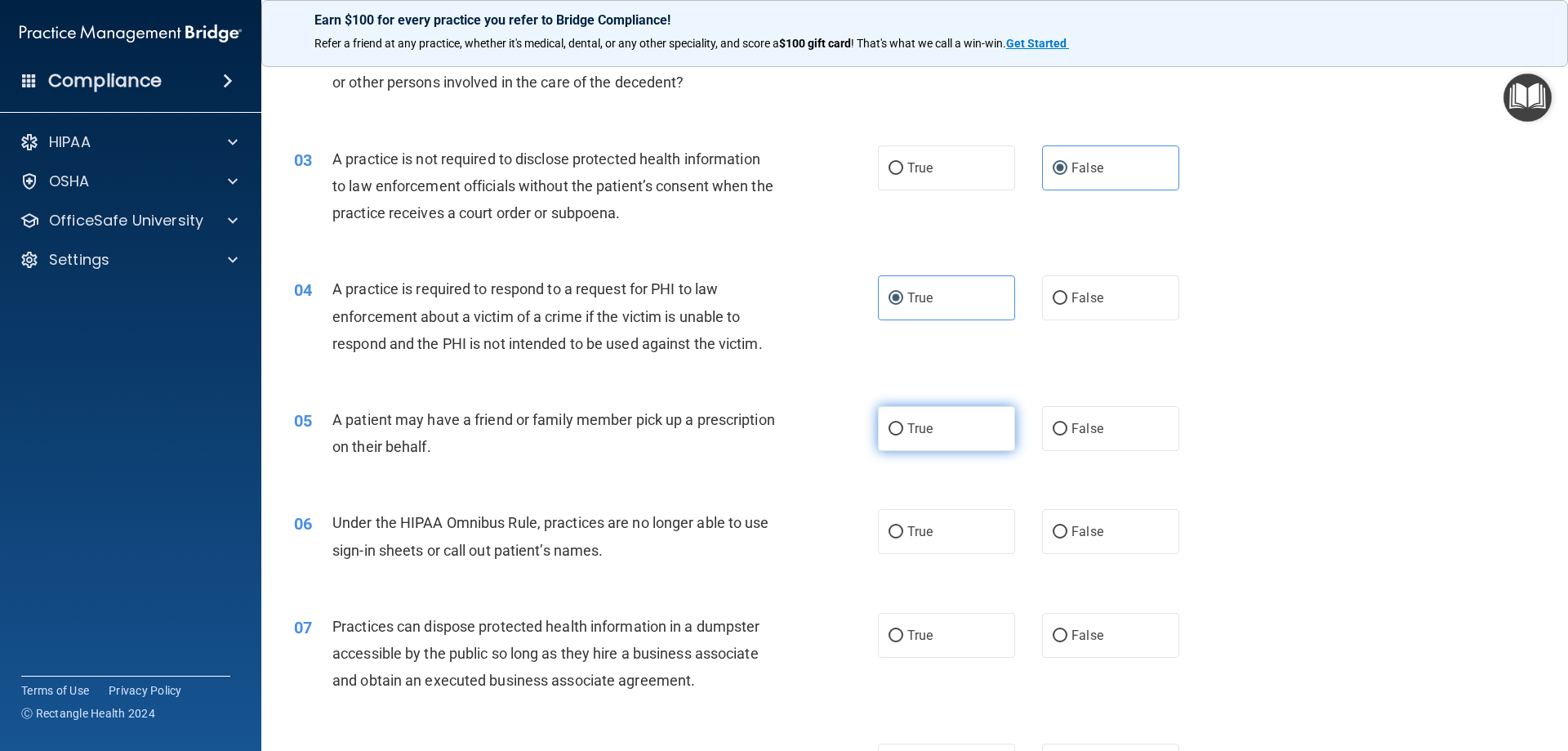
click at [903, 435] on input "True" at bounding box center [896, 429] width 14 height 12
radio input "true"
click at [1136, 528] on label "False" at bounding box center [1111, 531] width 137 height 45
click at [1067, 528] on input "False" at bounding box center [1060, 531] width 14 height 12
radio input "true"
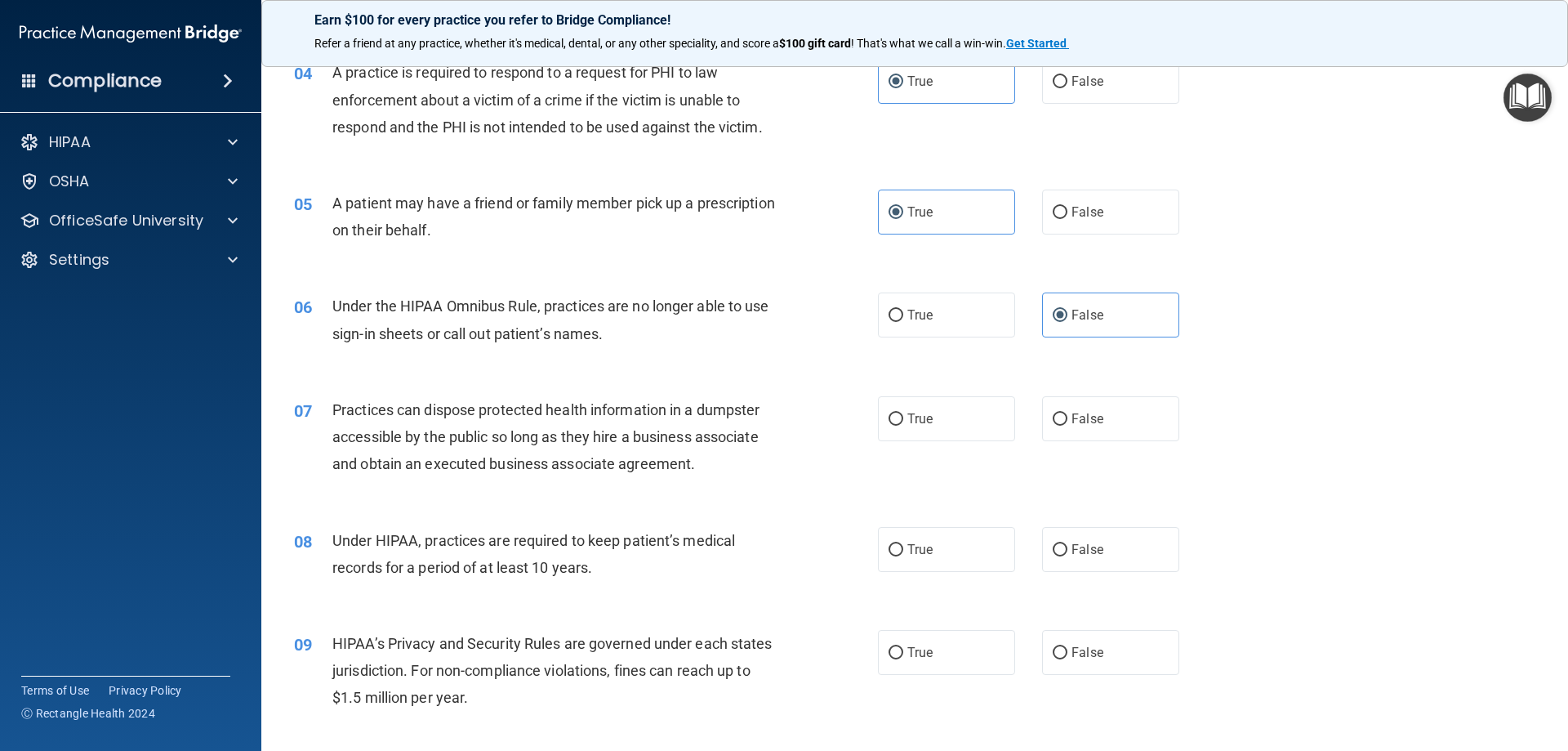
scroll to position [490, 0]
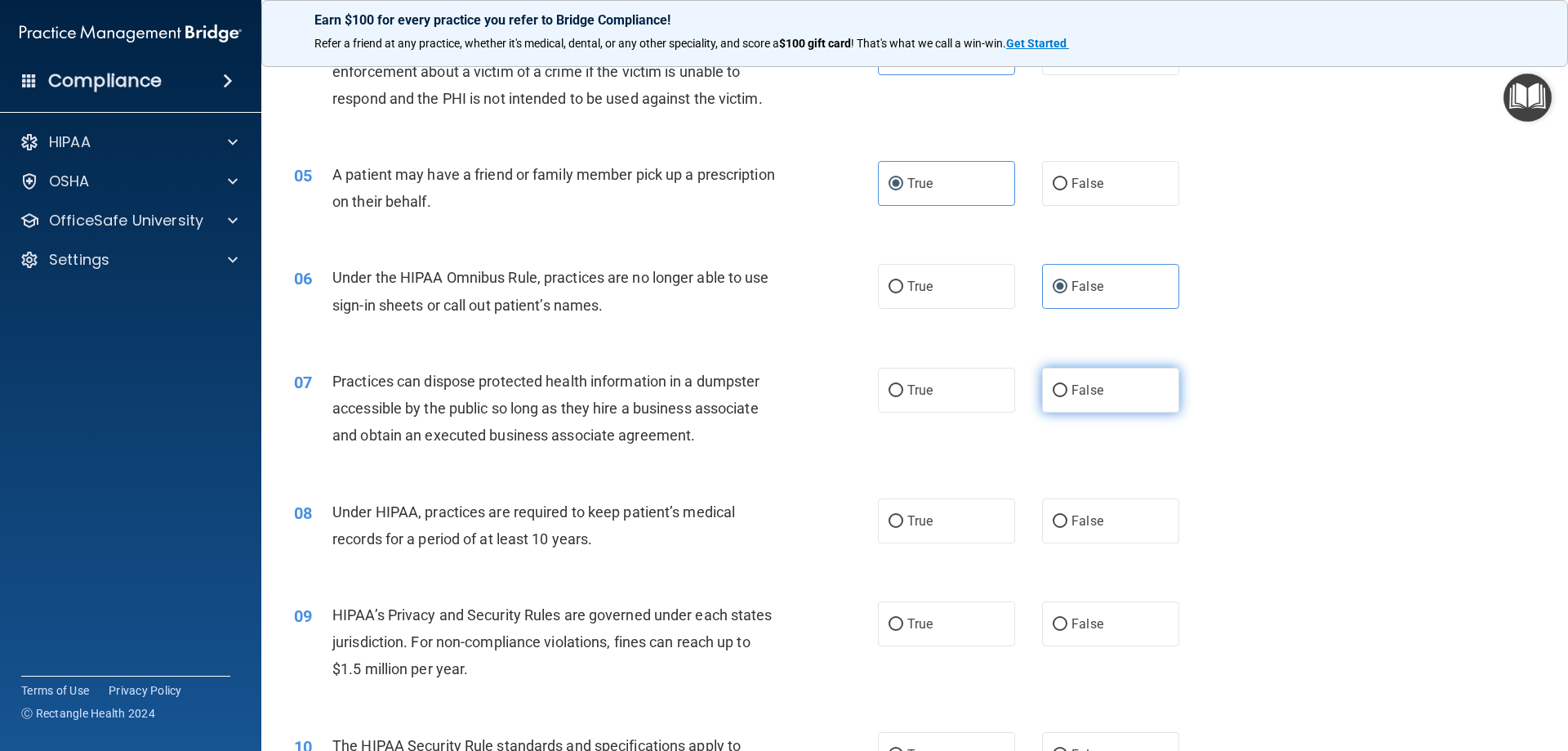
click at [1122, 379] on label "False" at bounding box center [1111, 389] width 137 height 45
click at [1067, 385] on input "False" at bounding box center [1060, 390] width 14 height 12
radio input "true"
click at [1119, 533] on label "False" at bounding box center [1111, 520] width 137 height 45
click at [1067, 528] on input "False" at bounding box center [1060, 521] width 14 height 12
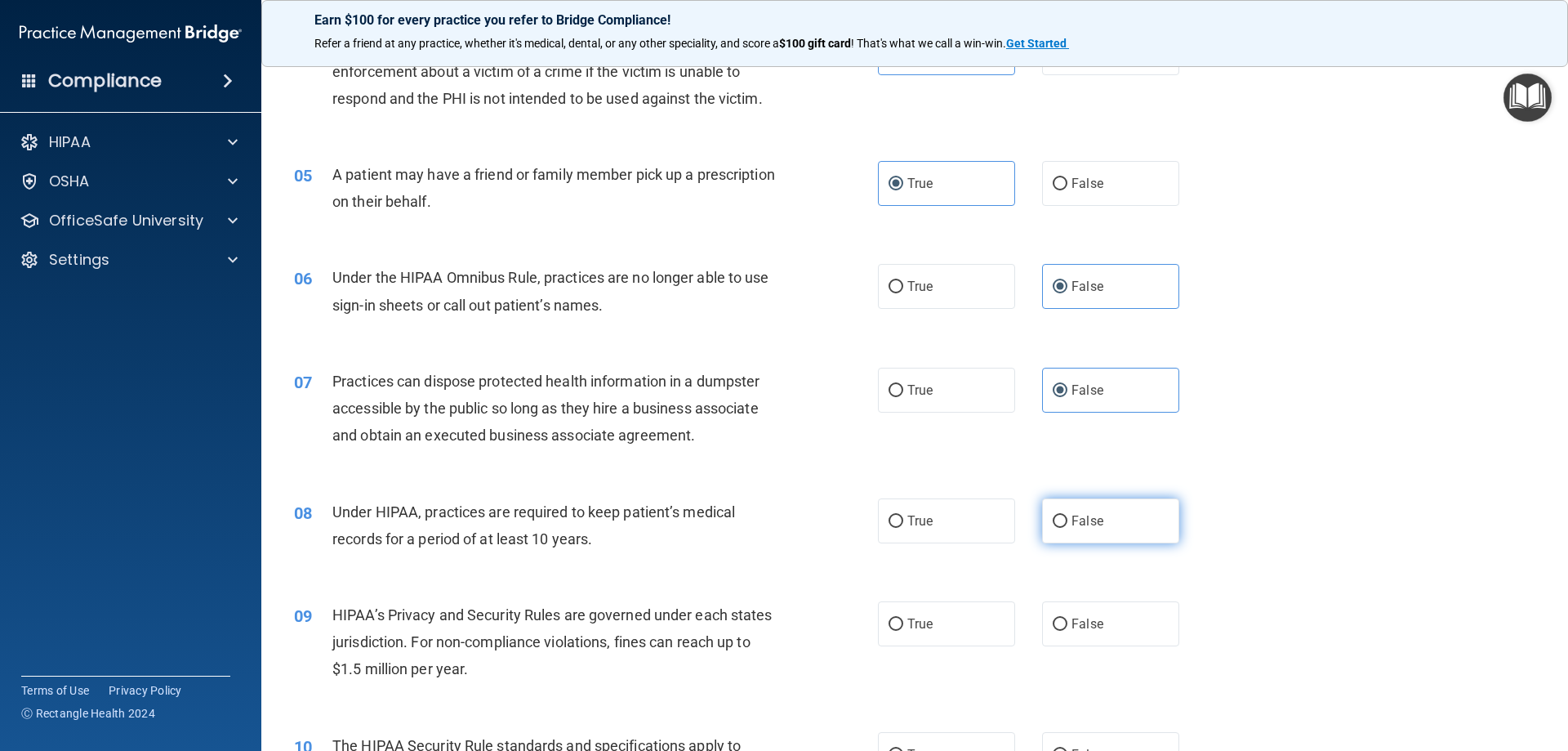
radio input "true"
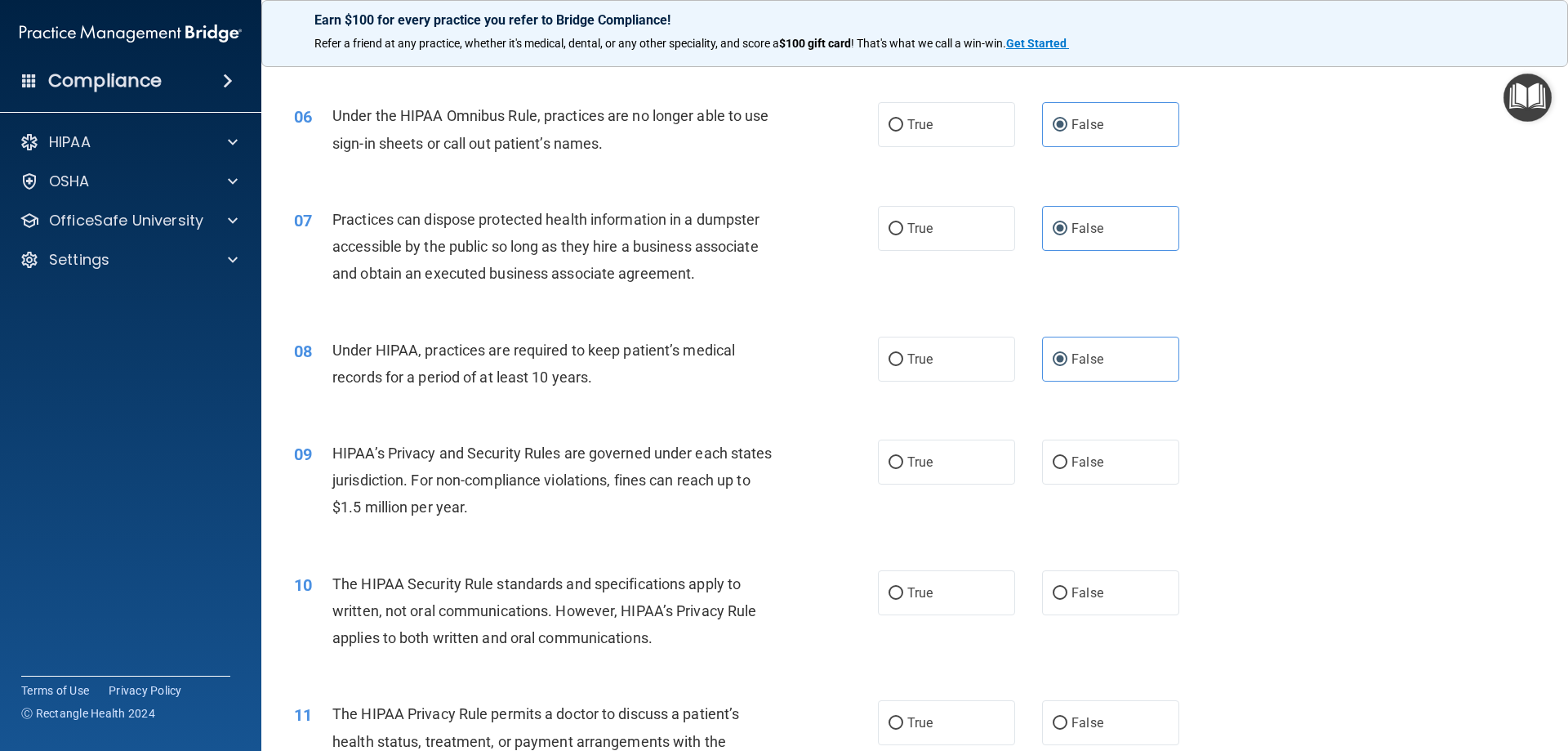
scroll to position [735, 0]
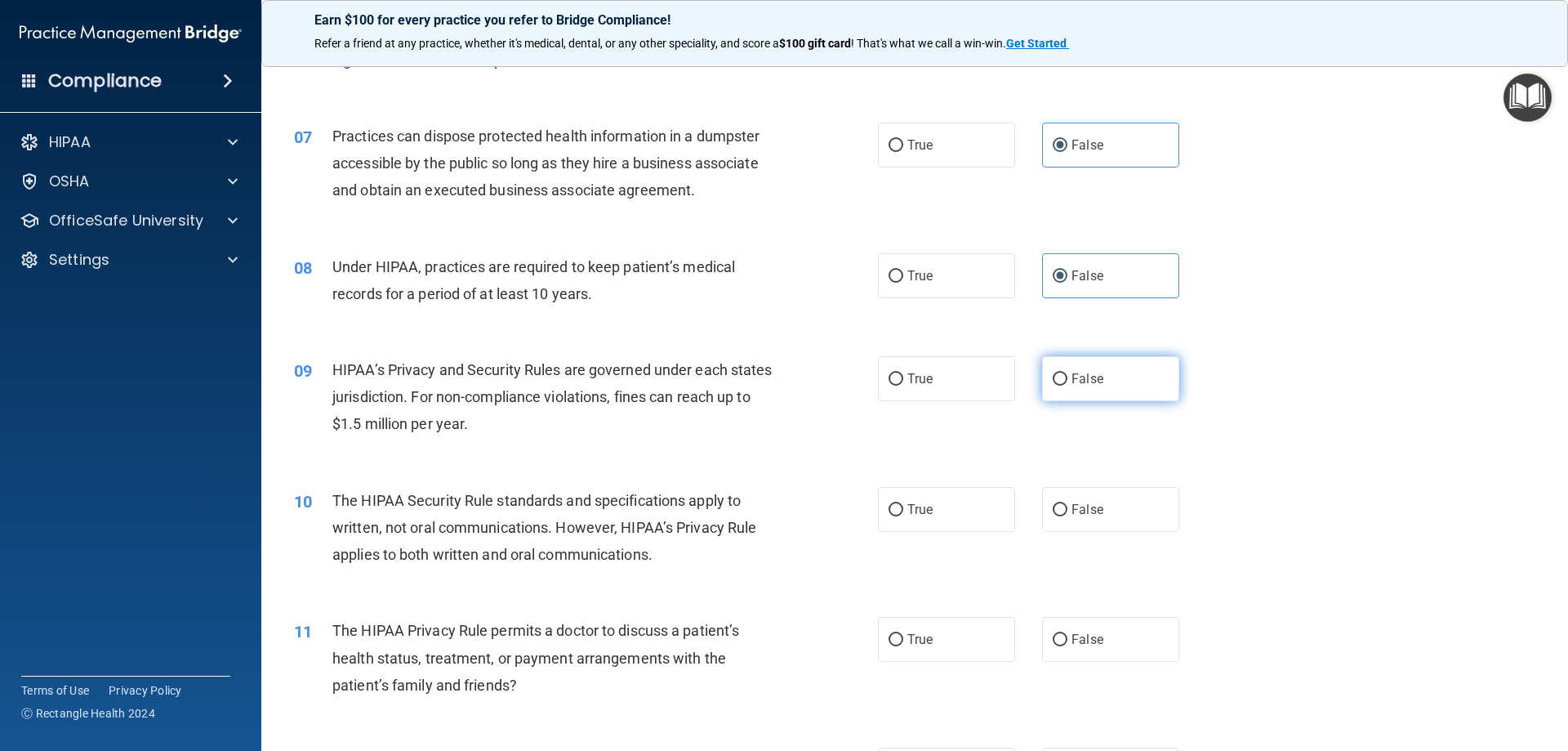
click at [1126, 376] on label "False" at bounding box center [1111, 378] width 137 height 45
click at [1067, 376] on input "False" at bounding box center [1060, 379] width 14 height 12
radio input "true"
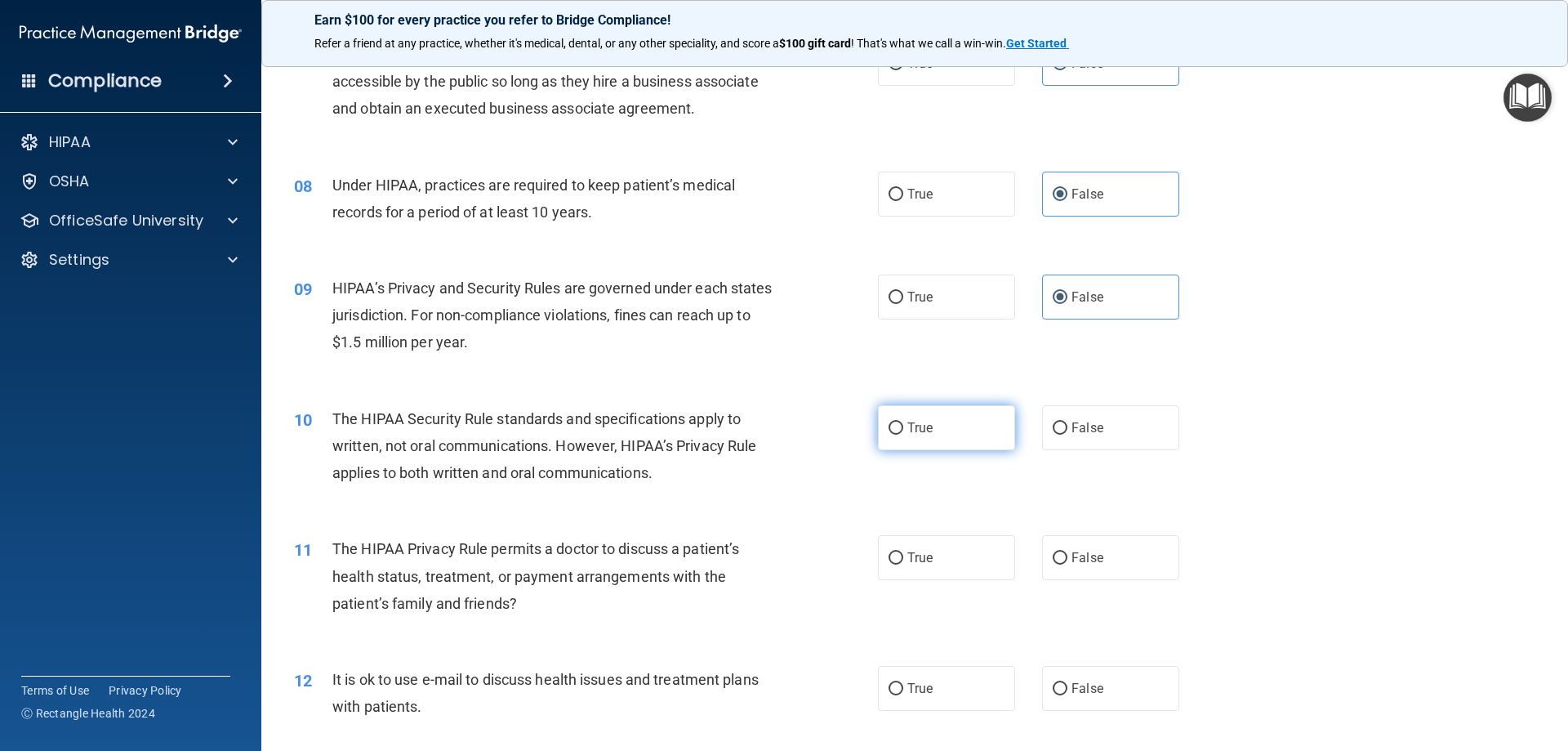
click at [937, 425] on label "True" at bounding box center [946, 427] width 137 height 45
click at [903, 425] on input "True" at bounding box center [896, 428] width 14 height 12
radio input "true"
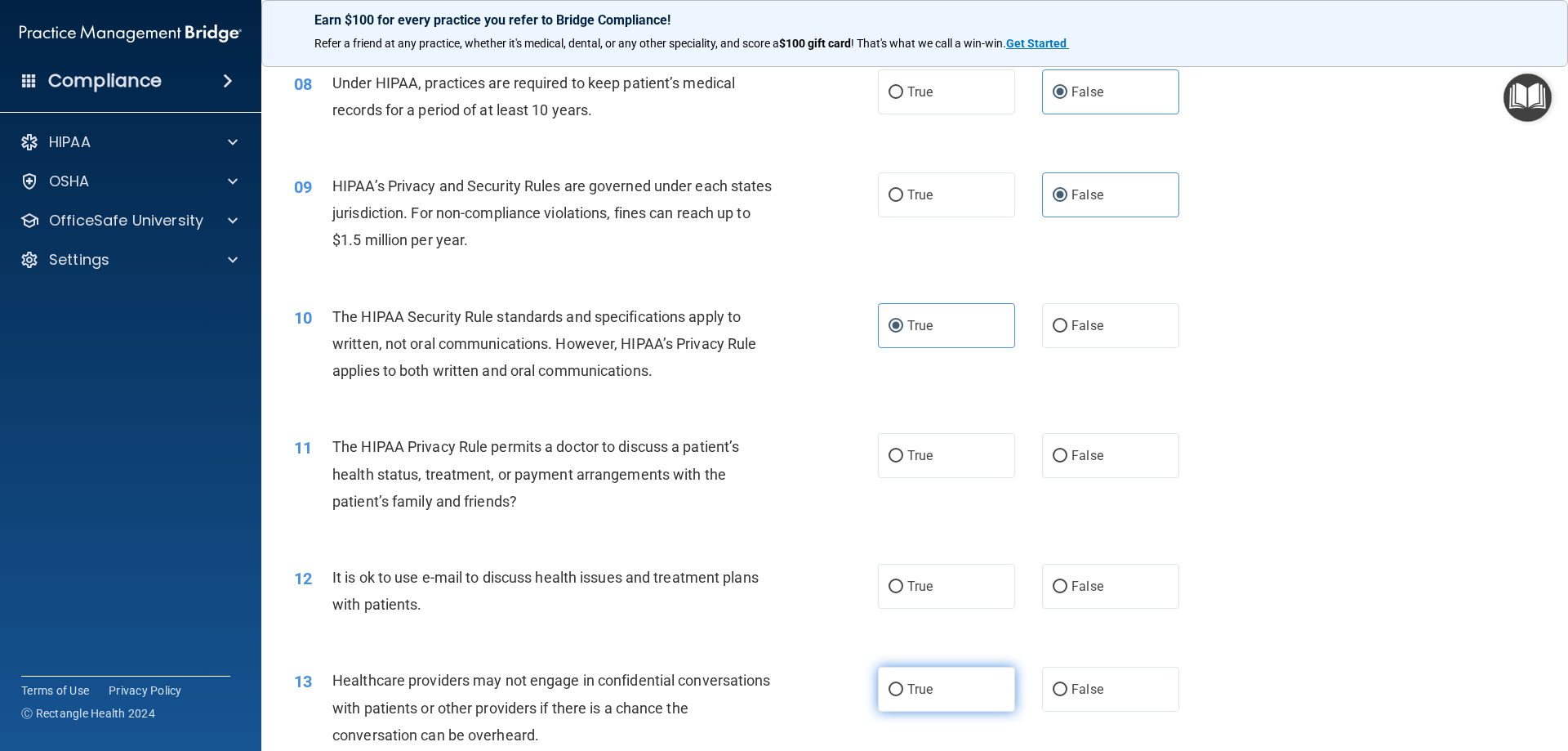
scroll to position [980, 0]
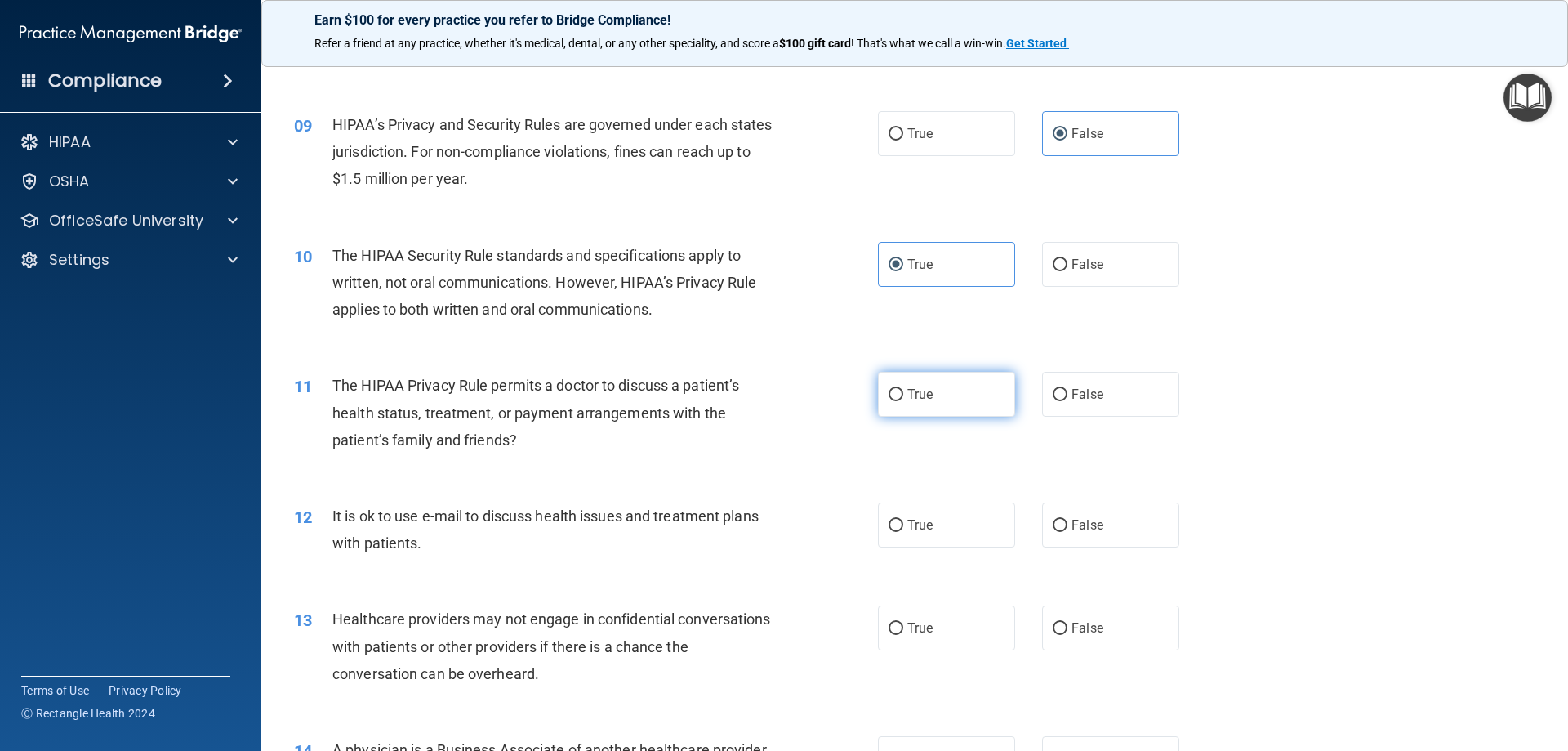
click at [944, 404] on label "True" at bounding box center [946, 393] width 137 height 45
click at [903, 401] on input "True" at bounding box center [896, 394] width 14 height 12
radio input "true"
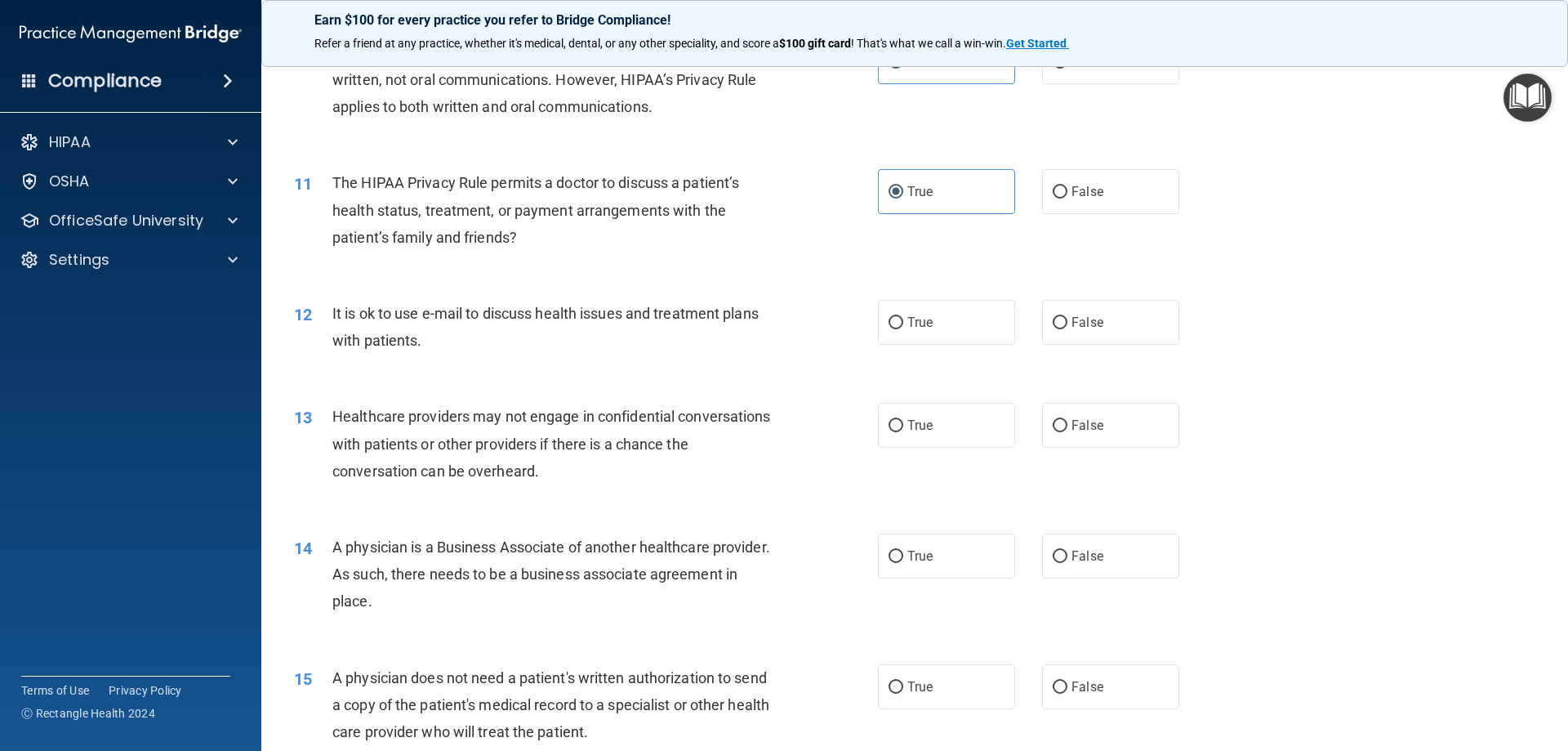
scroll to position [1225, 0]
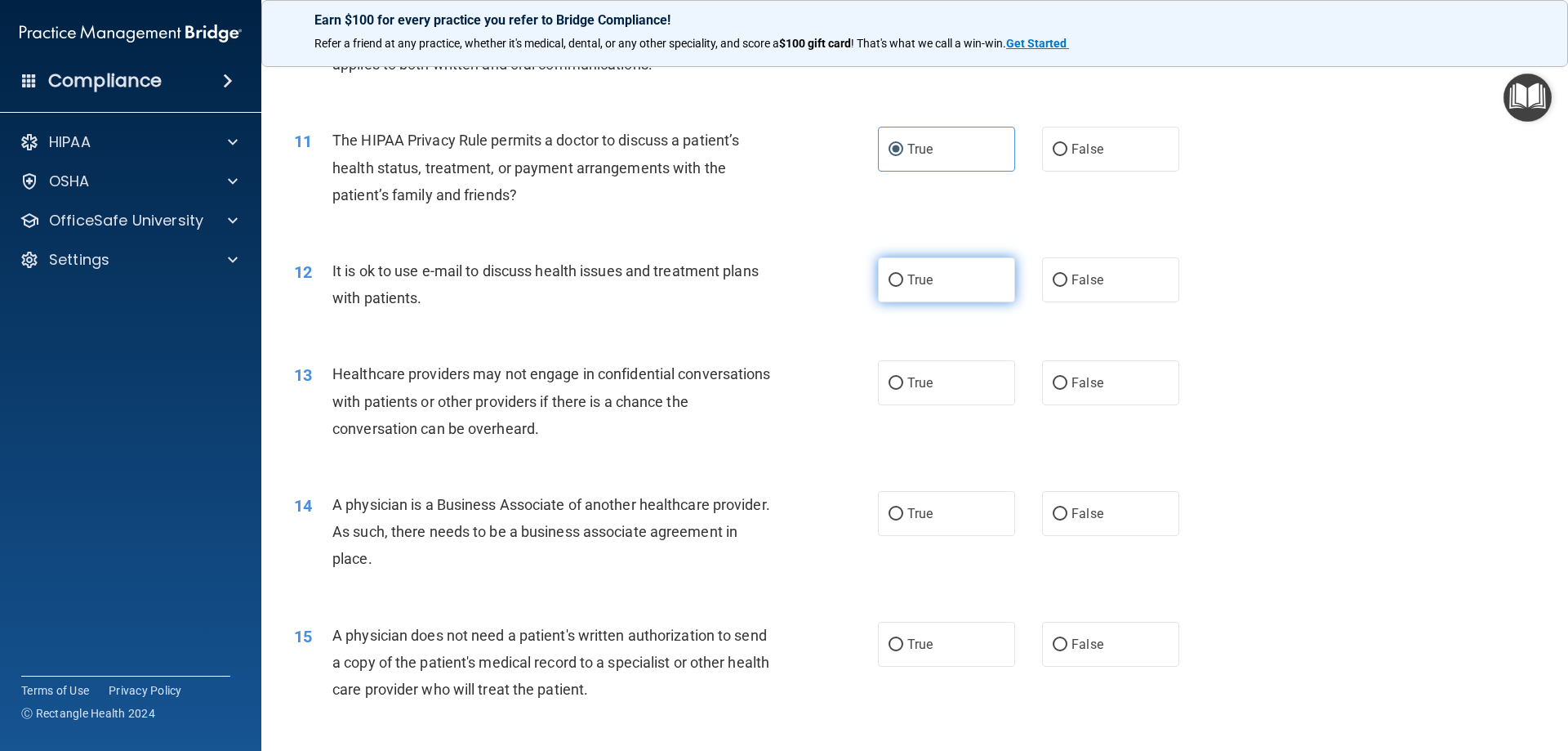
click at [957, 289] on label "True" at bounding box center [946, 279] width 137 height 45
click at [903, 287] on input "True" at bounding box center [896, 280] width 14 height 12
radio input "true"
click at [1119, 386] on label "False" at bounding box center [1111, 383] width 137 height 45
click at [1067, 386] on input "False" at bounding box center [1060, 383] width 14 height 12
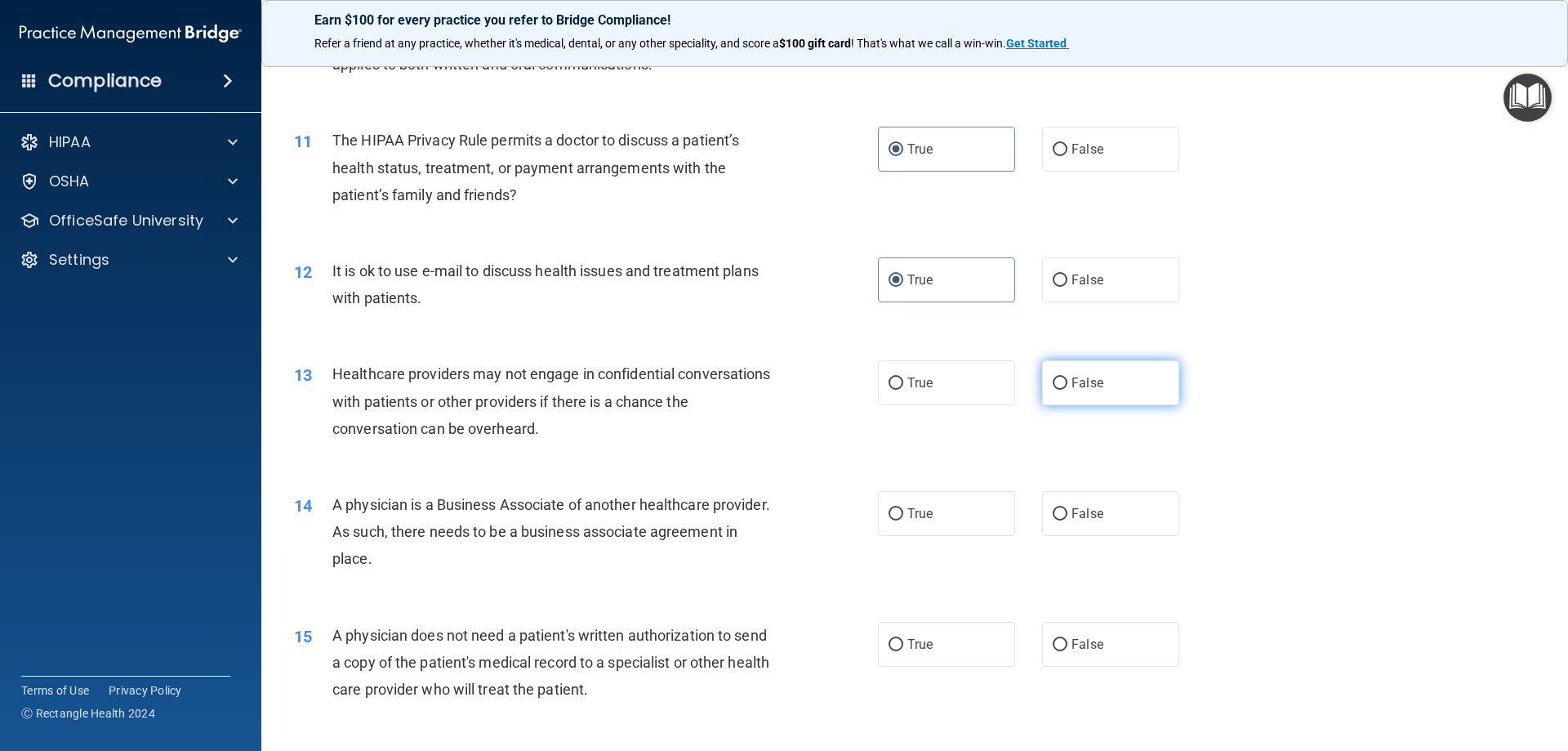
radio input "true"
click at [1106, 498] on label "False" at bounding box center [1111, 513] width 137 height 45
click at [1067, 508] on input "False" at bounding box center [1060, 514] width 14 height 12
radio input "true"
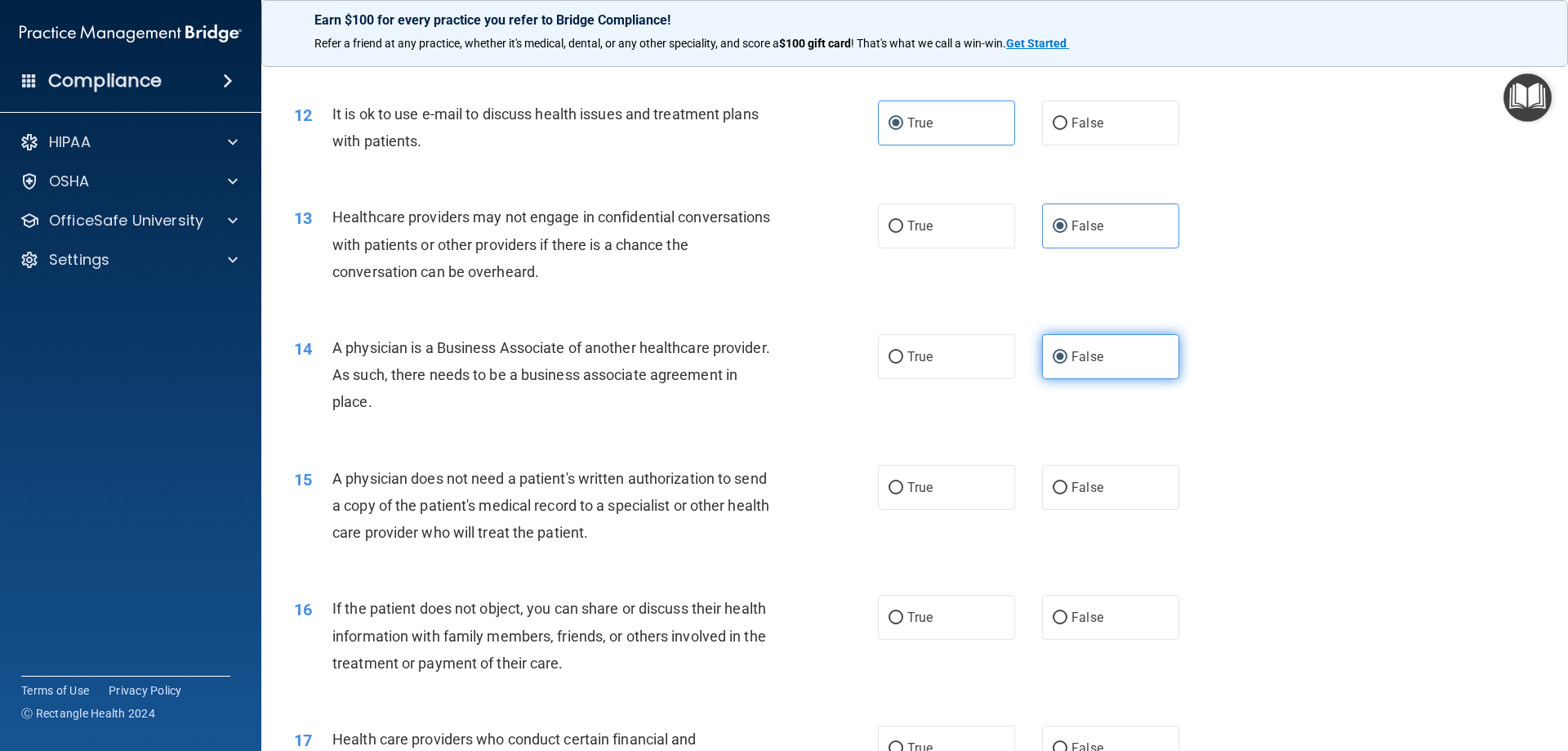
scroll to position [1389, 0]
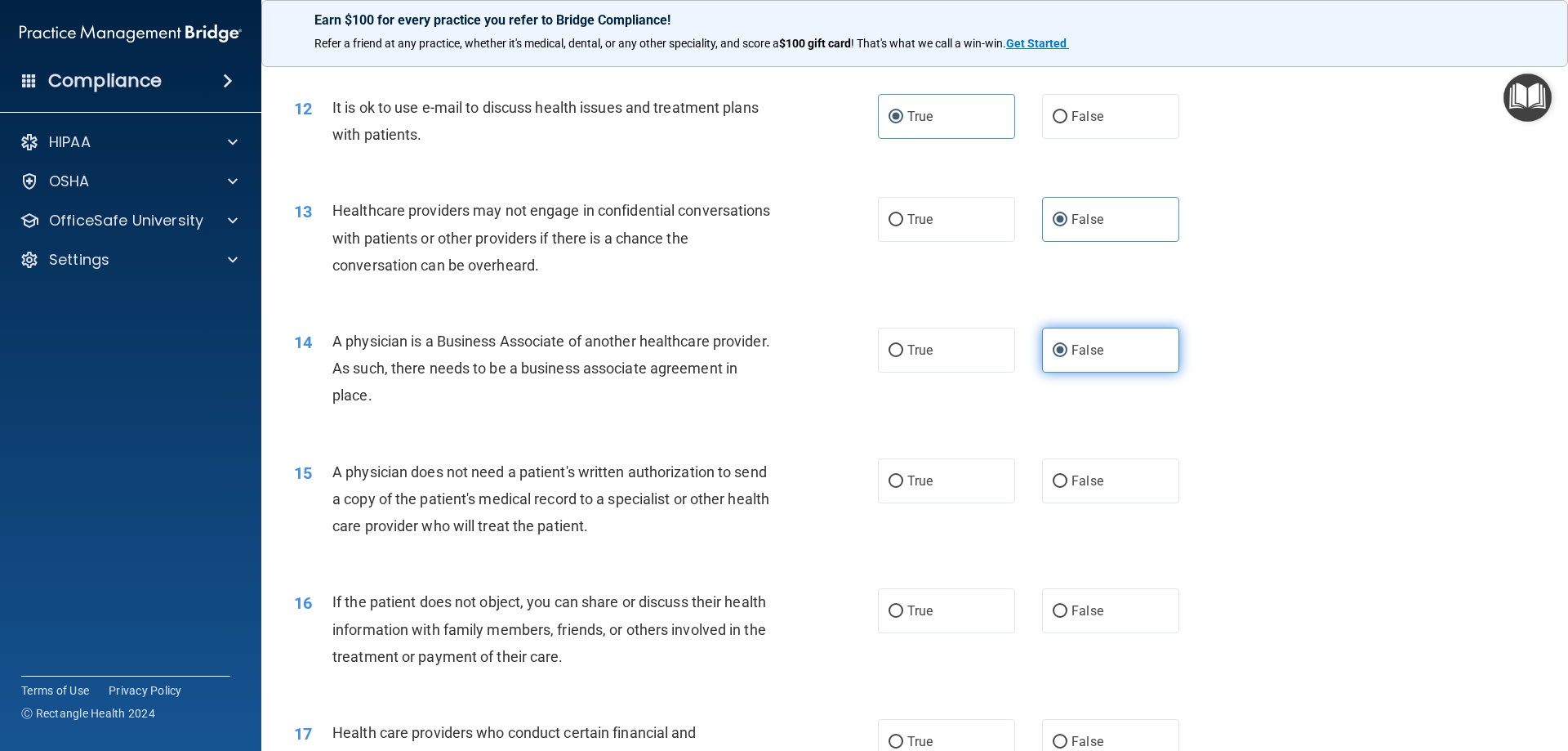
click at [1106, 498] on label "False" at bounding box center [1111, 481] width 137 height 45
click at [1067, 487] on input "False" at bounding box center [1060, 481] width 14 height 12
radio input "true"
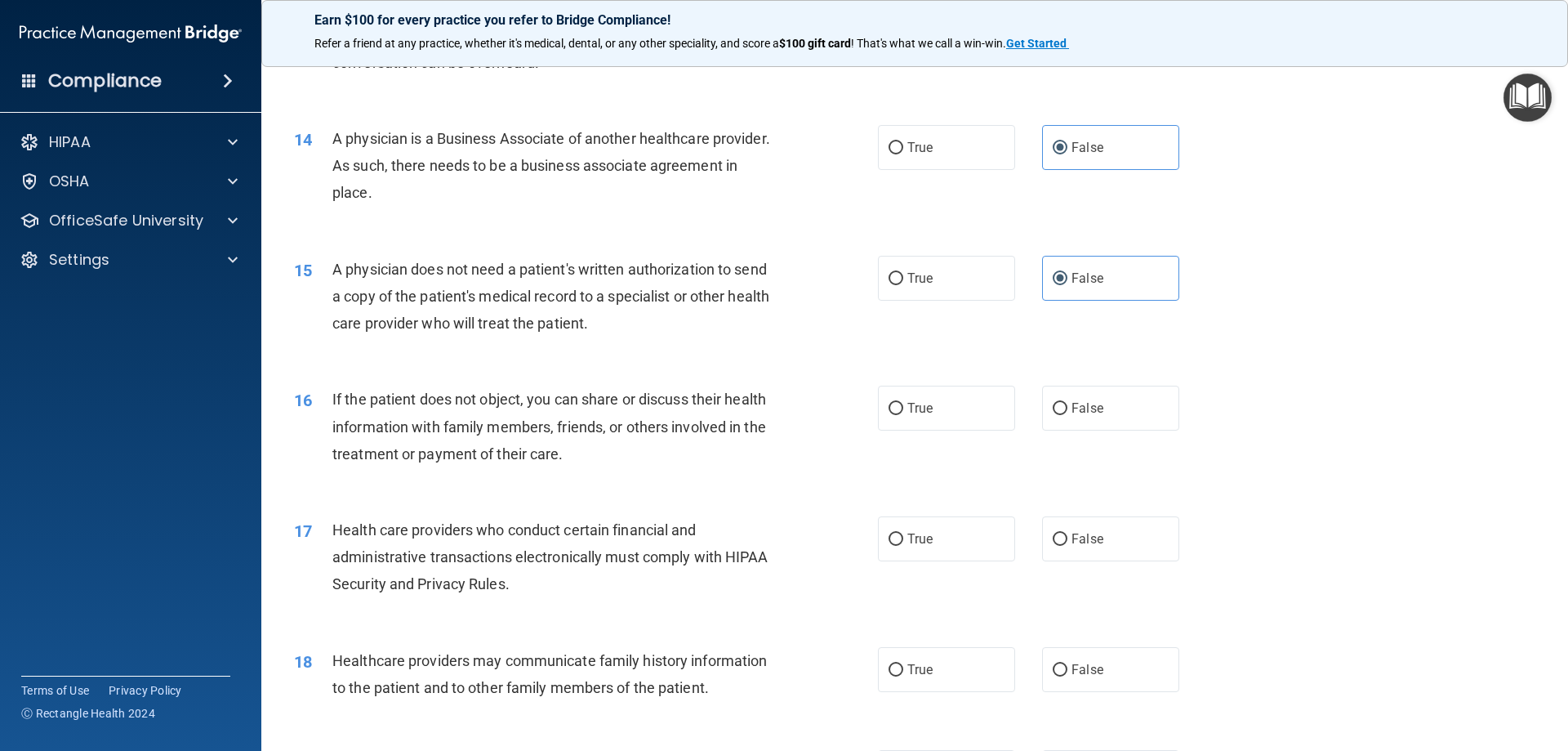
scroll to position [1633, 0]
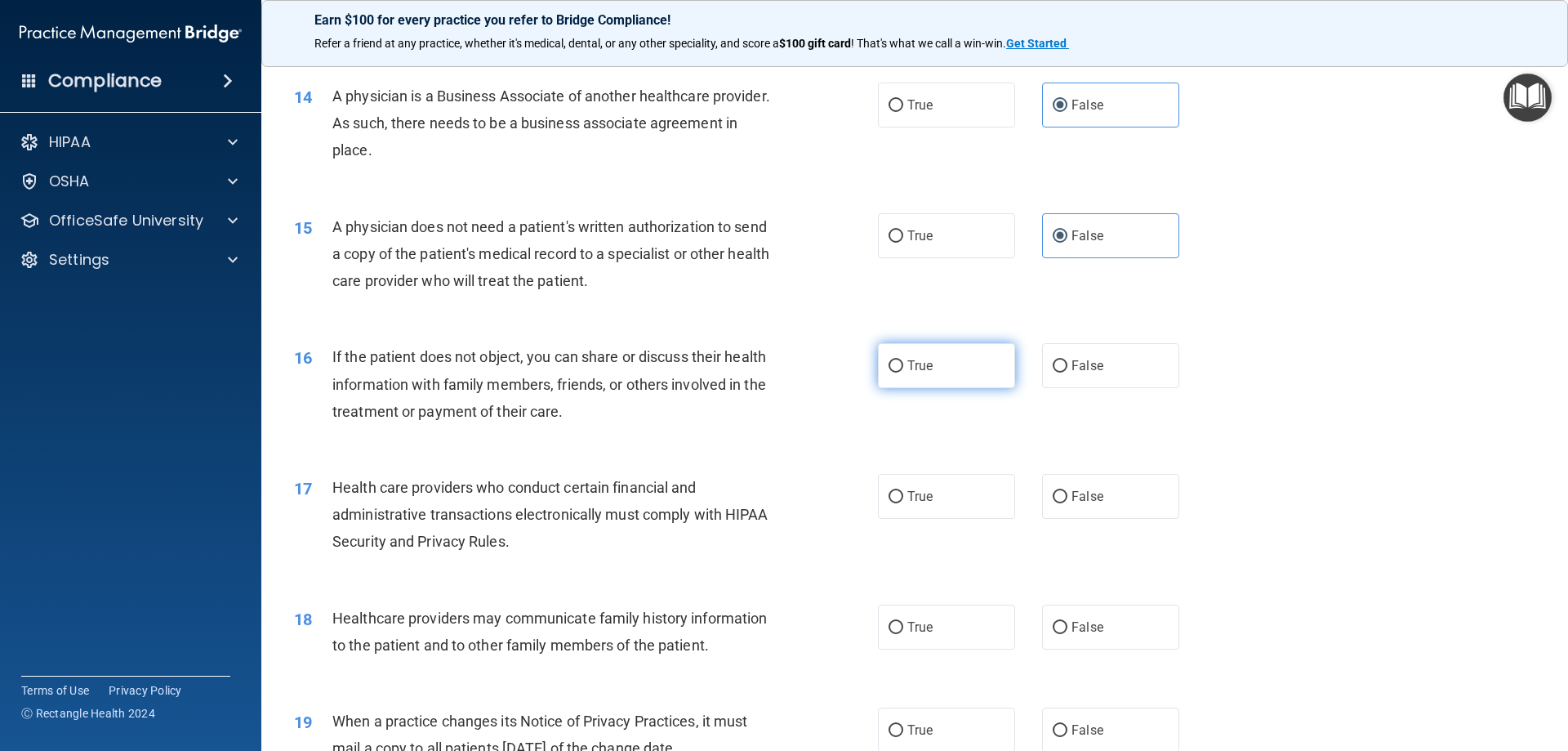
click at [941, 365] on label "True" at bounding box center [946, 365] width 137 height 45
click at [903, 365] on input "True" at bounding box center [896, 366] width 14 height 12
radio input "true"
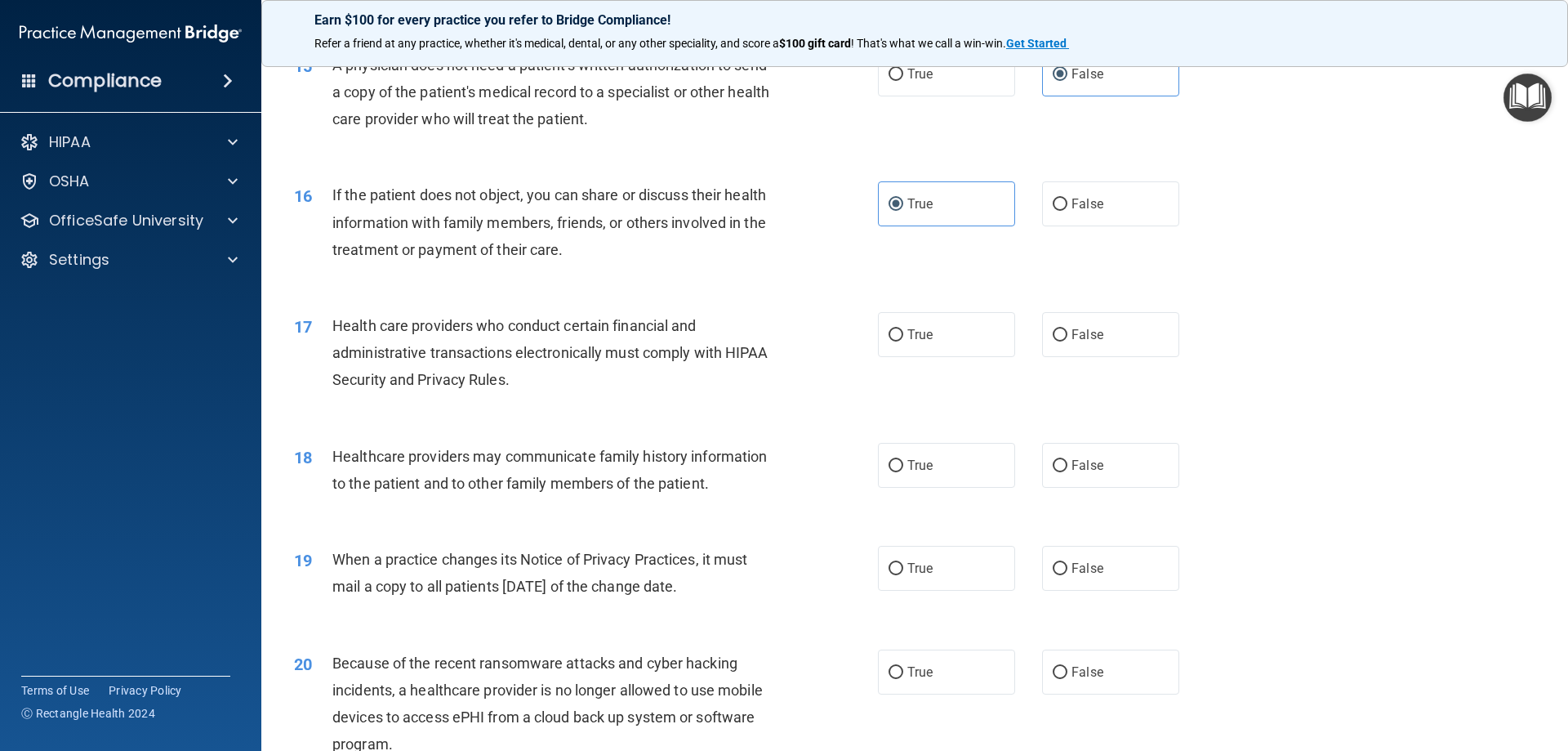
scroll to position [1796, 0]
click at [982, 349] on label "True" at bounding box center [946, 333] width 137 height 45
click at [903, 340] on input "True" at bounding box center [896, 333] width 14 height 12
radio input "true"
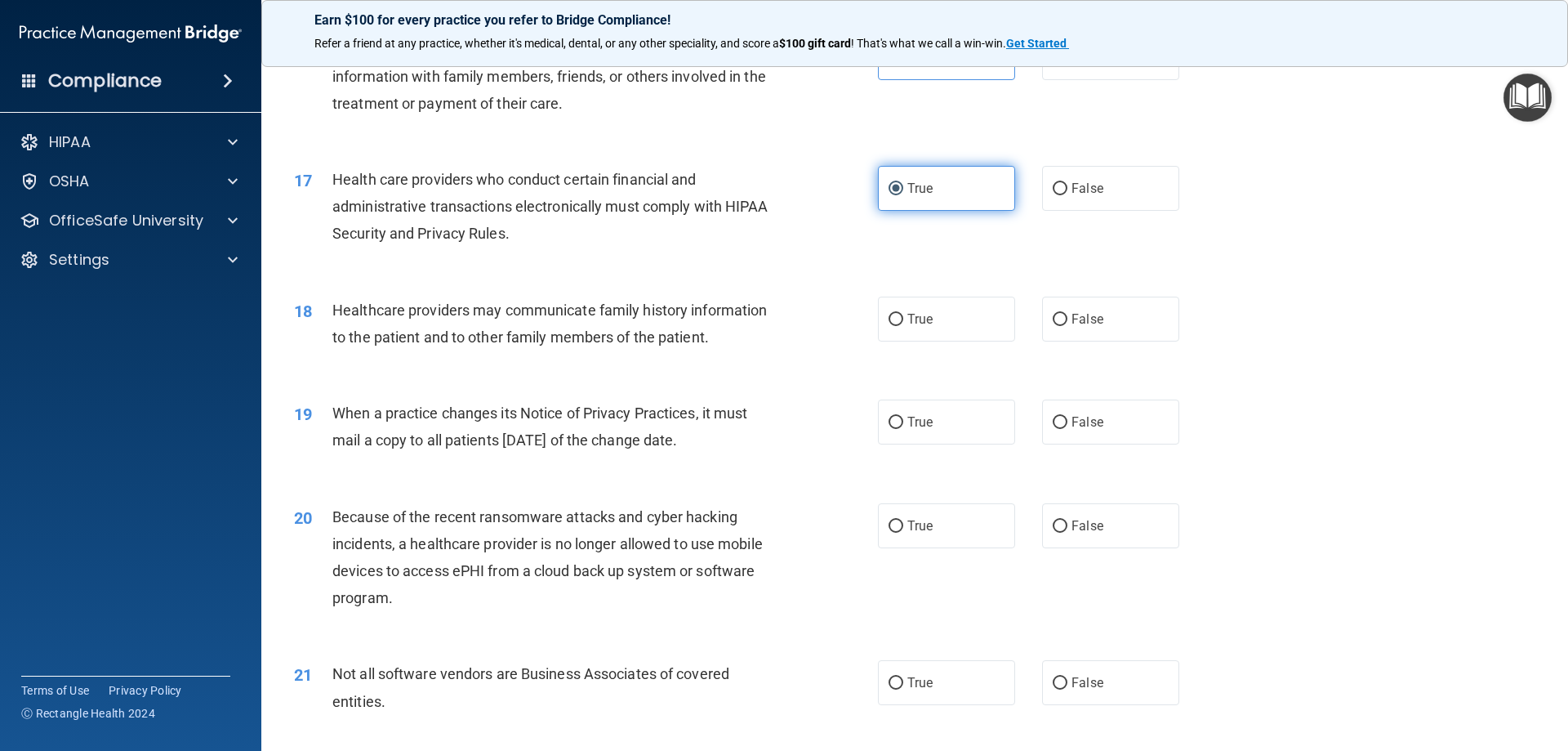
scroll to position [1960, 0]
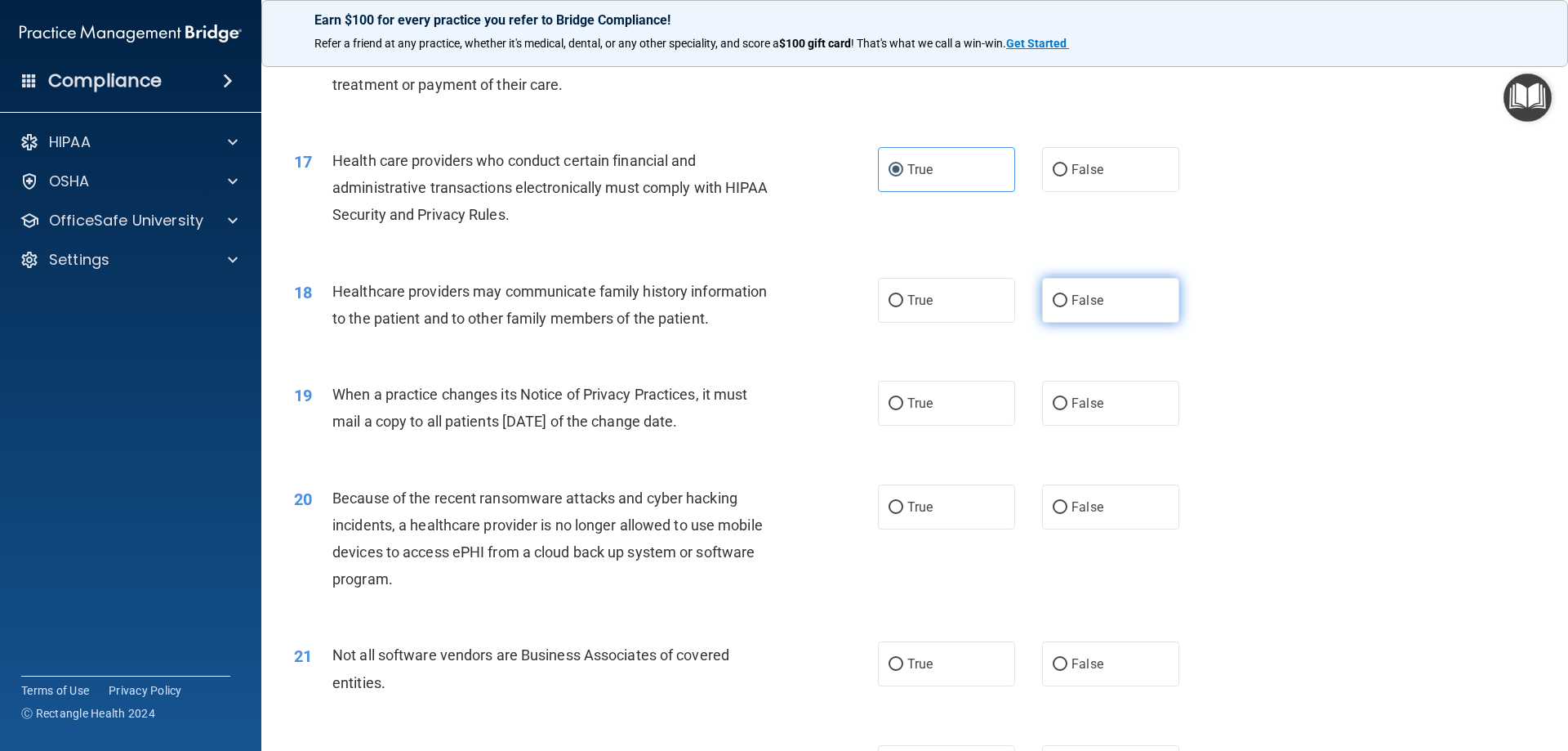
click at [1072, 320] on label "False" at bounding box center [1111, 300] width 137 height 45
click at [1067, 307] on input "False" at bounding box center [1060, 300] width 14 height 12
radio input "true"
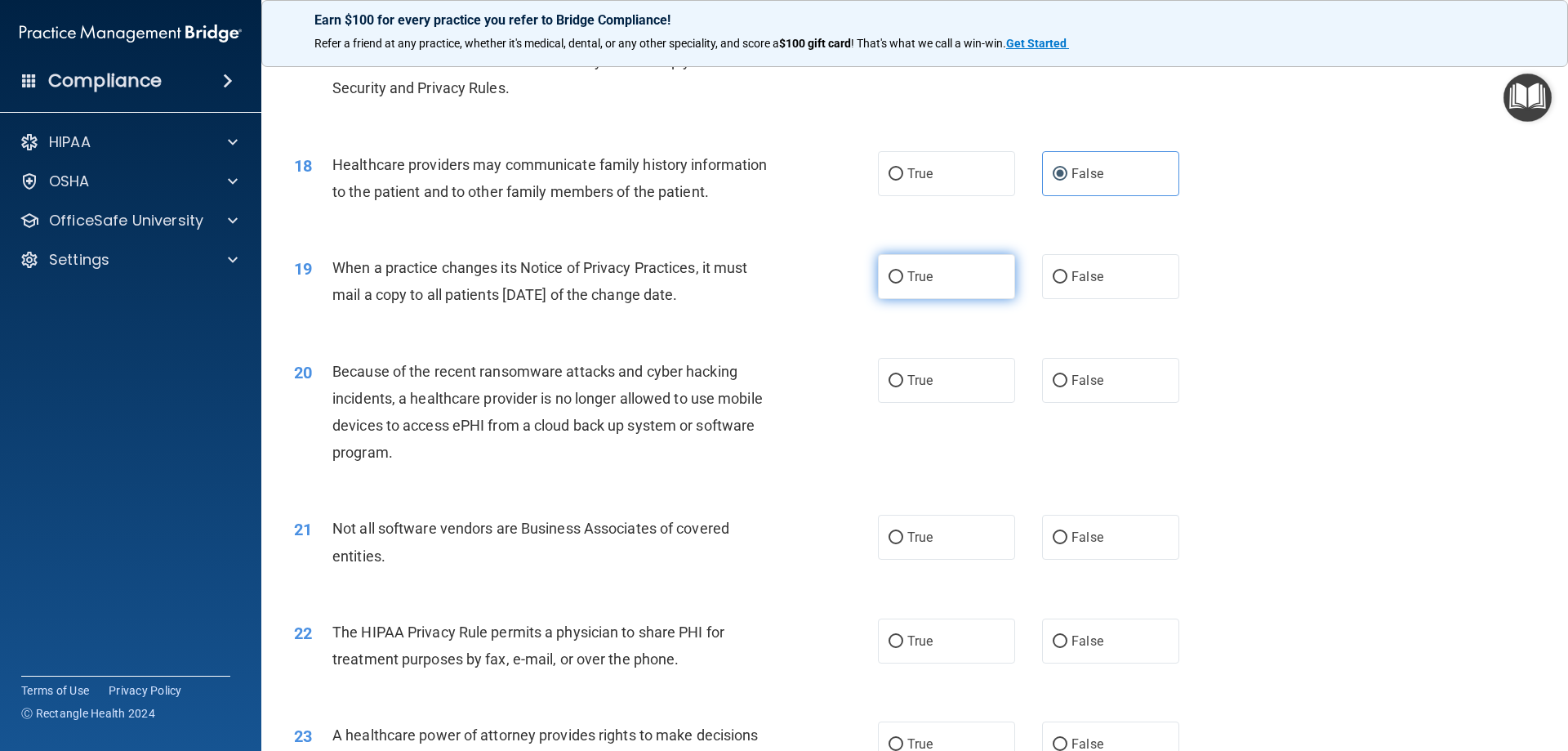
scroll to position [2124, 0]
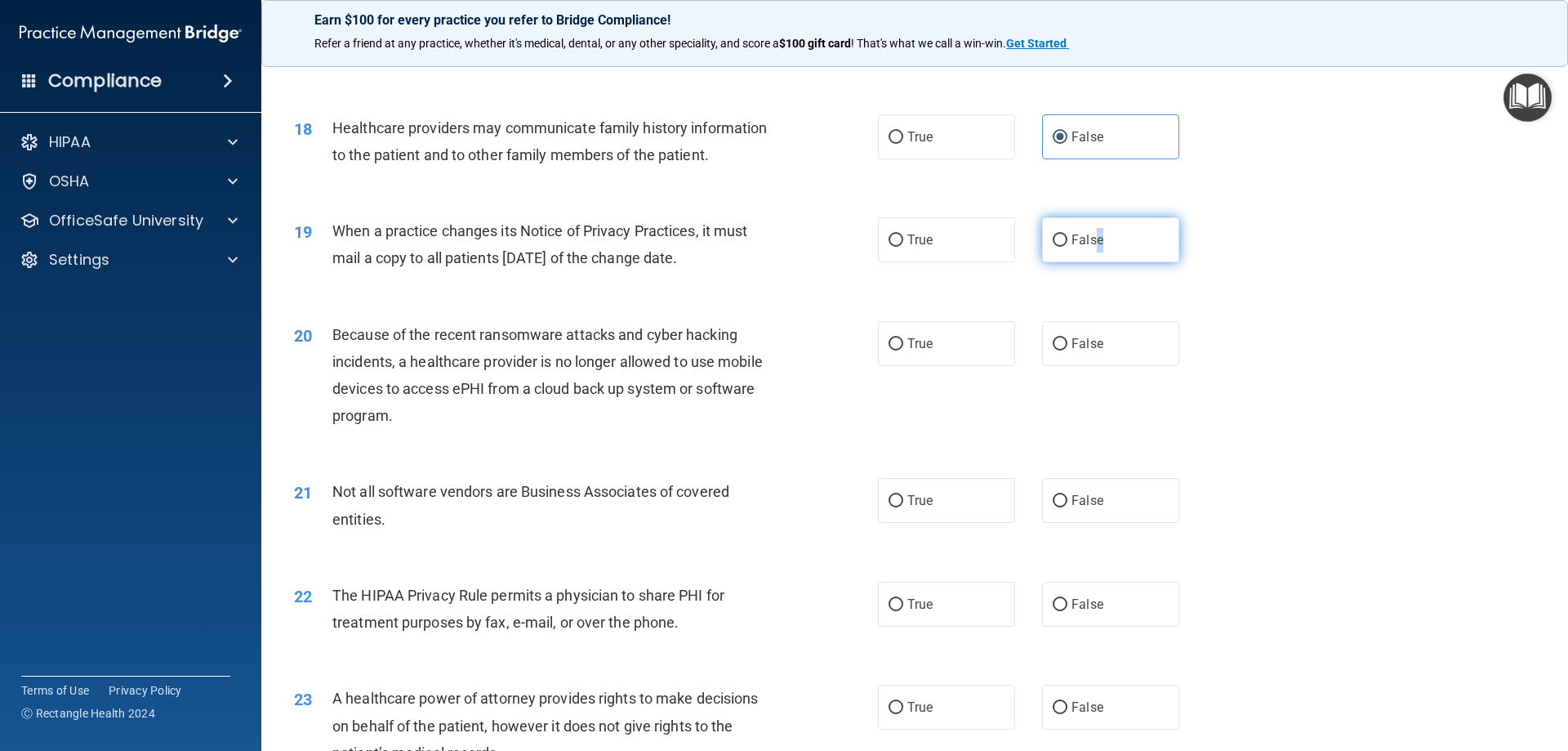
click at [1092, 240] on span "False" at bounding box center [1087, 240] width 32 height 15
click at [1120, 371] on div "20 Because of the recent ransomware attacks and cyber hacking incidents, a heal…" at bounding box center [915, 379] width 1266 height 157
click at [1117, 353] on label "False" at bounding box center [1111, 343] width 137 height 45
click at [1067, 350] on input "False" at bounding box center [1060, 344] width 14 height 12
radio input "true"
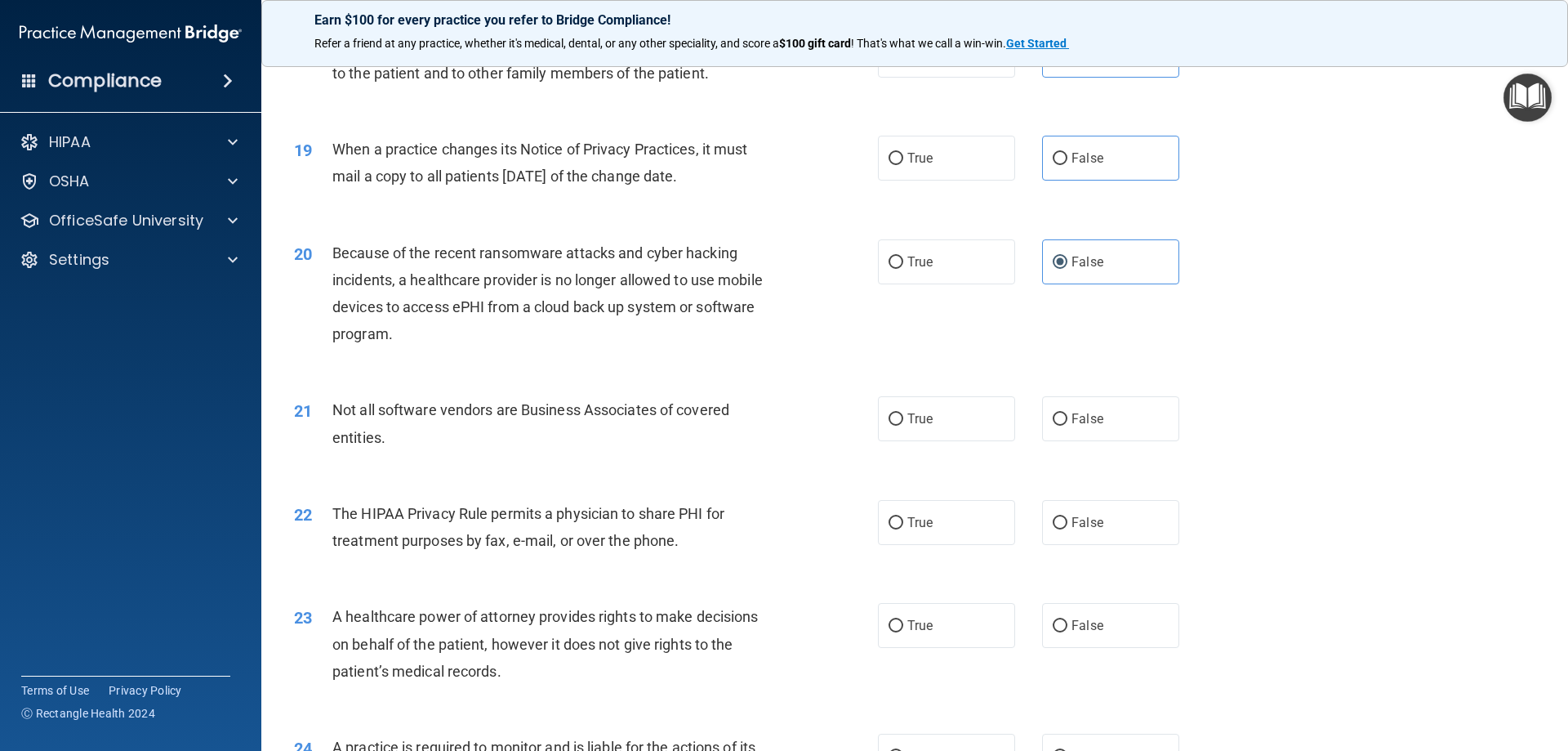
scroll to position [2287, 0]
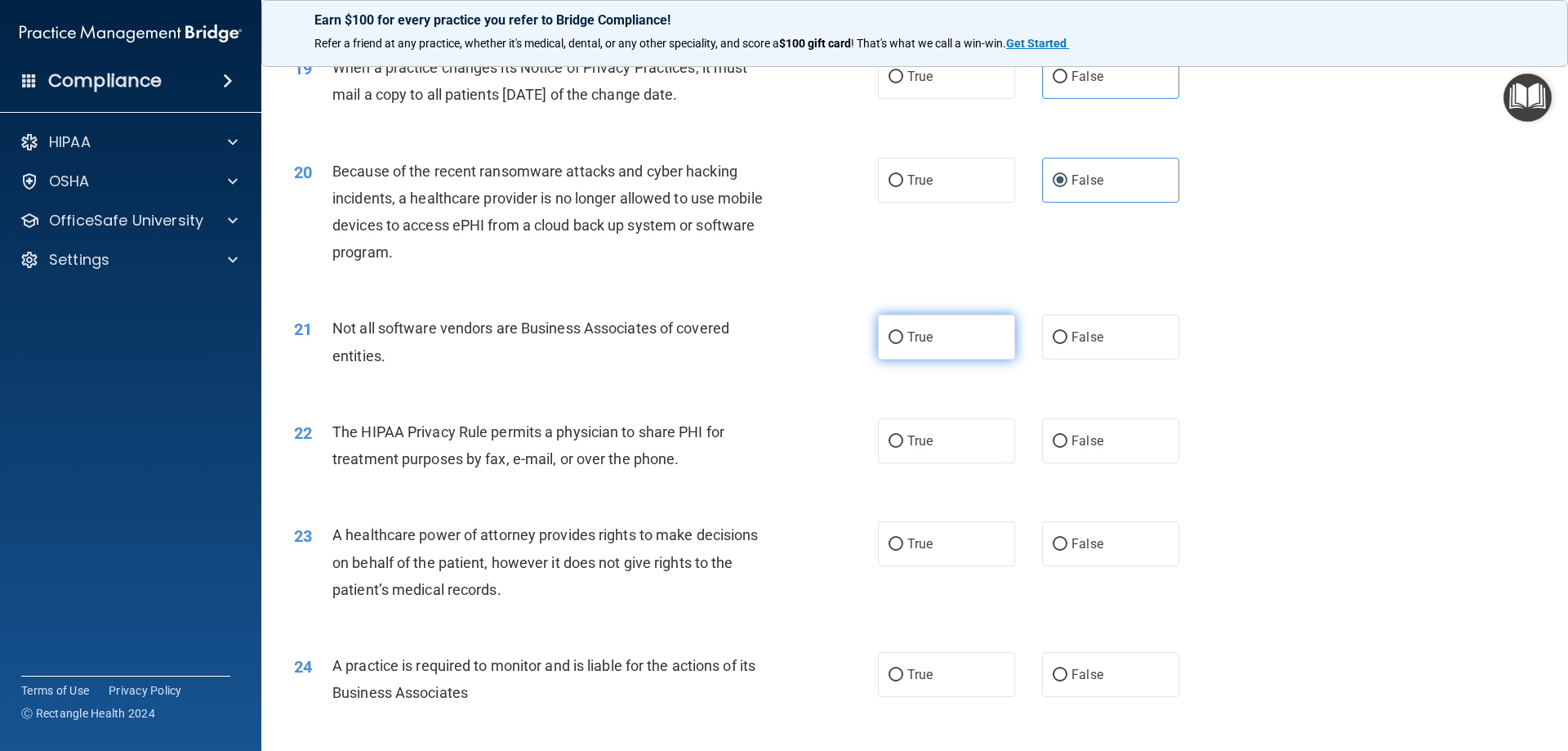
click at [948, 326] on label "True" at bounding box center [946, 337] width 137 height 45
click at [903, 332] on input "True" at bounding box center [896, 338] width 14 height 12
radio input "true"
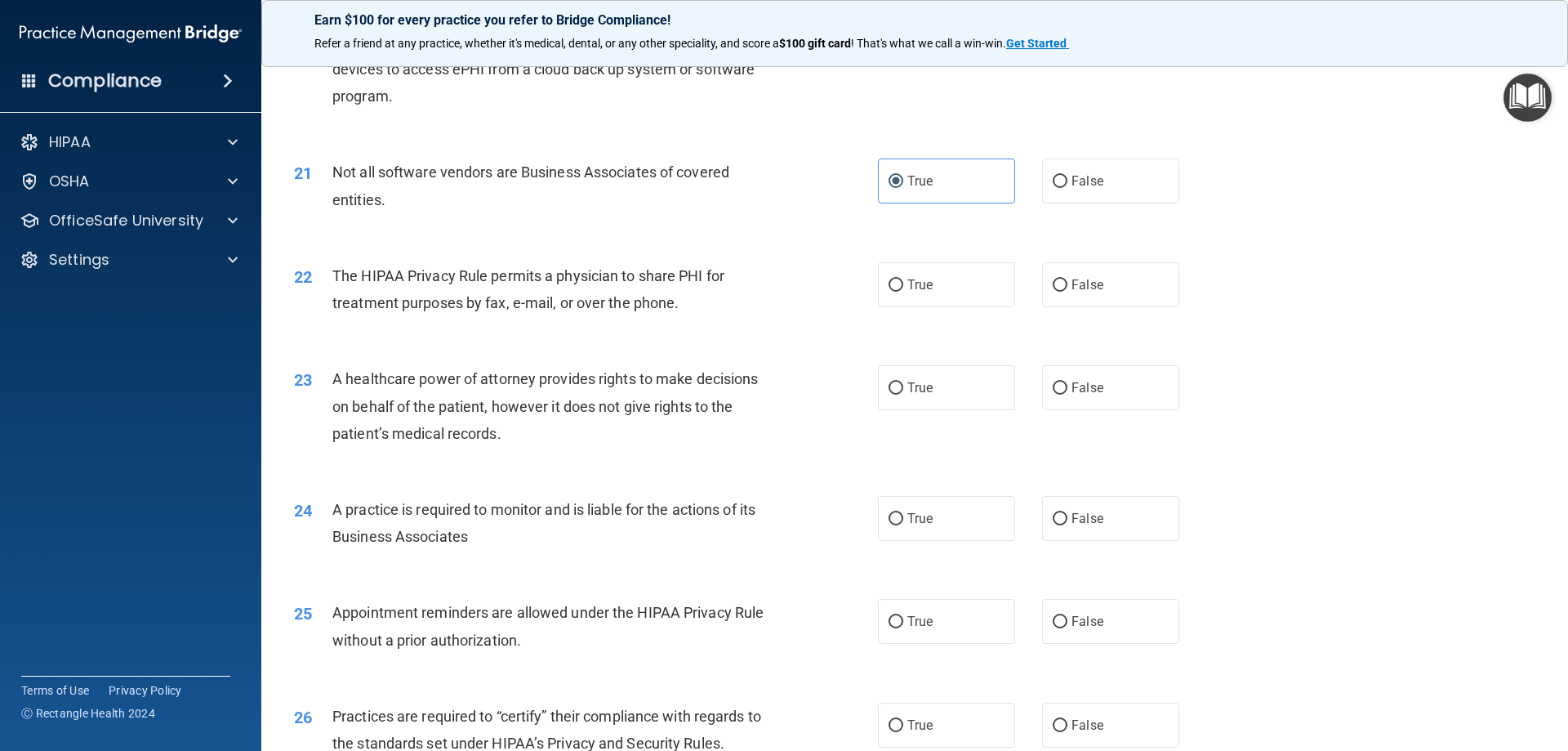
scroll to position [2451, 0]
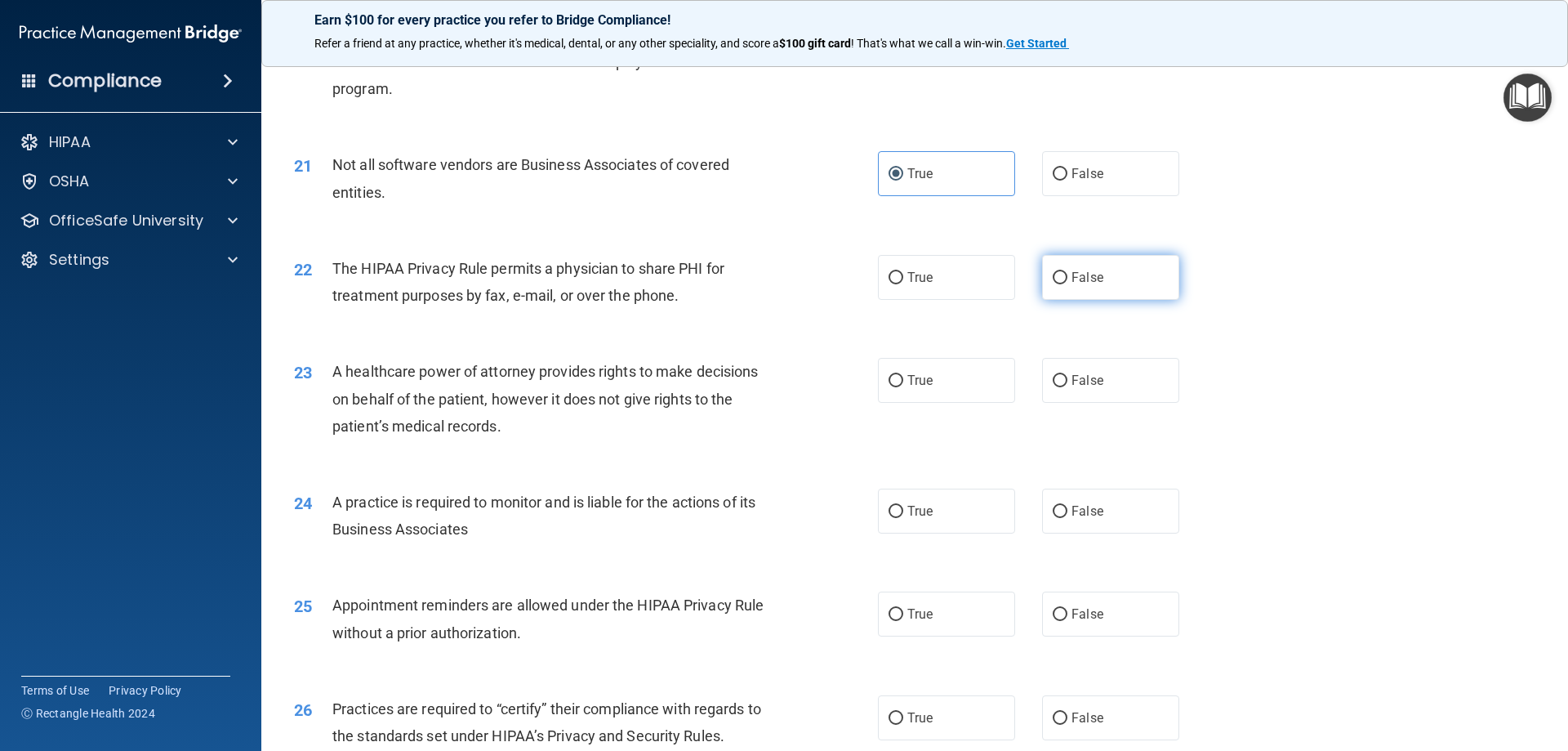
click at [1091, 281] on span "False" at bounding box center [1087, 277] width 32 height 15
click at [1067, 281] on input "False" at bounding box center [1060, 278] width 14 height 12
radio input "true"
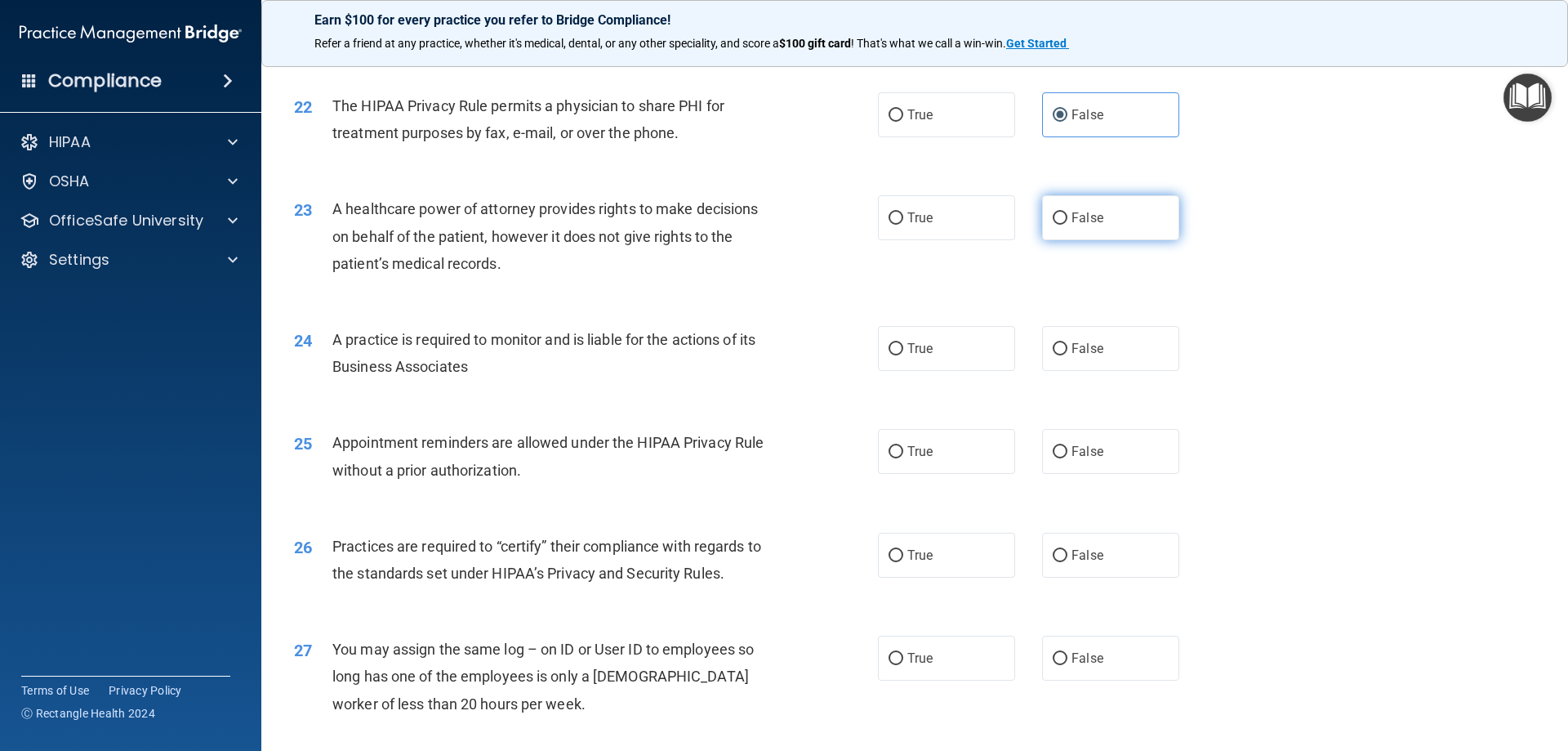
scroll to position [2614, 0]
click at [1091, 223] on span "False" at bounding box center [1087, 217] width 32 height 15
click at [1067, 223] on input "False" at bounding box center [1060, 218] width 14 height 12
radio input "true"
click at [1119, 336] on label "False" at bounding box center [1111, 347] width 137 height 45
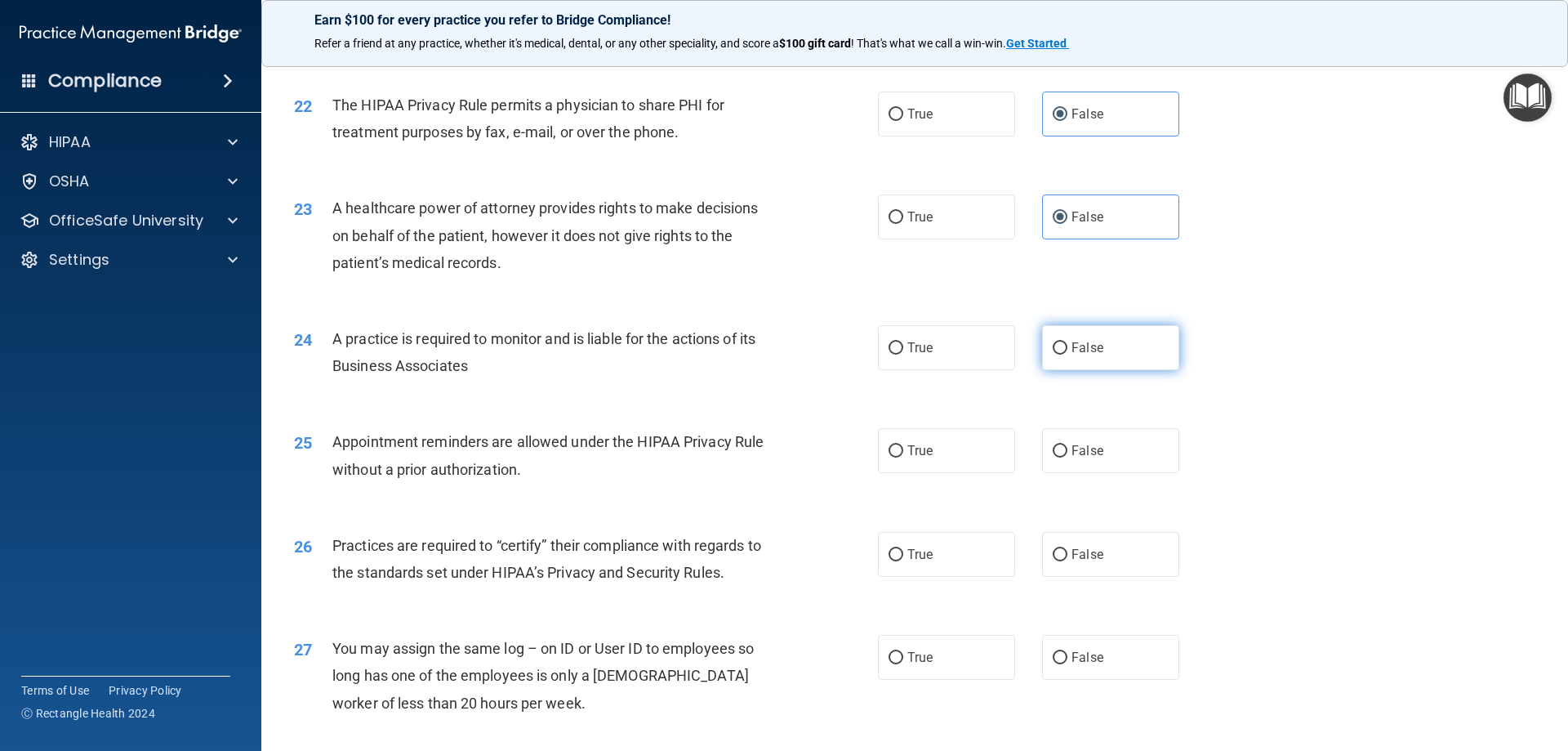
click at [1067, 342] on input "False" at bounding box center [1060, 348] width 14 height 12
radio input "true"
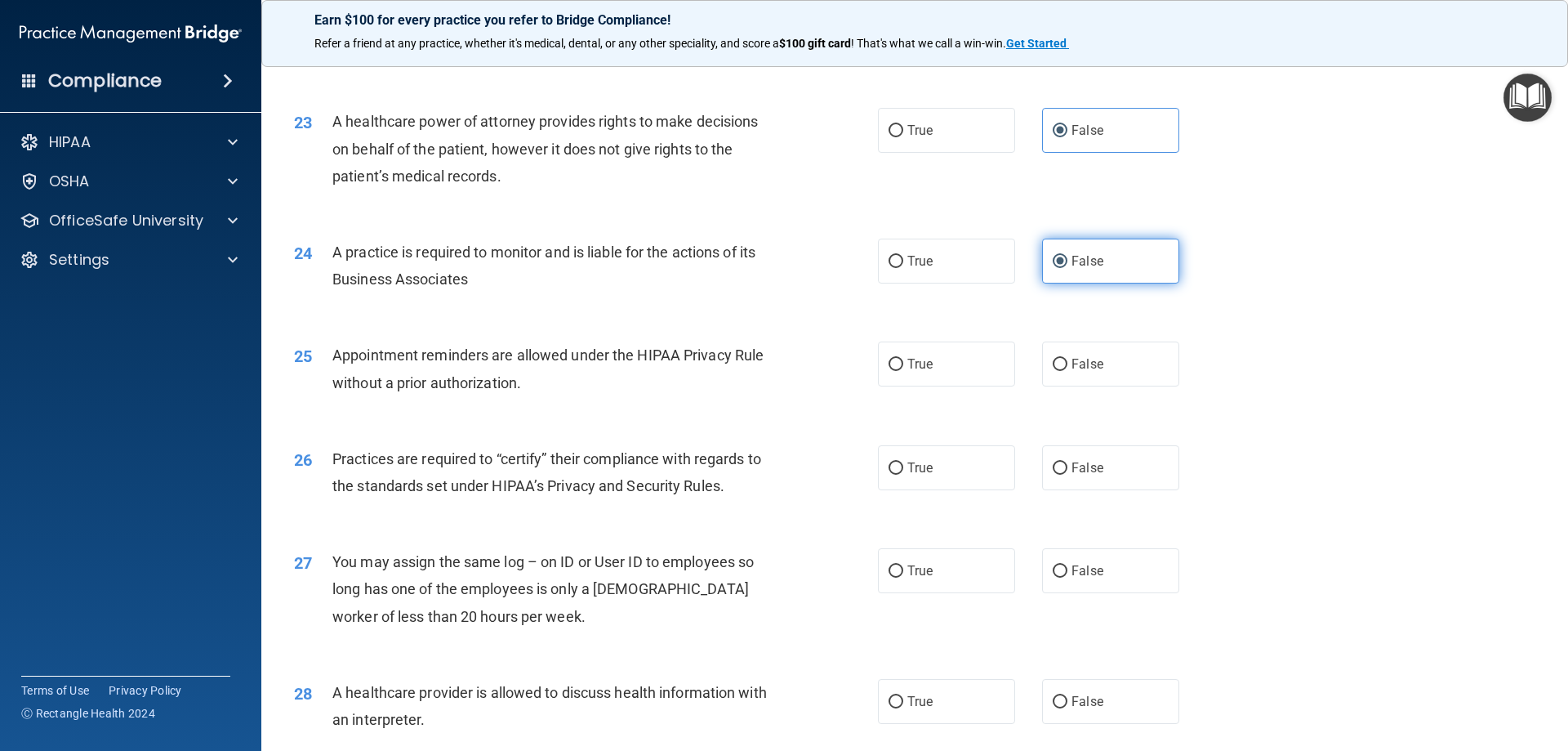
scroll to position [2777, 0]
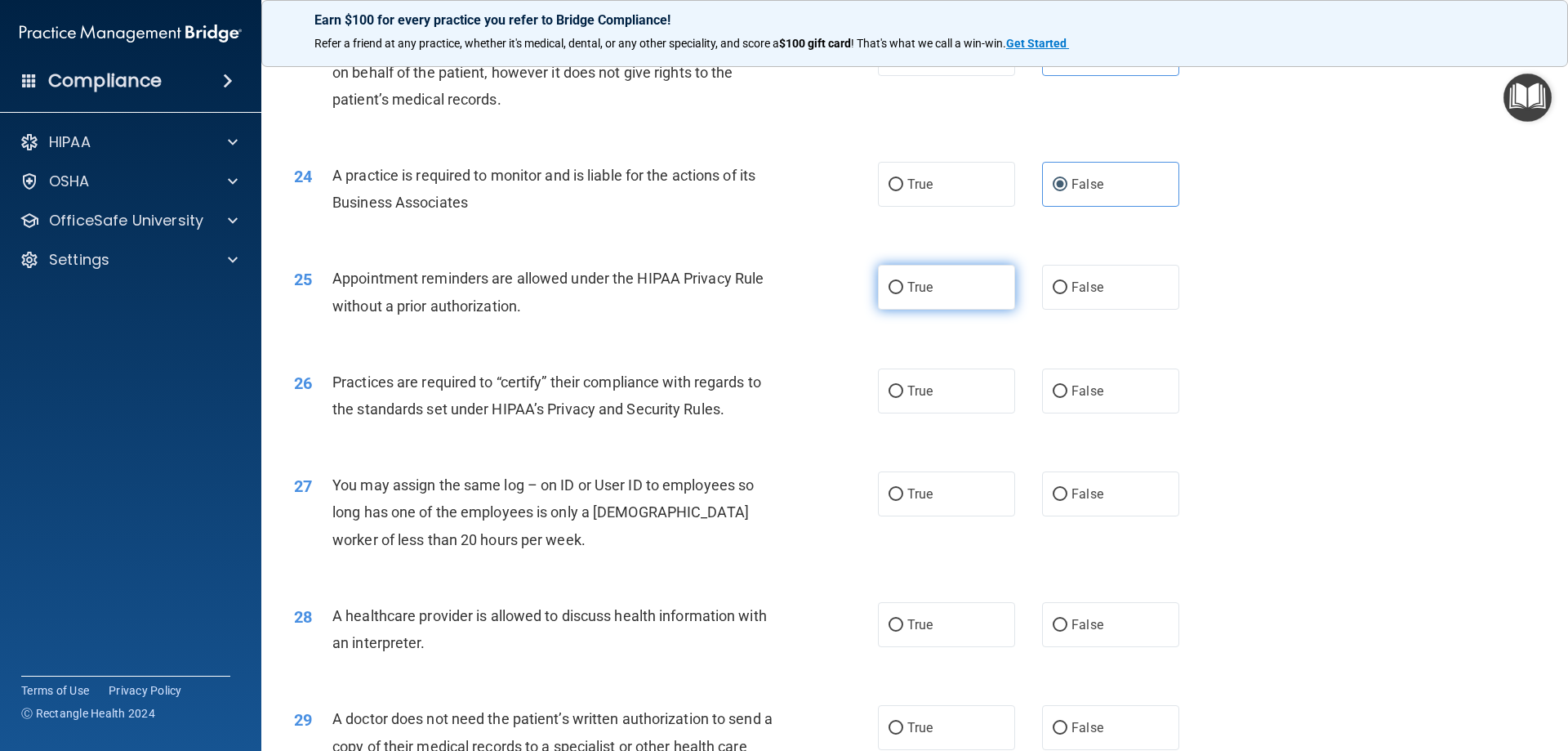
click at [950, 284] on label "True" at bounding box center [946, 287] width 137 height 45
click at [903, 284] on input "True" at bounding box center [896, 288] width 14 height 12
radio input "true"
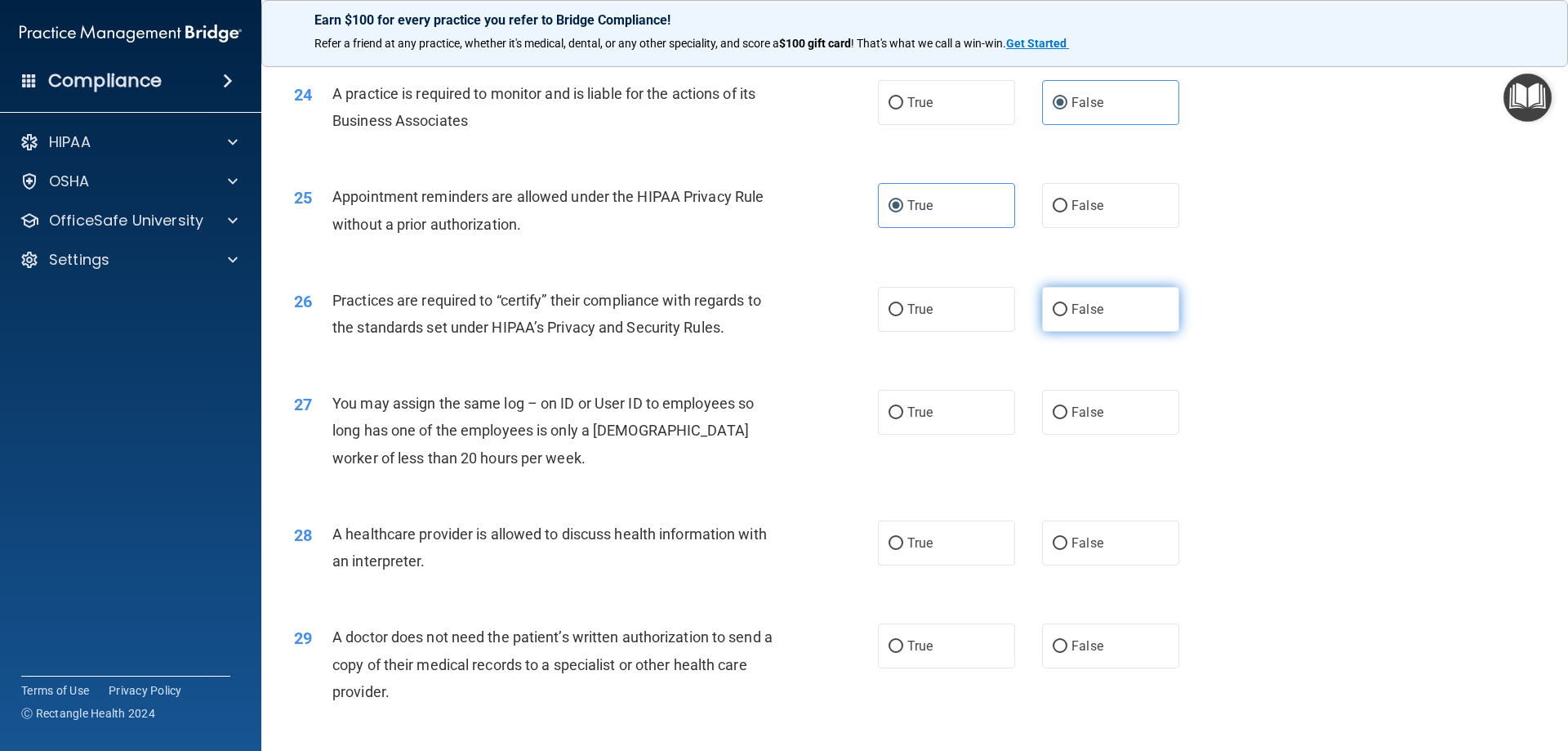
click at [1088, 315] on span "False" at bounding box center [1087, 309] width 32 height 15
click at [1067, 315] on input "False" at bounding box center [1060, 310] width 14 height 12
radio input "true"
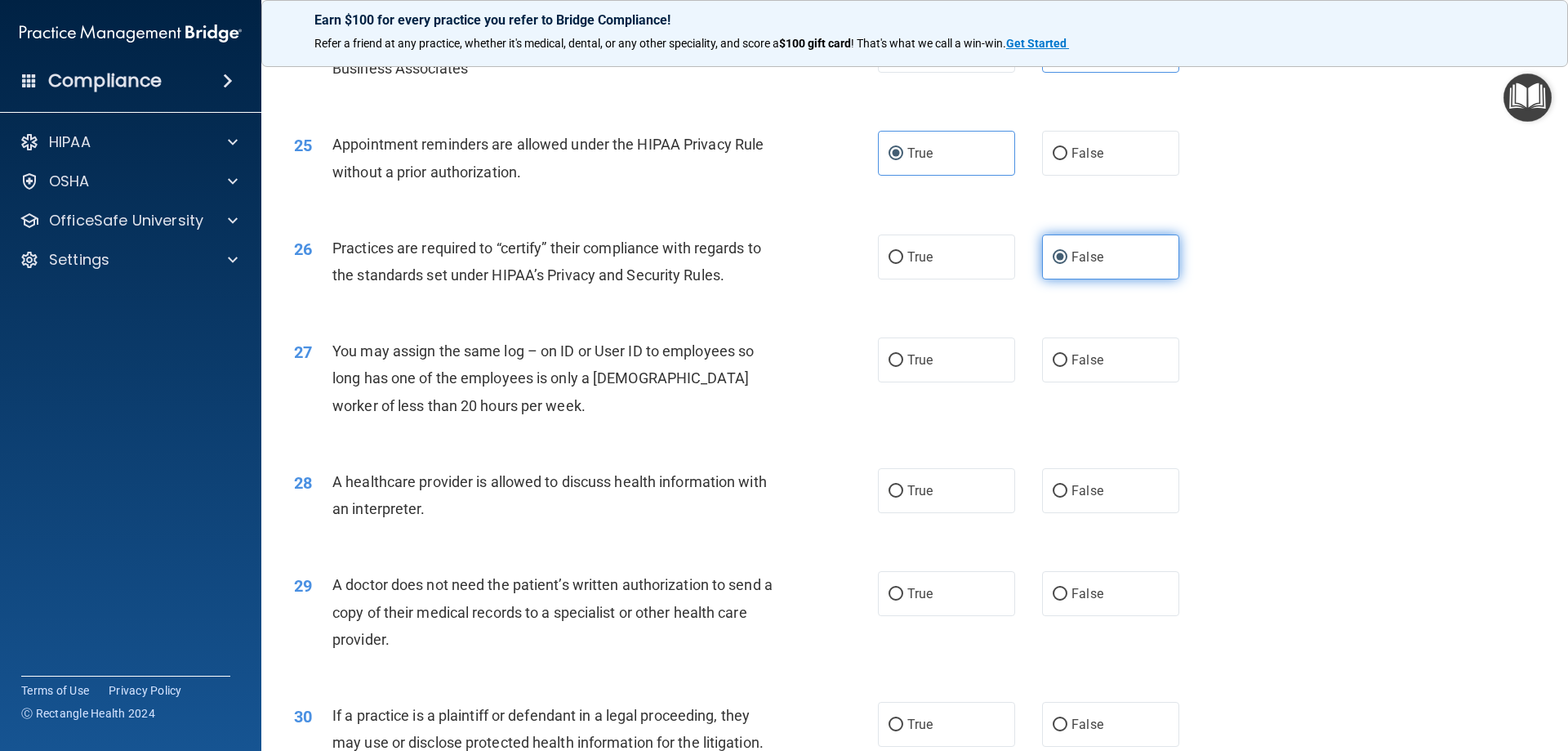
scroll to position [2941, 0]
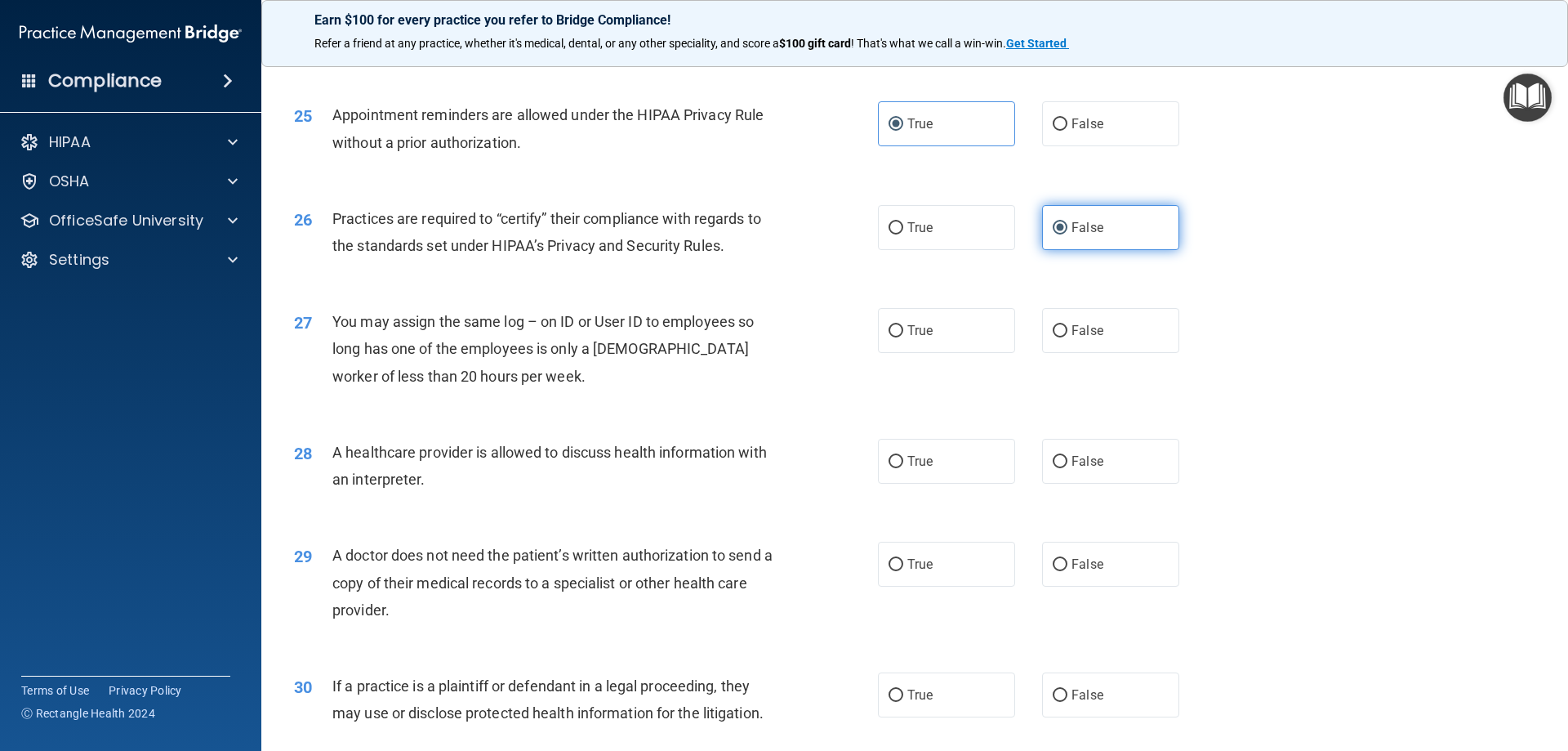
click at [1088, 315] on label "False" at bounding box center [1111, 330] width 137 height 45
click at [1067, 325] on input "False" at bounding box center [1060, 331] width 14 height 12
radio input "true"
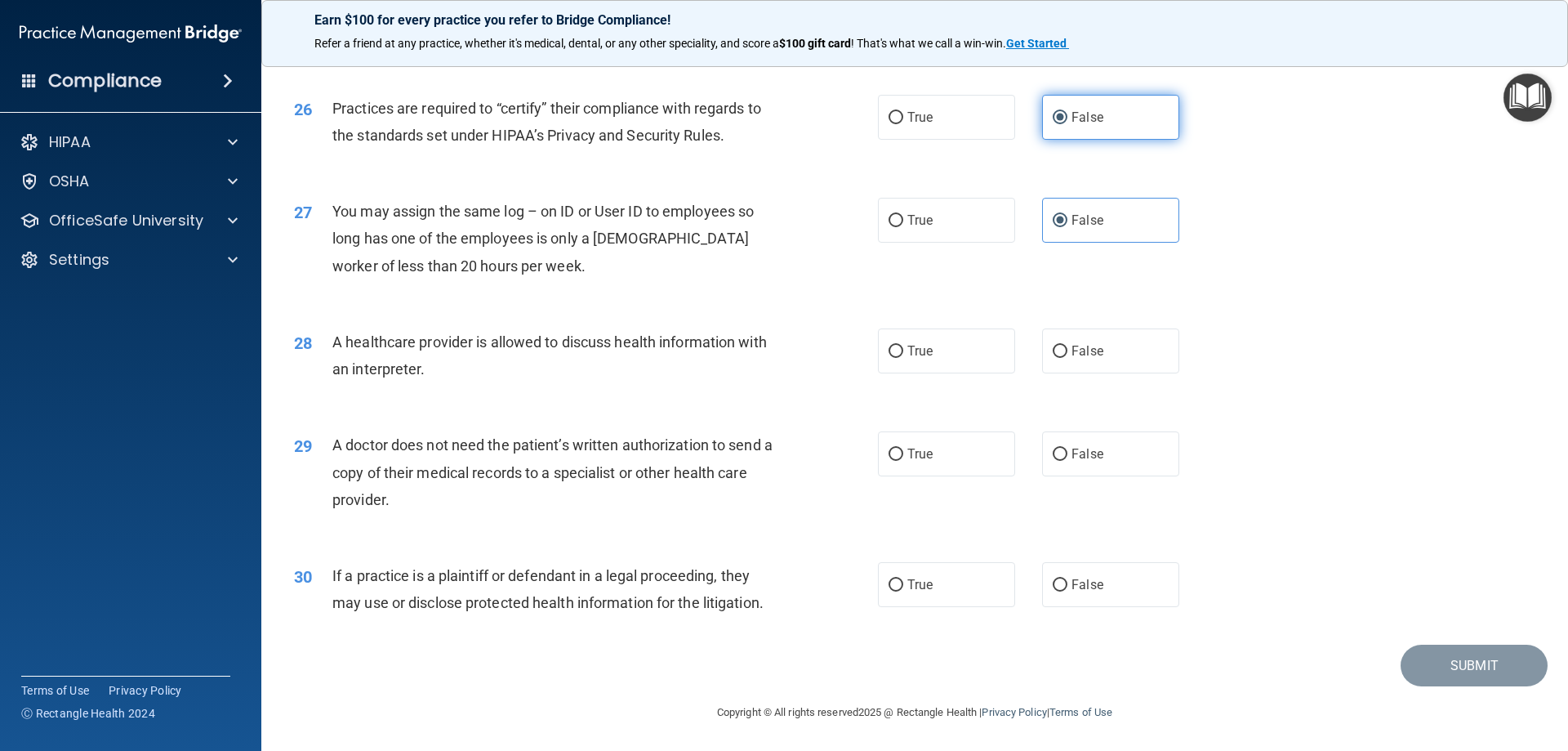
scroll to position [3051, 0]
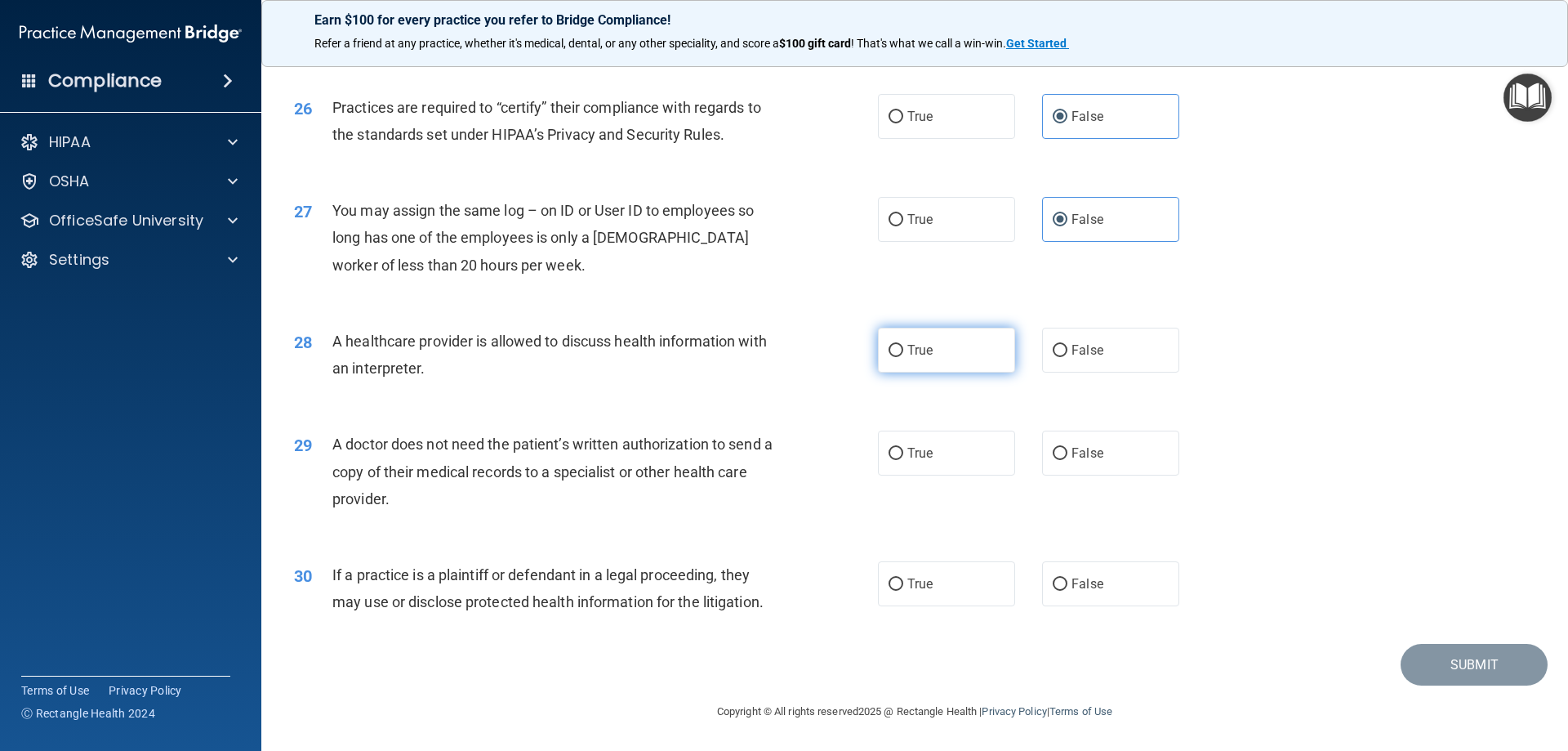
click at [994, 347] on label "True" at bounding box center [946, 349] width 137 height 45
click at [903, 347] on input "True" at bounding box center [896, 350] width 14 height 12
radio input "true"
click at [945, 470] on label "True" at bounding box center [946, 453] width 137 height 45
click at [903, 459] on input "True" at bounding box center [896, 454] width 14 height 12
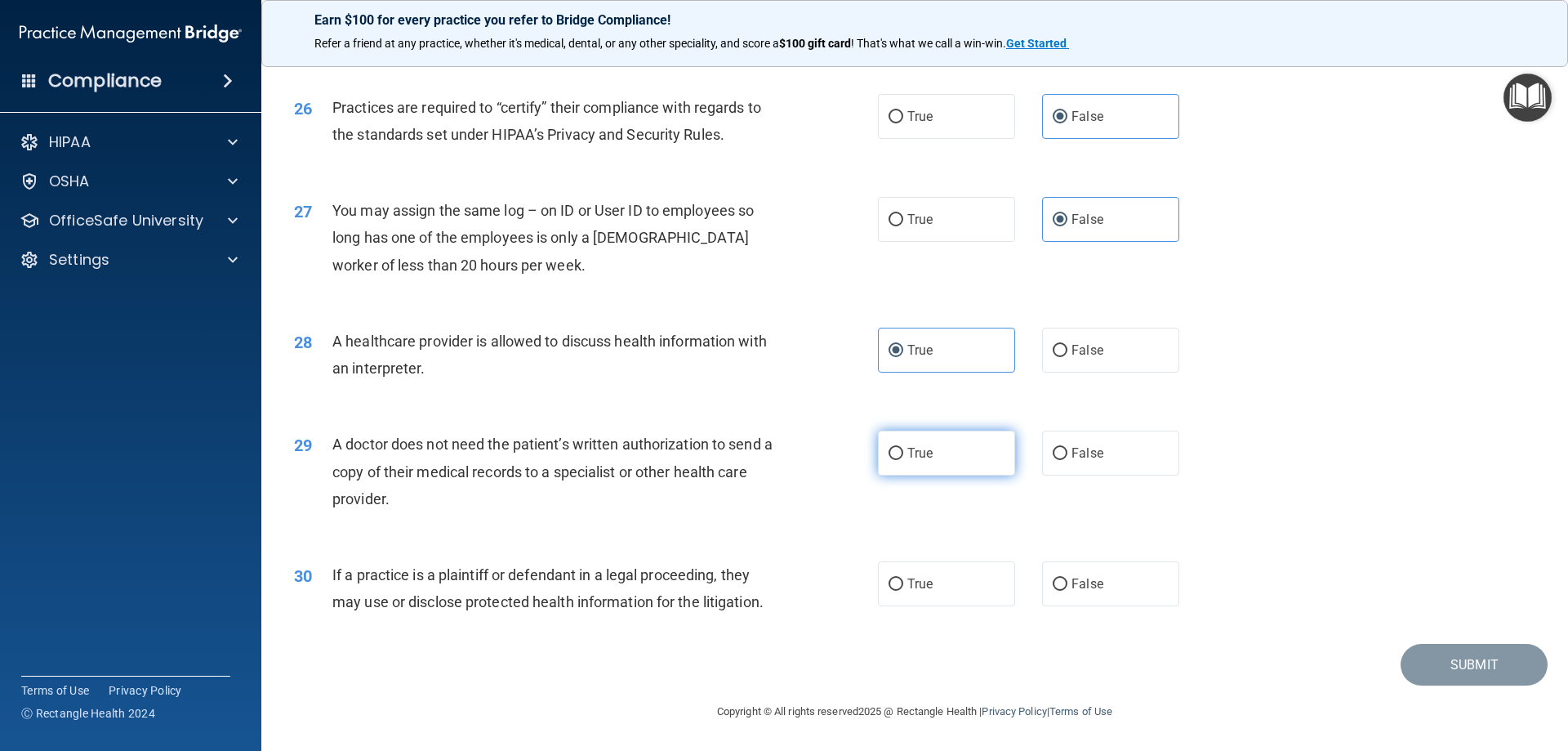
radio input "true"
drag, startPoint x: 959, startPoint y: 596, endPoint x: 1072, endPoint y: 645, distance: 123.2
click at [960, 596] on label "True" at bounding box center [946, 583] width 137 height 45
click at [903, 591] on input "True" at bounding box center [896, 584] width 14 height 12
radio input "true"
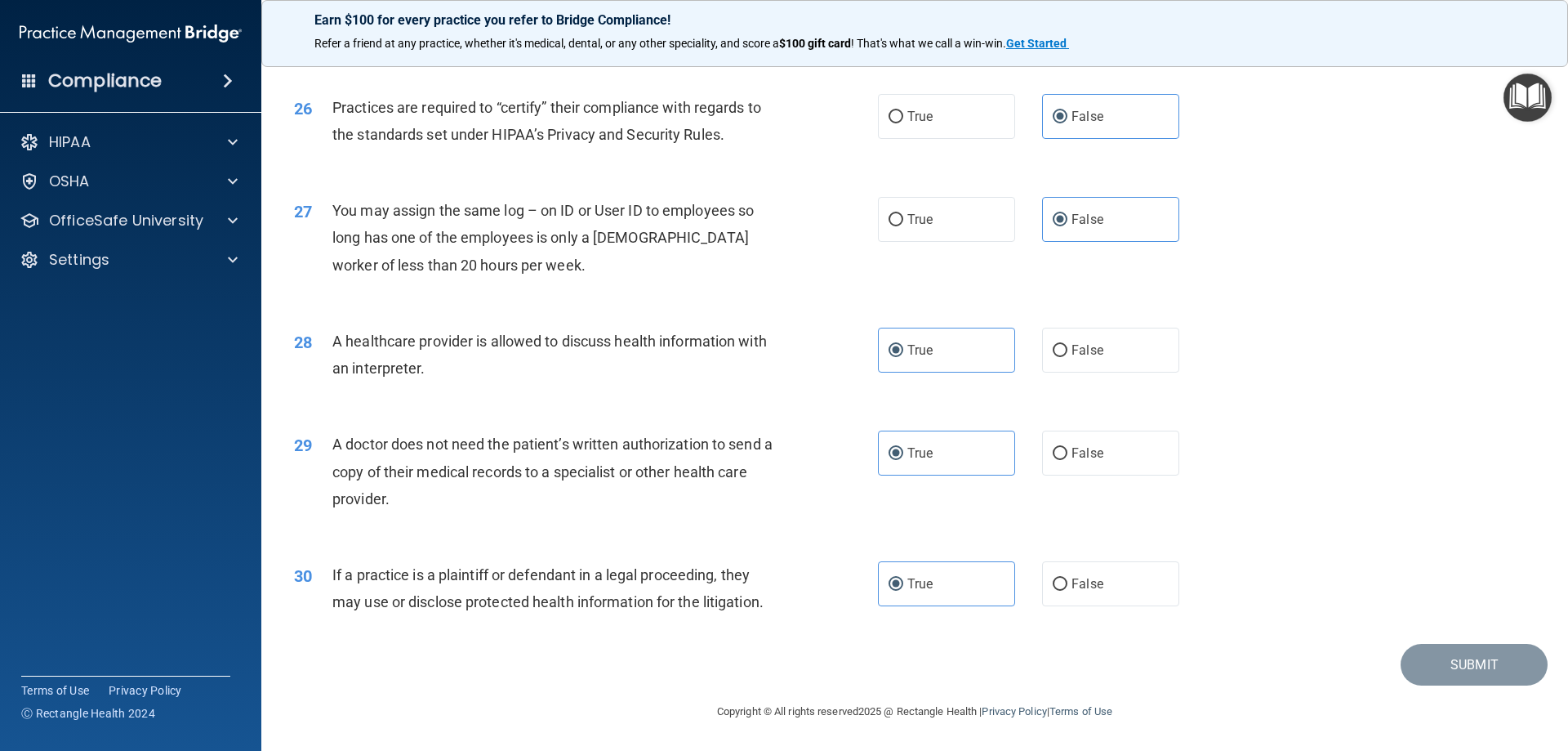
click at [1447, 642] on div "30 If a practice is a plaintiff or defendant in a legal proceeding, they may us…" at bounding box center [915, 592] width 1266 height 103
click at [1111, 591] on label "False" at bounding box center [1111, 583] width 137 height 45
click at [1067, 591] on input "False" at bounding box center [1060, 584] width 14 height 12
radio input "true"
click at [941, 570] on label "True" at bounding box center [946, 583] width 137 height 45
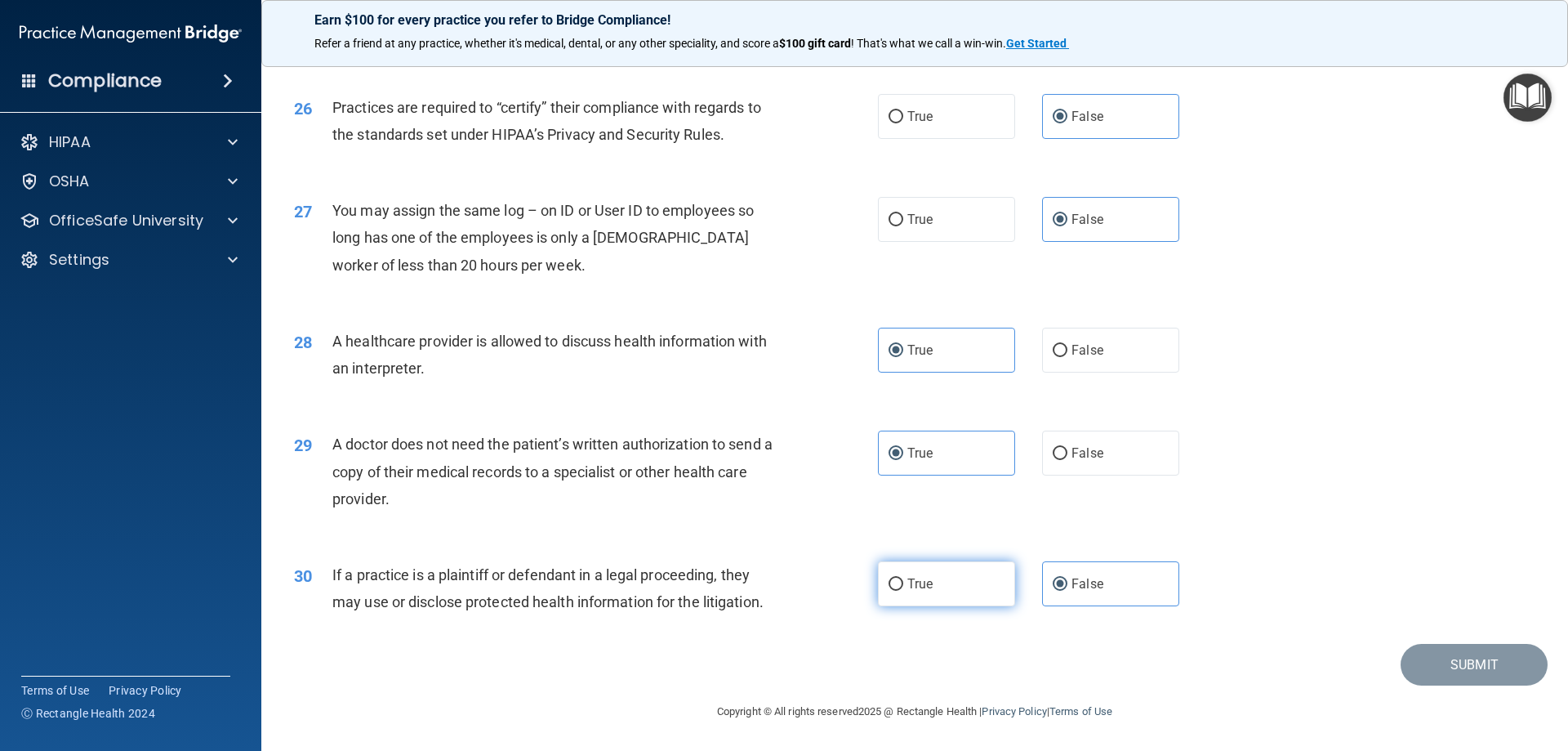
click at [903, 578] on input "True" at bounding box center [896, 584] width 14 height 12
radio input "true"
radio input "false"
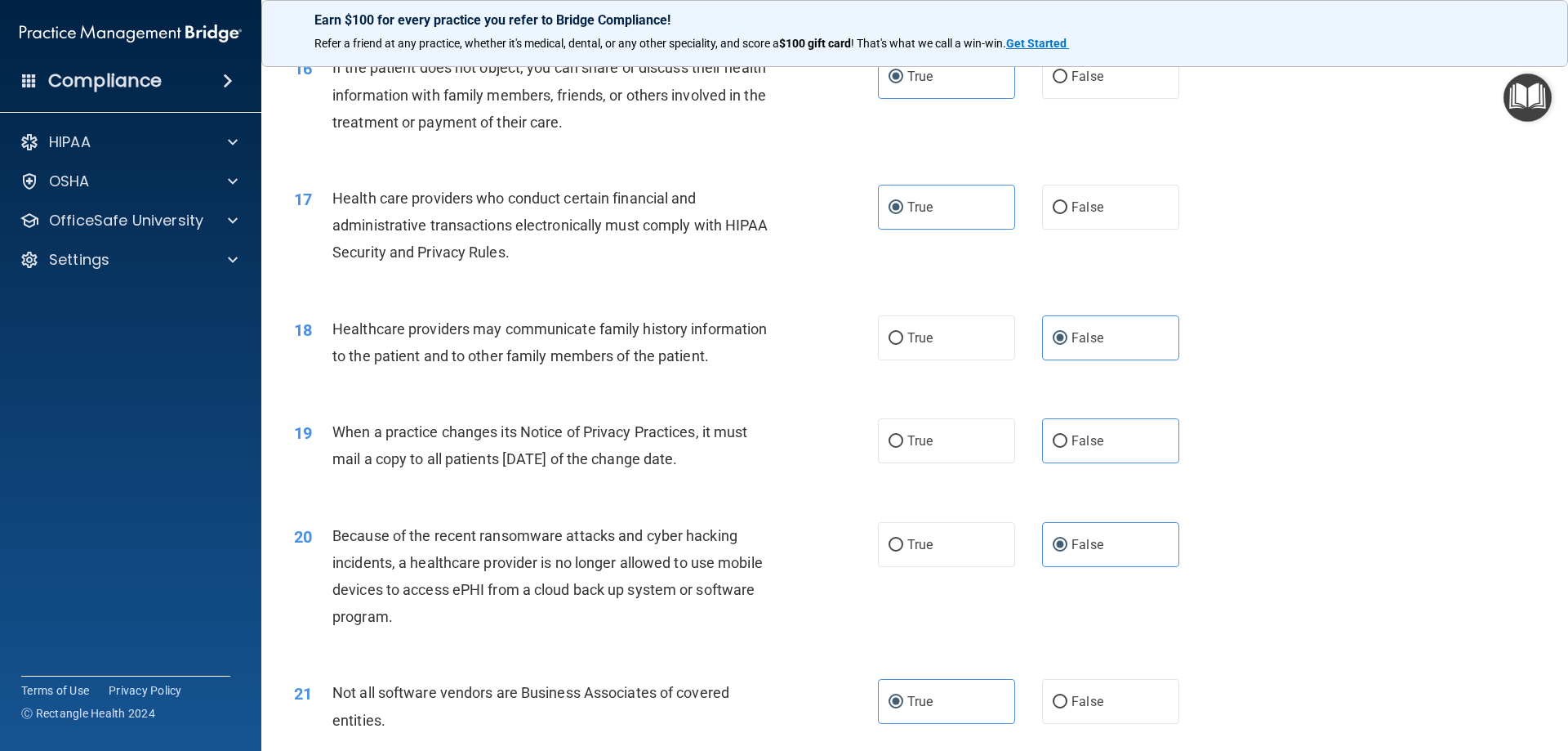
scroll to position [1960, 0]
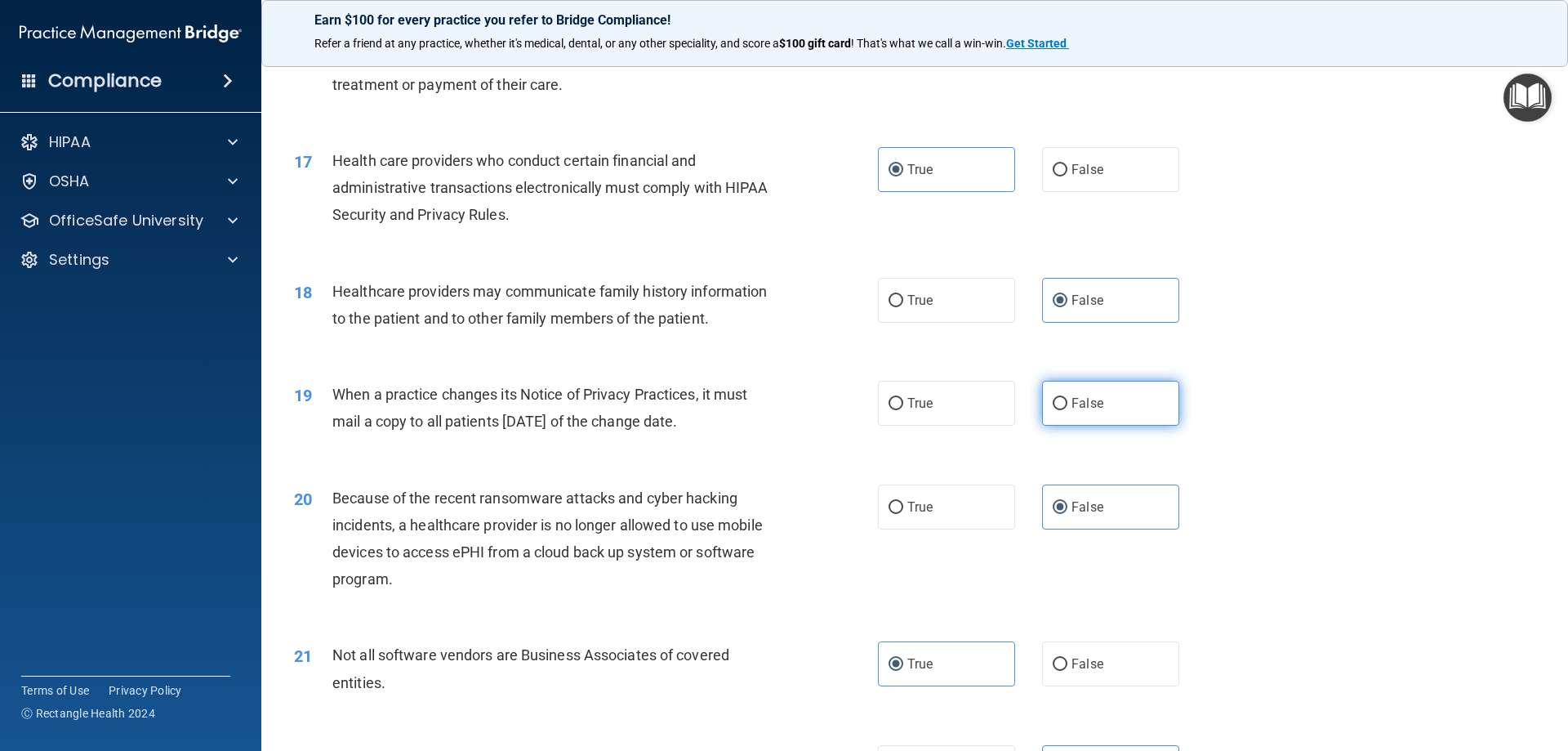
click at [1102, 401] on label "False" at bounding box center [1111, 403] width 137 height 45
click at [1067, 401] on input "False" at bounding box center [1060, 404] width 14 height 12
radio input "true"
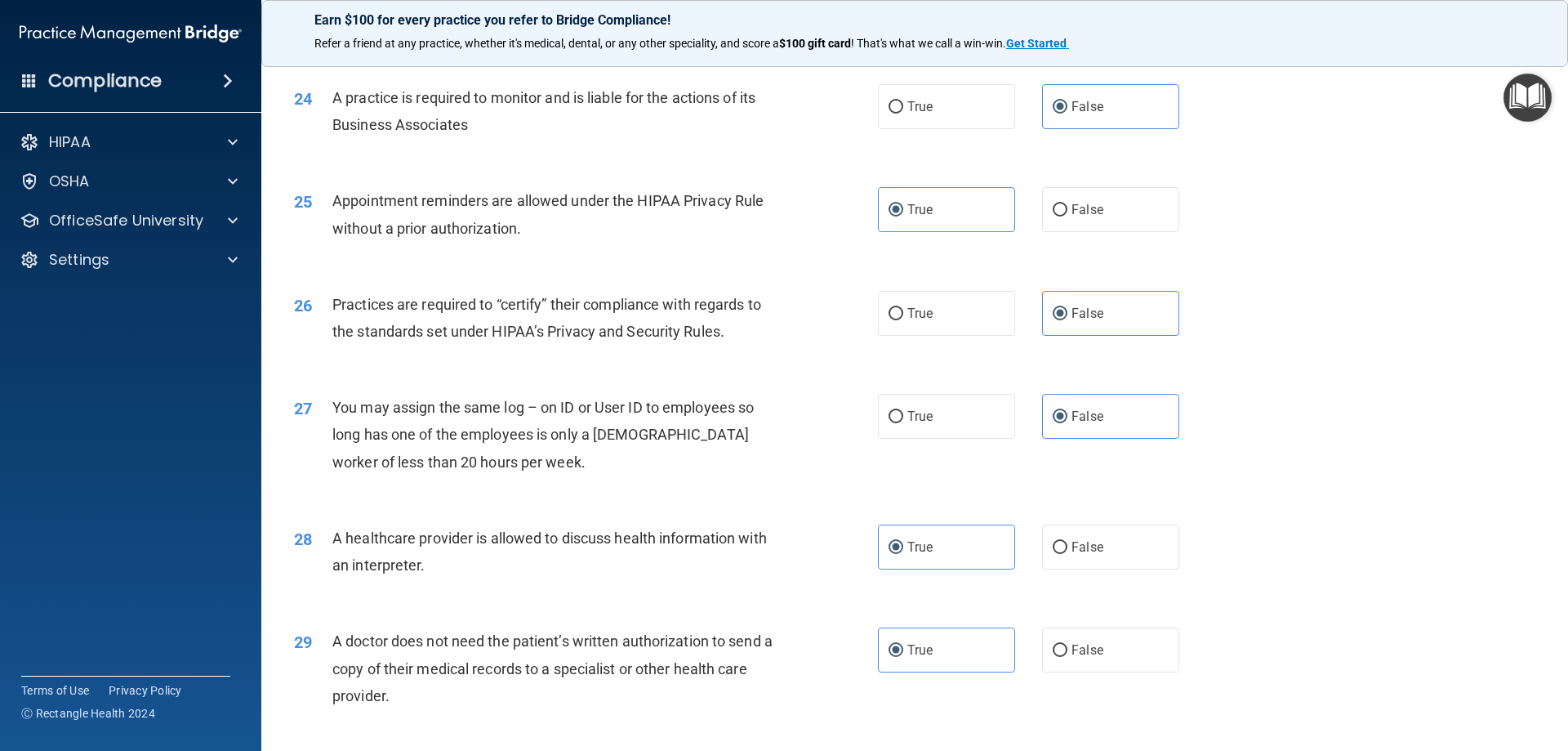
scroll to position [3051, 0]
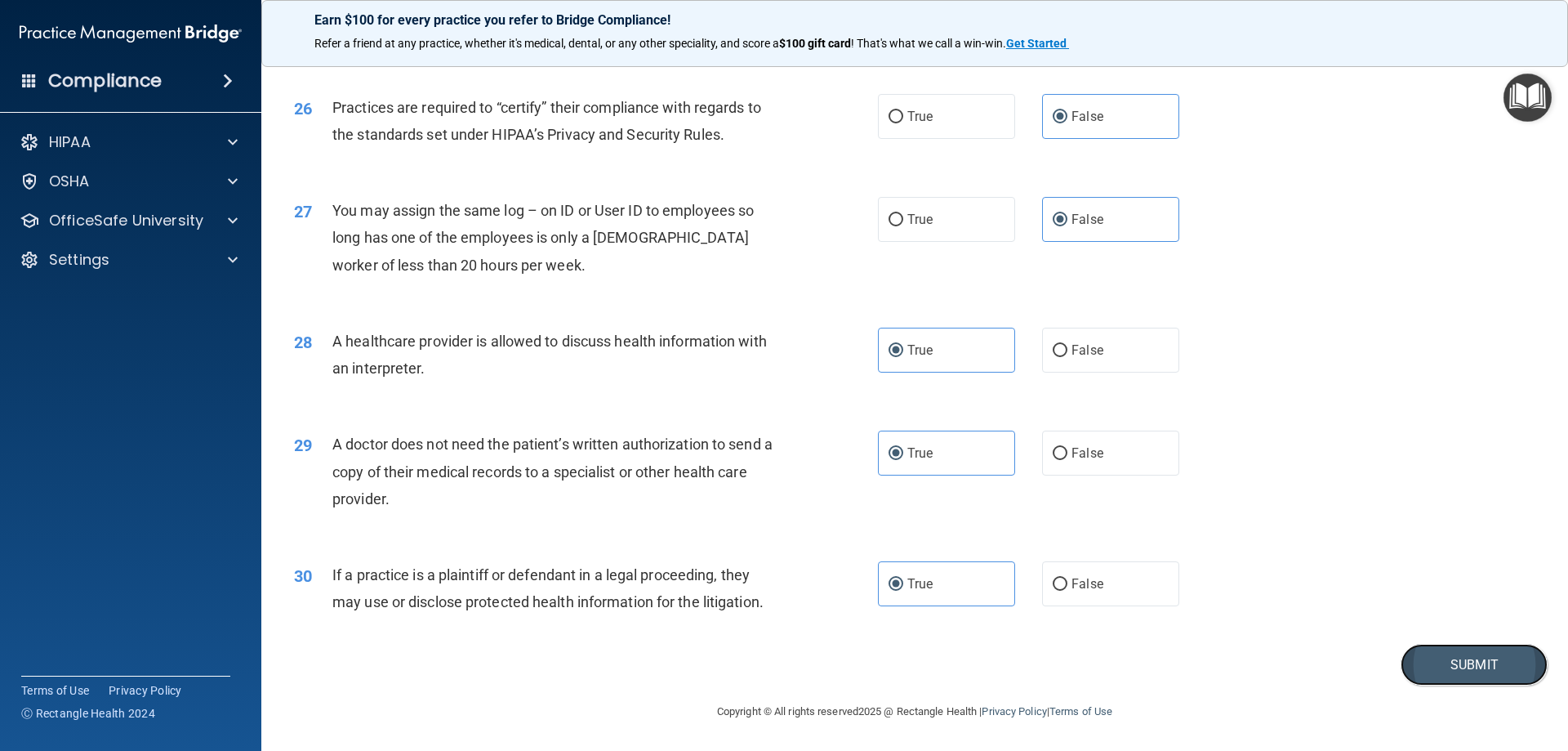
click at [1476, 665] on button "Submit" at bounding box center [1473, 664] width 147 height 41
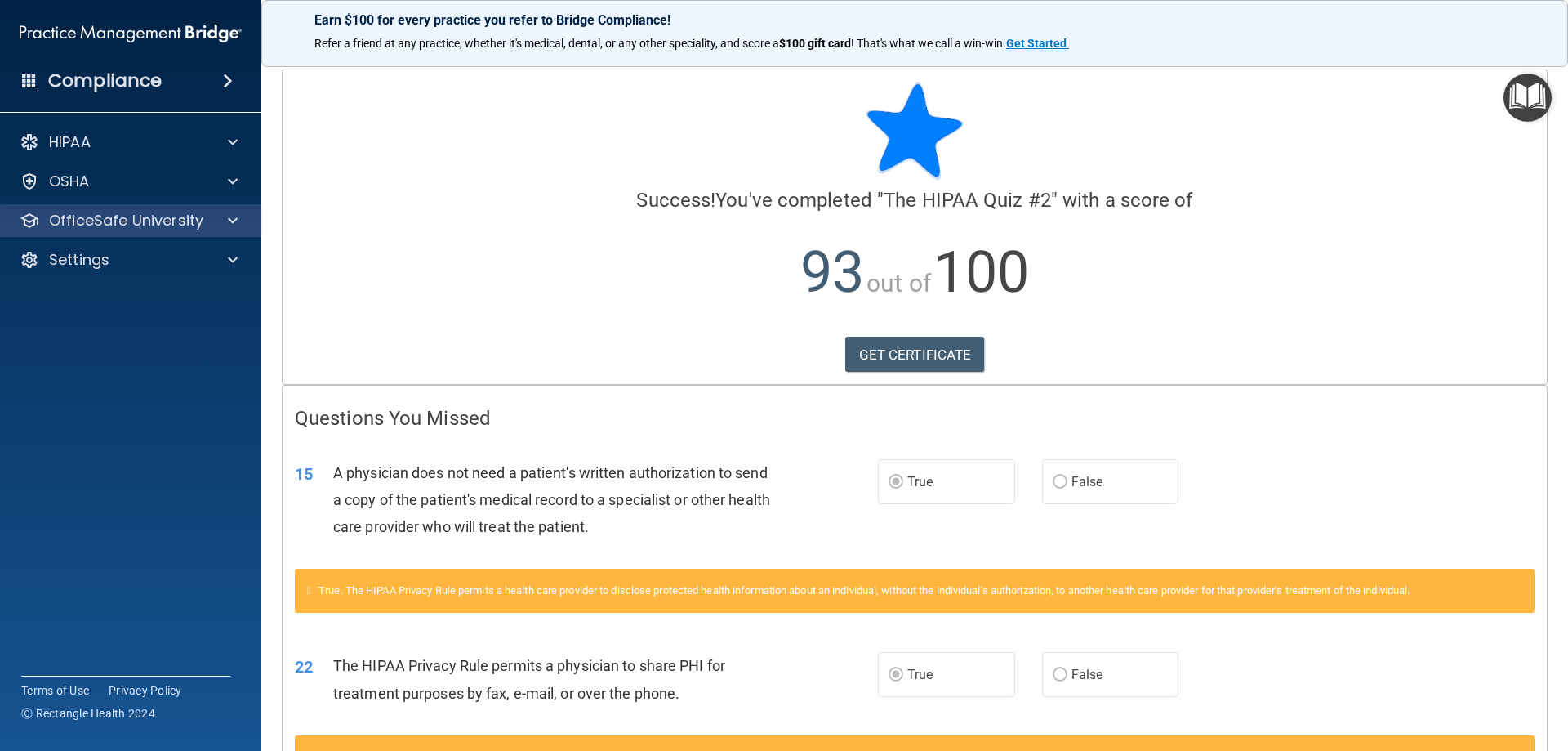
click at [210, 234] on div "OfficeSafe University" at bounding box center [130, 221] width 262 height 33
click at [232, 216] on span at bounding box center [233, 221] width 10 height 19
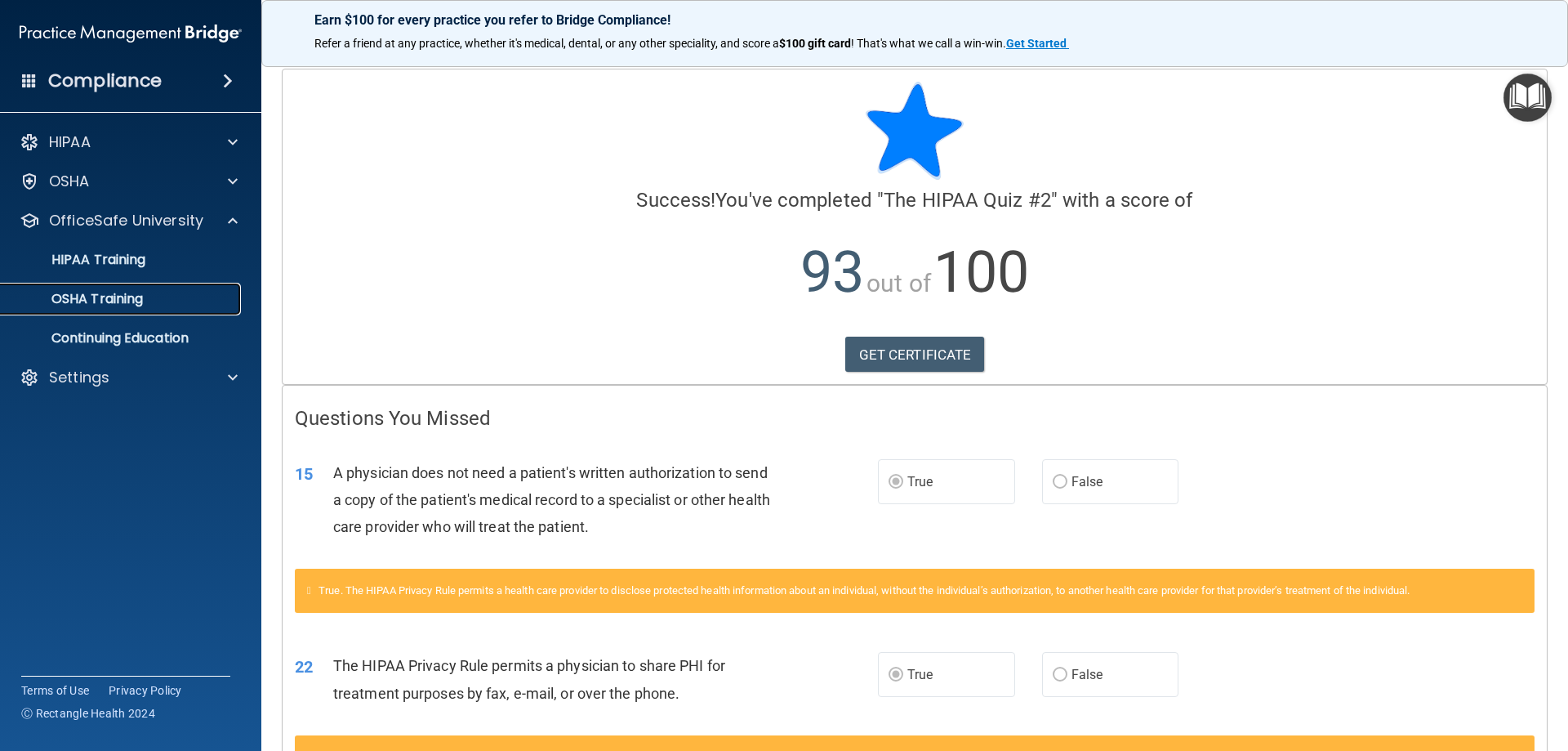
click at [146, 307] on link "OSHA Training" at bounding box center [112, 299] width 257 height 33
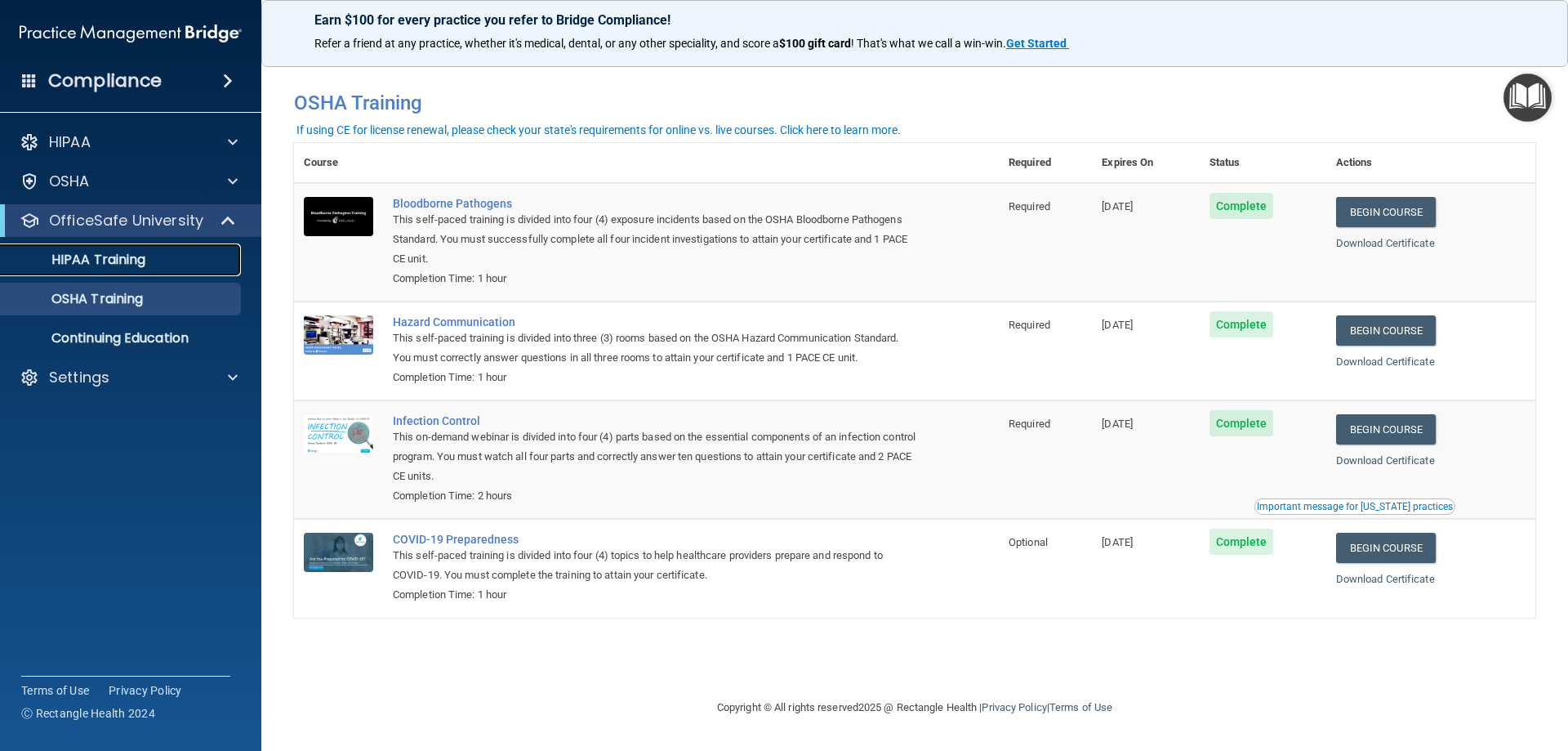
click at [144, 264] on p "HIPAA Training" at bounding box center [78, 259] width 135 height 16
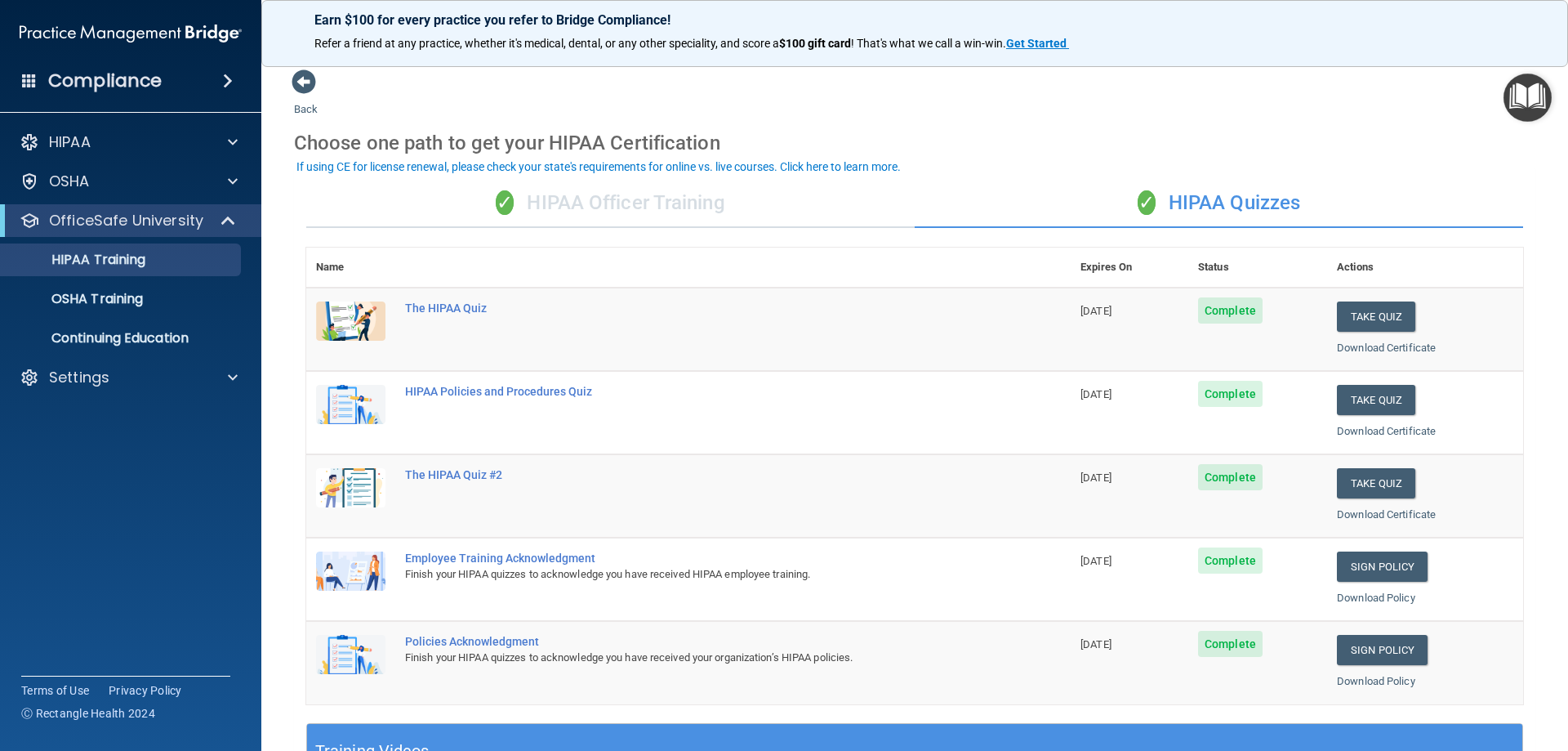
click at [775, 200] on div "✓ HIPAA Officer Training" at bounding box center [610, 202] width 608 height 49
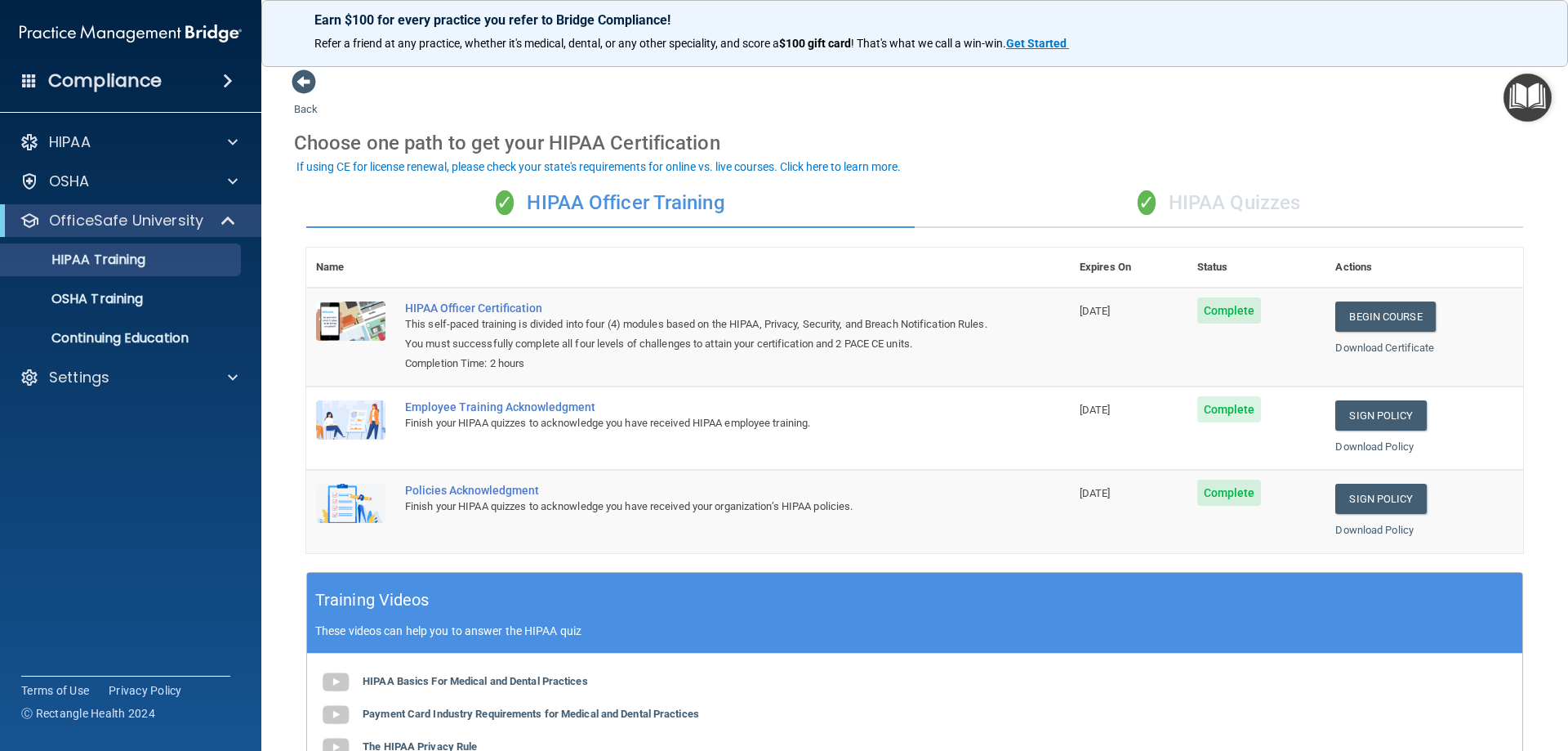
click at [1229, 201] on div "✓ HIPAA Quizzes" at bounding box center [1219, 202] width 608 height 49
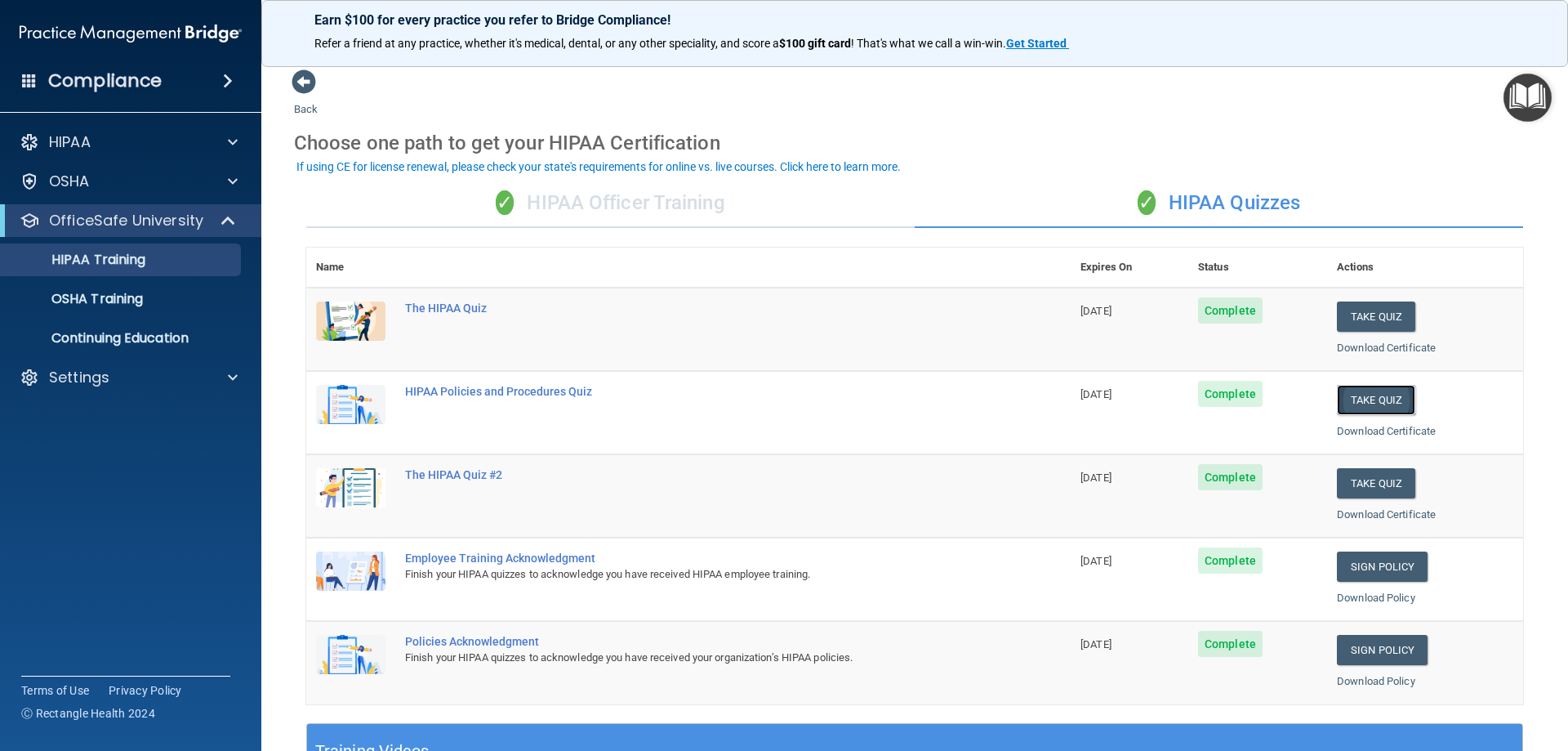
click at [1348, 391] on button "Take Quiz" at bounding box center [1376, 400] width 79 height 31
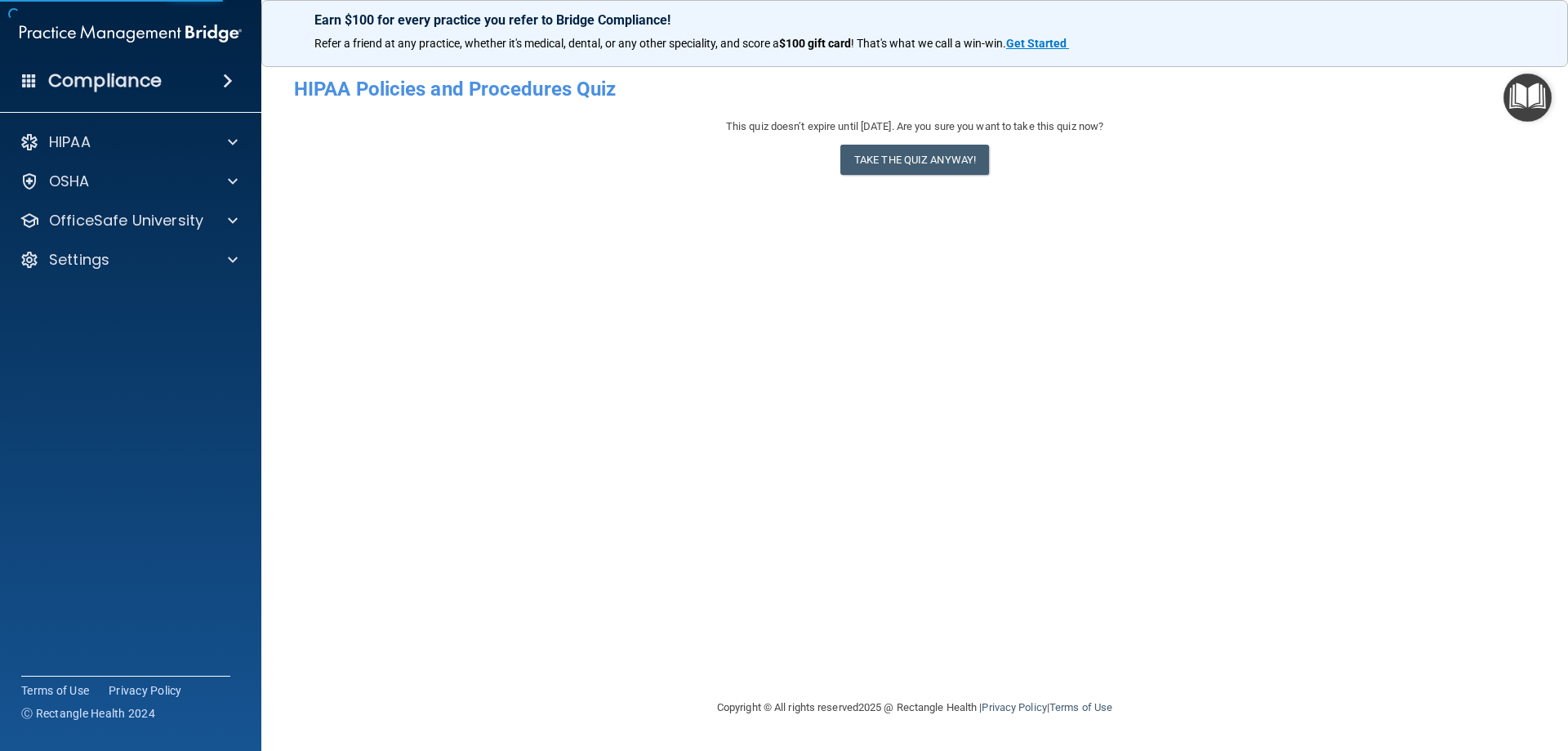
click at [924, 178] on div "This quiz doesn’t expire until [DATE]. Are you sure you want to take this quiz …" at bounding box center [915, 150] width 1241 height 66
click at [941, 156] on button "Take the quiz anyway!" at bounding box center [914, 160] width 149 height 31
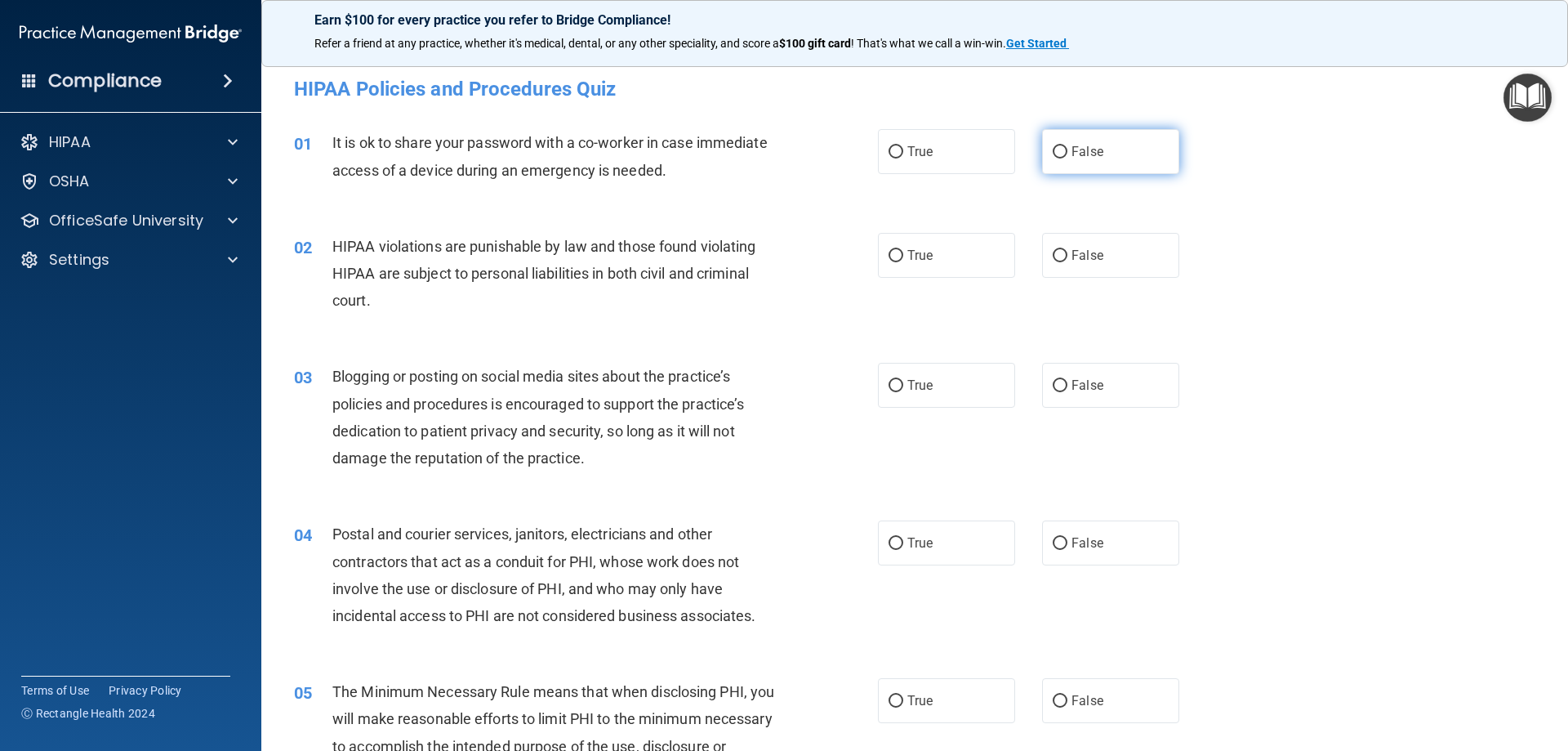
click at [1103, 148] on label "False" at bounding box center [1111, 152] width 137 height 45
click at [1067, 148] on input "False" at bounding box center [1060, 152] width 14 height 12
radio input "true"
click at [927, 234] on label "True" at bounding box center [946, 255] width 137 height 45
click at [903, 250] on input "True" at bounding box center [896, 256] width 14 height 12
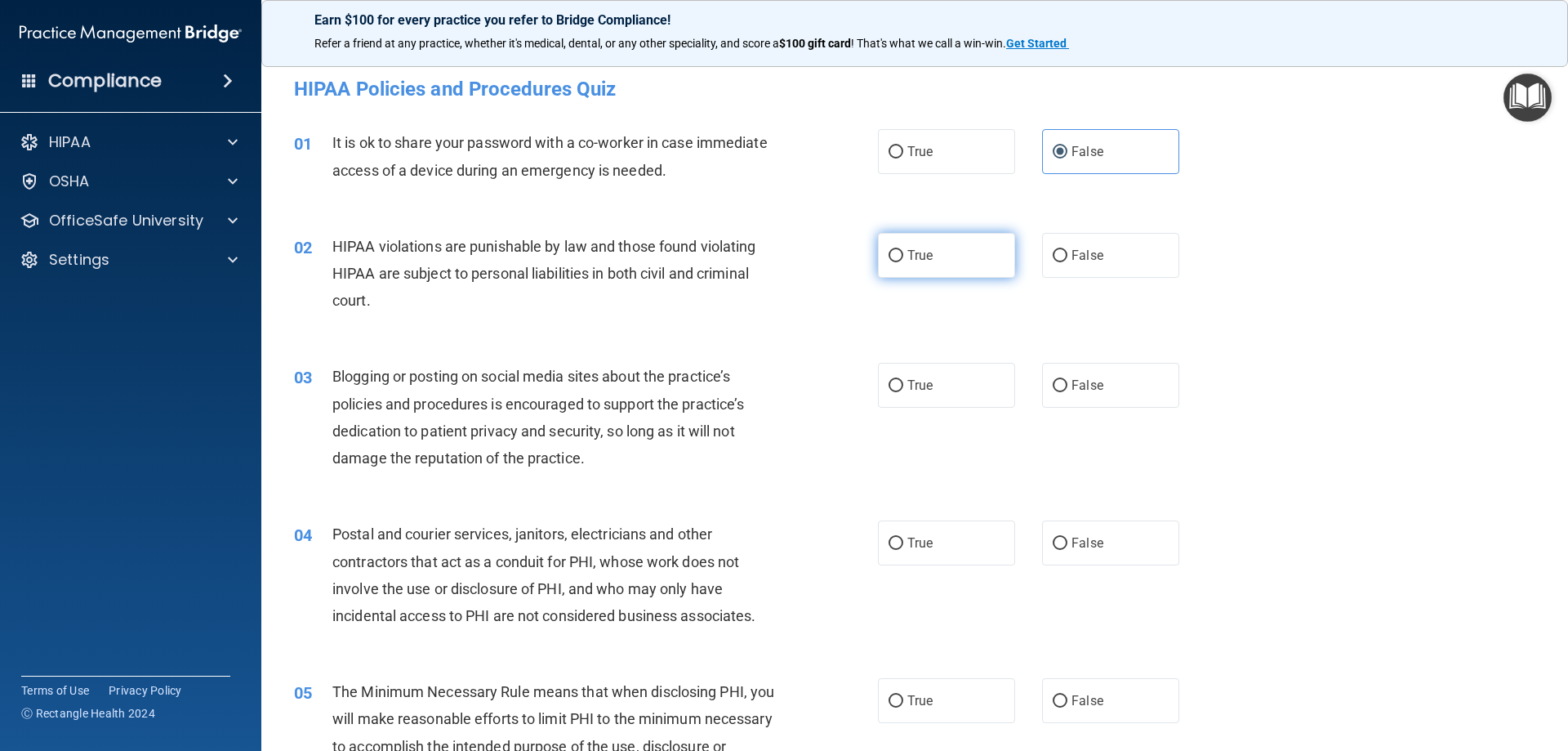
radio input "true"
click at [1142, 240] on label "False" at bounding box center [1111, 255] width 137 height 45
click at [1067, 250] on input "False" at bounding box center [1060, 256] width 14 height 12
radio input "true"
click at [948, 267] on label "True" at bounding box center [946, 255] width 137 height 45
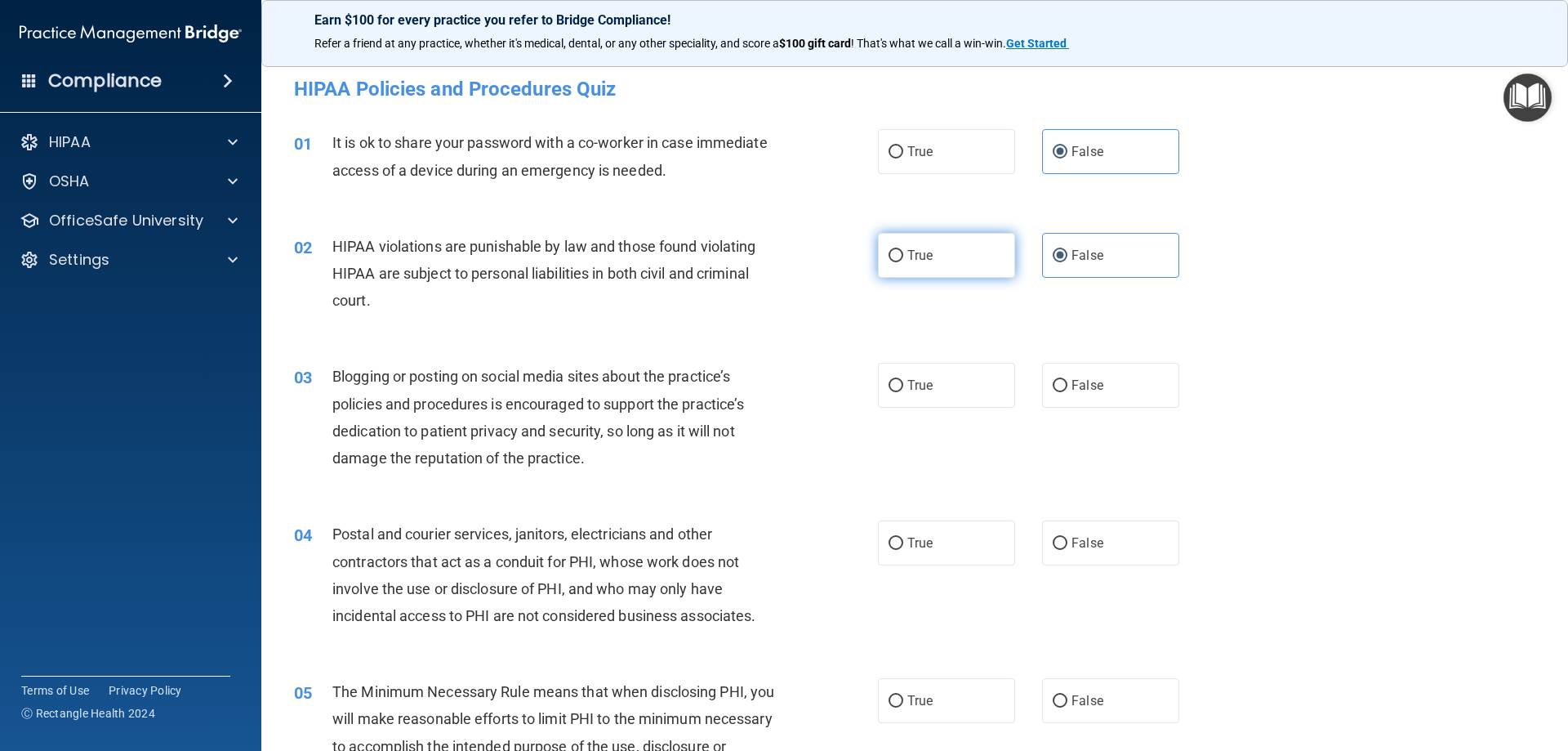
click at [903, 262] on input "True" at bounding box center [896, 256] width 14 height 12
radio input "true"
radio input "false"
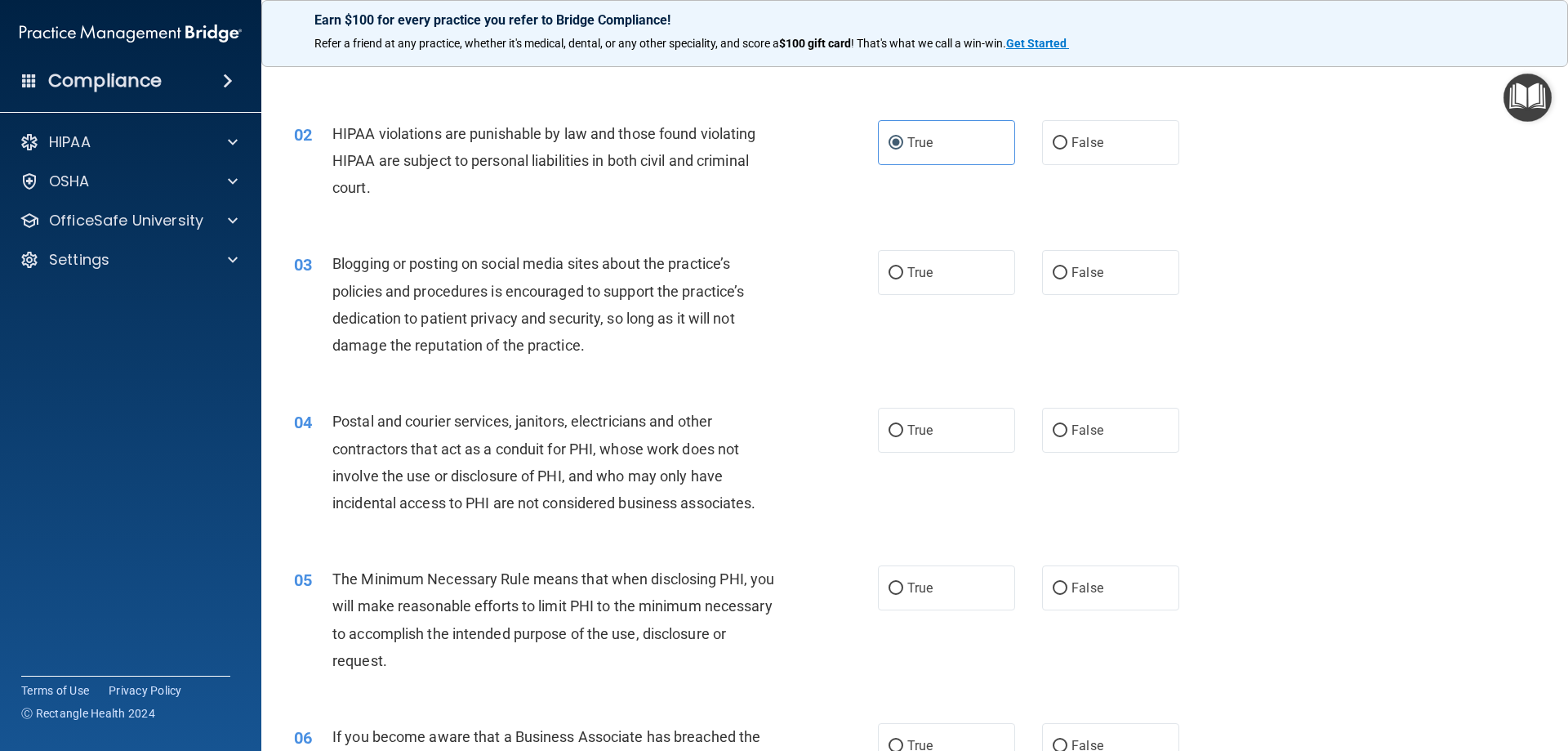
scroll to position [163, 0]
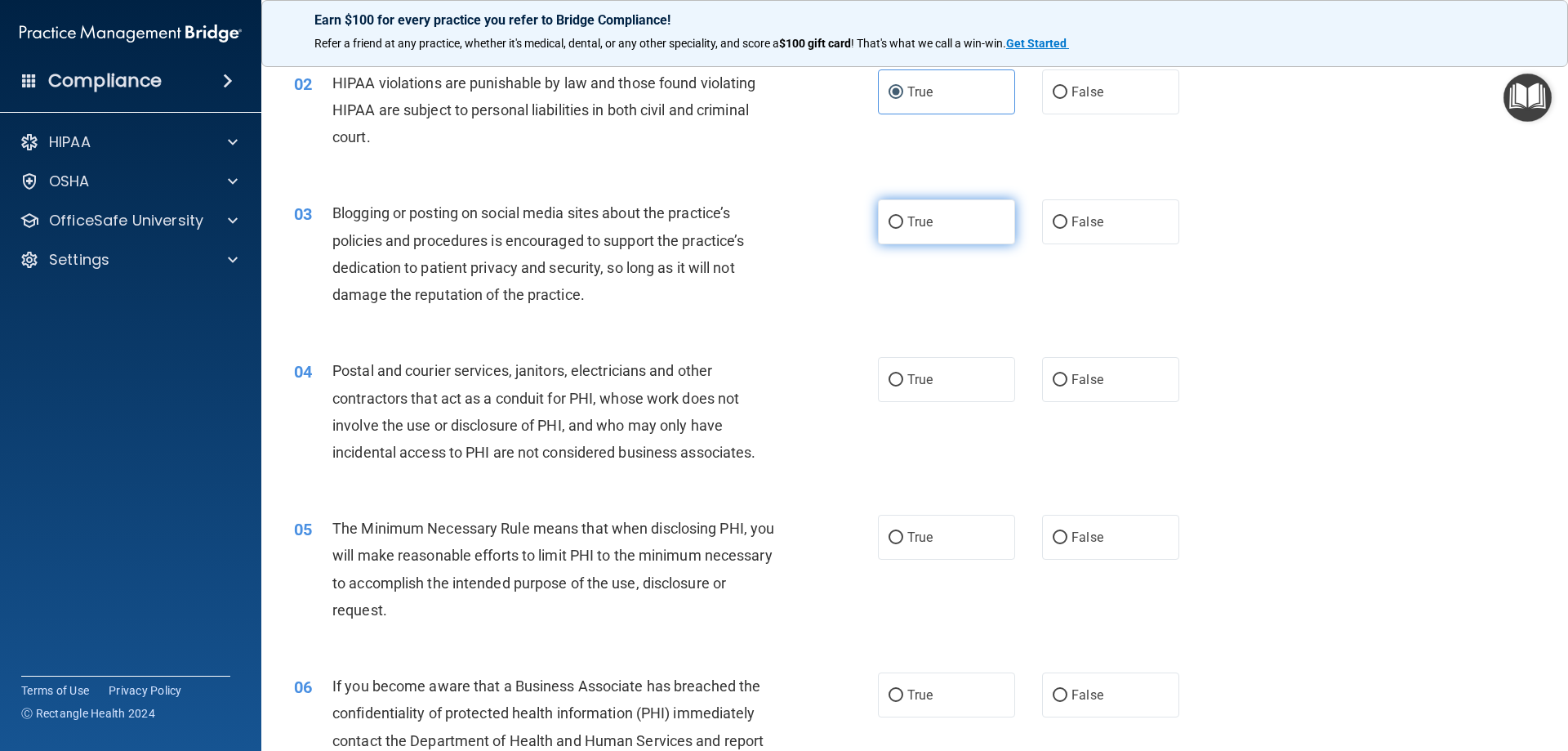
click at [932, 222] on label "True" at bounding box center [946, 222] width 137 height 45
click at [903, 222] on input "True" at bounding box center [896, 223] width 14 height 12
radio input "true"
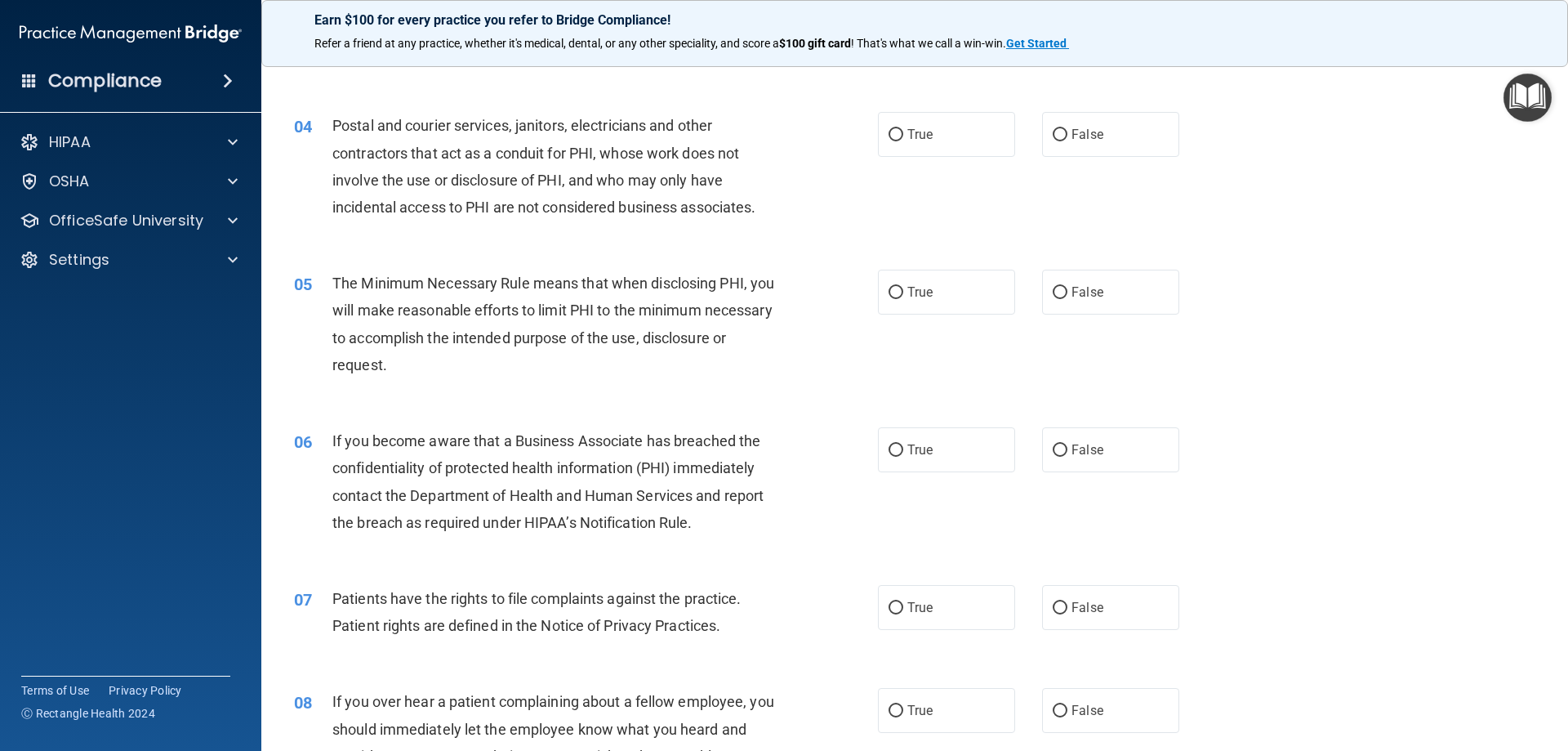
scroll to position [327, 0]
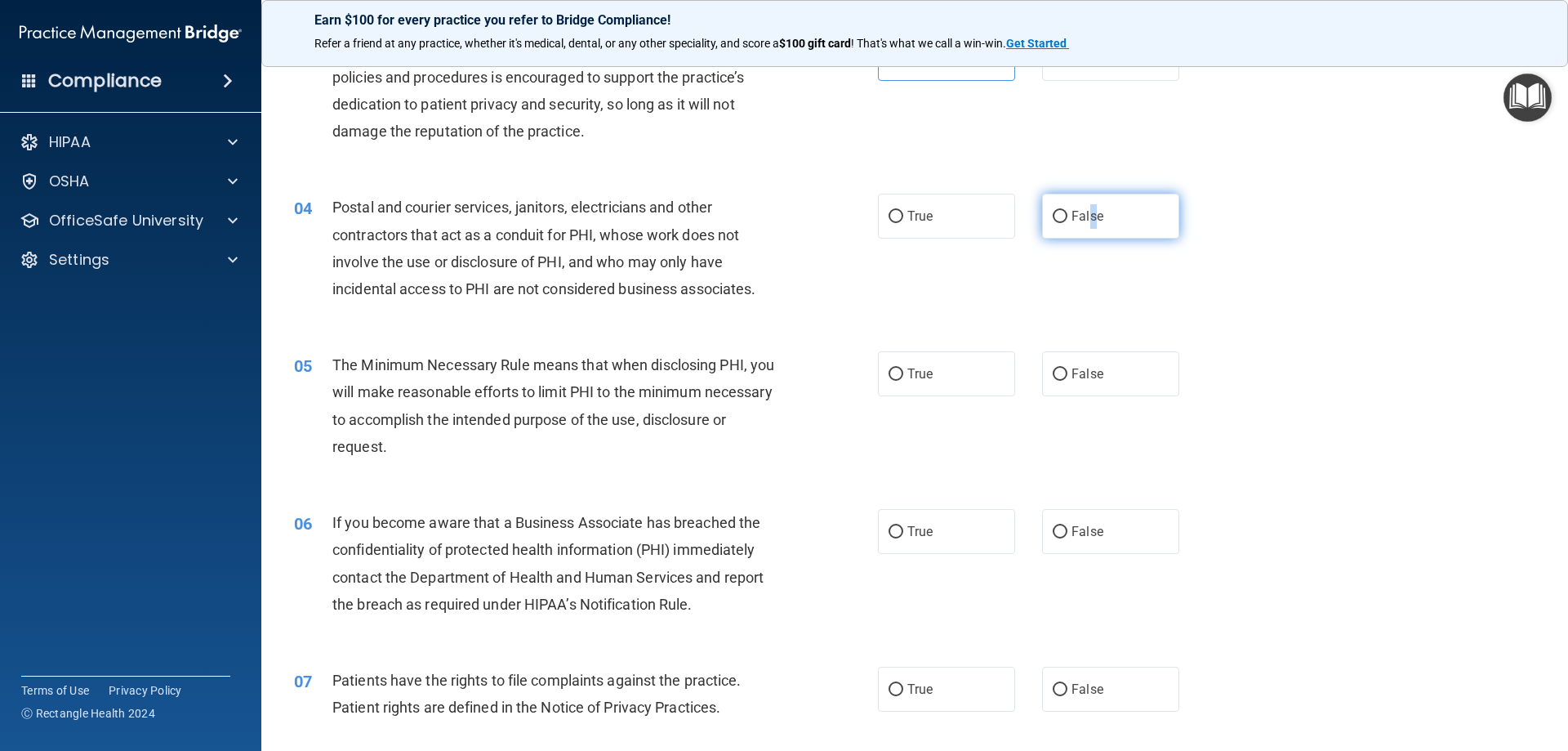
click at [1086, 220] on span "False" at bounding box center [1087, 216] width 32 height 15
click at [1096, 227] on label "False" at bounding box center [1111, 216] width 137 height 45
click at [1067, 223] on input "False" at bounding box center [1060, 217] width 14 height 12
radio input "true"
click at [1112, 394] on label "False" at bounding box center [1111, 373] width 137 height 45
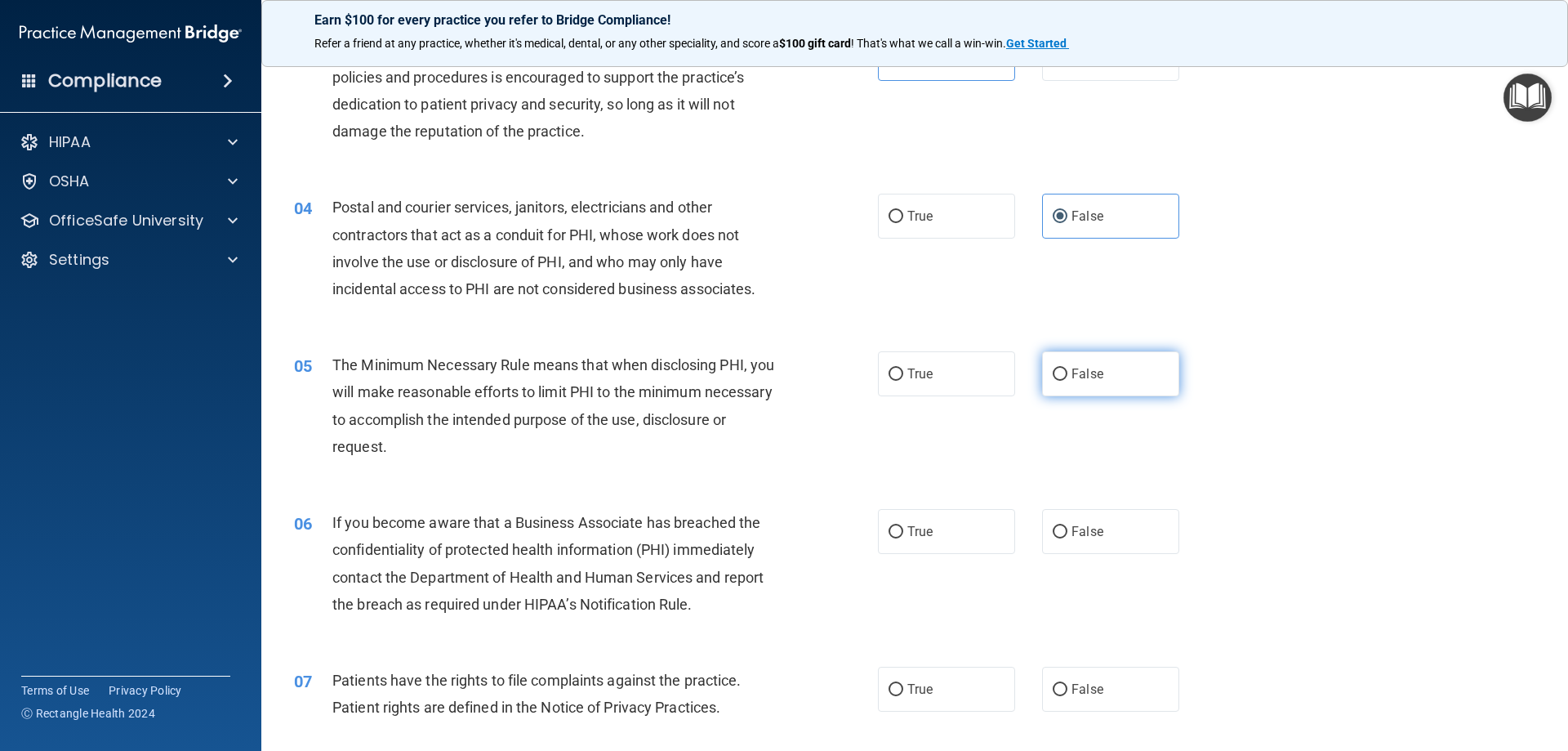
click at [1067, 381] on input "False" at bounding box center [1060, 374] width 14 height 12
radio input "true"
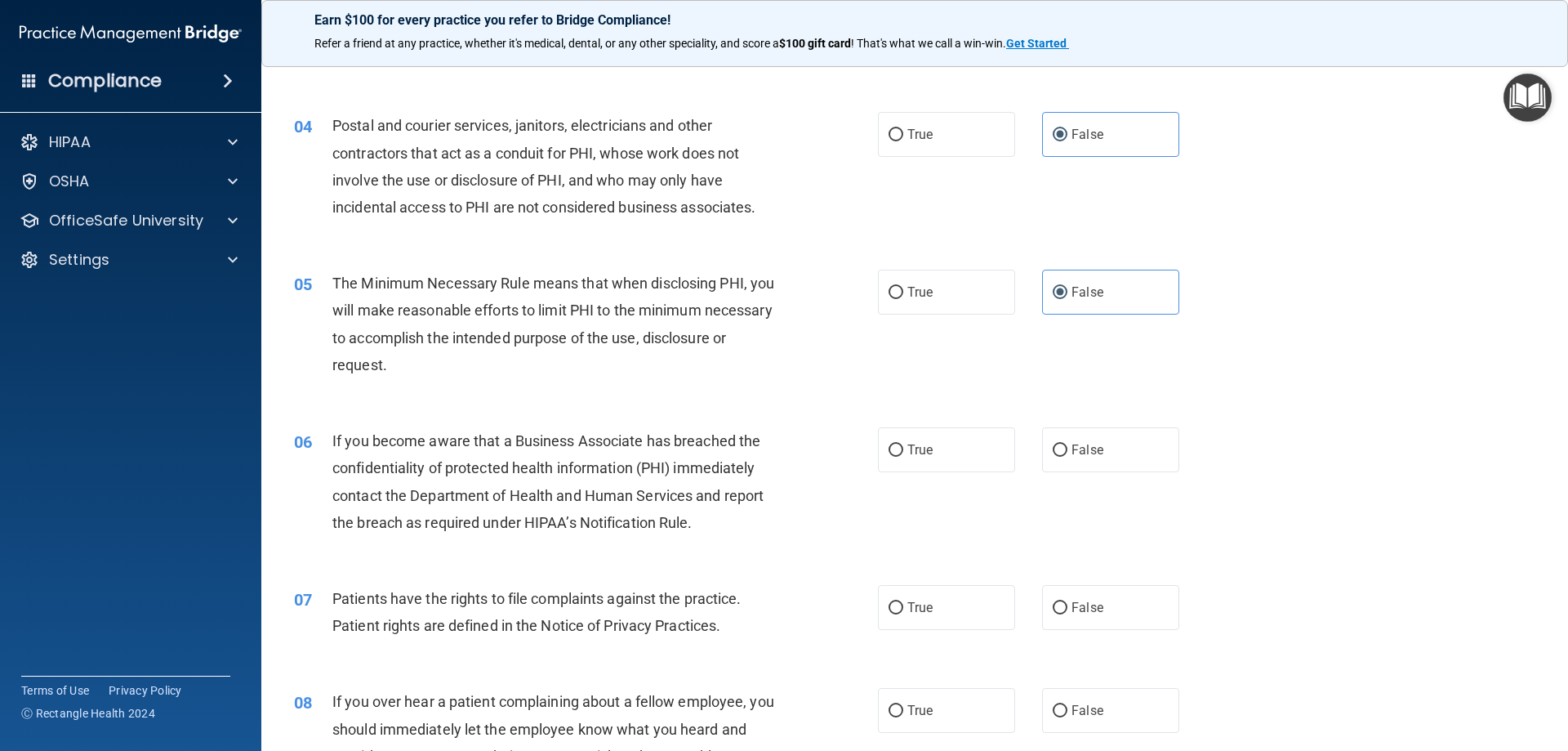
scroll to position [490, 0]
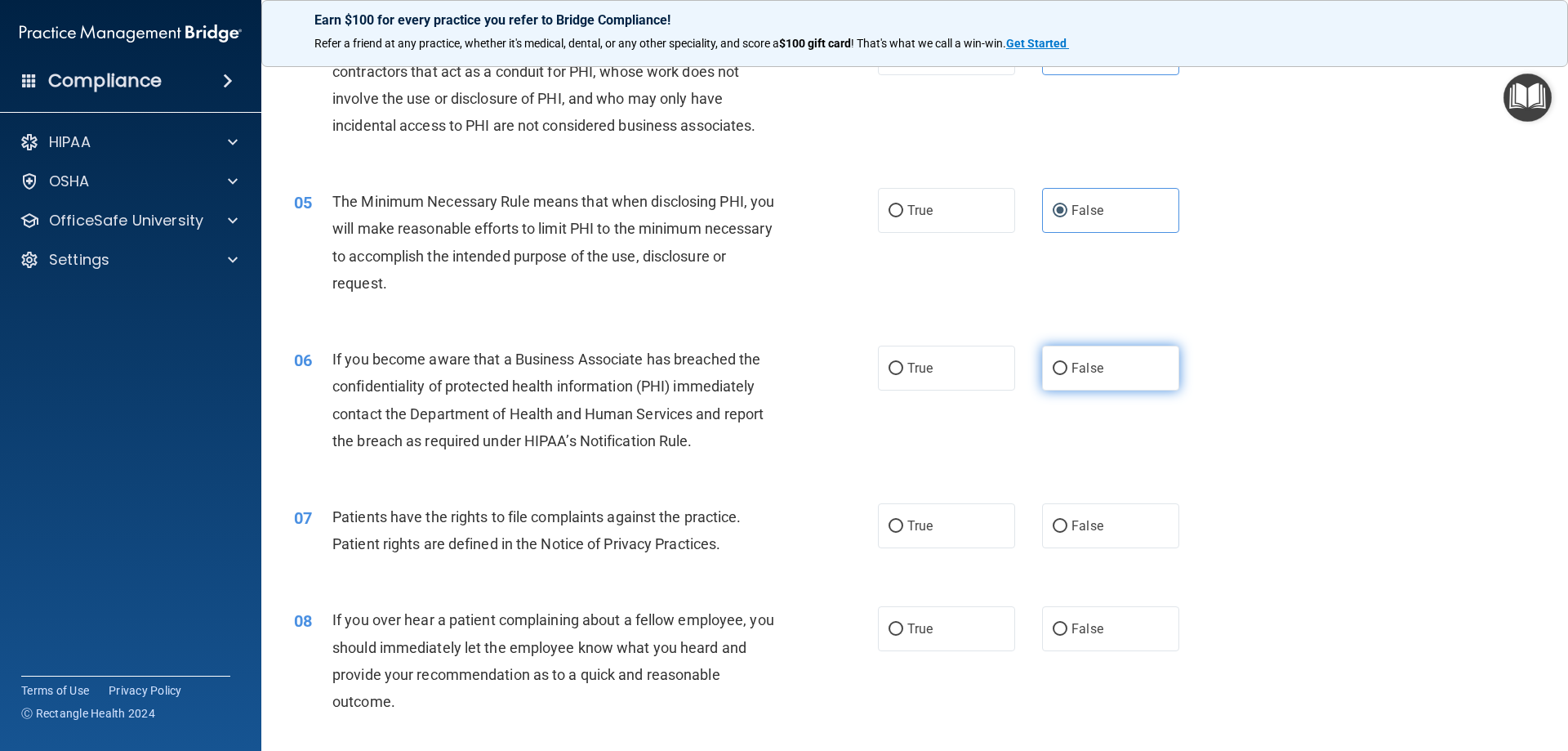
click at [1042, 380] on label "False" at bounding box center [1111, 367] width 137 height 45
click at [1053, 375] on input "False" at bounding box center [1060, 368] width 14 height 12
radio input "true"
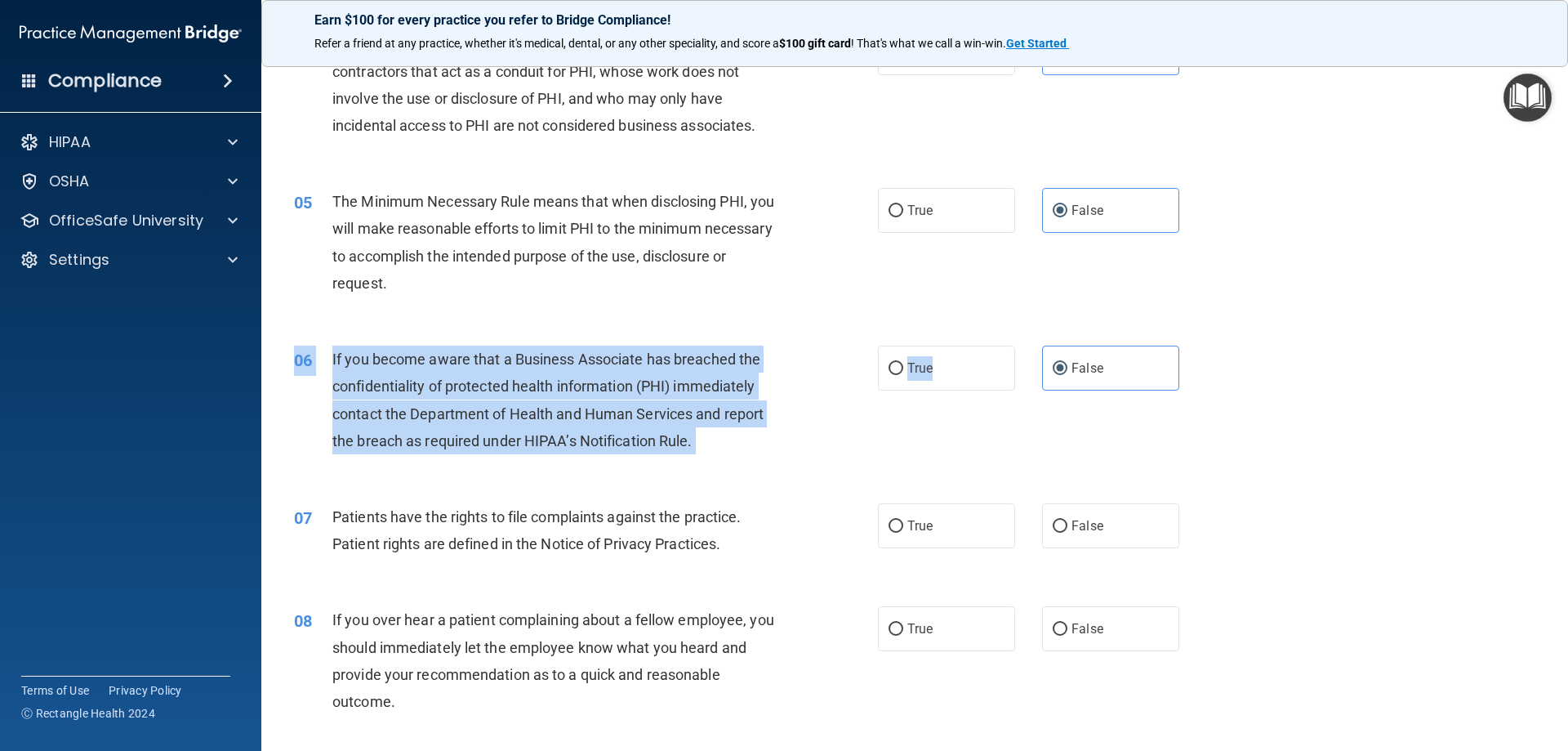
click at [951, 392] on div "06 If you become aware that a Business Associate has breached the confidentiali…" at bounding box center [915, 404] width 1266 height 157
click at [949, 382] on label "True" at bounding box center [946, 367] width 137 height 45
click at [903, 375] on input "True" at bounding box center [896, 368] width 14 height 12
radio input "true"
radio input "false"
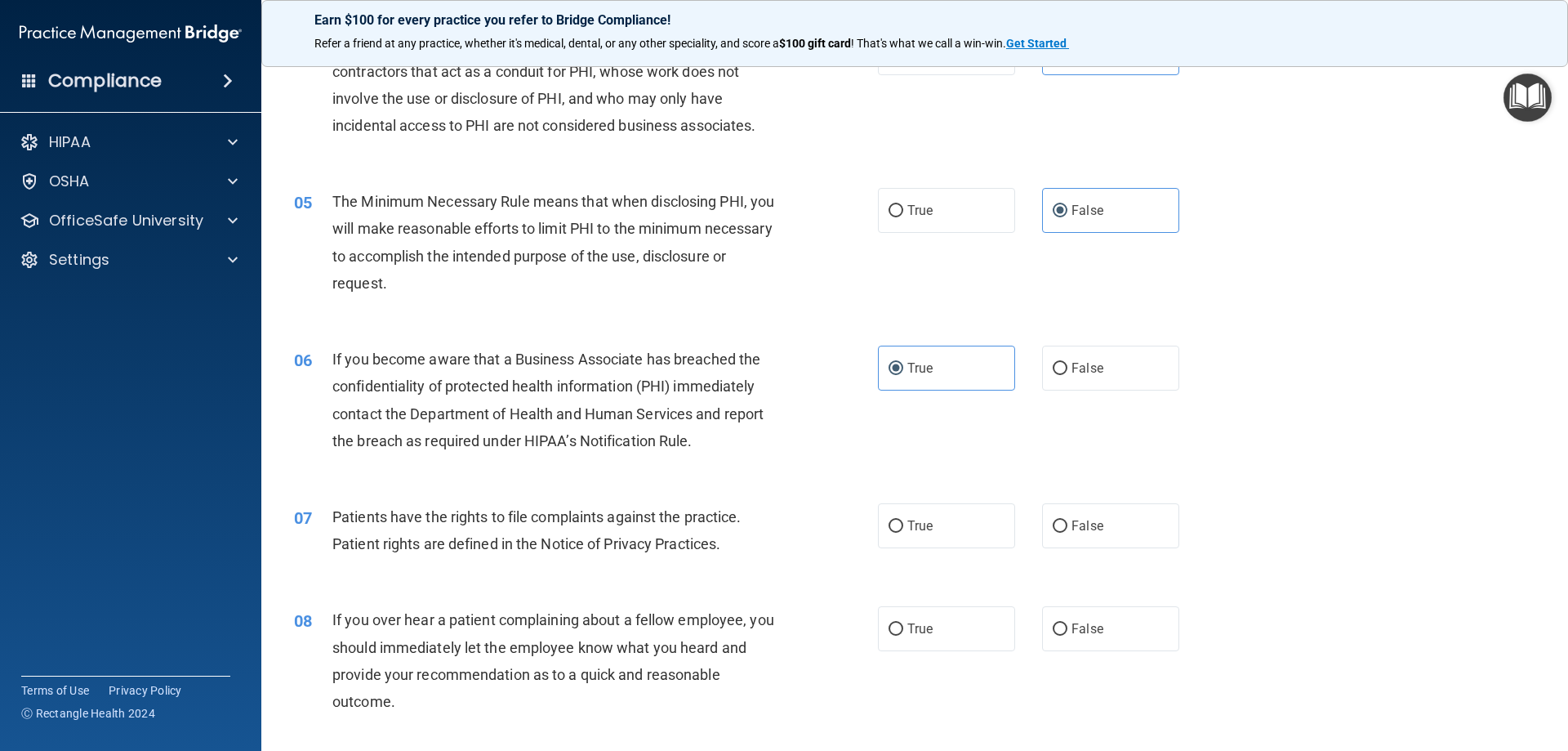
click at [1154, 290] on div "05 The Minimum Necessary Rule means that when disclosing PHI, you will make rea…" at bounding box center [915, 246] width 1266 height 157
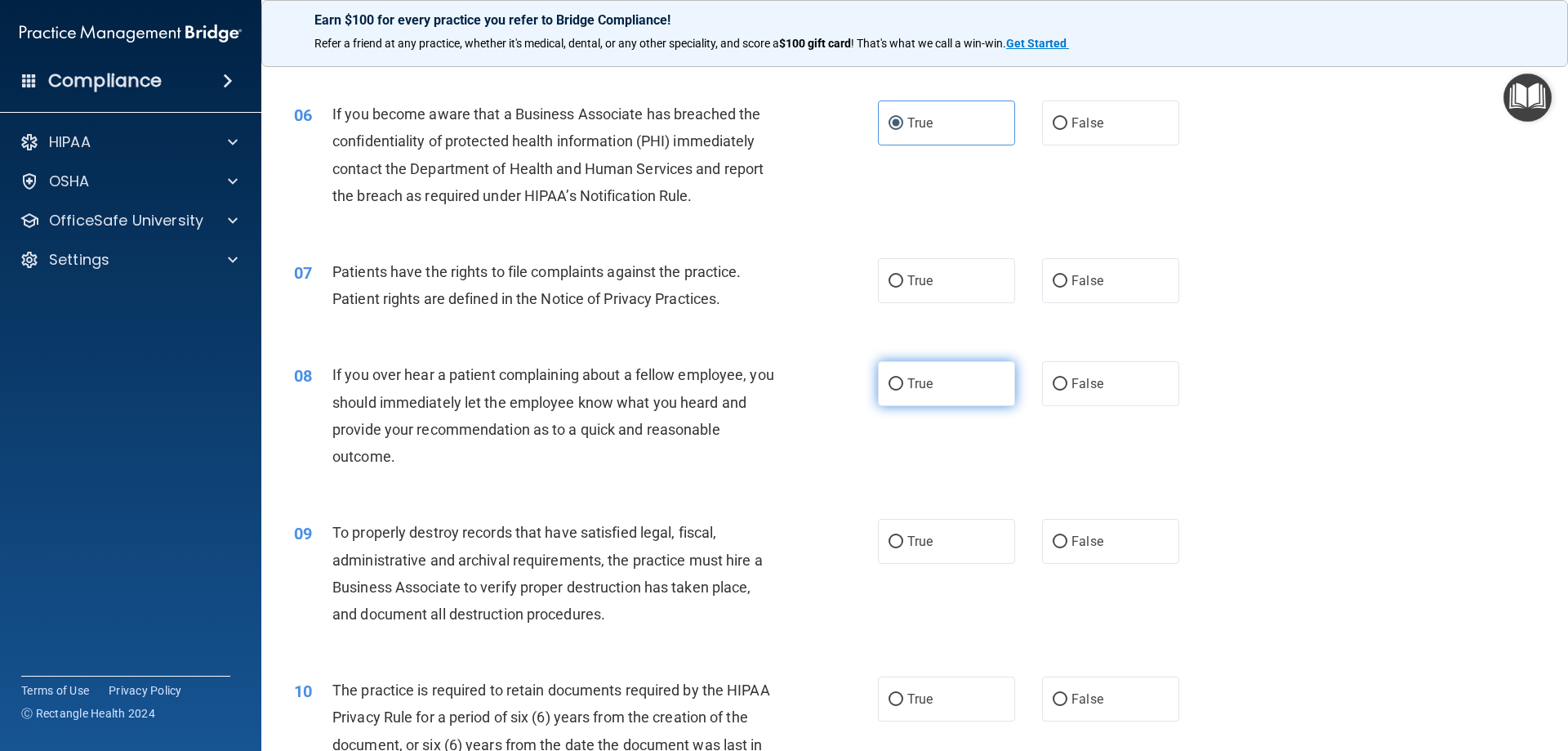
scroll to position [817, 0]
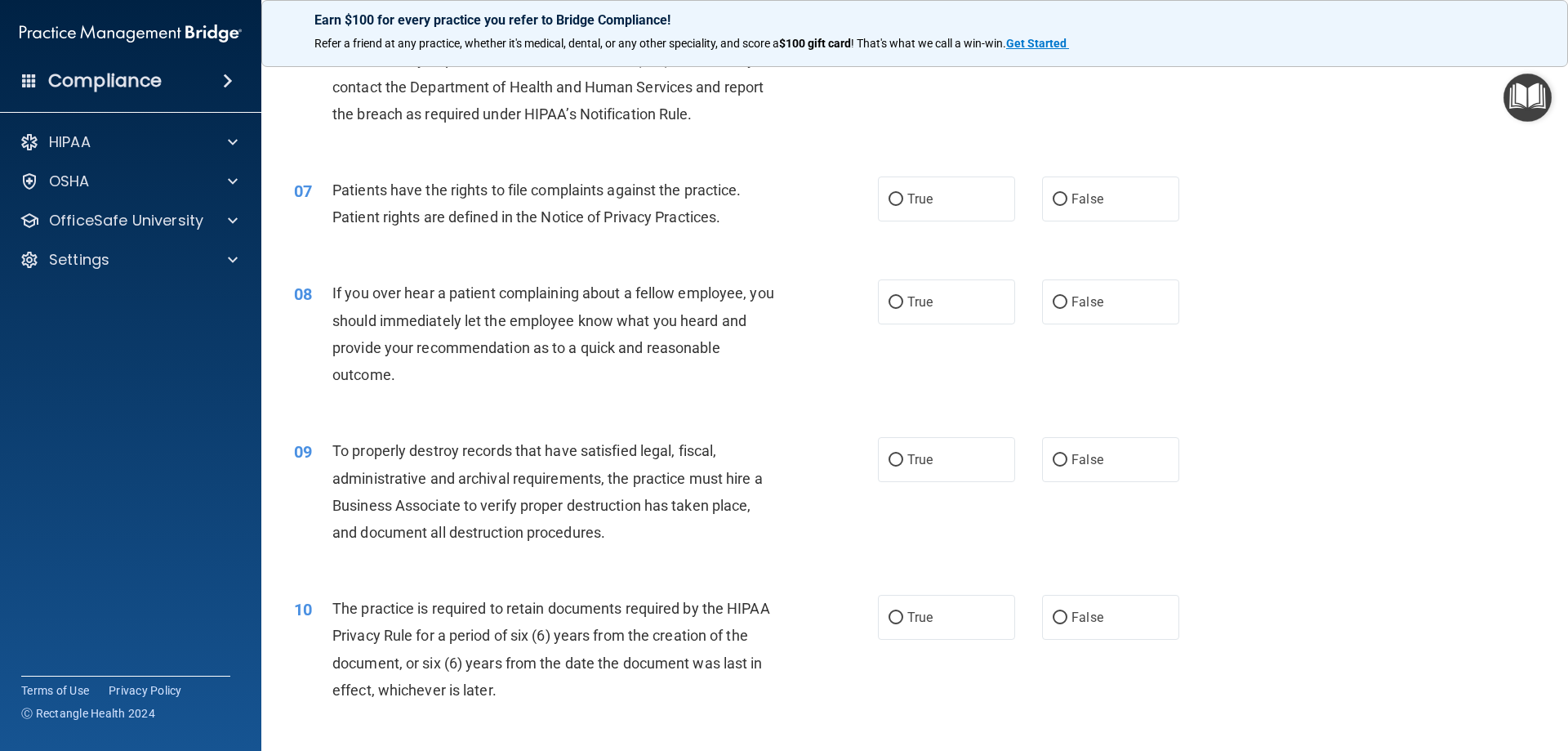
click at [949, 238] on div "07 Patients have the rights to file complaints against the practice. Patient ri…" at bounding box center [915, 207] width 1266 height 103
click at [975, 203] on label "True" at bounding box center [946, 199] width 137 height 45
click at [903, 203] on input "True" at bounding box center [896, 199] width 14 height 12
radio input "true"
click at [1057, 316] on label "False" at bounding box center [1111, 301] width 137 height 45
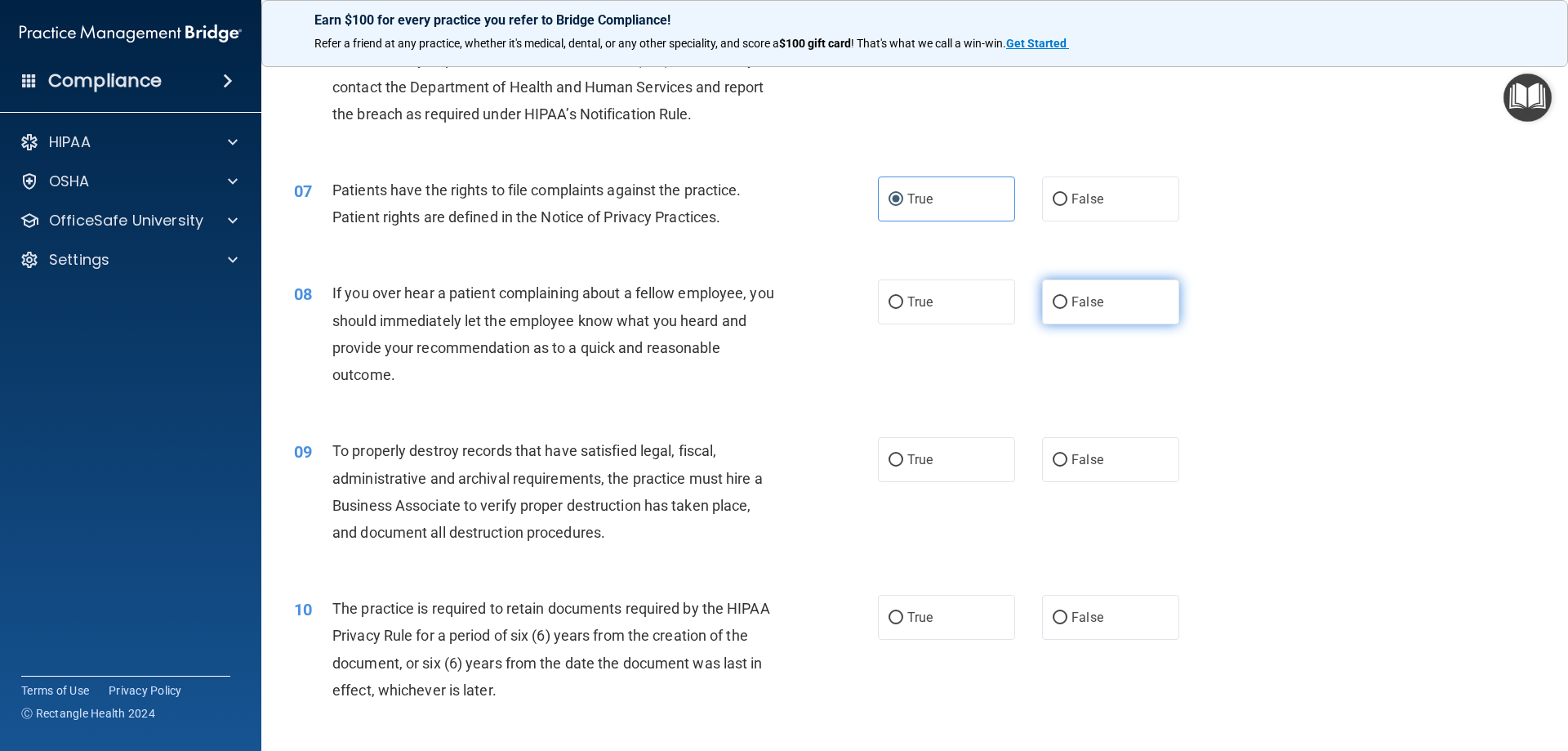
click at [1057, 309] on input "False" at bounding box center [1060, 302] width 14 height 12
radio input "true"
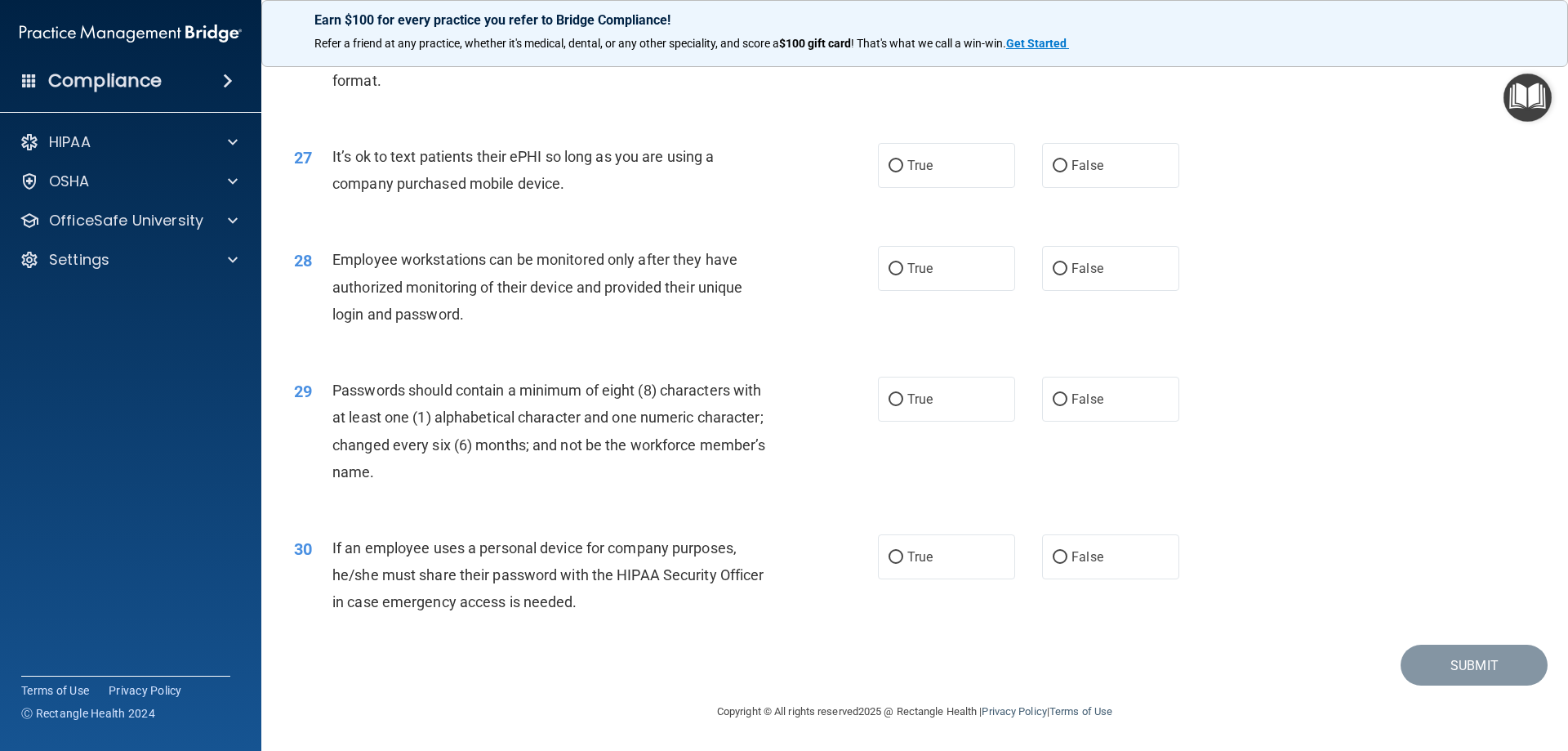
scroll to position [3349, 0]
click at [899, 564] on label "True" at bounding box center [946, 556] width 137 height 45
click at [899, 564] on input "True" at bounding box center [896, 557] width 14 height 12
radio input "true"
click at [1071, 402] on span "False" at bounding box center [1087, 399] width 32 height 15
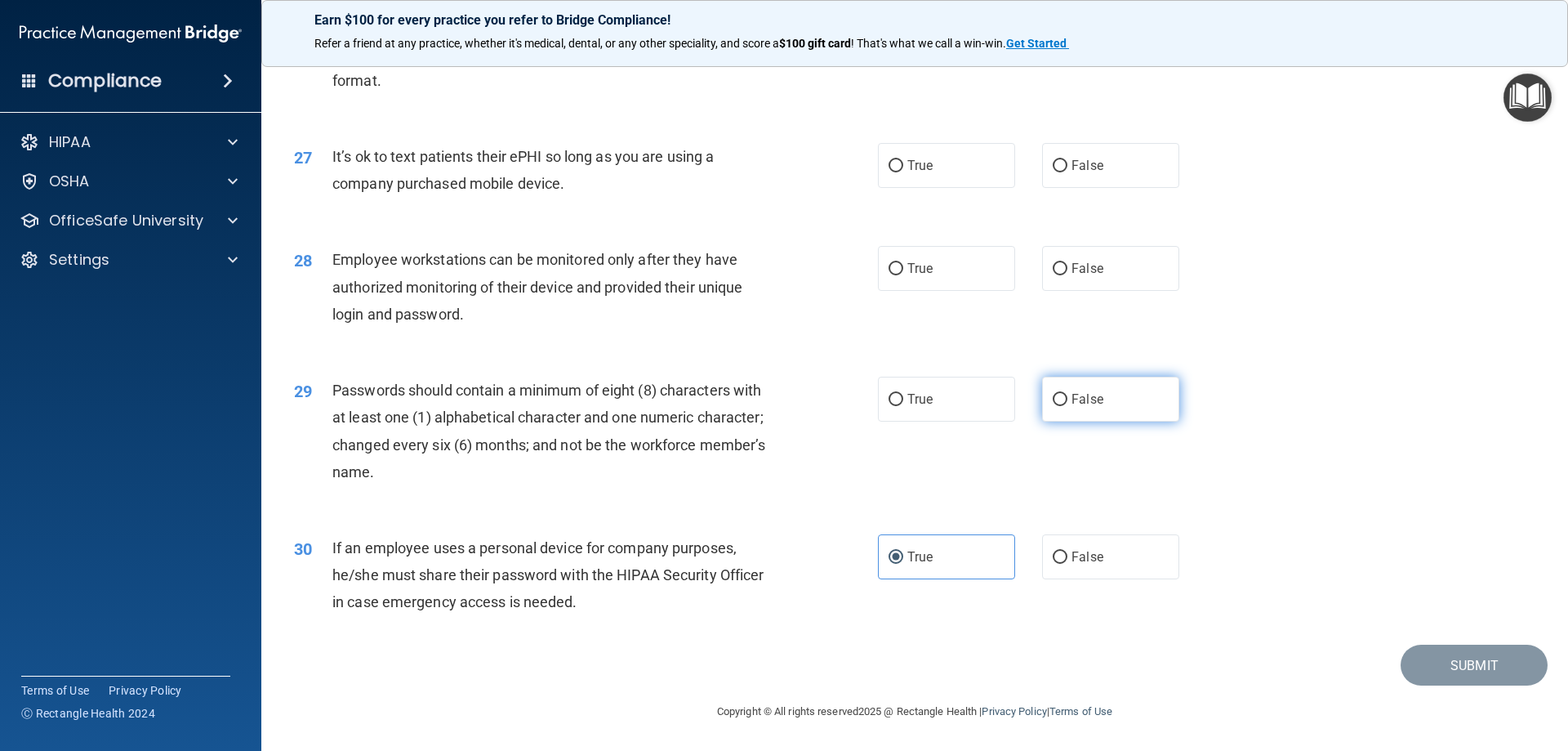
click at [1067, 402] on input "False" at bounding box center [1060, 399] width 14 height 12
radio input "true"
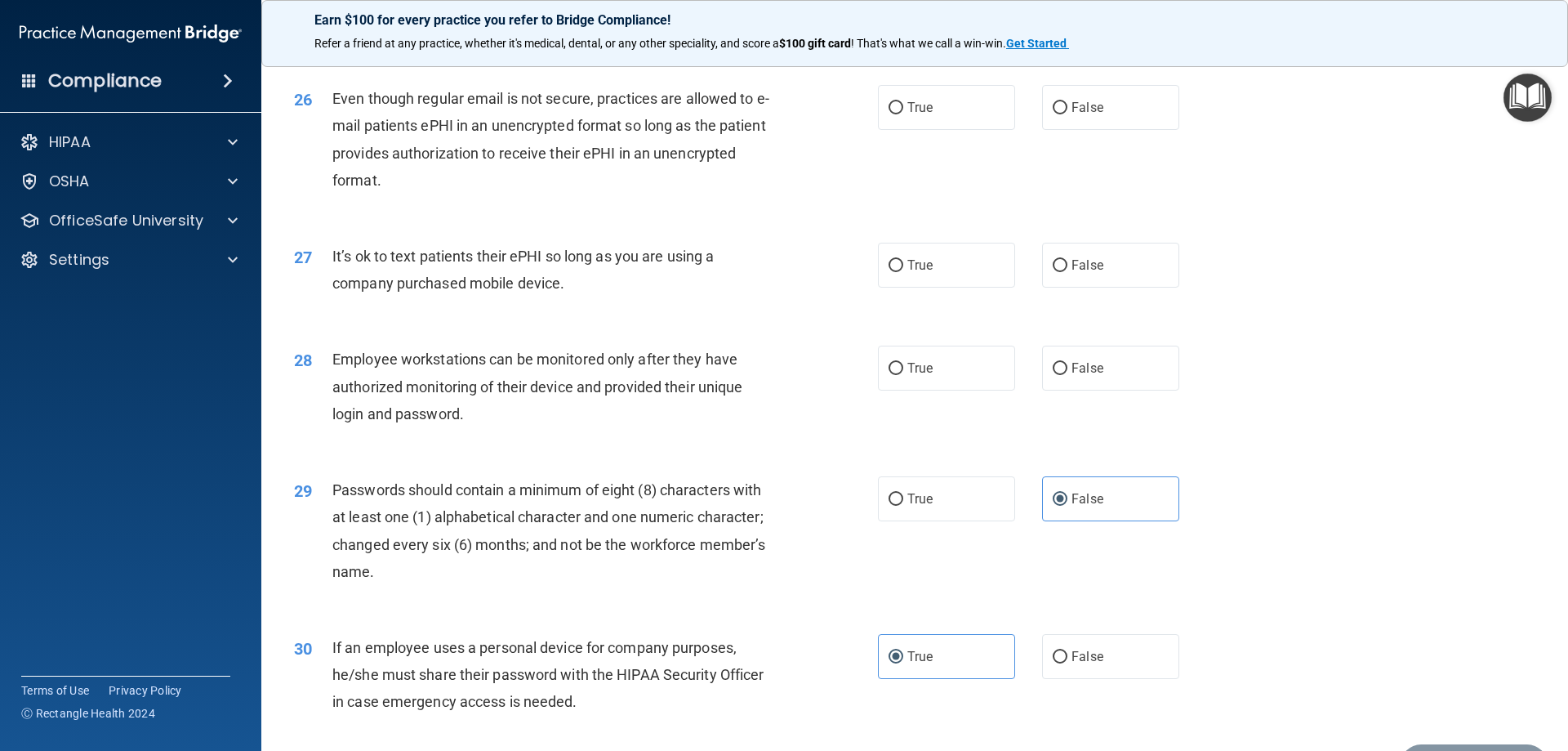
scroll to position [3186, 0]
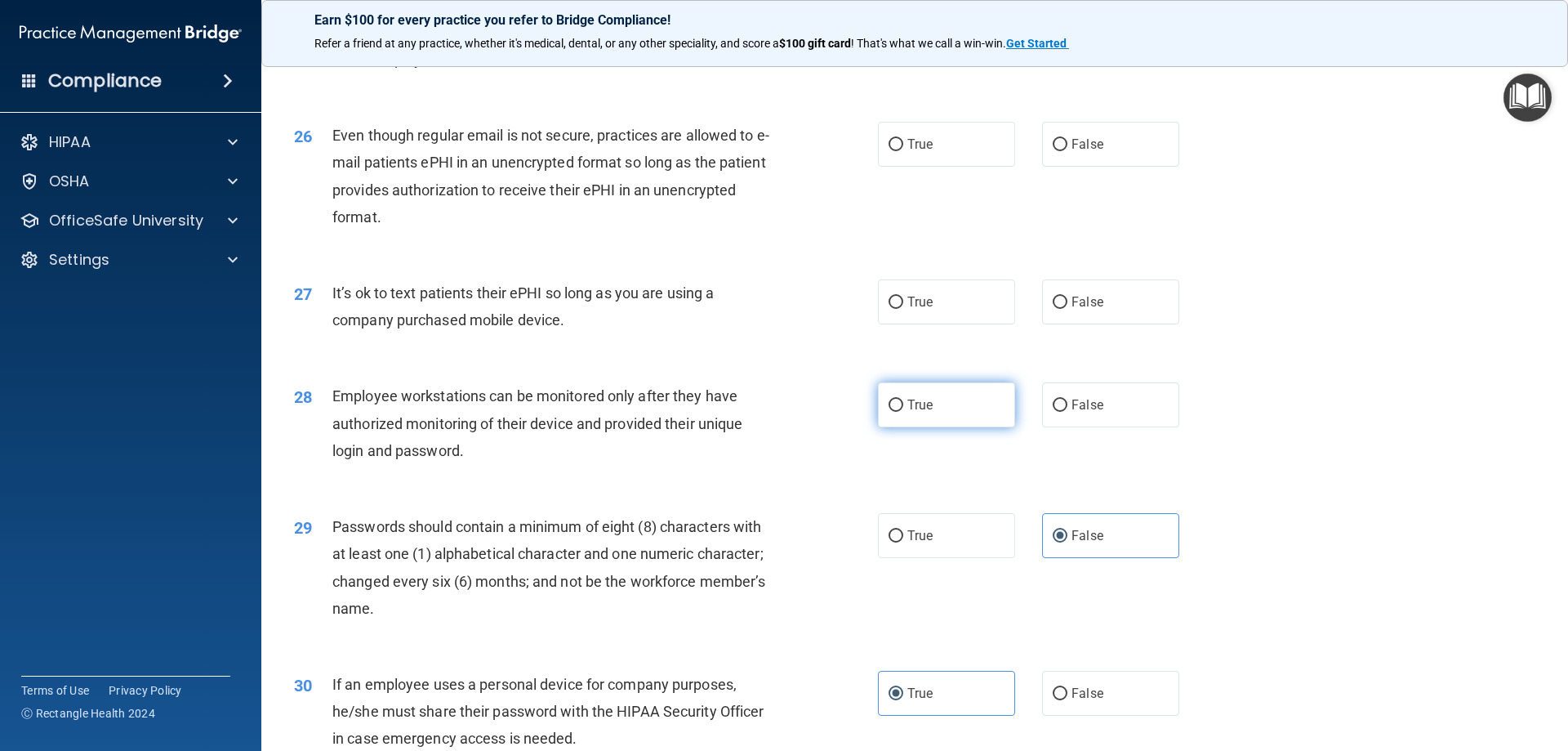
click at [900, 422] on label "True" at bounding box center [946, 405] width 137 height 45
click at [900, 411] on input "True" at bounding box center [896, 405] width 14 height 12
radio input "true"
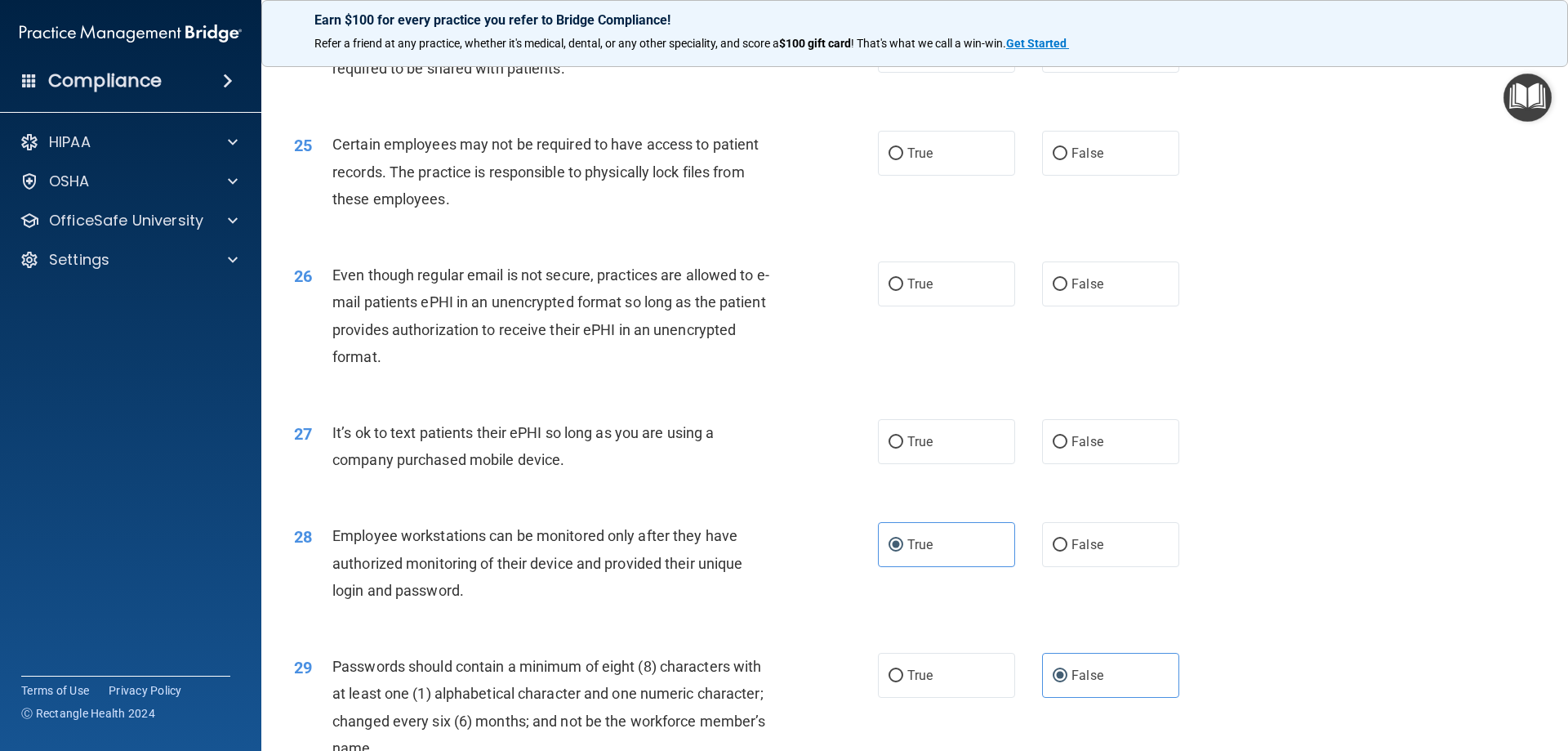
scroll to position [3023, 0]
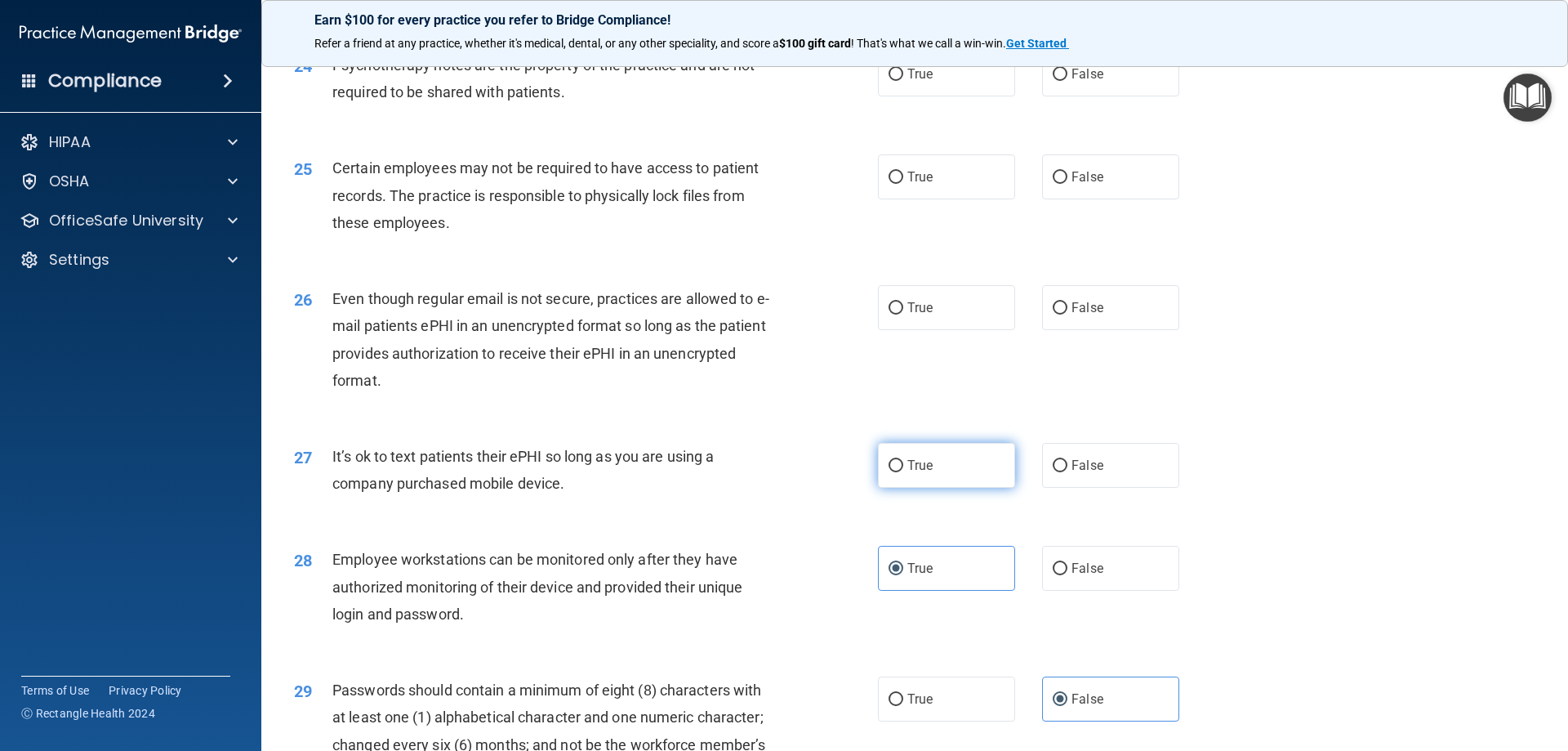
click at [912, 473] on span "True" at bounding box center [920, 465] width 25 height 15
click at [903, 472] on input "True" at bounding box center [896, 465] width 14 height 12
radio input "true"
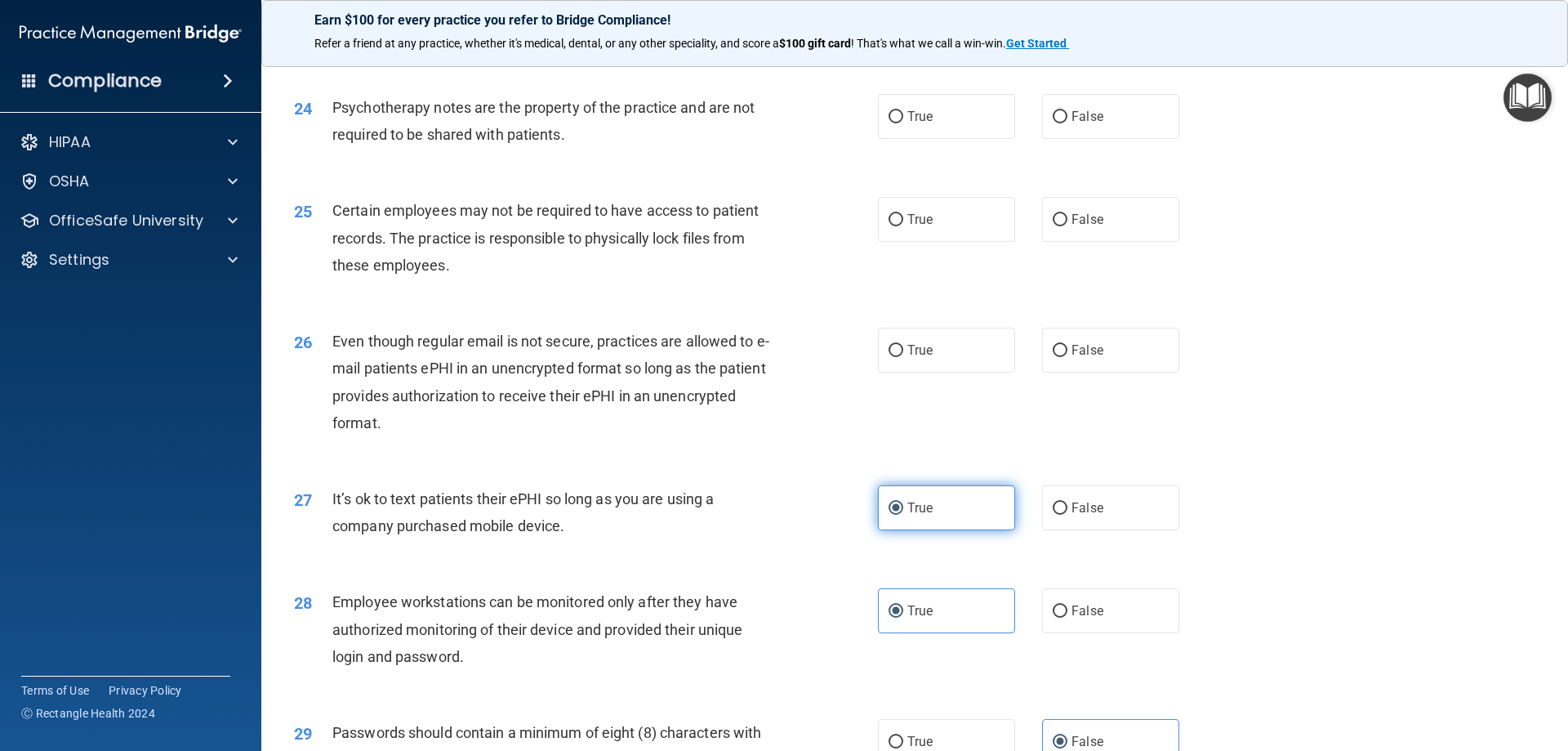
scroll to position [2941, 0]
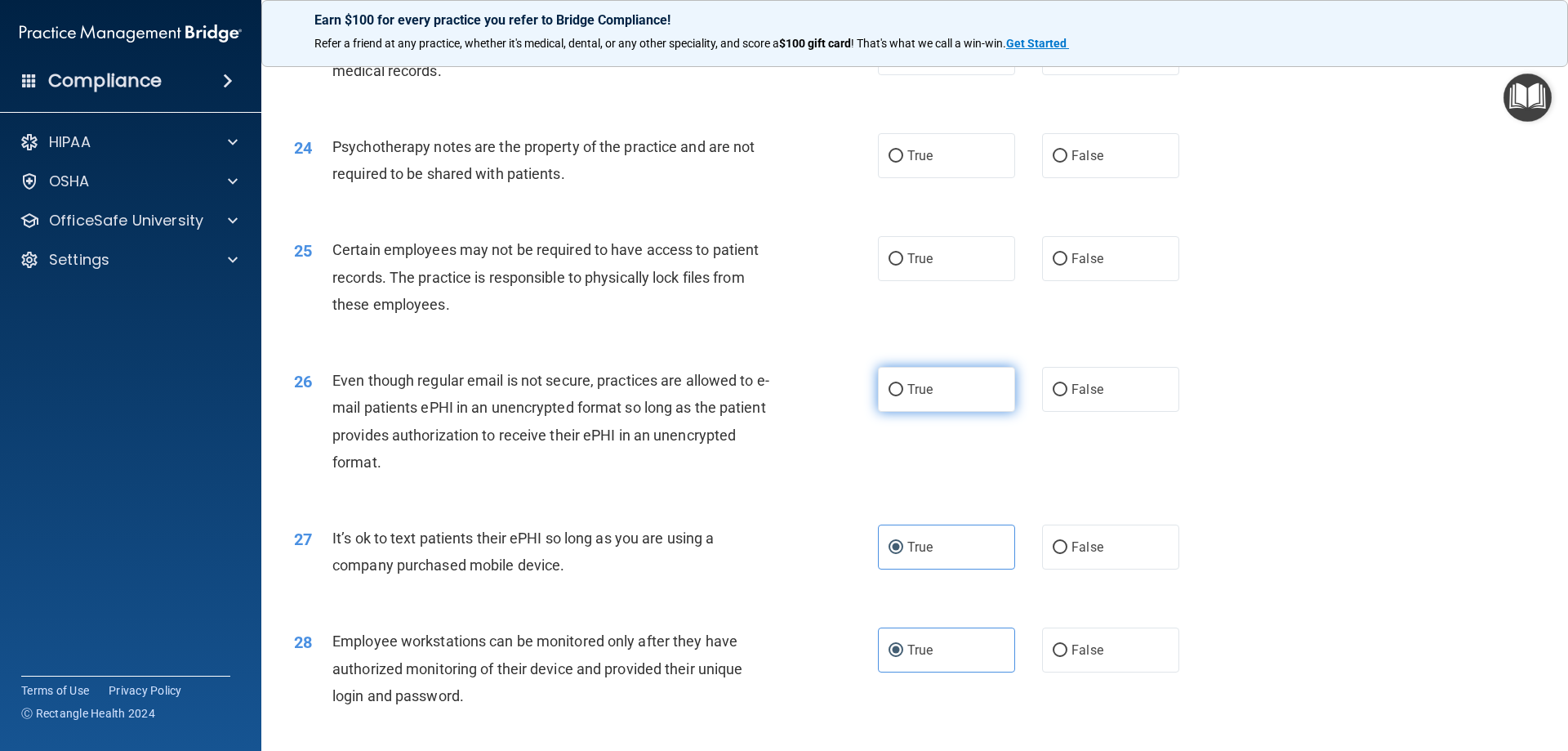
click at [942, 411] on label "True" at bounding box center [946, 388] width 137 height 45
click at [903, 396] on input "True" at bounding box center [896, 389] width 14 height 12
radio input "true"
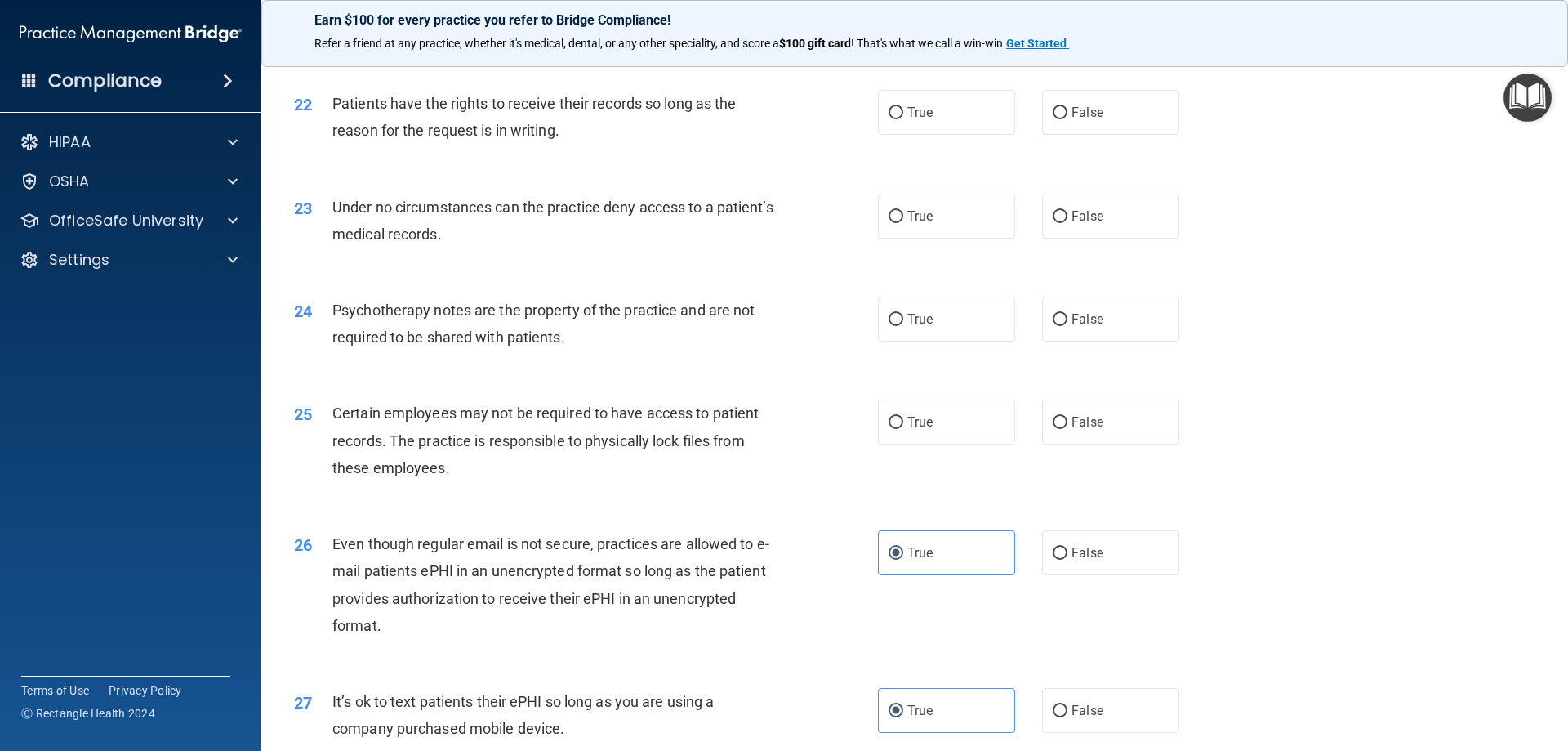
scroll to position [2696, 0]
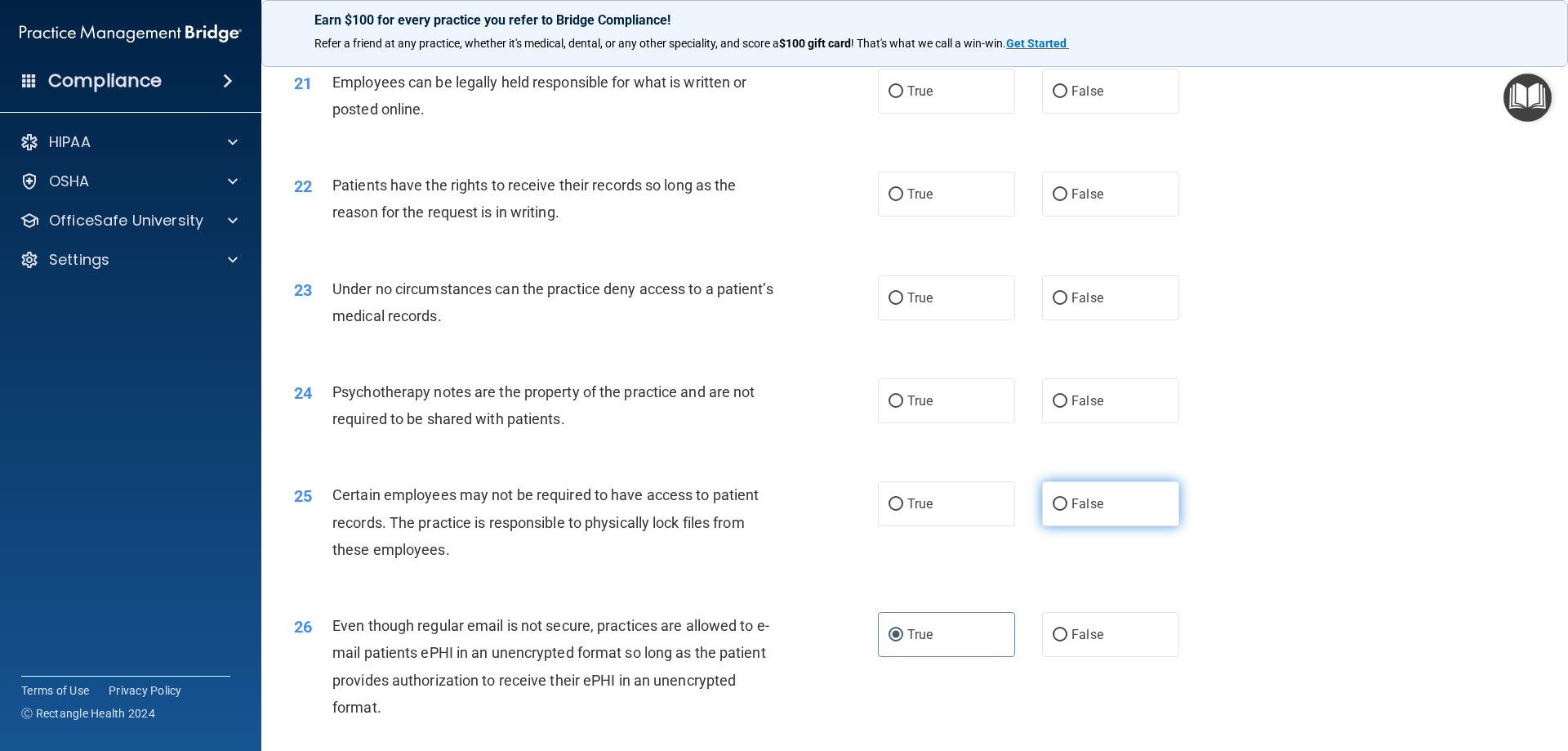
click at [1053, 510] on input "False" at bounding box center [1060, 504] width 14 height 12
radio input "true"
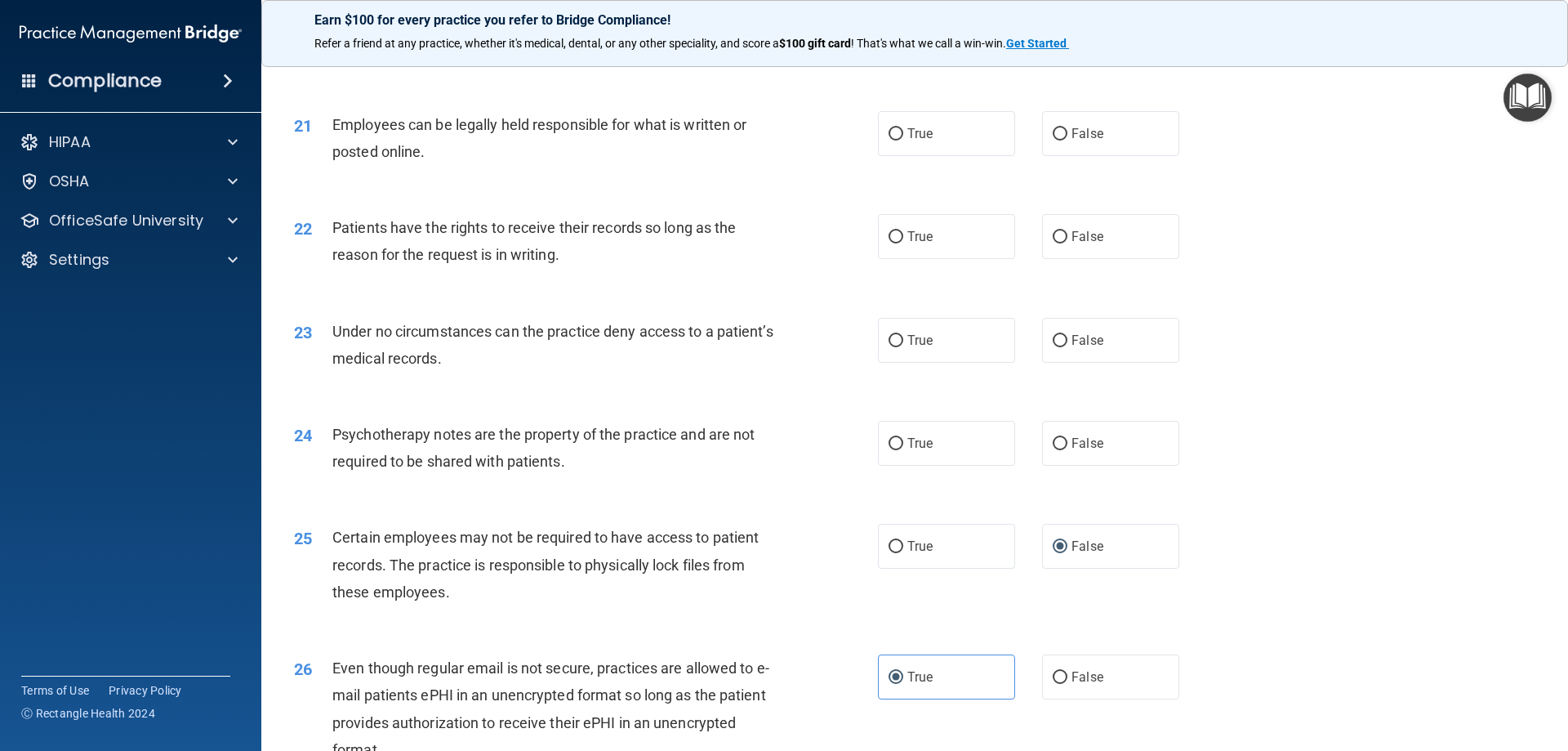
scroll to position [2615, 0]
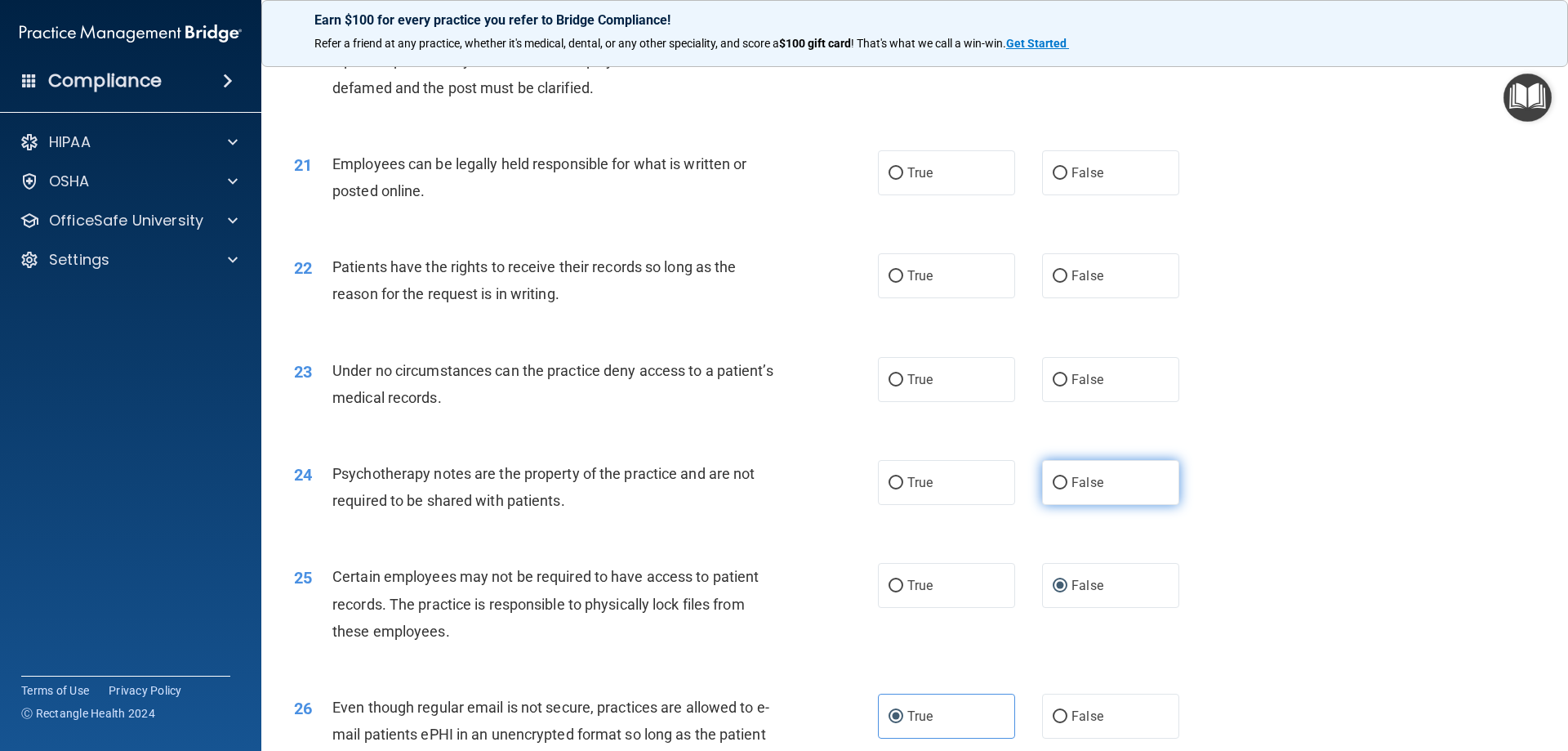
click at [1071, 490] on span "False" at bounding box center [1087, 482] width 32 height 15
click at [1067, 489] on input "False" at bounding box center [1060, 482] width 14 height 12
radio input "true"
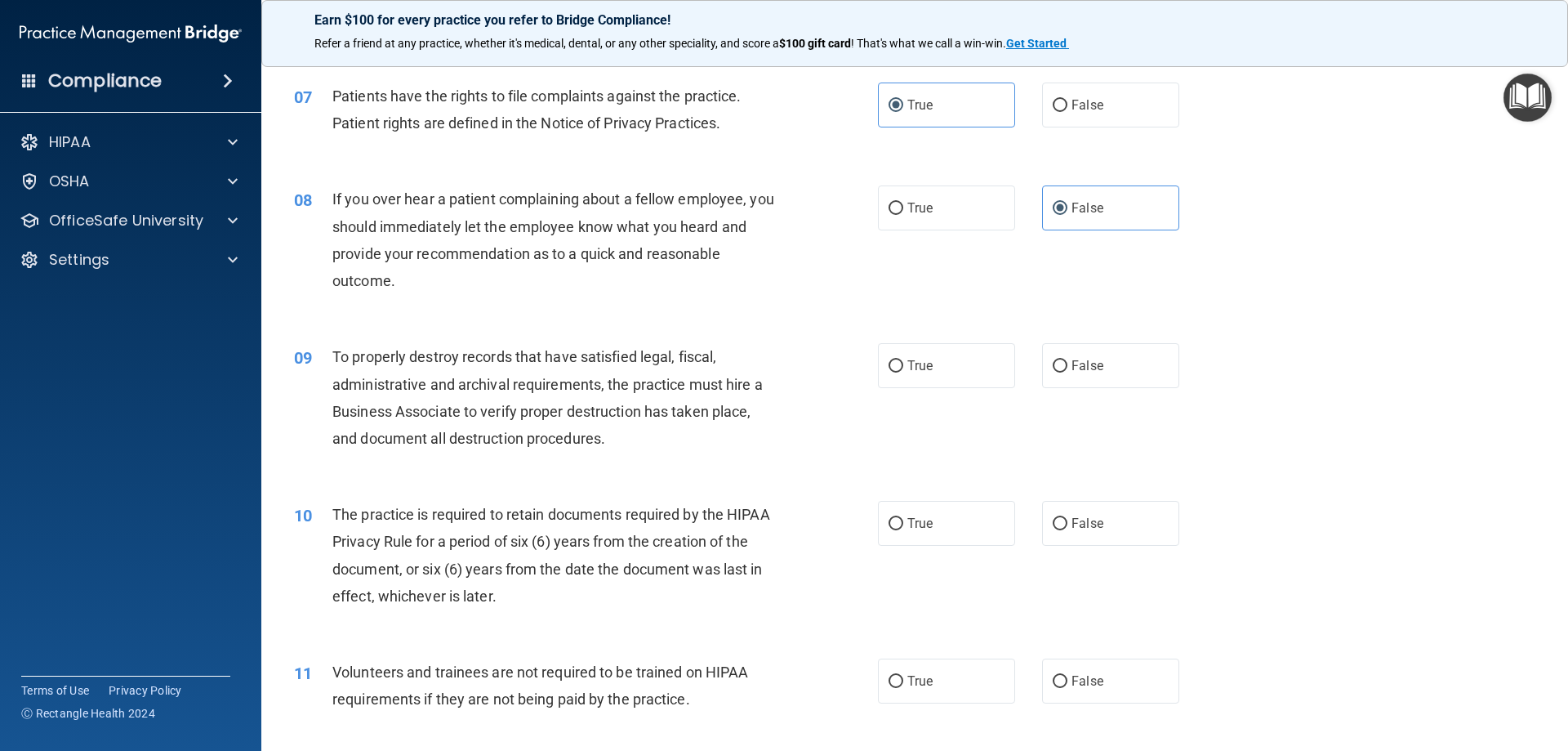
scroll to position [981, 0]
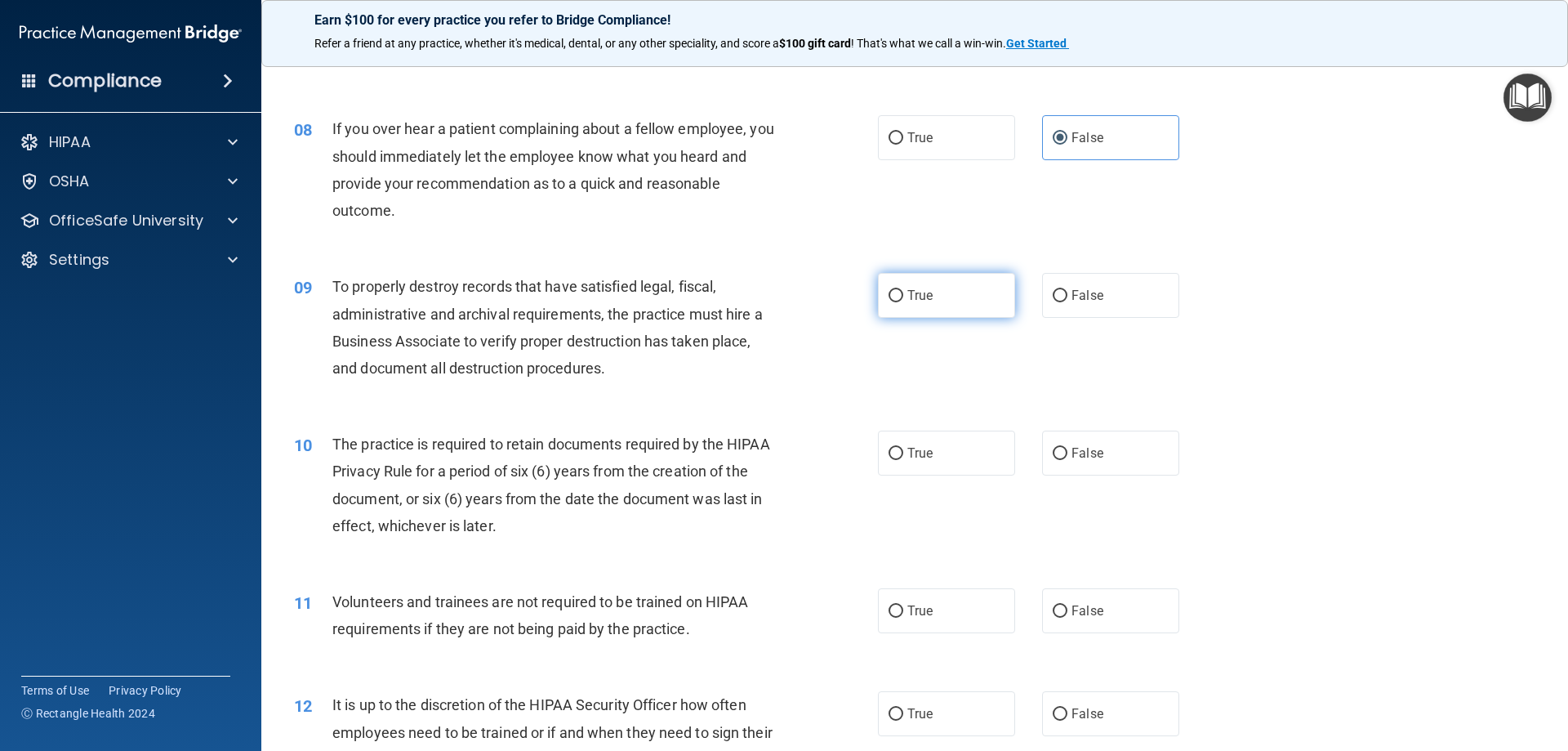
click at [953, 295] on label "True" at bounding box center [946, 294] width 137 height 45
click at [903, 295] on input "True" at bounding box center [896, 295] width 14 height 12
radio input "true"
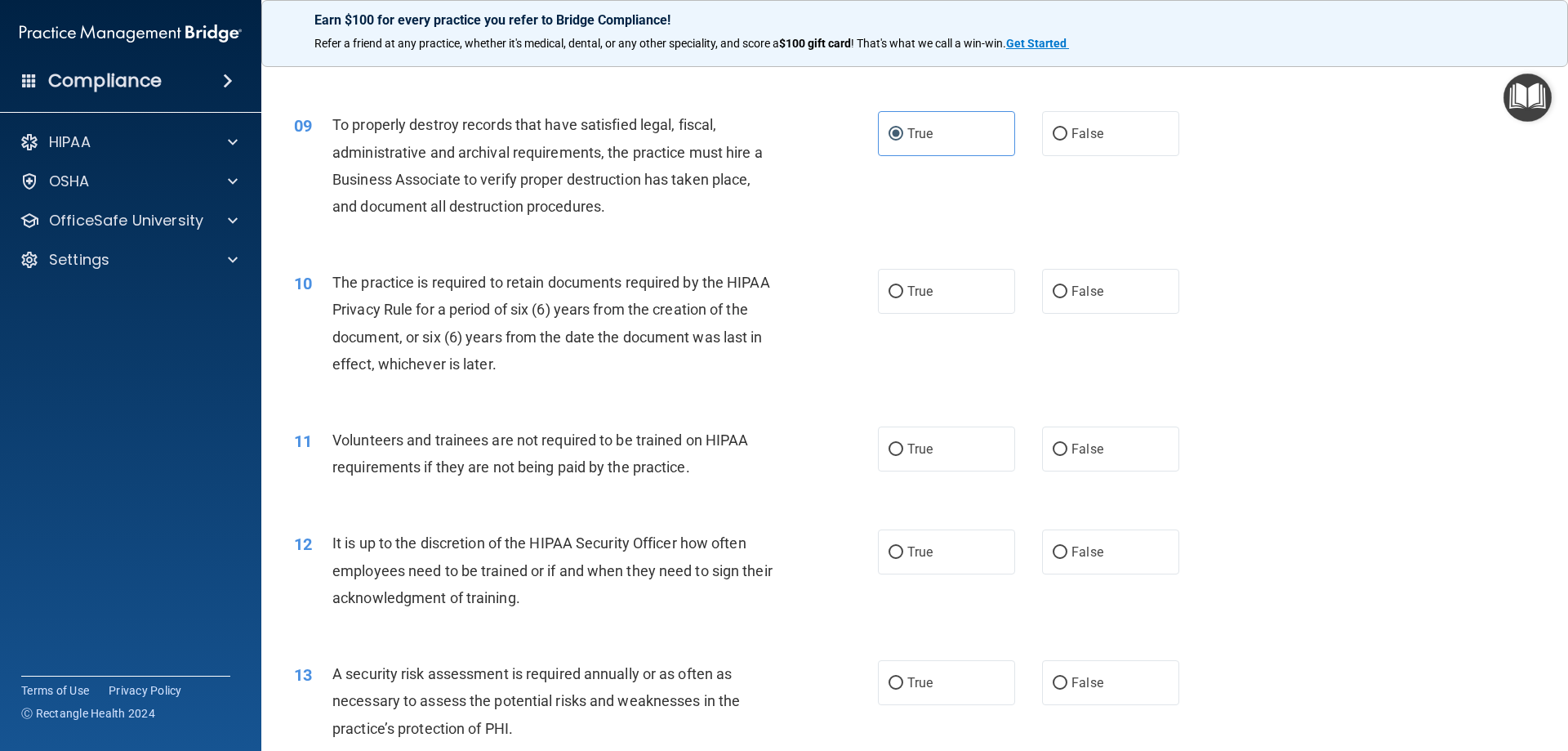
scroll to position [1144, 0]
click at [948, 305] on label "True" at bounding box center [946, 289] width 137 height 45
click at [903, 296] on input "True" at bounding box center [896, 290] width 14 height 12
radio input "true"
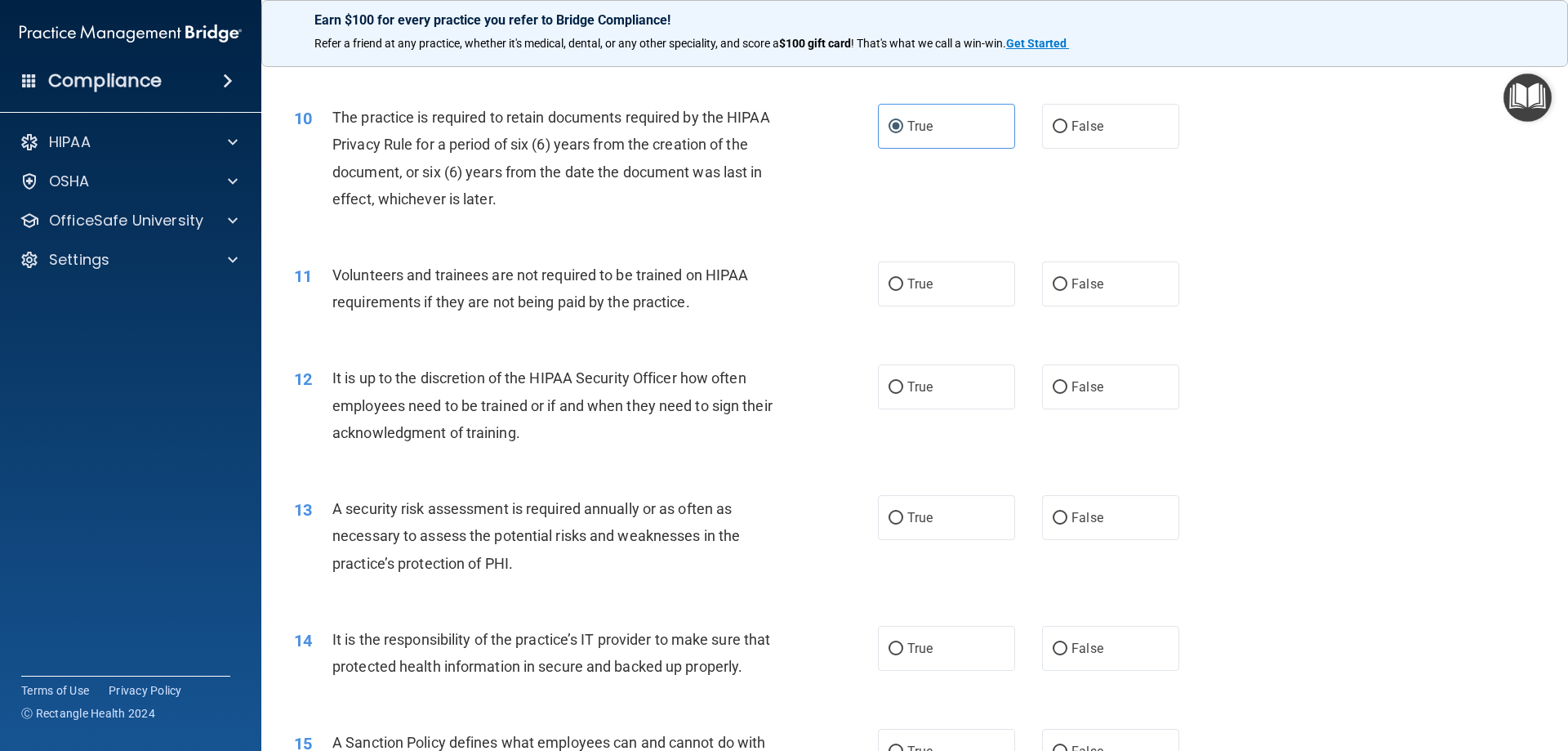
scroll to position [1390, 0]
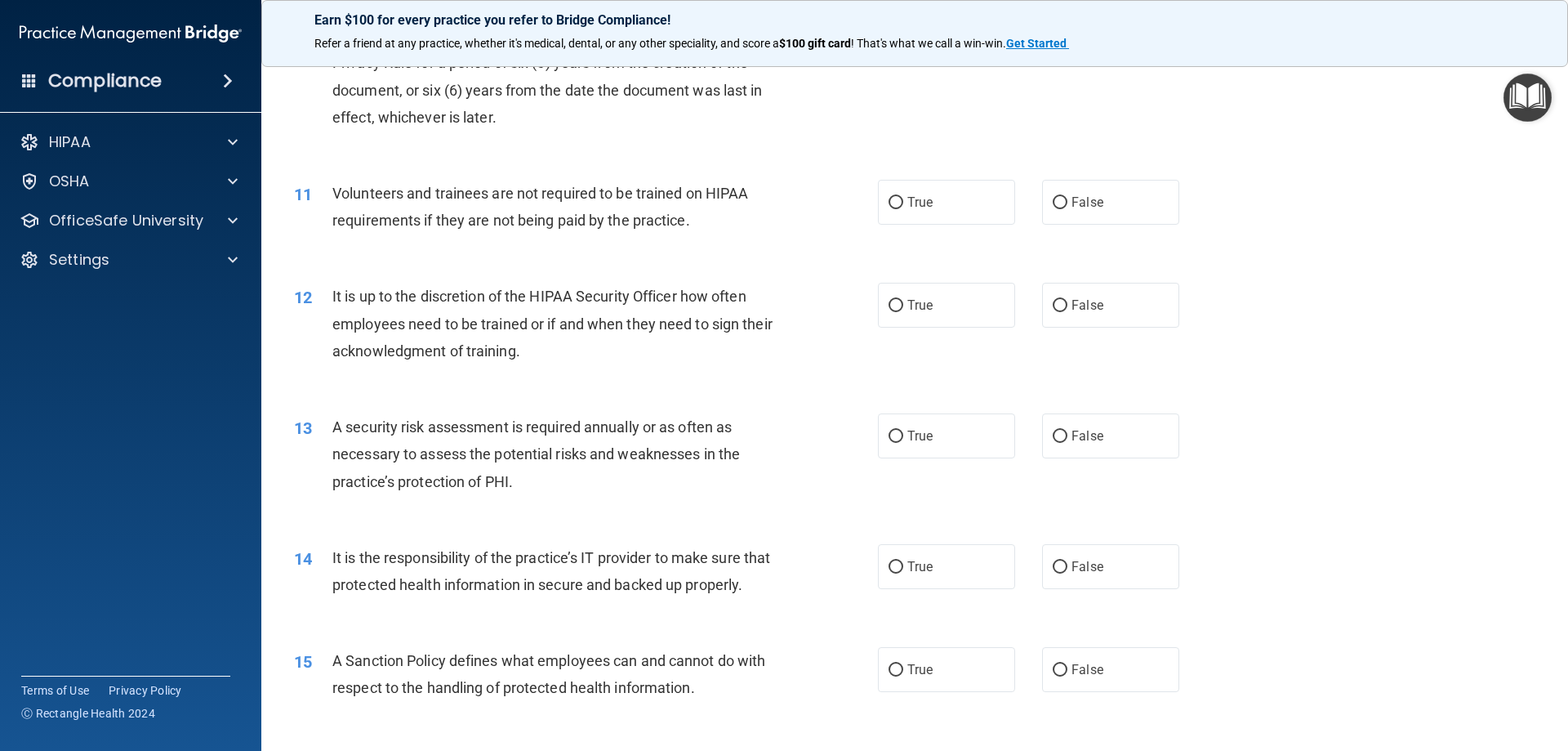
click at [1083, 178] on div "11 Volunteers and trainees are not required to be trained on HIPAA requirements…" at bounding box center [915, 210] width 1266 height 103
click at [1068, 214] on label "False" at bounding box center [1111, 201] width 137 height 45
click at [1067, 209] on input "False" at bounding box center [1060, 202] width 14 height 12
radio input "true"
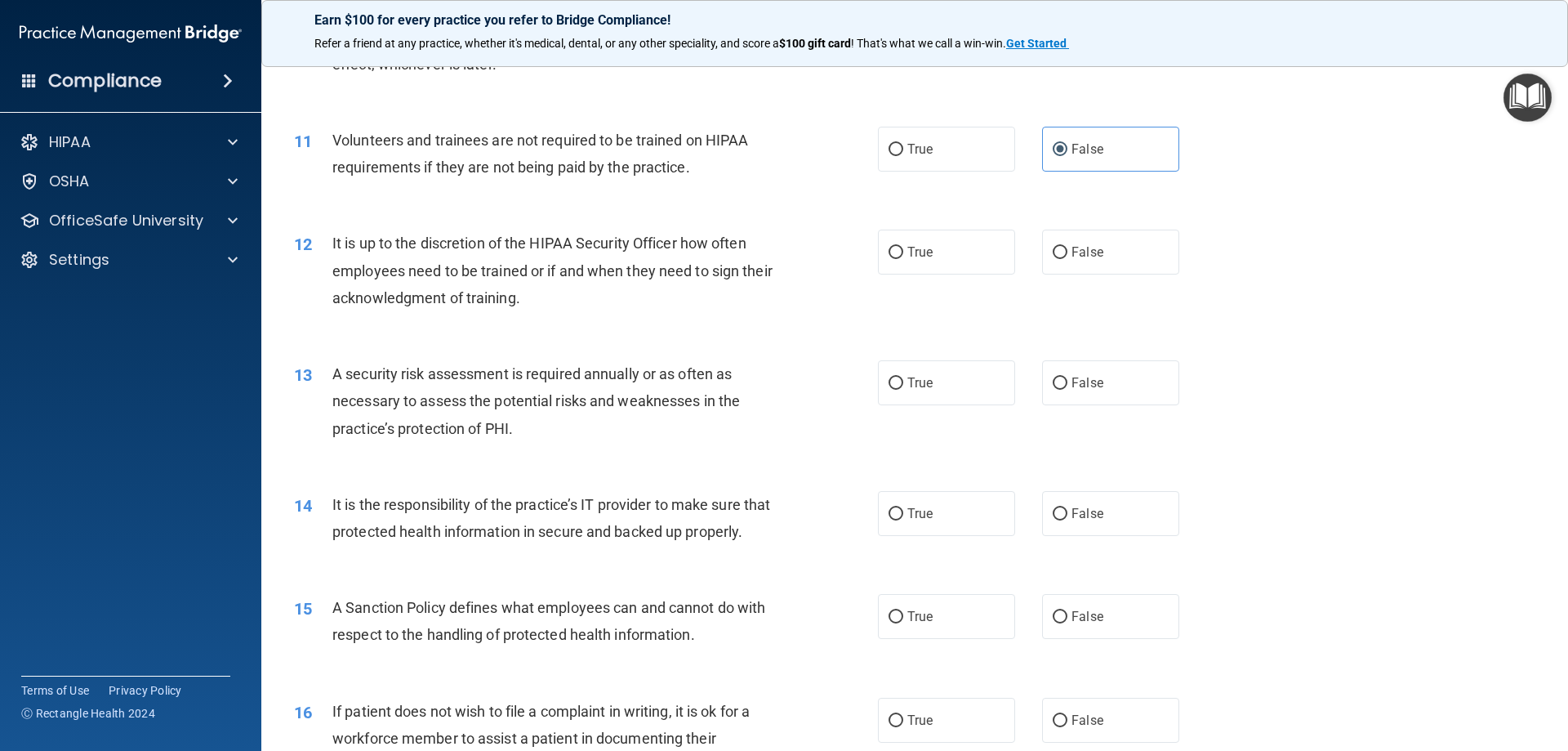
scroll to position [1471, 0]
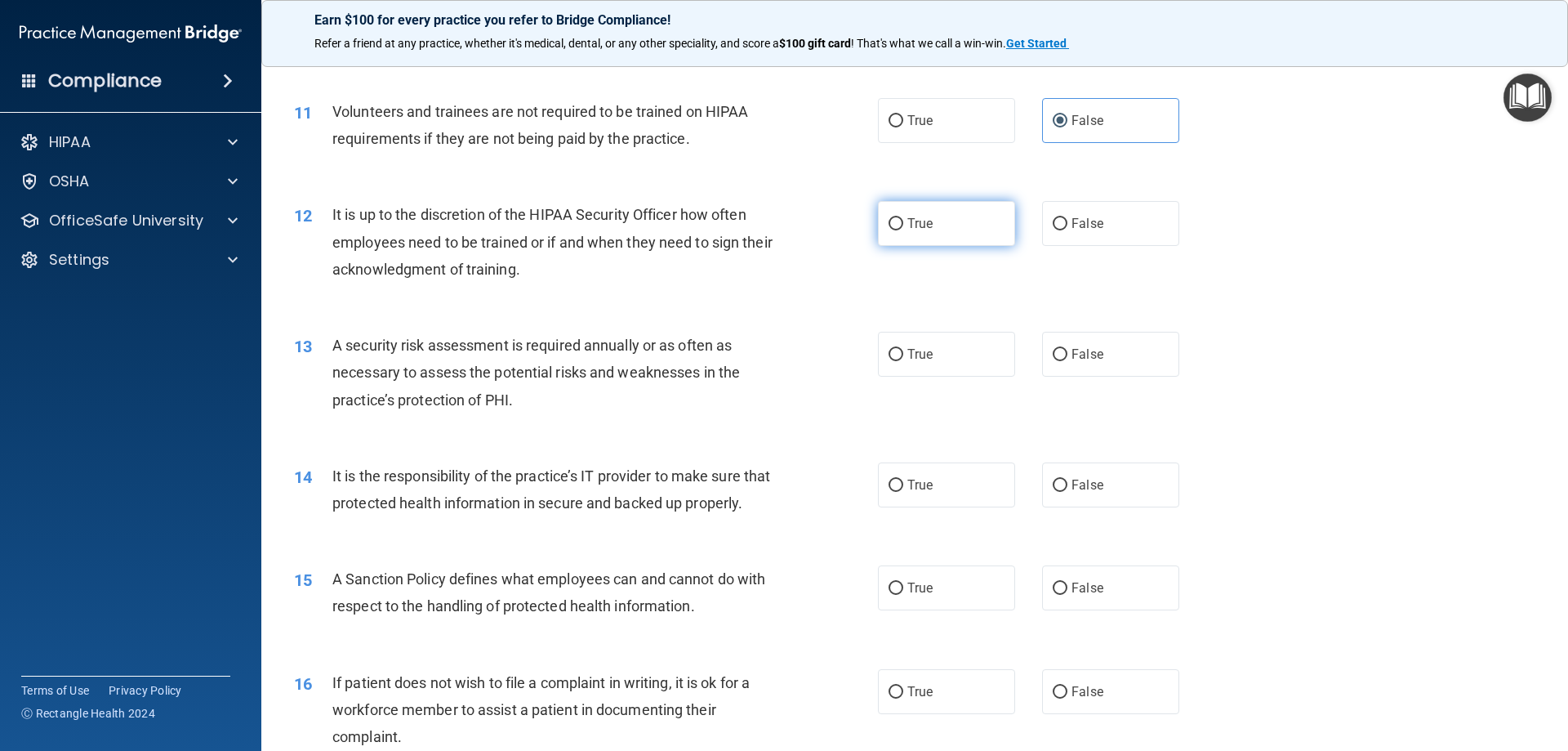
click at [935, 228] on label "True" at bounding box center [946, 223] width 137 height 45
click at [903, 228] on input "True" at bounding box center [896, 223] width 14 height 12
radio input "true"
click at [959, 364] on label "True" at bounding box center [946, 354] width 137 height 45
click at [903, 361] on input "True" at bounding box center [896, 355] width 14 height 12
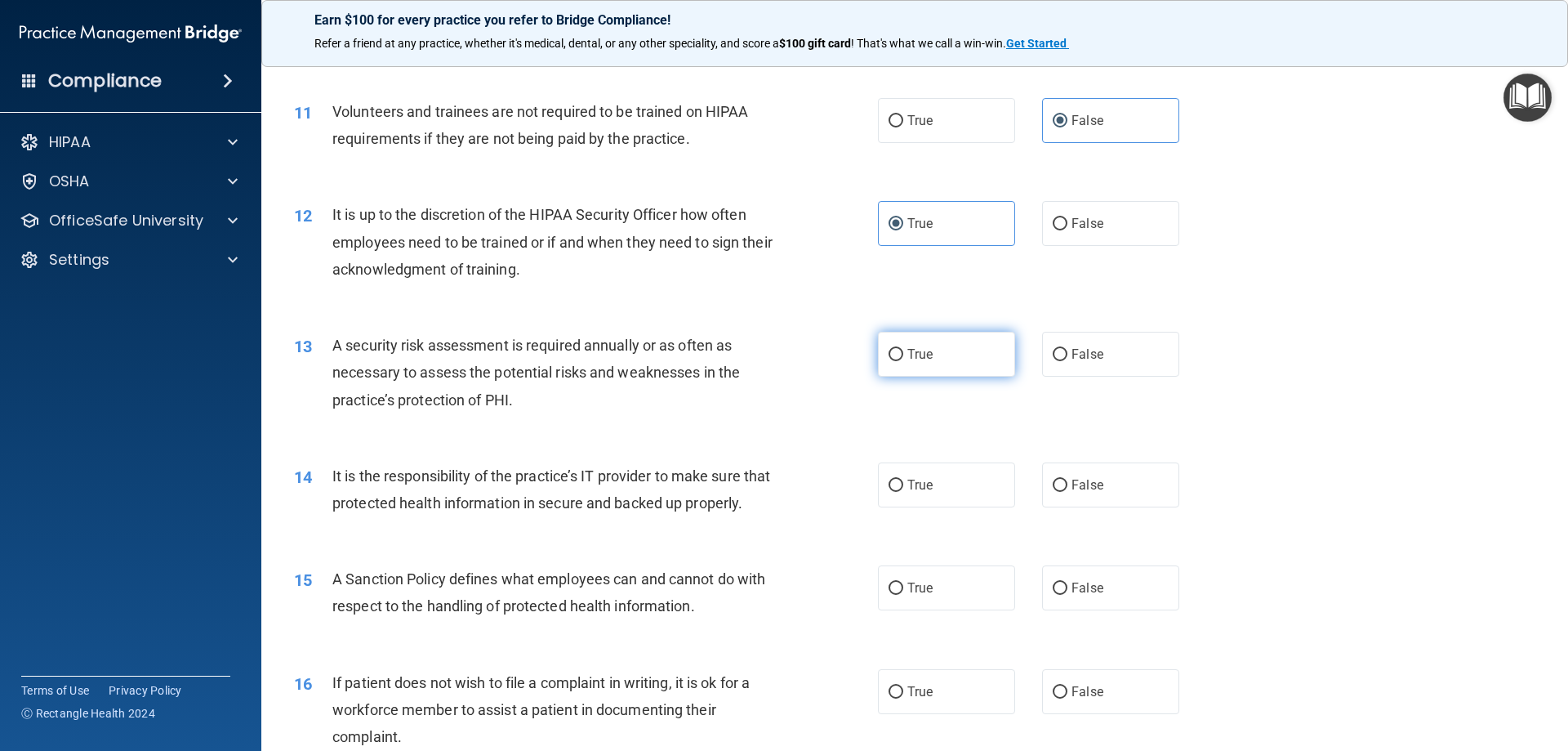
radio input "true"
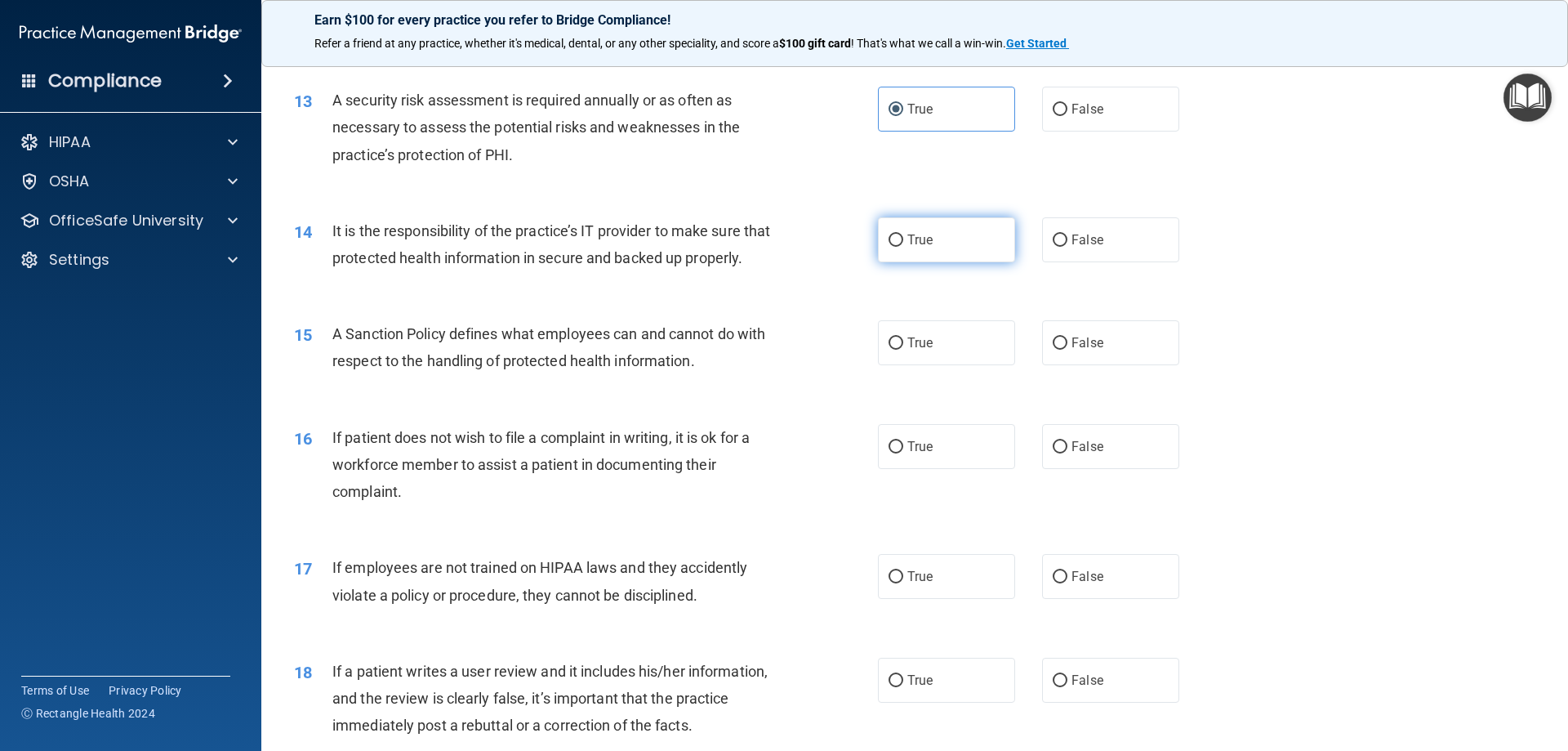
click at [947, 240] on label "True" at bounding box center [946, 240] width 137 height 45
click at [903, 240] on input "True" at bounding box center [896, 240] width 14 height 12
radio input "true"
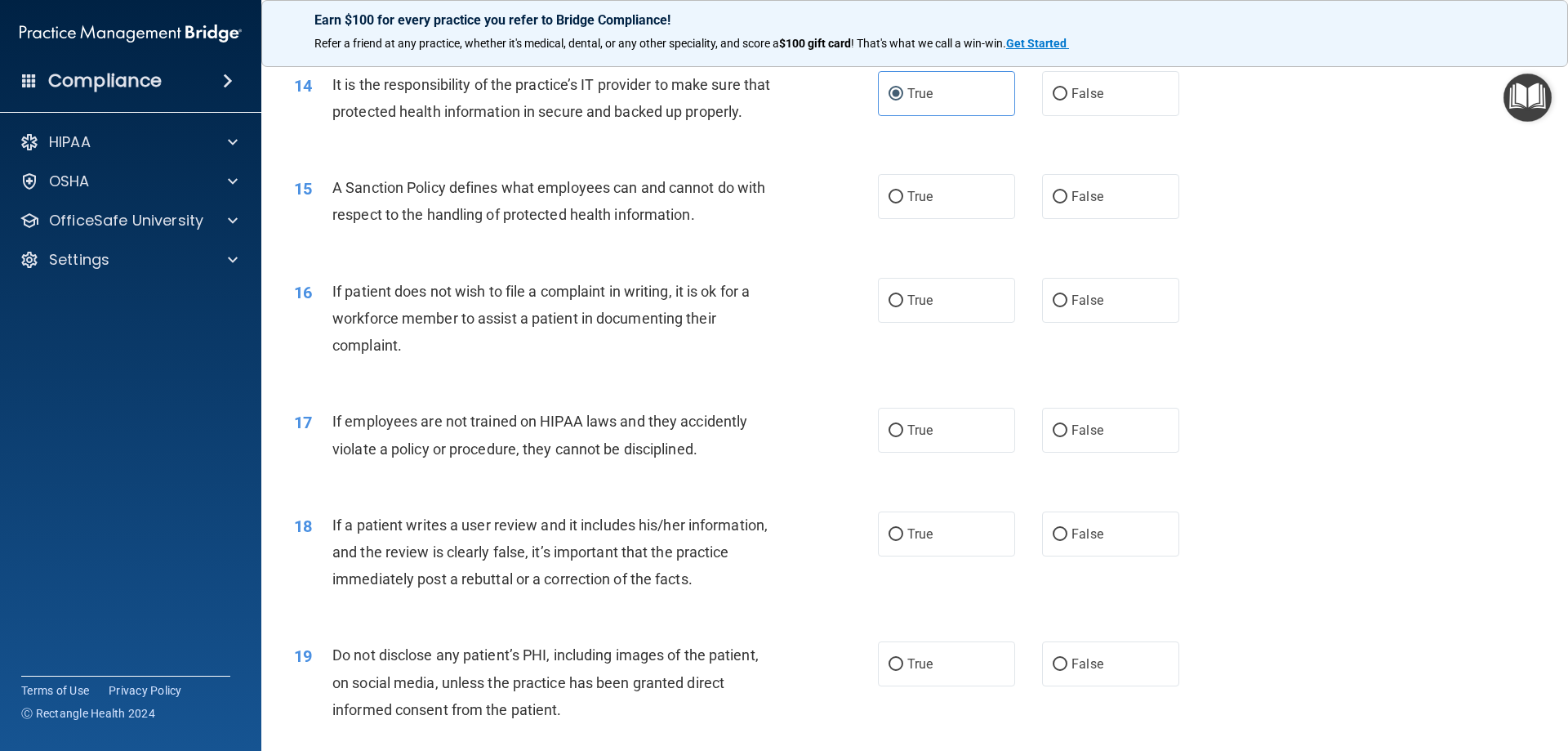
scroll to position [1879, 0]
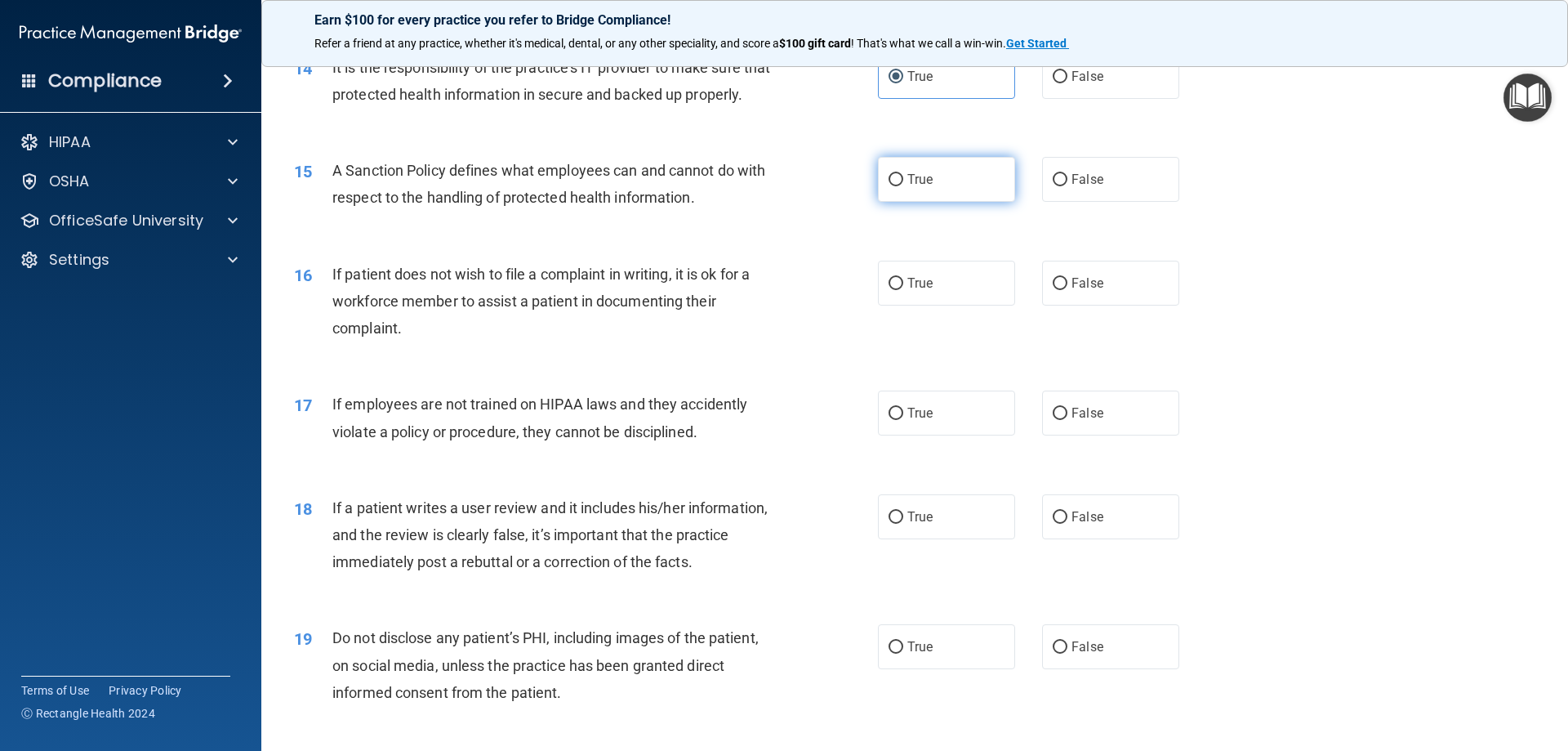
click at [986, 201] on label "True" at bounding box center [946, 179] width 137 height 45
click at [903, 186] on input "True" at bounding box center [896, 179] width 14 height 12
radio input "true"
click at [905, 286] on div "16 If patient does not wish to file a complaint in writing, it is ok for a work…" at bounding box center [915, 305] width 1266 height 130
click at [895, 290] on input "True" at bounding box center [896, 284] width 14 height 12
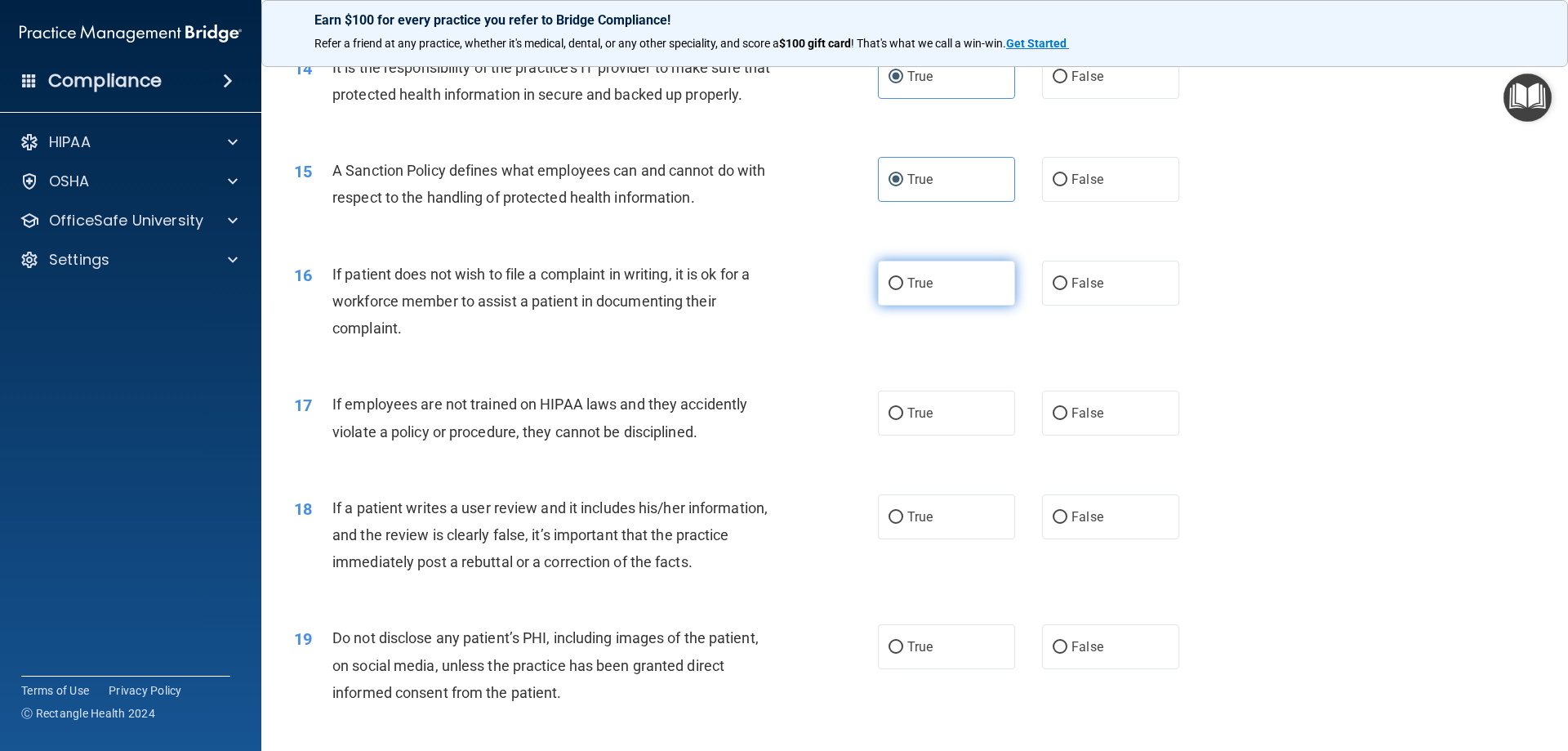
radio input "true"
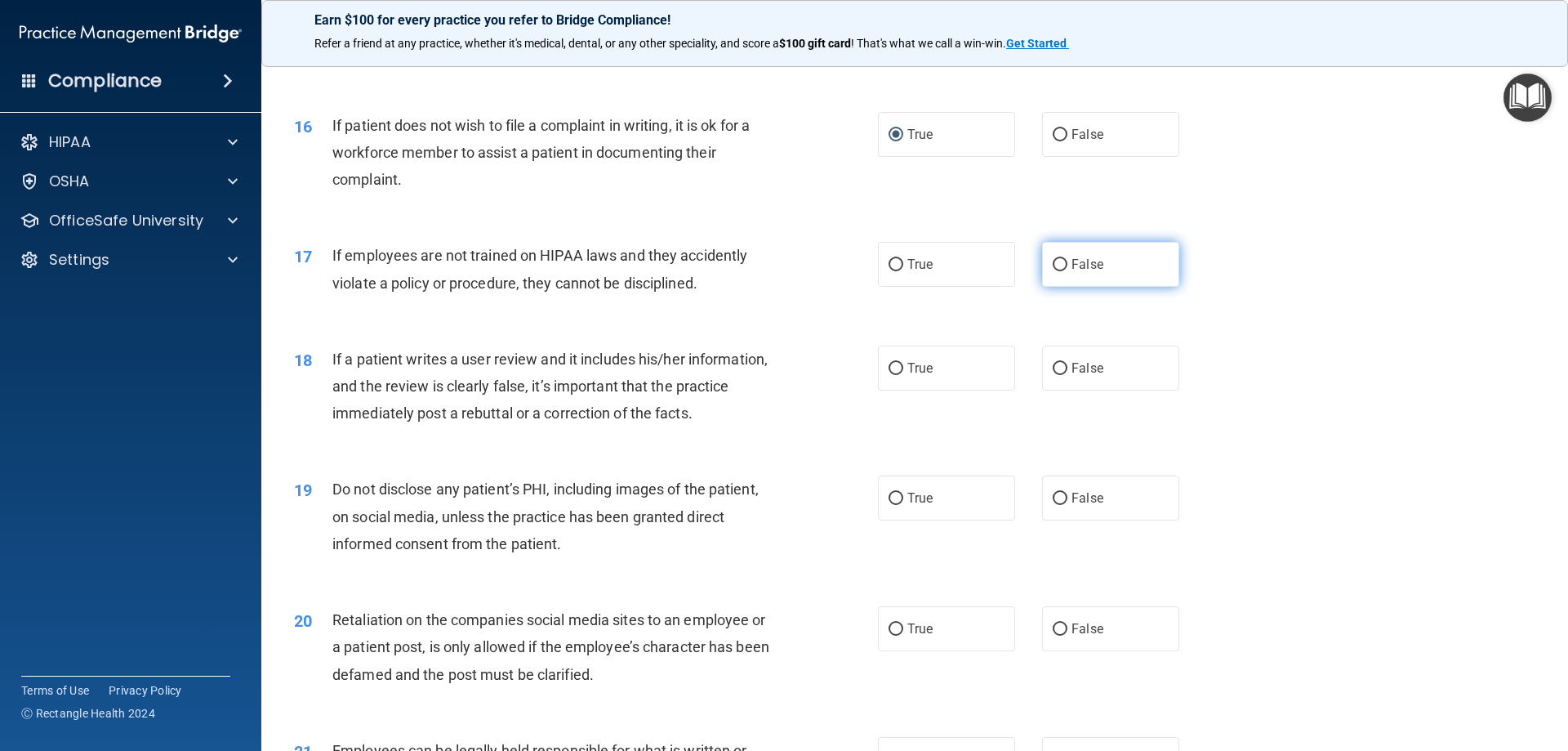
scroll to position [2043, 0]
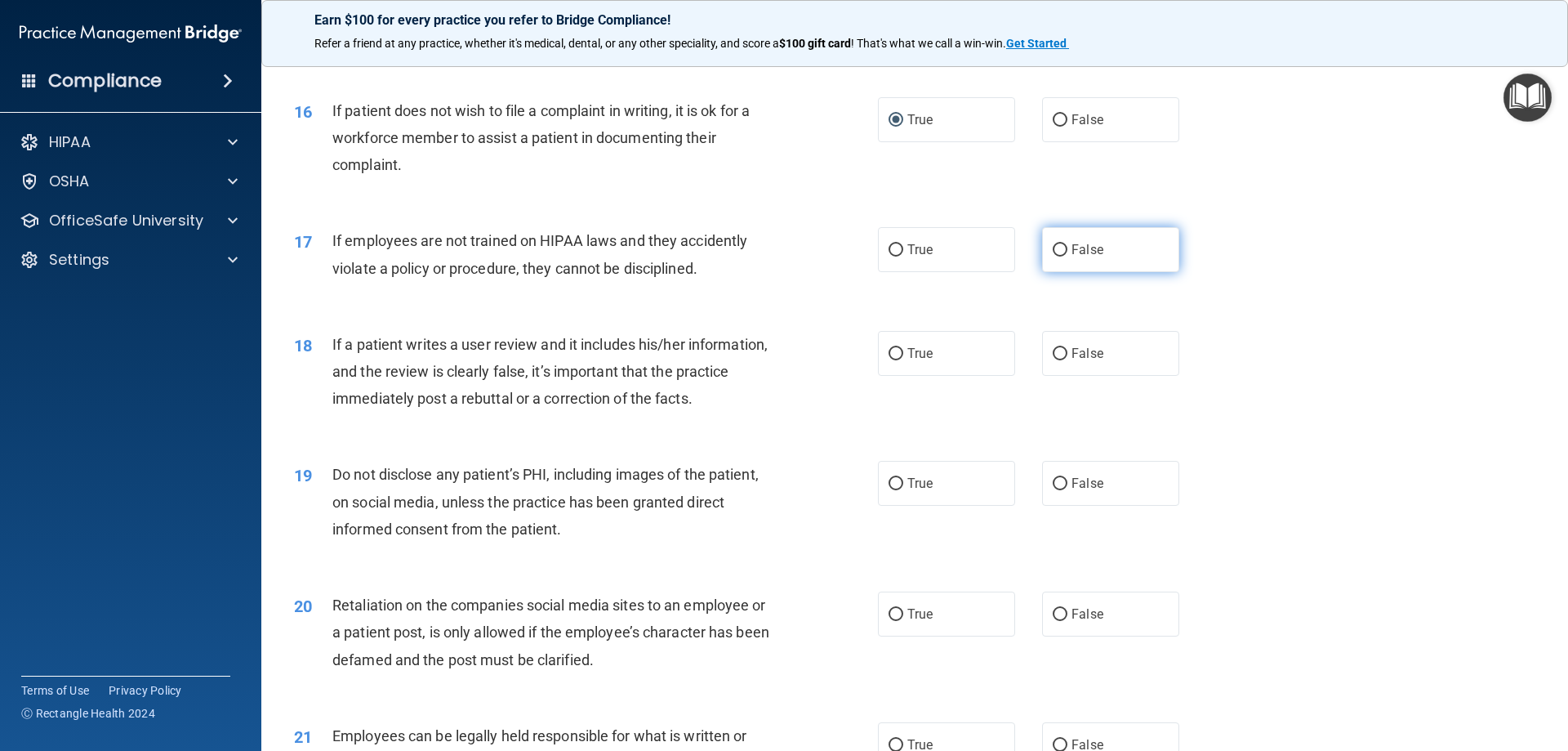
click at [1074, 299] on div "17 If employees are not trained on HIPAA laws and they accidently violate a pol…" at bounding box center [915, 257] width 1266 height 103
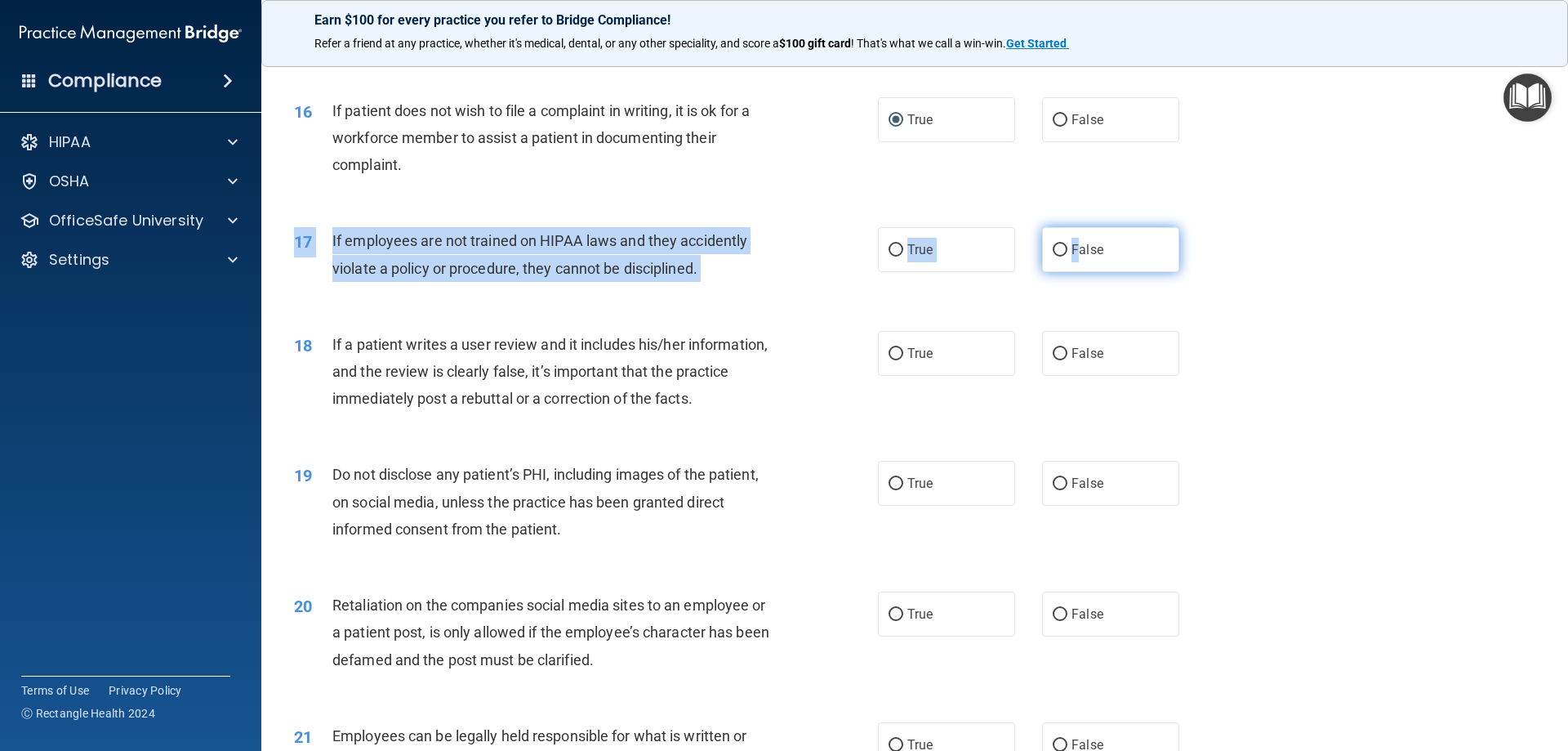
click at [1074, 257] on span "False" at bounding box center [1087, 249] width 32 height 15
click at [1067, 256] on input "False" at bounding box center [1060, 250] width 14 height 12
radio input "true"
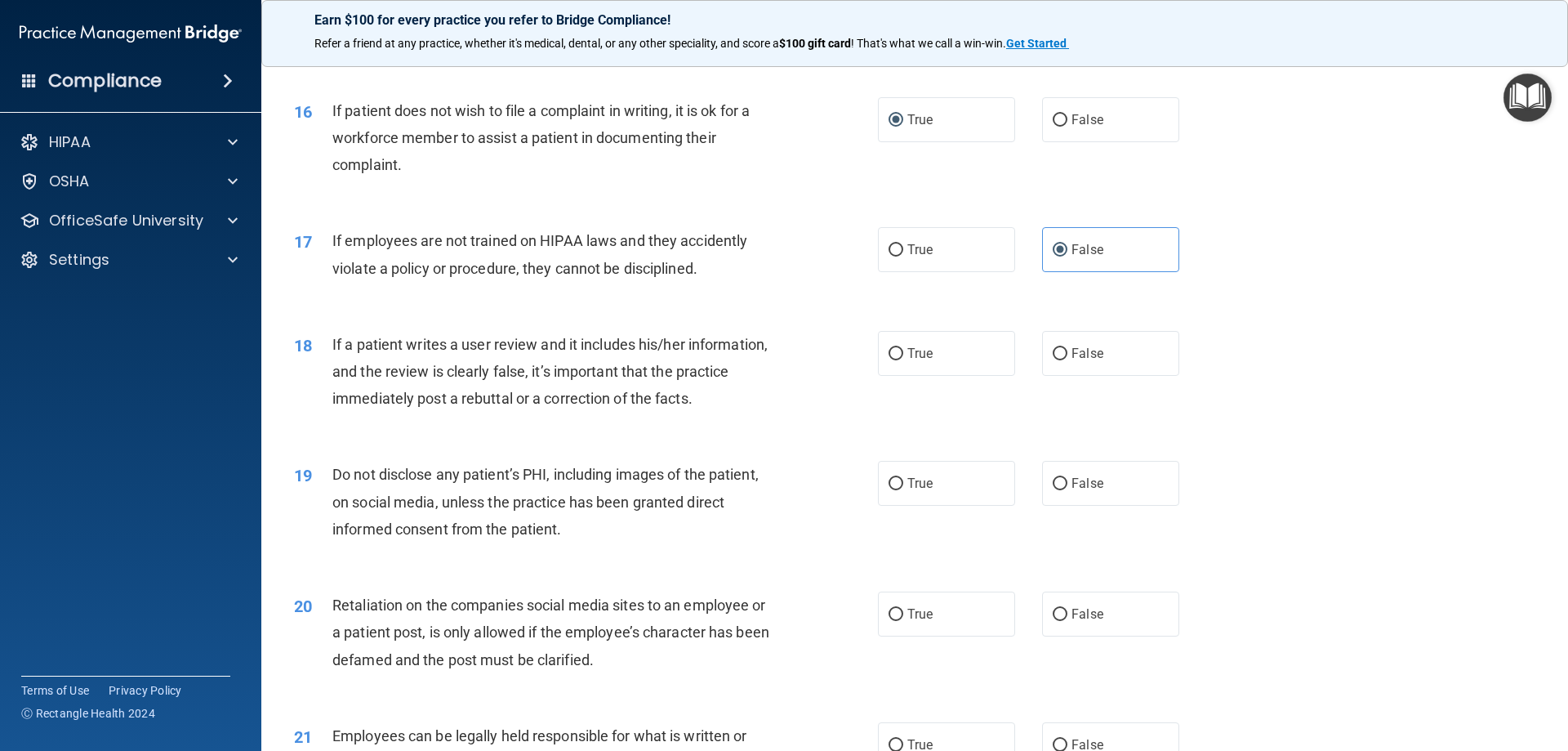
click at [879, 467] on div "19 Do not disclose any patient’s PHI, including images of the patient, on socia…" at bounding box center [915, 505] width 1266 height 130
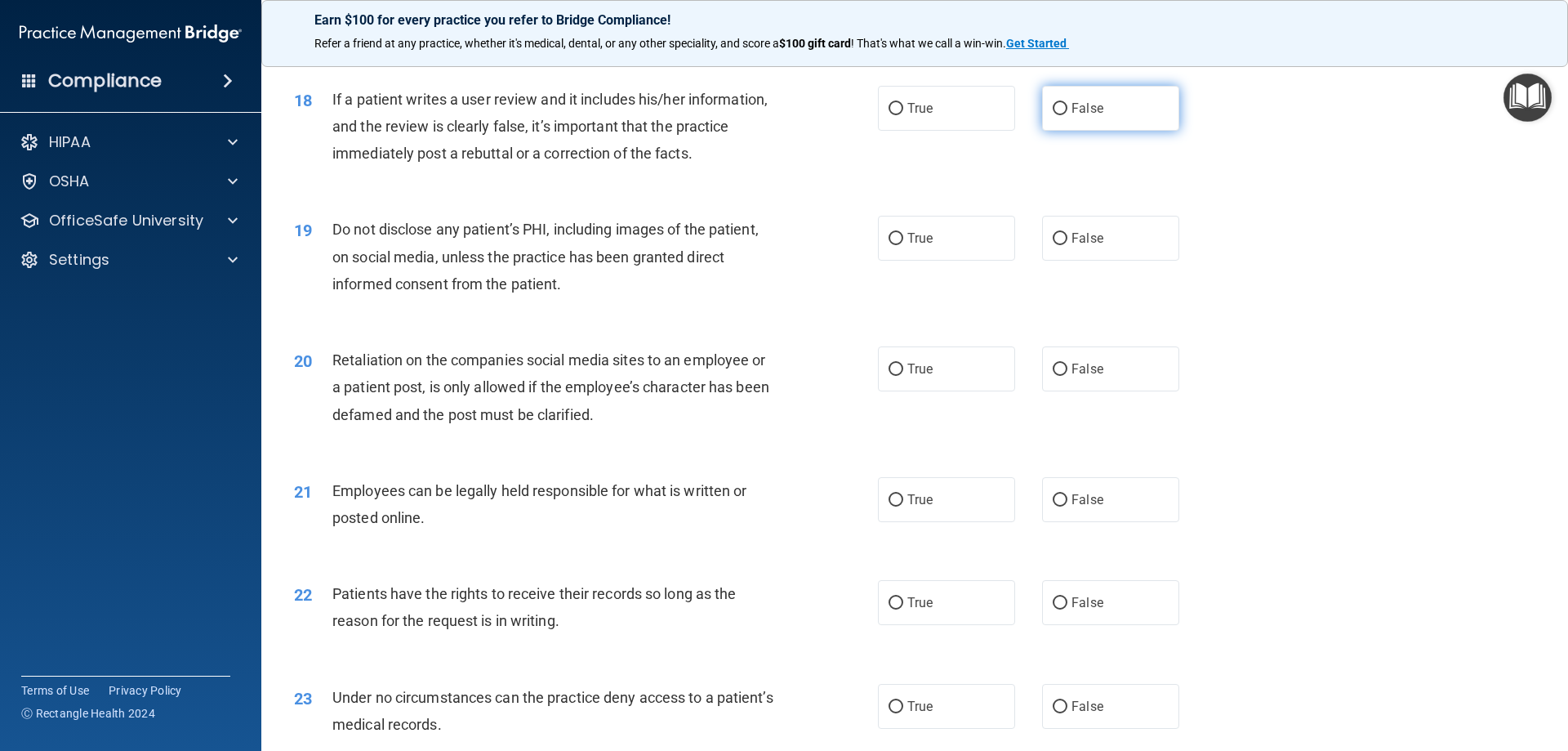
click at [1077, 130] on label "False" at bounding box center [1111, 107] width 137 height 45
click at [1067, 115] on input "False" at bounding box center [1060, 108] width 14 height 12
radio input "true"
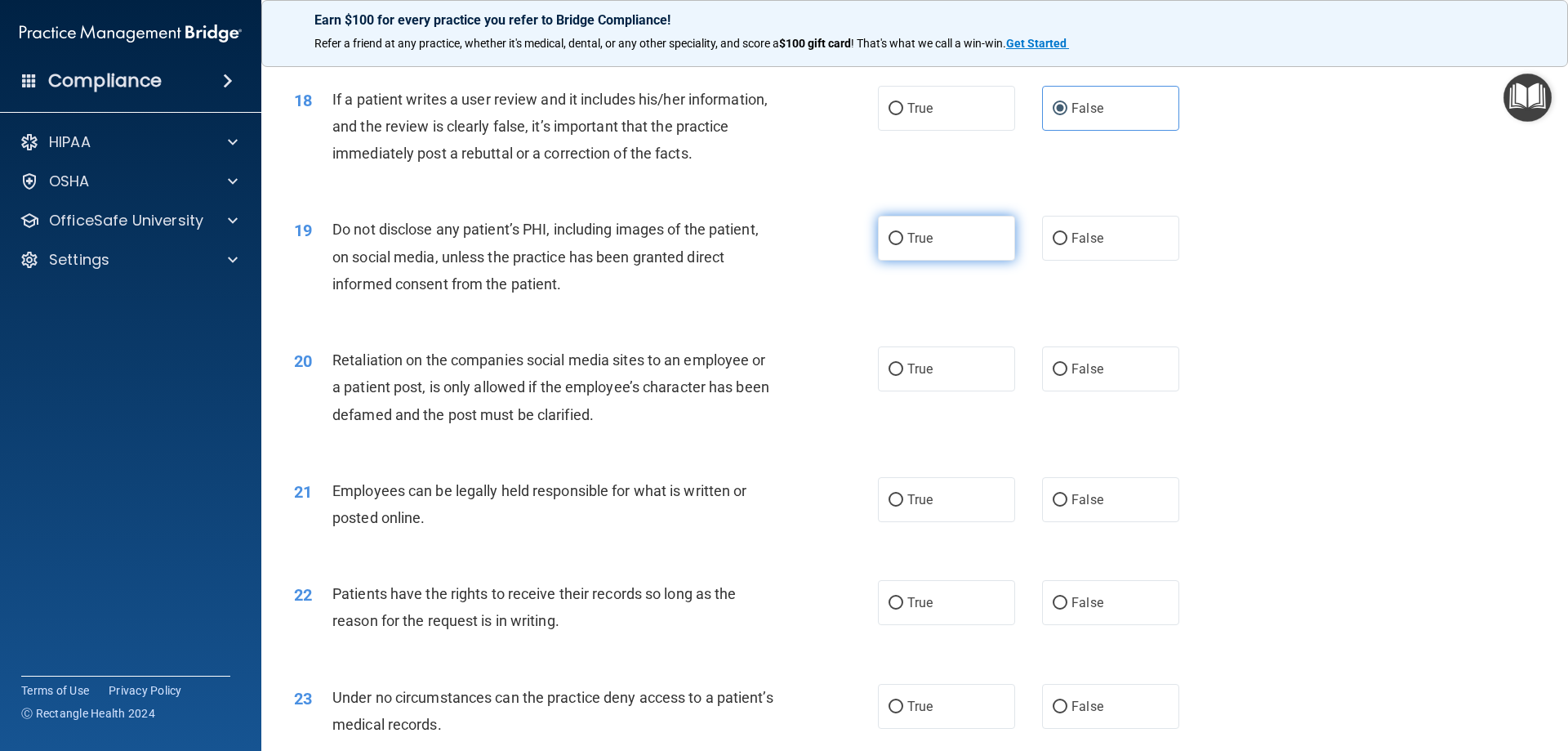
click at [944, 261] on label "True" at bounding box center [946, 238] width 137 height 45
click at [903, 245] on input "True" at bounding box center [896, 239] width 14 height 12
radio input "true"
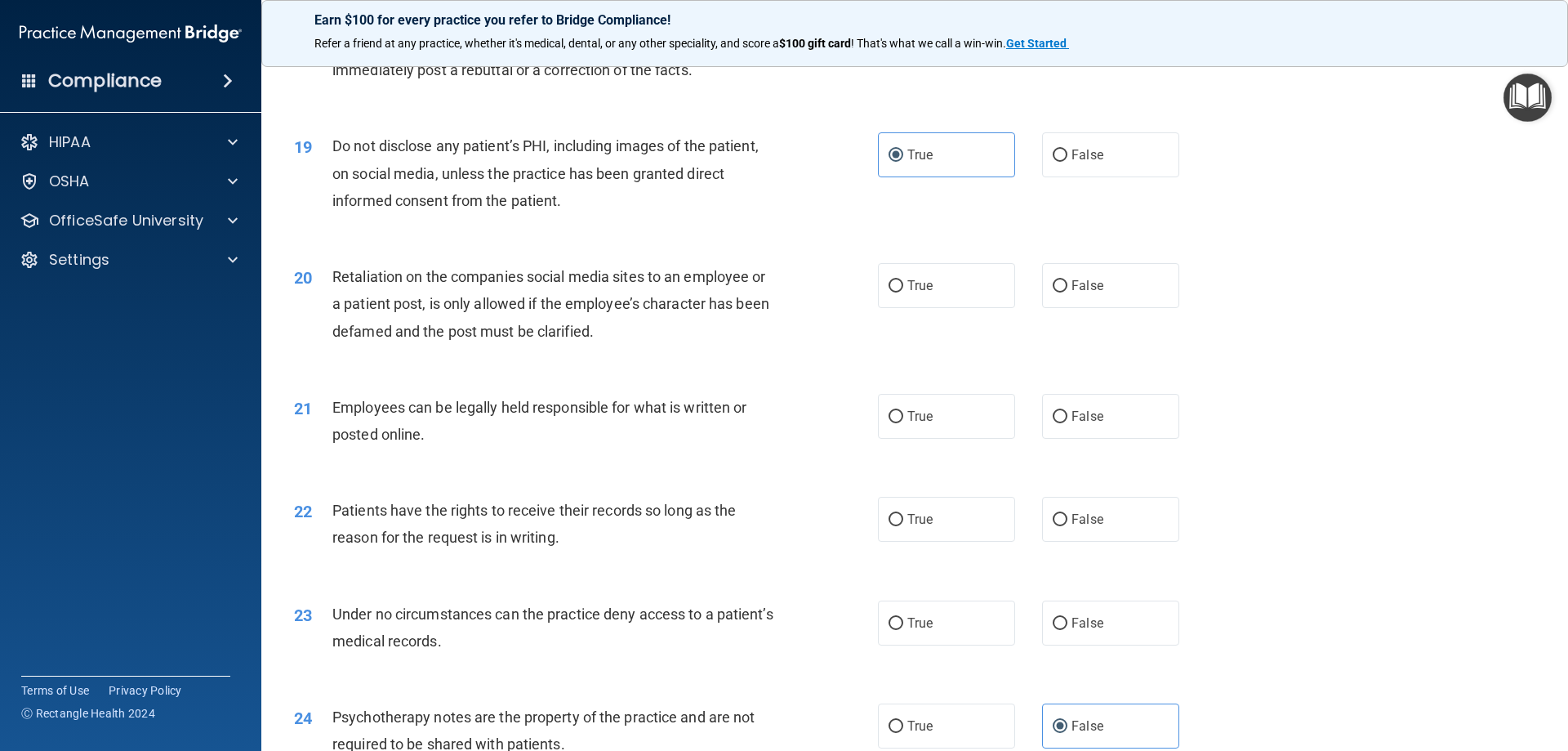
scroll to position [2533, 0]
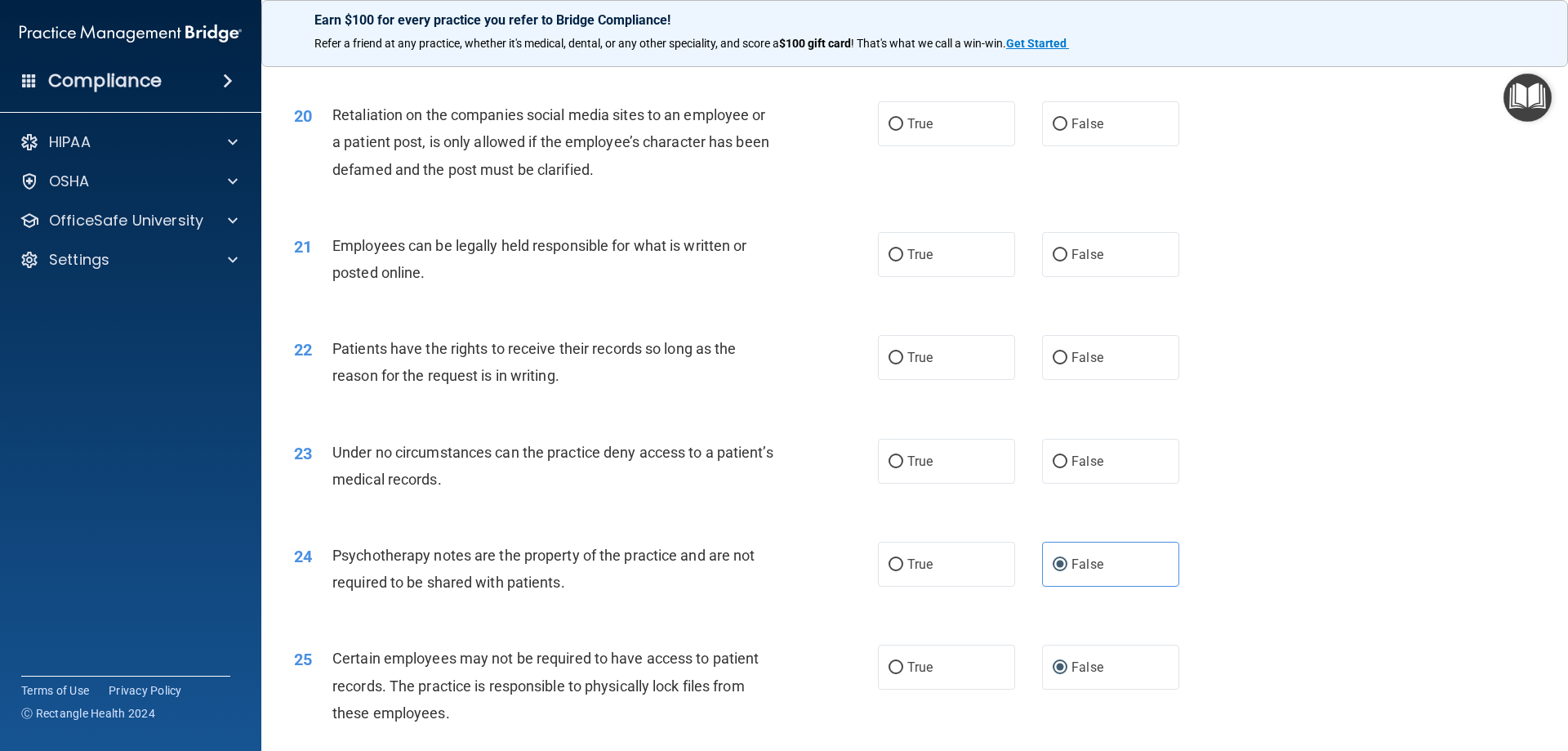
click at [1110, 118] on div "20 Retaliation on the companies social media sites to an employee or a patient …" at bounding box center [915, 146] width 1266 height 130
click at [1105, 133] on label "False" at bounding box center [1111, 124] width 137 height 45
click at [1067, 130] on input "False" at bounding box center [1060, 124] width 14 height 12
radio input "true"
click at [912, 262] on span "True" at bounding box center [920, 254] width 25 height 15
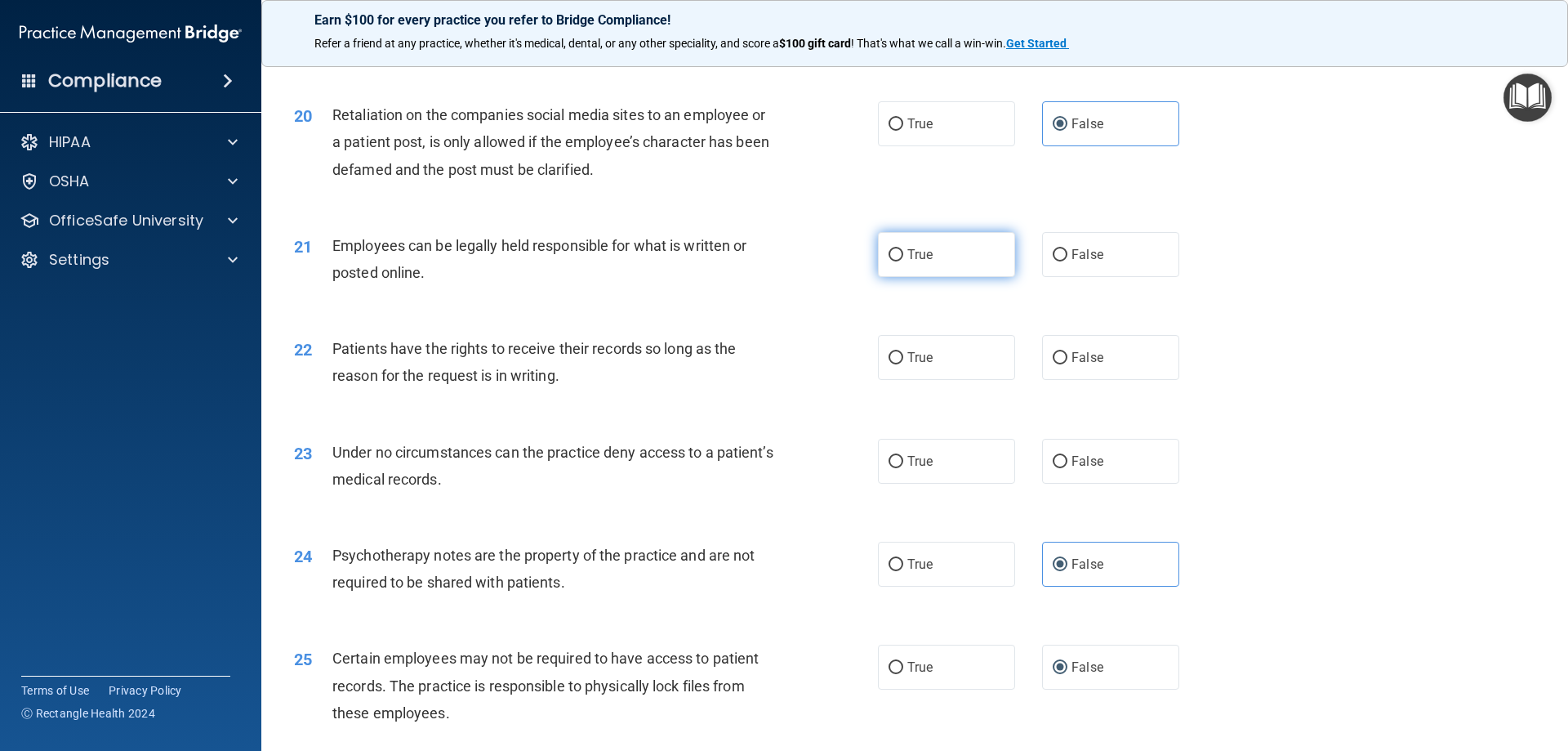
click at [903, 262] on input "True" at bounding box center [896, 255] width 14 height 12
radio input "true"
click at [908, 365] on span "True" at bounding box center [920, 357] width 25 height 15
click at [903, 364] on input "True" at bounding box center [896, 358] width 14 height 12
radio input "true"
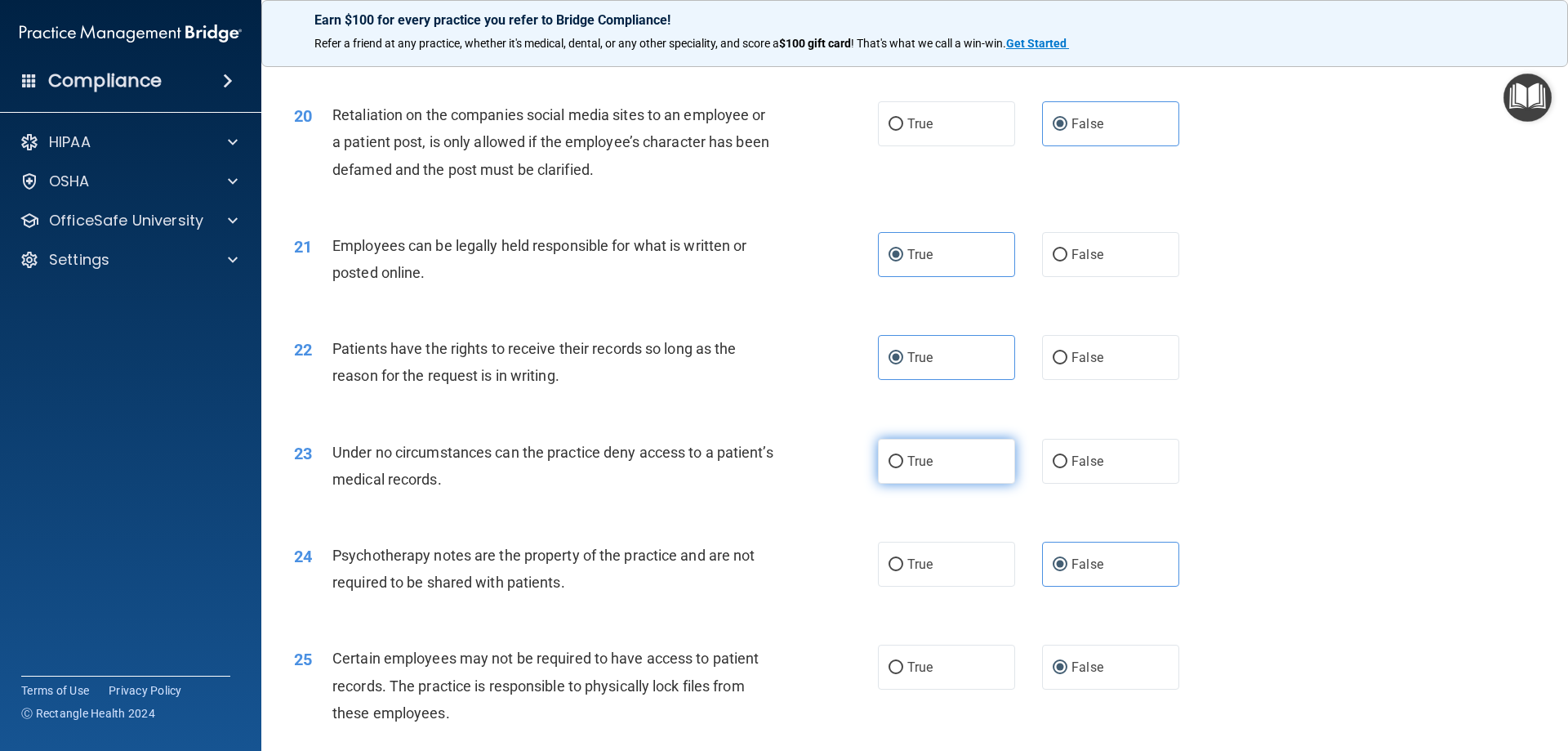
click at [896, 468] on input "True" at bounding box center [896, 461] width 14 height 12
radio input "true"
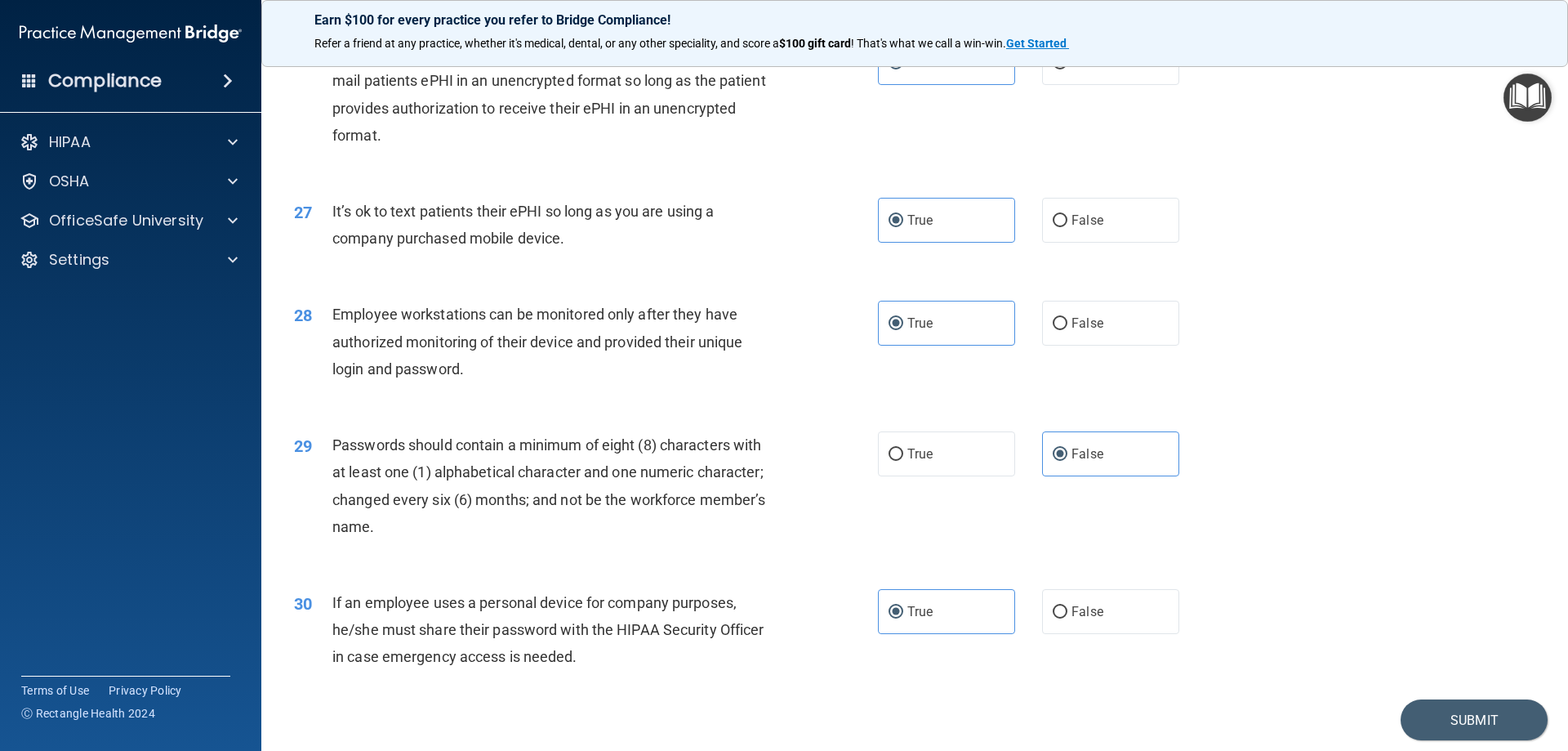
scroll to position [3349, 0]
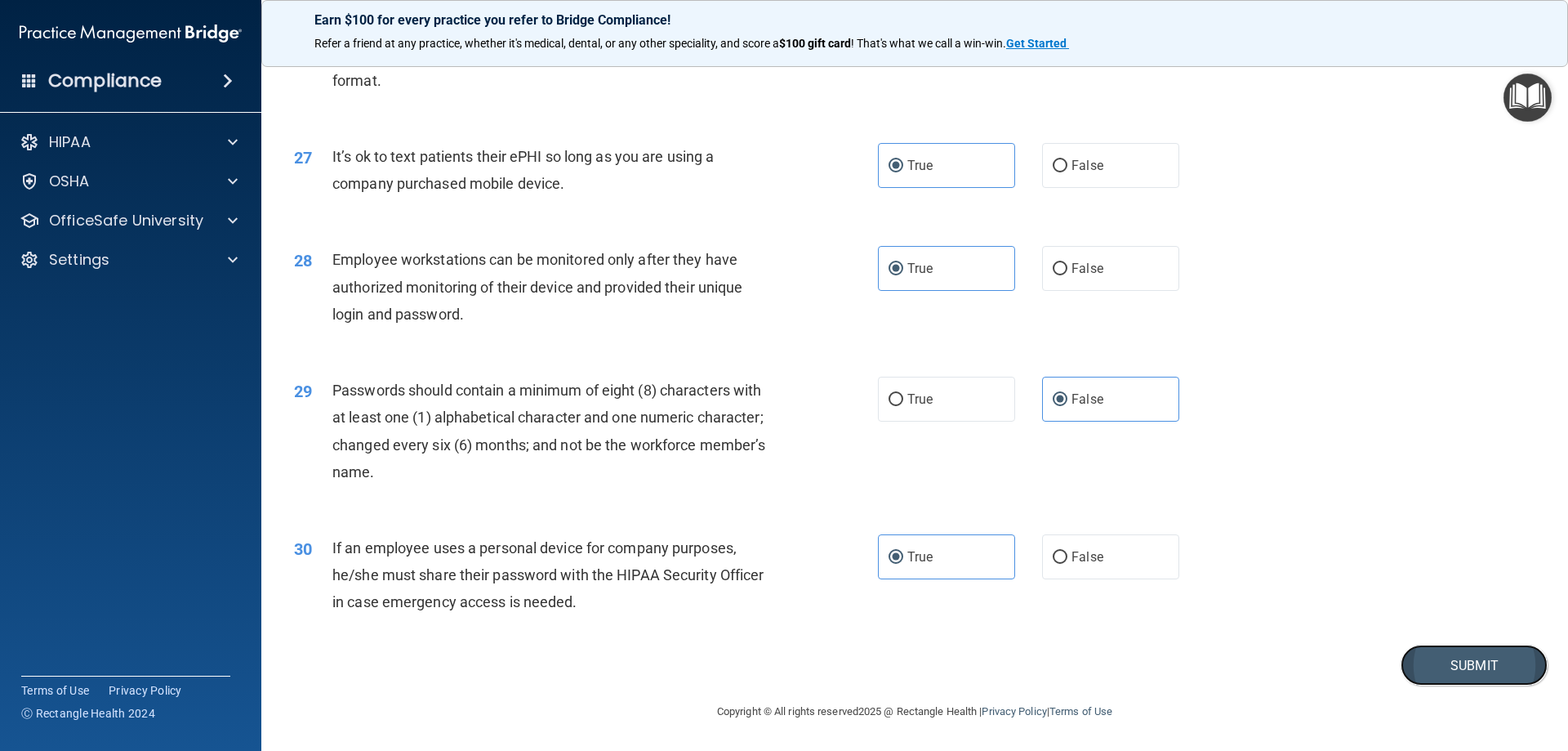
click at [1504, 658] on button "Submit" at bounding box center [1473, 665] width 147 height 41
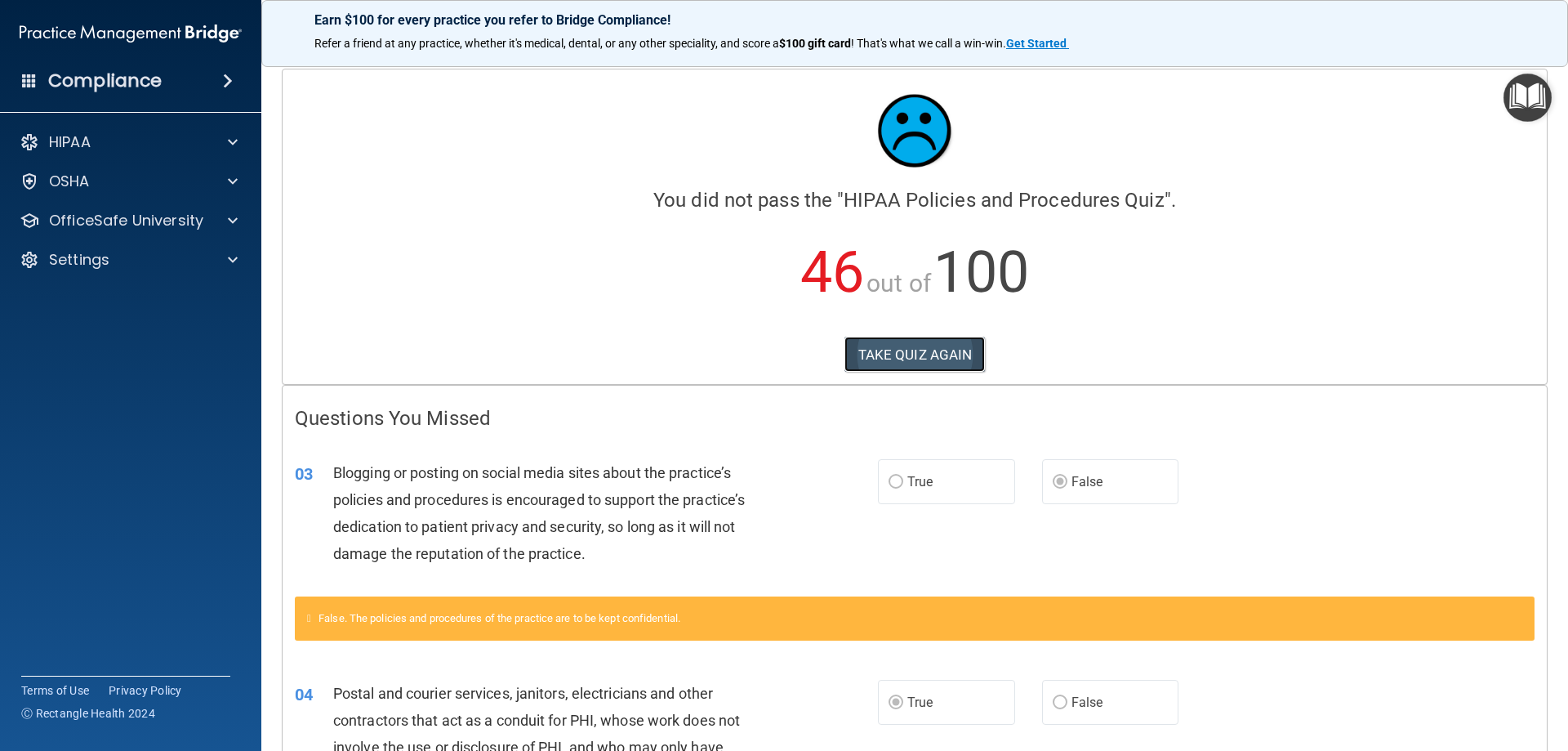
click at [944, 343] on button "TAKE QUIZ AGAIN" at bounding box center [915, 354] width 141 height 35
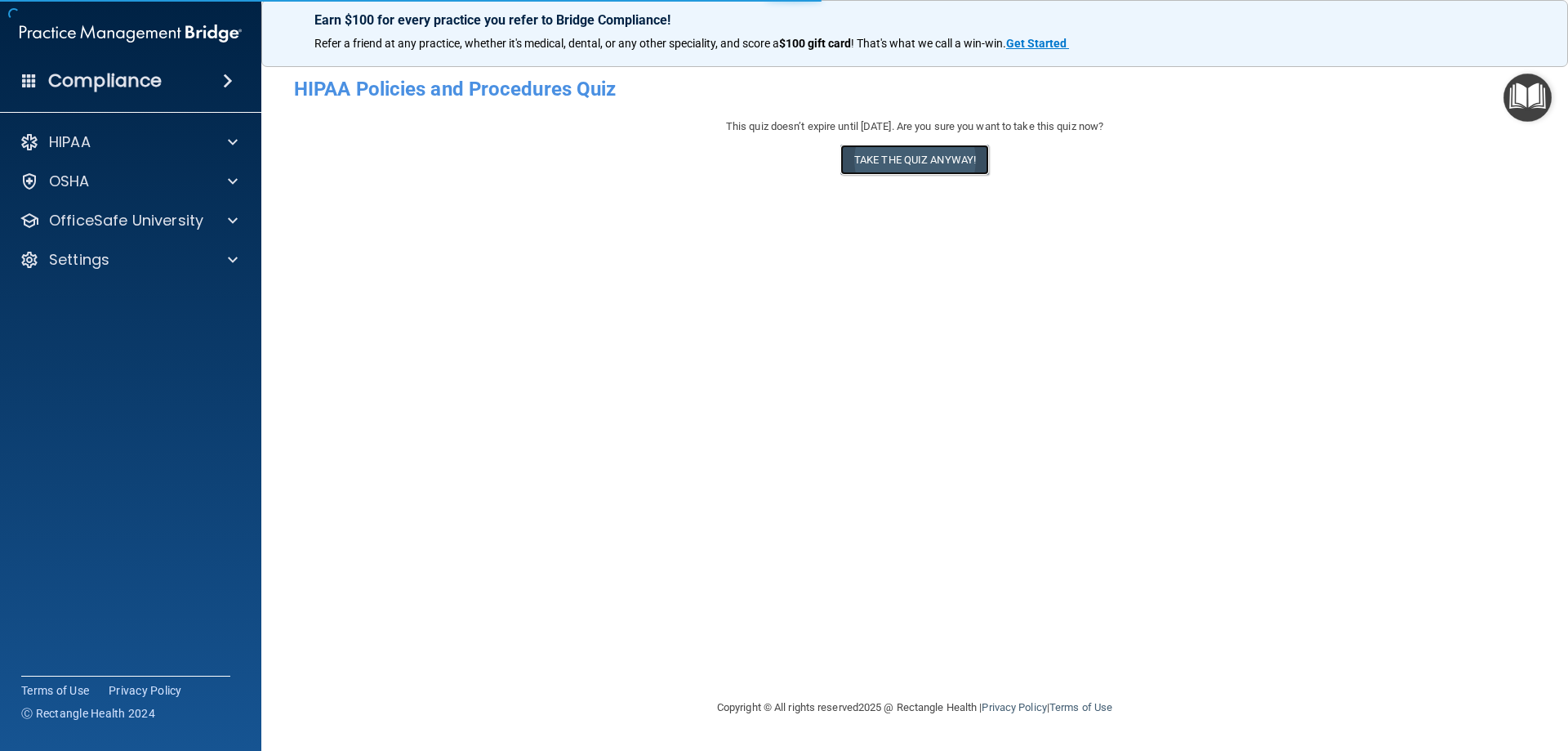
click at [939, 165] on button "Take the quiz anyway!" at bounding box center [914, 160] width 149 height 31
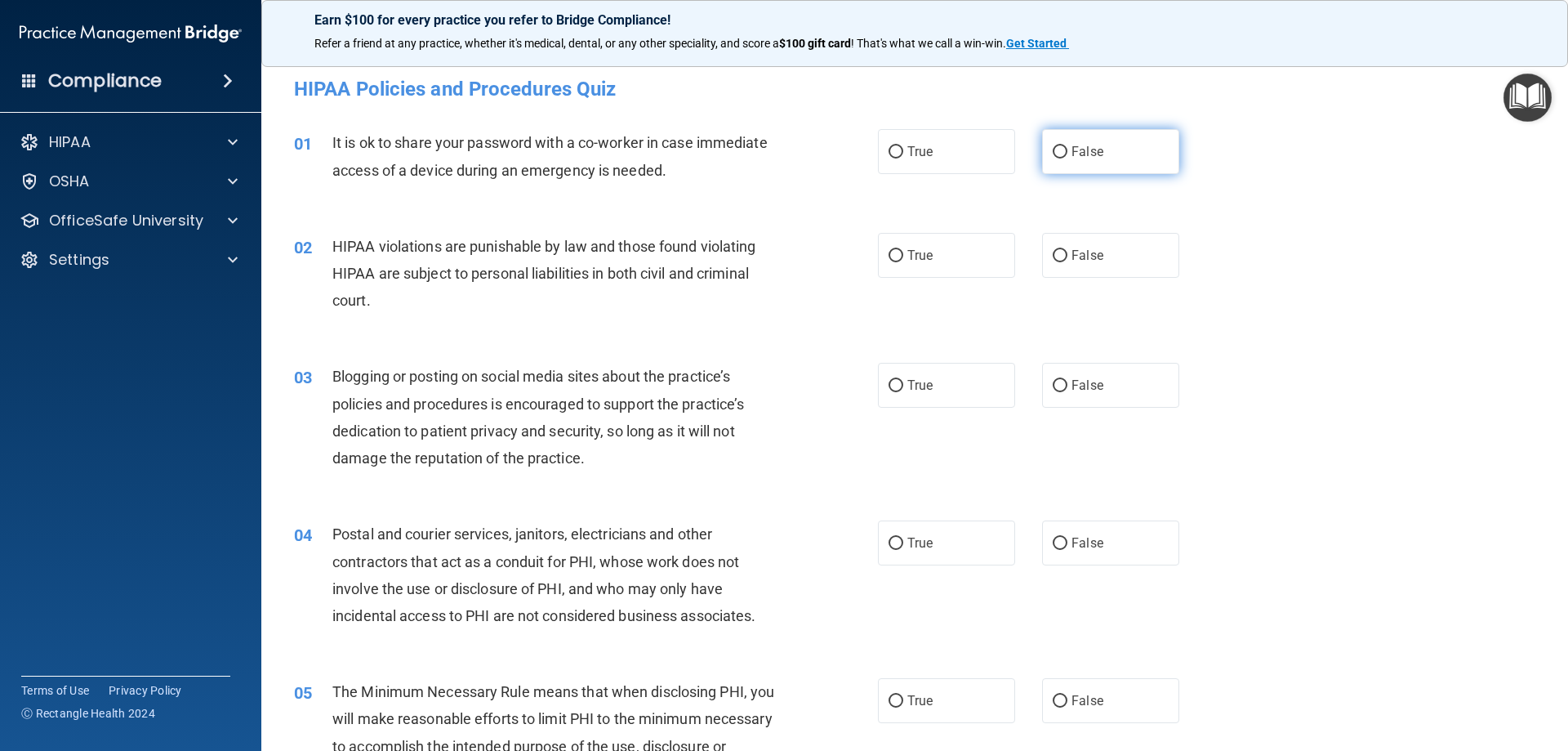
click at [1066, 163] on label "False" at bounding box center [1111, 152] width 137 height 45
click at [1066, 158] on input "False" at bounding box center [1060, 152] width 14 height 12
radio input "true"
click at [957, 267] on label "True" at bounding box center [946, 255] width 137 height 45
click at [903, 262] on input "True" at bounding box center [896, 256] width 14 height 12
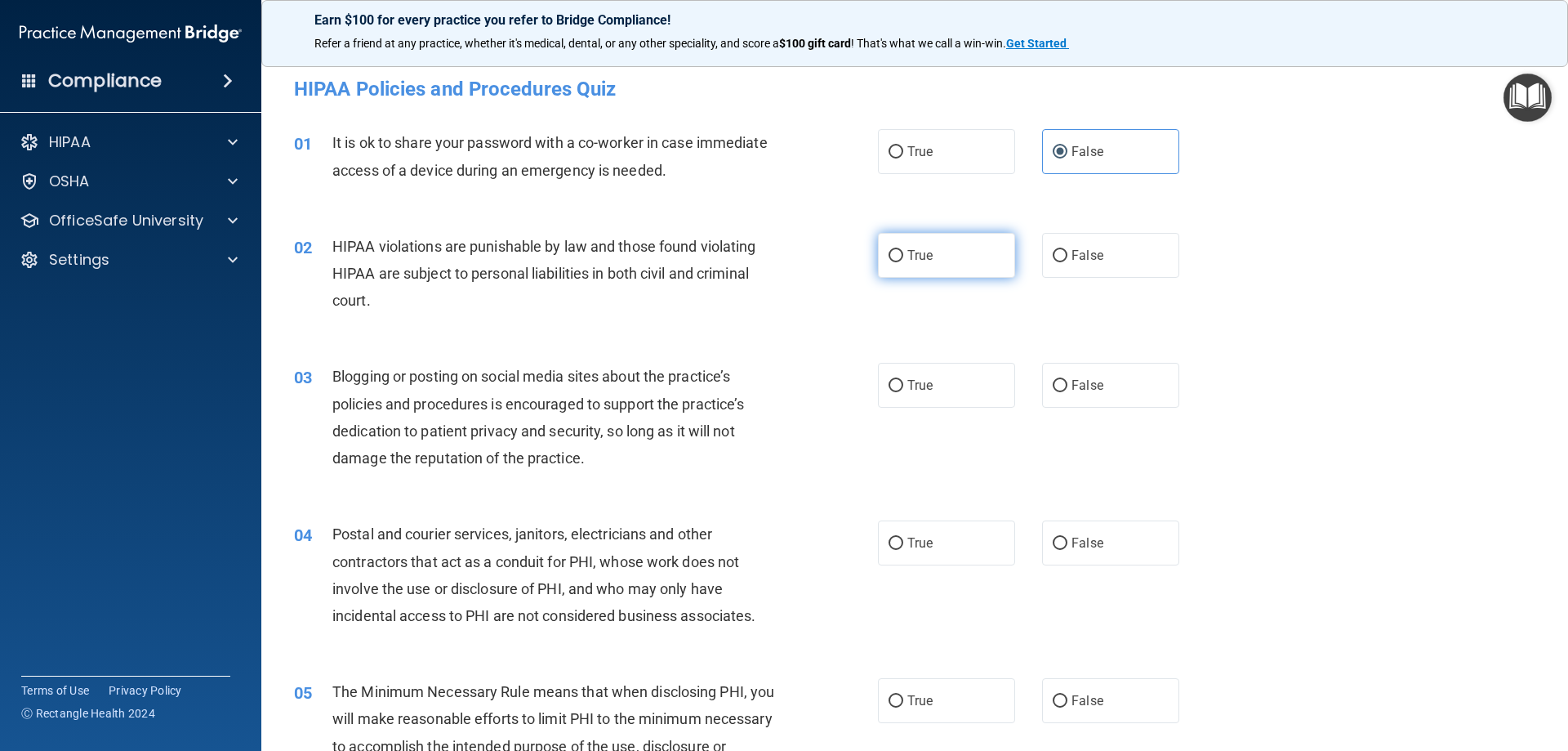
radio input "true"
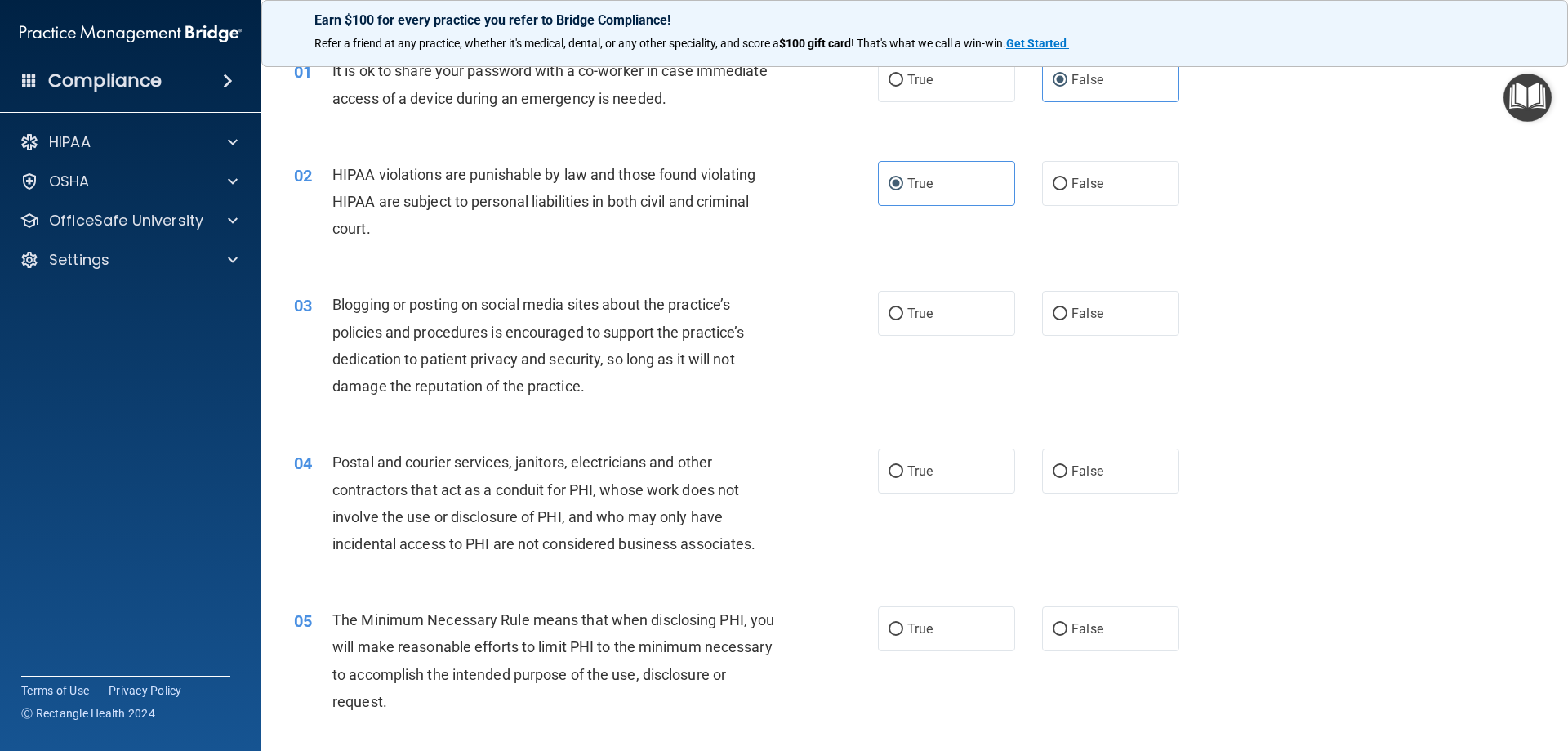
scroll to position [245, 0]
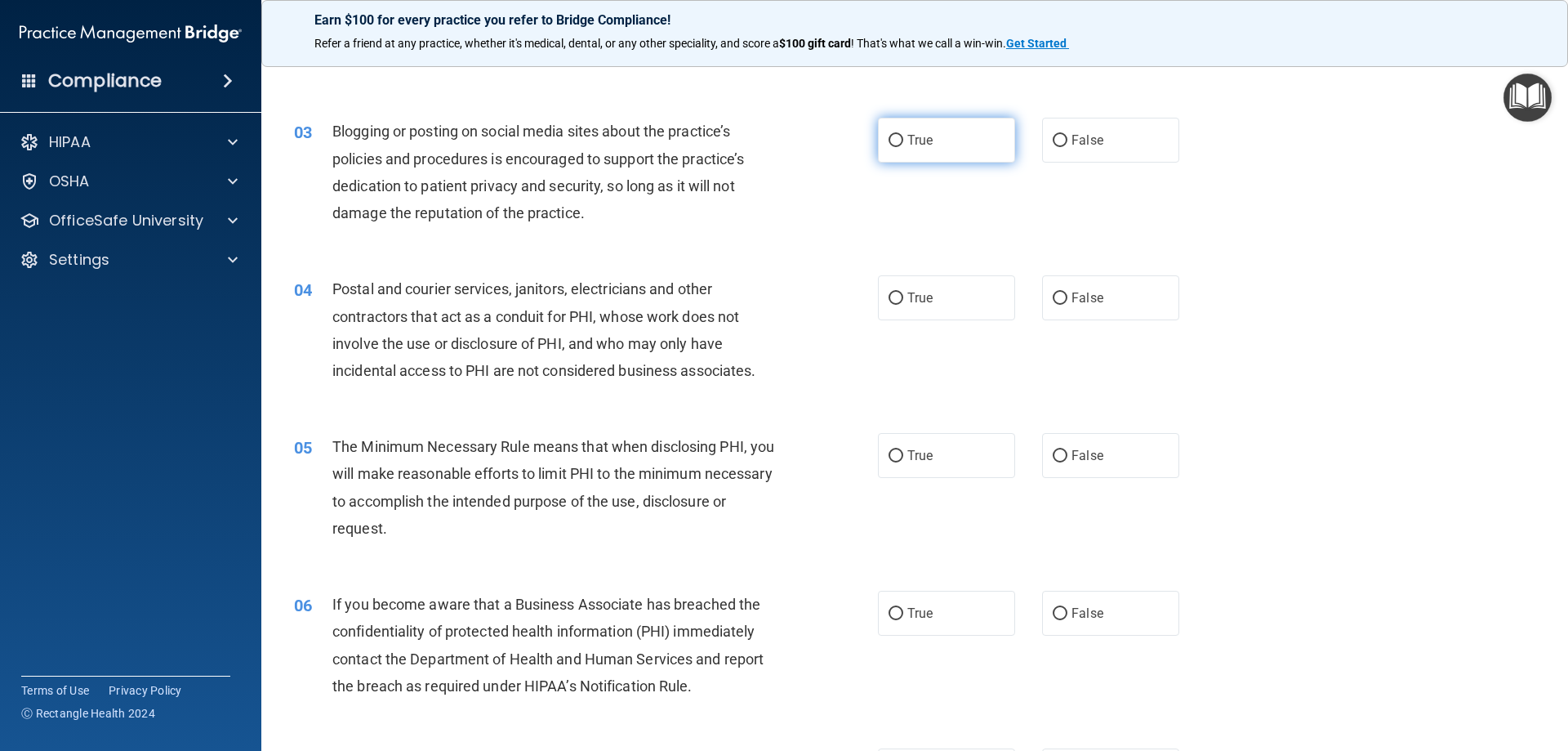
click at [913, 146] on span "True" at bounding box center [920, 140] width 25 height 15
click at [903, 146] on input "True" at bounding box center [896, 141] width 14 height 12
radio input "true"
click at [1071, 143] on span "False" at bounding box center [1087, 140] width 32 height 15
click at [1067, 143] on input "False" at bounding box center [1060, 141] width 14 height 12
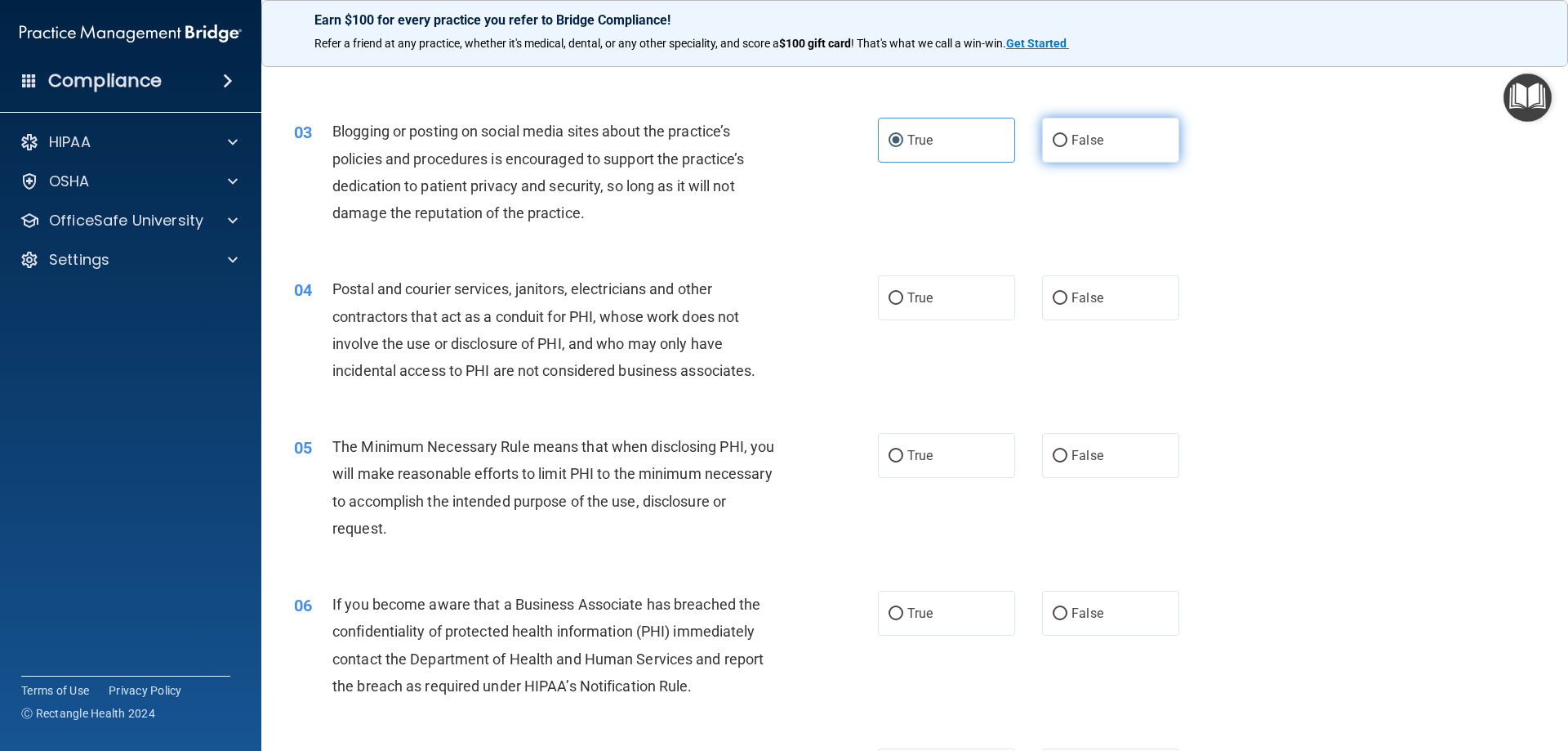
radio input "true"
radio input "false"
click at [938, 300] on label "True" at bounding box center [946, 297] width 137 height 45
click at [903, 300] on input "True" at bounding box center [896, 298] width 14 height 12
radio input "true"
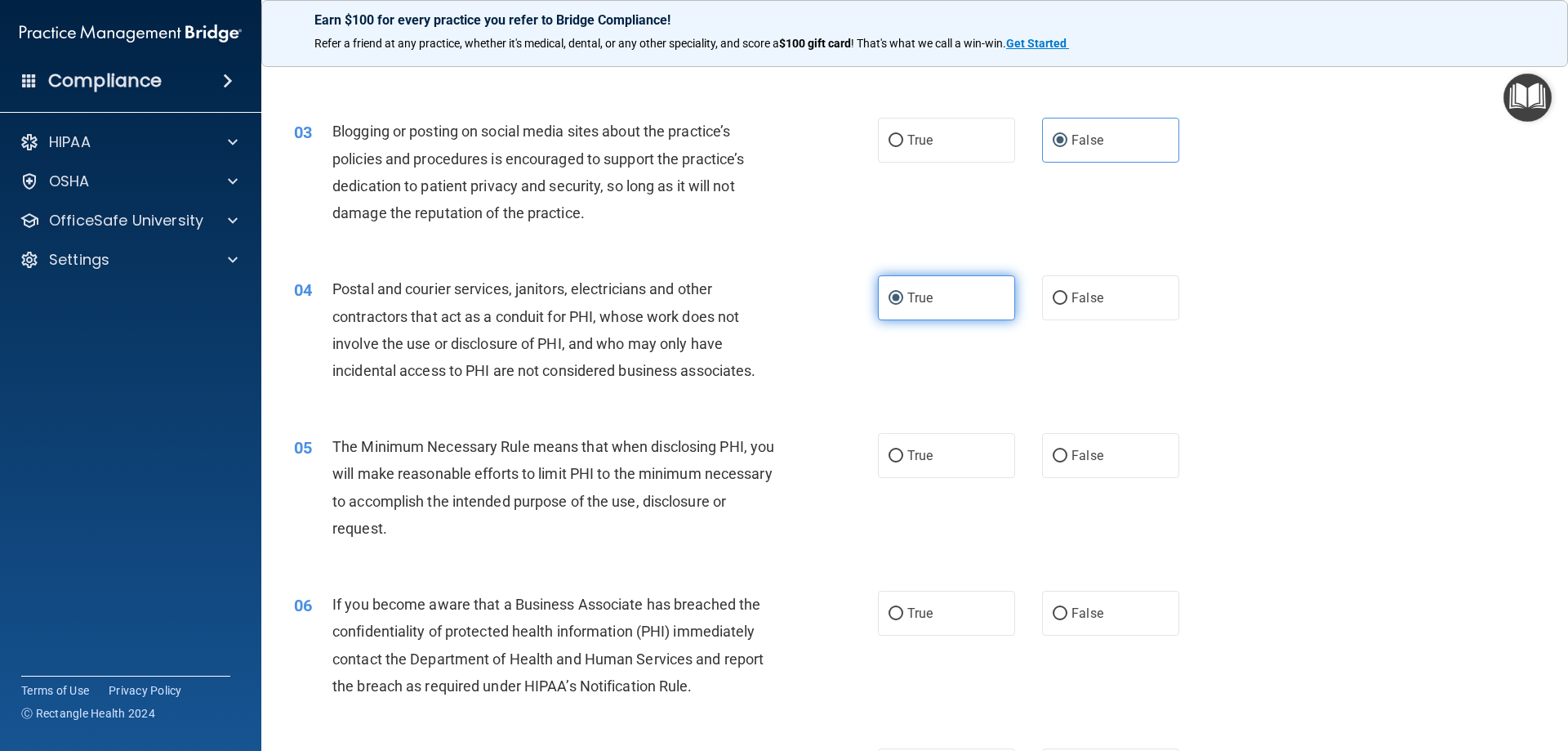
scroll to position [327, 0]
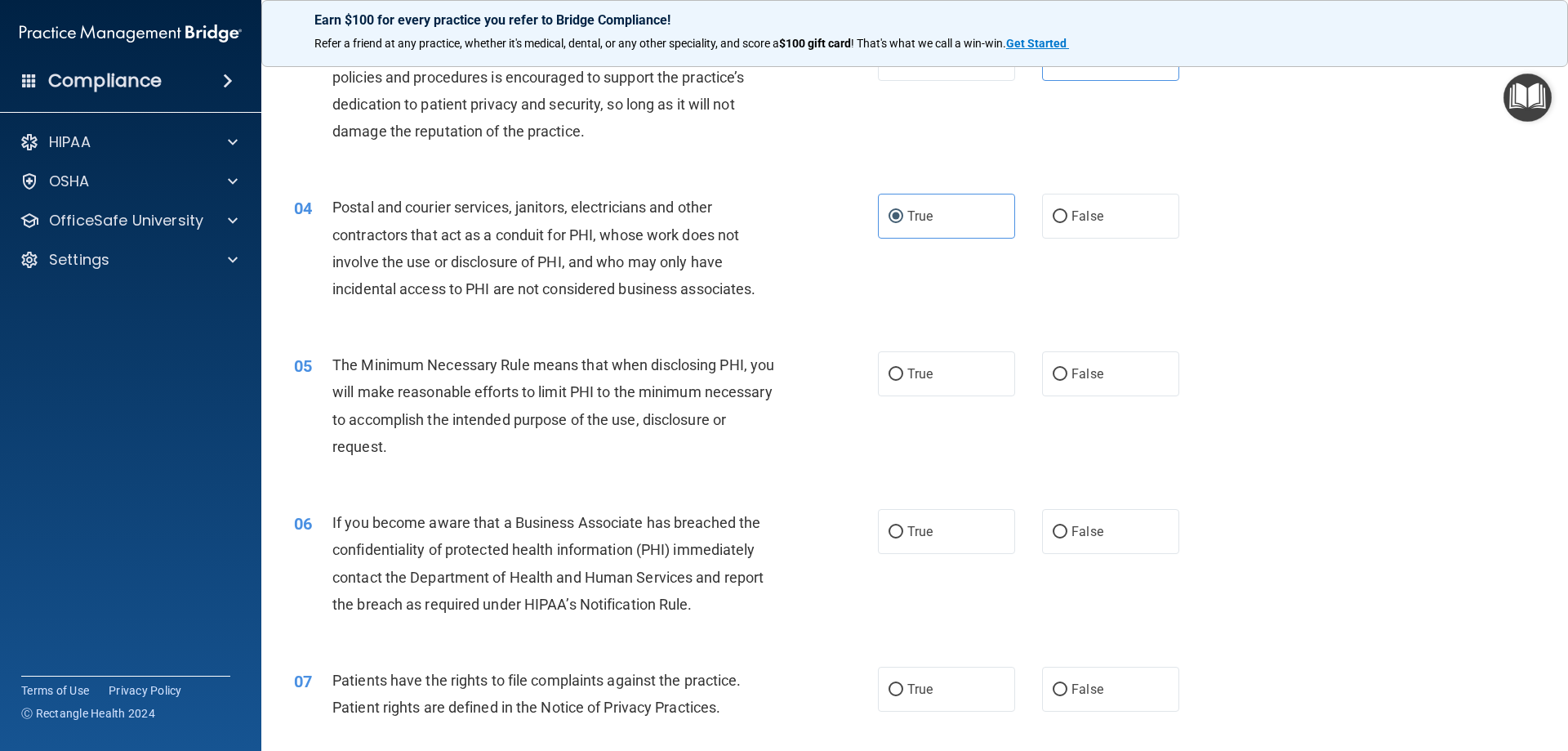
click at [935, 349] on div "05 The Minimum Necessary Rule means that when disclosing PHI, you will make rea…" at bounding box center [915, 410] width 1266 height 157
click at [929, 360] on label "True" at bounding box center [946, 373] width 137 height 45
click at [903, 368] on input "True" at bounding box center [896, 374] width 14 height 12
radio input "true"
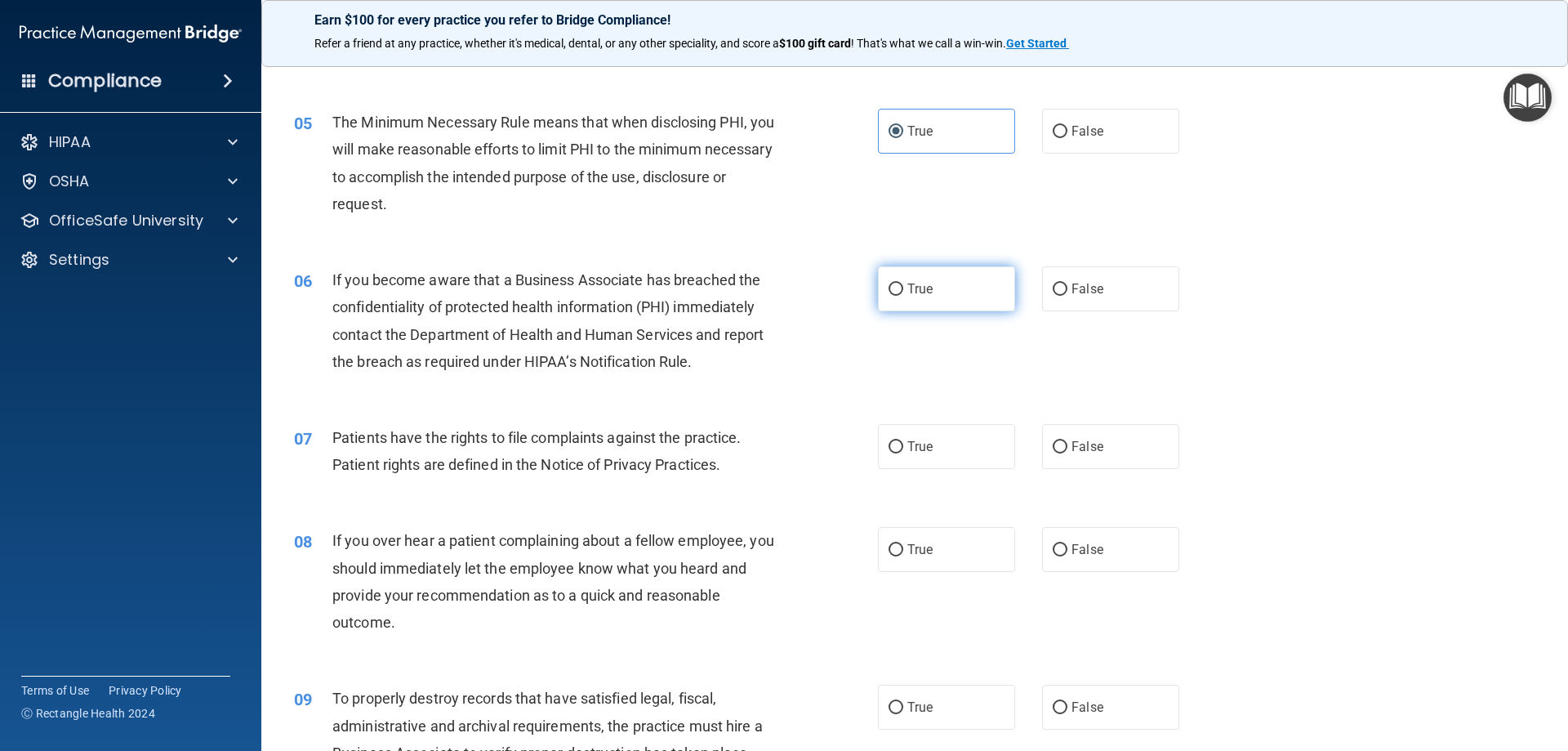
scroll to position [572, 0]
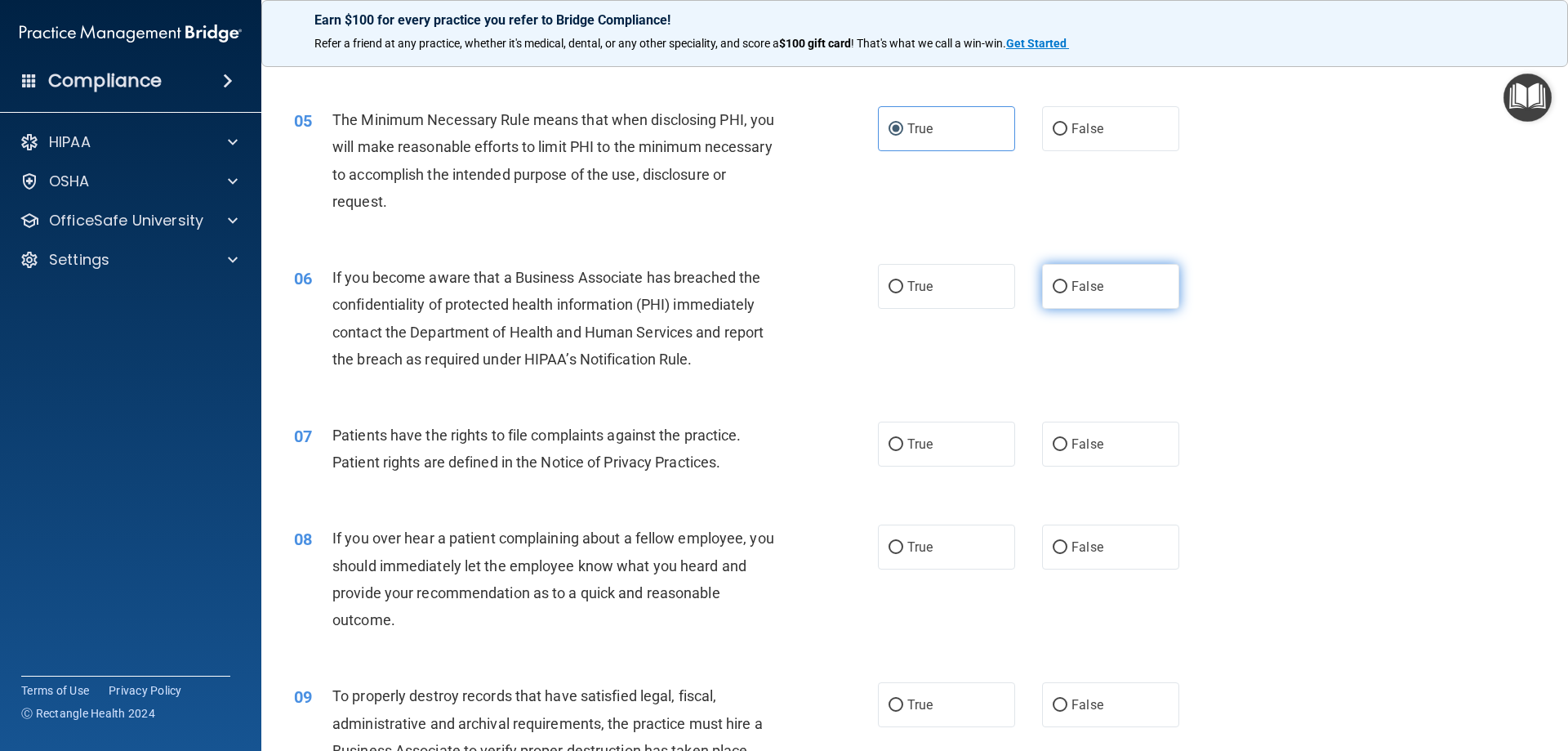
click at [1078, 289] on span "False" at bounding box center [1087, 286] width 32 height 15
click at [1067, 289] on input "False" at bounding box center [1060, 287] width 14 height 12
radio input "true"
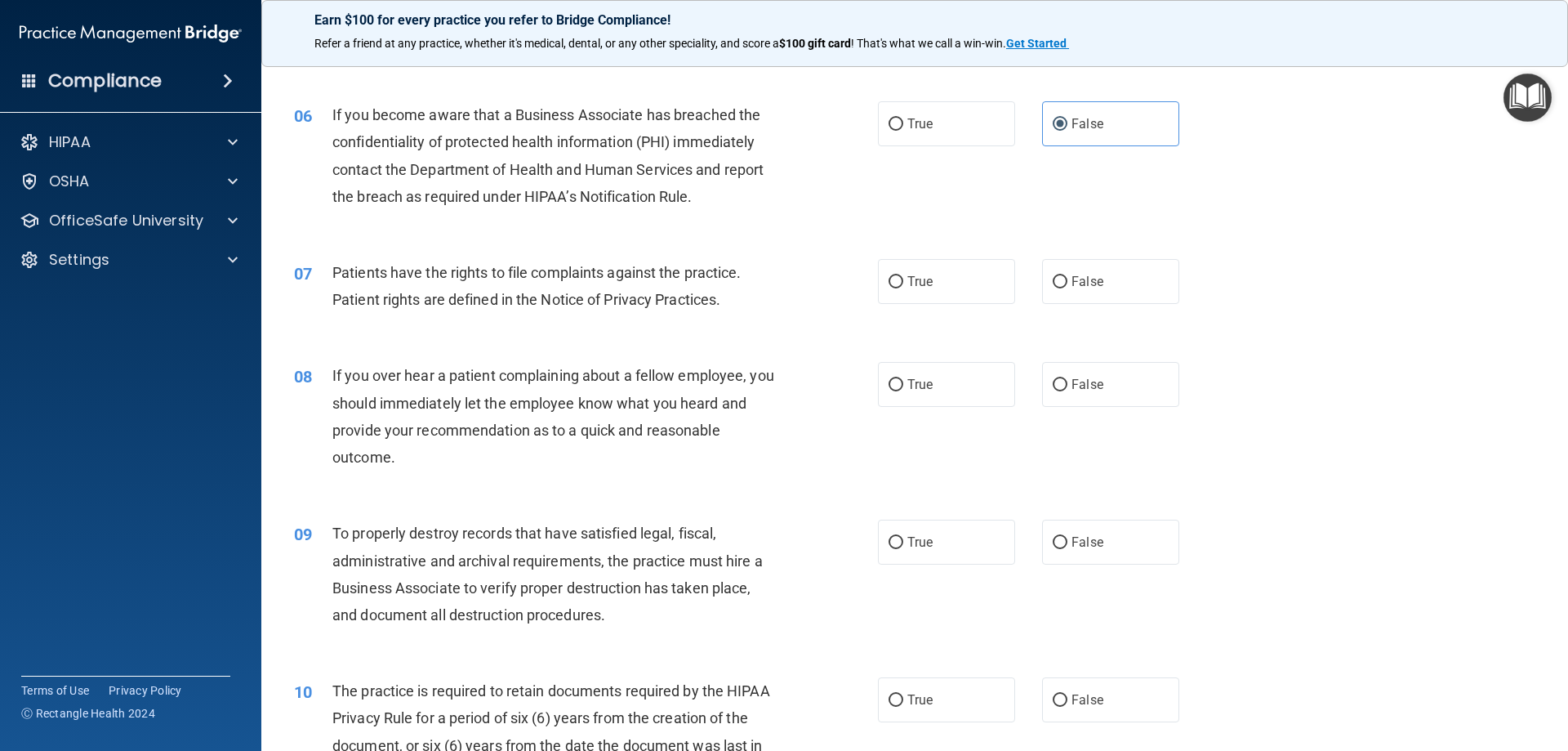
scroll to position [735, 0]
click at [891, 289] on label "True" at bounding box center [946, 280] width 137 height 45
click at [891, 288] on input "True" at bounding box center [896, 281] width 14 height 12
radio input "true"
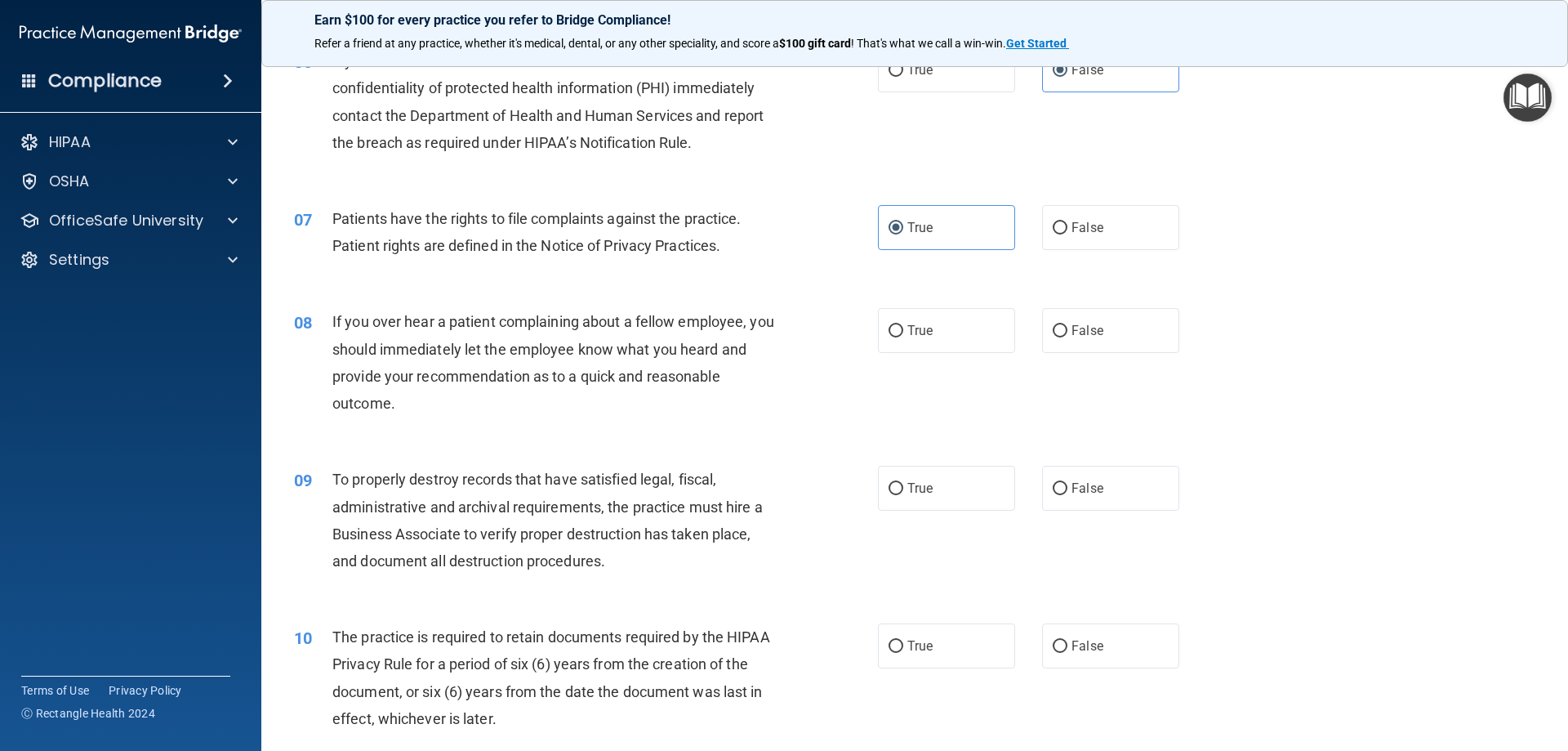
scroll to position [817, 0]
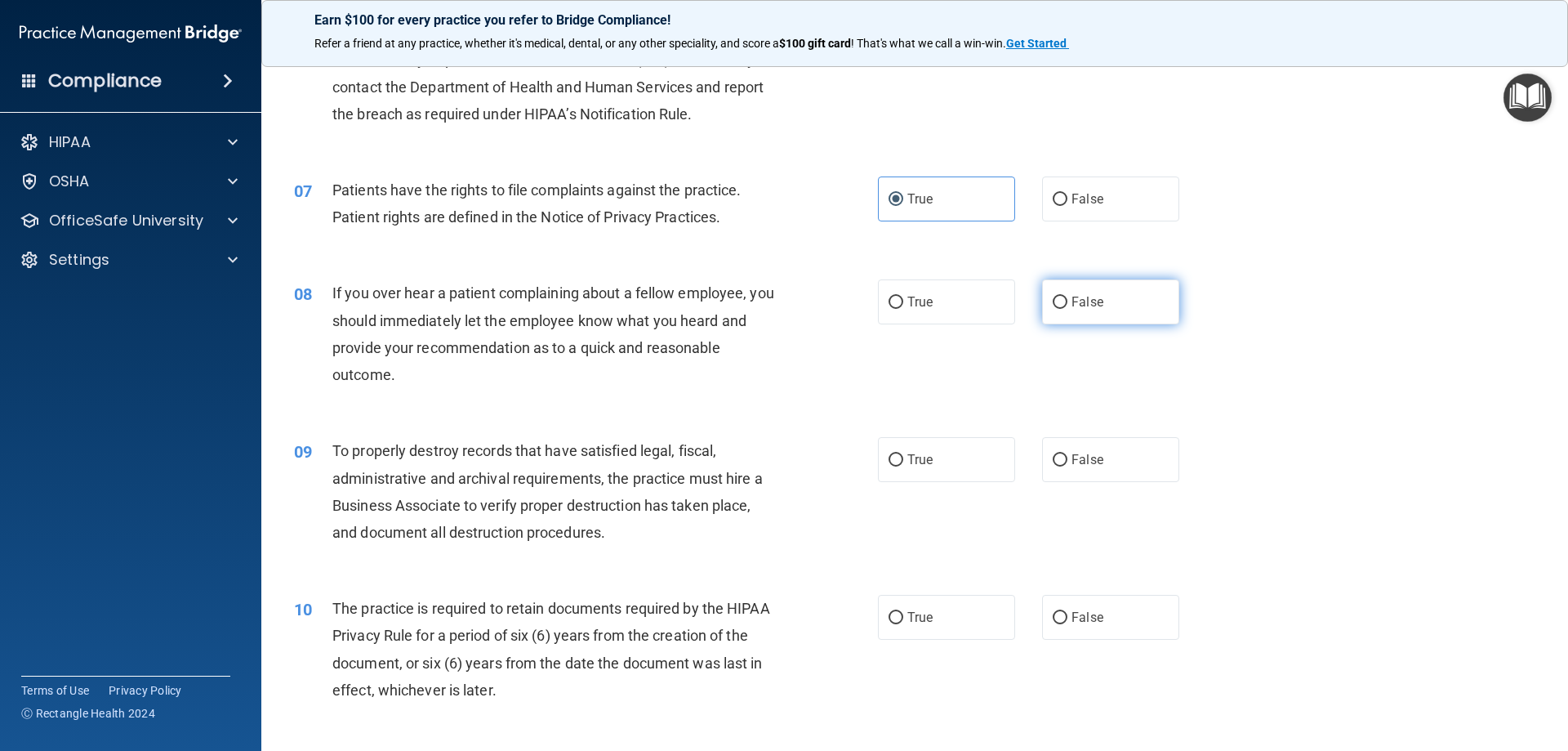
click at [1055, 306] on input "False" at bounding box center [1060, 302] width 14 height 12
radio input "true"
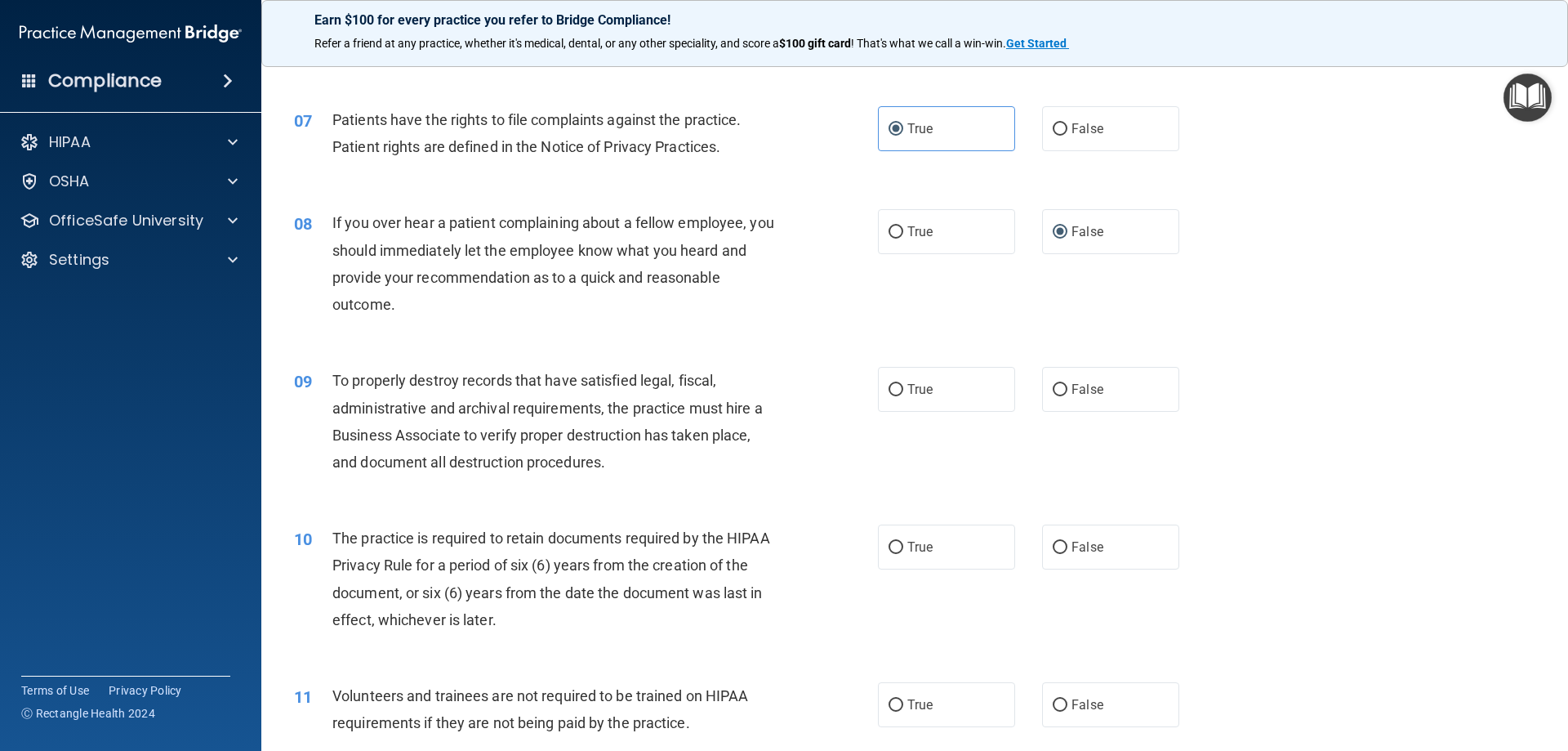
scroll to position [980, 0]
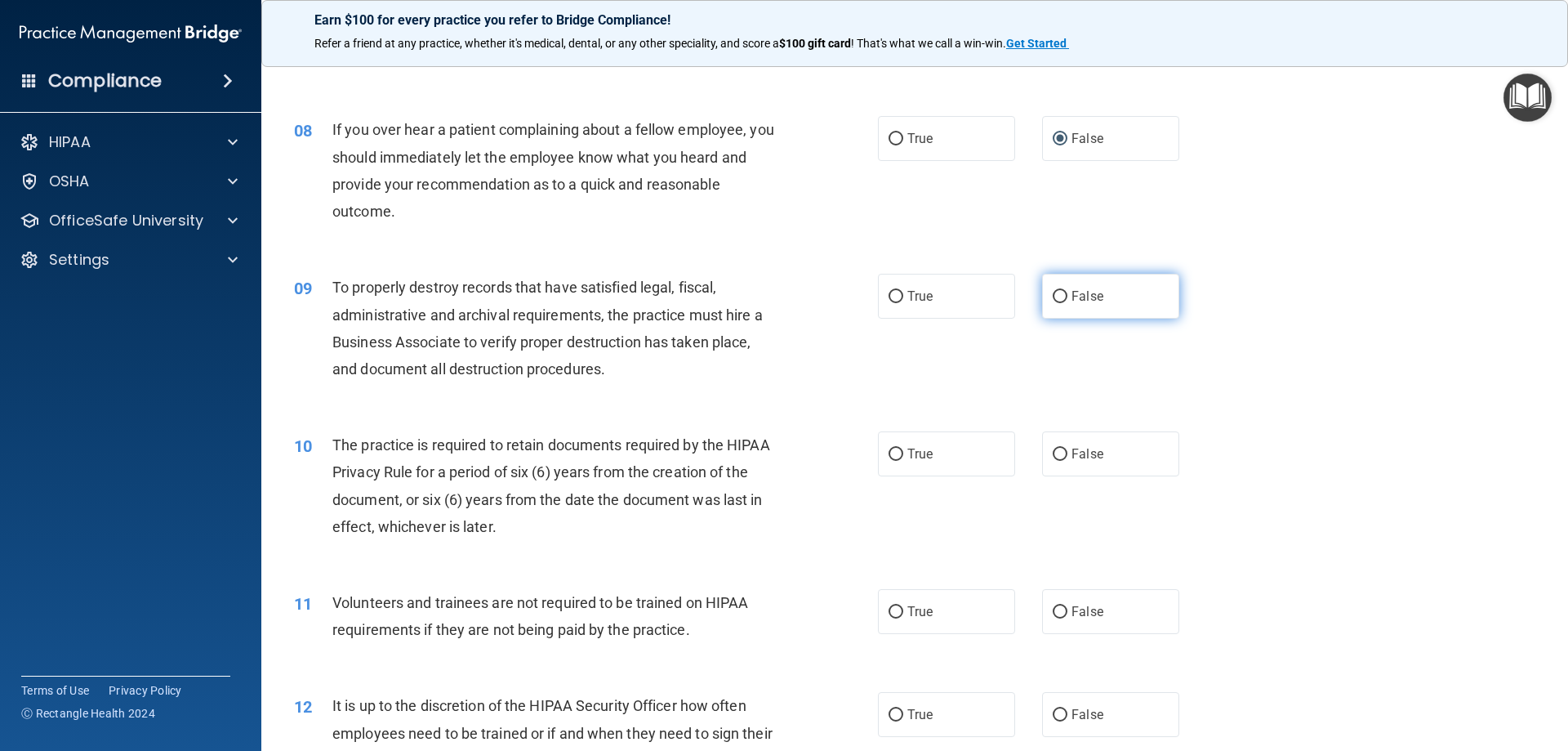
click at [1071, 295] on span "False" at bounding box center [1087, 296] width 32 height 15
click at [1065, 295] on input "False" at bounding box center [1060, 296] width 14 height 12
radio input "true"
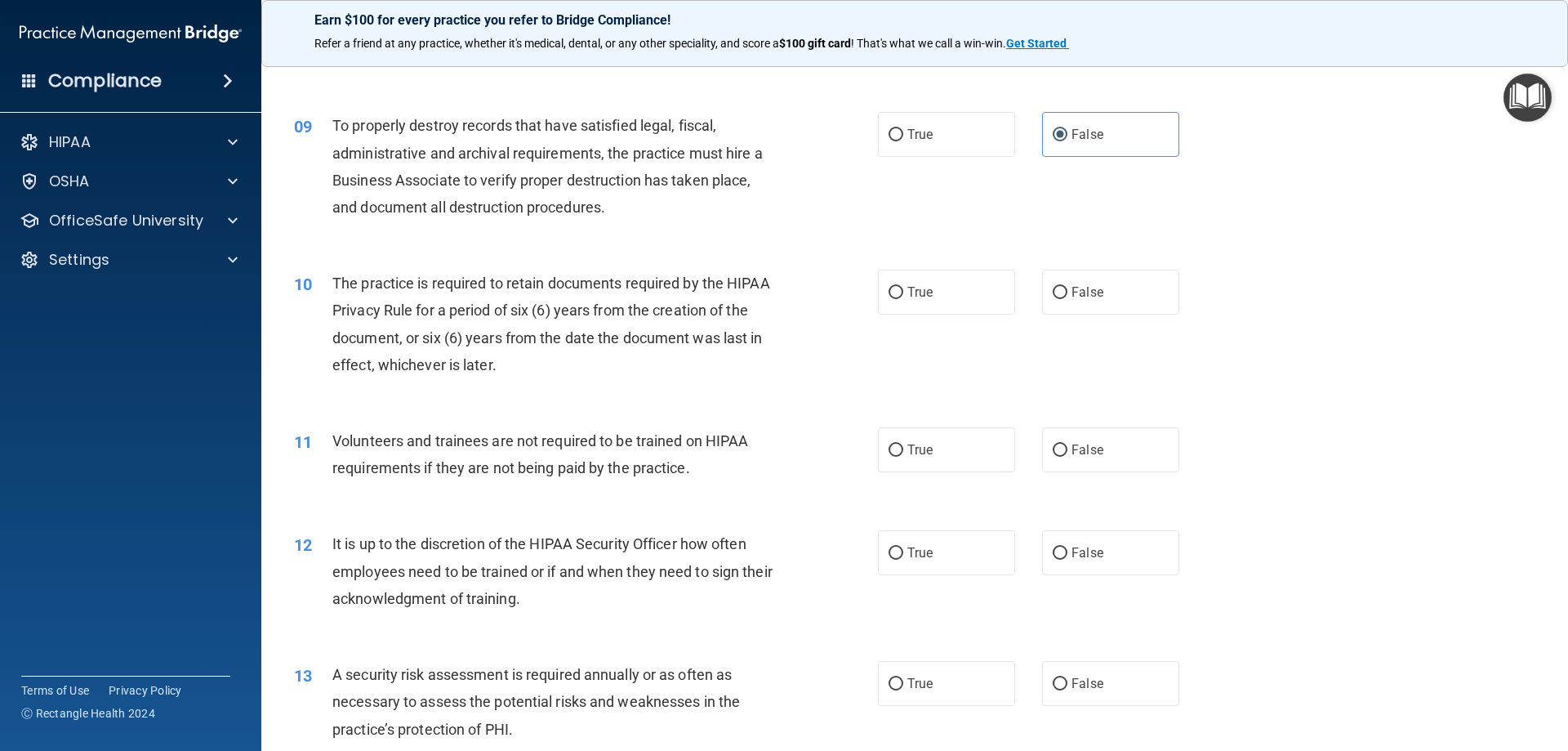
scroll to position [1225, 0]
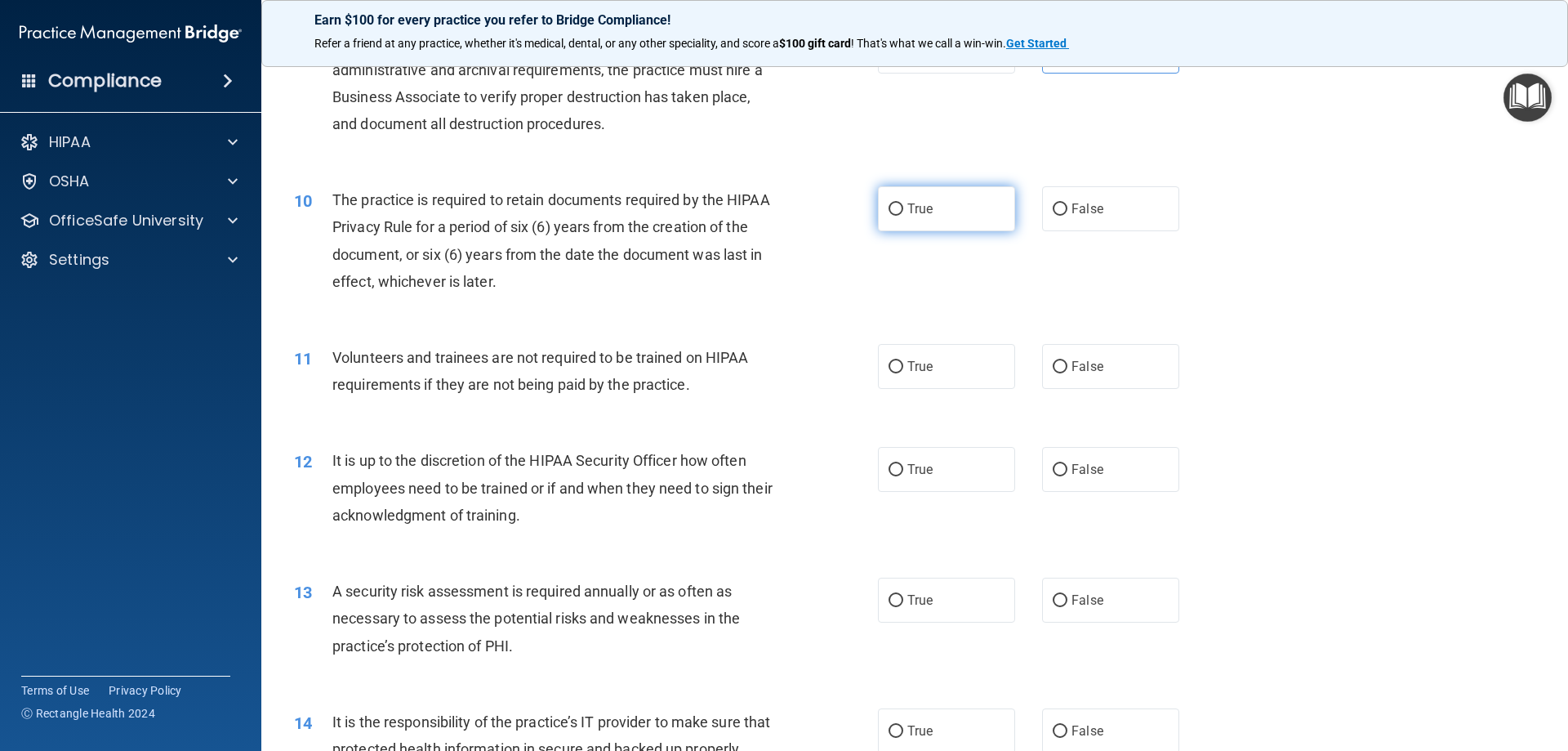
click at [889, 214] on input "True" at bounding box center [896, 209] width 14 height 12
radio input "true"
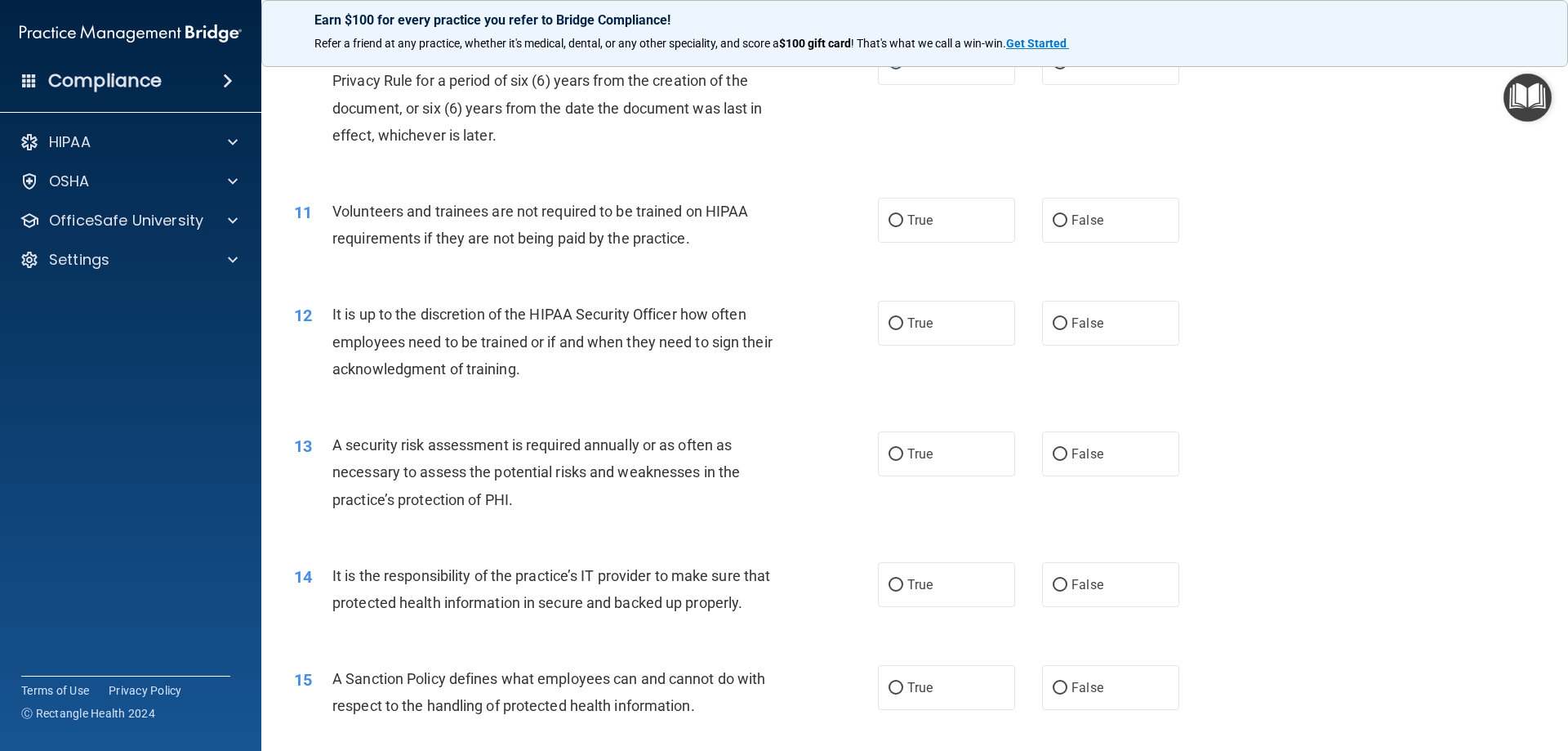
scroll to position [1389, 0]
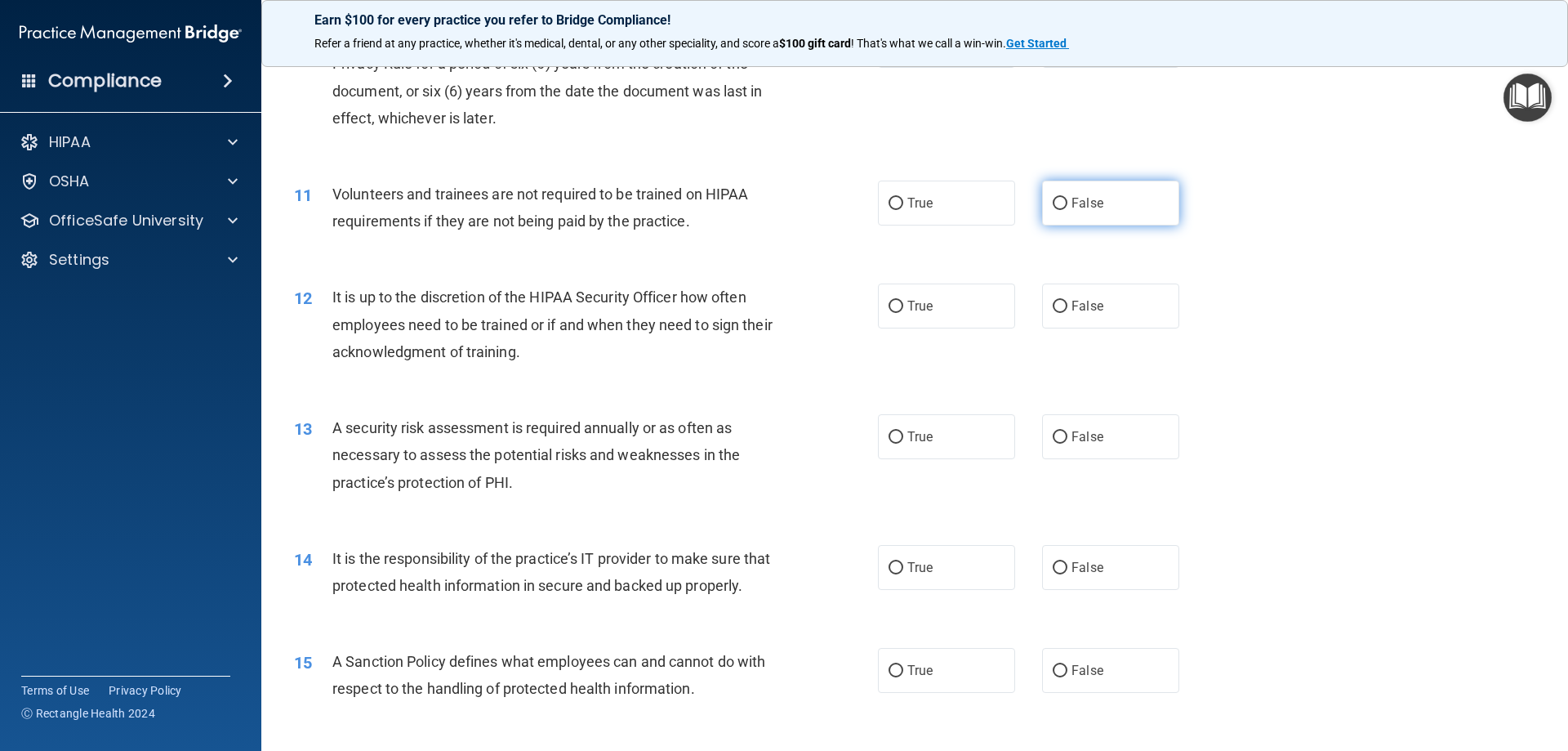
click at [1059, 203] on input "False" at bounding box center [1060, 203] width 14 height 12
radio input "true"
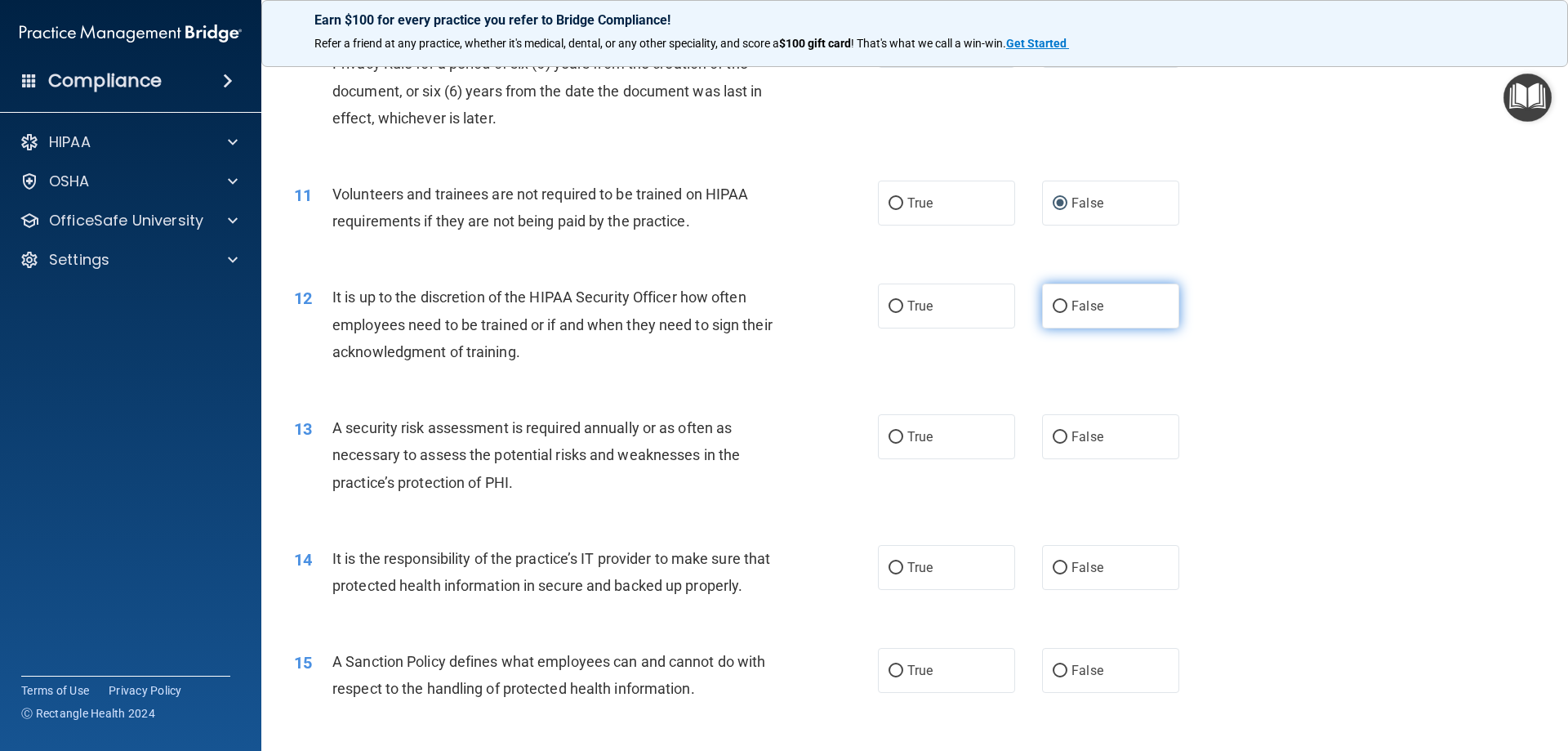
click at [1111, 314] on label "False" at bounding box center [1111, 305] width 137 height 45
click at [1067, 313] on input "False" at bounding box center [1060, 306] width 14 height 12
radio input "true"
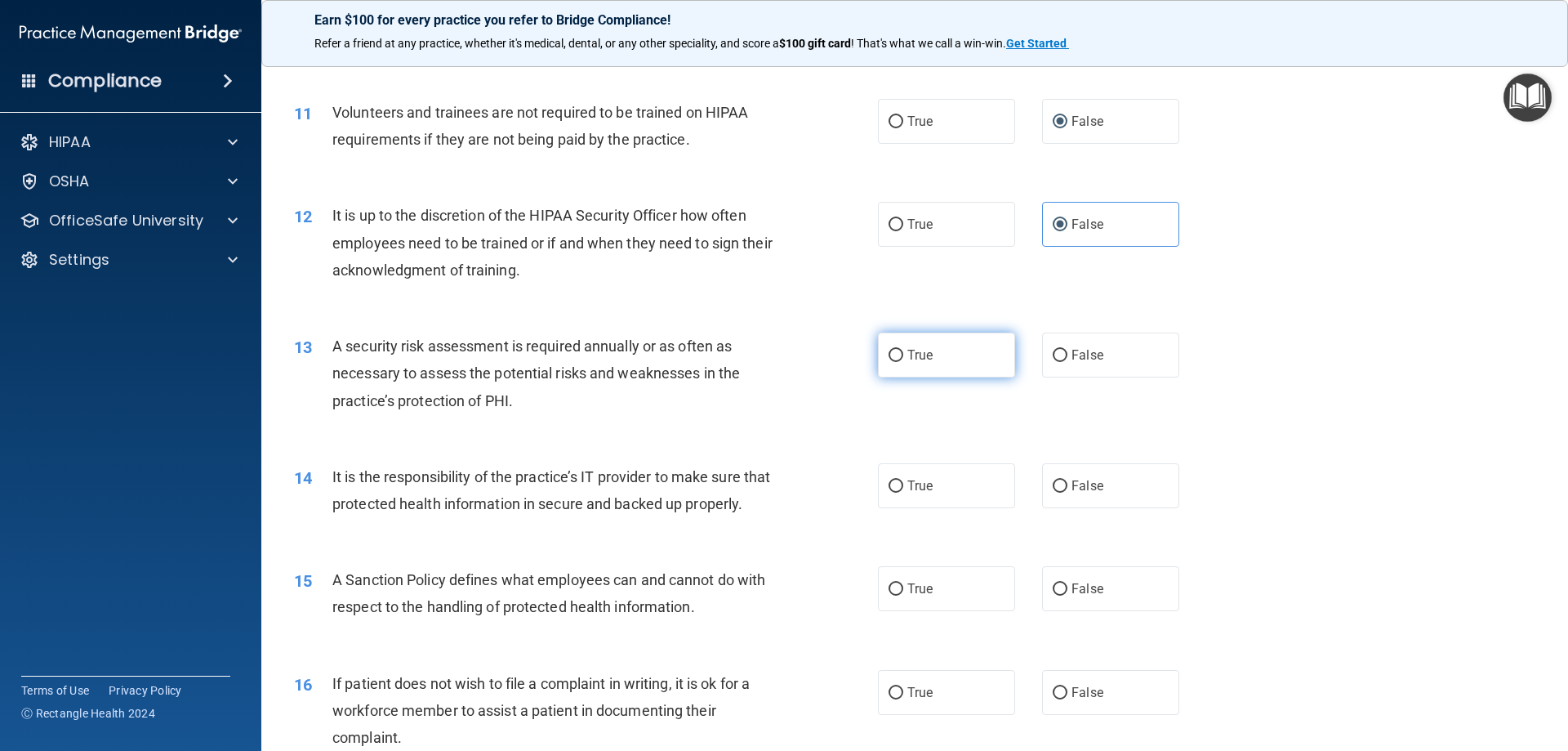
click at [932, 351] on label "True" at bounding box center [946, 355] width 137 height 45
click at [903, 351] on input "True" at bounding box center [896, 355] width 14 height 12
radio input "true"
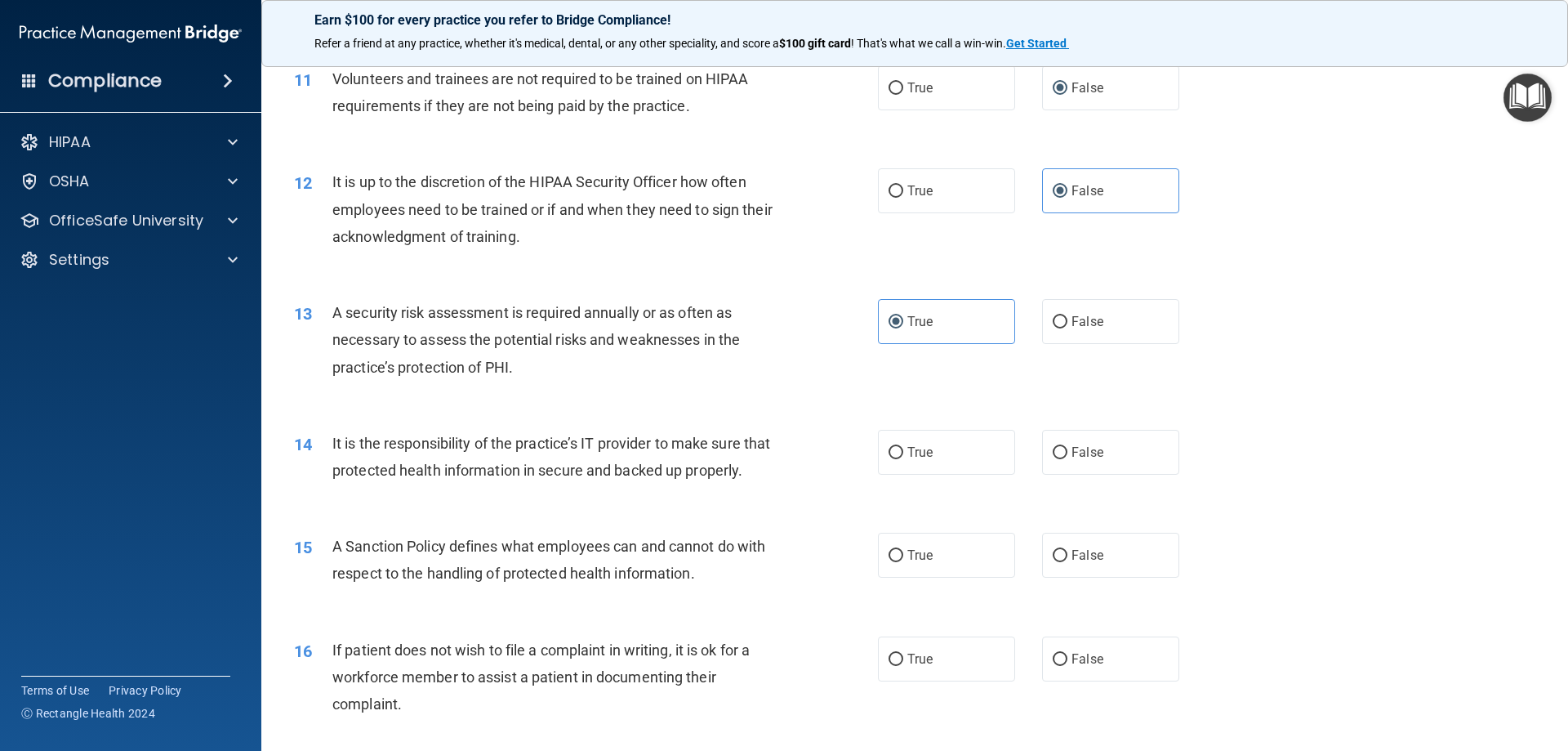
scroll to position [1715, 0]
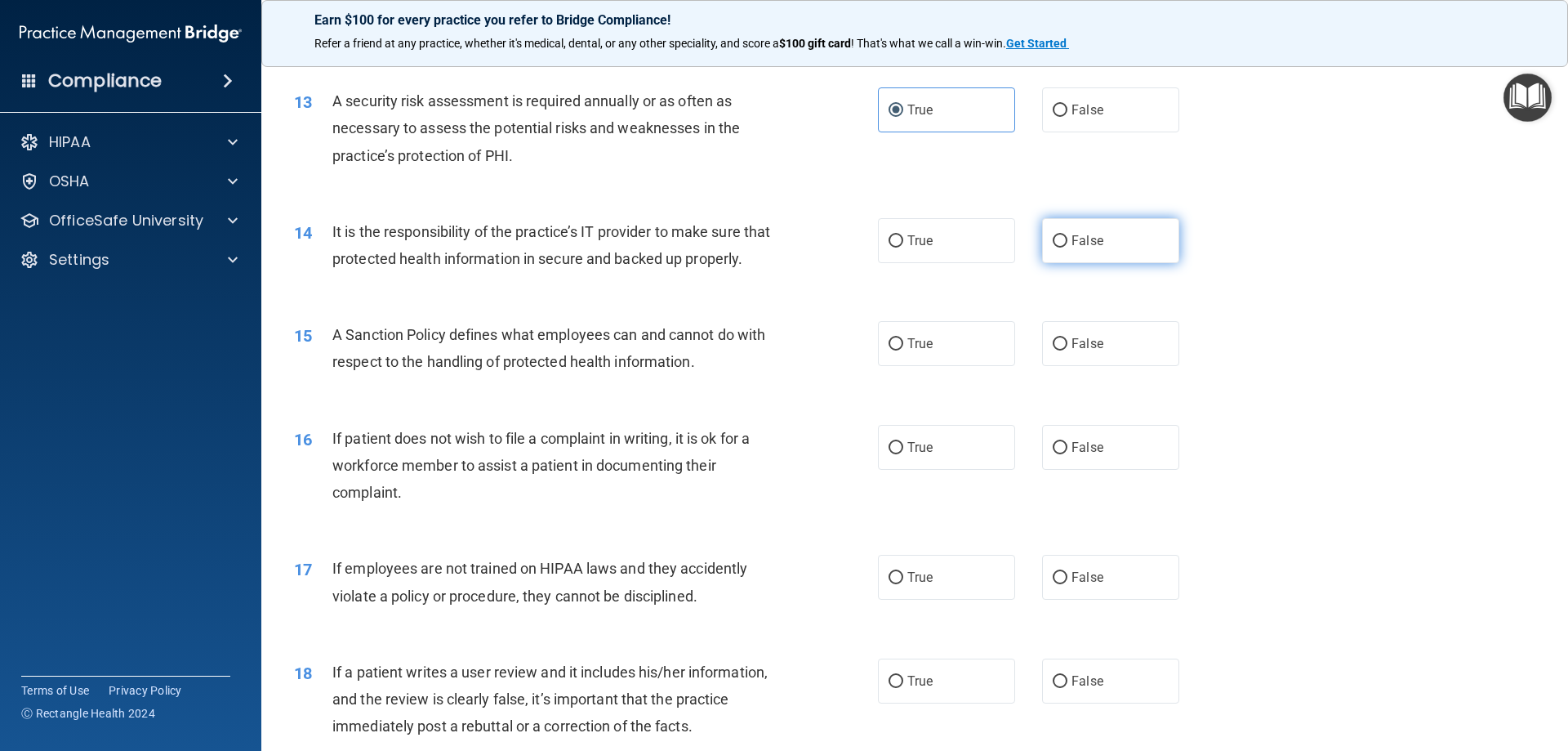
click at [1098, 238] on label "False" at bounding box center [1111, 240] width 137 height 45
click at [1067, 238] on input "False" at bounding box center [1060, 241] width 14 height 12
radio input "true"
click at [1089, 351] on span "False" at bounding box center [1087, 343] width 32 height 15
click at [1067, 350] on input "False" at bounding box center [1060, 344] width 14 height 12
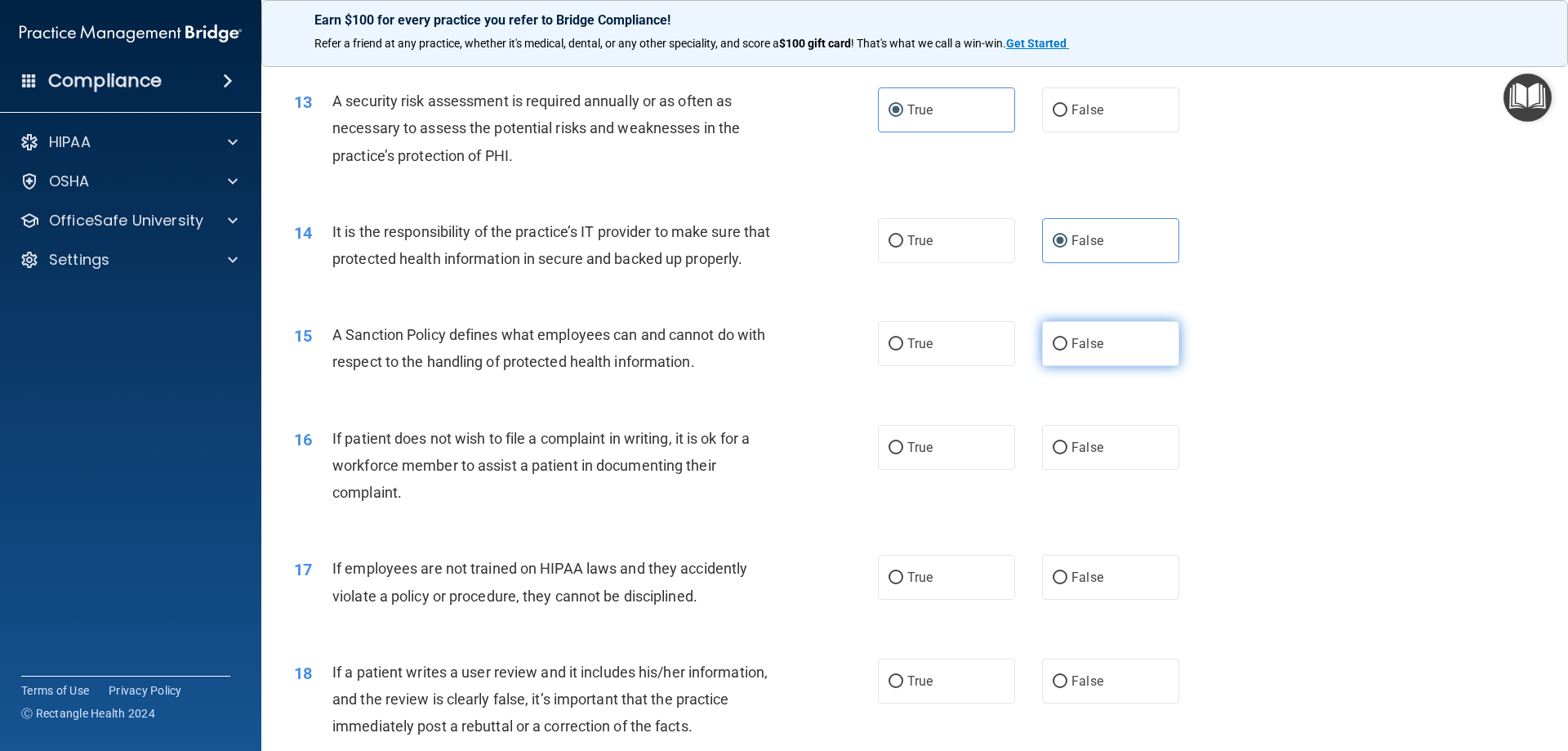
radio input "true"
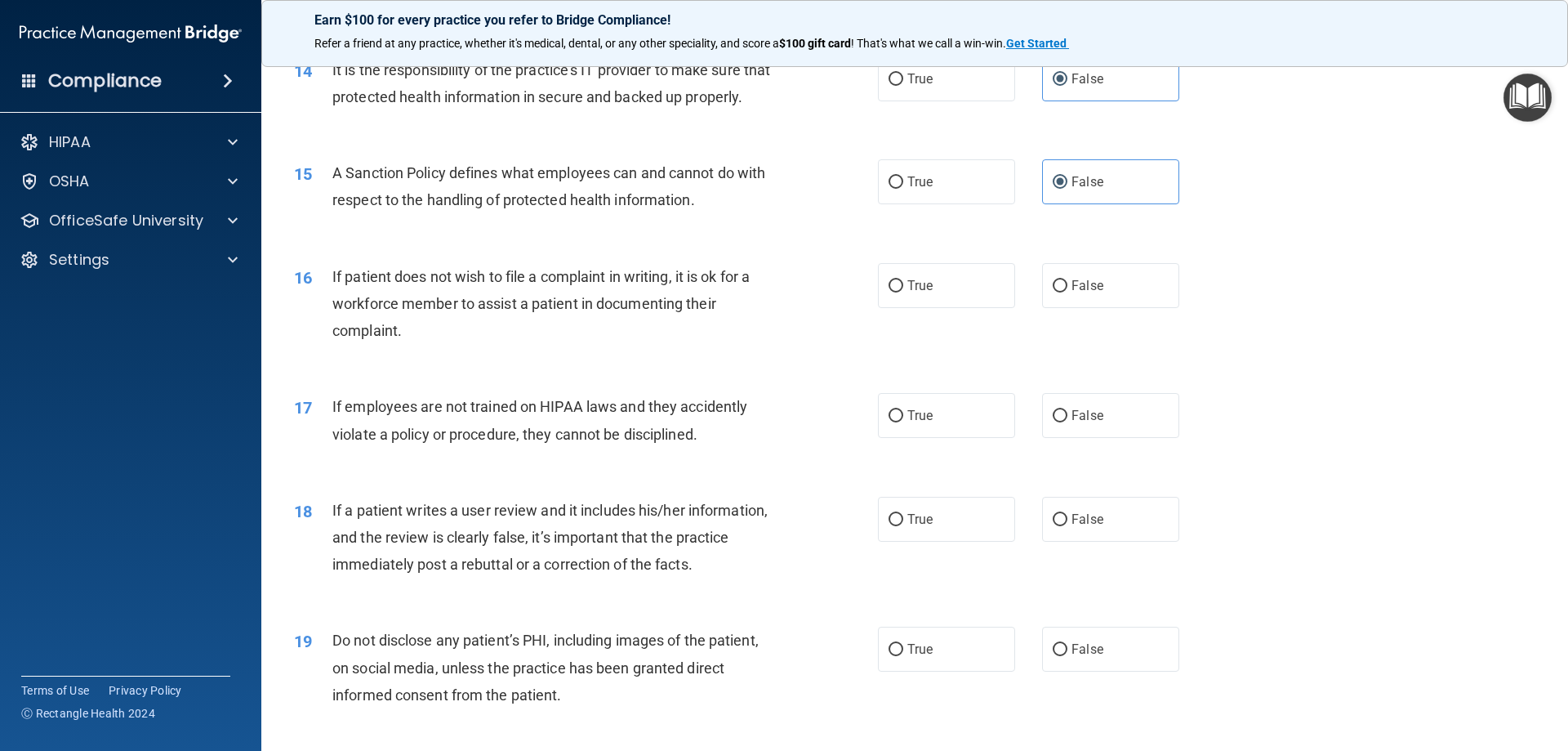
scroll to position [1879, 0]
click at [1053, 291] on input "False" at bounding box center [1060, 284] width 14 height 12
radio input "true"
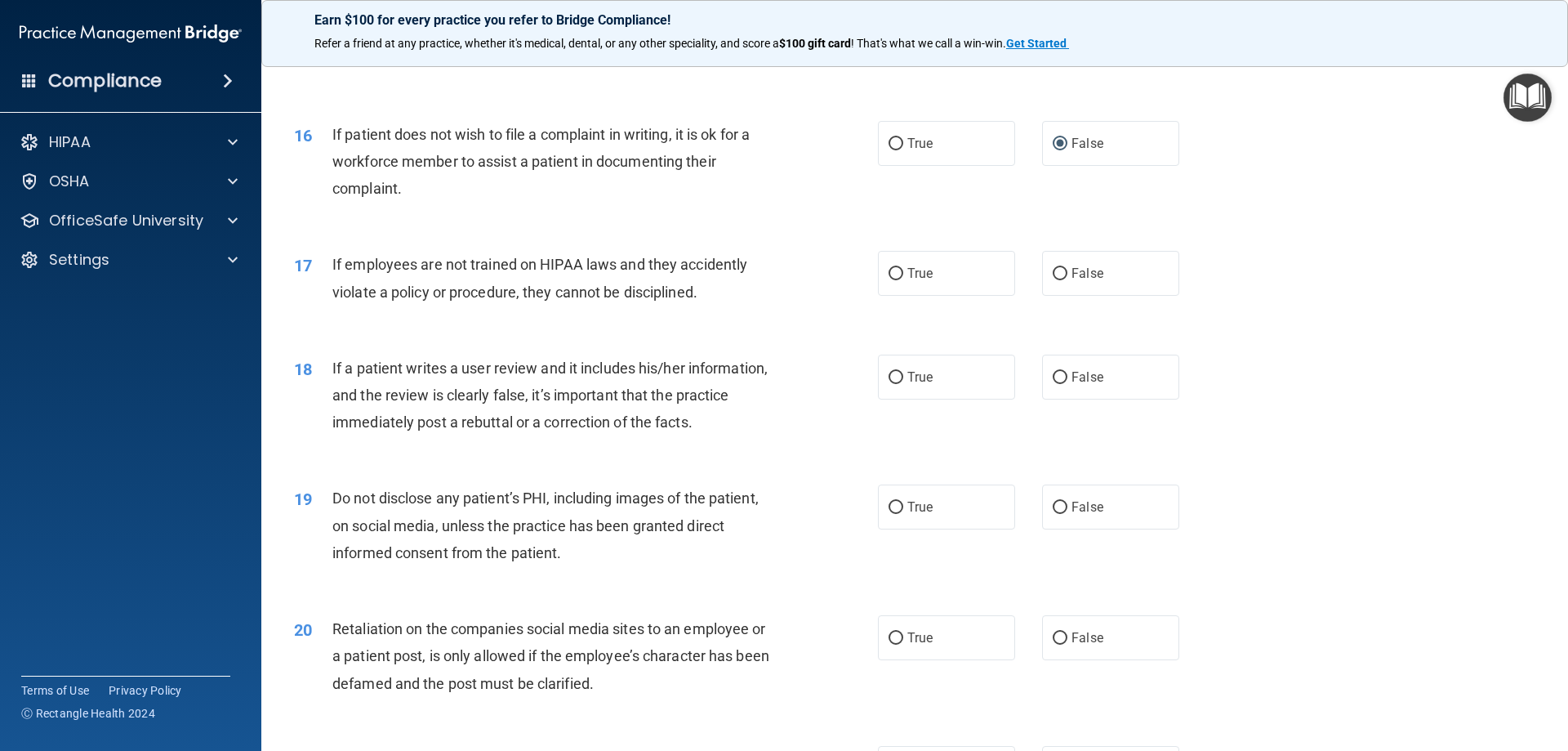
scroll to position [2042, 0]
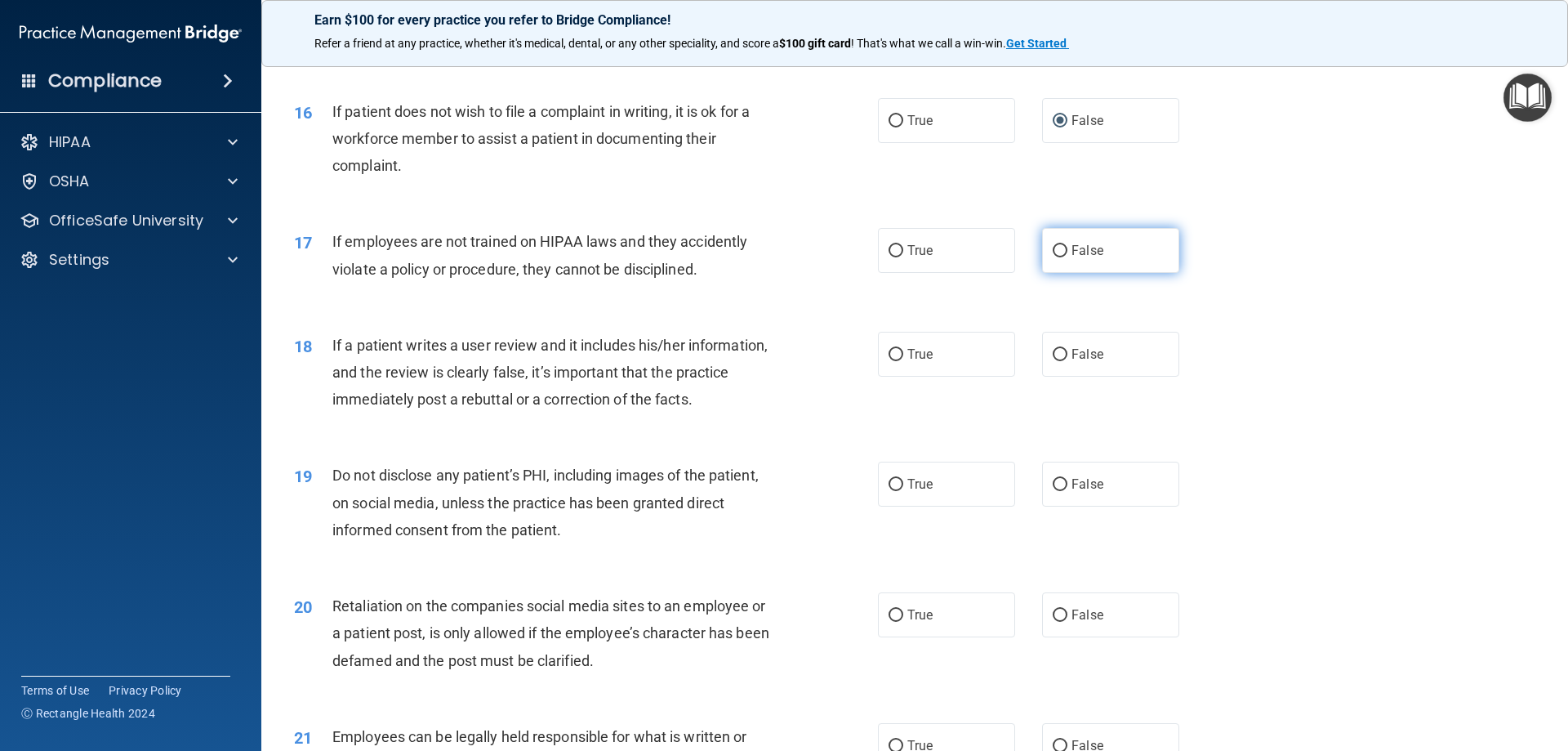
click at [1148, 268] on label "False" at bounding box center [1111, 250] width 137 height 45
click at [1067, 257] on input "False" at bounding box center [1060, 250] width 14 height 12
radio input "true"
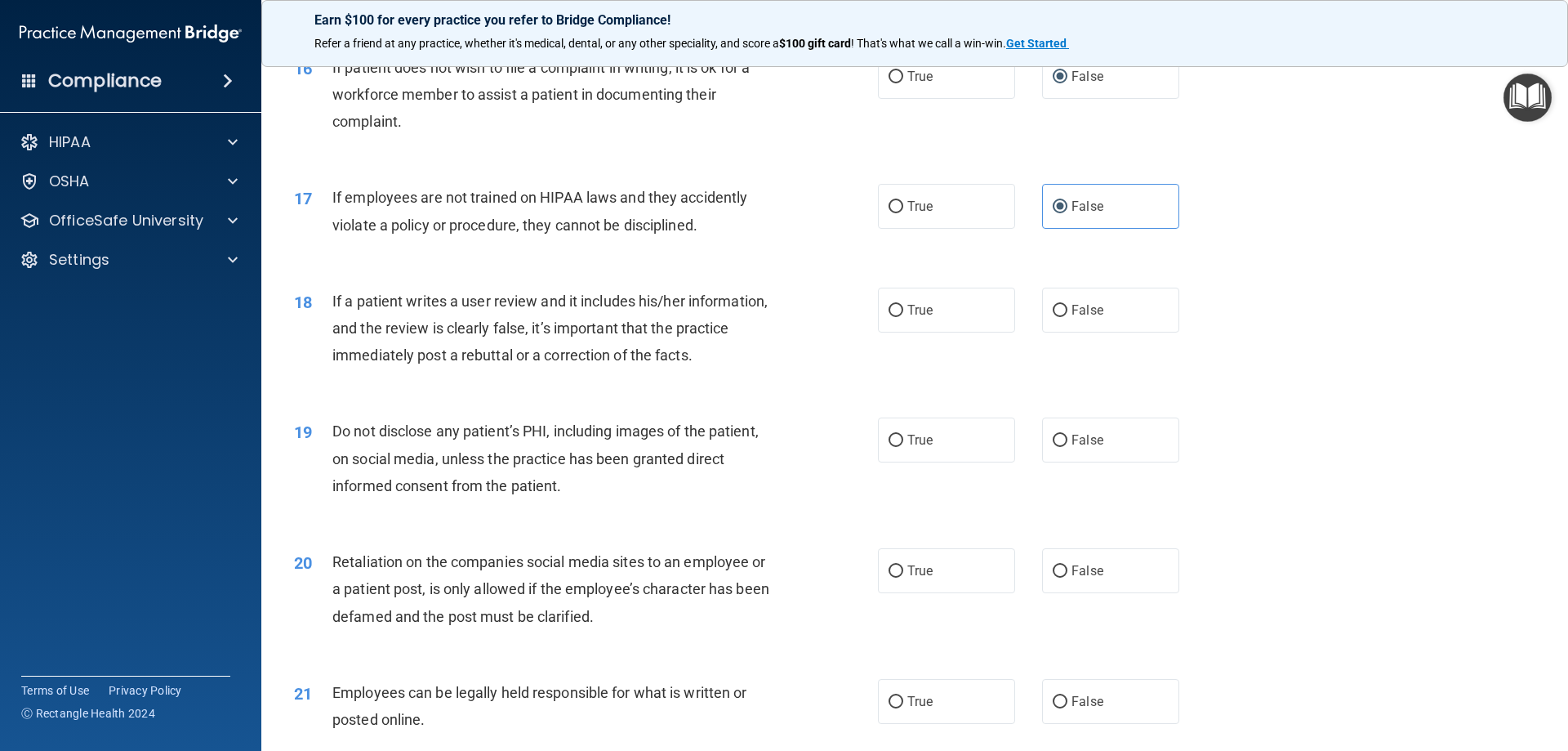
scroll to position [2124, 0]
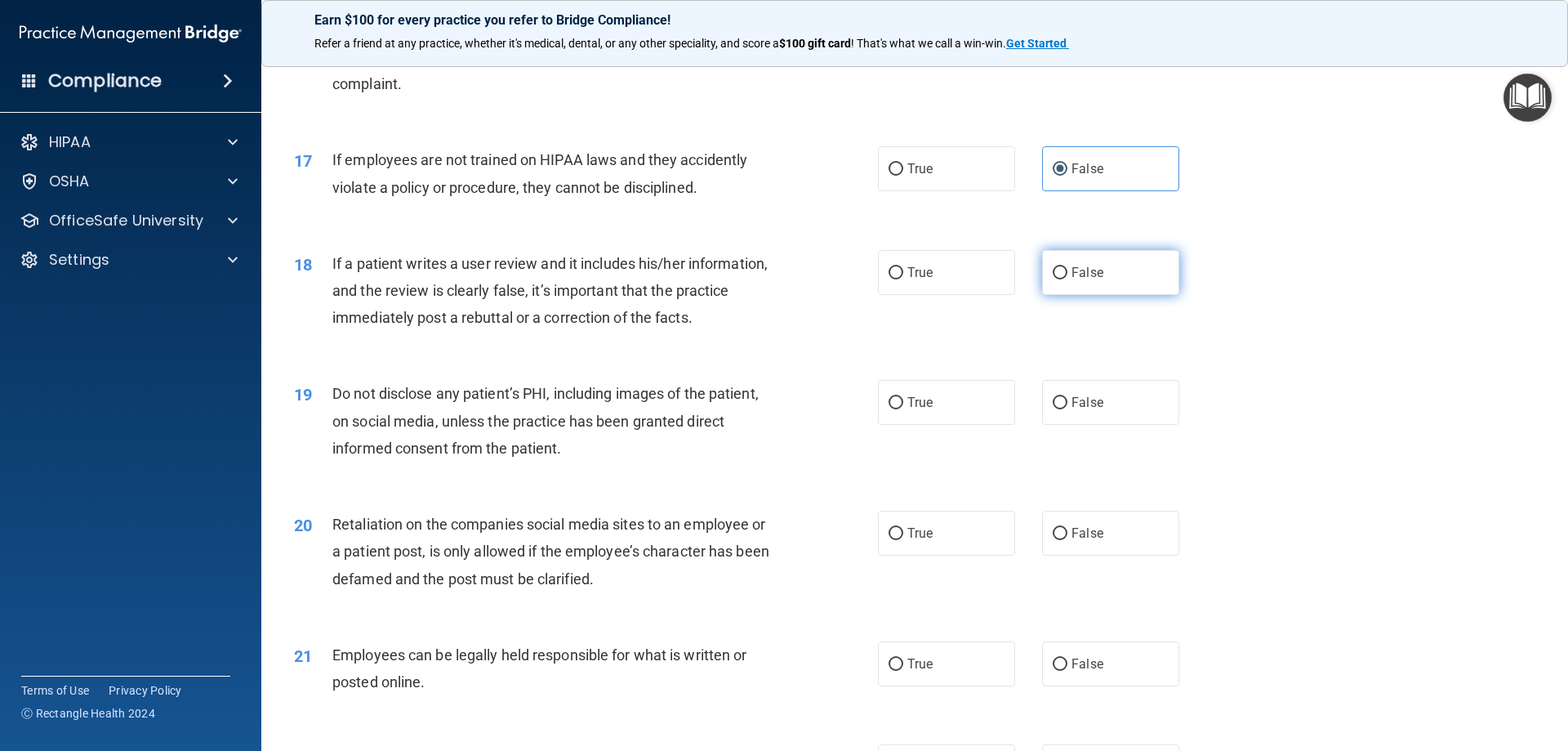
click at [1096, 294] on label "False" at bounding box center [1111, 272] width 137 height 45
click at [1067, 279] on input "False" at bounding box center [1060, 272] width 14 height 12
radio input "true"
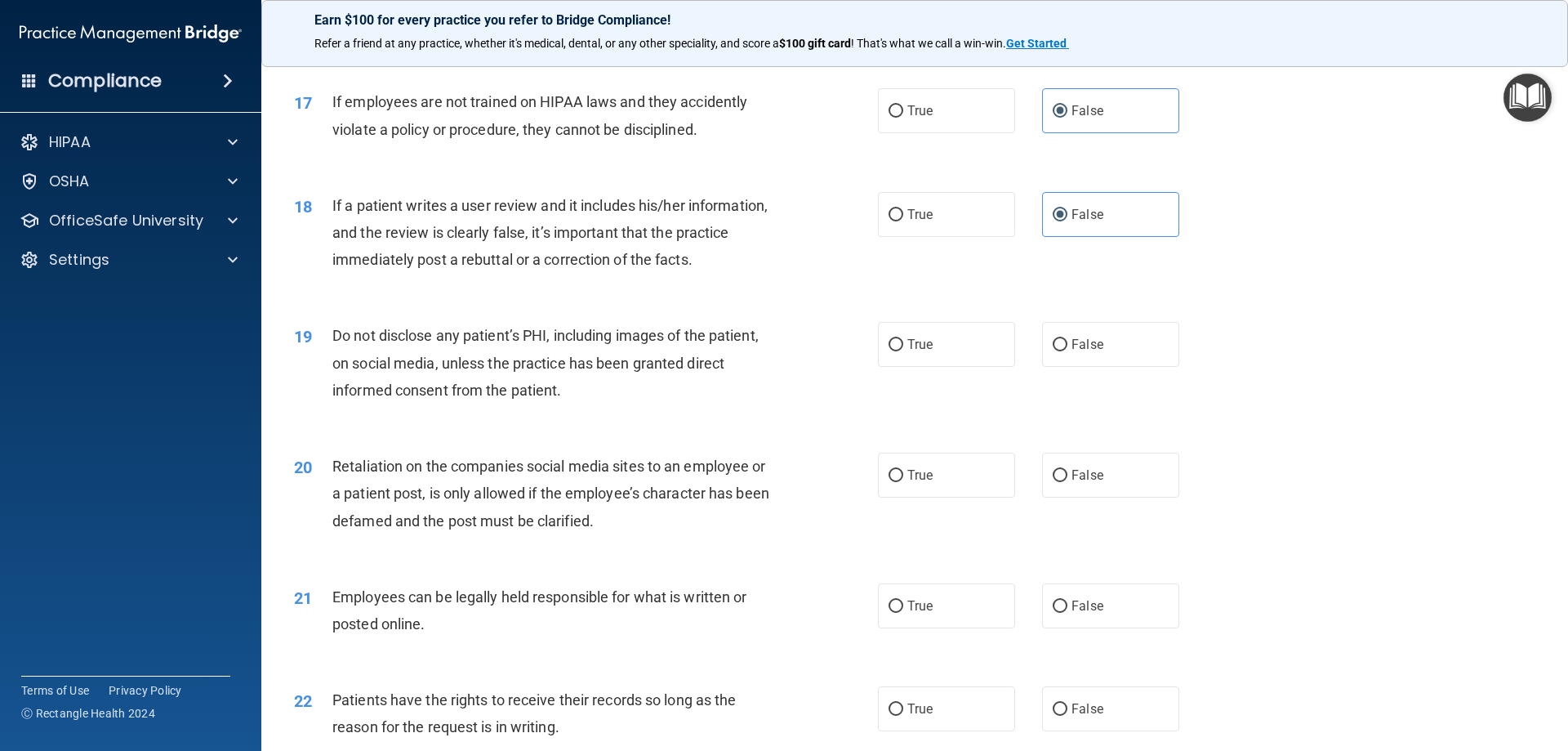
scroll to position [2287, 0]
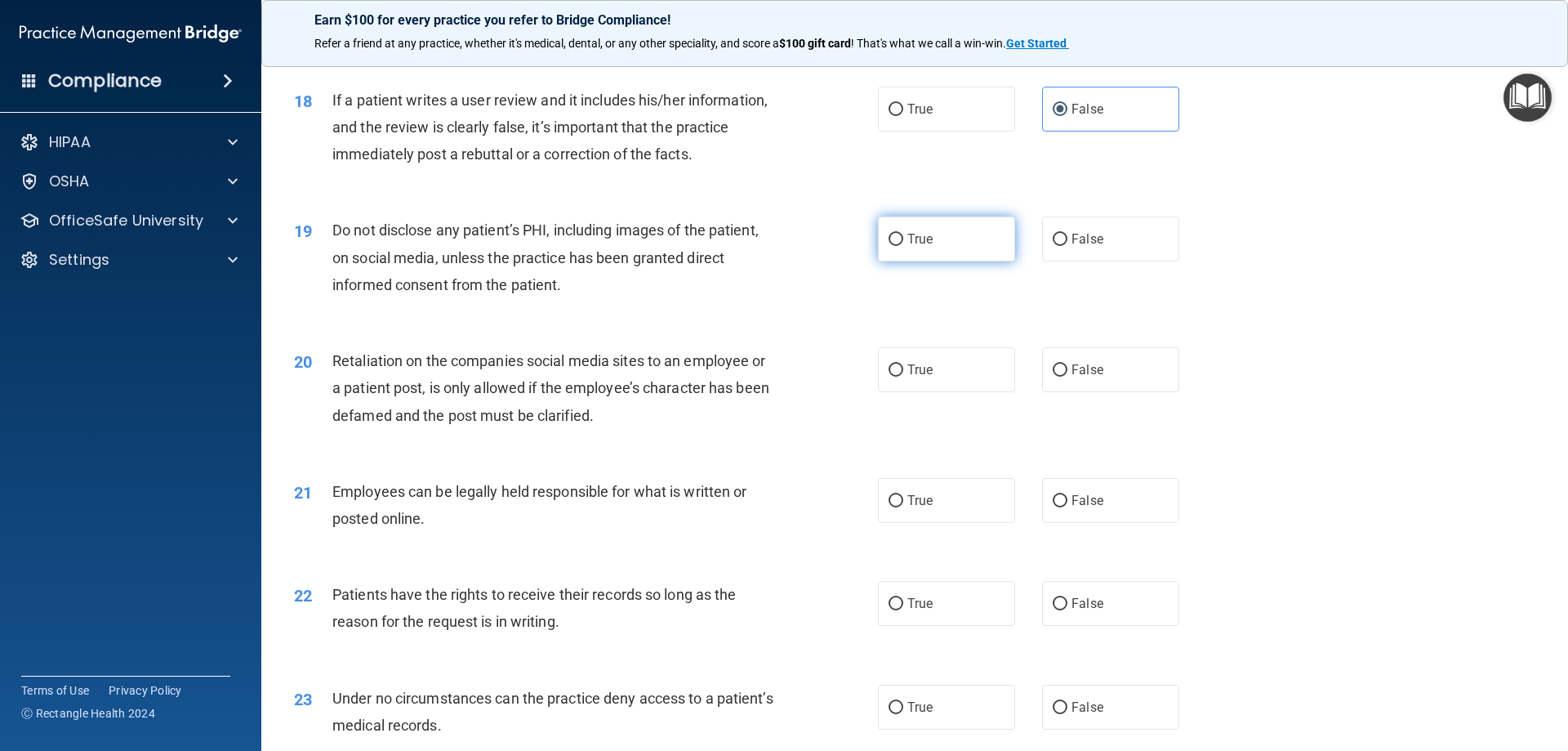
click at [947, 262] on label "True" at bounding box center [946, 239] width 137 height 45
click at [903, 246] on input "True" at bounding box center [896, 240] width 14 height 12
radio input "true"
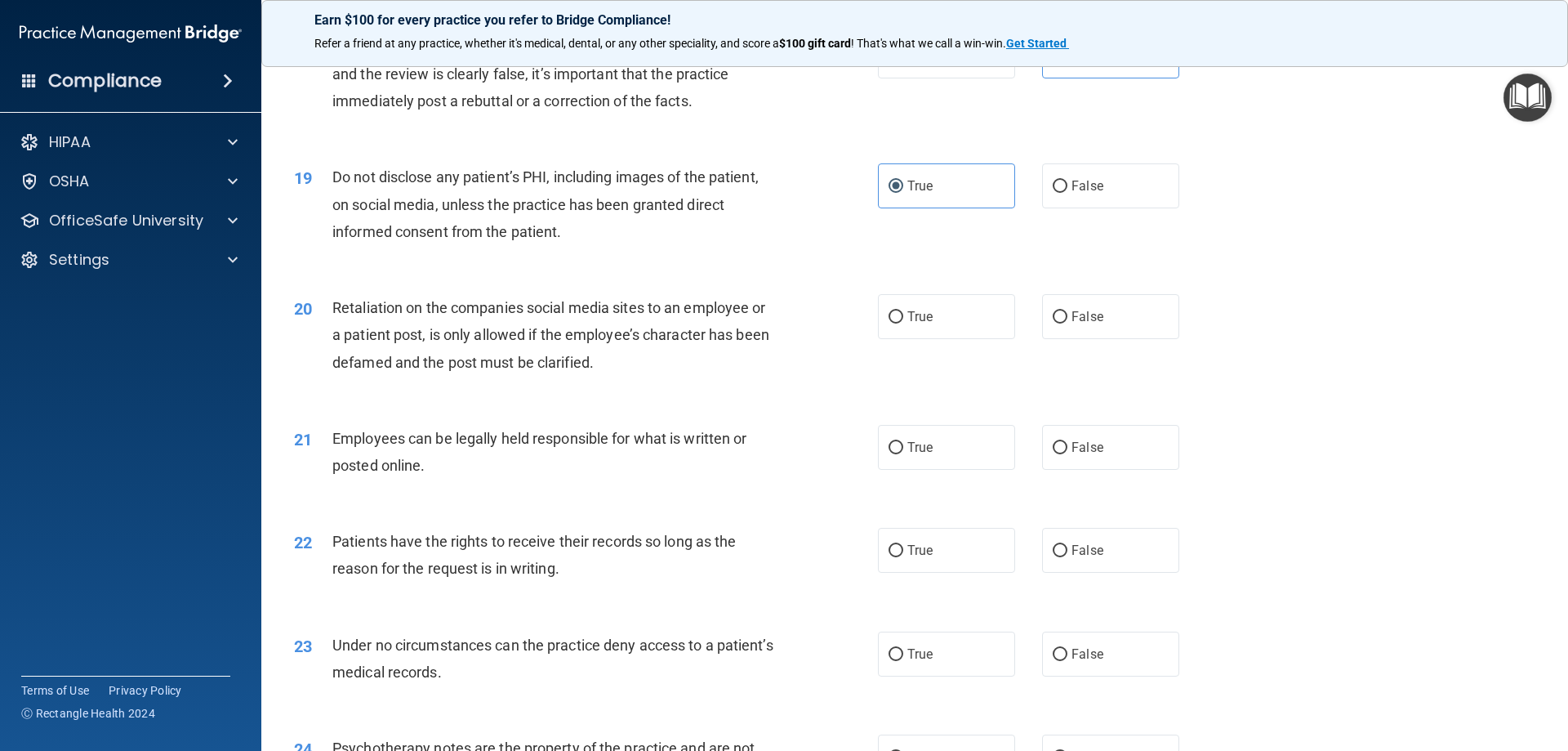
scroll to position [2369, 0]
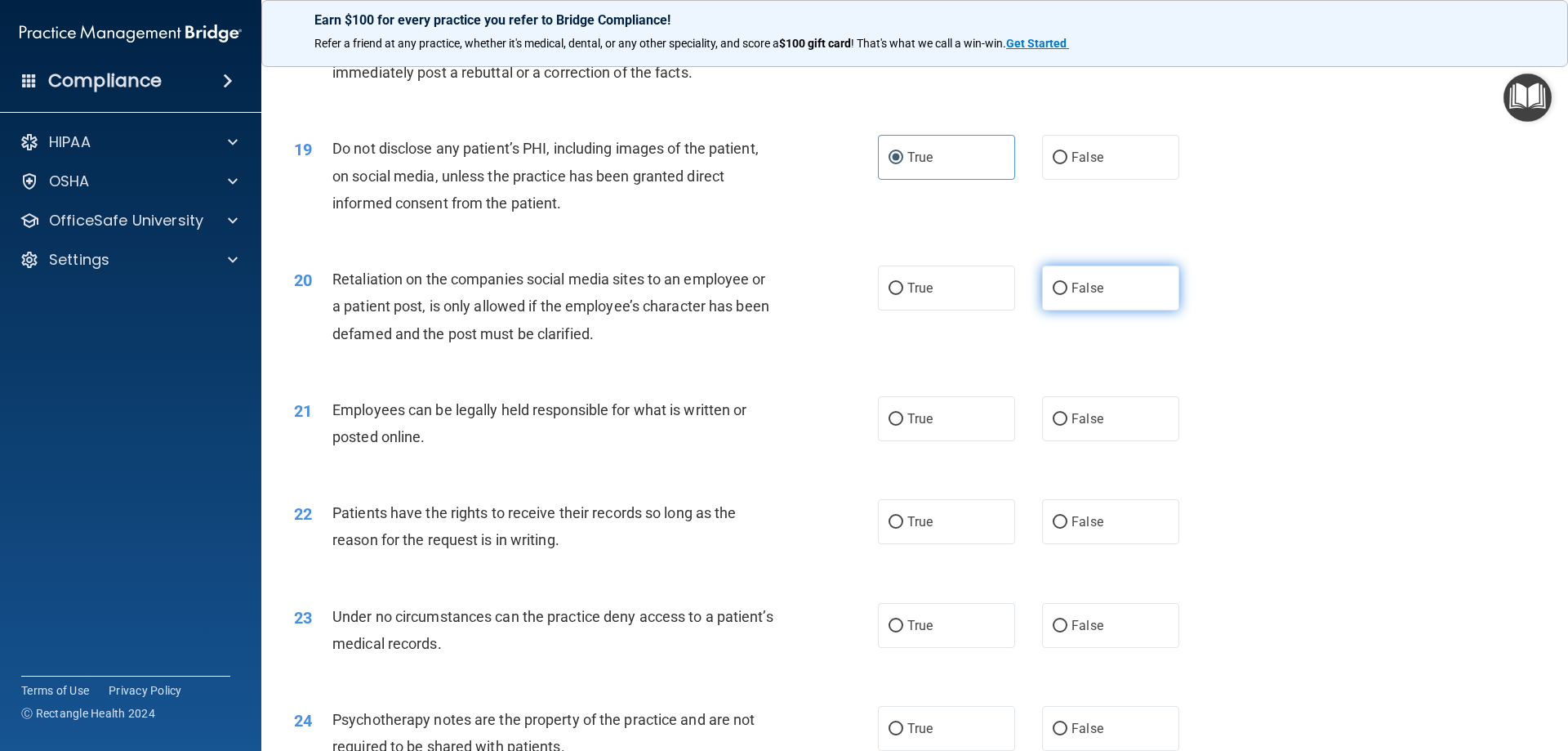
click at [1092, 311] on label "False" at bounding box center [1111, 288] width 137 height 45
click at [1067, 294] on input "False" at bounding box center [1060, 289] width 14 height 12
radio input "true"
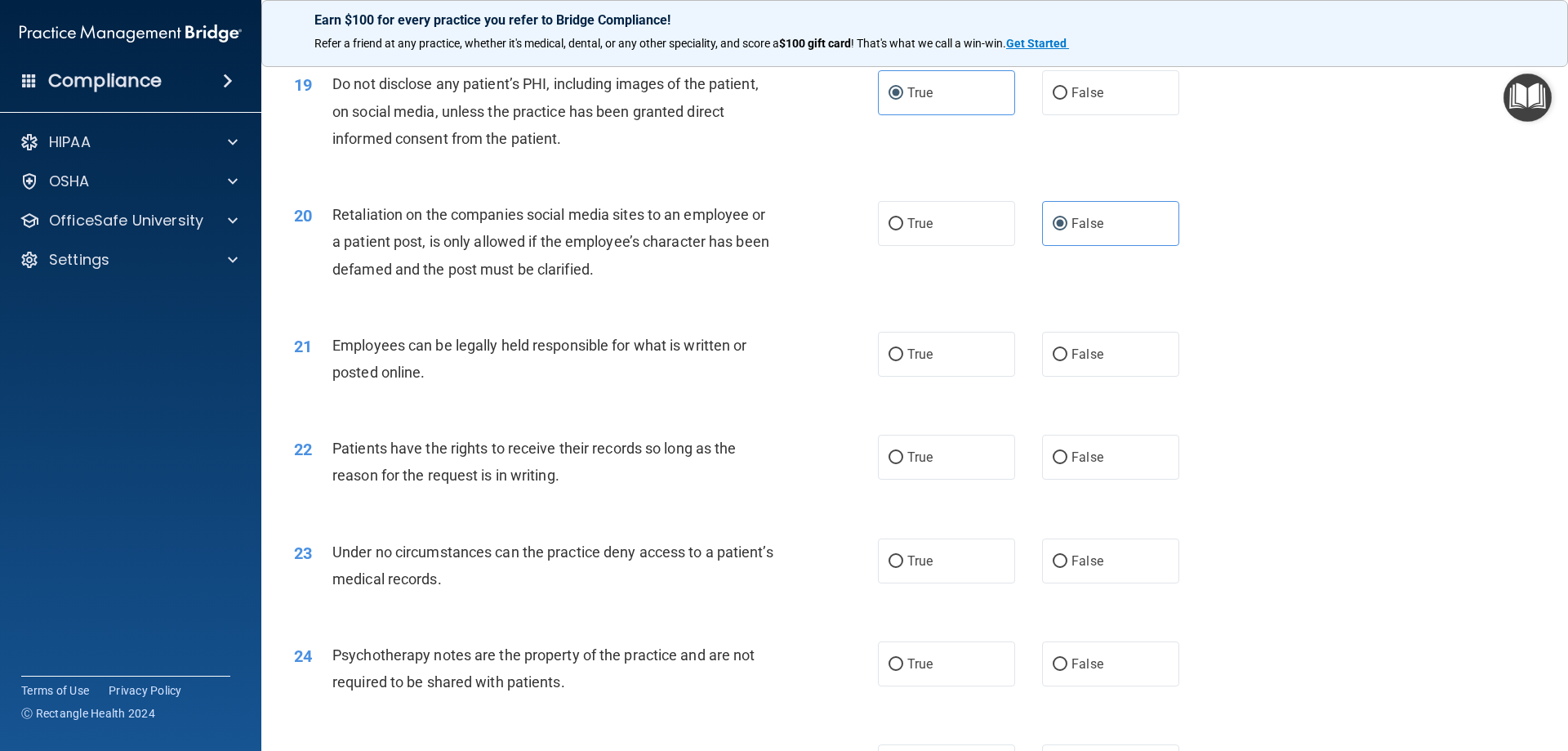
scroll to position [2532, 0]
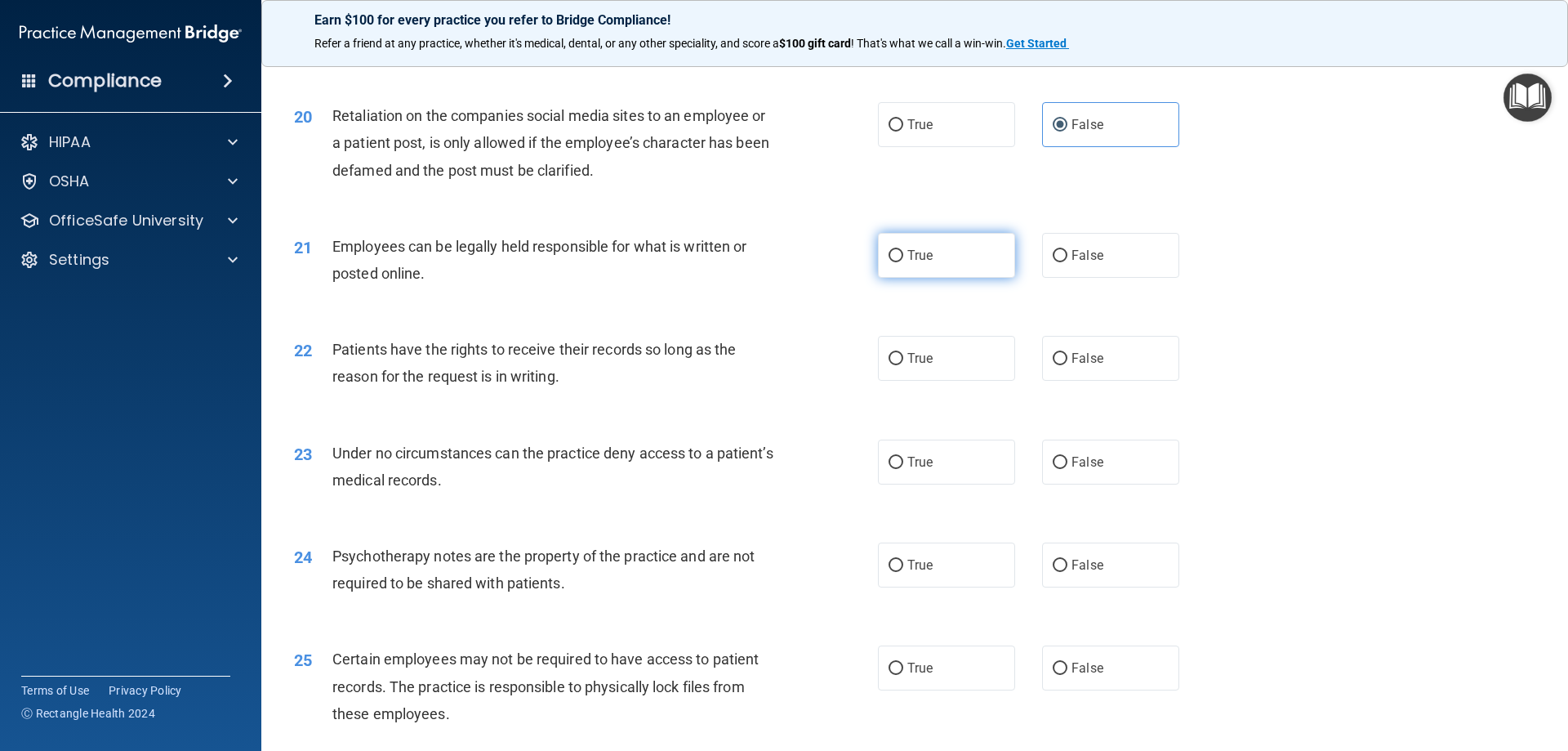
click at [933, 278] on label "True" at bounding box center [946, 255] width 137 height 45
click at [903, 262] on input "True" at bounding box center [896, 256] width 14 height 12
radio input "true"
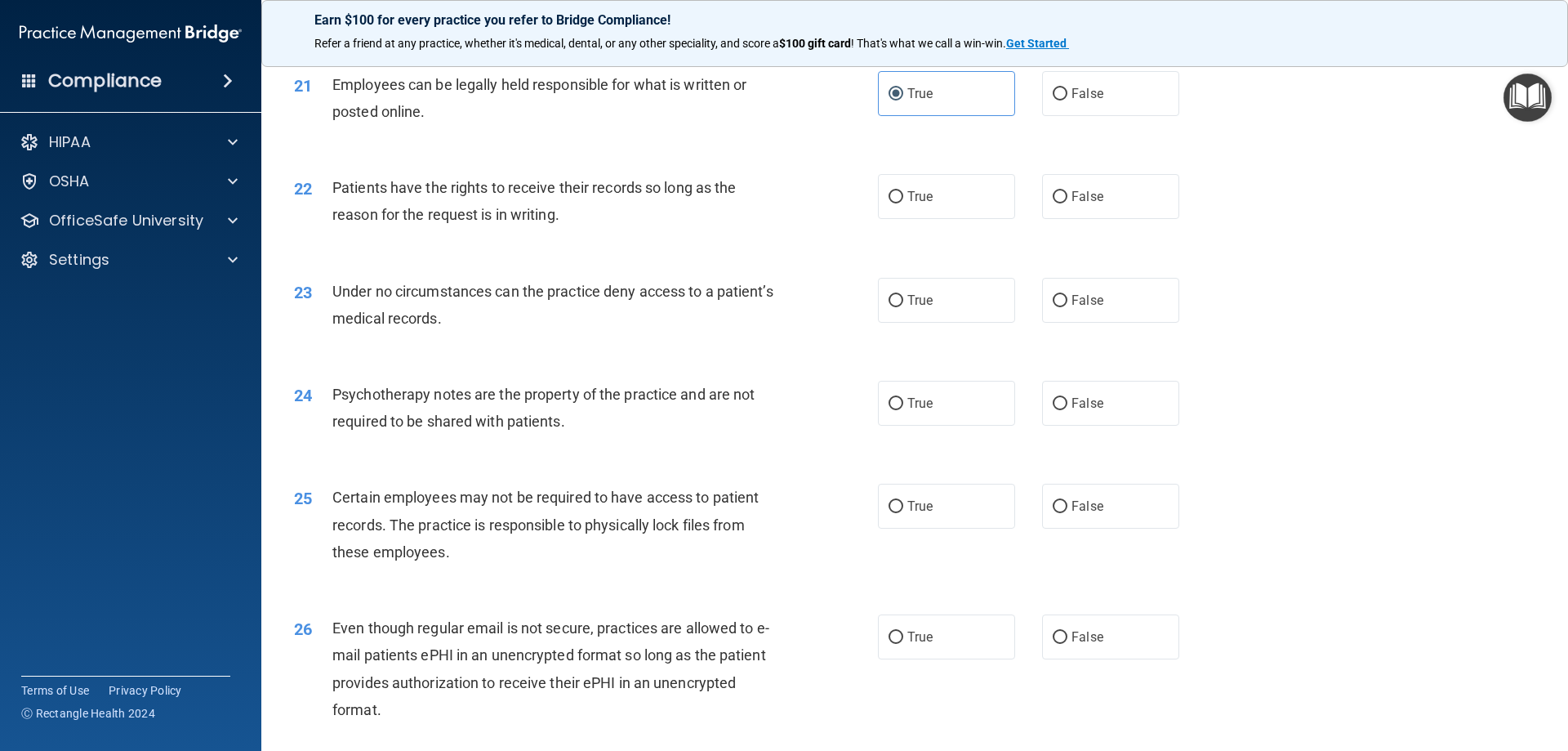
scroll to position [2695, 0]
click at [1105, 218] on label "False" at bounding box center [1111, 195] width 137 height 45
click at [1067, 201] on input "False" at bounding box center [1060, 196] width 14 height 12
radio input "true"
click at [1071, 306] on span "False" at bounding box center [1087, 298] width 32 height 15
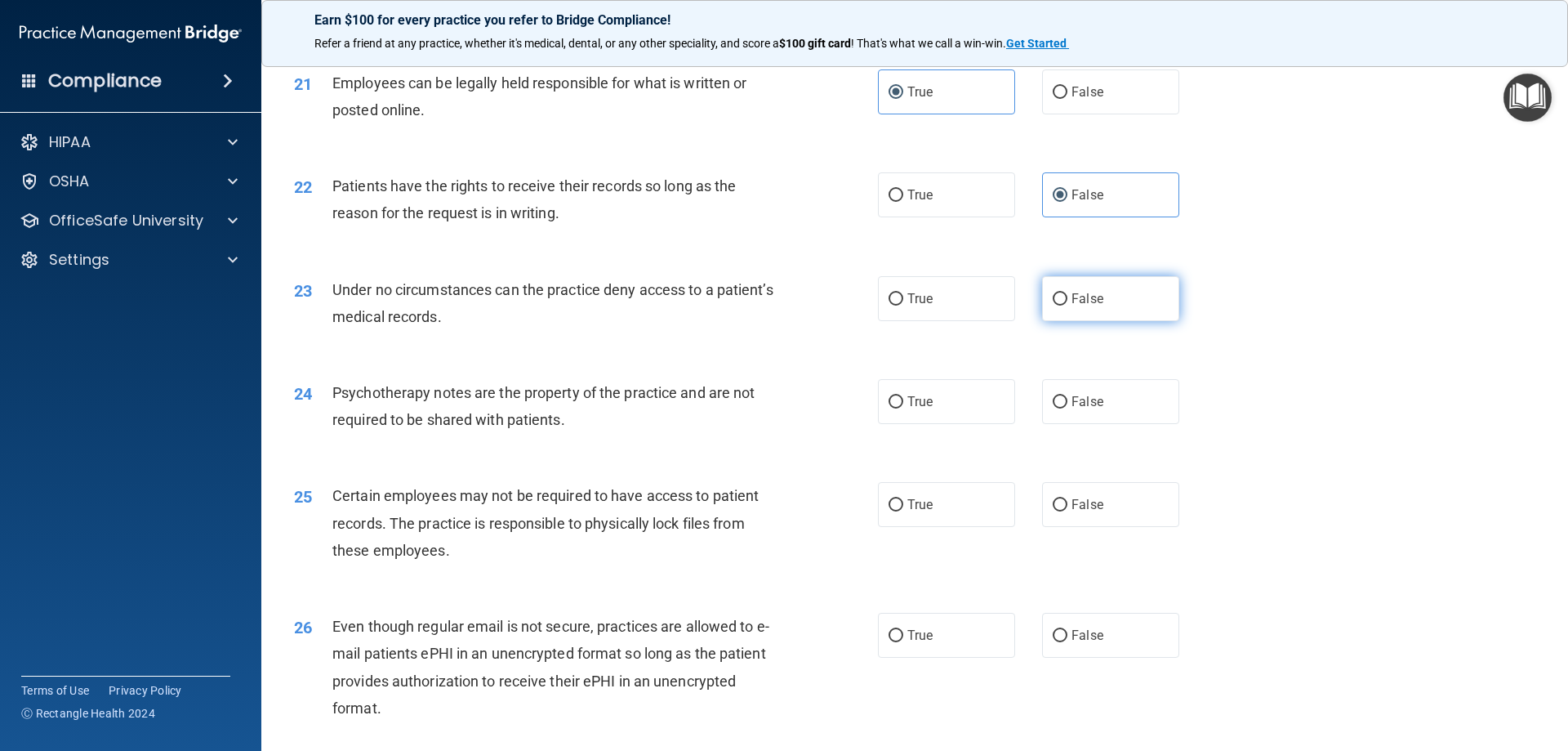
click at [1067, 305] on input "False" at bounding box center [1060, 299] width 14 height 12
radio input "true"
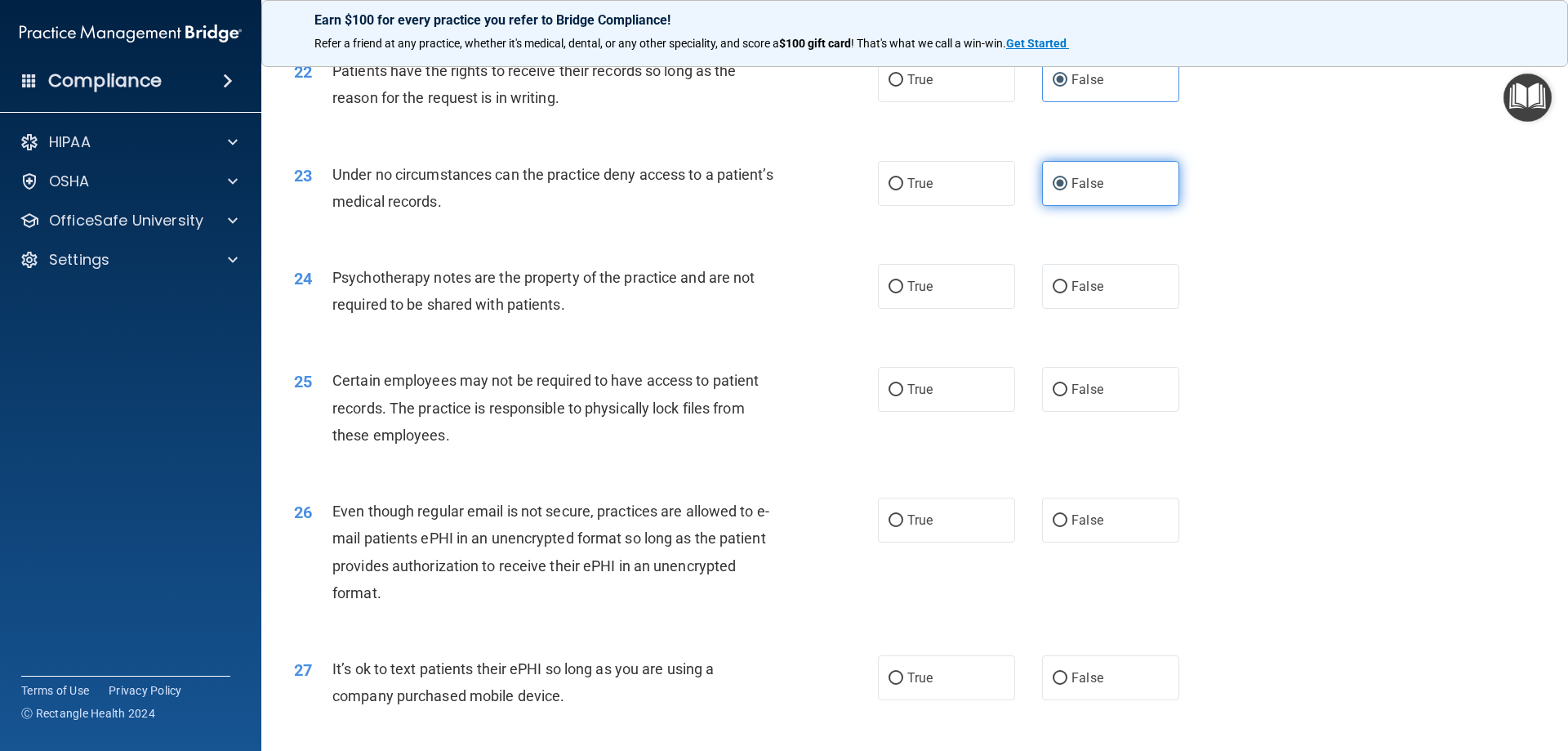
scroll to position [2858, 0]
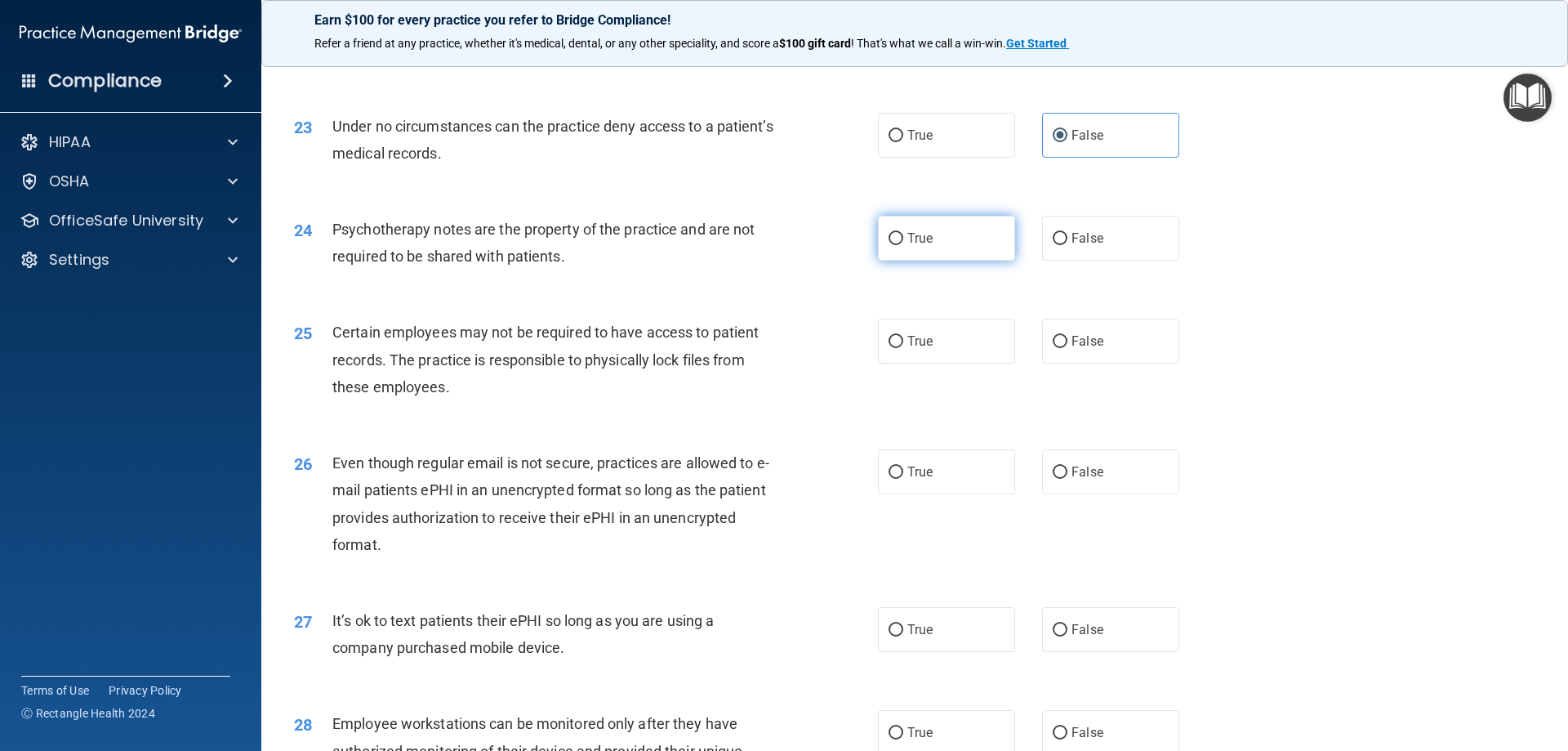
click at [953, 261] on label "True" at bounding box center [946, 238] width 137 height 45
click at [903, 245] on input "True" at bounding box center [896, 239] width 14 height 12
radio input "true"
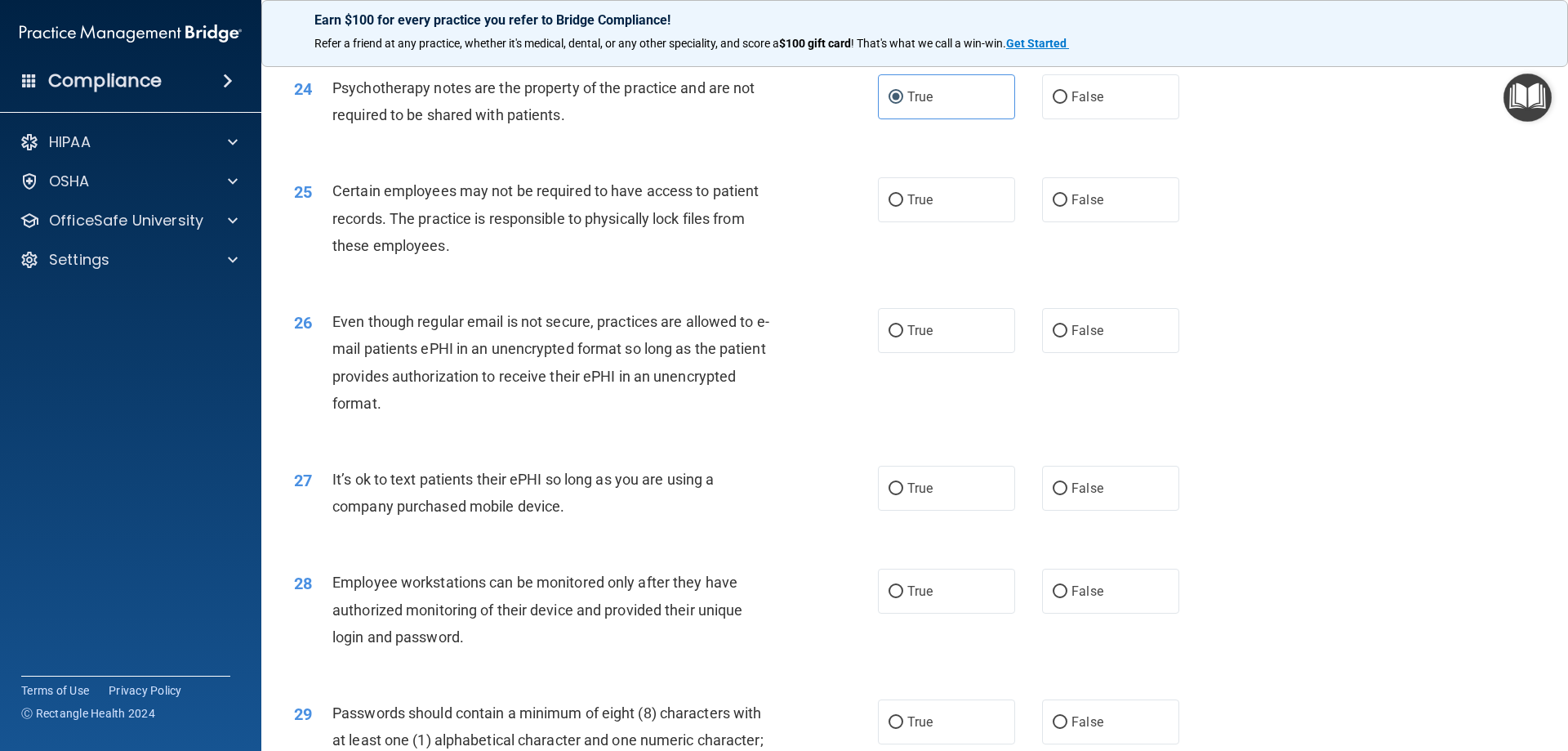
scroll to position [3022, 0]
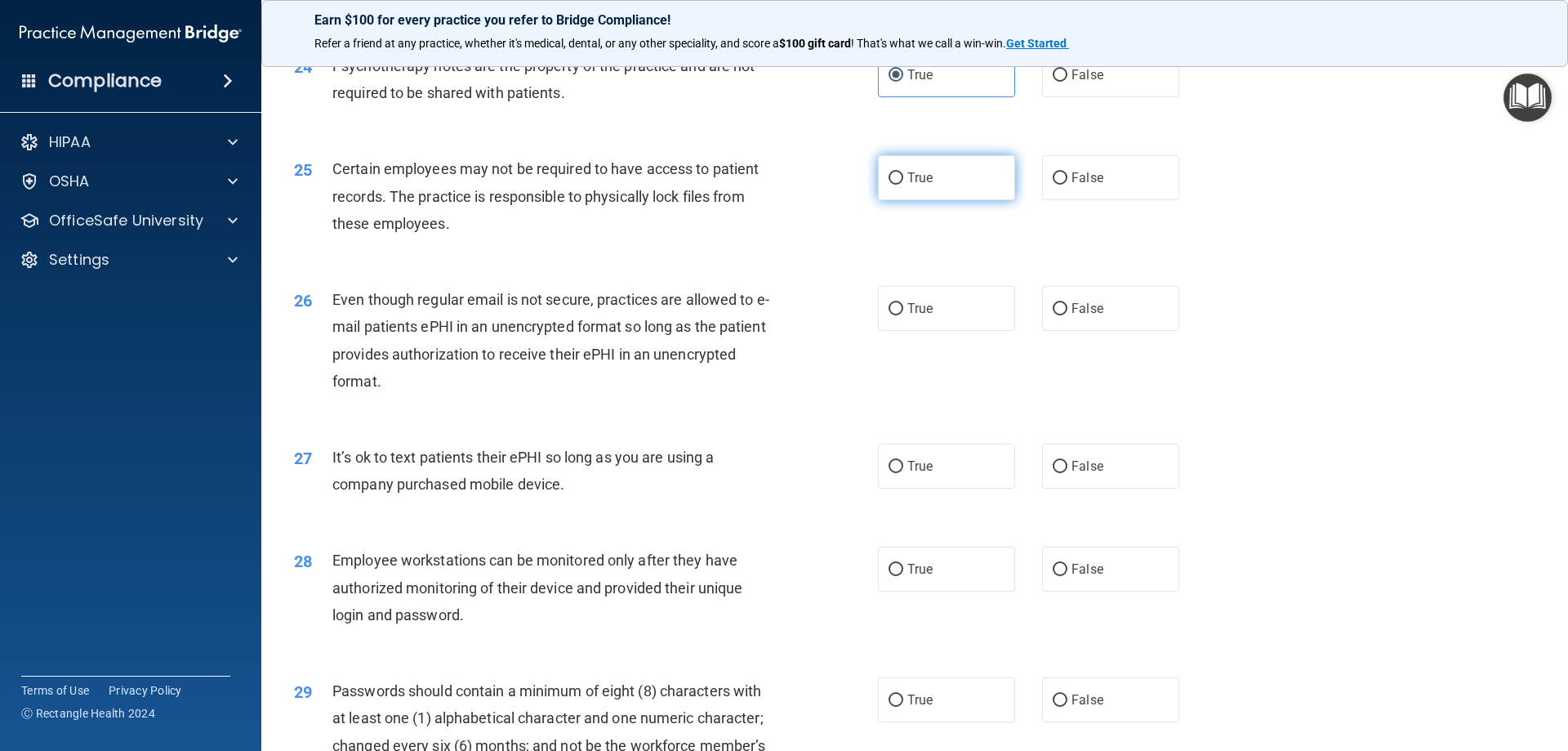
click at [954, 200] on label "True" at bounding box center [946, 177] width 137 height 45
click at [903, 184] on input "True" at bounding box center [896, 178] width 14 height 12
radio input "true"
click at [972, 329] on label "True" at bounding box center [946, 308] width 137 height 45
click at [903, 316] on input "True" at bounding box center [896, 309] width 14 height 12
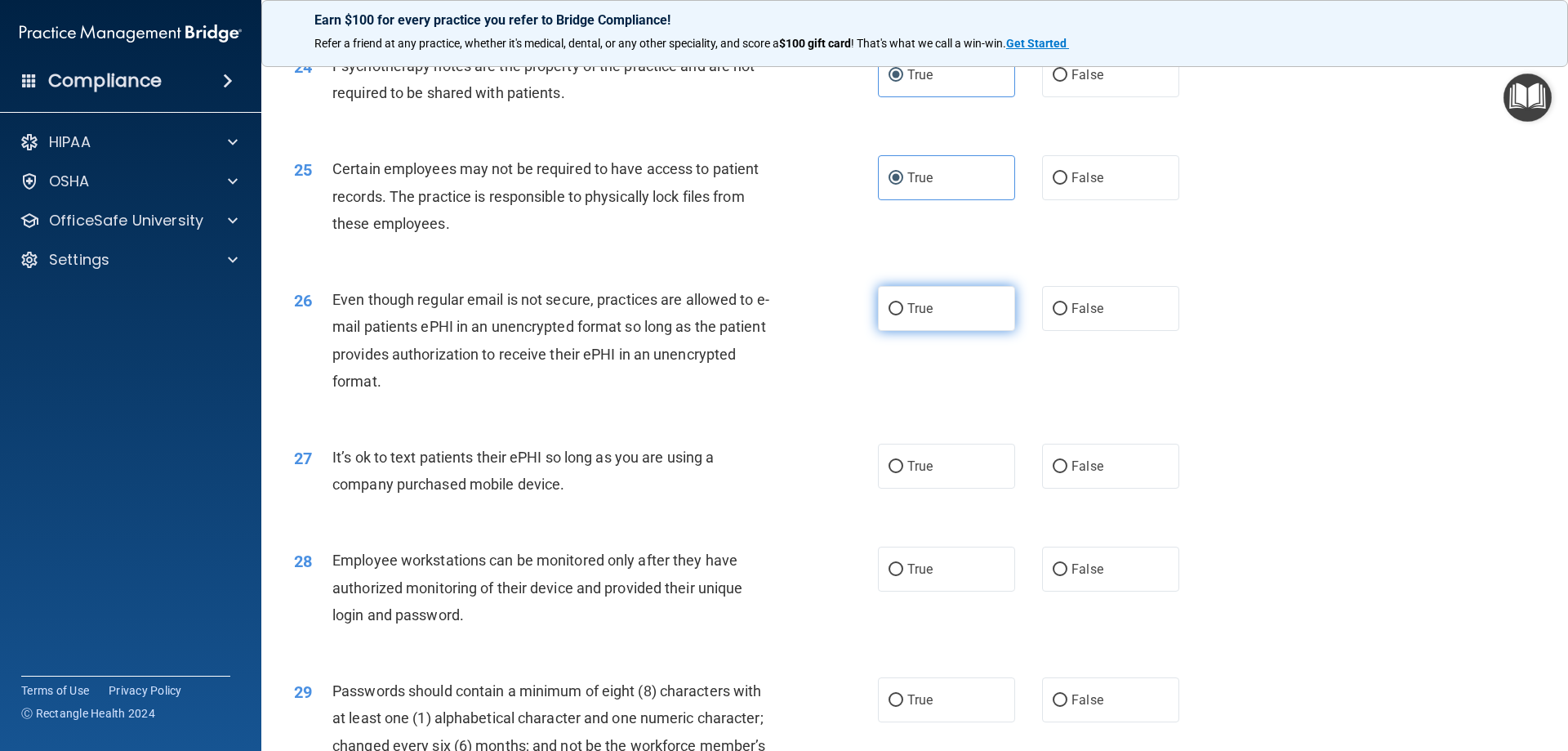
radio input "true"
click at [1098, 488] on label "False" at bounding box center [1111, 465] width 137 height 45
click at [1067, 473] on input "False" at bounding box center [1060, 466] width 14 height 12
radio input "true"
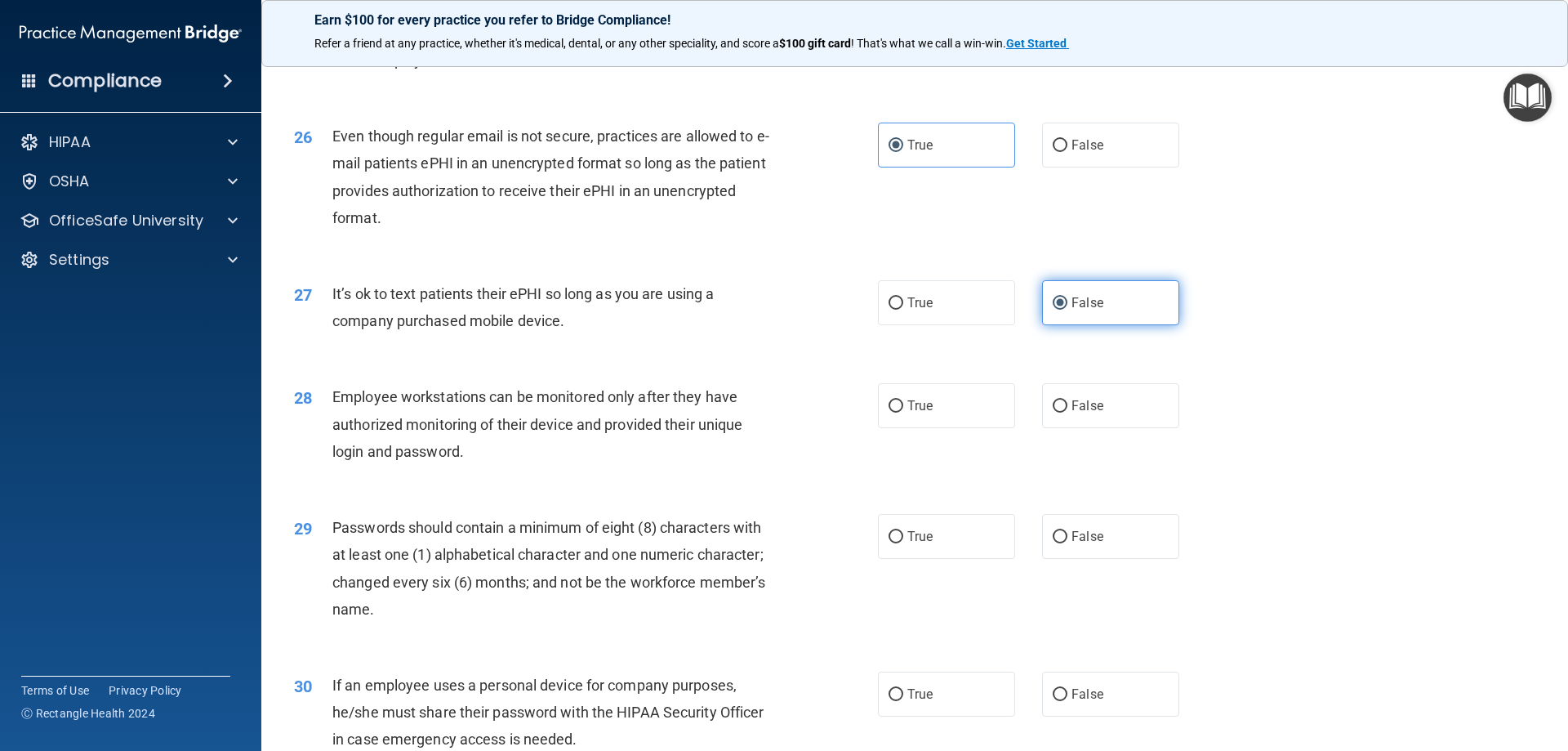
scroll to position [3267, 0]
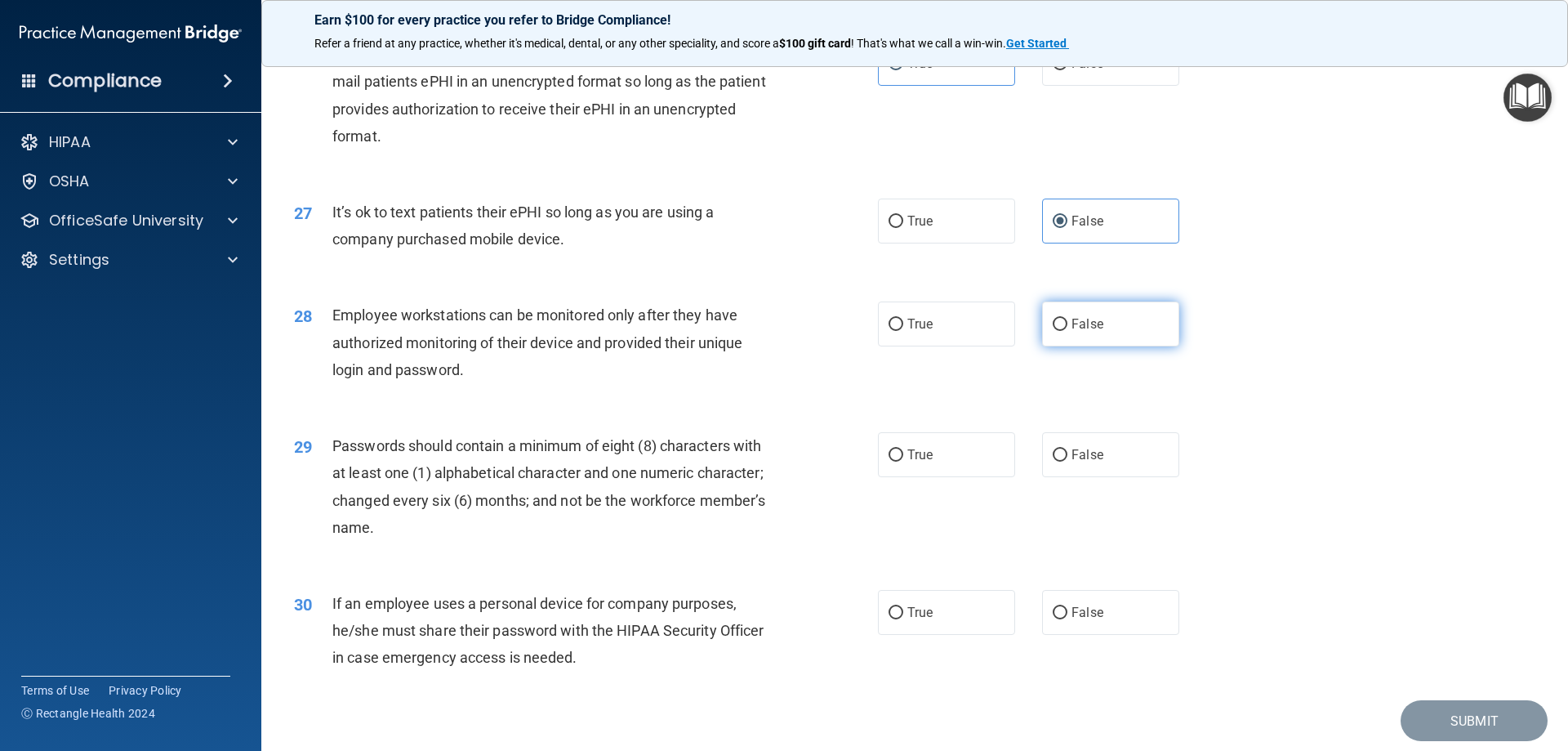
click at [1105, 333] on label "False" at bounding box center [1111, 323] width 137 height 45
click at [1067, 331] on input "False" at bounding box center [1060, 324] width 14 height 12
radio input "true"
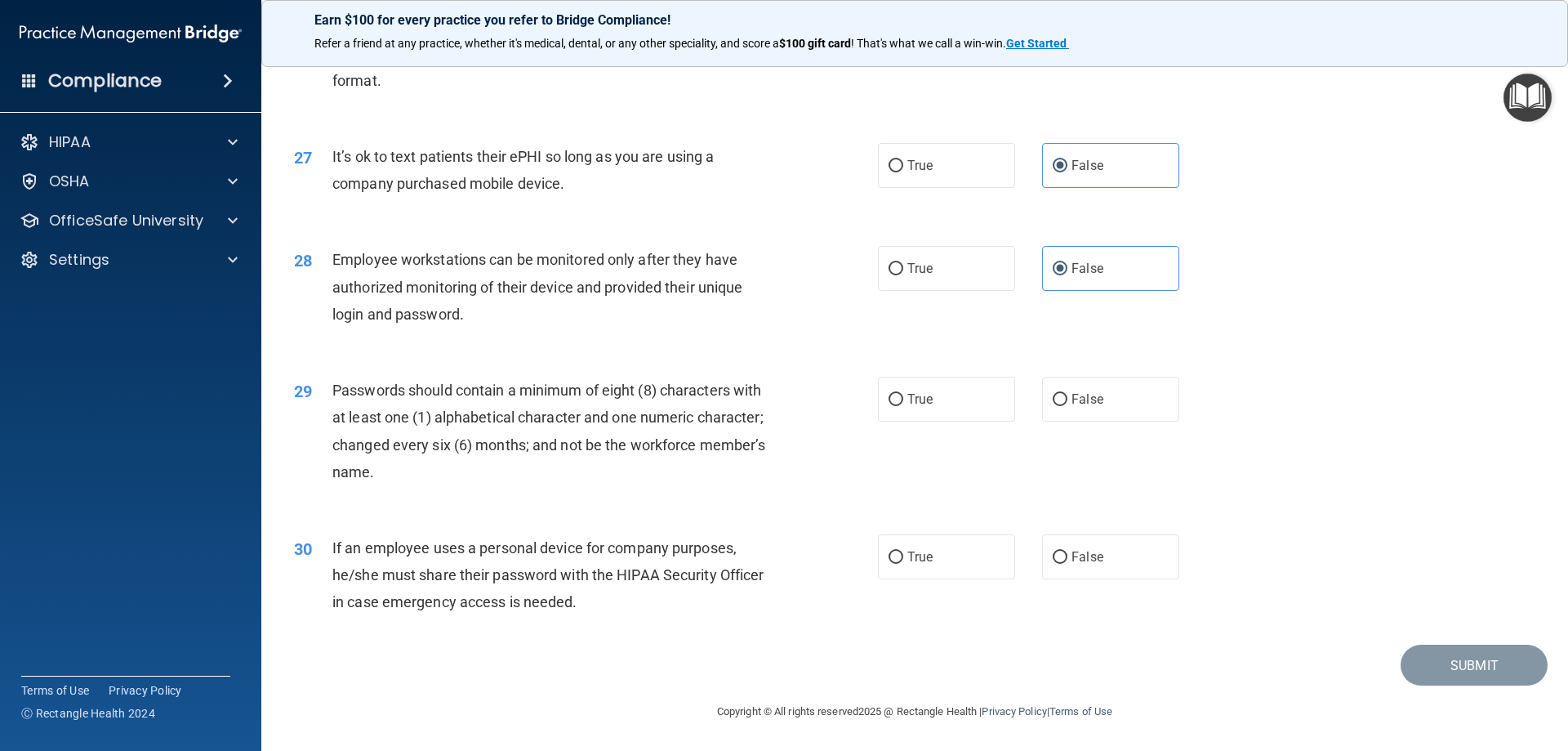
scroll to position [3349, 0]
click at [923, 411] on label "True" at bounding box center [946, 399] width 137 height 45
click at [903, 406] on input "True" at bounding box center [896, 399] width 14 height 12
radio input "true"
drag, startPoint x: 1098, startPoint y: 564, endPoint x: 1157, endPoint y: 599, distance: 68.6
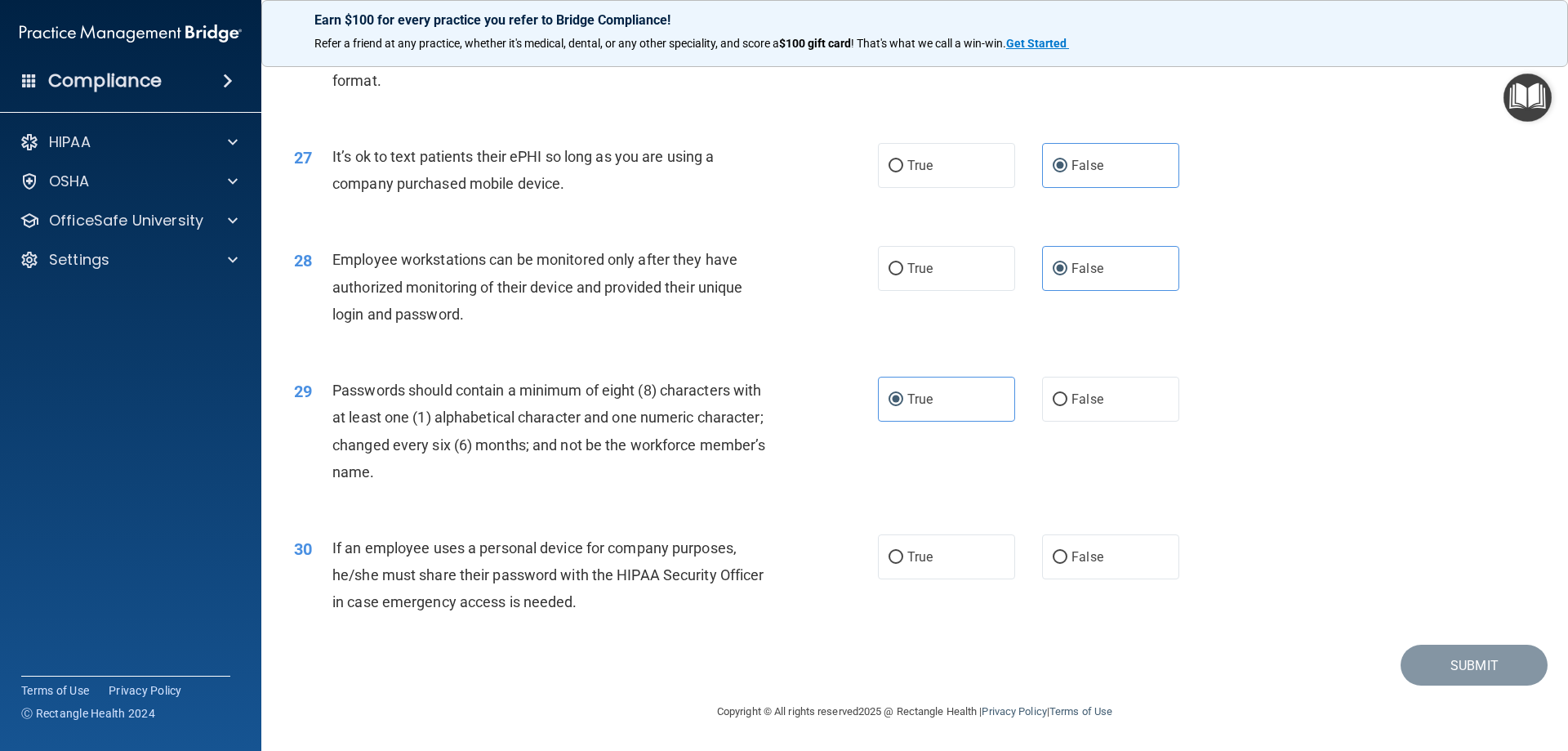
click at [1098, 565] on label "False" at bounding box center [1111, 556] width 137 height 45
click at [1067, 564] on input "False" at bounding box center [1060, 557] width 14 height 12
radio input "true"
click at [1439, 677] on button "Submit" at bounding box center [1473, 665] width 147 height 41
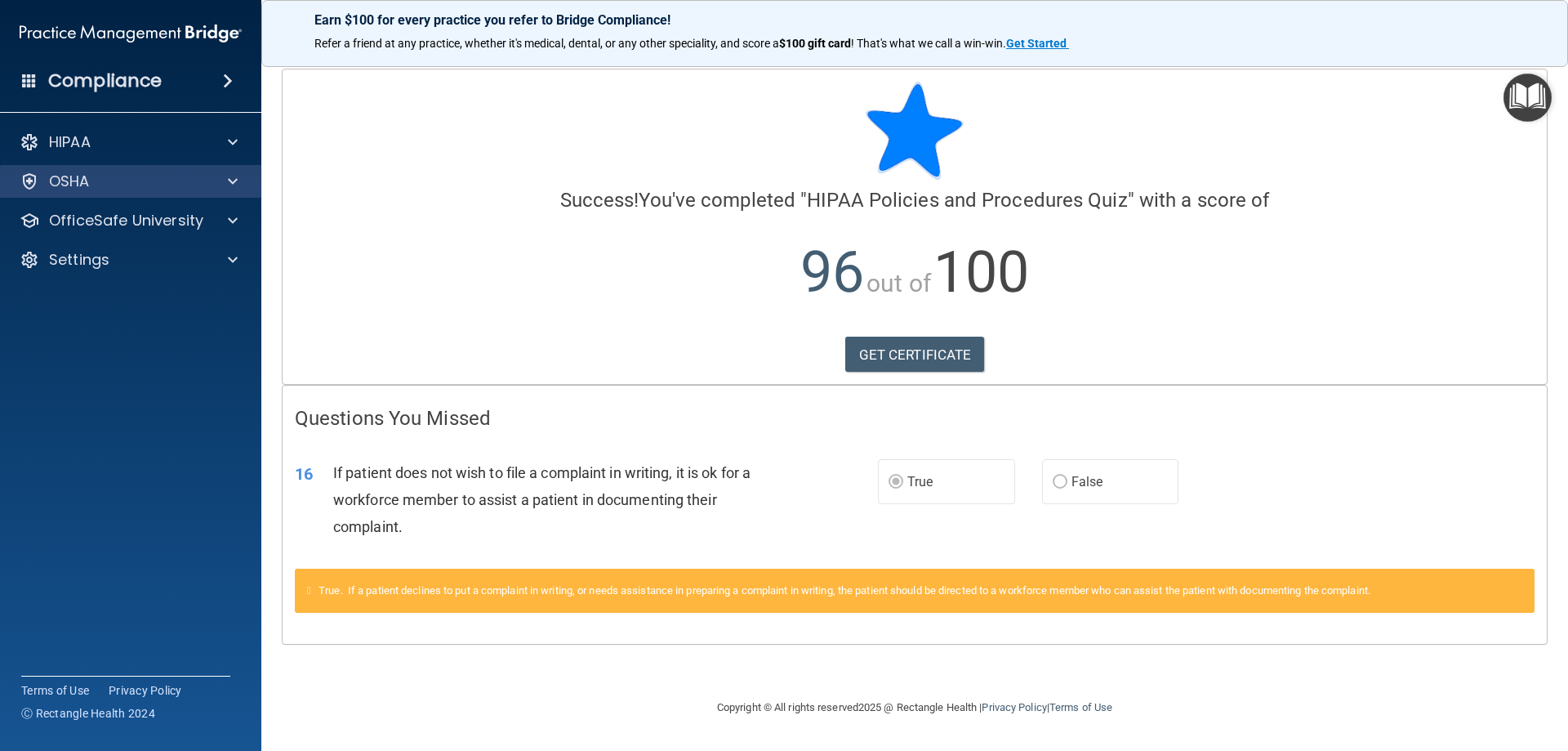
drag, startPoint x: 176, startPoint y: 193, endPoint x: 155, endPoint y: 233, distance: 45.2
click at [176, 193] on div "OSHA" at bounding box center [130, 181] width 262 height 33
click at [184, 188] on div "OSHA" at bounding box center [108, 181] width 202 height 19
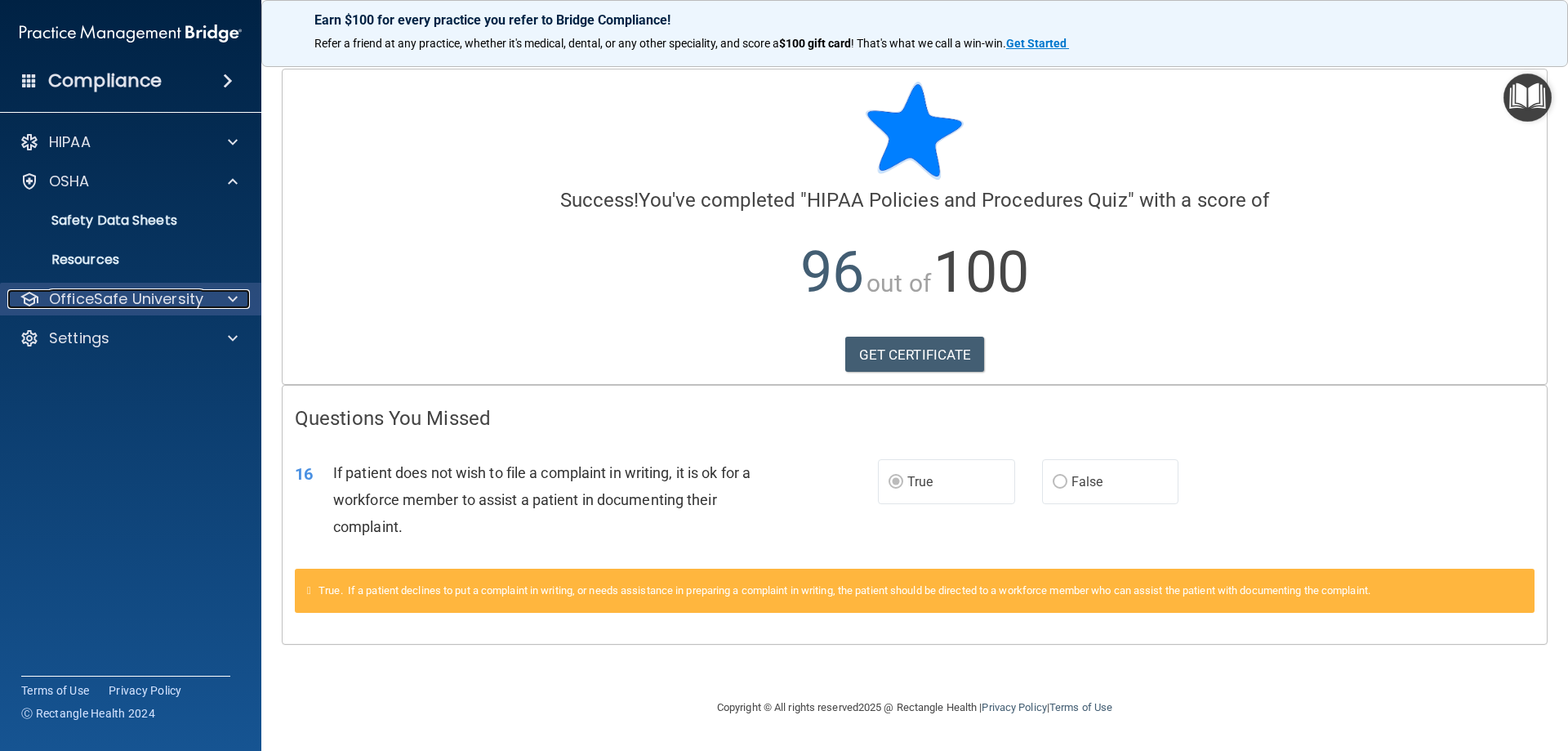
click at [152, 295] on p "OfficeSafe University" at bounding box center [126, 298] width 154 height 19
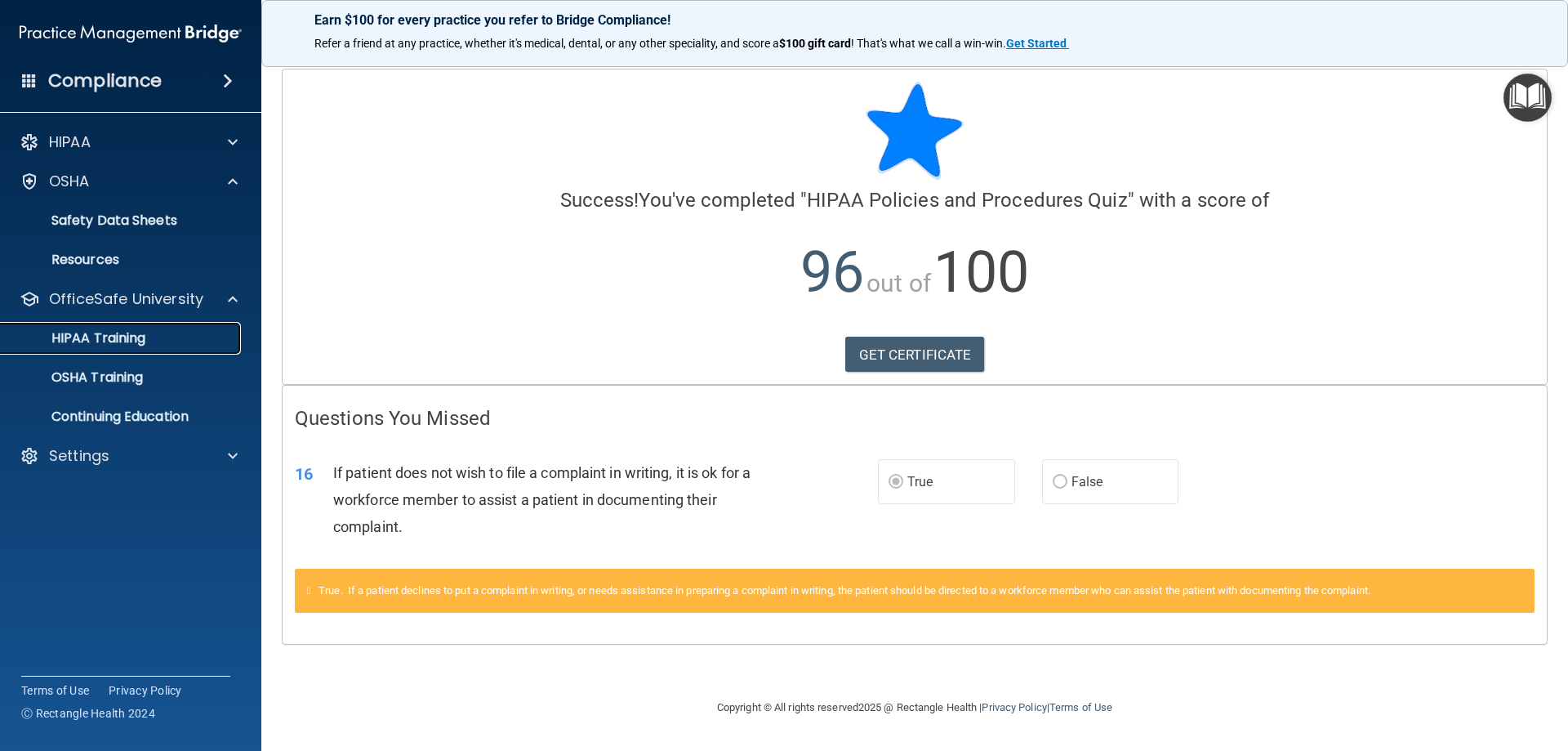
click at [148, 340] on div "HIPAA Training" at bounding box center [122, 338] width 222 height 16
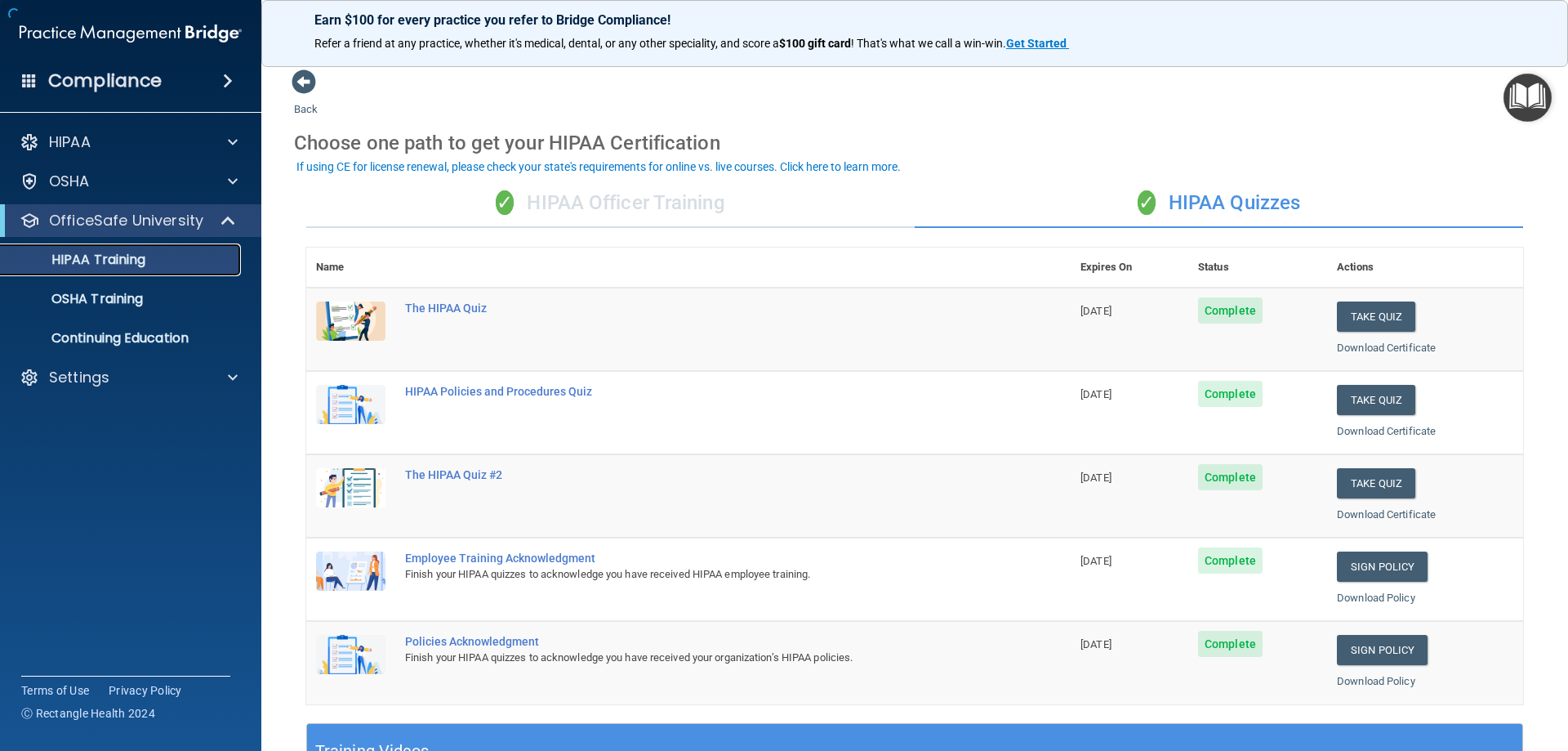
click at [169, 266] on div "HIPAA Training" at bounding box center [122, 259] width 222 height 16
click at [696, 213] on div "✓ HIPAA Officer Training" at bounding box center [610, 202] width 608 height 49
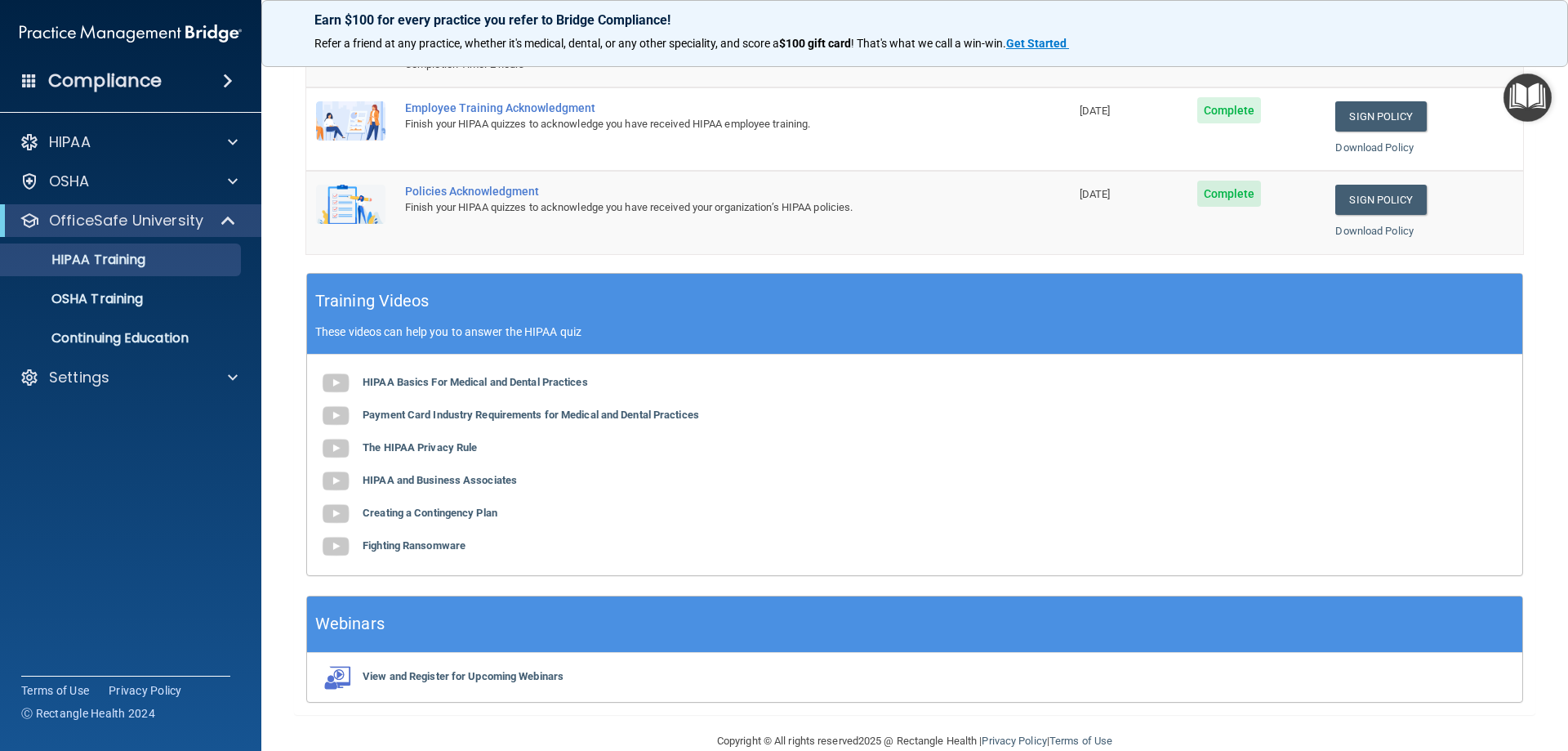
scroll to position [329, 0]
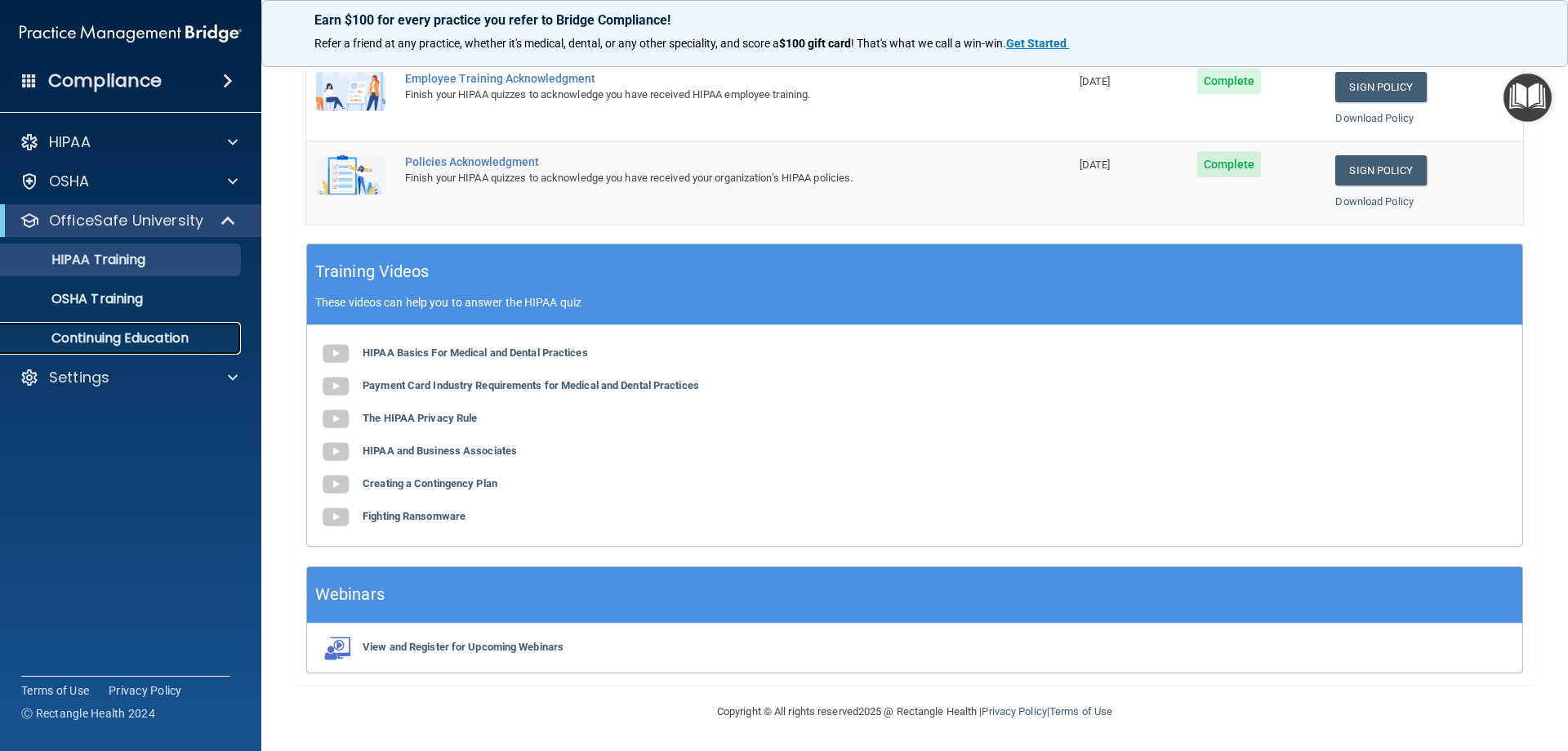
click at [104, 326] on link "Continuing Education" at bounding box center [112, 339] width 257 height 33
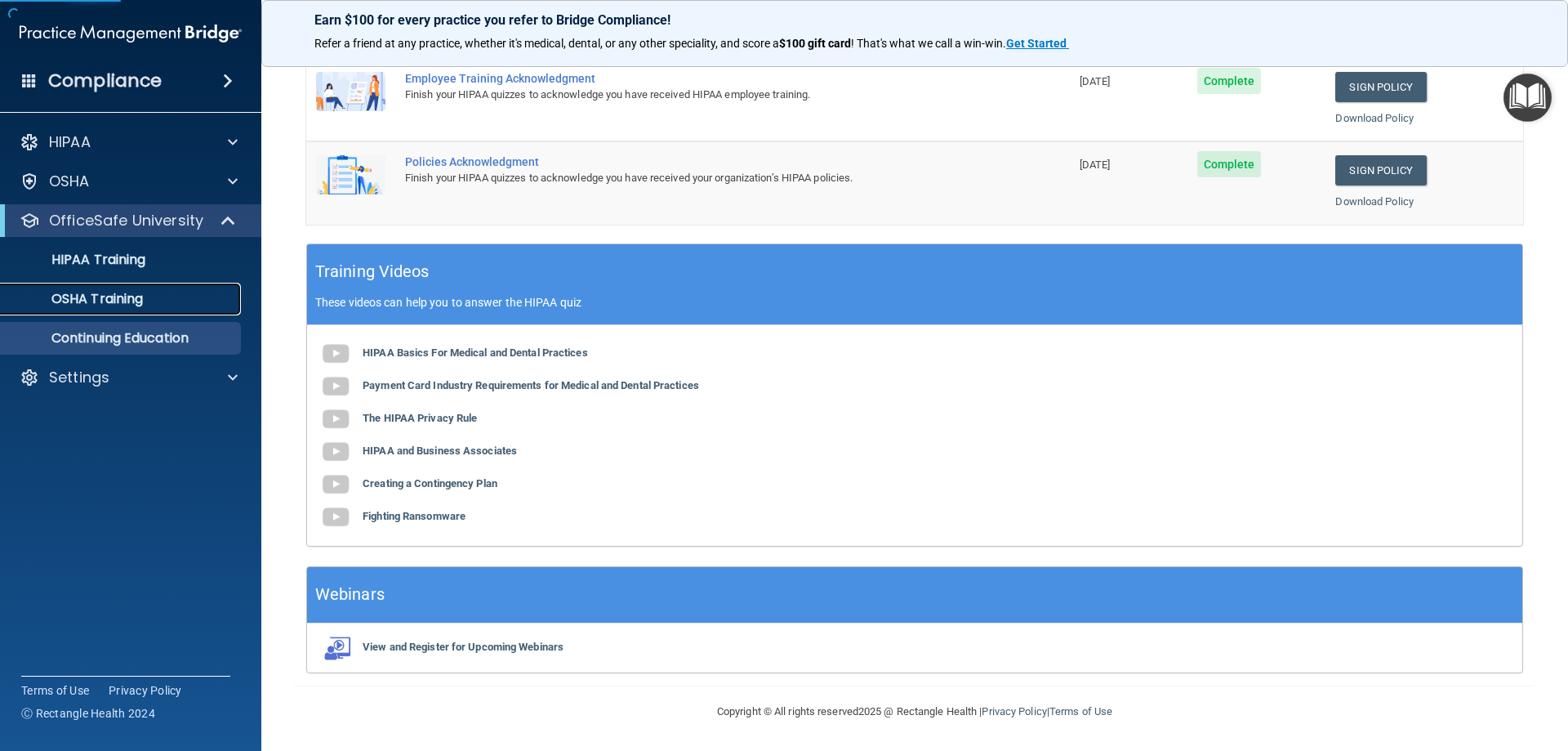
click at [136, 292] on p "OSHA Training" at bounding box center [77, 298] width 132 height 16
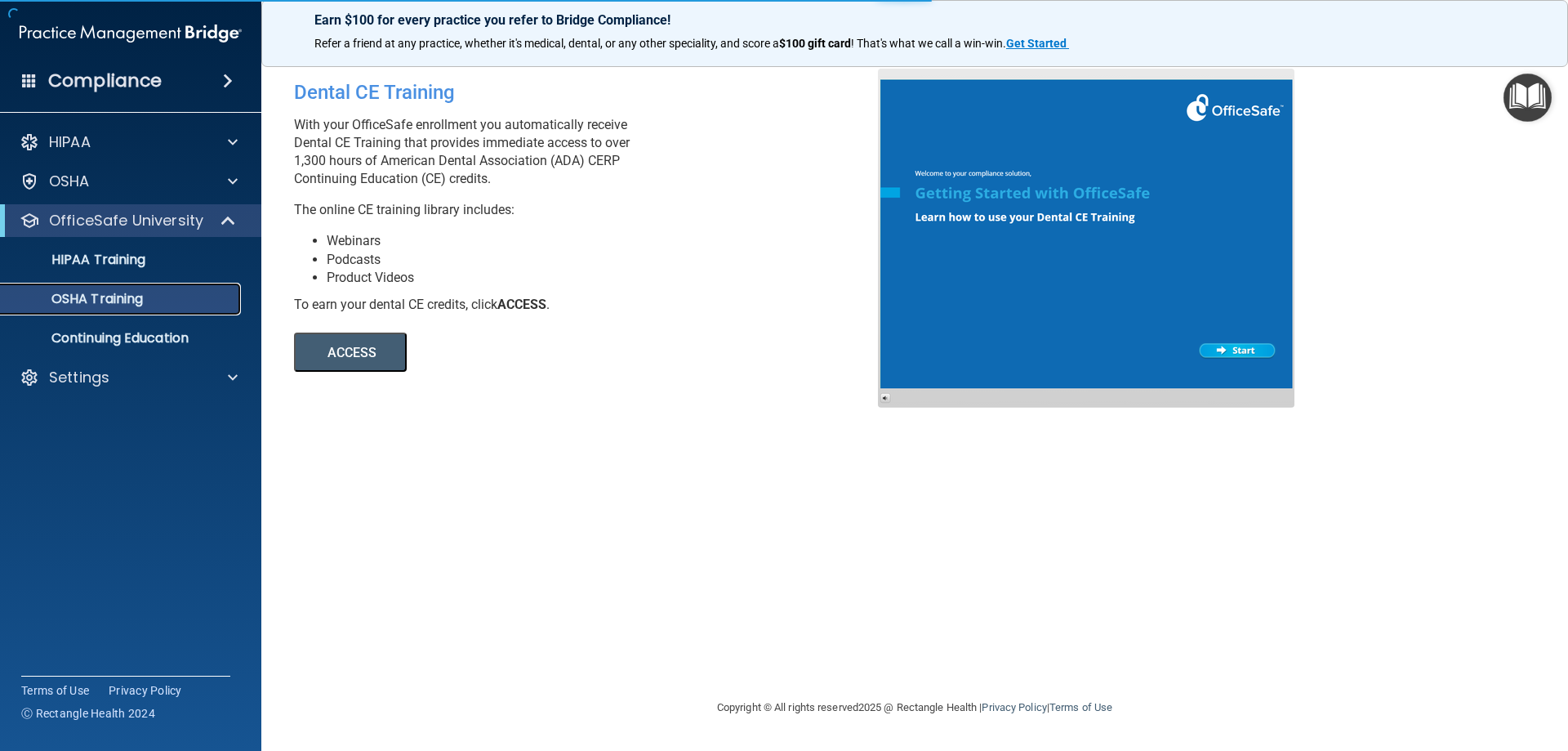
click at [161, 290] on link "OSHA Training" at bounding box center [112, 299] width 257 height 33
